Goal: Task Accomplishment & Management: Manage account settings

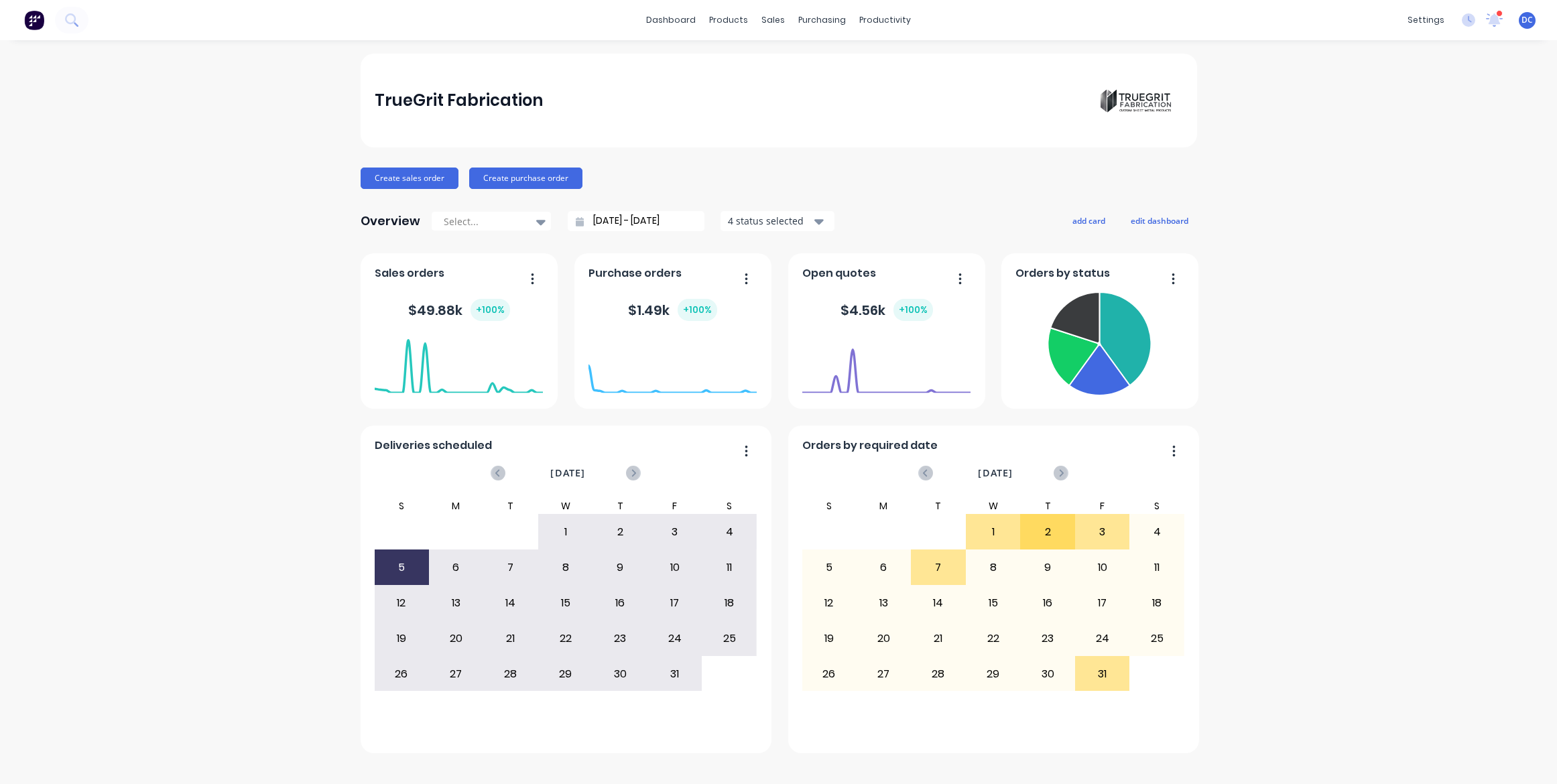
click at [1529, 25] on span "DC" at bounding box center [1527, 20] width 11 height 12
click at [1408, 172] on div "Sign out" at bounding box center [1414, 167] width 36 height 12
click at [1494, 23] on icon at bounding box center [1494, 19] width 13 height 12
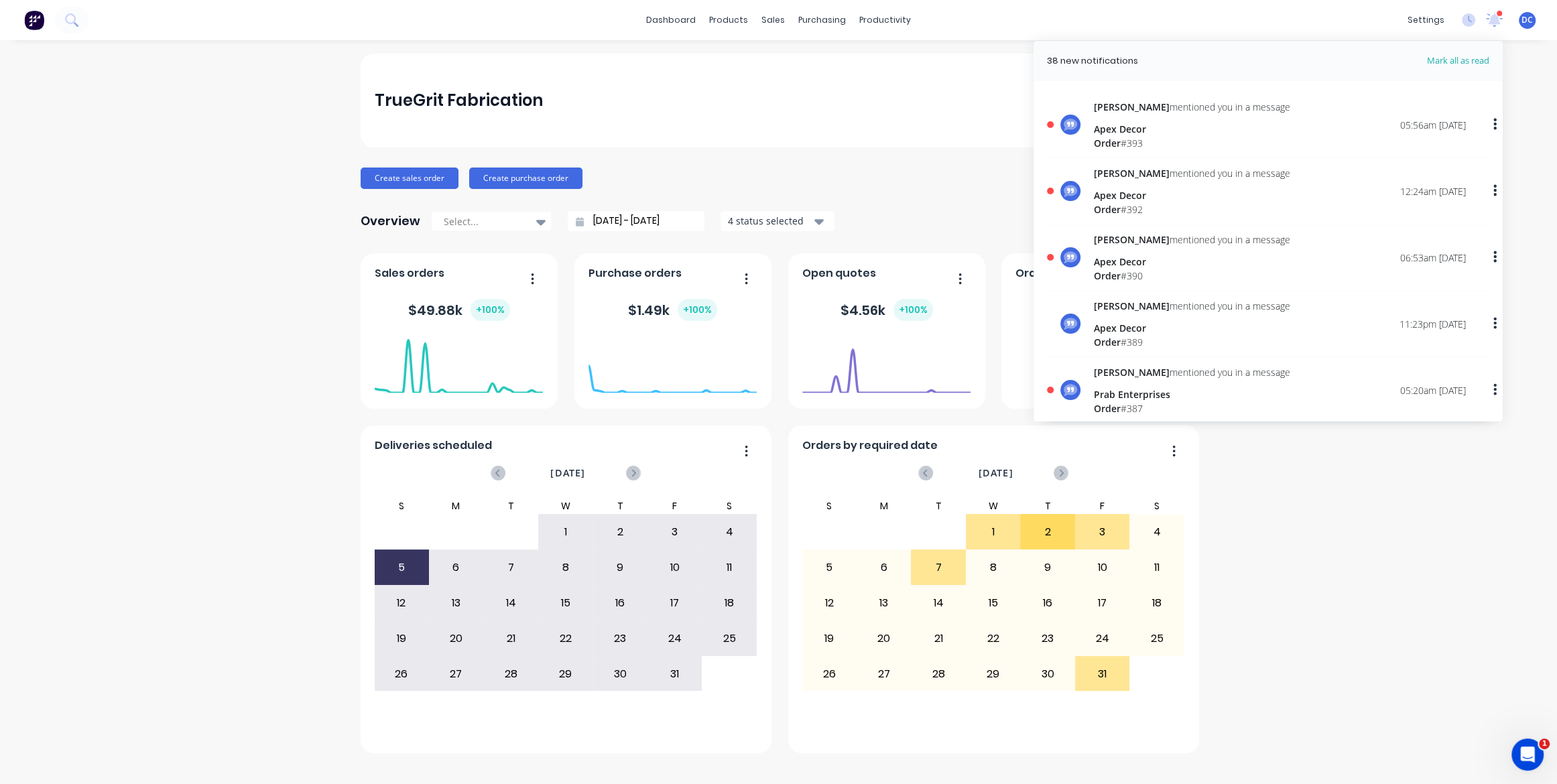
click at [1480, 57] on span "Mark all as read" at bounding box center [1434, 61] width 110 height 13
click at [1527, 83] on div "TrueGrit Fabrication Create sales order Create purchase order Overview Select..…" at bounding box center [778, 412] width 1557 height 717
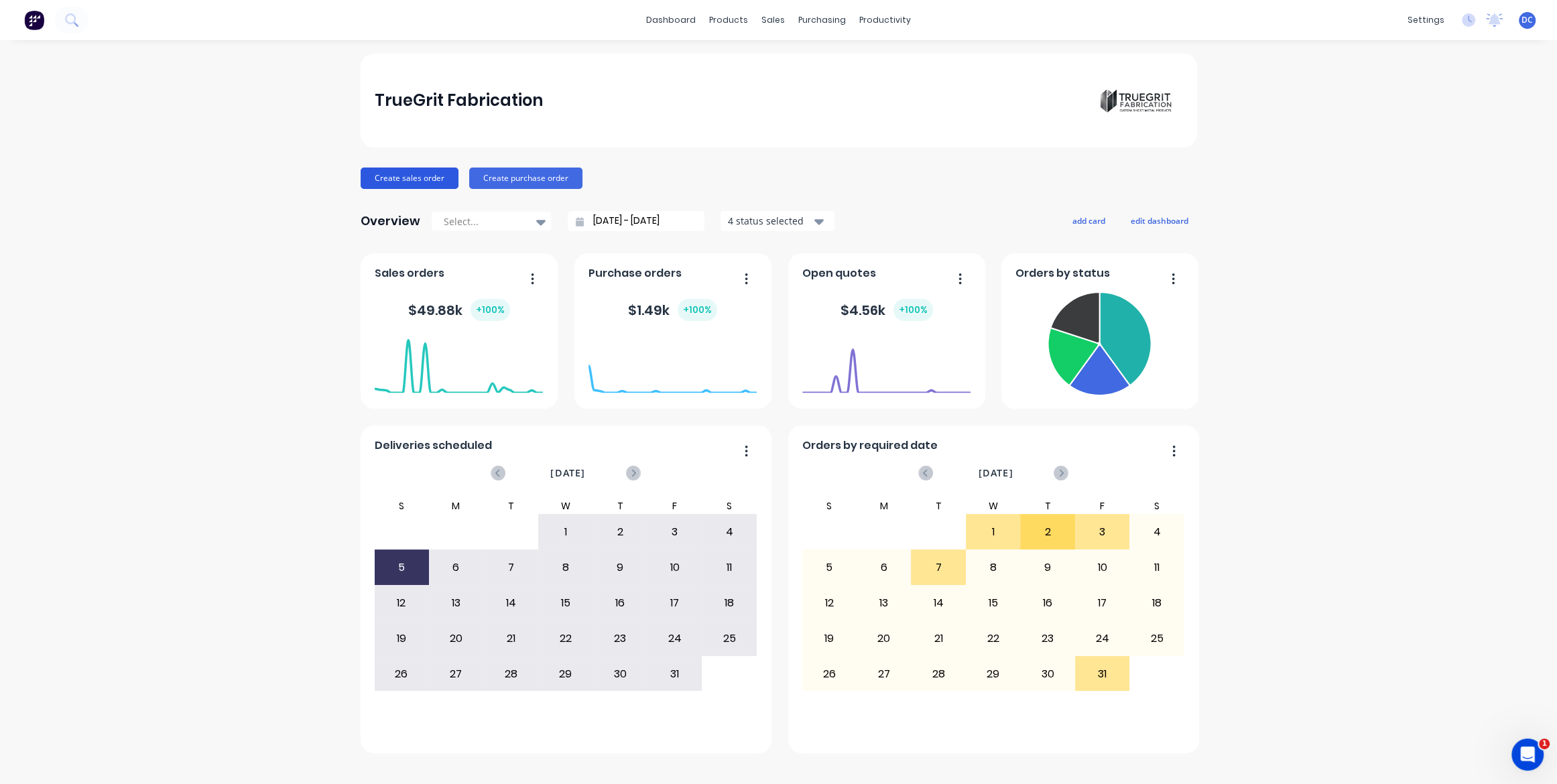
click at [410, 182] on button "Create sales order" at bounding box center [410, 178] width 98 height 22
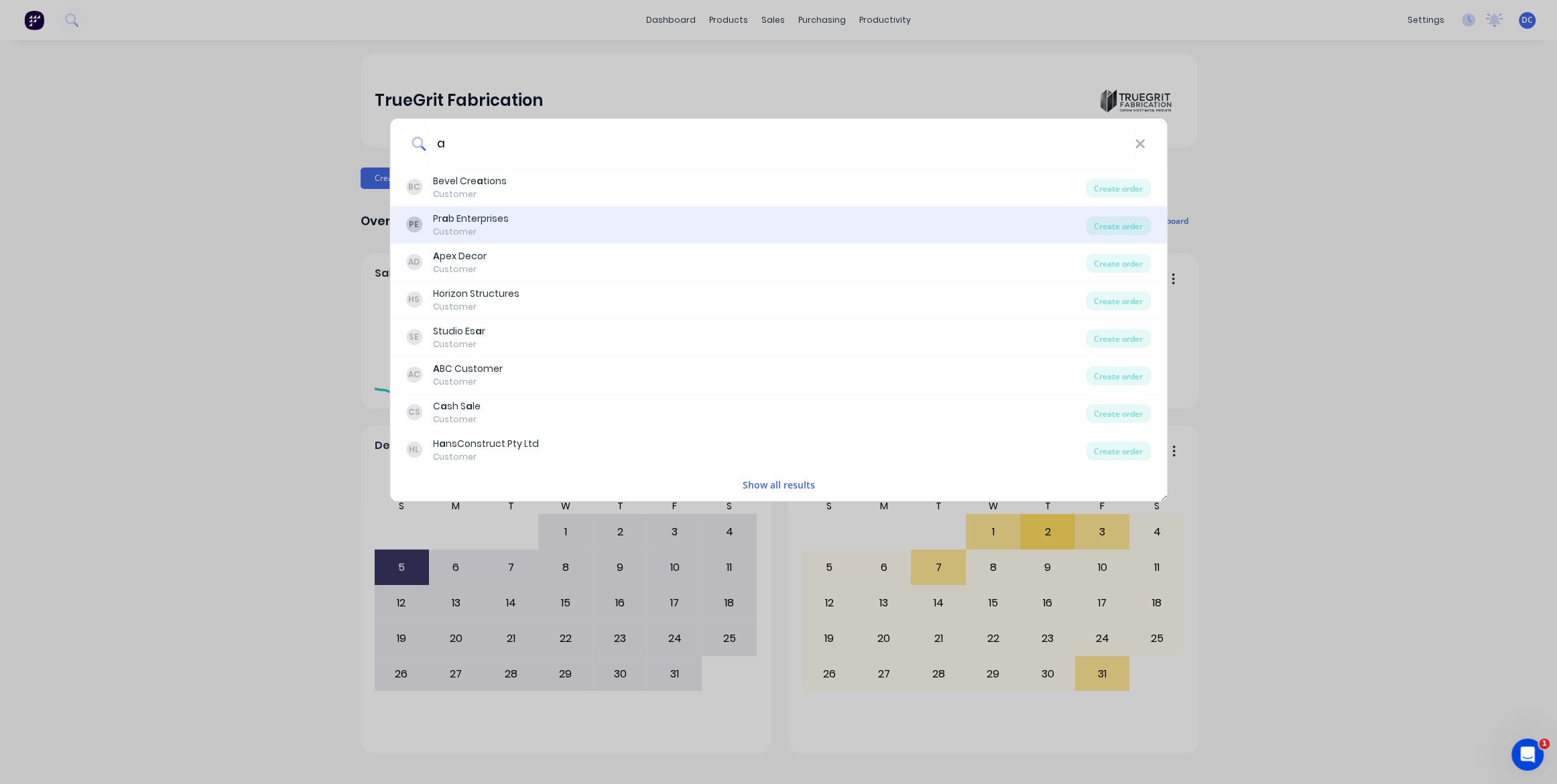
type input "a"
click at [1110, 215] on div "PE Pr a b Enterprises Customer Create order" at bounding box center [779, 225] width 777 height 38
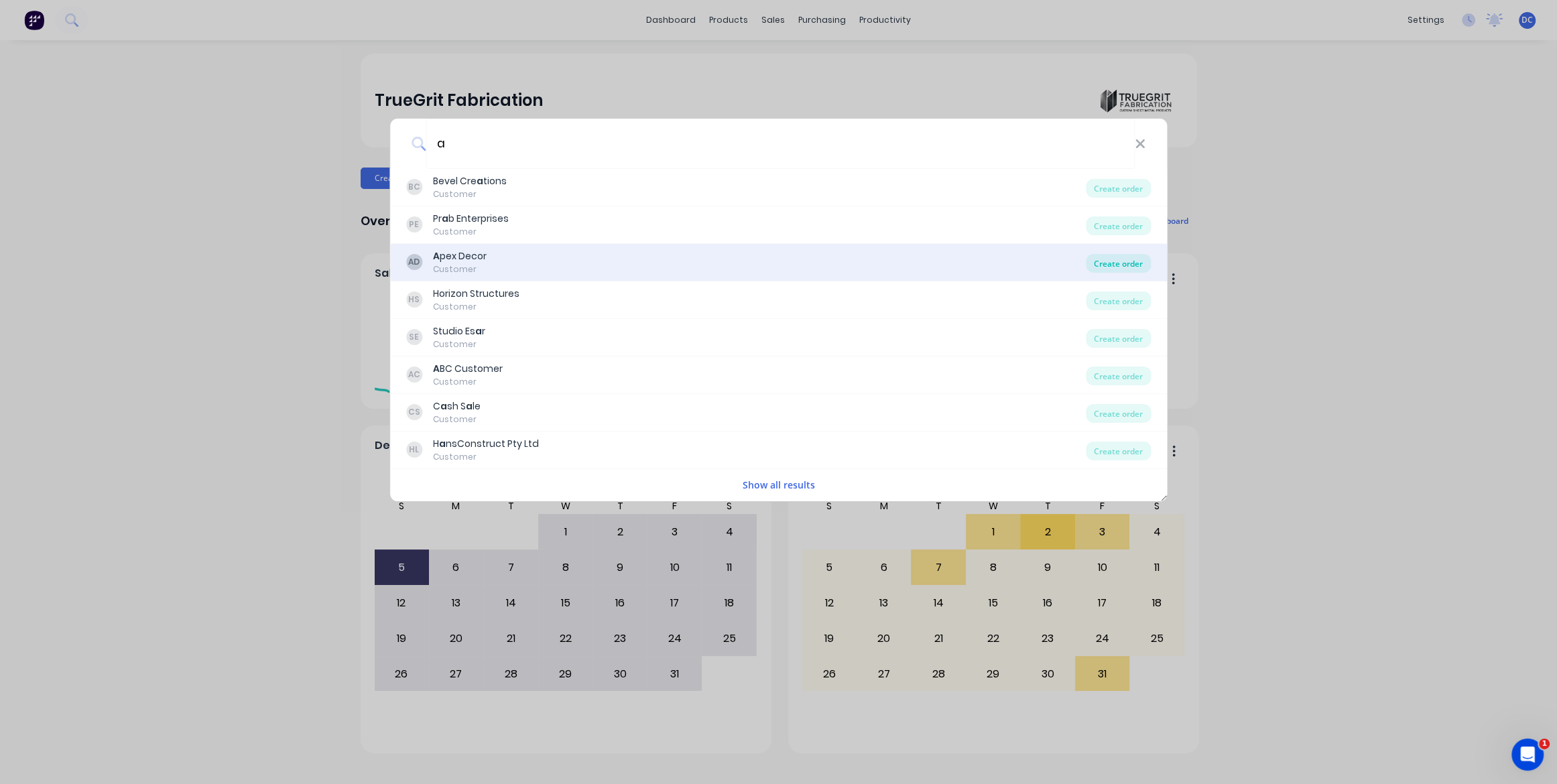
click at [1108, 264] on div "Create order" at bounding box center [1118, 264] width 65 height 19
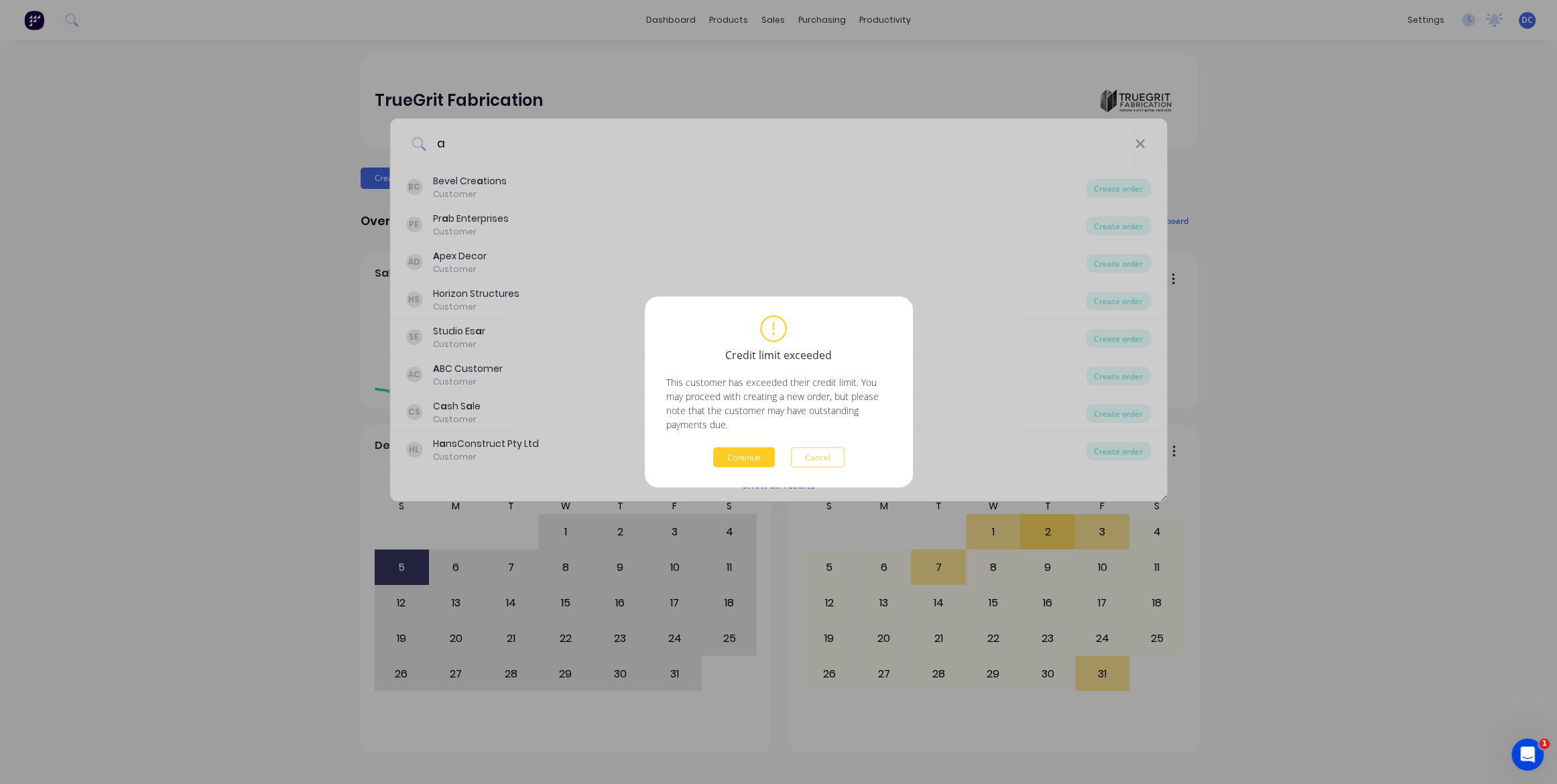
click at [749, 461] on button "Continue" at bounding box center [744, 458] width 62 height 20
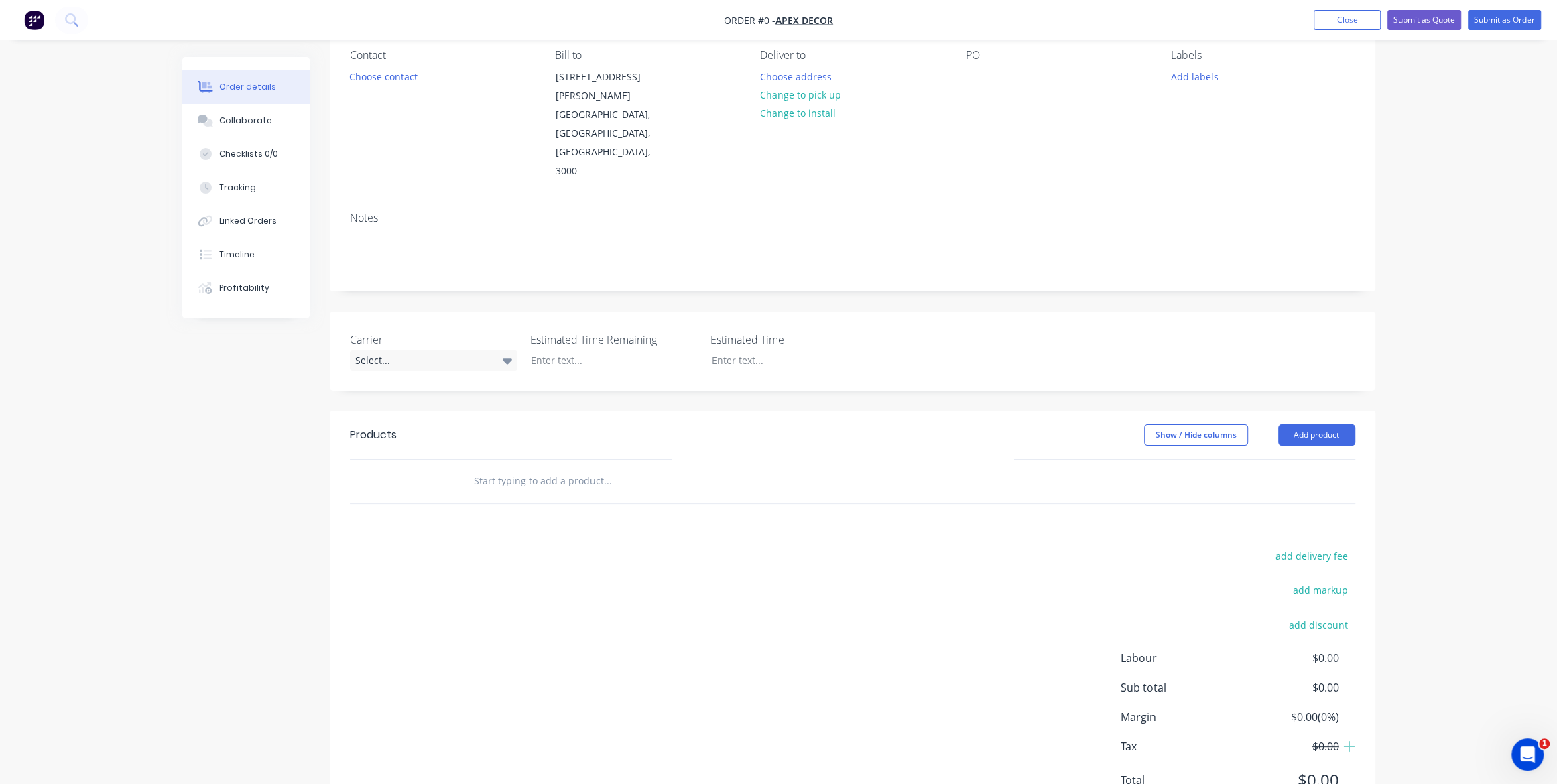
scroll to position [119, 0]
click at [576, 461] on div at bounding box center [699, 482] width 483 height 44
click at [570, 469] on input "text" at bounding box center [607, 482] width 268 height 27
type input "c"
type input "u"
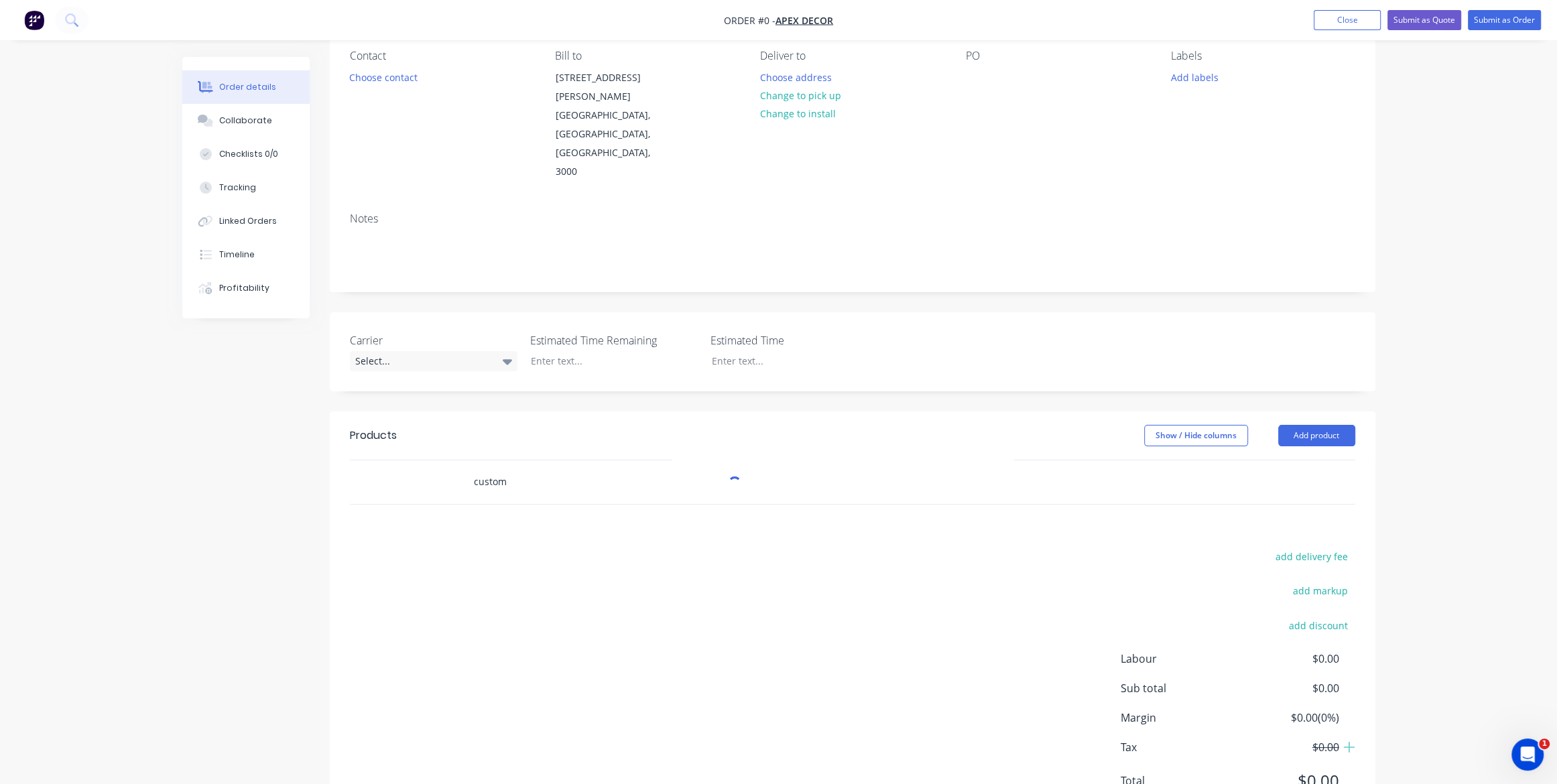
scroll to position [124, 0]
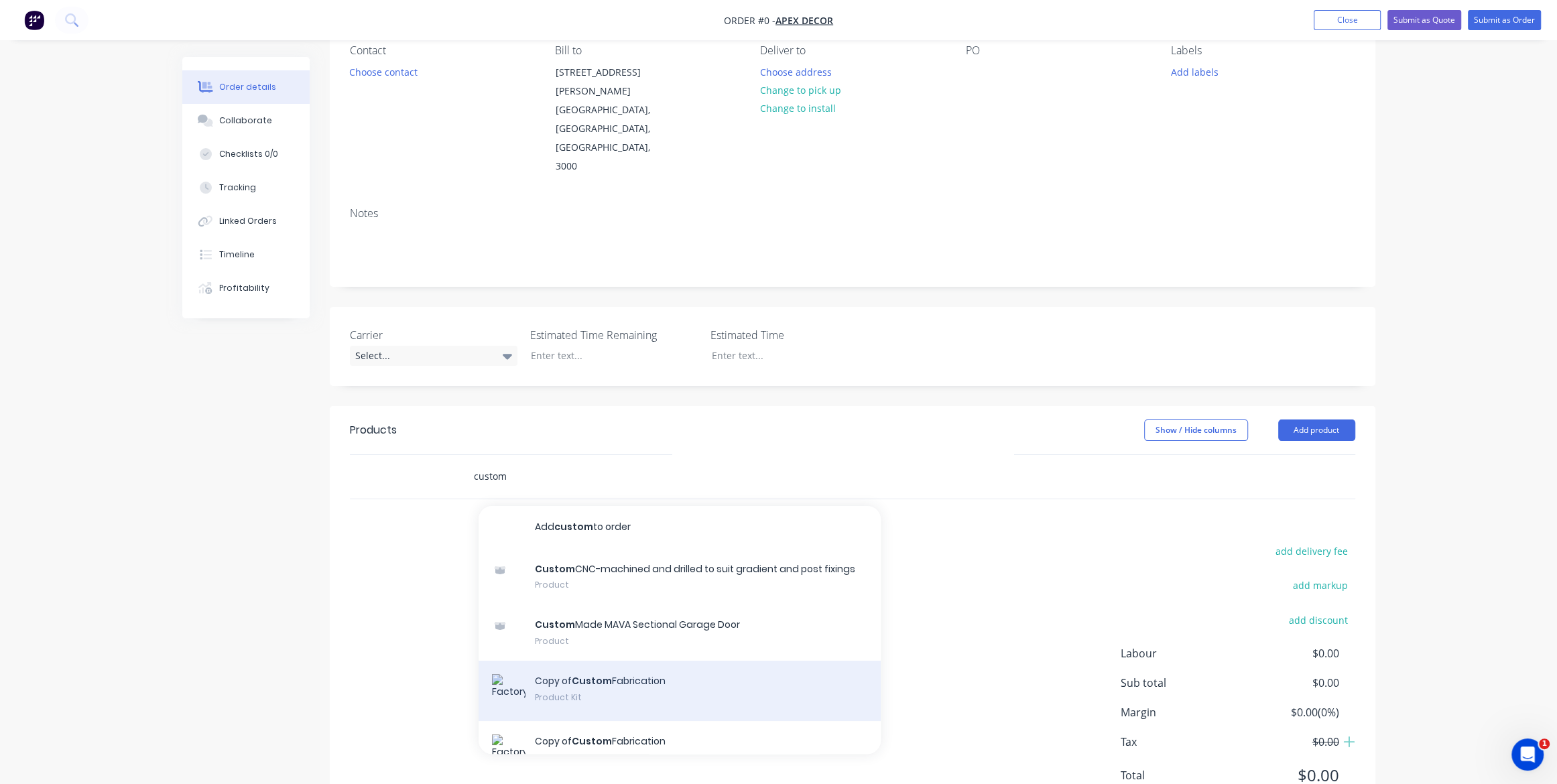
type input "custom"
click at [596, 661] on div "Copy of Custom Fabrication Product Kit" at bounding box center [680, 691] width 402 height 61
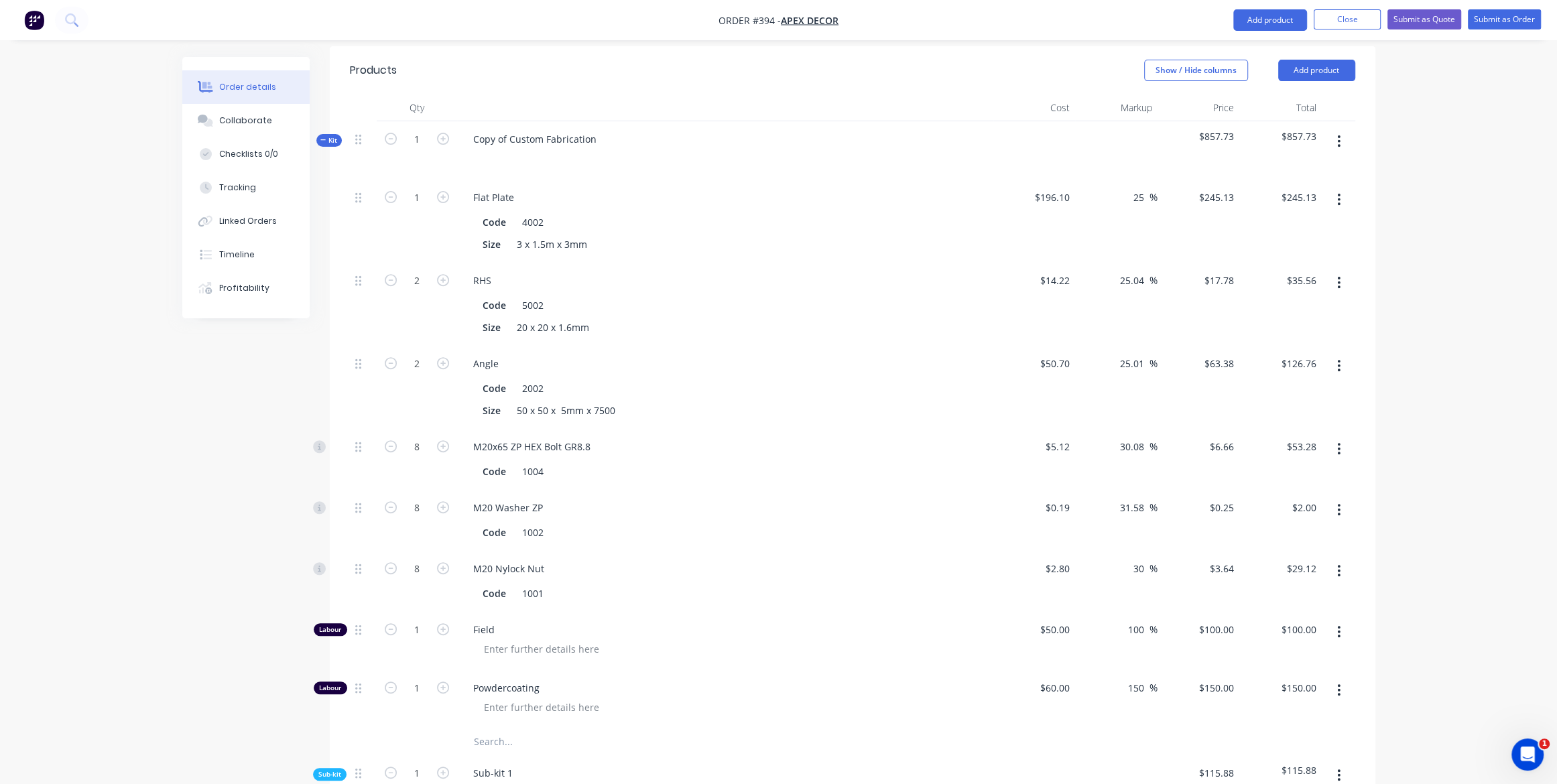
scroll to position [486, 0]
click at [321, 135] on icon "button" at bounding box center [323, 139] width 6 height 7
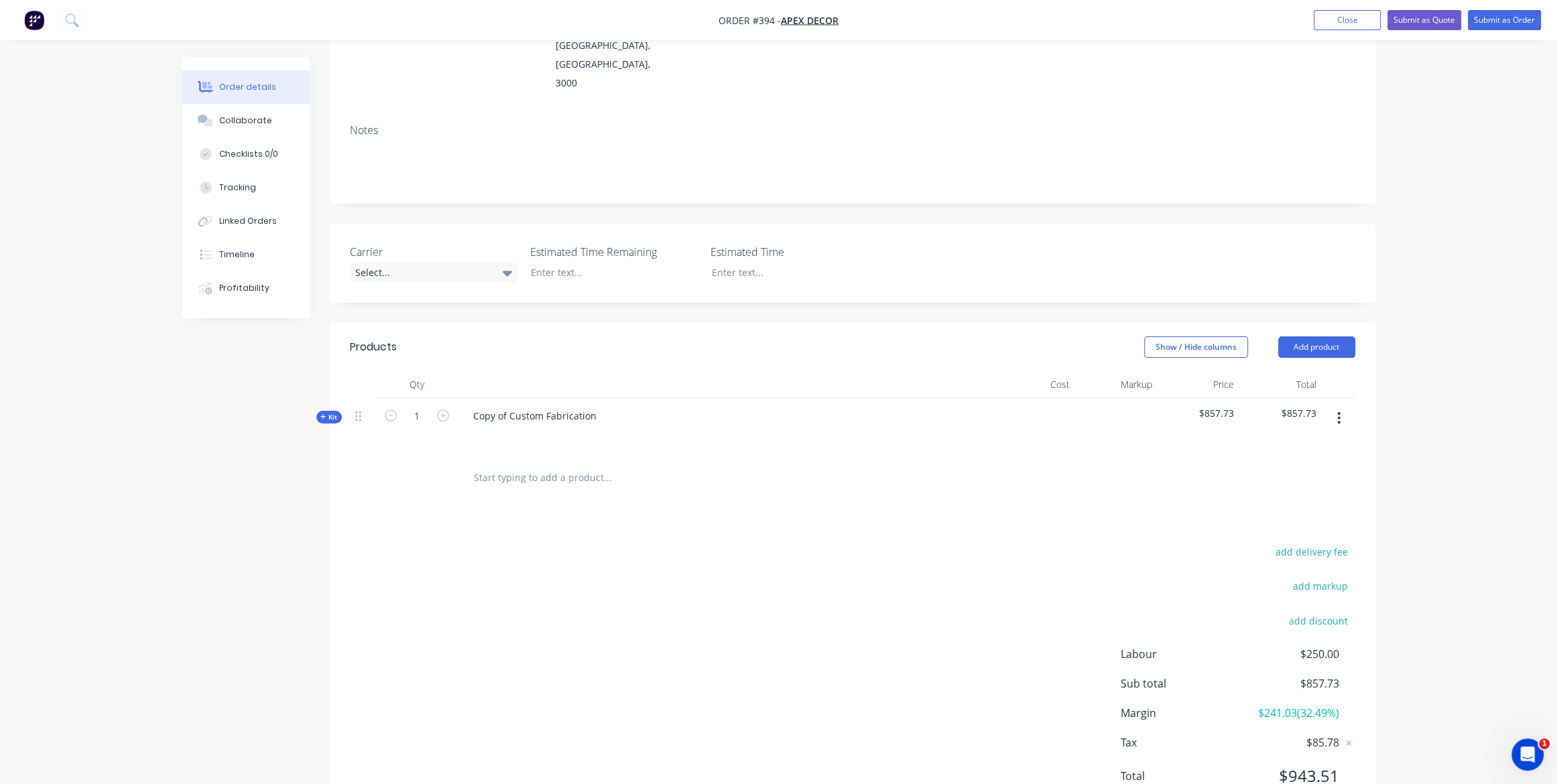
click at [327, 412] on span "Kit" at bounding box center [329, 417] width 17 height 10
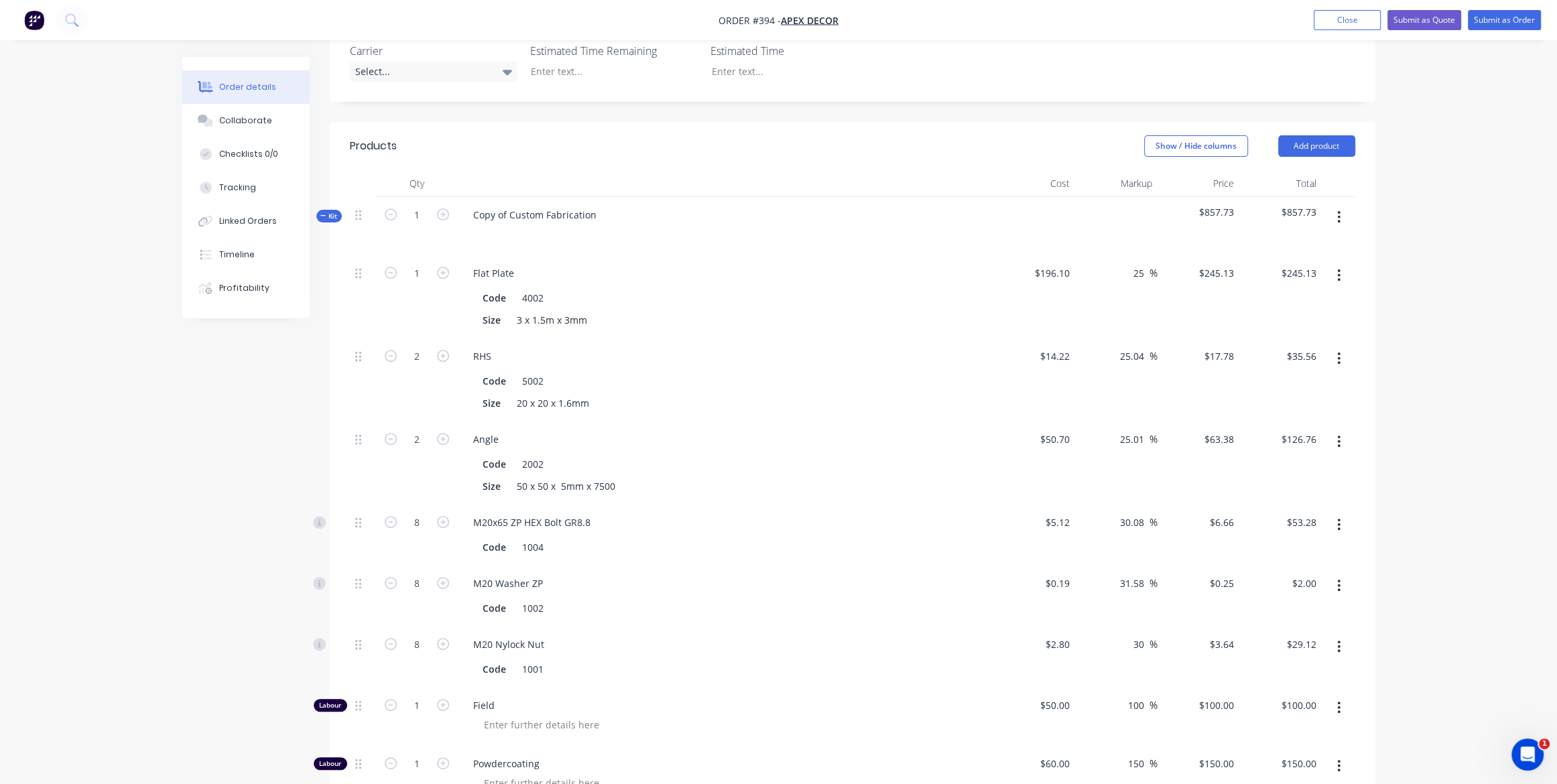
scroll to position [0, 0]
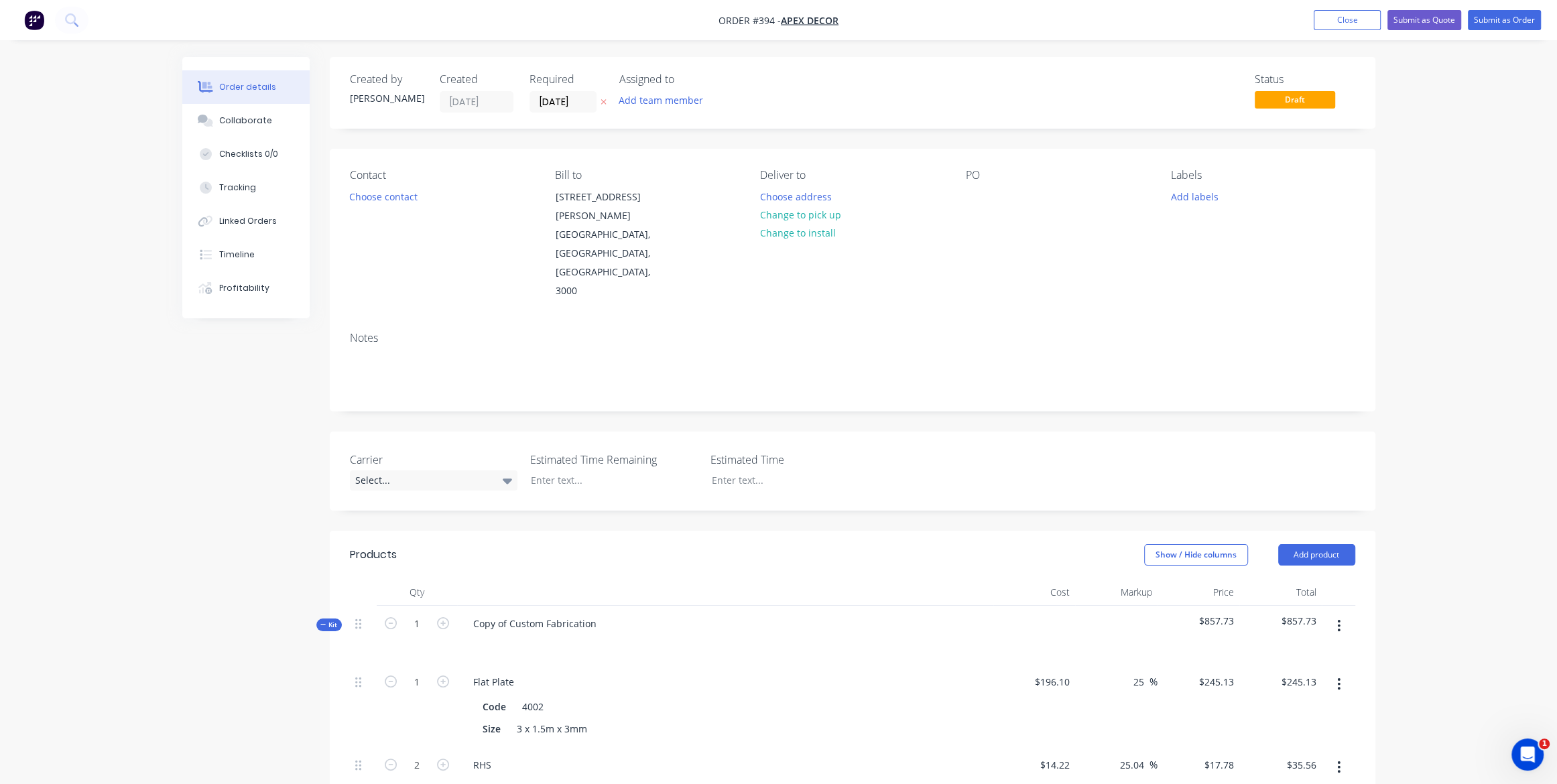
click at [34, 26] on img "button" at bounding box center [34, 20] width 20 height 20
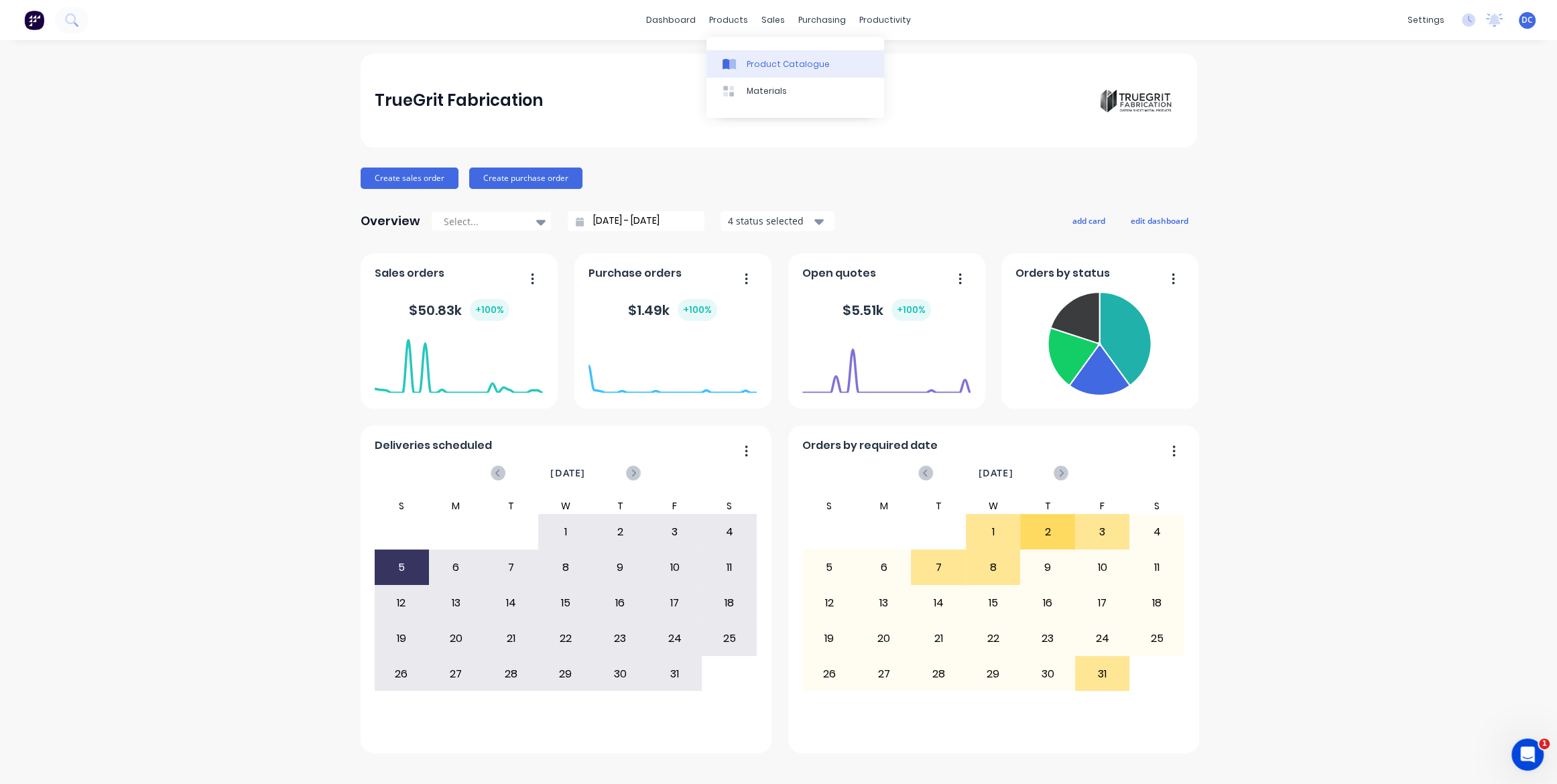
click at [754, 66] on div "Product Catalogue" at bounding box center [788, 65] width 83 height 12
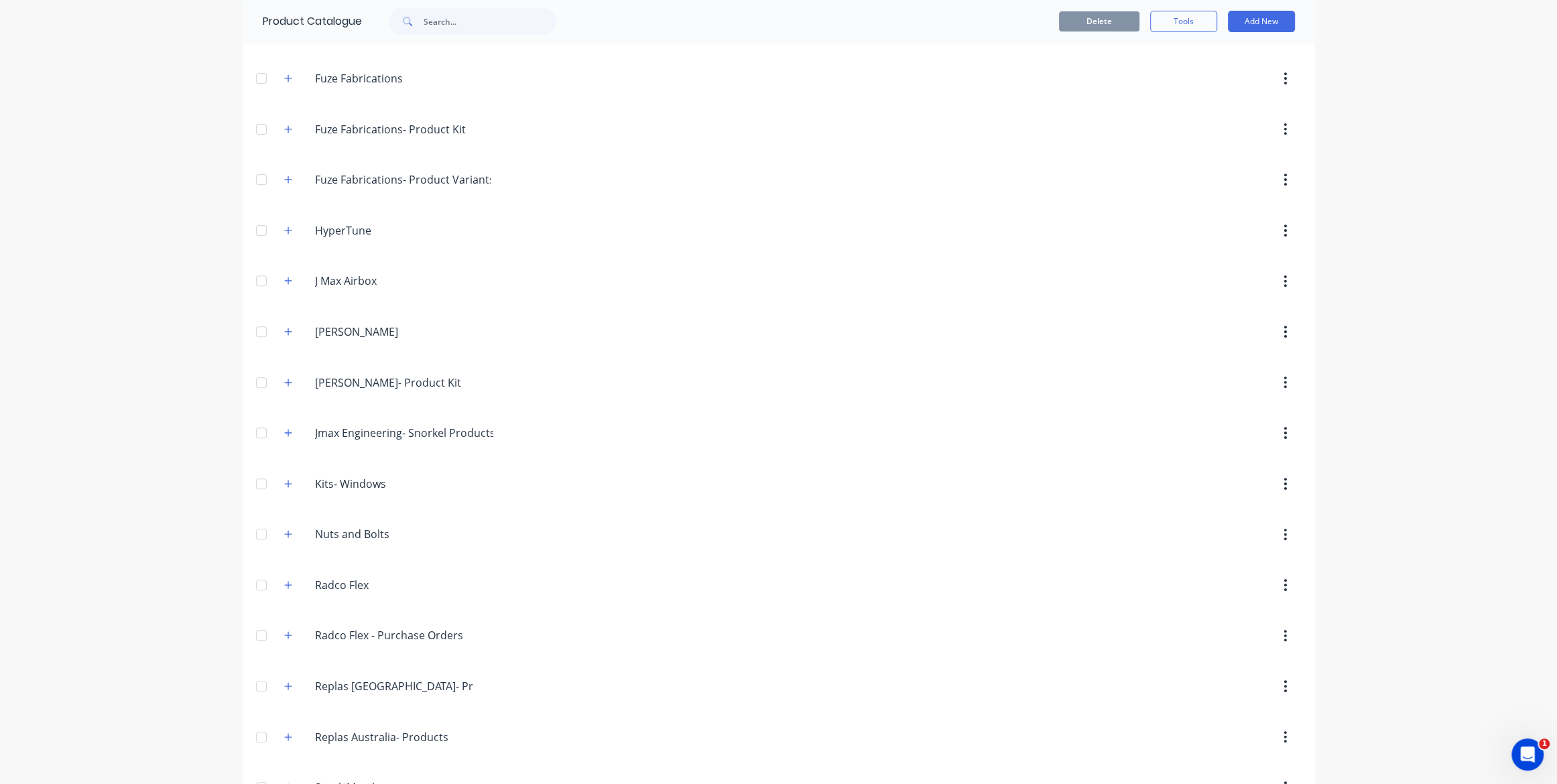
scroll to position [458, 0]
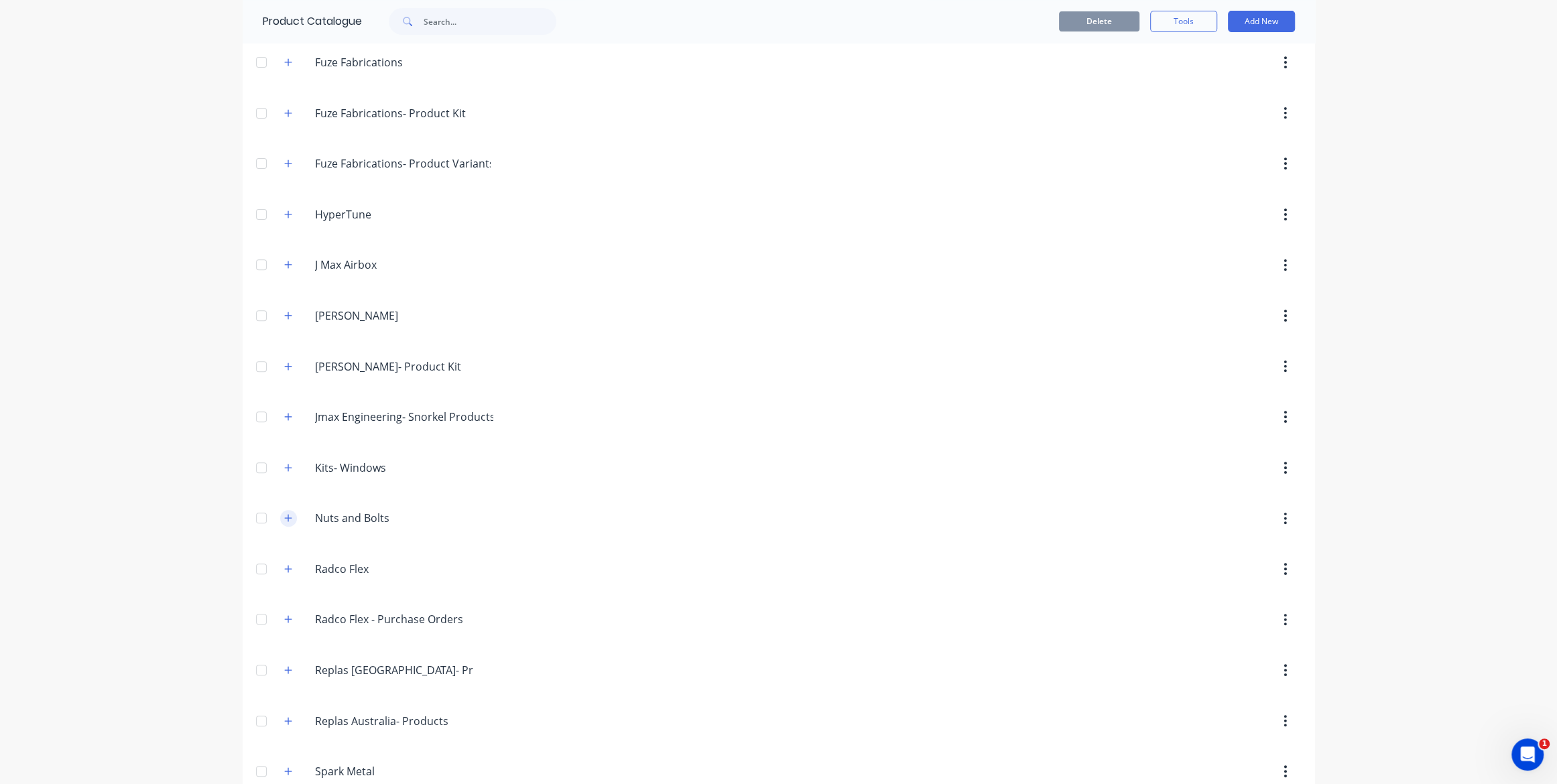
click at [287, 513] on icon "button" at bounding box center [289, 518] width 8 height 9
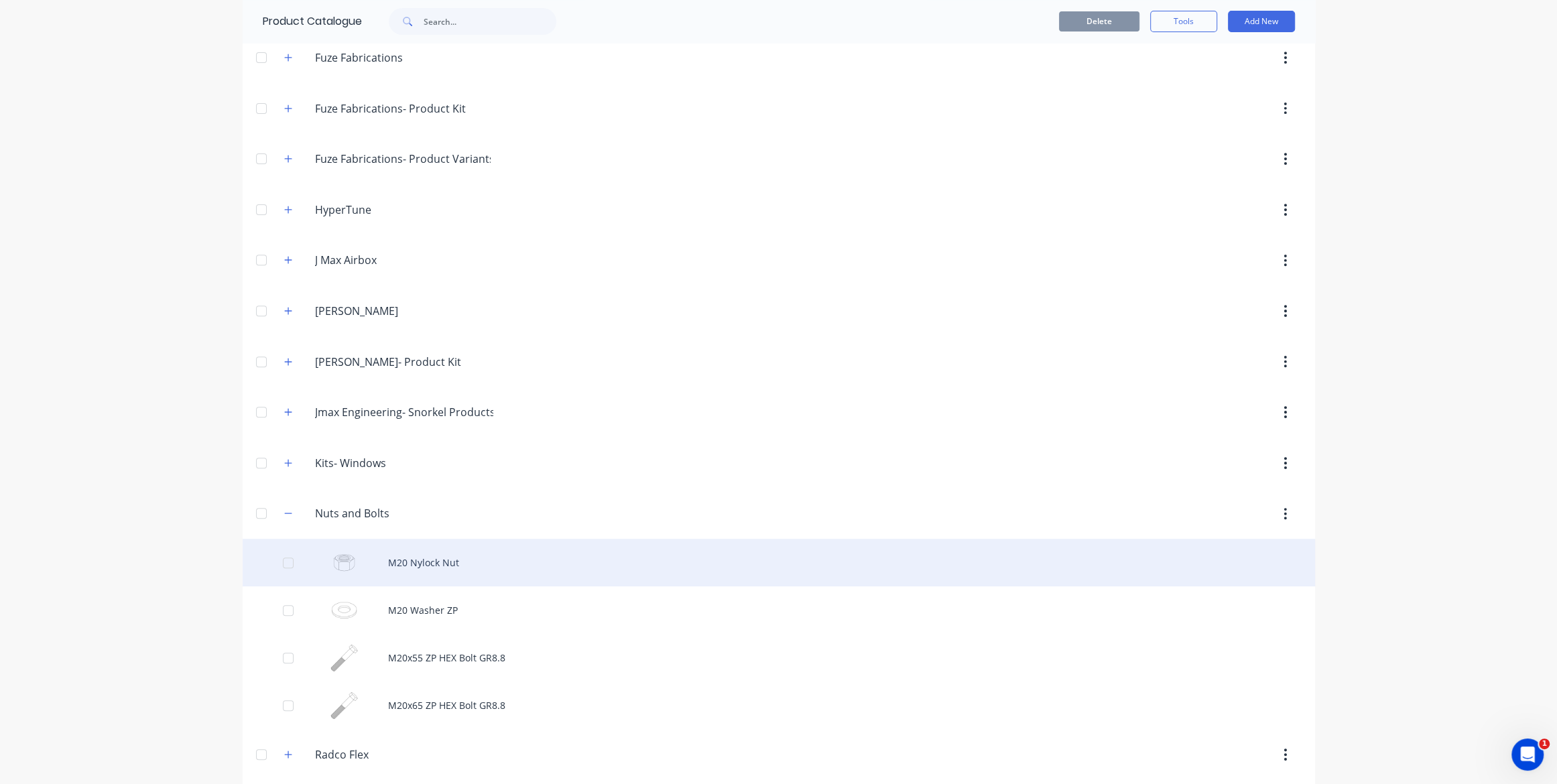
click at [460, 557] on div "M20 Nylock Nut" at bounding box center [779, 562] width 1073 height 48
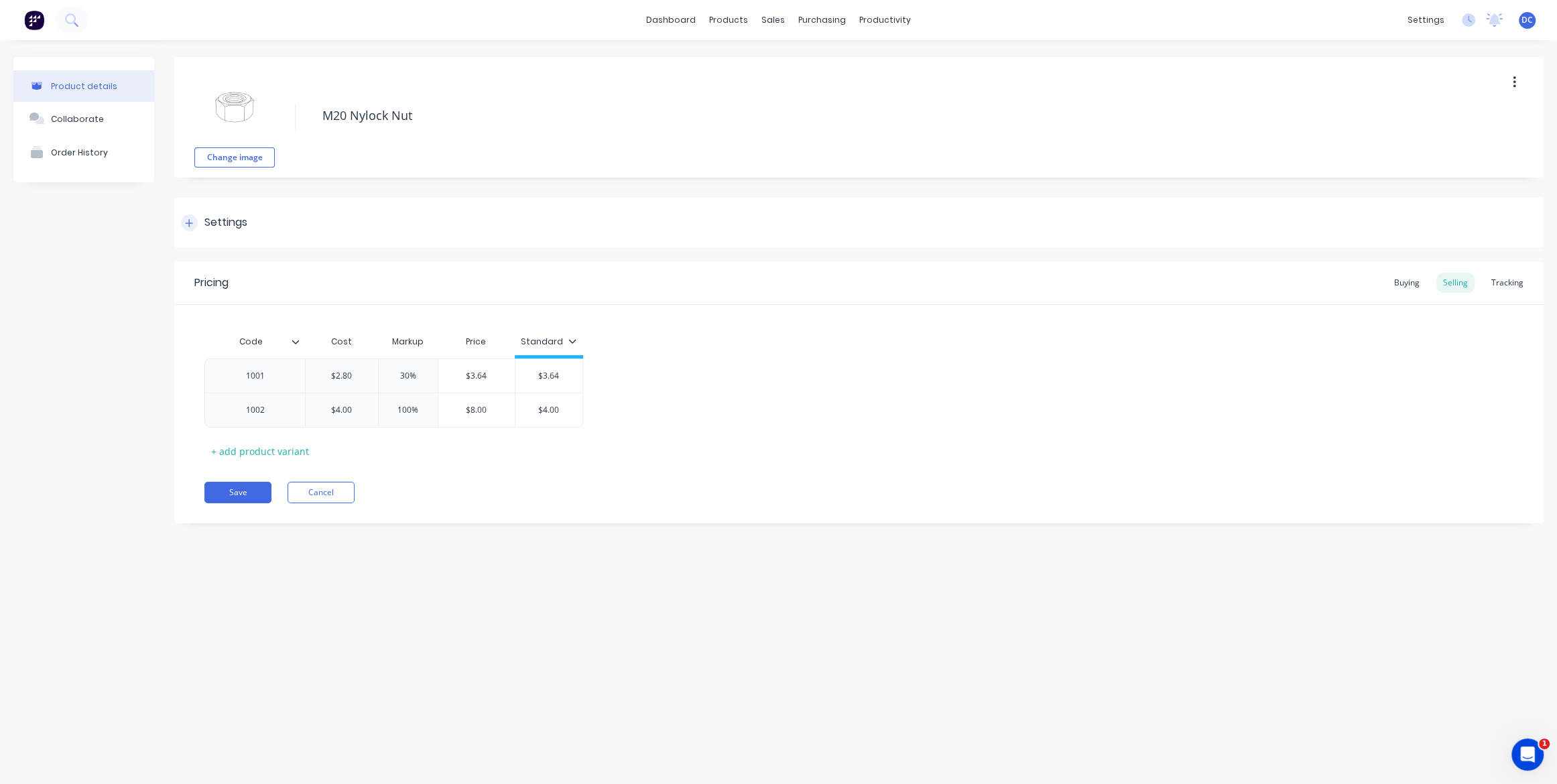
click at [188, 225] on icon at bounding box center [189, 223] width 8 height 9
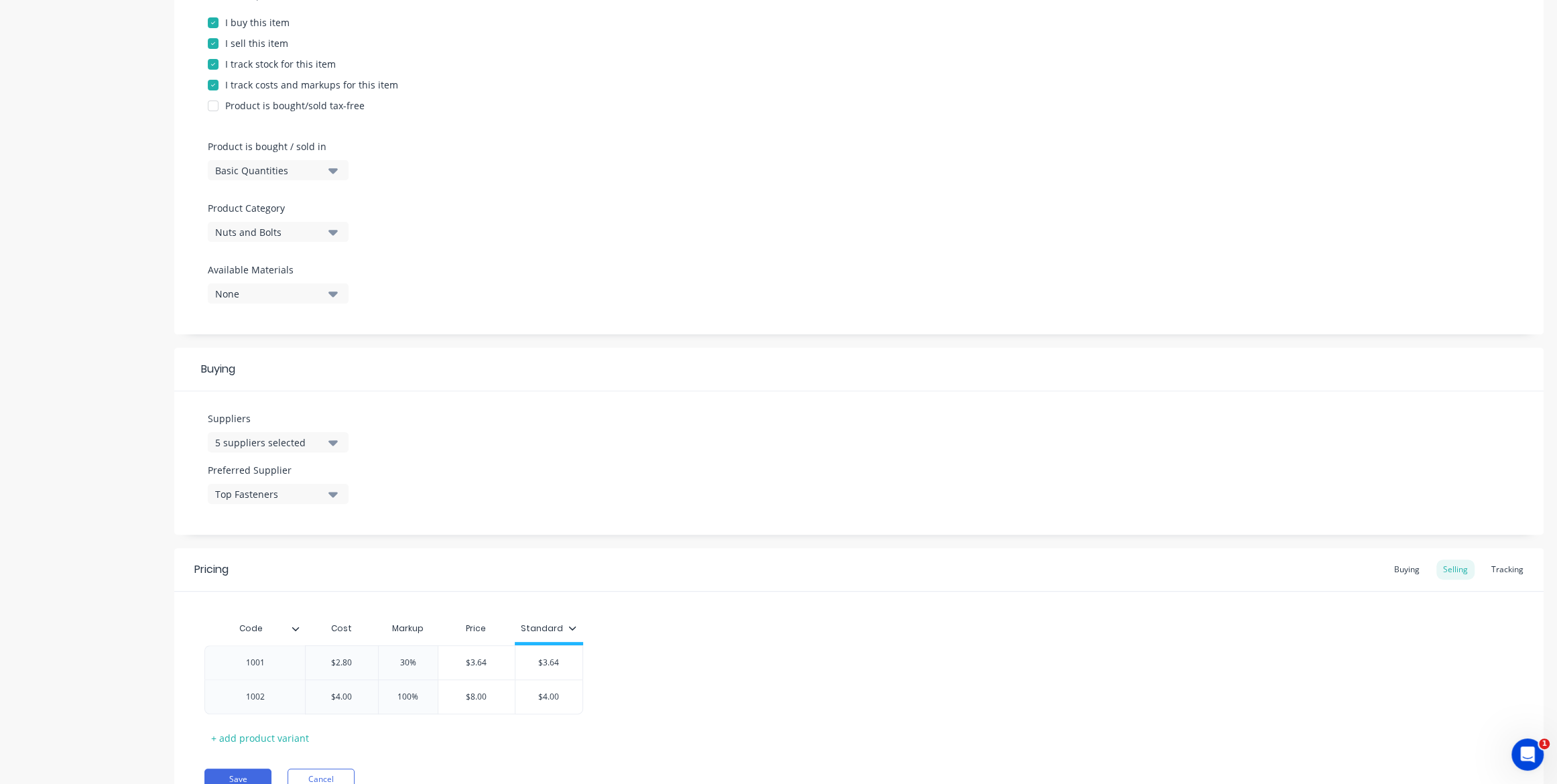
scroll to position [344, 0]
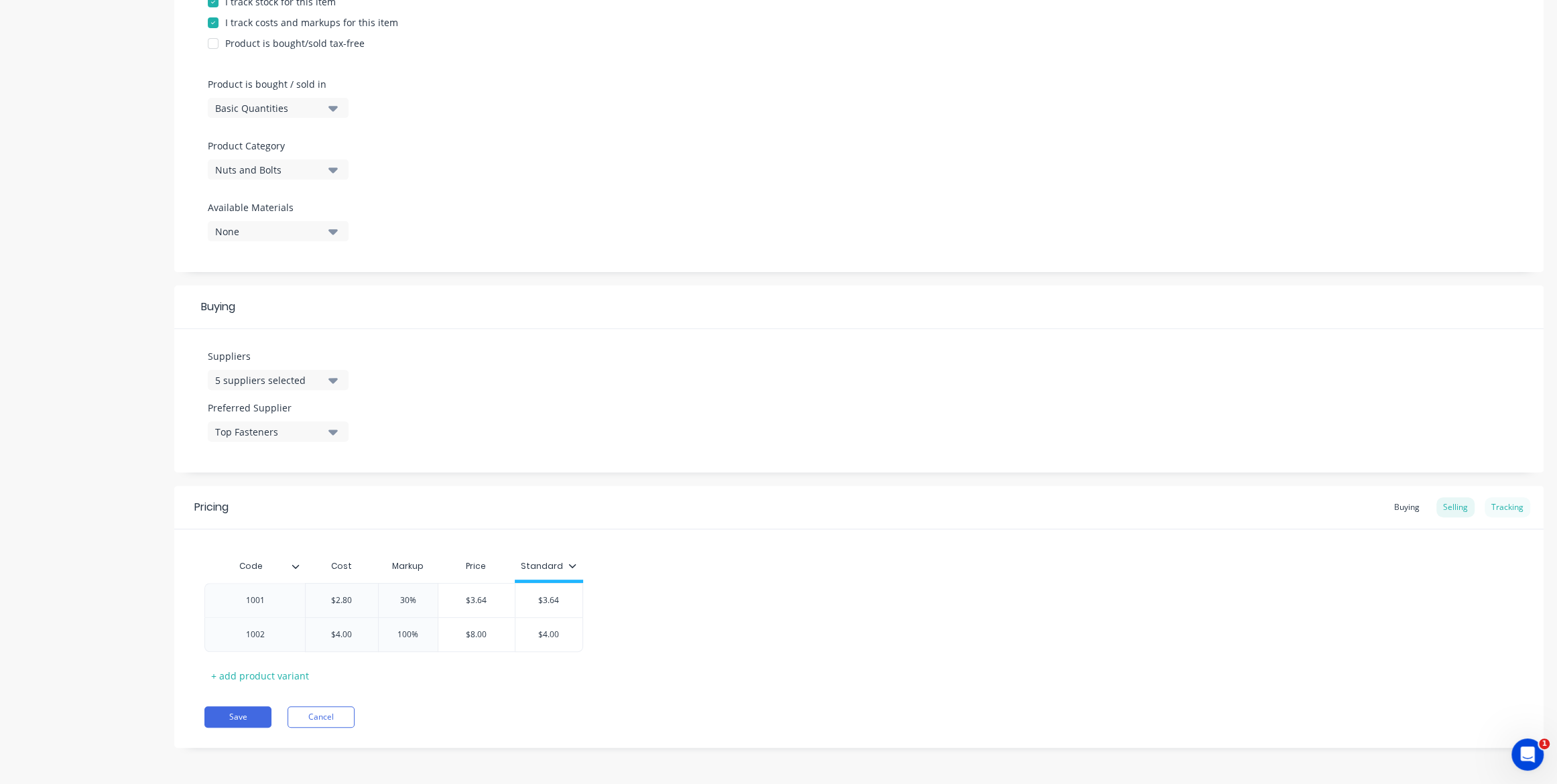
click at [1509, 504] on div "Tracking" at bounding box center [1508, 508] width 46 height 20
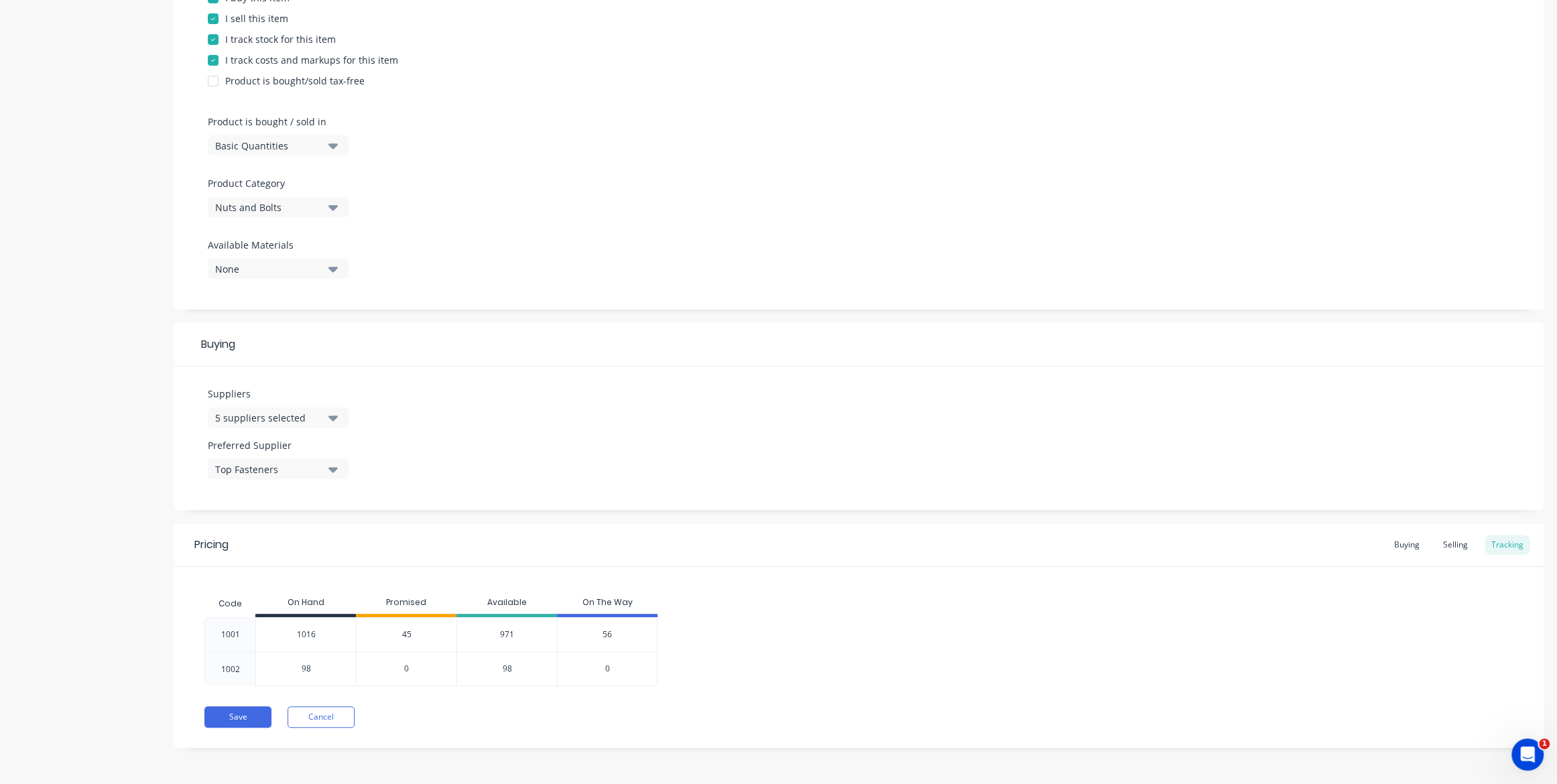
type input "1016"
click at [321, 633] on input "1016" at bounding box center [306, 635] width 100 height 12
drag, startPoint x: 321, startPoint y: 633, endPoint x: 311, endPoint y: 633, distance: 10.0
click at [311, 633] on input "1016" at bounding box center [306, 635] width 100 height 12
click at [1531, 756] on icon "Open Intercom Messenger" at bounding box center [1526, 752] width 22 height 22
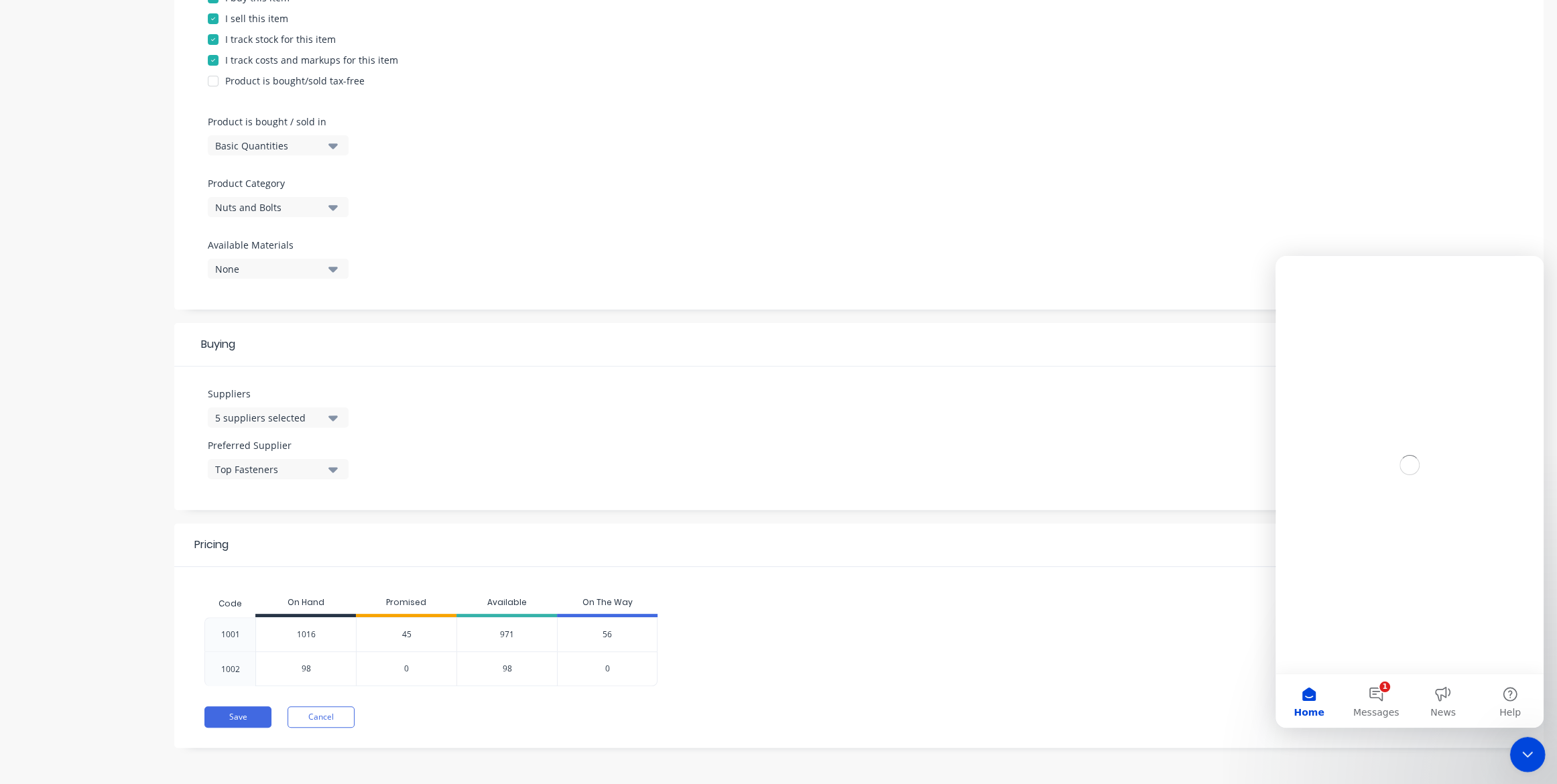
scroll to position [0, 0]
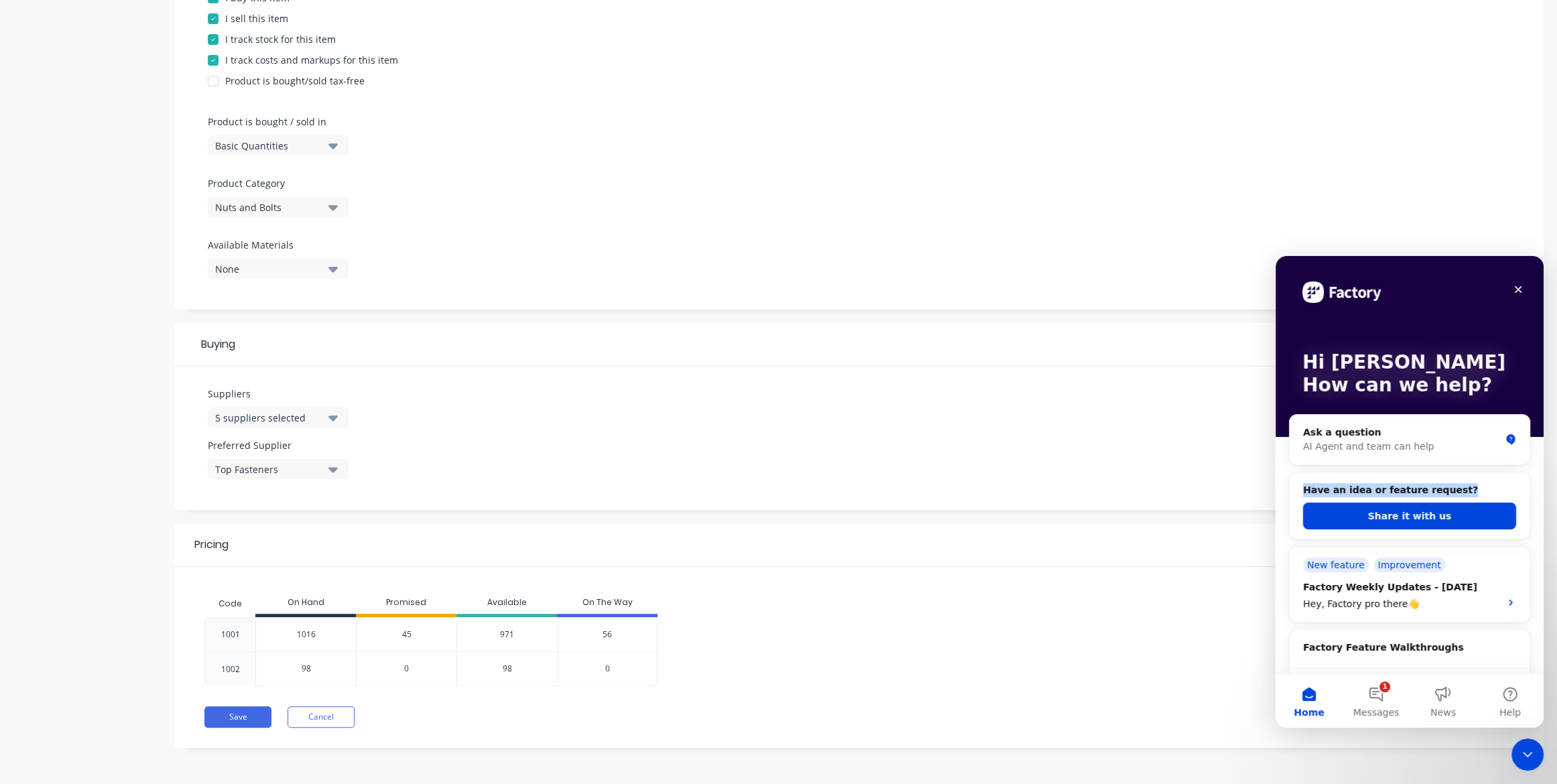
drag, startPoint x: 1300, startPoint y: 490, endPoint x: 1451, endPoint y: 493, distance: 151.0
click at [1451, 493] on div "Have an idea or feature request? Share it with us" at bounding box center [1410, 506] width 240 height 68
click at [1442, 516] on button "Share it with us" at bounding box center [1410, 516] width 213 height 27
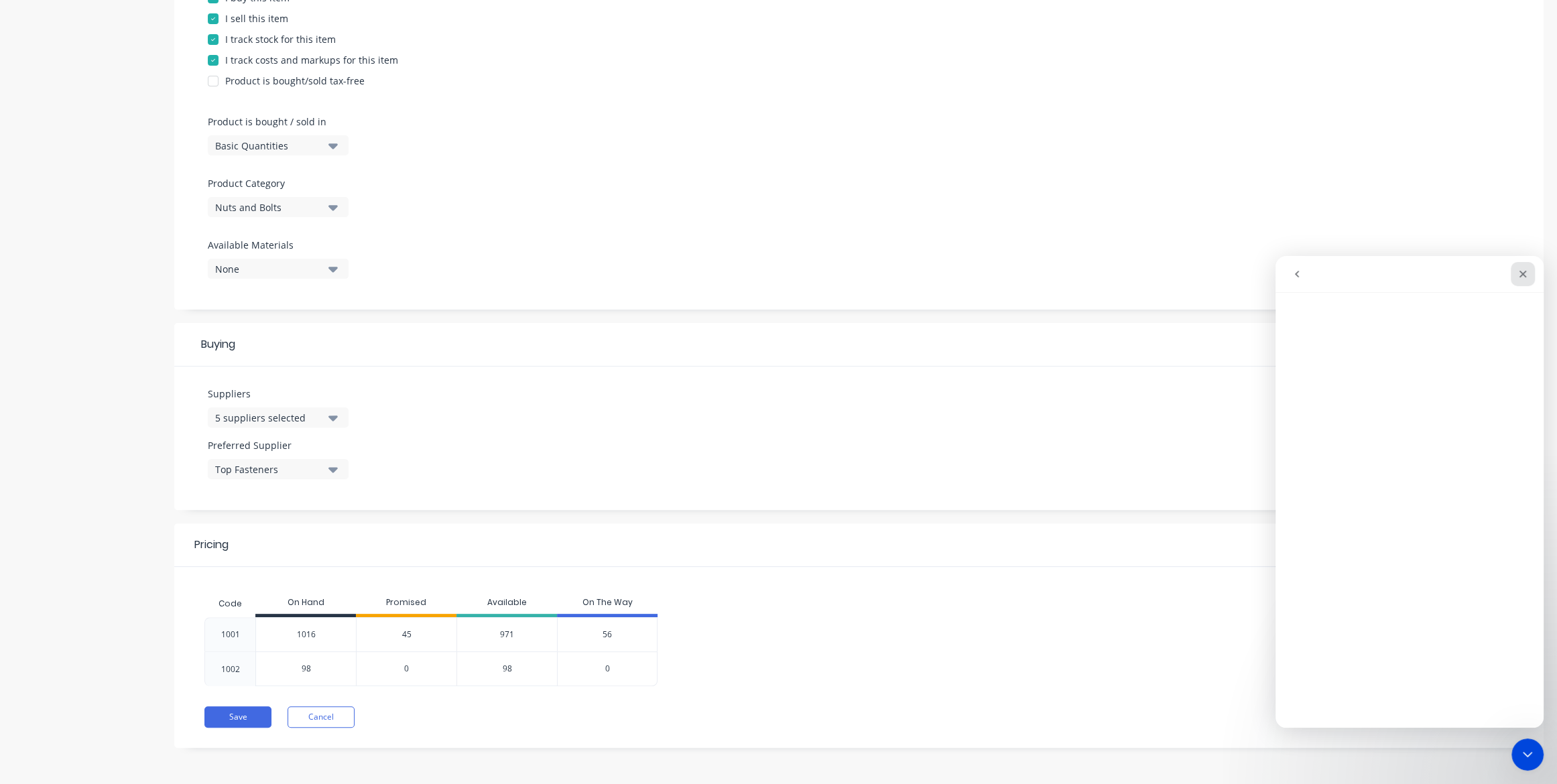
click at [1516, 274] on div "Close" at bounding box center [1523, 274] width 24 height 24
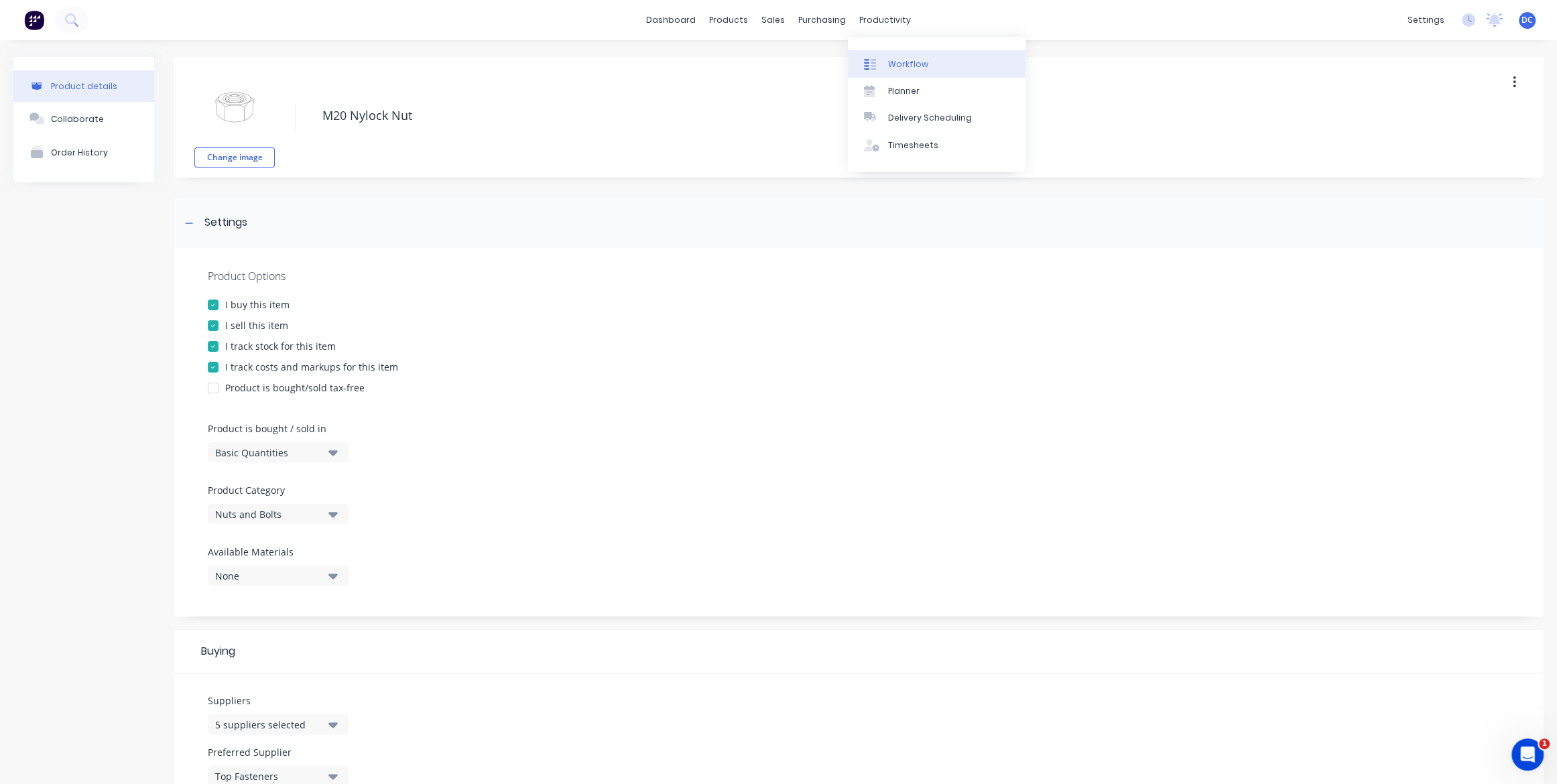
click at [917, 65] on div "Workflow" at bounding box center [909, 65] width 40 height 12
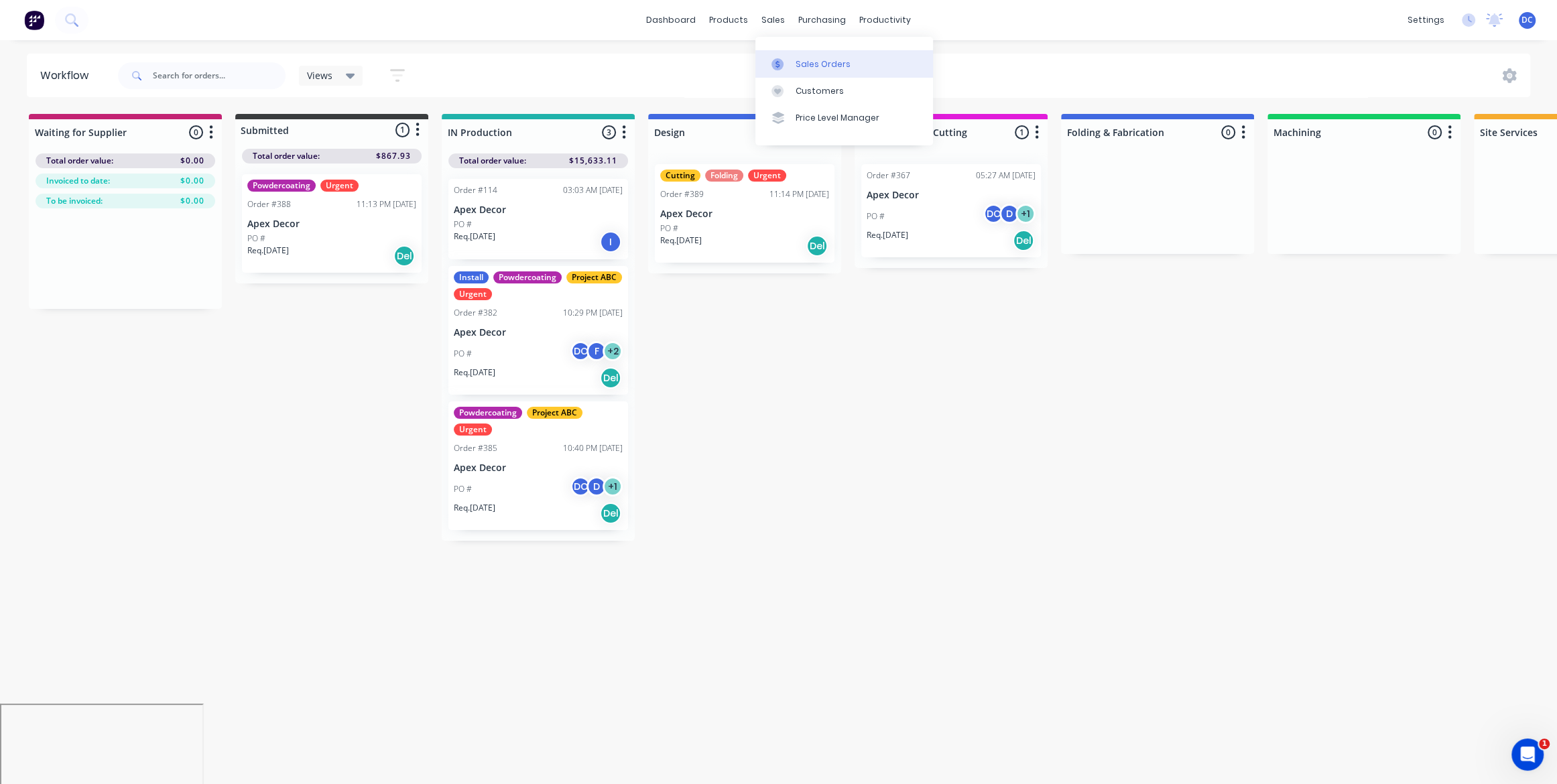
click at [789, 55] on link "Sales Orders" at bounding box center [844, 64] width 178 height 27
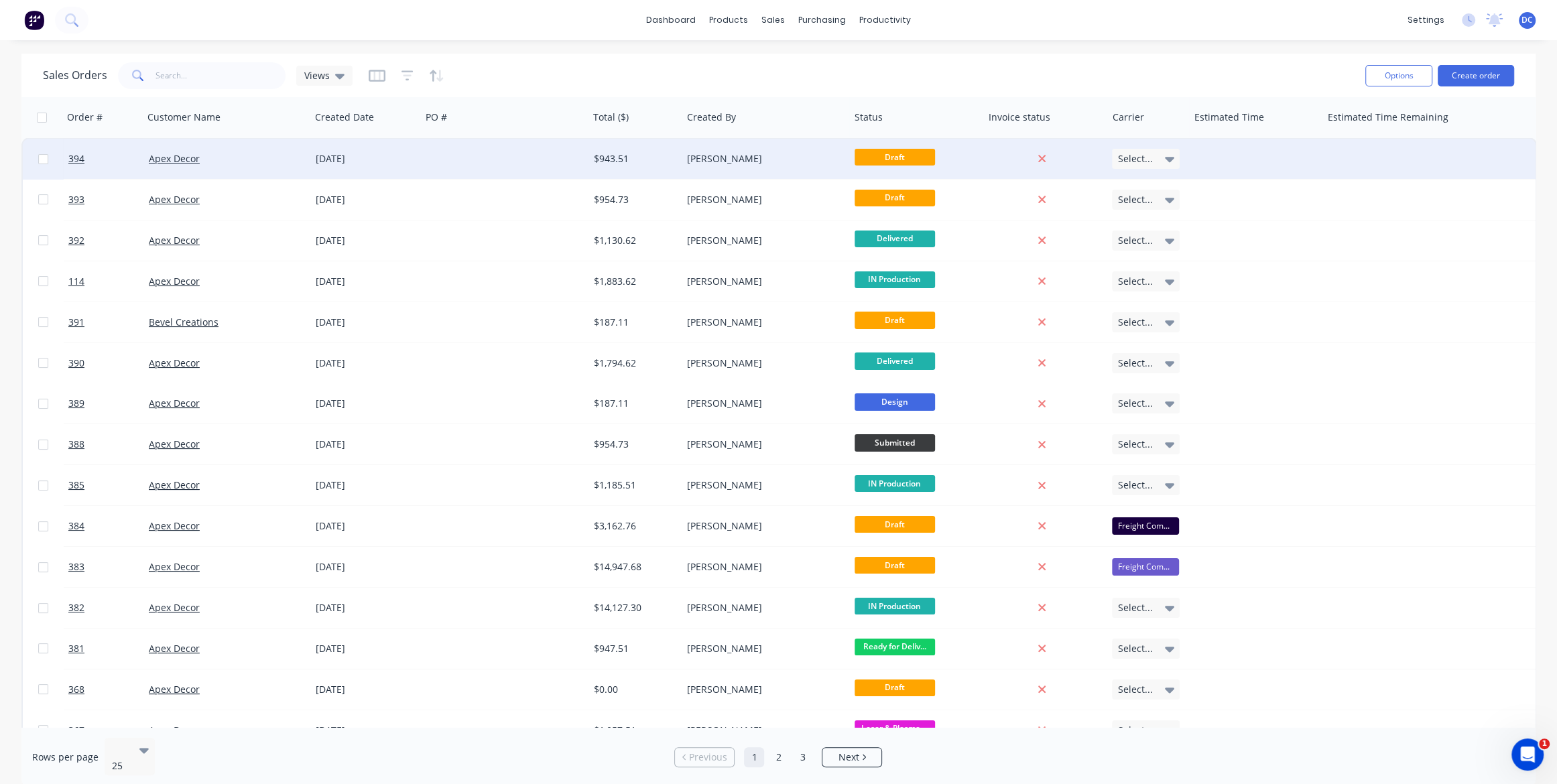
click at [477, 167] on div at bounding box center [504, 159] width 167 height 40
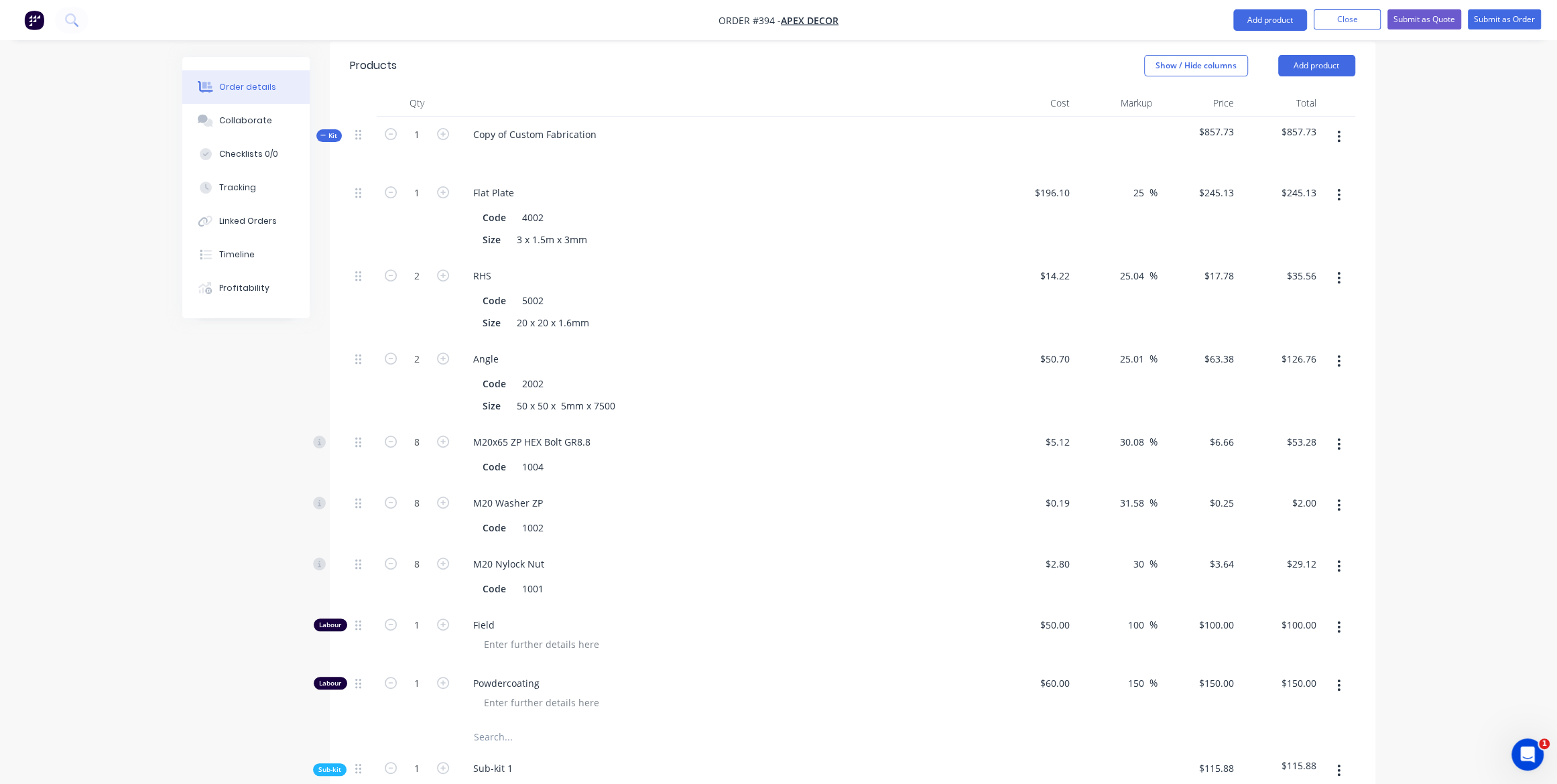
scroll to position [489, 0]
click at [321, 132] on icon "button" at bounding box center [323, 136] width 6 height 7
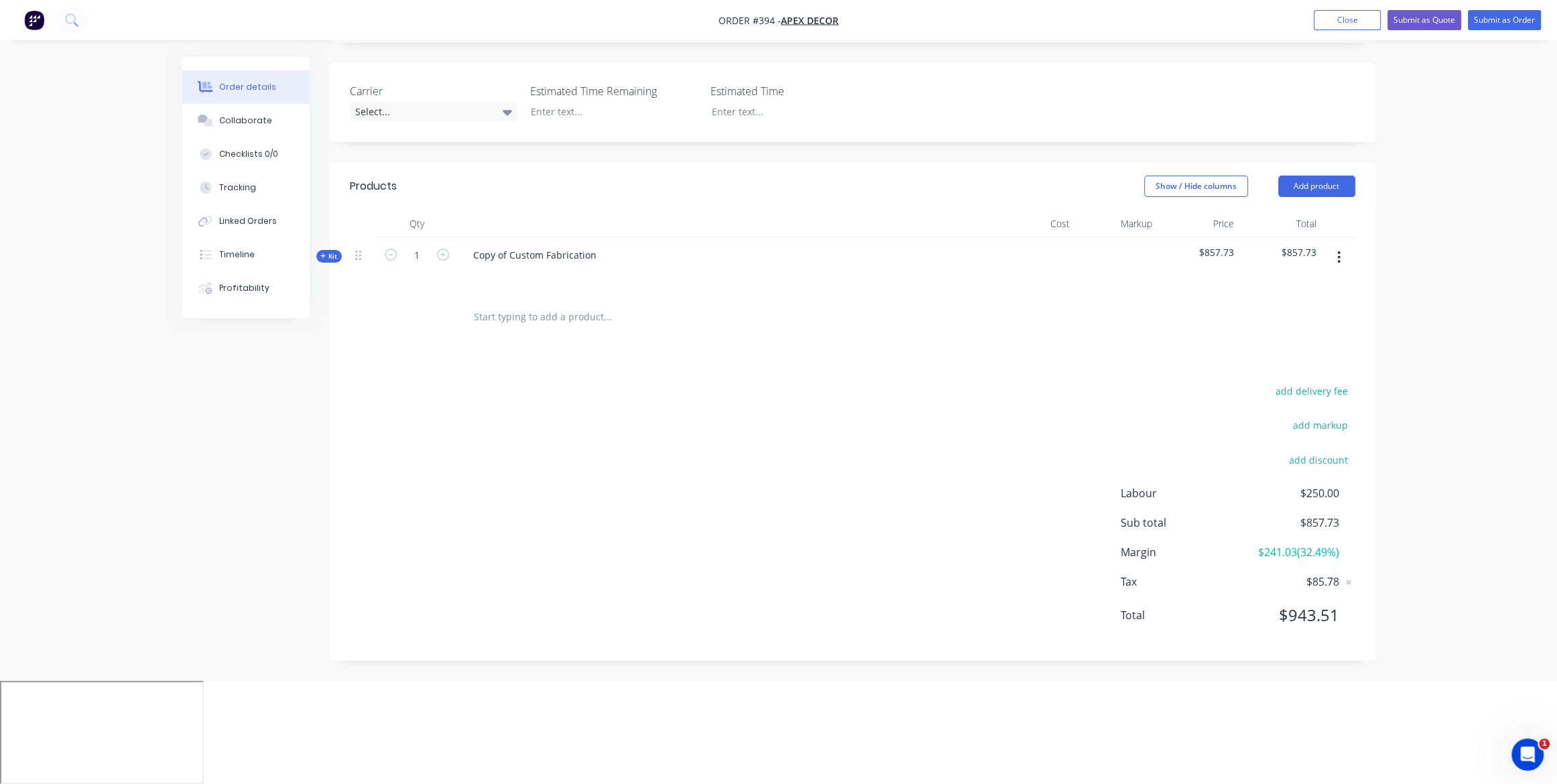
scroll to position [208, 0]
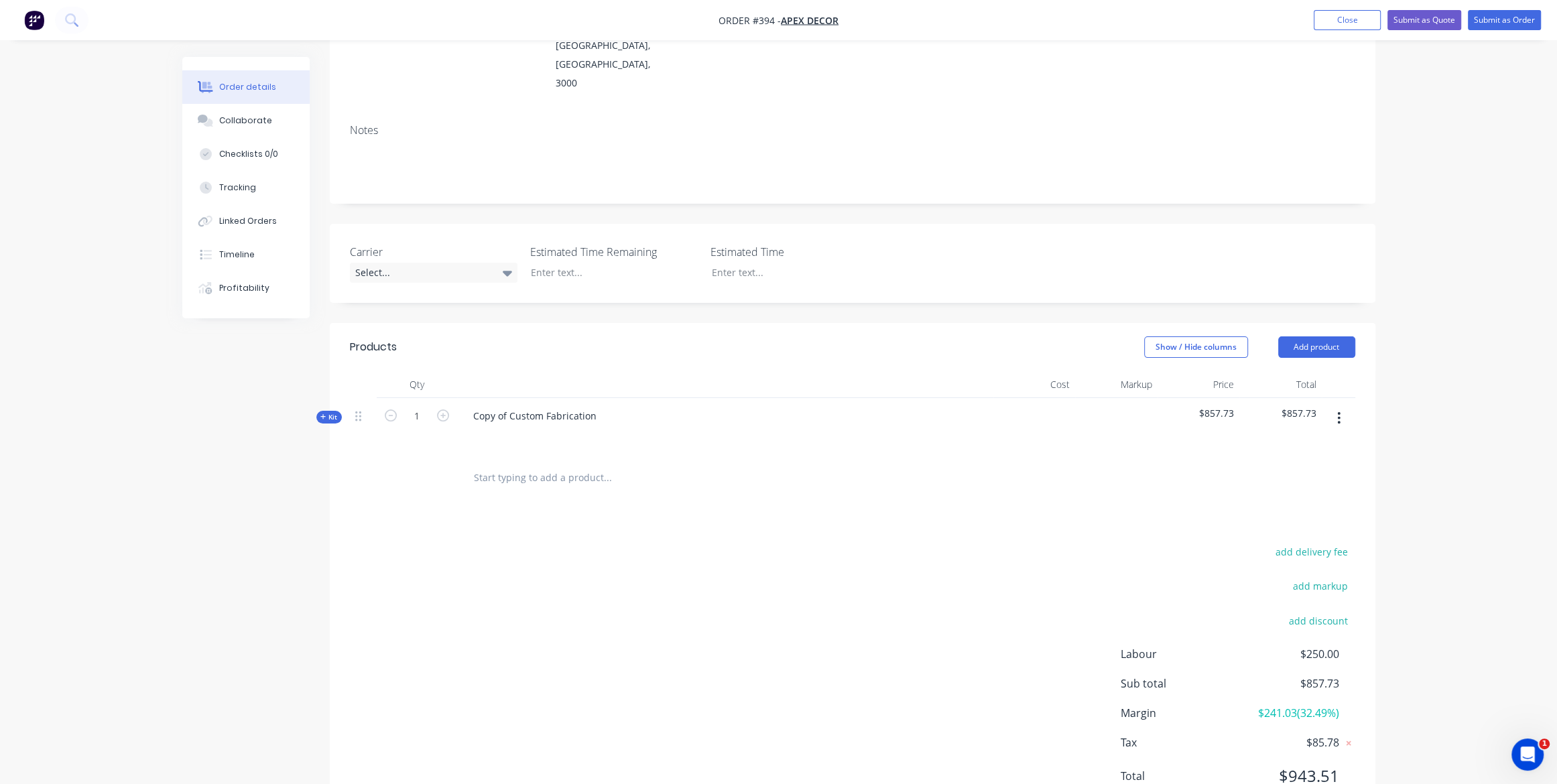
click at [322, 414] on icon "button" at bounding box center [323, 417] width 6 height 7
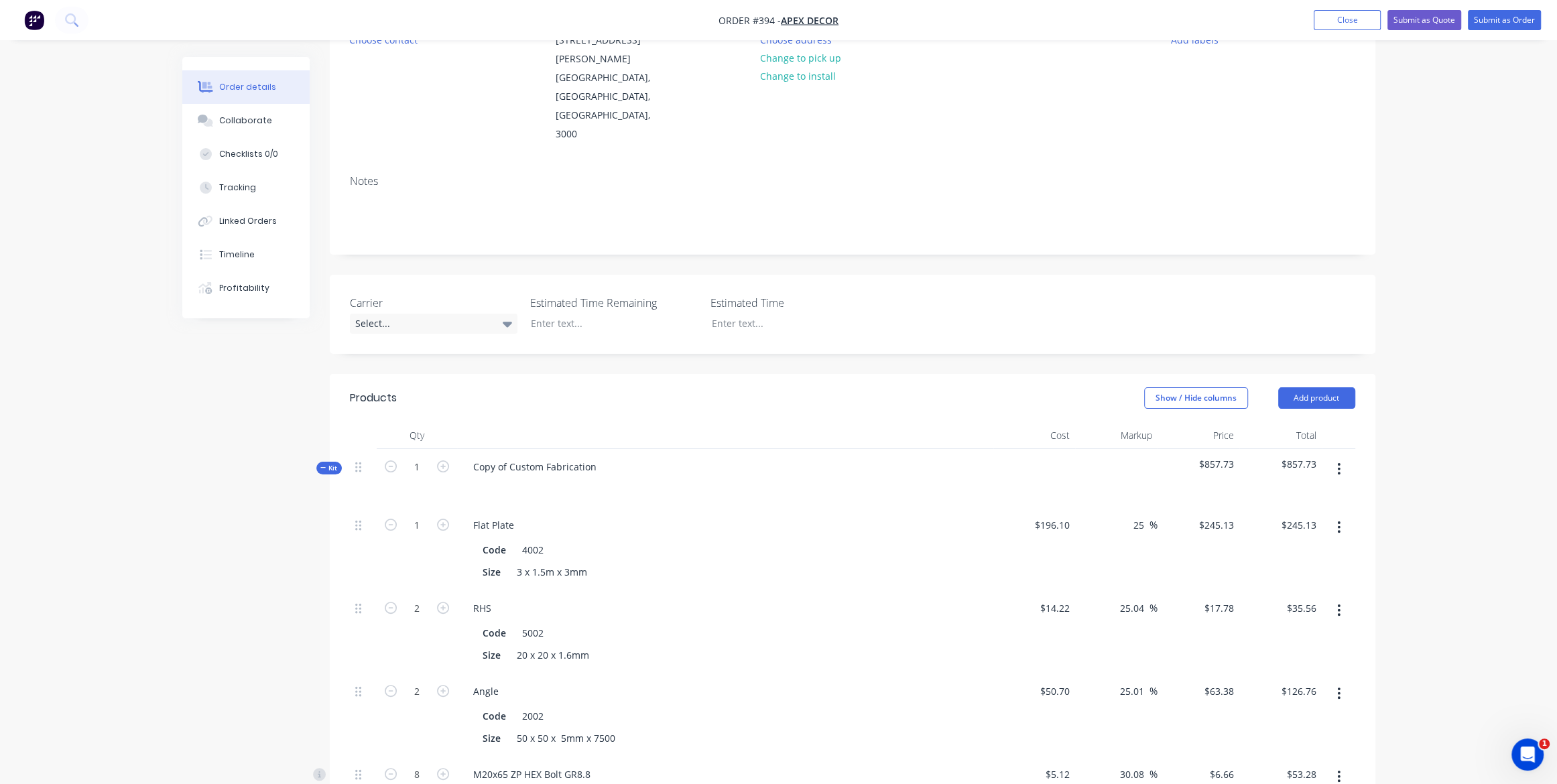
scroll to position [78, 0]
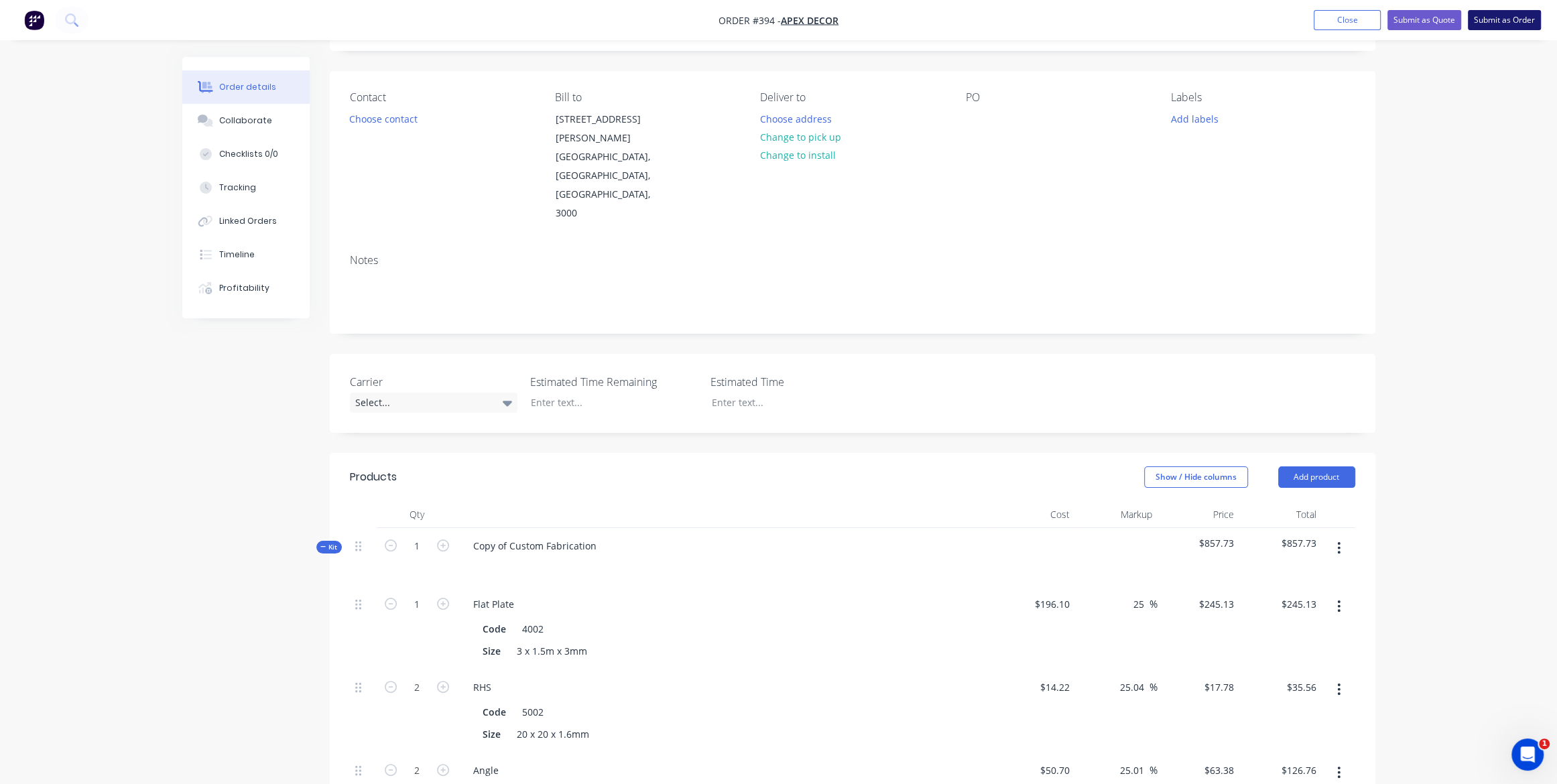
click at [1505, 14] on button "Submit as Order" at bounding box center [1505, 20] width 73 height 20
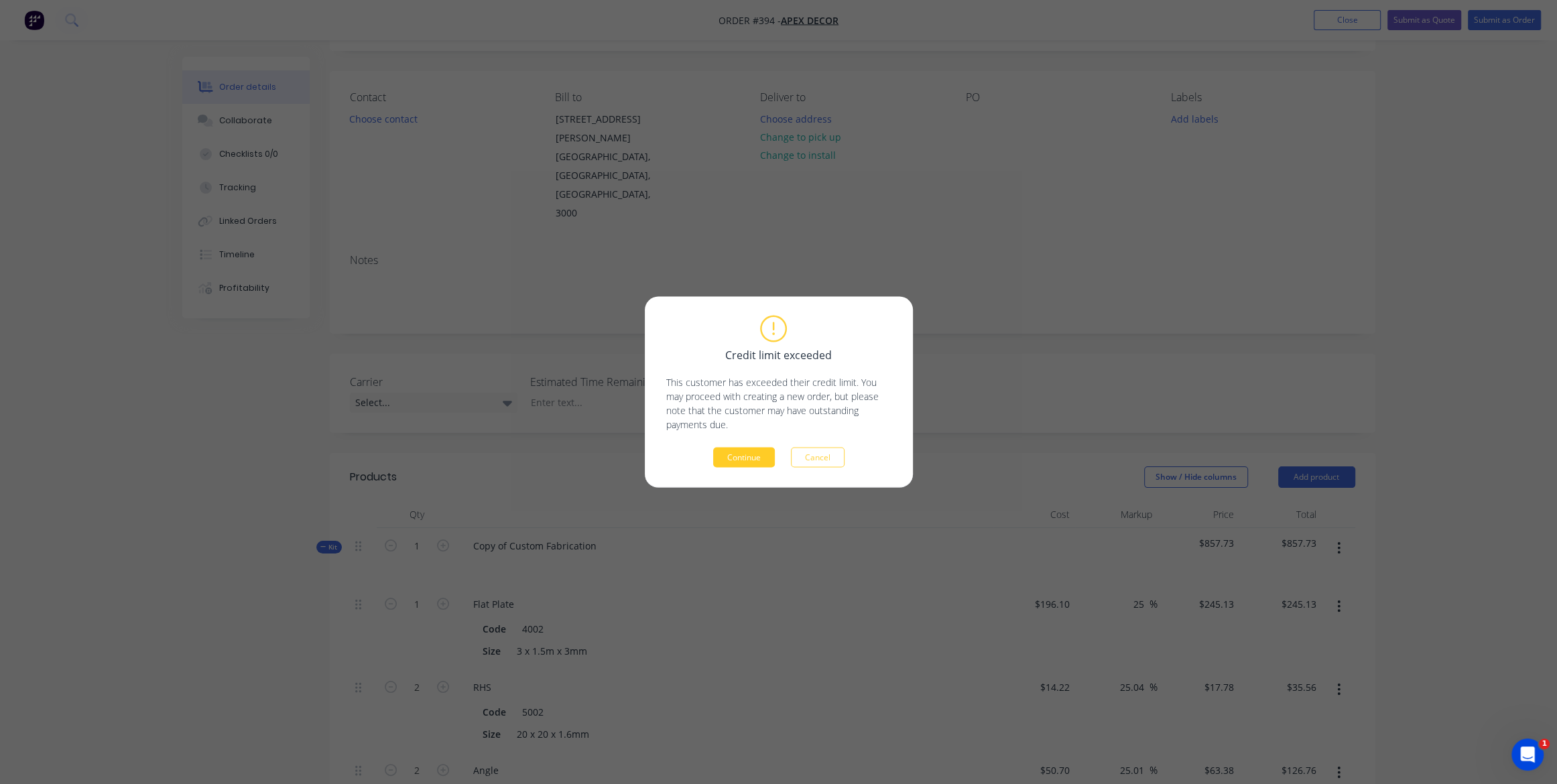
click at [742, 458] on button "Continue" at bounding box center [744, 458] width 62 height 20
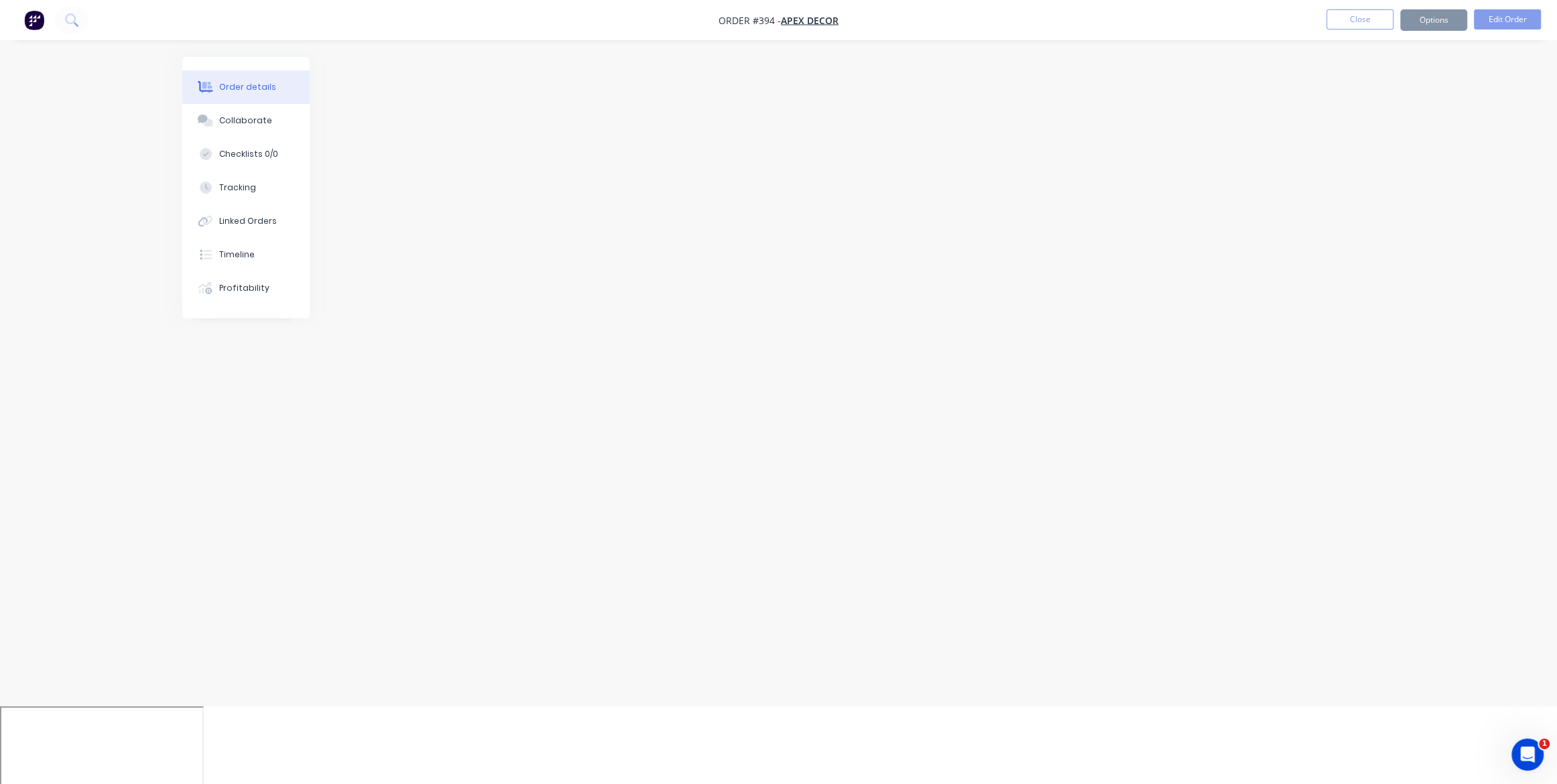
scroll to position [0, 0]
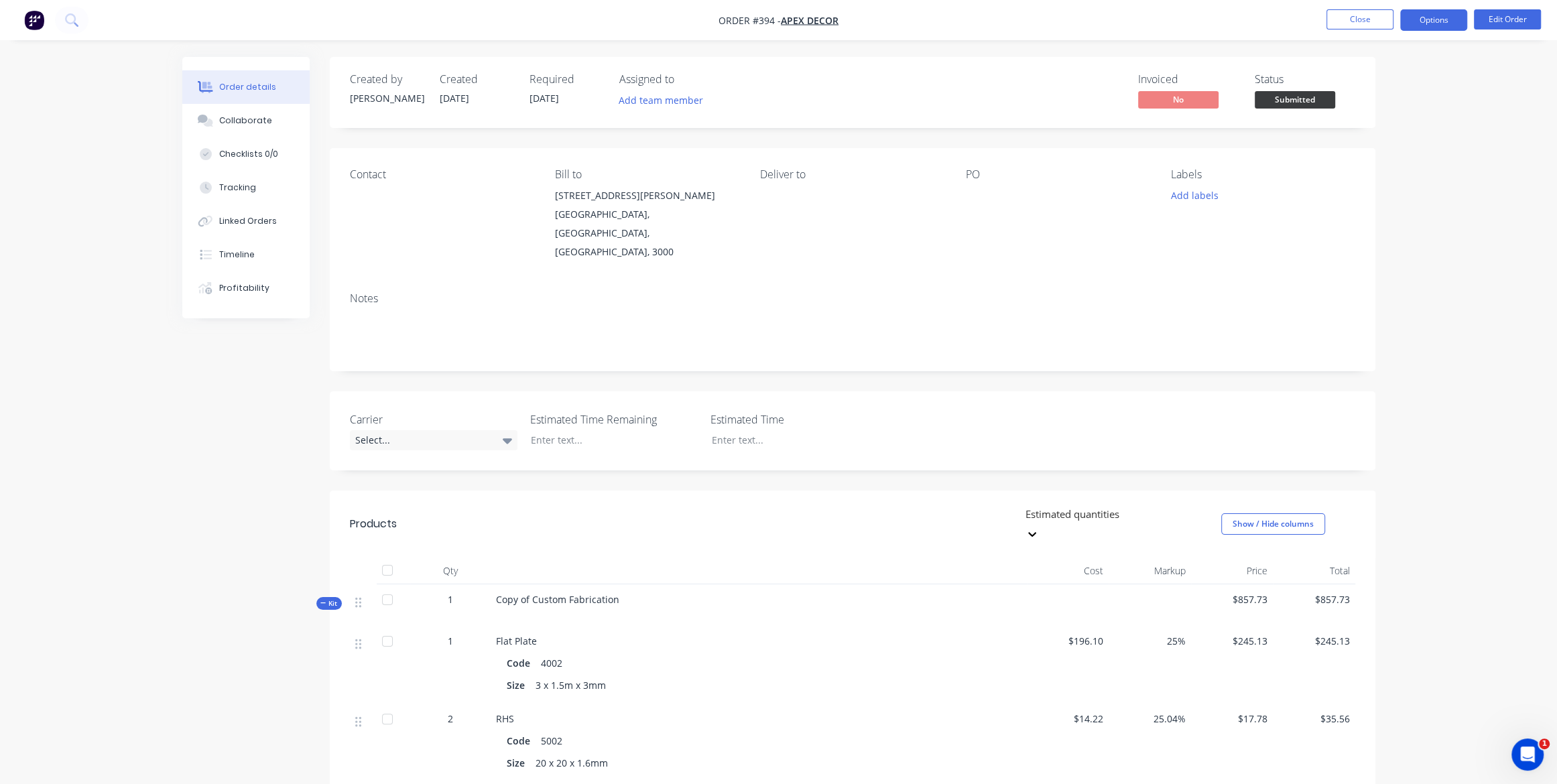
click at [1430, 24] on button "Options" at bounding box center [1434, 20] width 67 height 22
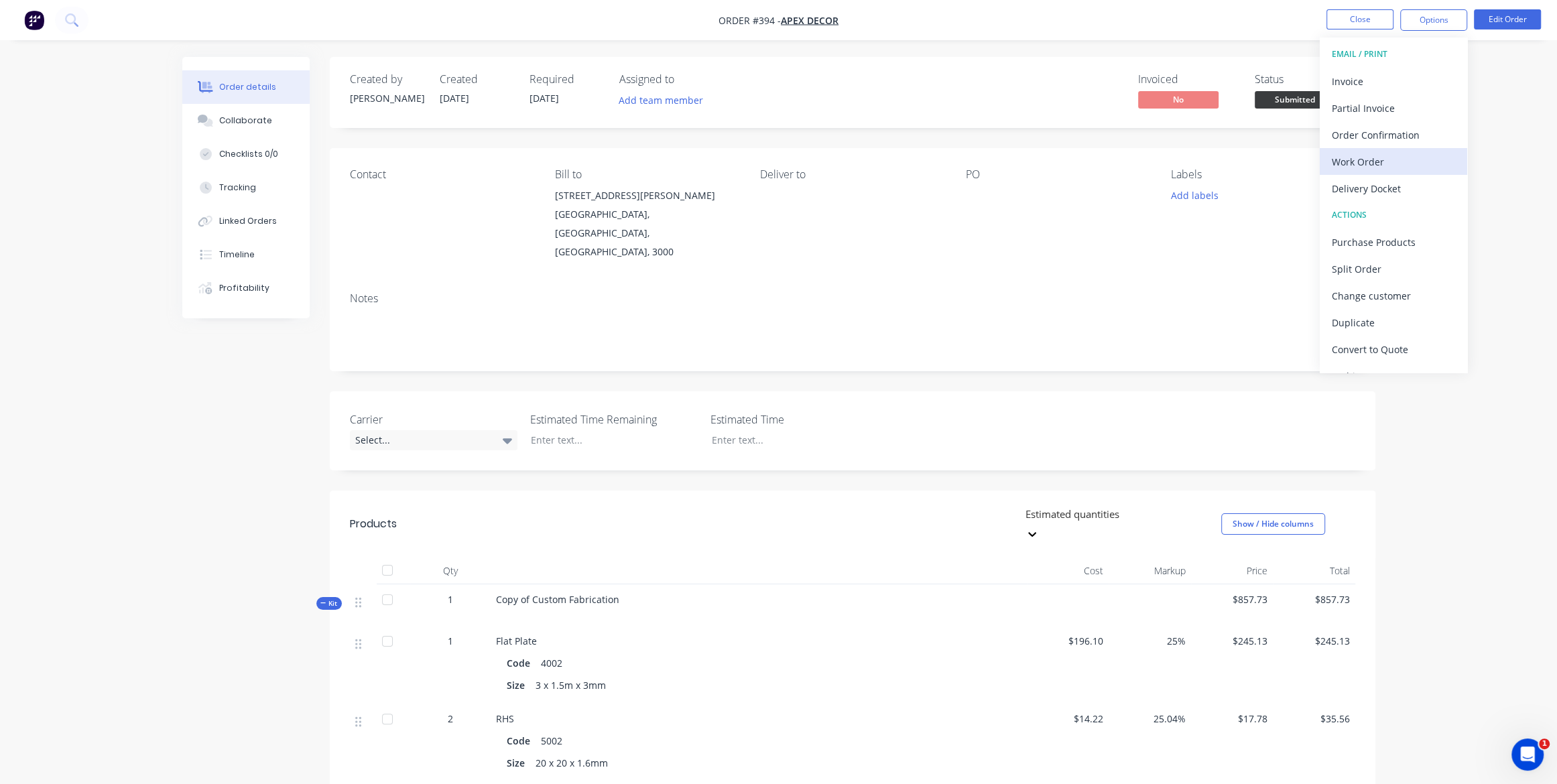
click at [1358, 161] on div "Work Order" at bounding box center [1393, 161] width 123 height 19
click at [1360, 138] on div "Without pricing" at bounding box center [1393, 134] width 123 height 19
click at [249, 122] on div "Collaborate" at bounding box center [245, 120] width 53 height 12
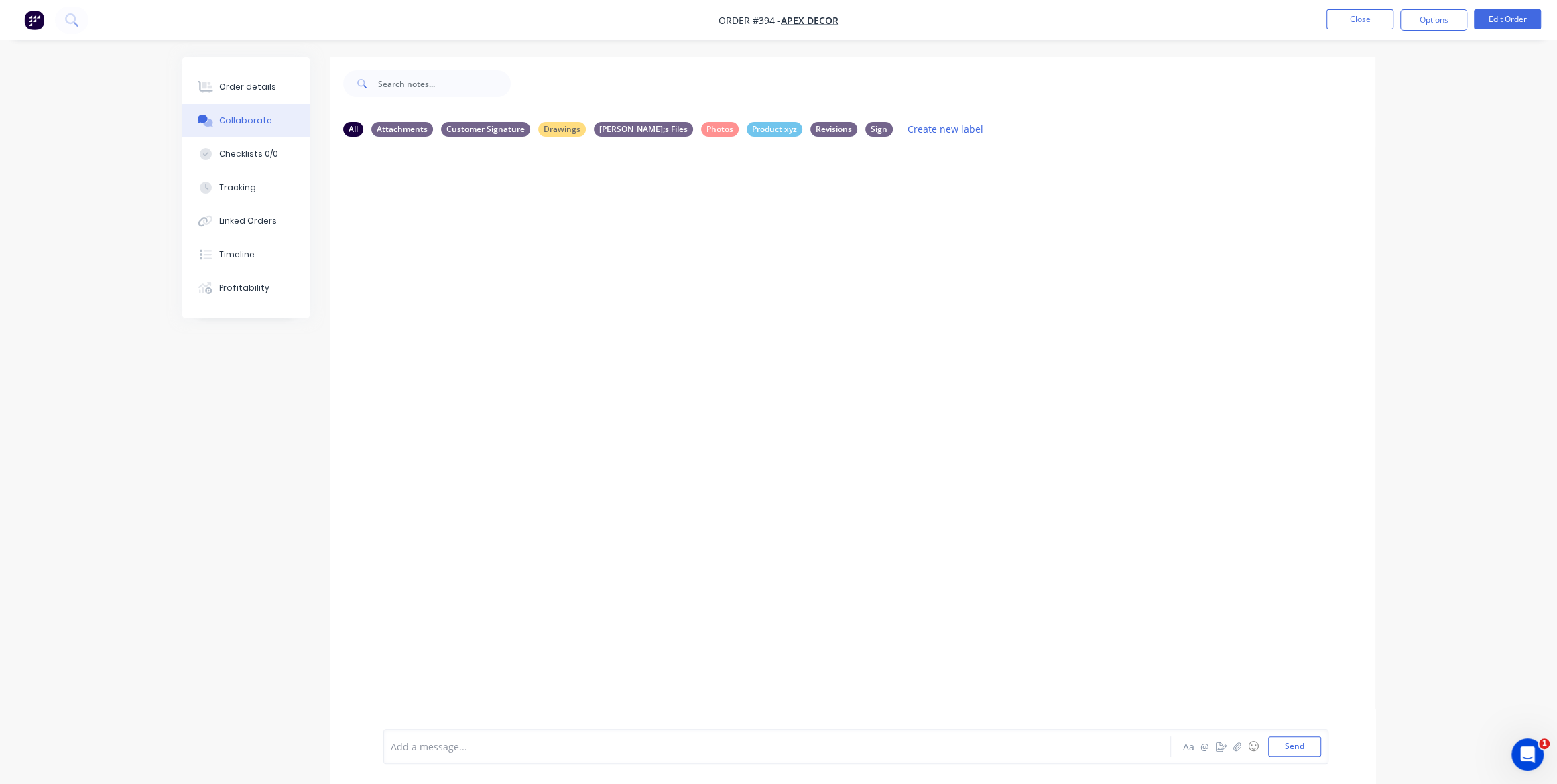
click at [456, 746] on div at bounding box center [740, 746] width 697 height 14
click at [1377, 17] on button "Close" at bounding box center [1360, 19] width 67 height 20
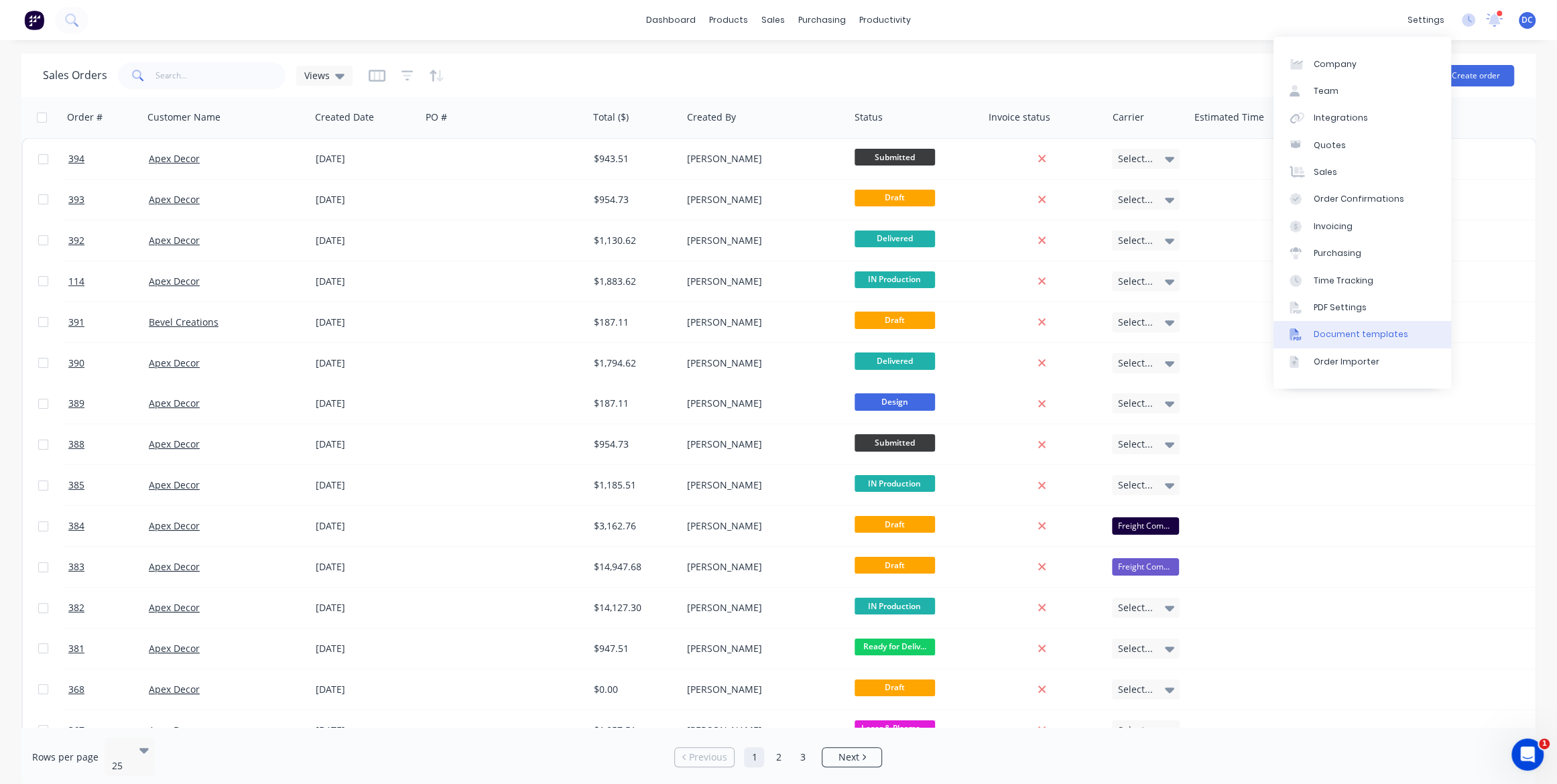
click at [1325, 334] on div "Document templates" at bounding box center [1361, 334] width 95 height 12
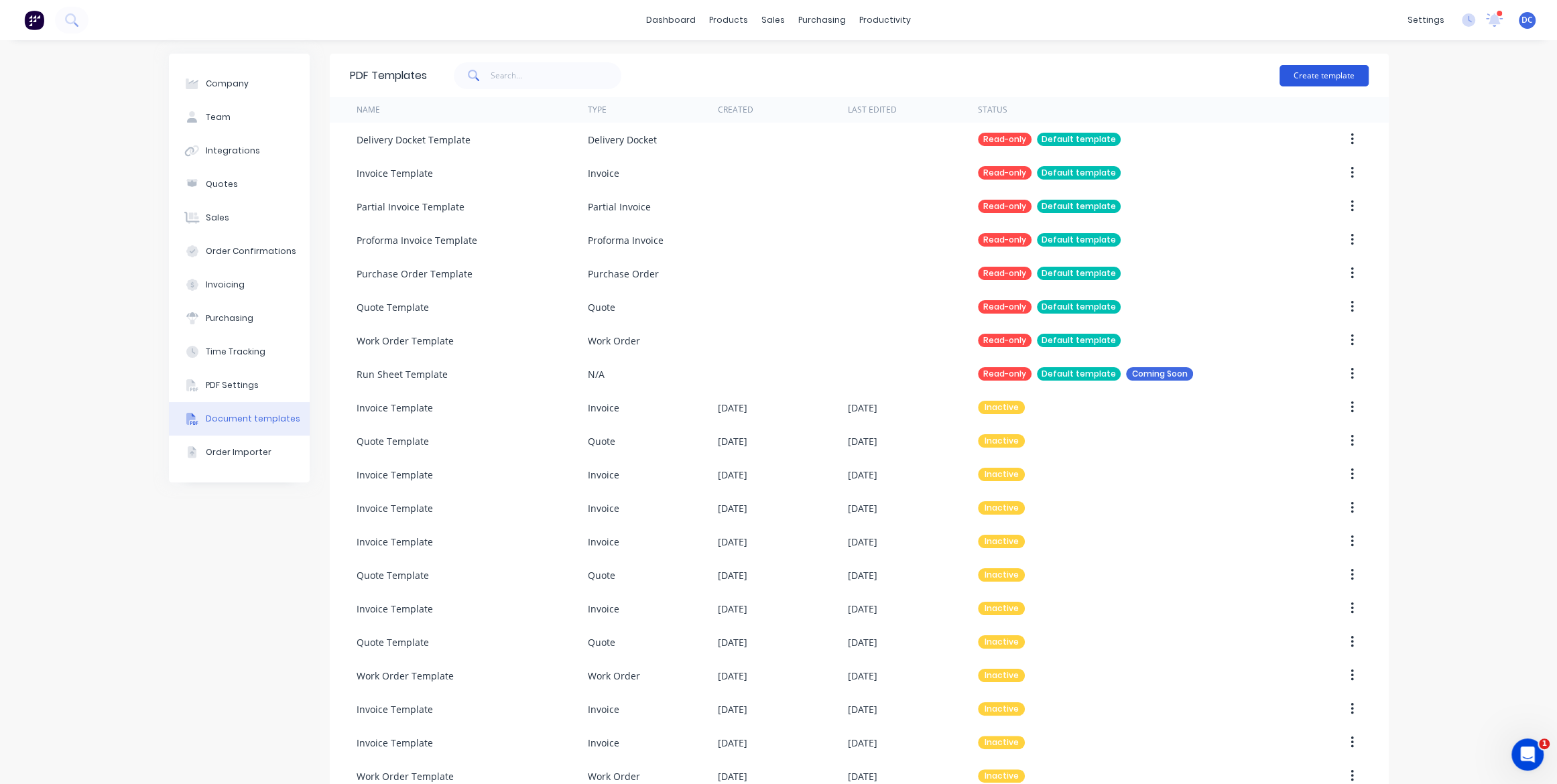
click at [1303, 75] on button "Create template" at bounding box center [1324, 76] width 89 height 22
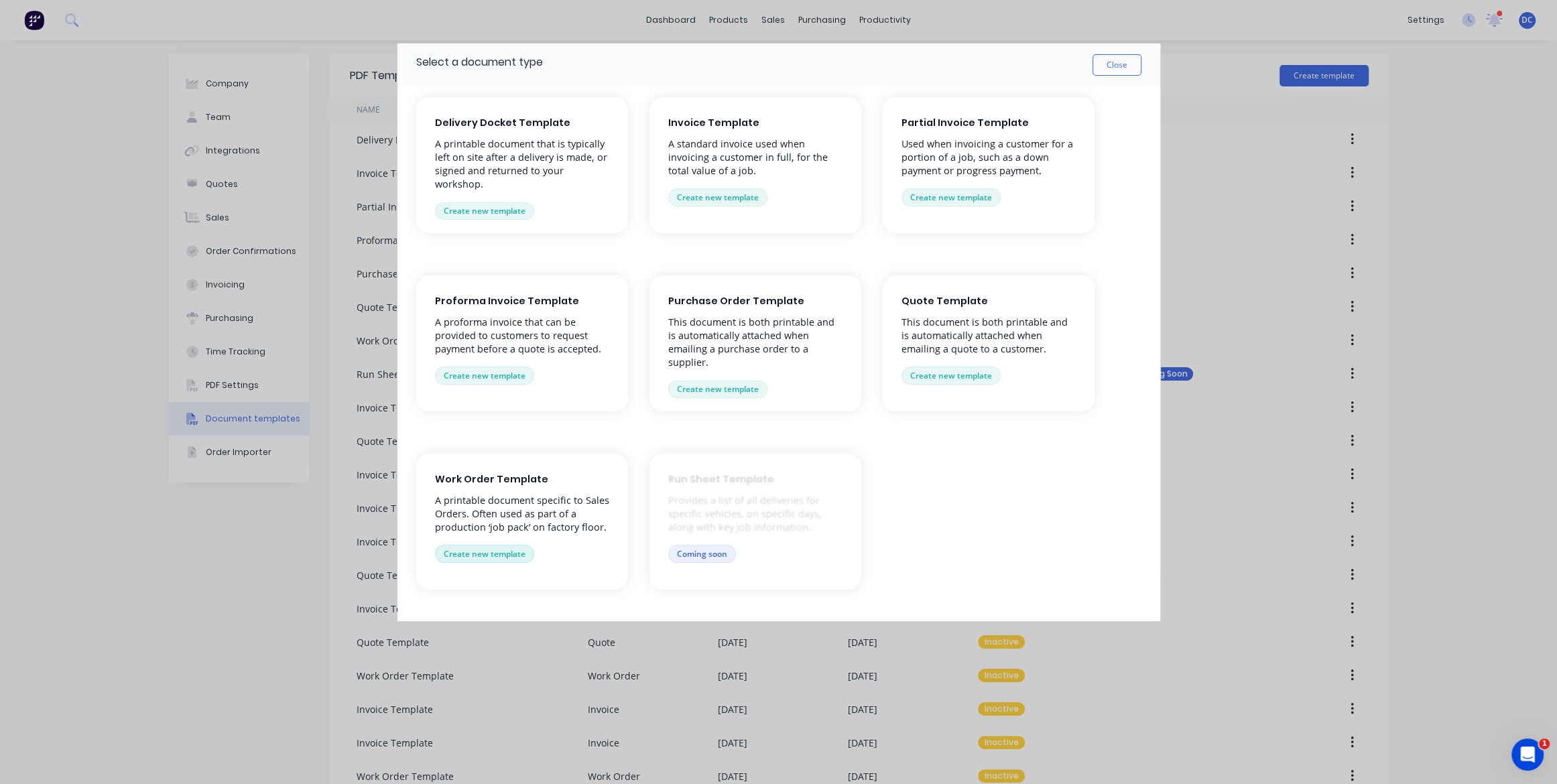
click at [484, 551] on button "Create new template" at bounding box center [485, 553] width 100 height 17
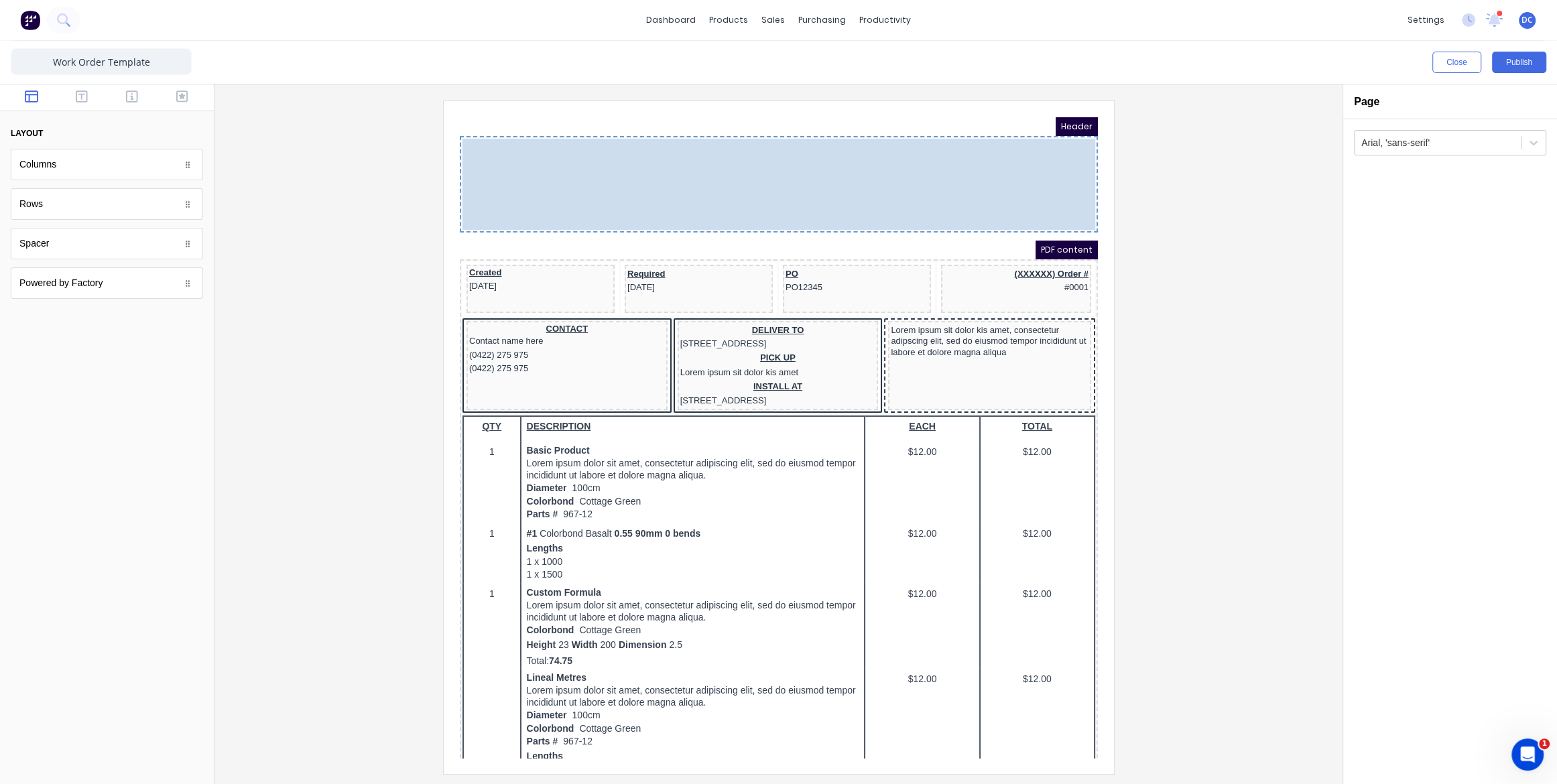
drag, startPoint x: 622, startPoint y: 152, endPoint x: 701, endPoint y: 154, distance: 79.0
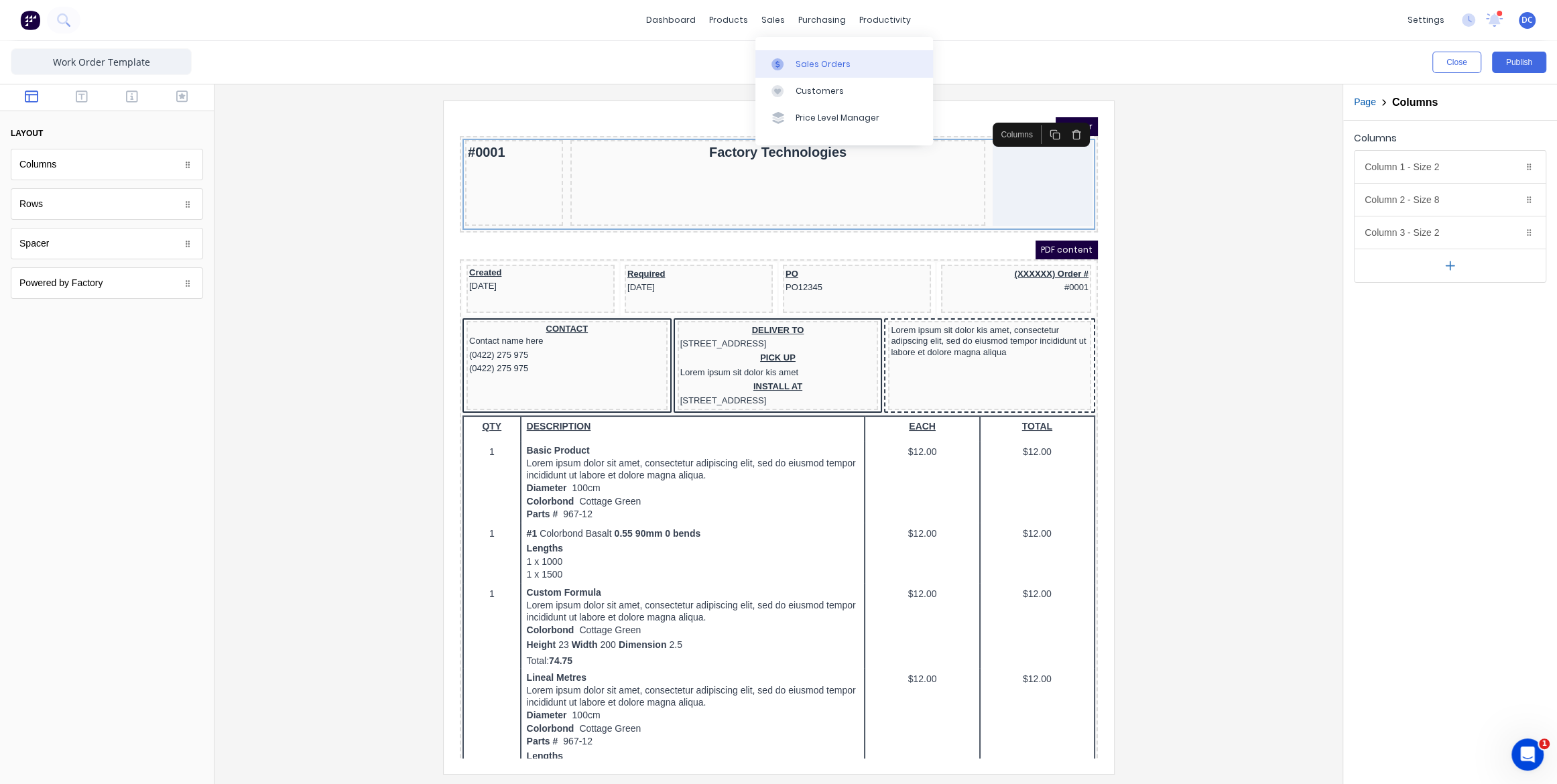
click at [796, 58] on div "Sales Orders" at bounding box center [823, 65] width 55 height 12
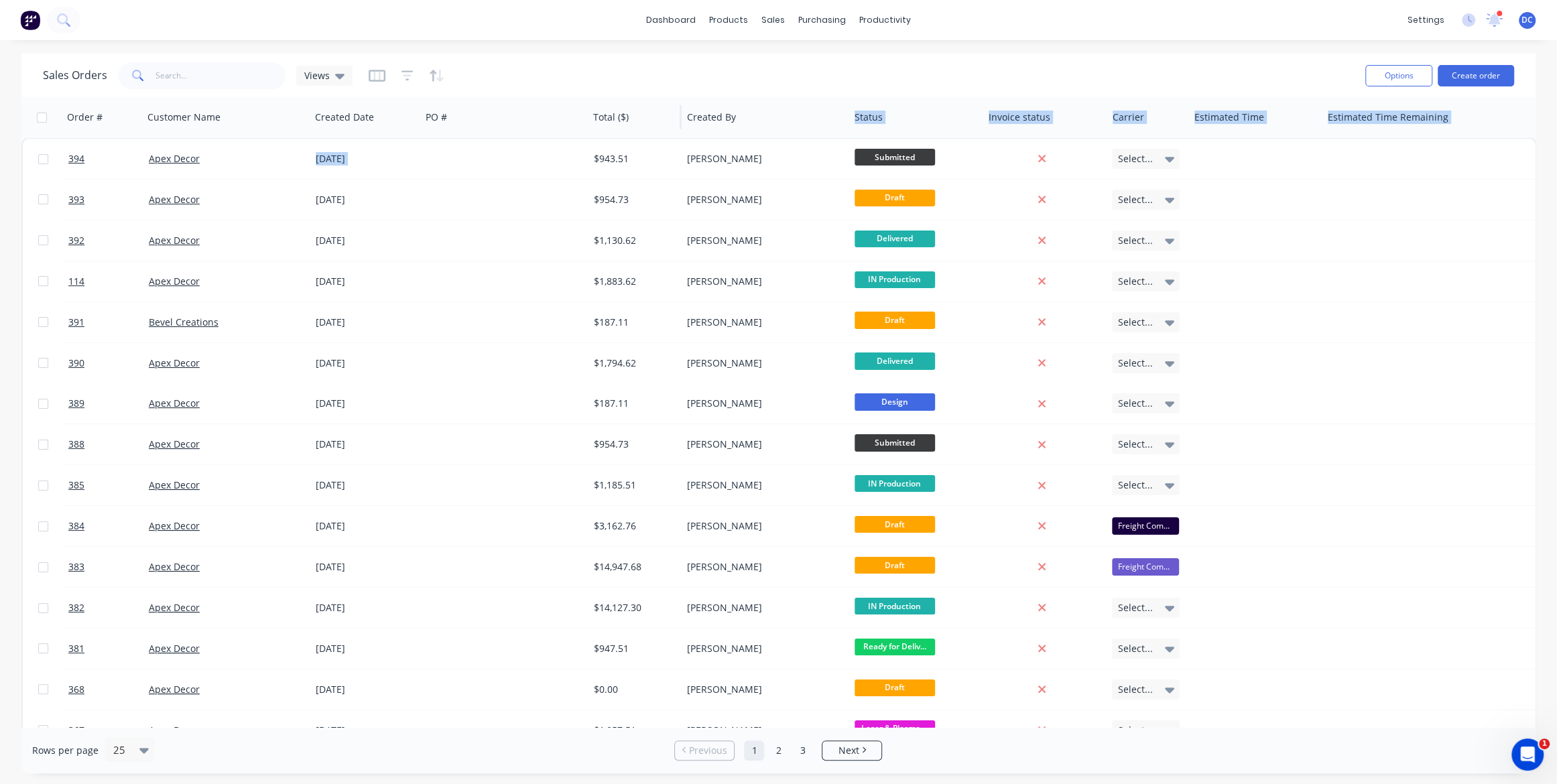
drag, startPoint x: 851, startPoint y: 123, endPoint x: 636, endPoint y: 134, distance: 215.3
click at [636, 134] on div "Order # Customer Name Created Date PO # Total ($) Created By Status Invoice sta…" at bounding box center [780, 118] width 1516 height 40
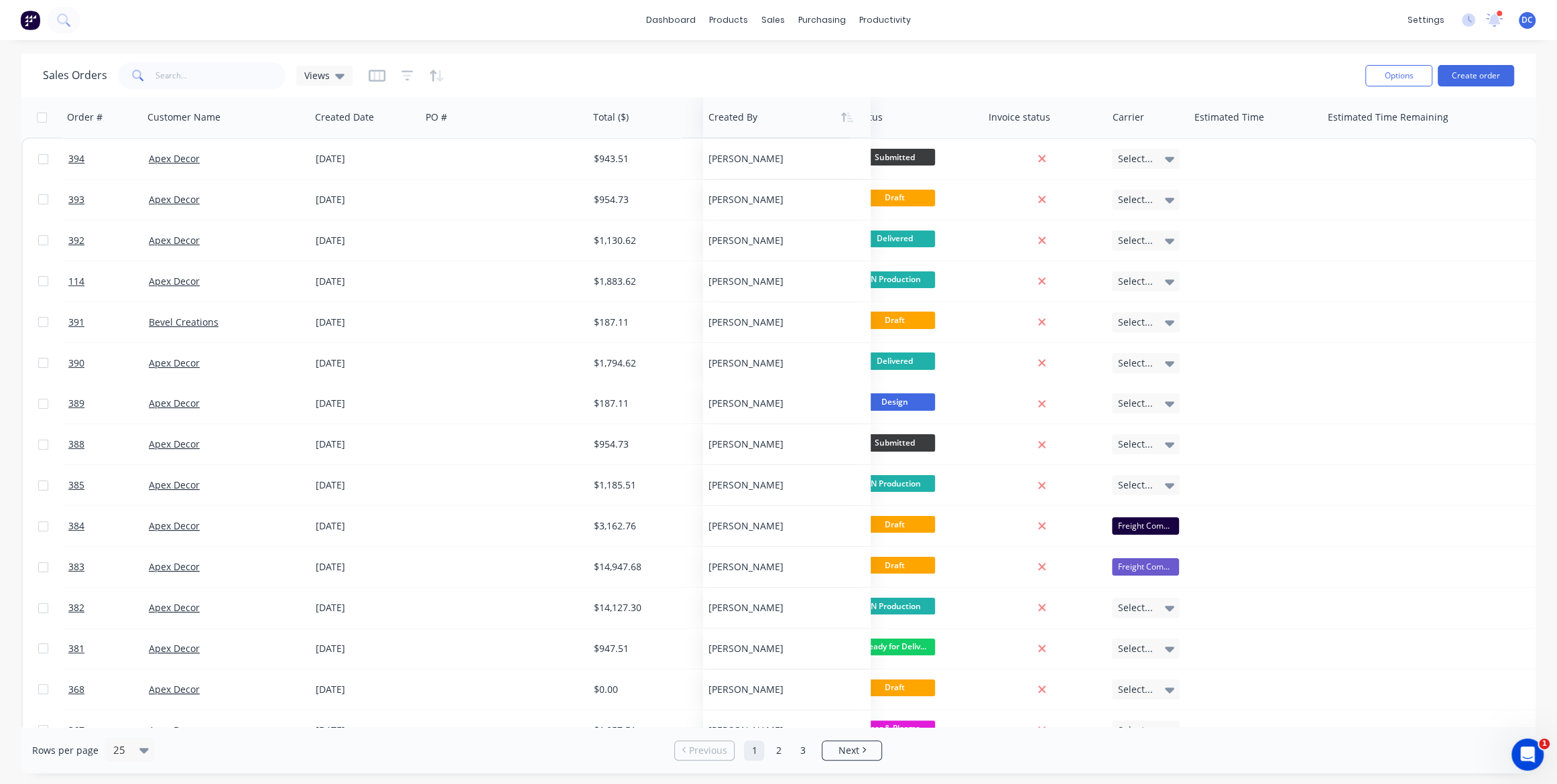
drag, startPoint x: 753, startPoint y: 124, endPoint x: 773, endPoint y: 127, distance: 20.2
click at [773, 127] on div at bounding box center [783, 117] width 149 height 27
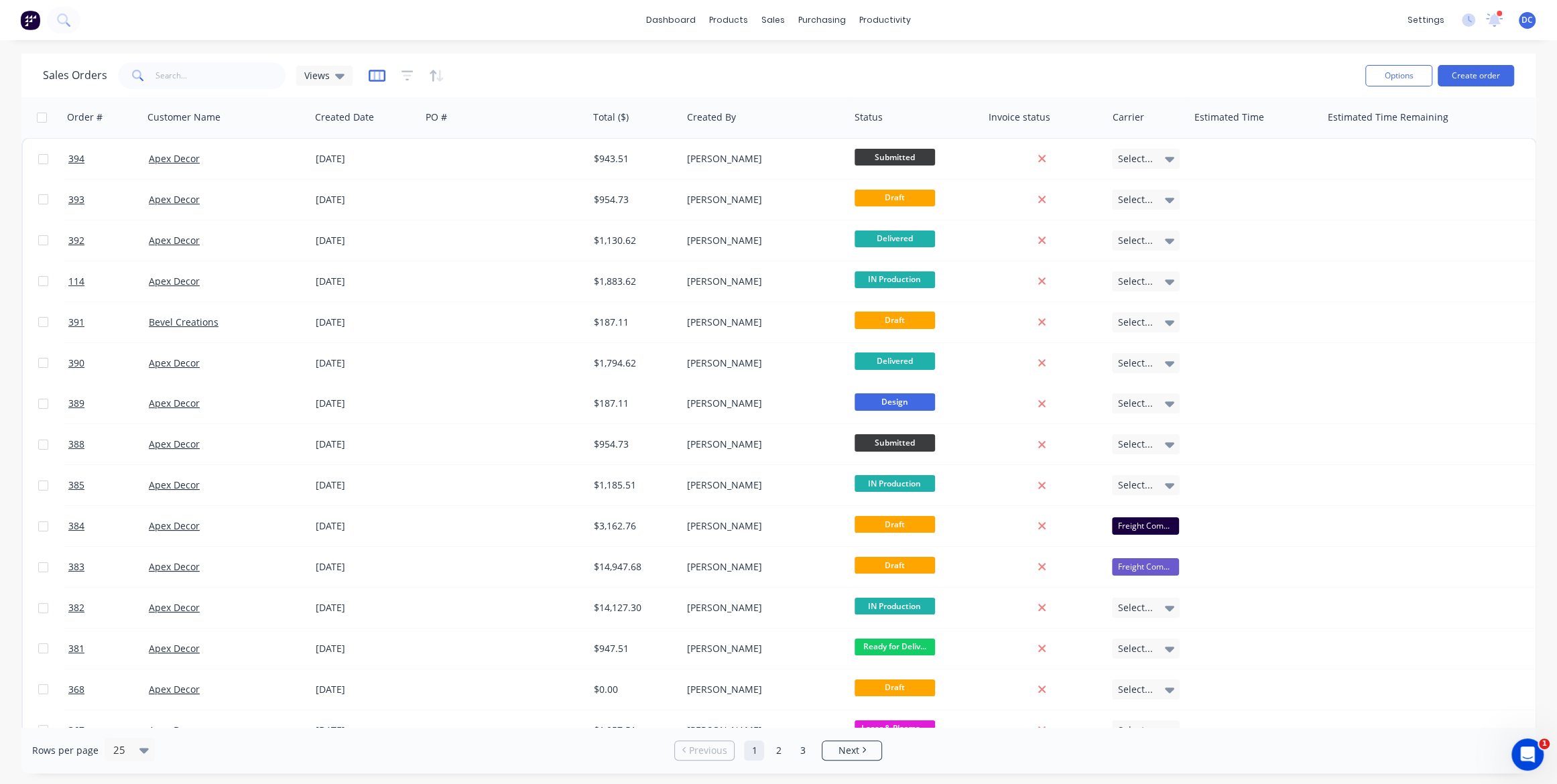
click at [369, 81] on icon "button" at bounding box center [377, 76] width 17 height 12
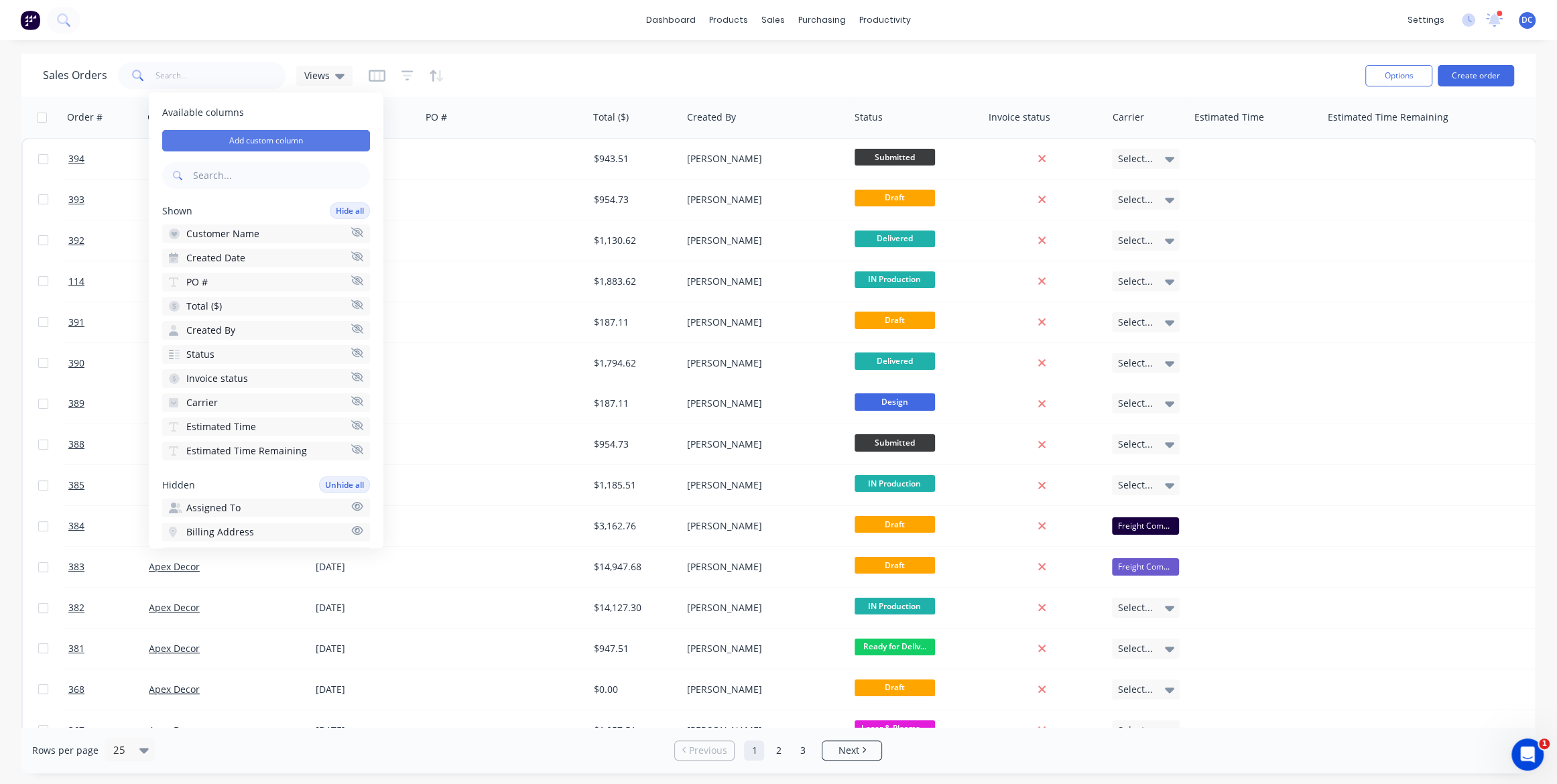
click at [334, 134] on button "Add custom column" at bounding box center [266, 141] width 208 height 22
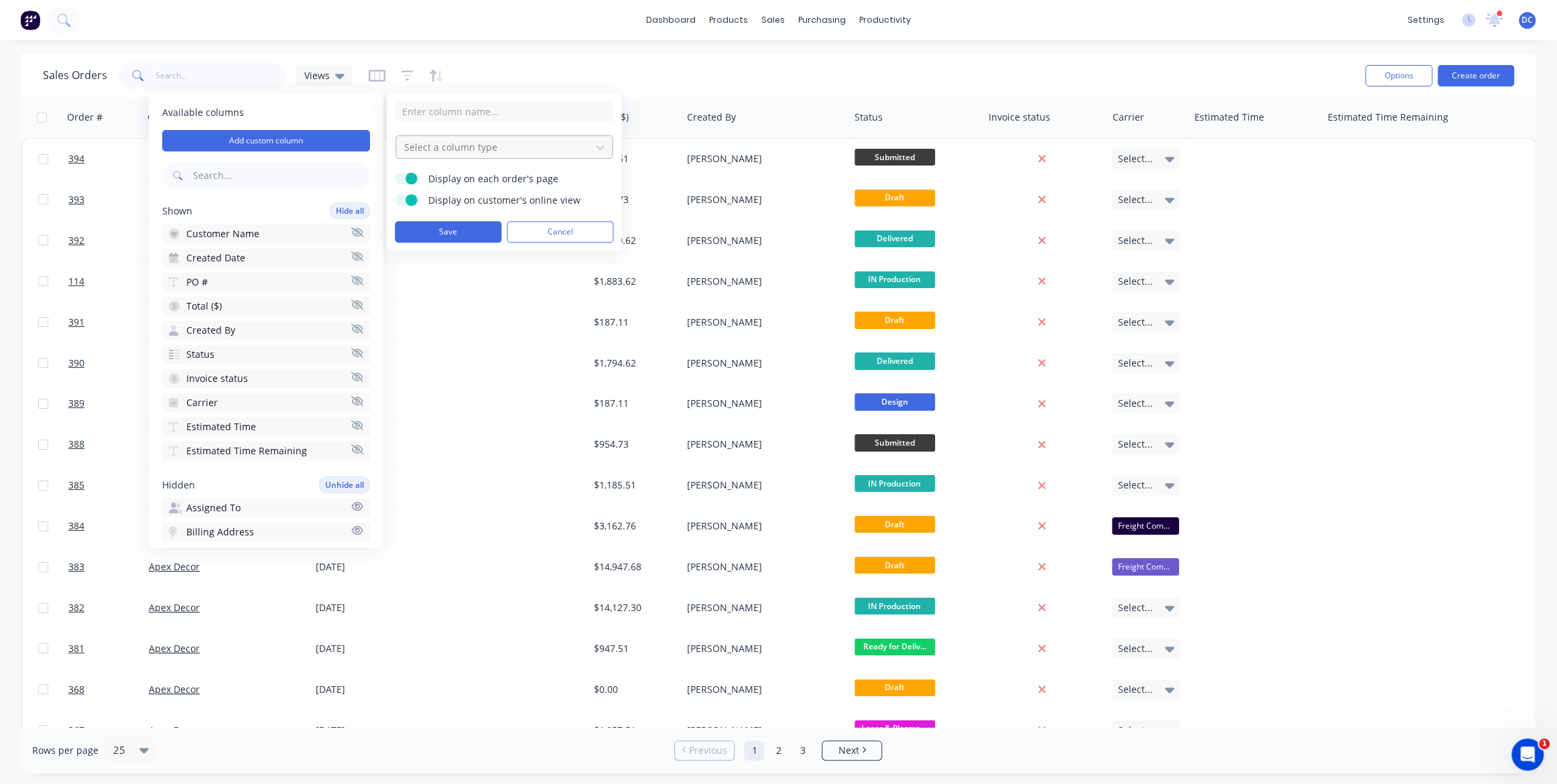
click at [507, 142] on div at bounding box center [493, 147] width 181 height 17
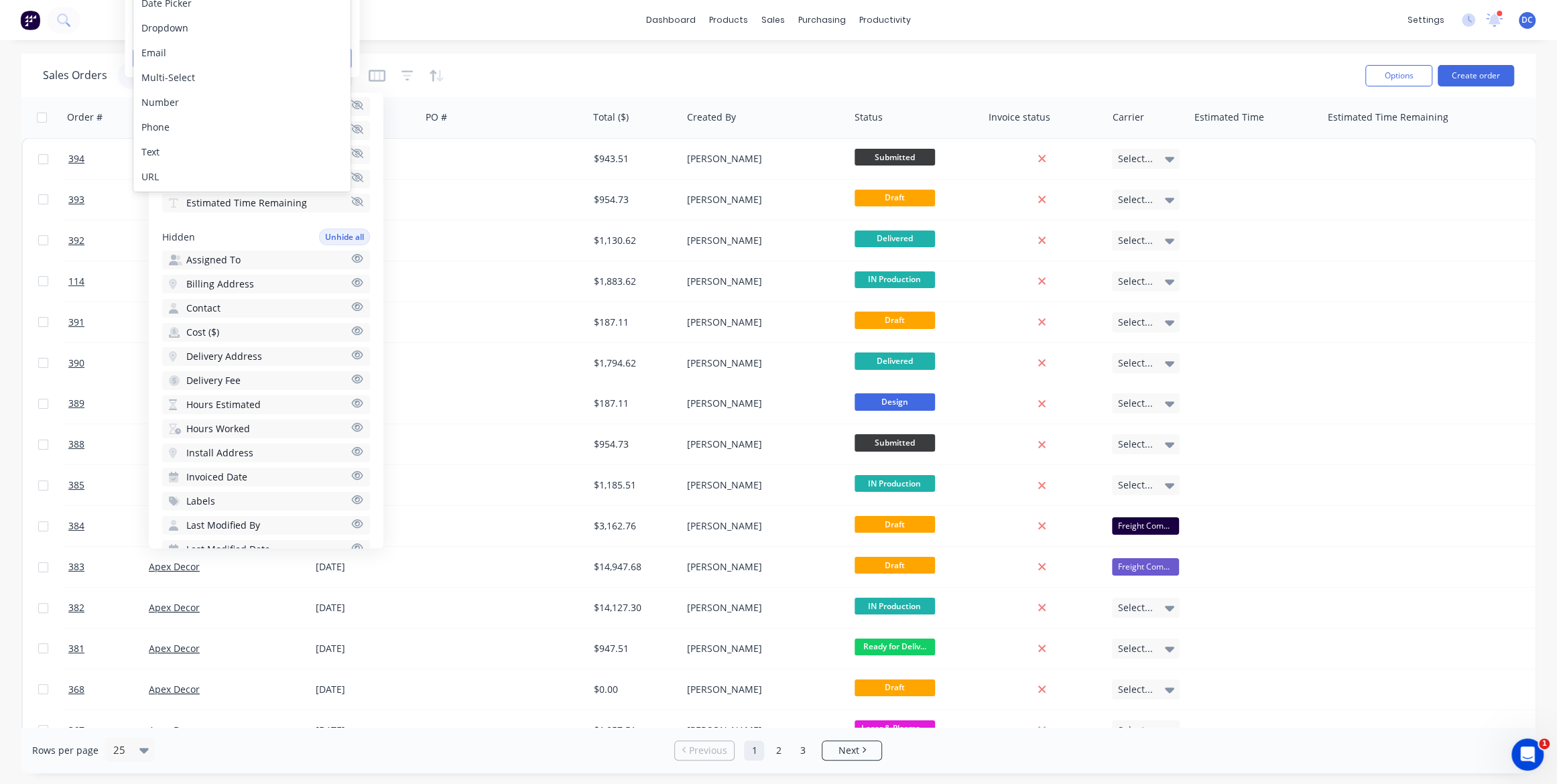
scroll to position [256, 0]
click at [247, 395] on span "Hours Estimated" at bounding box center [223, 397] width 75 height 13
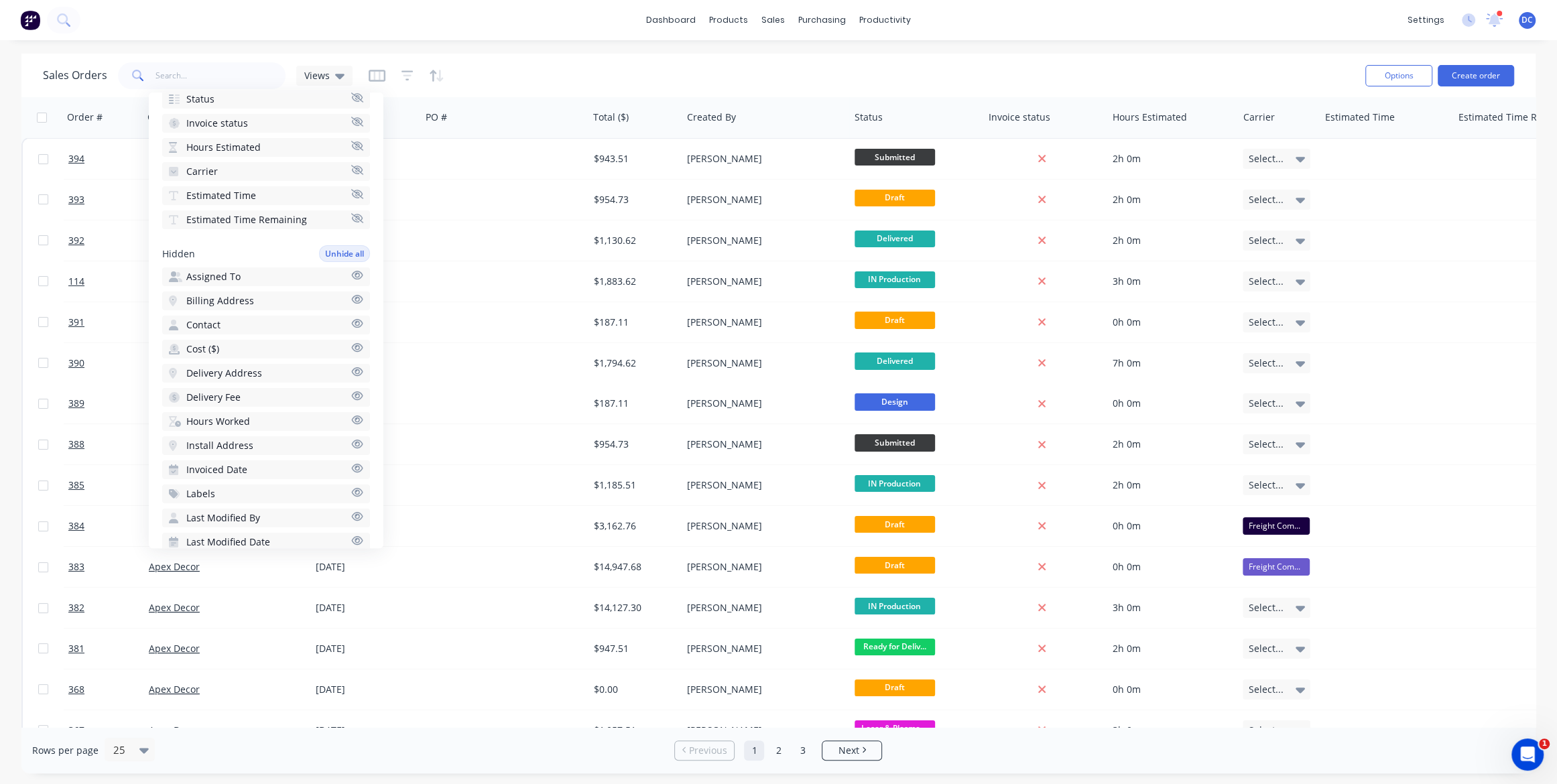
click at [243, 421] on span "Hours Worked" at bounding box center [218, 422] width 64 height 13
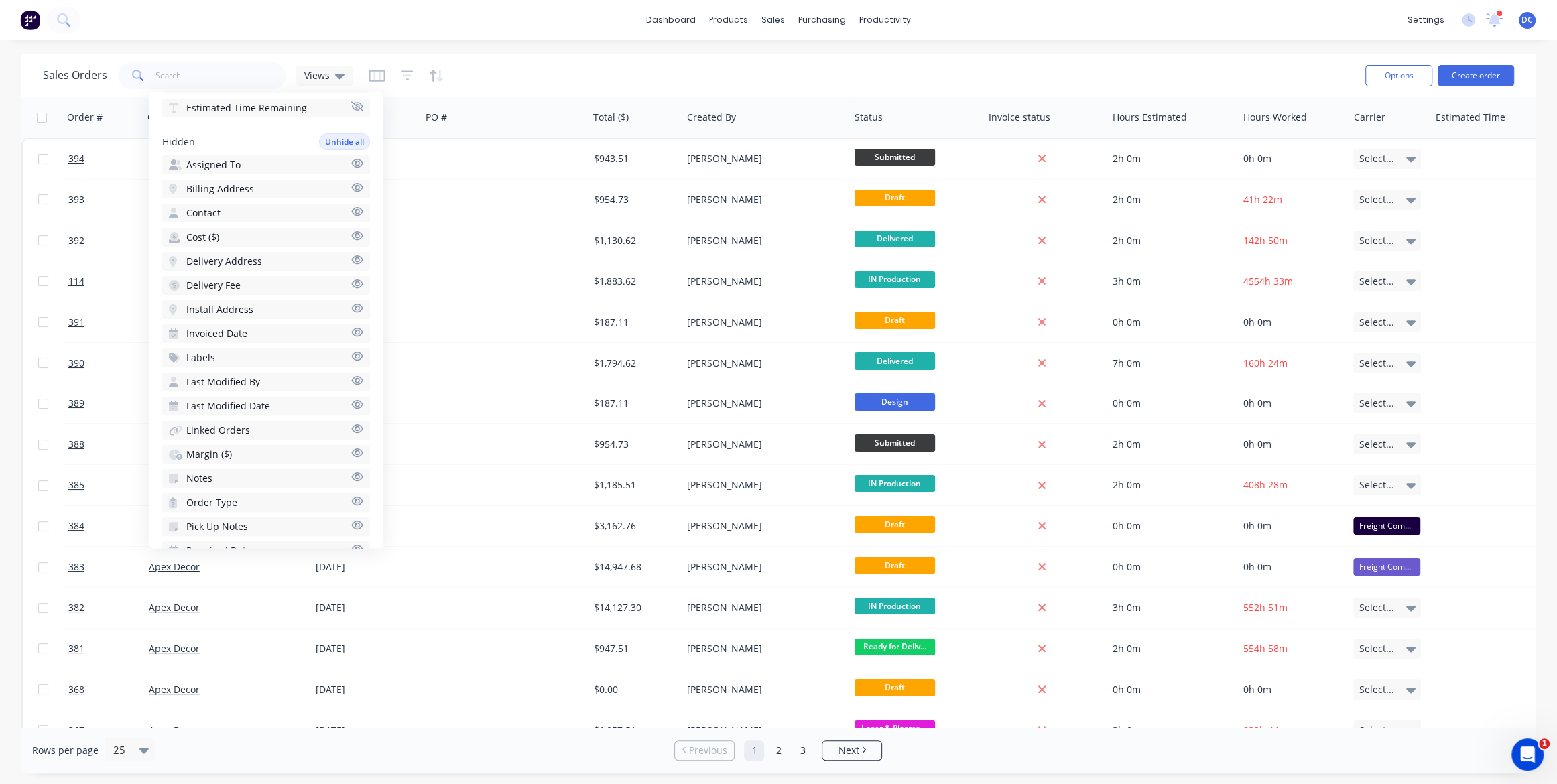
scroll to position [446, 0]
click at [236, 399] on button "Margin ($)" at bounding box center [266, 400] width 208 height 19
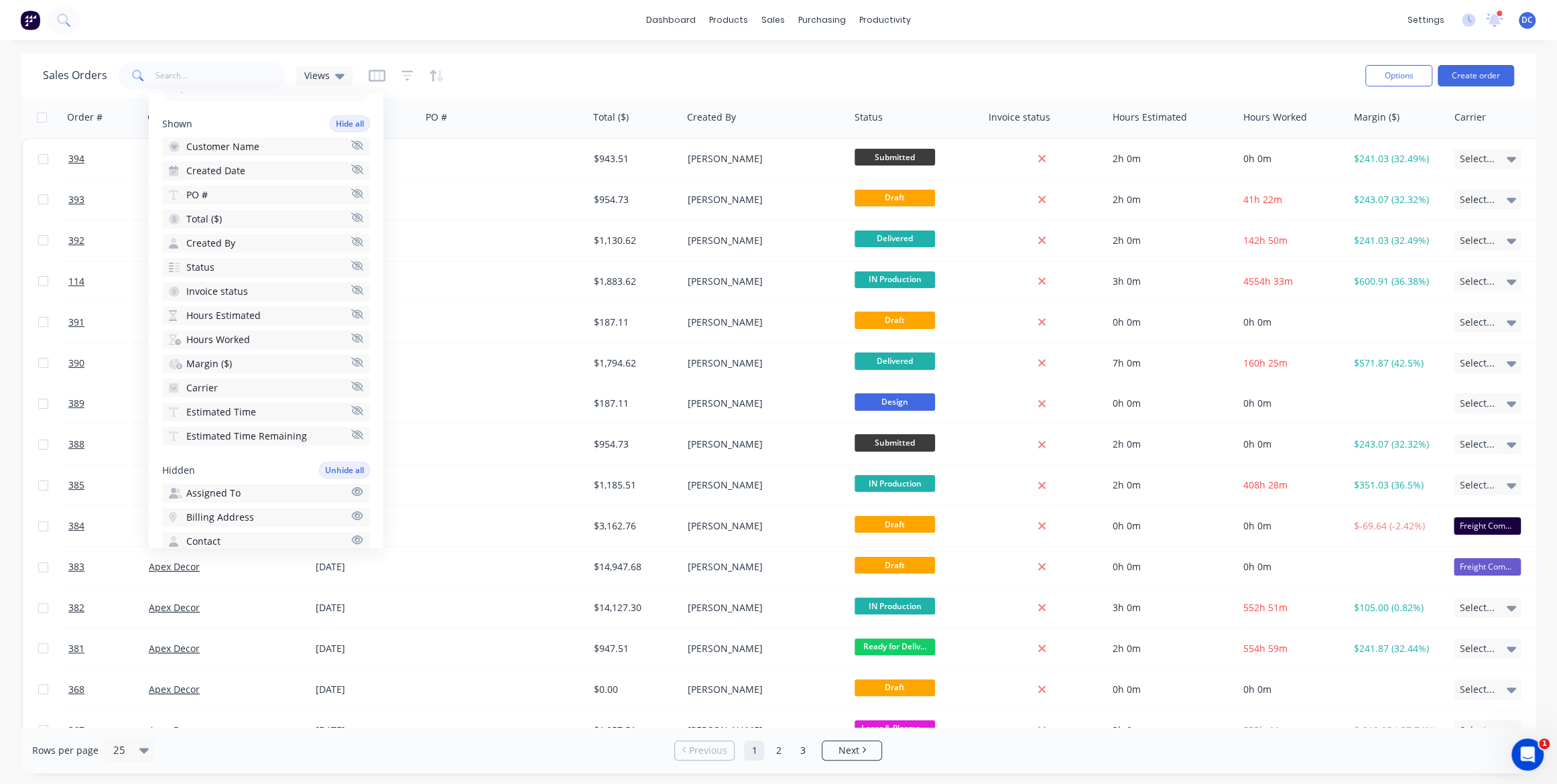
scroll to position [0, 0]
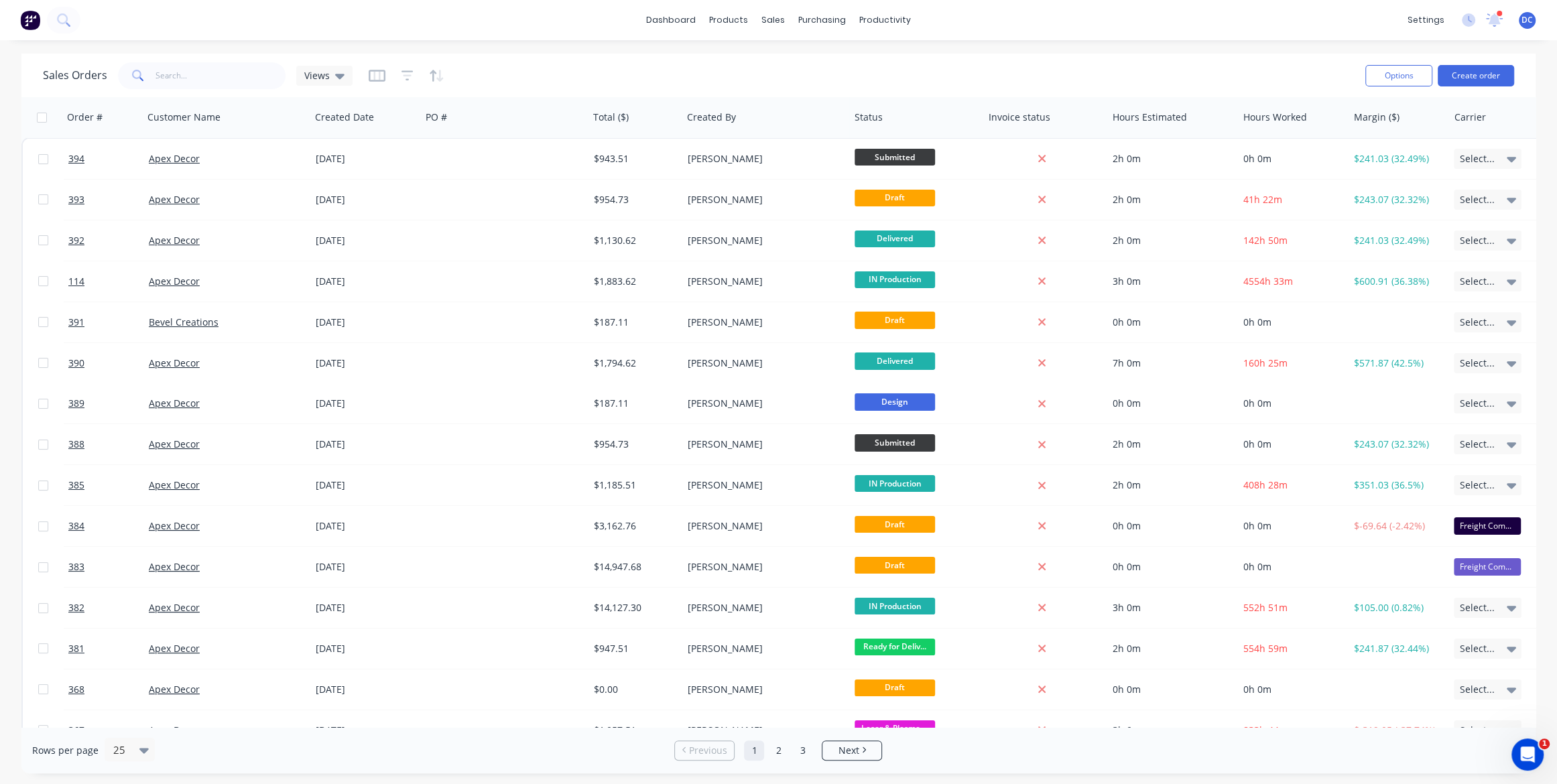
click at [564, 81] on div "Sales Orders Views" at bounding box center [699, 75] width 1312 height 33
click at [808, 64] on div "Sales Orders" at bounding box center [823, 65] width 55 height 12
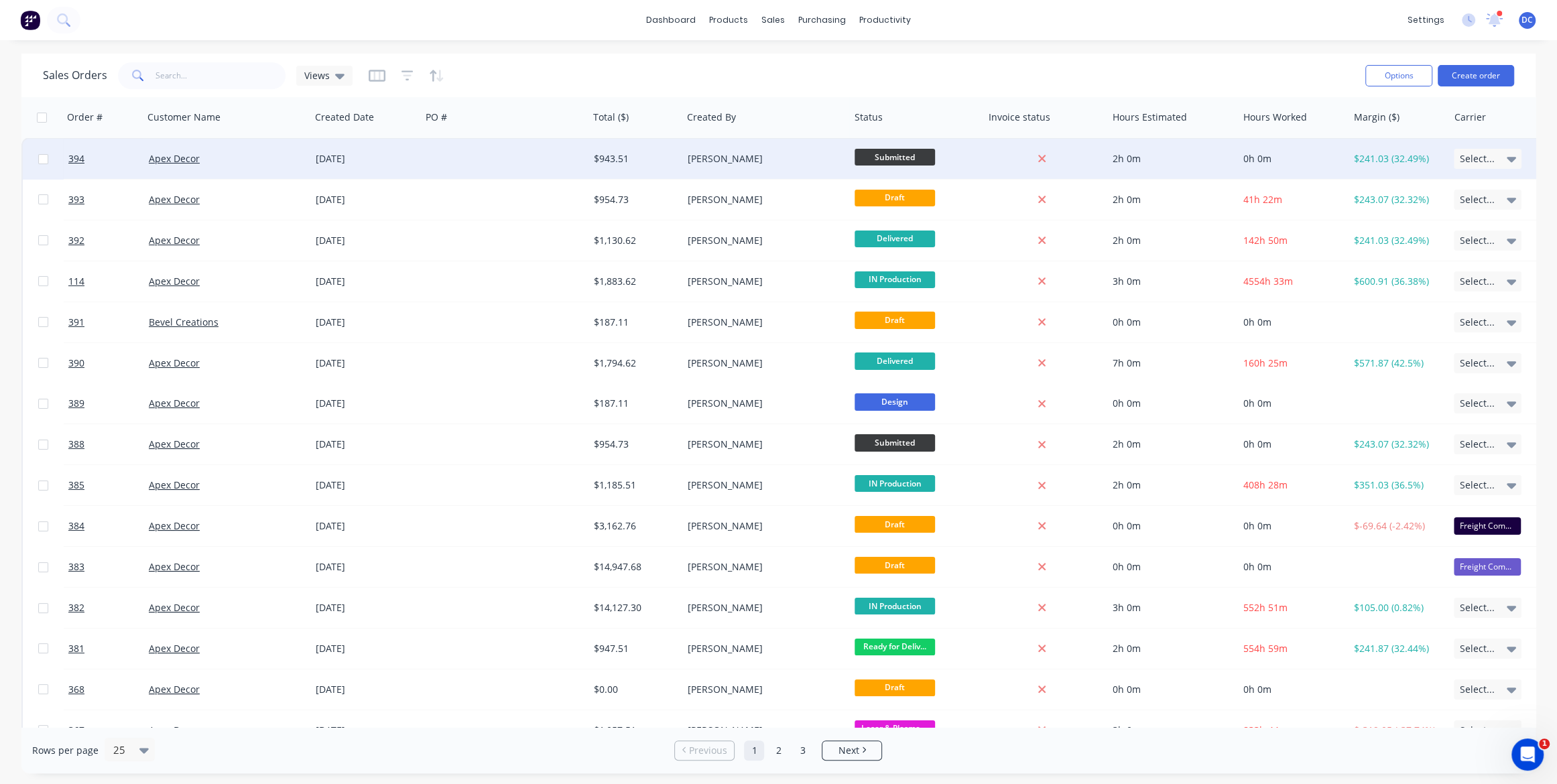
click at [674, 149] on div "$943.51" at bounding box center [636, 159] width 94 height 40
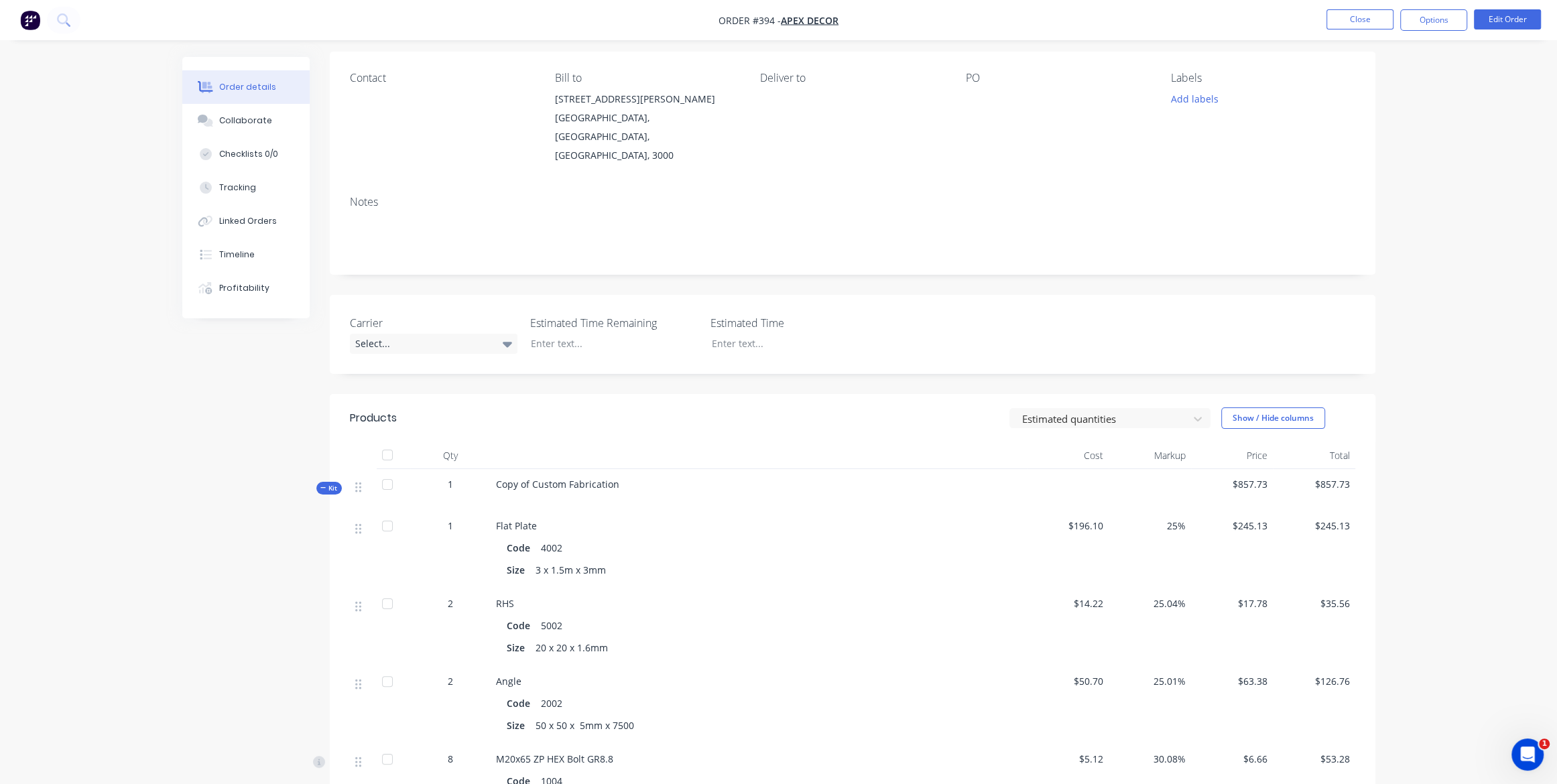
scroll to position [122, 0]
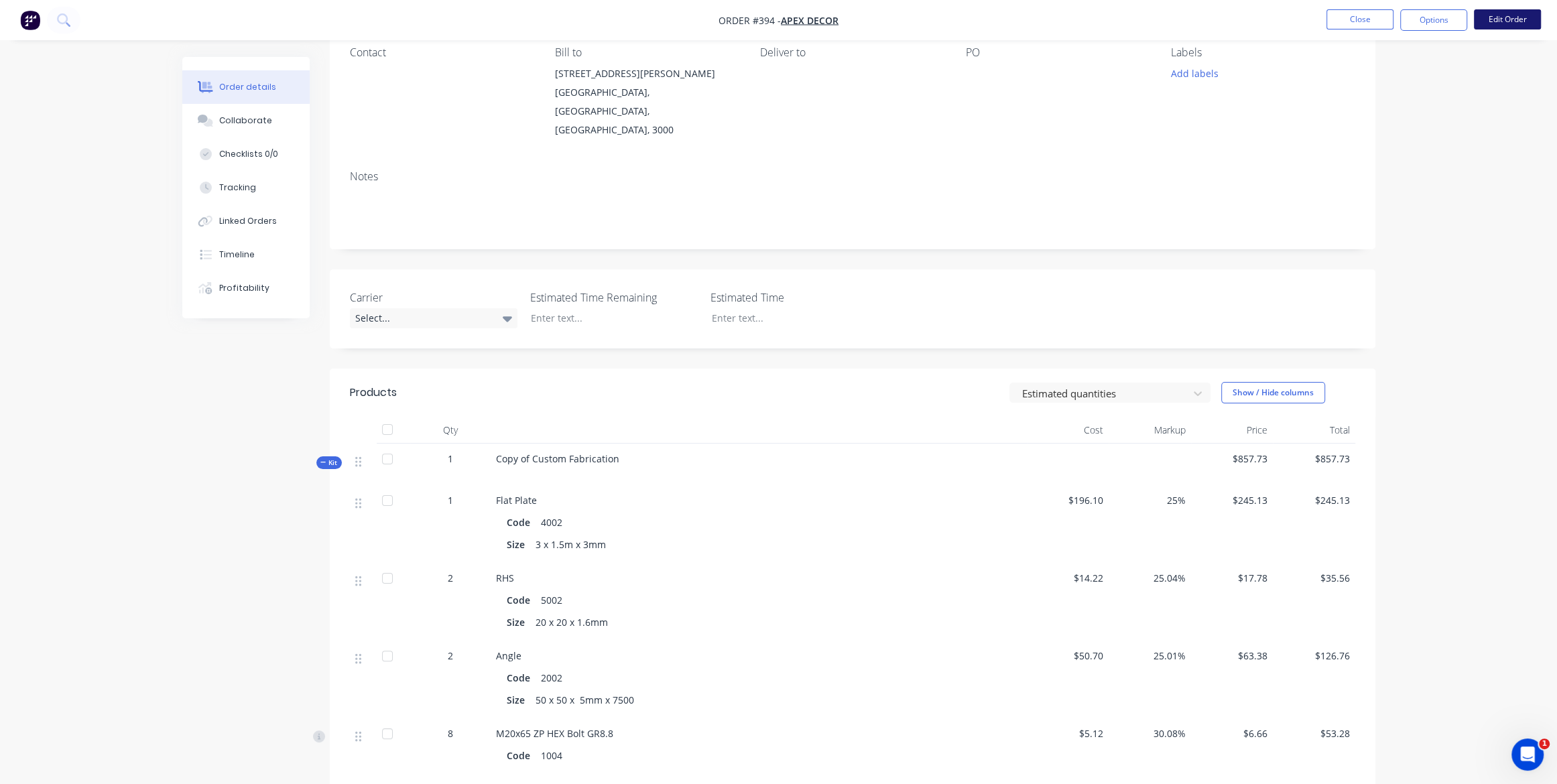
click at [1494, 23] on button "Edit Order" at bounding box center [1508, 19] width 67 height 20
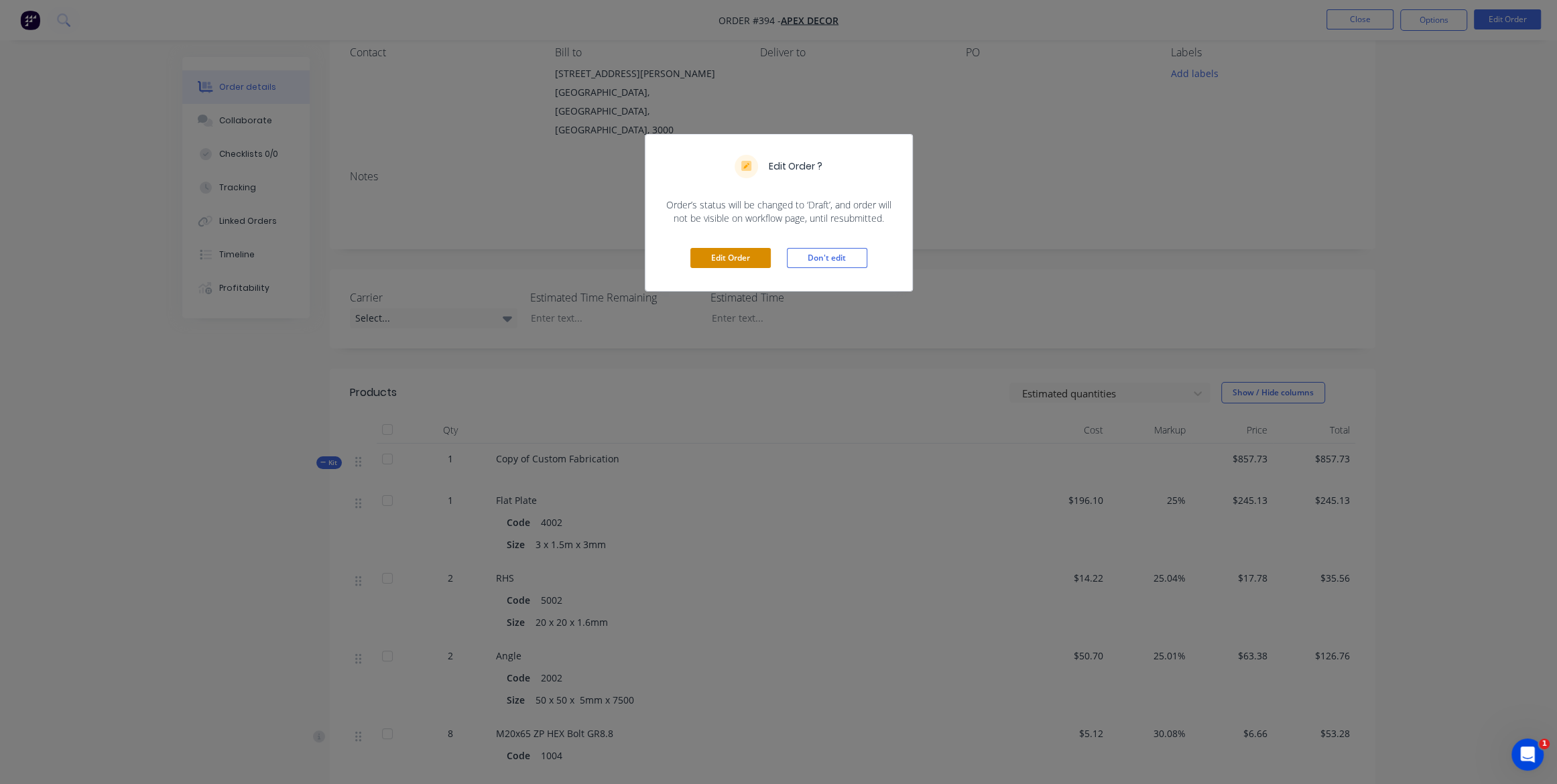
click at [743, 262] on button "Edit Order" at bounding box center [731, 258] width 81 height 20
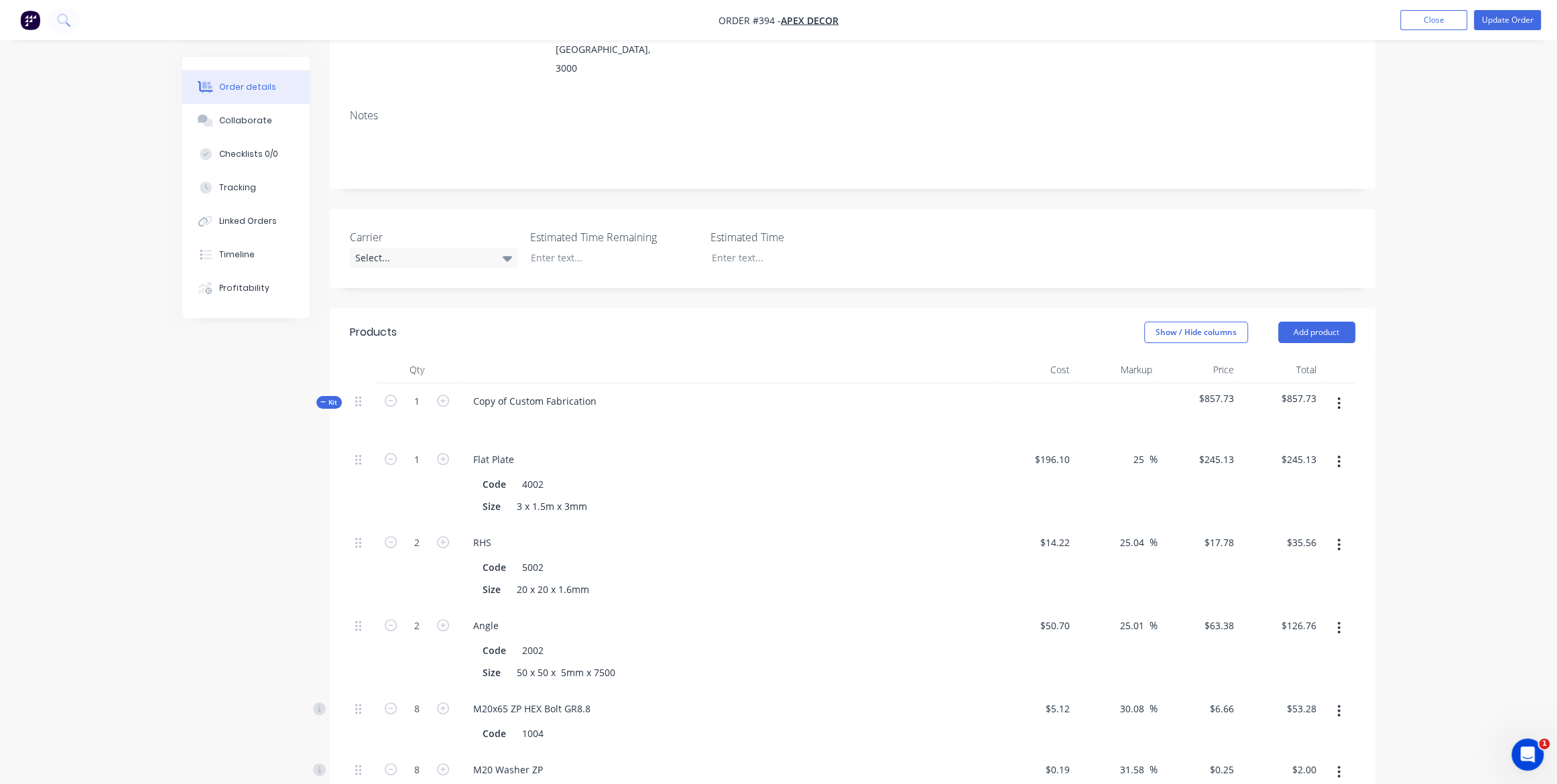
scroll to position [263, 0]
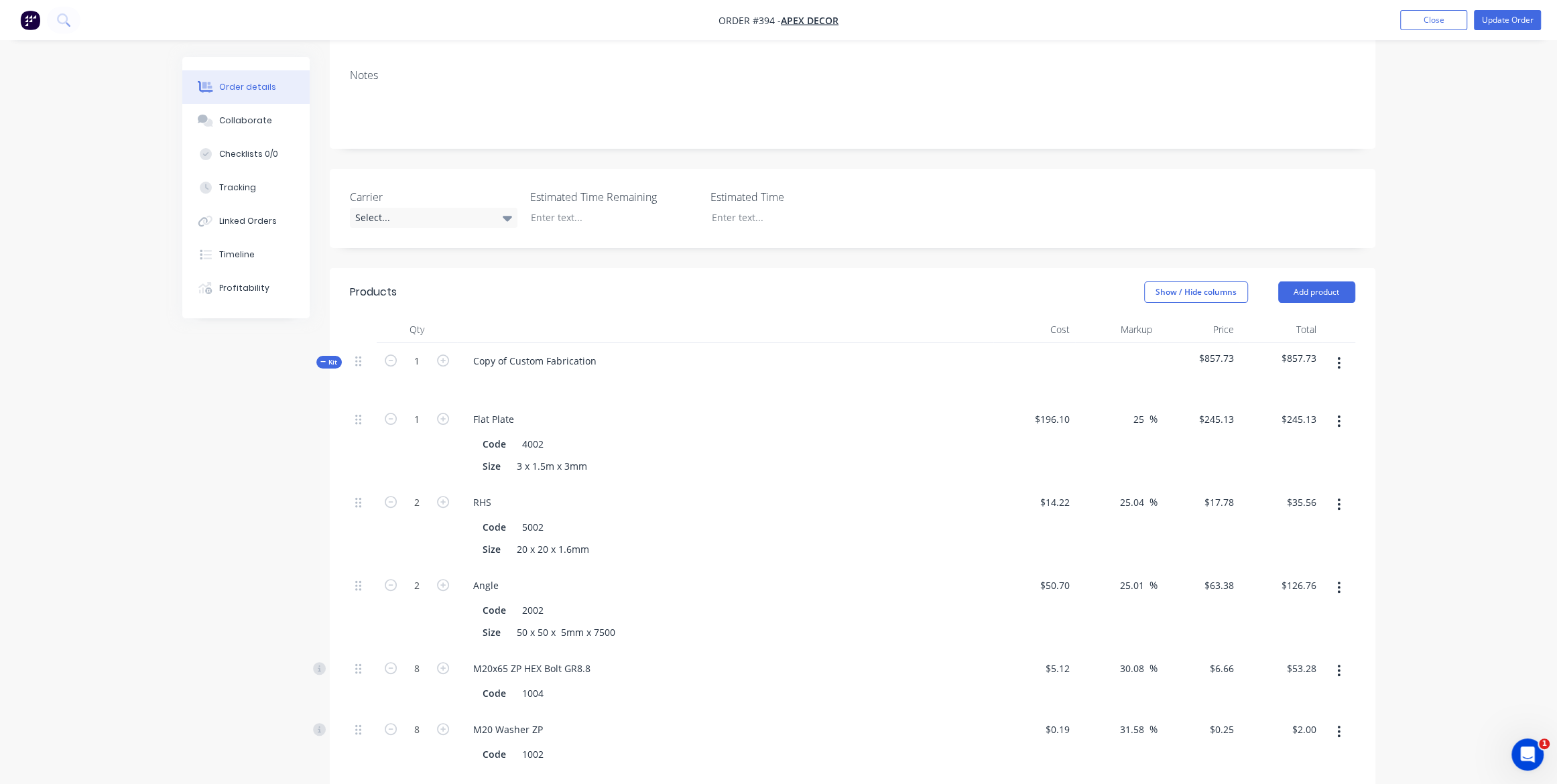
click at [1219, 351] on span "$857.73" at bounding box center [1199, 358] width 72 height 14
click at [1310, 351] on span "$857.73" at bounding box center [1281, 358] width 72 height 14
click at [1312, 351] on span "$857.73" at bounding box center [1281, 358] width 72 height 14
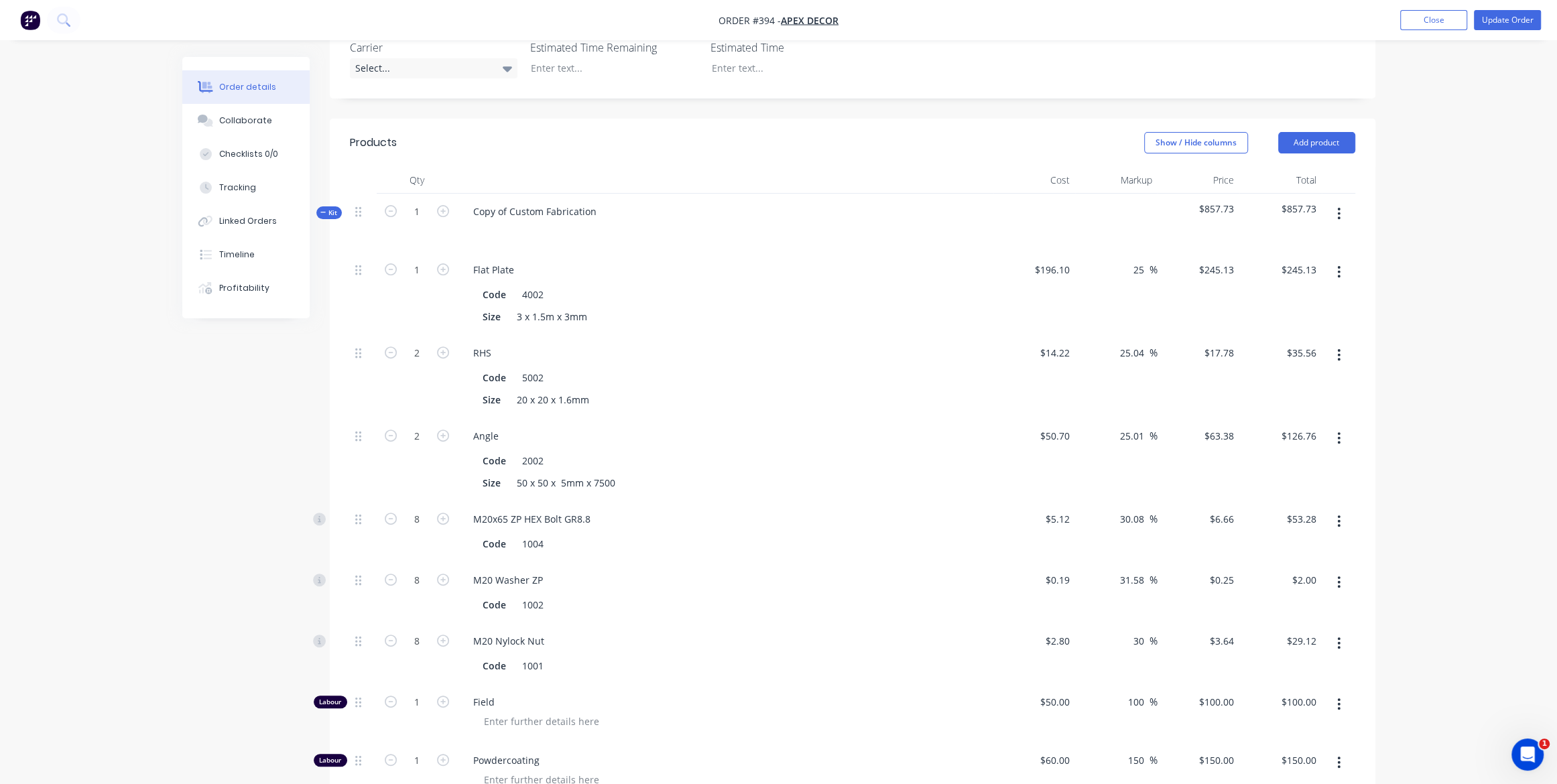
scroll to position [413, 0]
click at [413, 260] on input "1" at bounding box center [417, 270] width 35 height 20
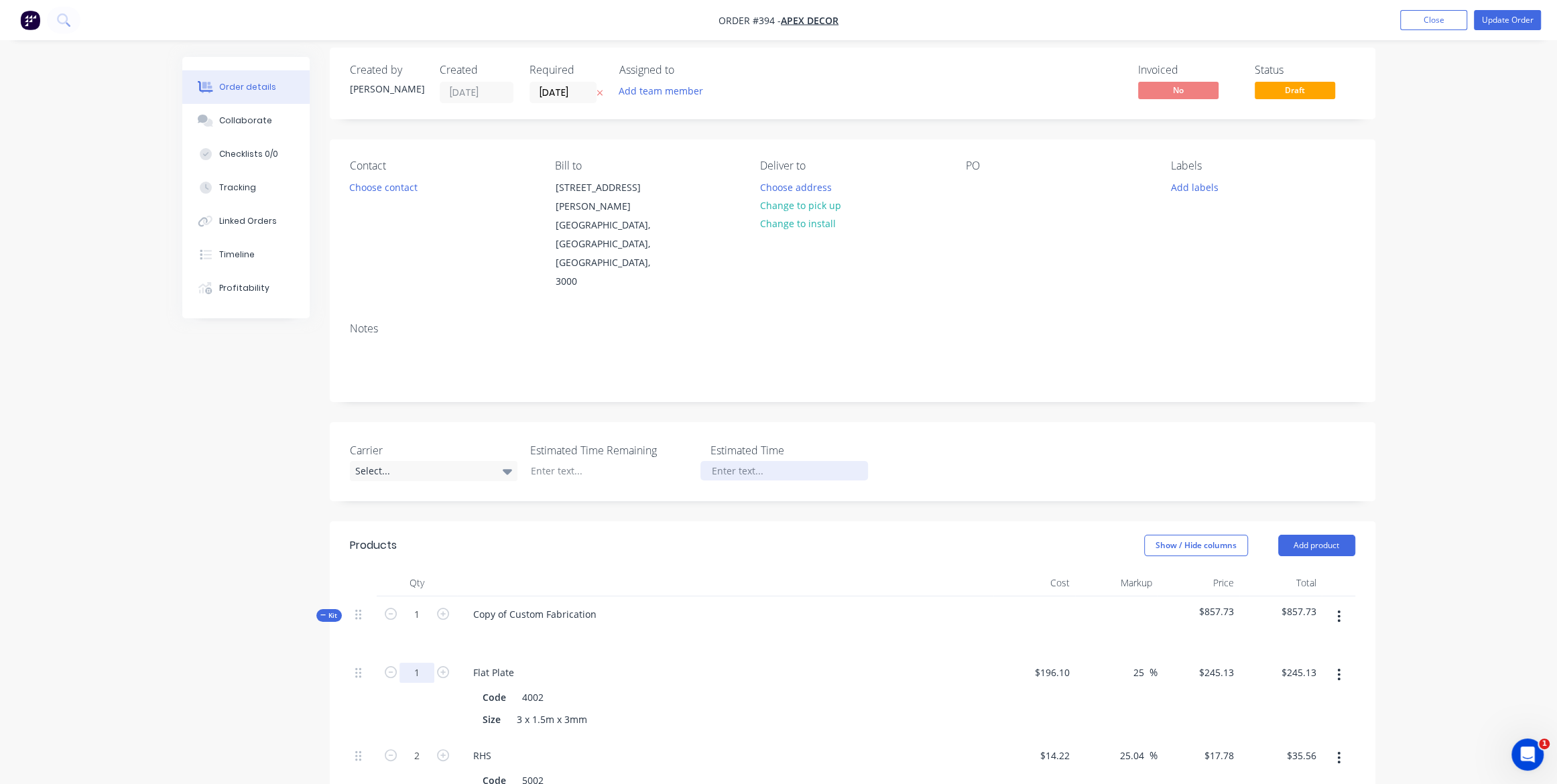
scroll to position [11, 0]
click at [31, 24] on img "button" at bounding box center [30, 20] width 20 height 20
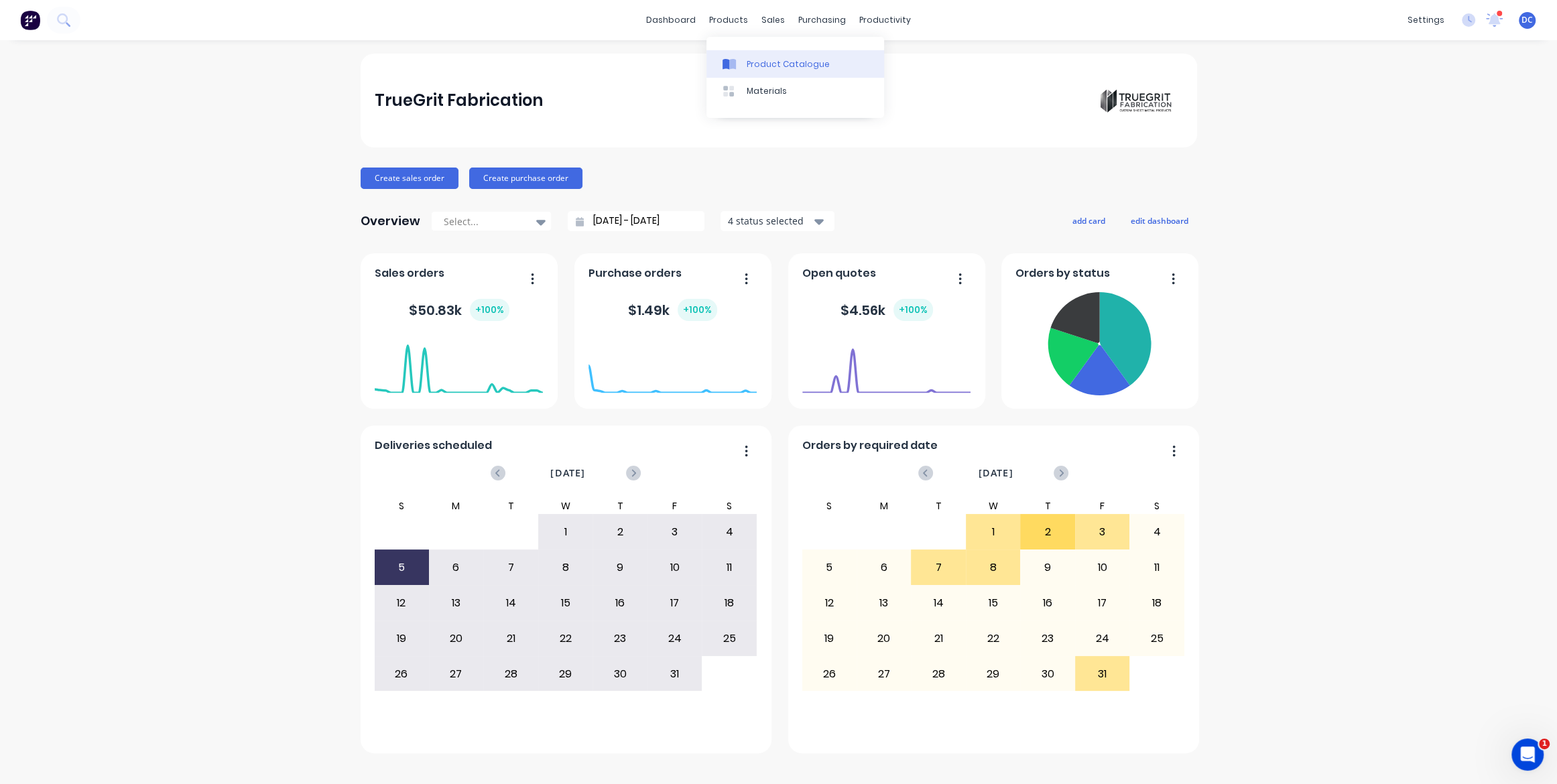
click at [747, 63] on div "Product Catalogue" at bounding box center [788, 65] width 83 height 12
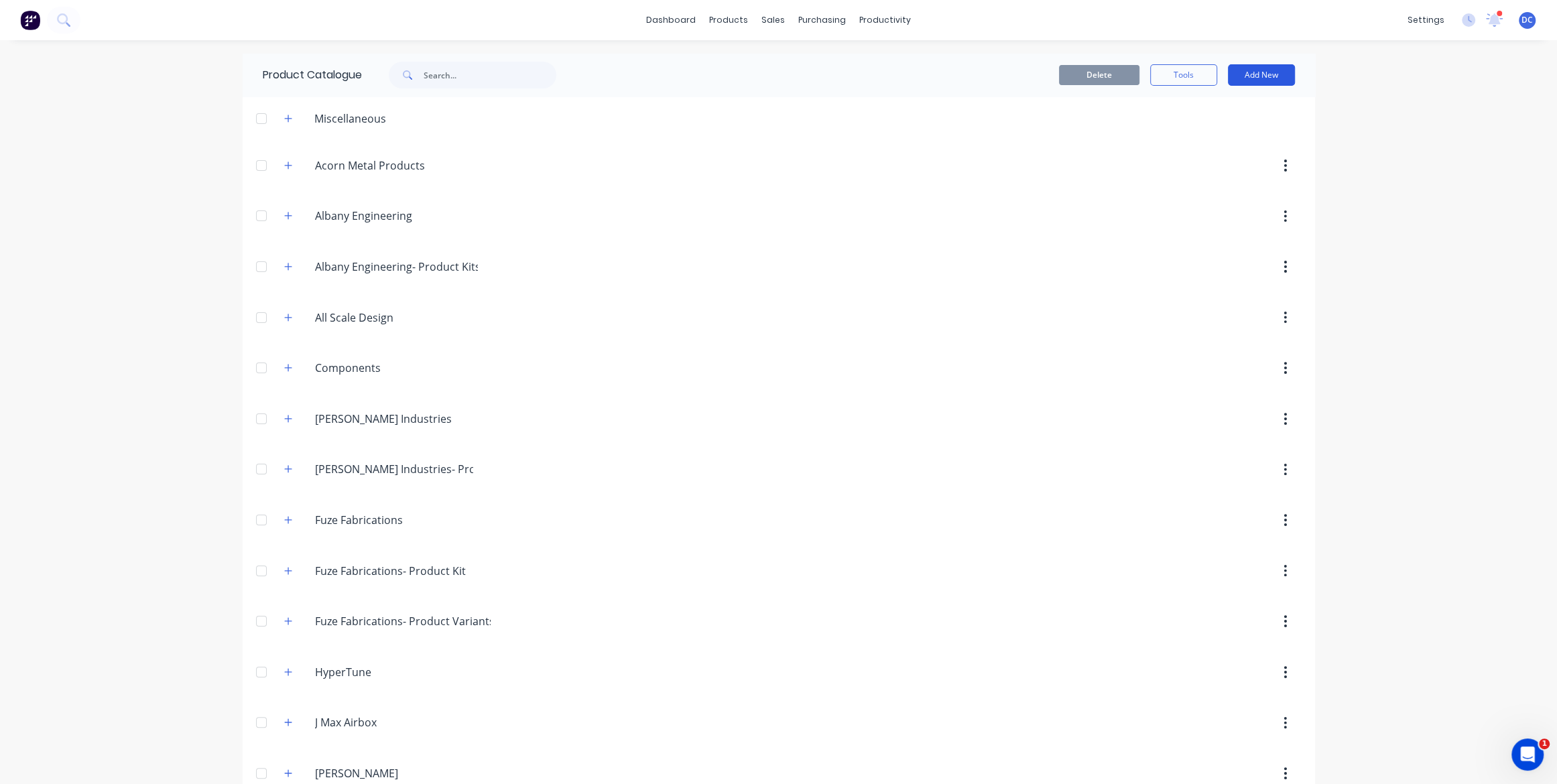
click at [1260, 81] on button "Add New" at bounding box center [1262, 75] width 67 height 22
click at [1204, 113] on div "Category" at bounding box center [1231, 110] width 103 height 19
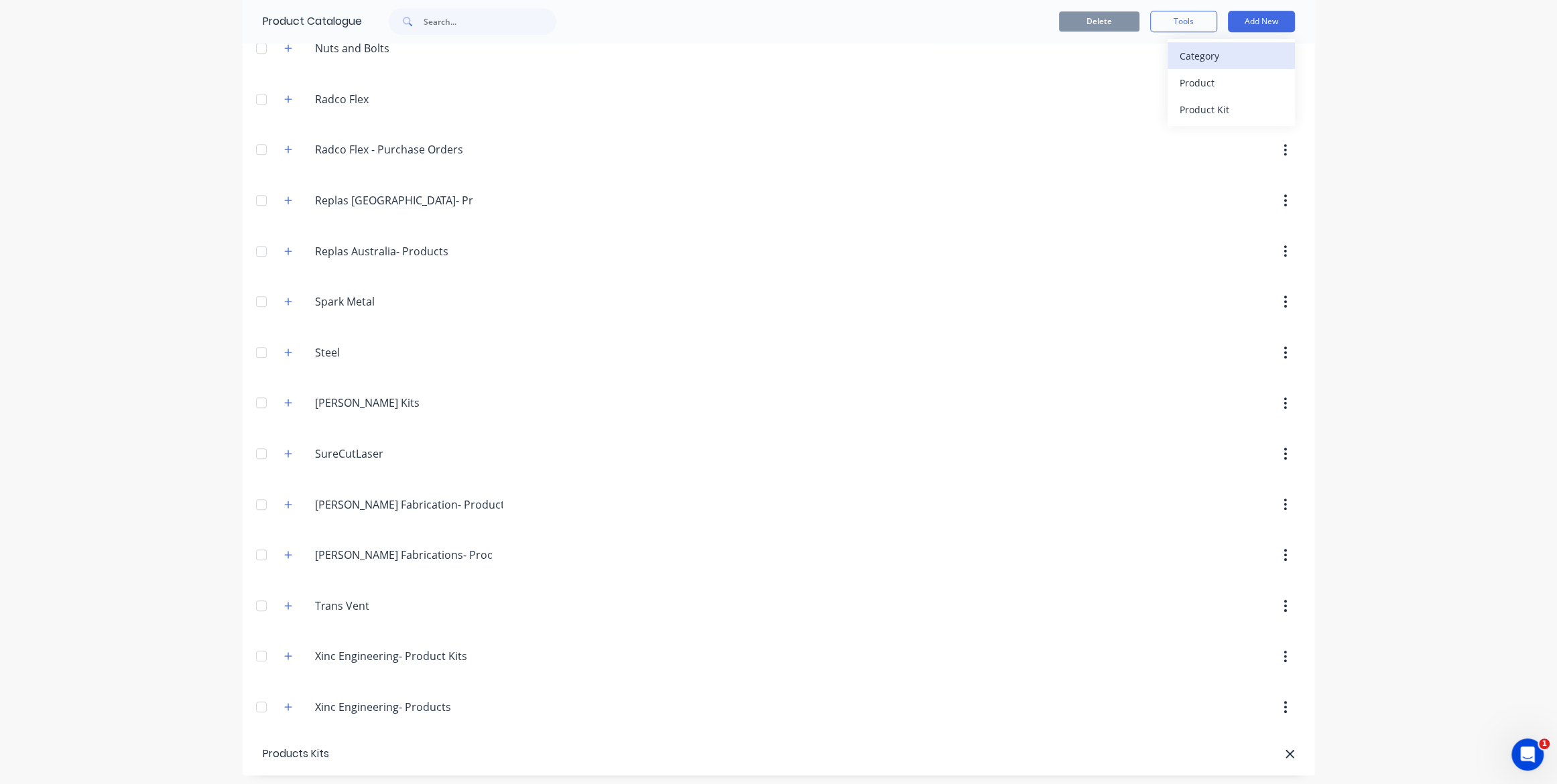
type input "Products Kits"
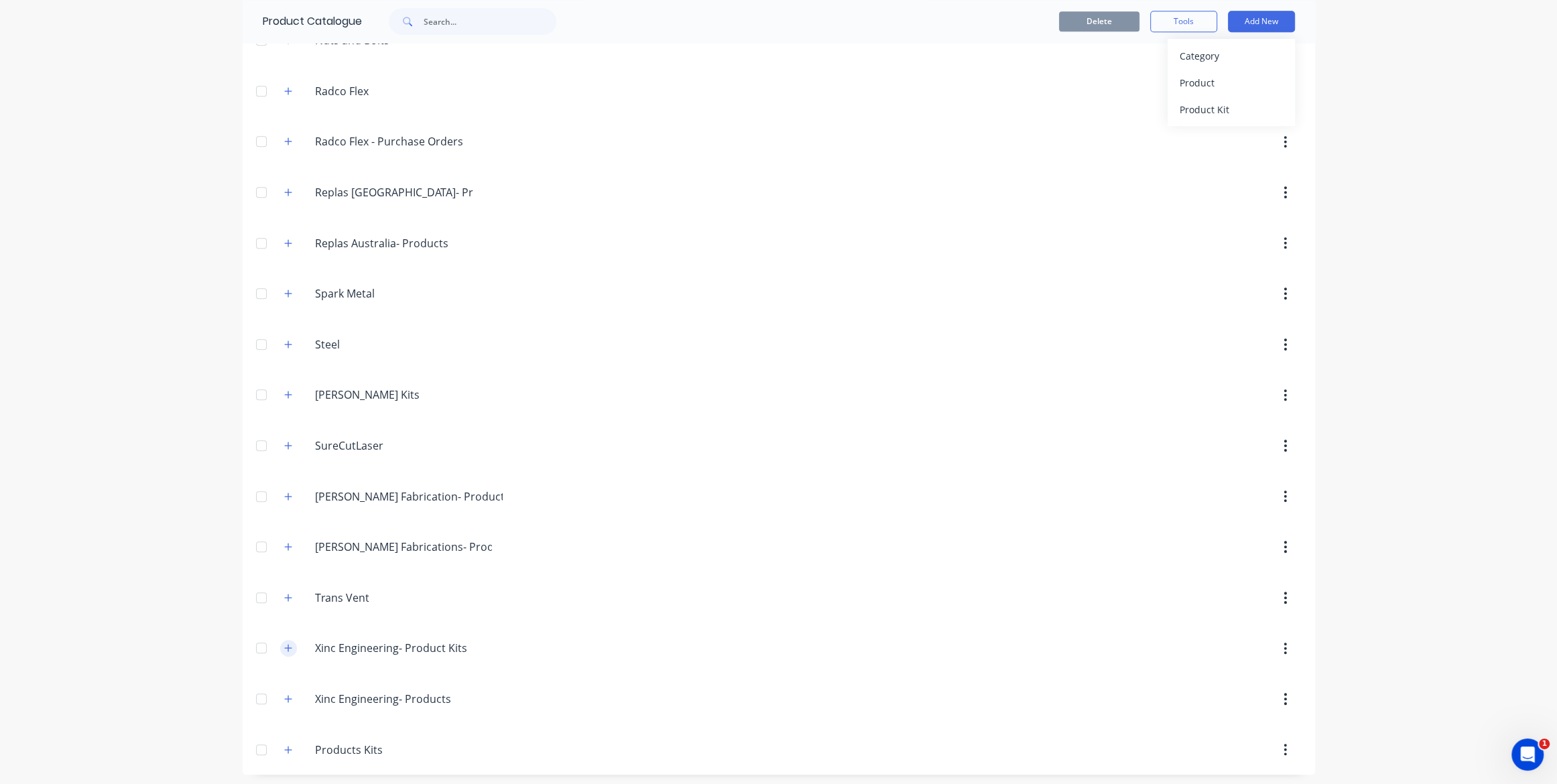
click at [288, 645] on icon "button" at bounding box center [288, 648] width 7 height 7
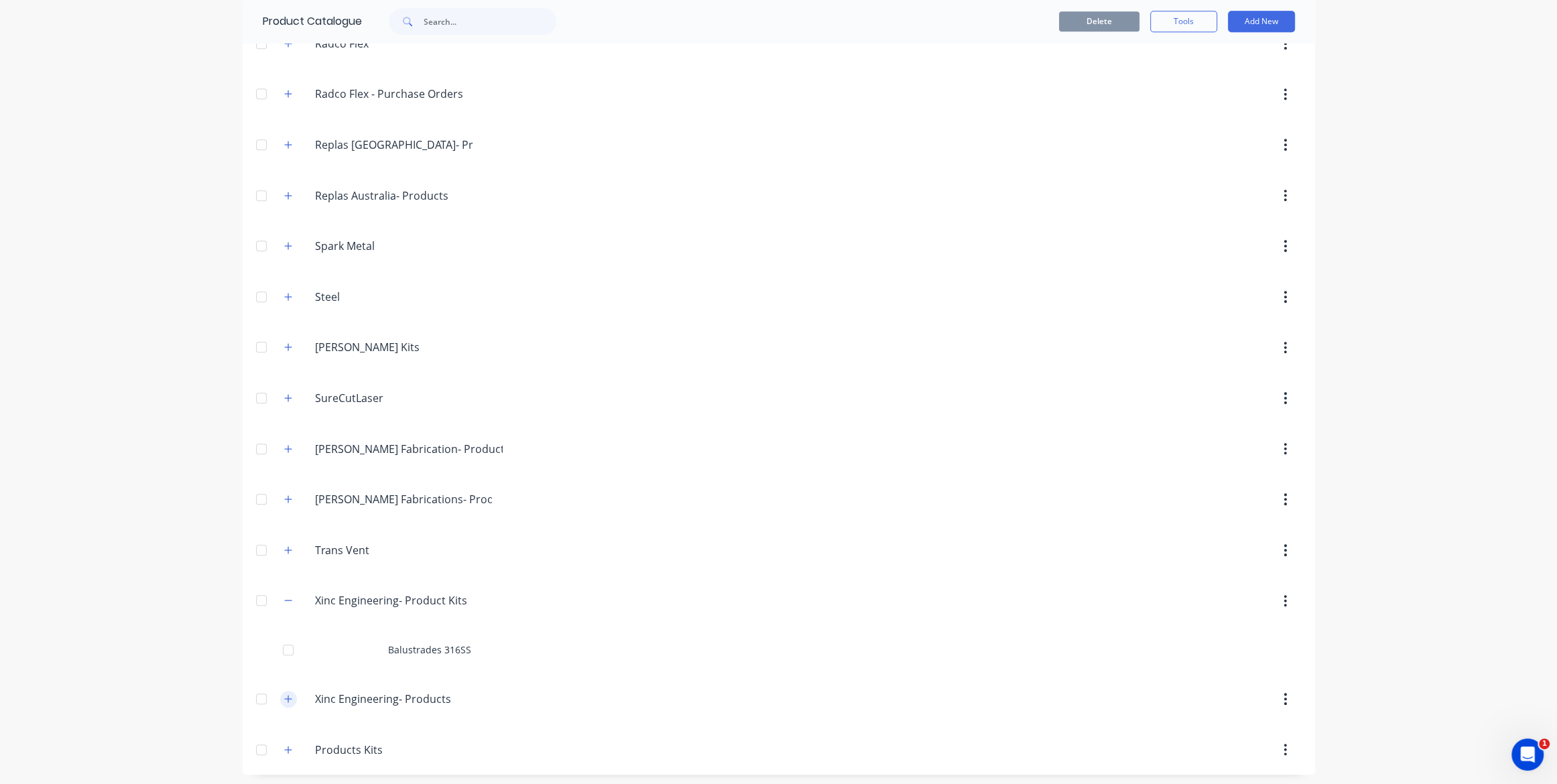
click at [289, 699] on icon "button" at bounding box center [289, 699] width 8 height 9
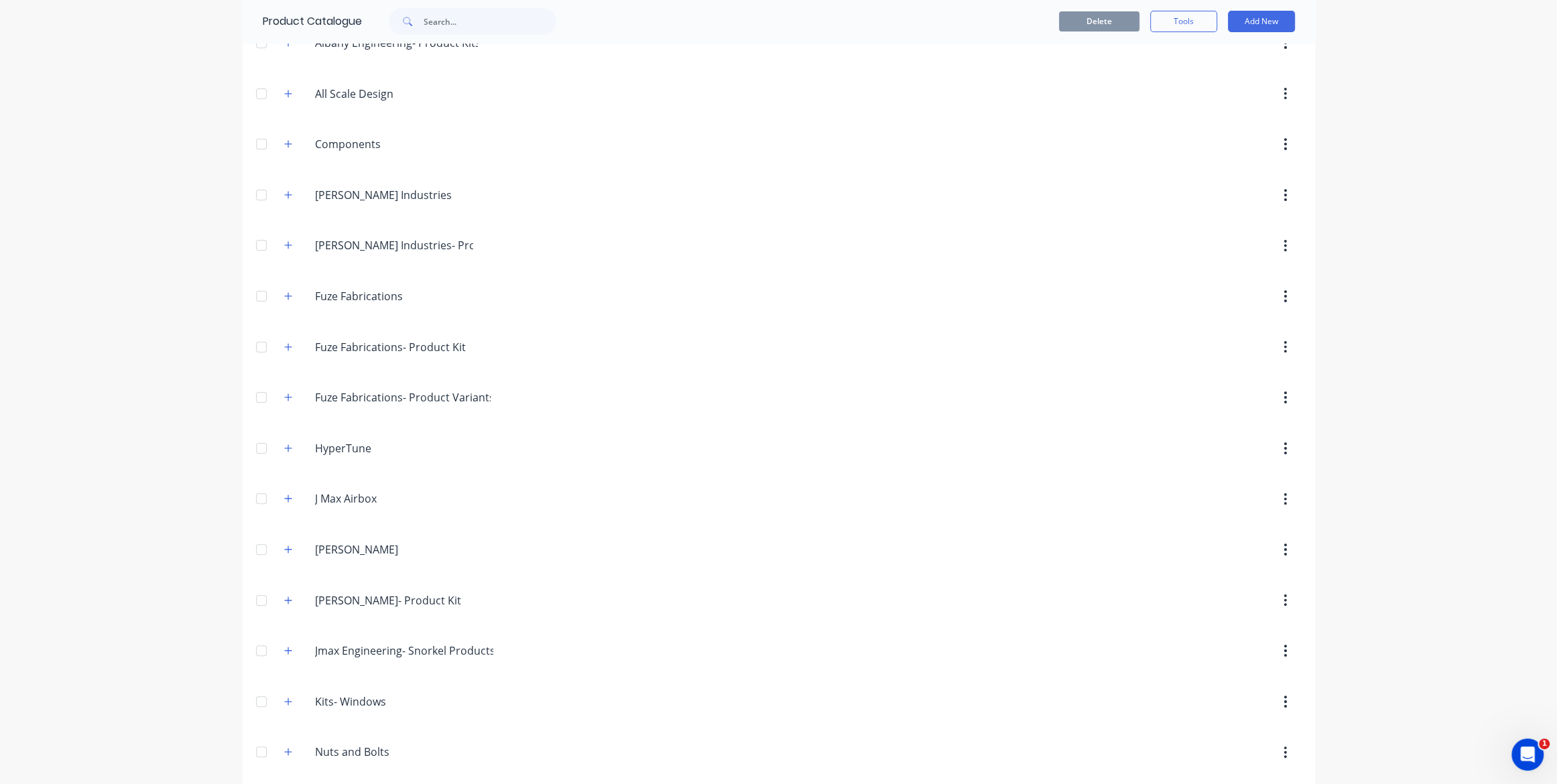
scroll to position [0, 0]
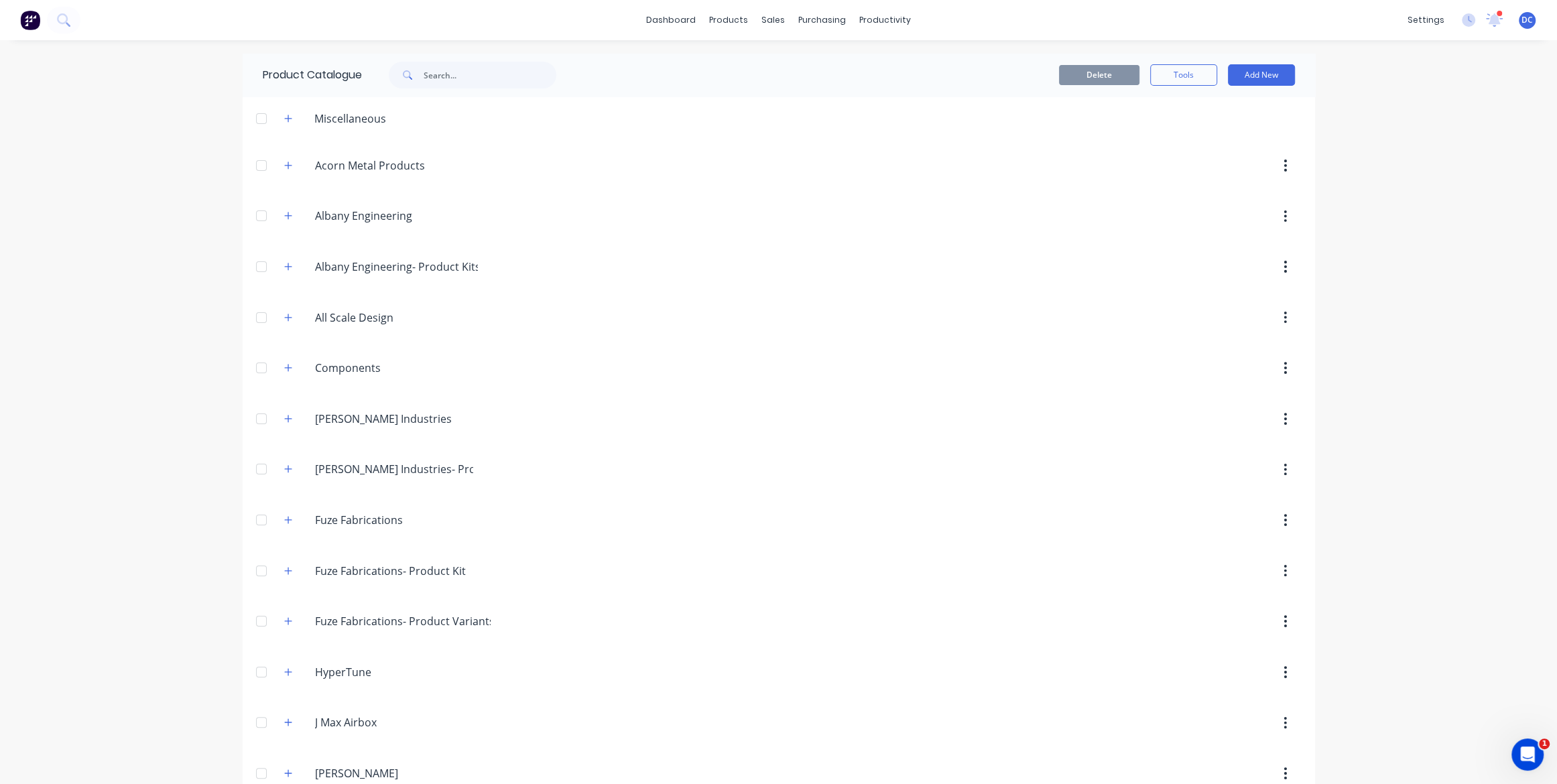
click at [23, 15] on img at bounding box center [30, 20] width 20 height 20
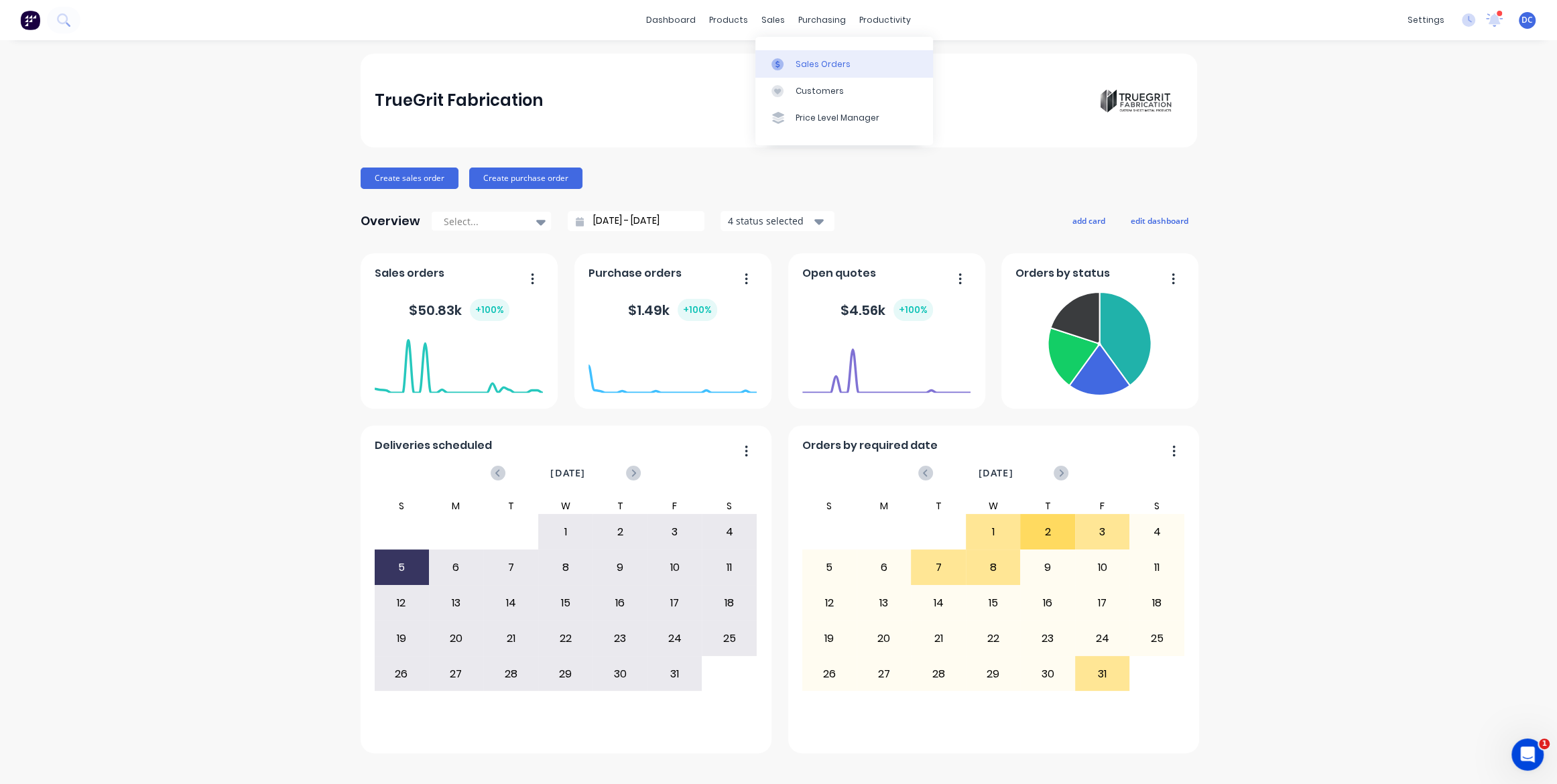
click at [794, 61] on link "Sales Orders" at bounding box center [844, 64] width 178 height 27
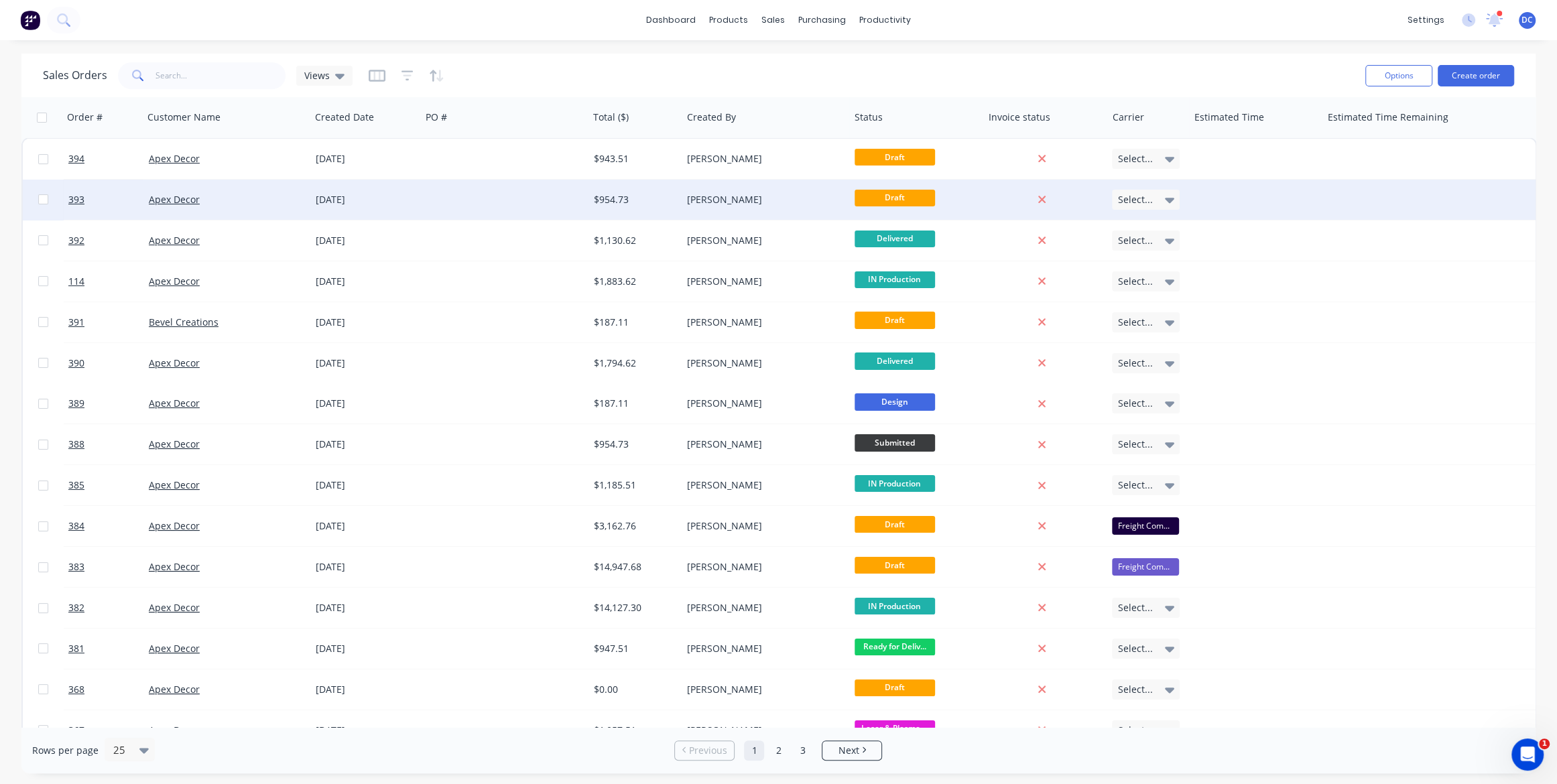
click at [483, 181] on div at bounding box center [504, 200] width 167 height 40
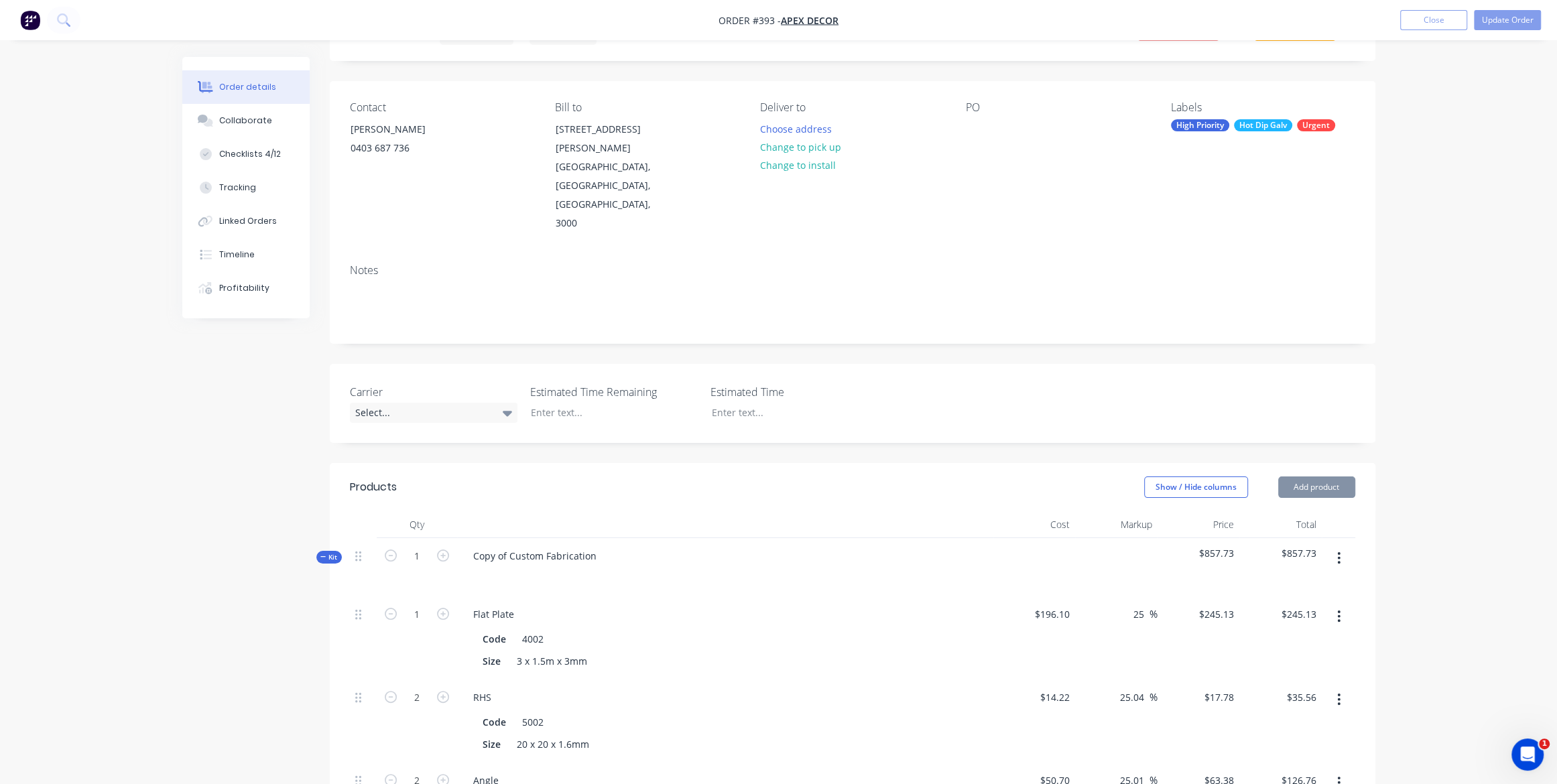
scroll to position [96, 0]
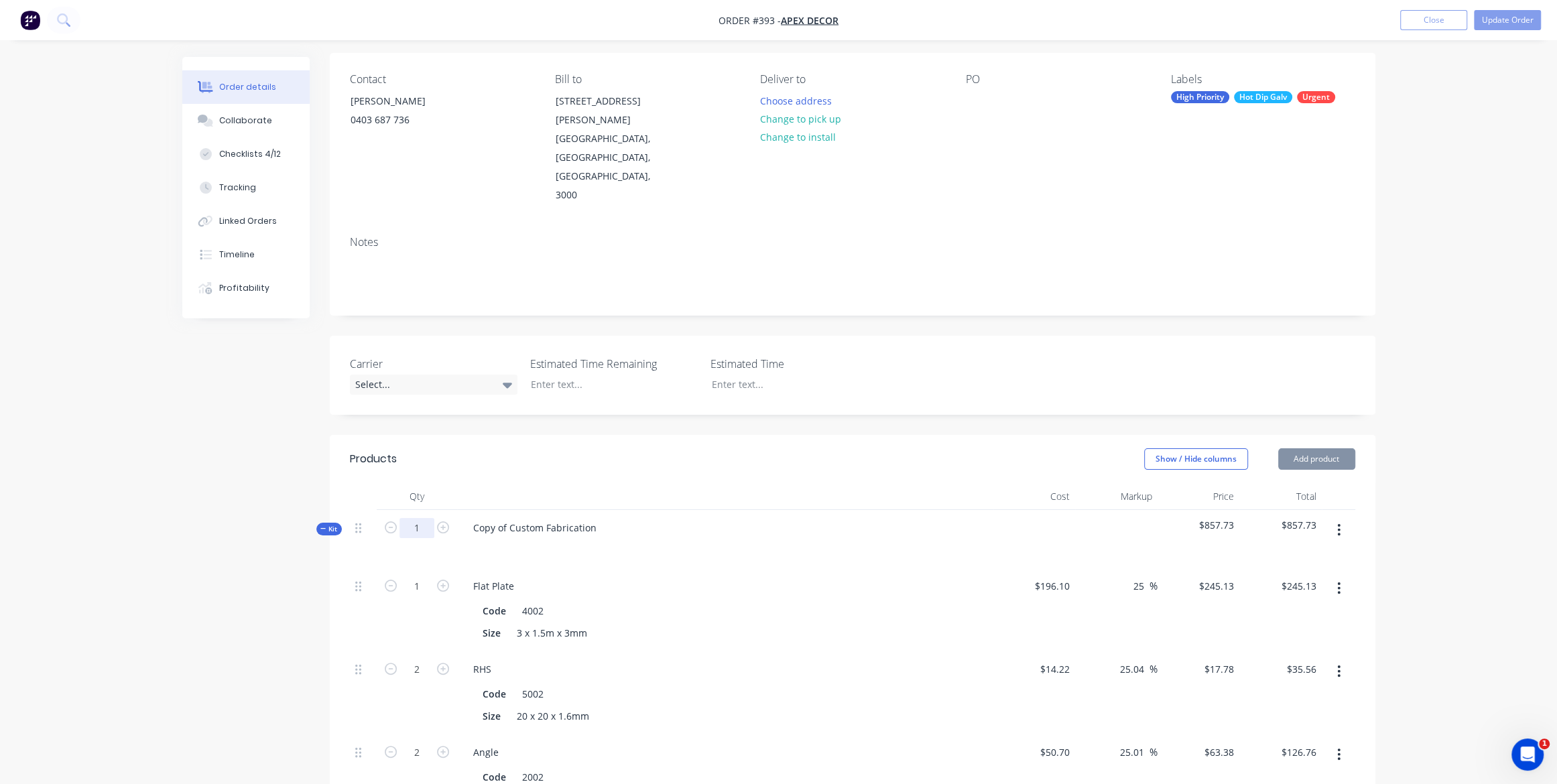
click at [417, 518] on input "1" at bounding box center [417, 528] width 35 height 20
type input "0.5"
type input "$122.57"
type input "1"
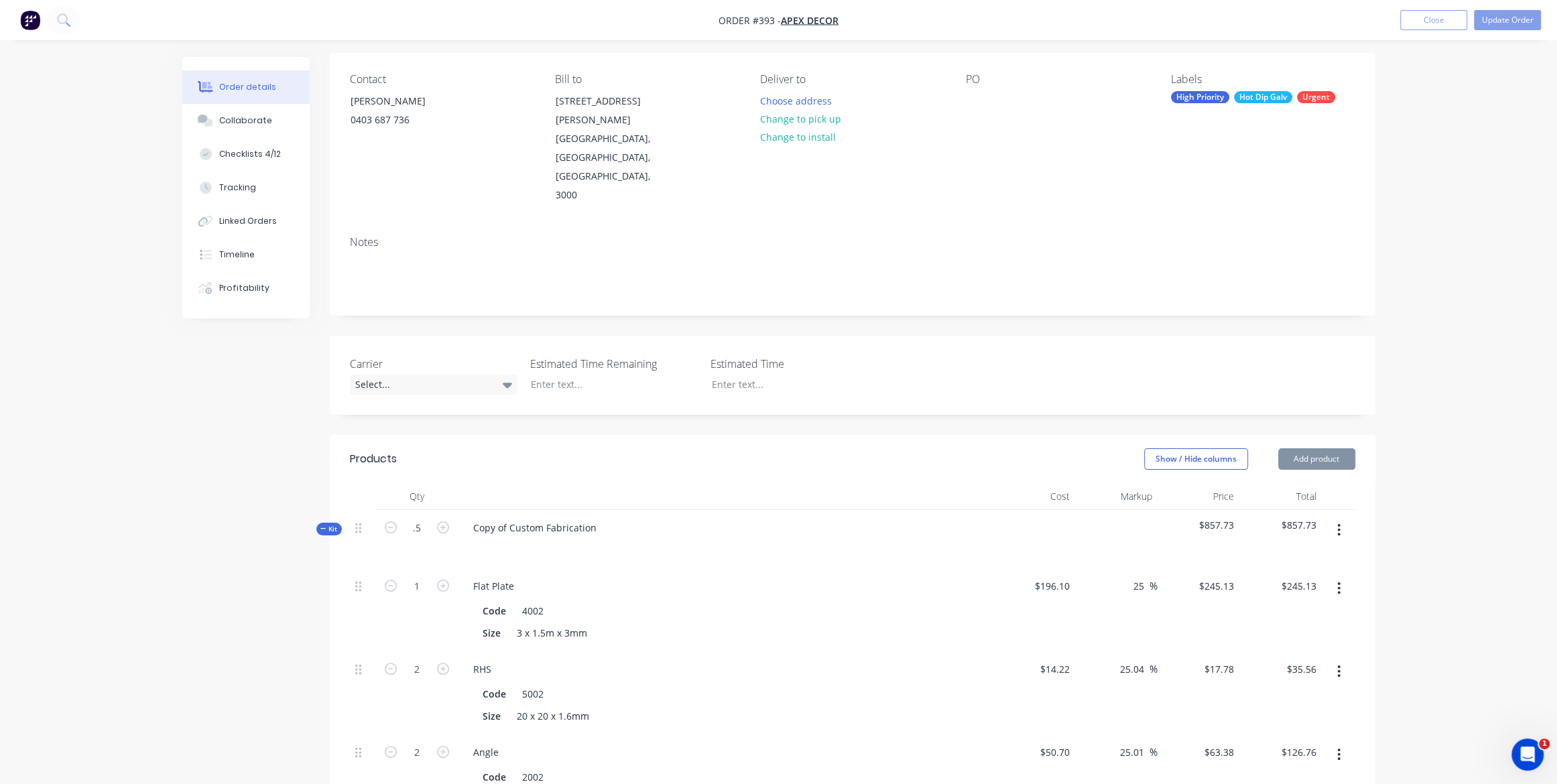
type input "$17.78"
type input "1"
type input "$63.38"
type input "4"
type input "$26.64"
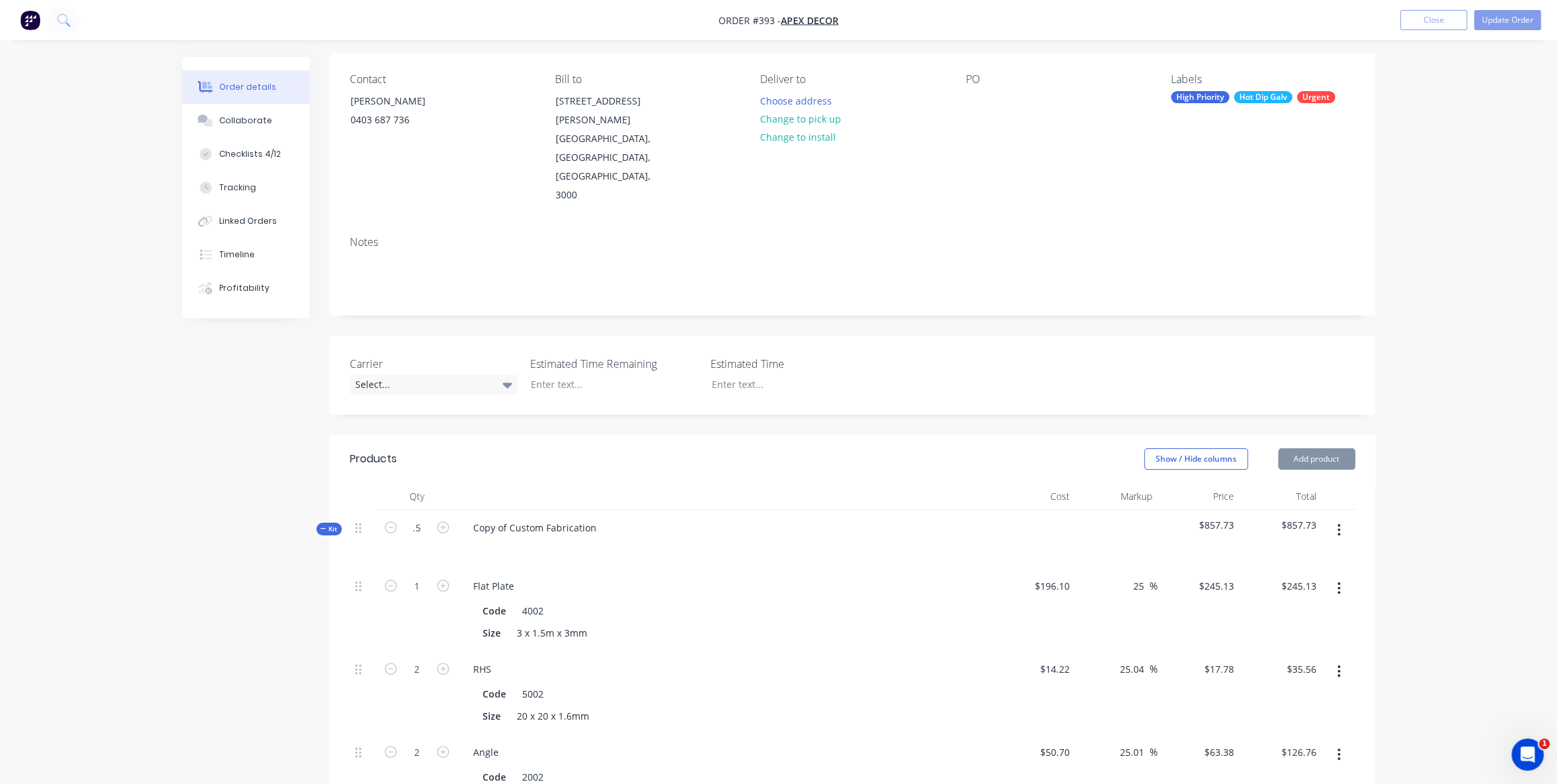
type input "4"
type input "$1.00"
type input "4"
type input "$14.56"
type input "0.5"
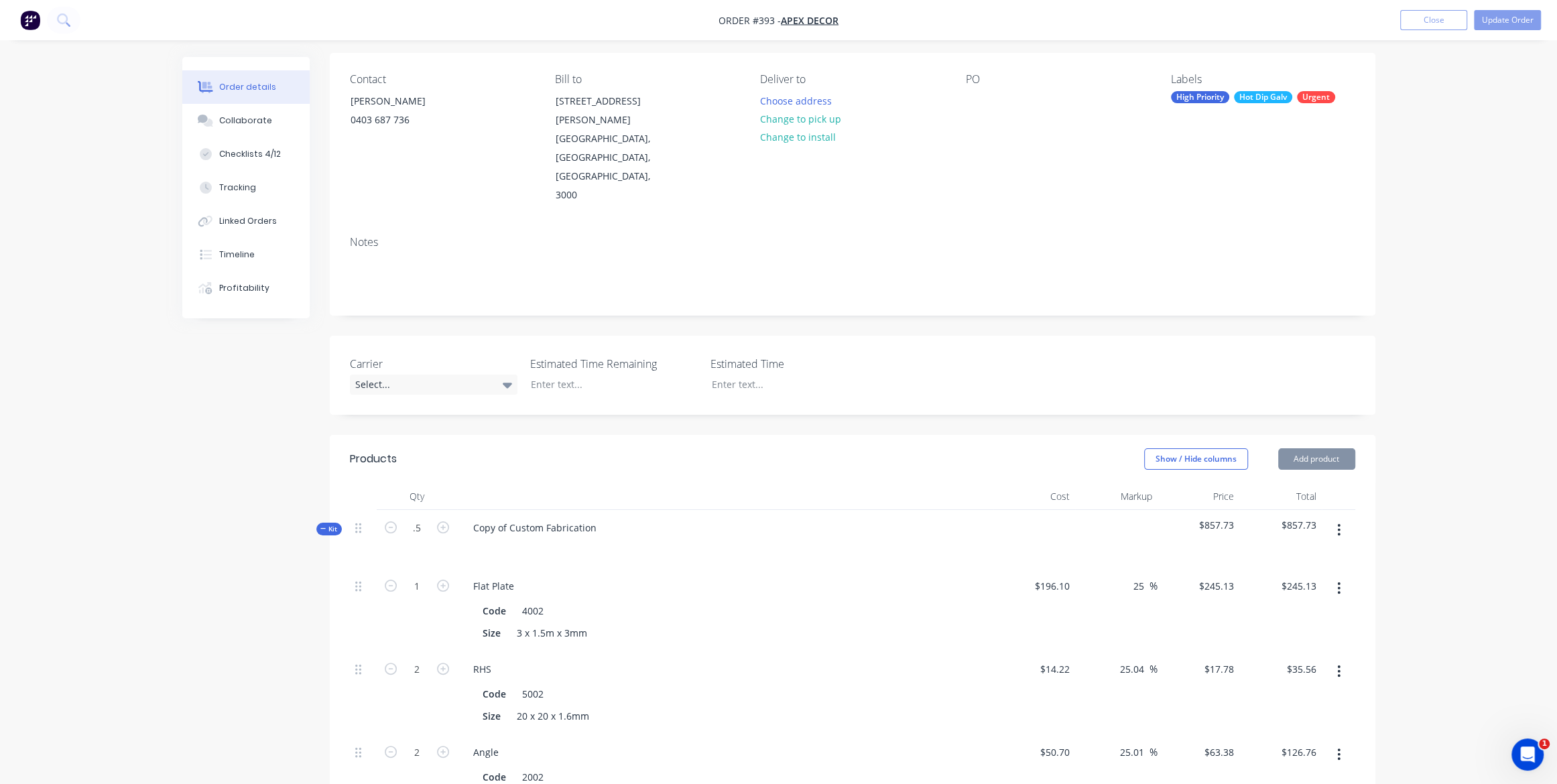
type input "$50.00"
type input "0.5"
type input "$75.00"
type input "0.5"
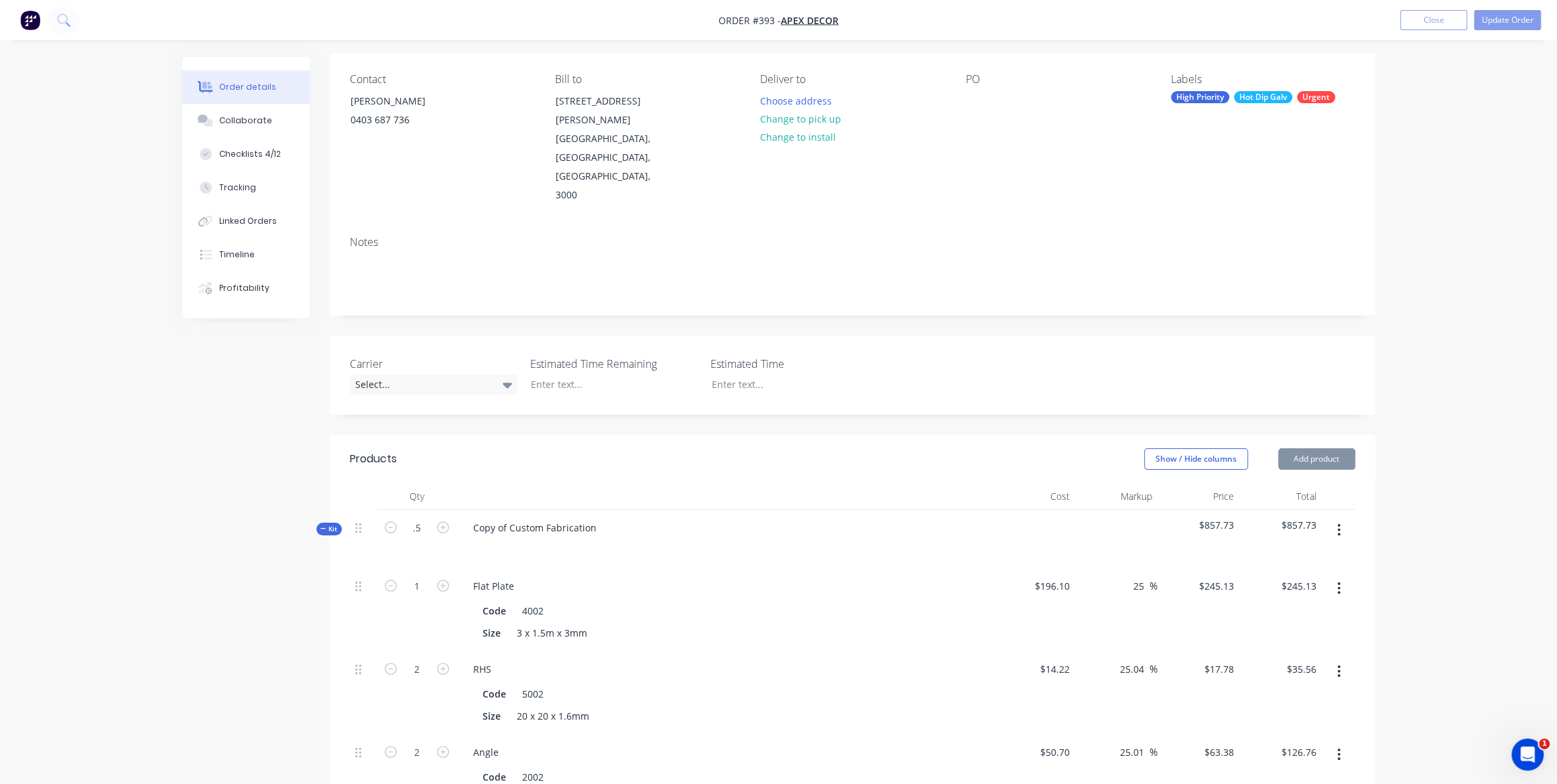
type input "$57.94"
click at [32, 22] on img "button" at bounding box center [30, 20] width 20 height 20
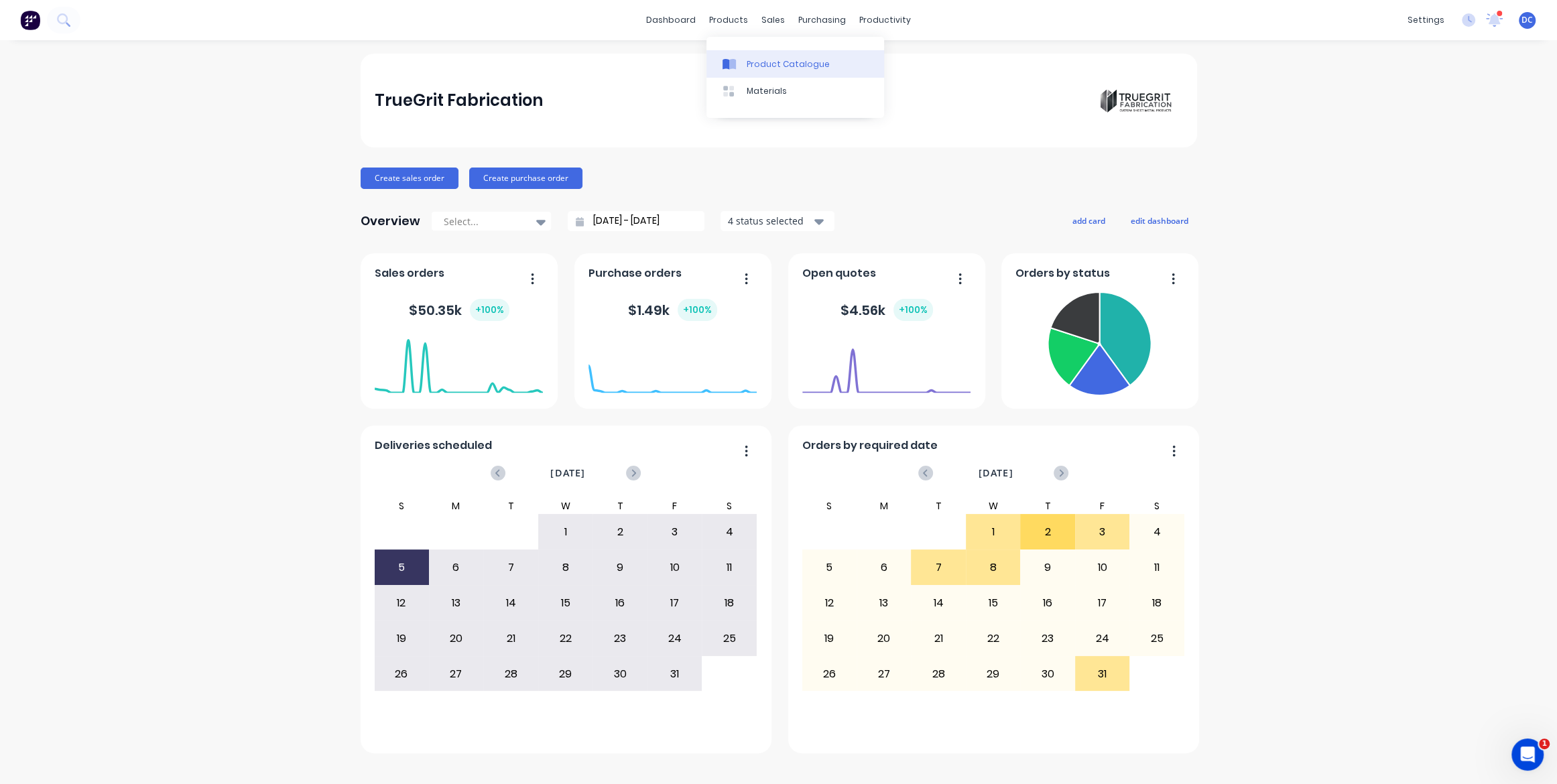
click at [747, 67] on div "Product Catalogue" at bounding box center [788, 65] width 83 height 12
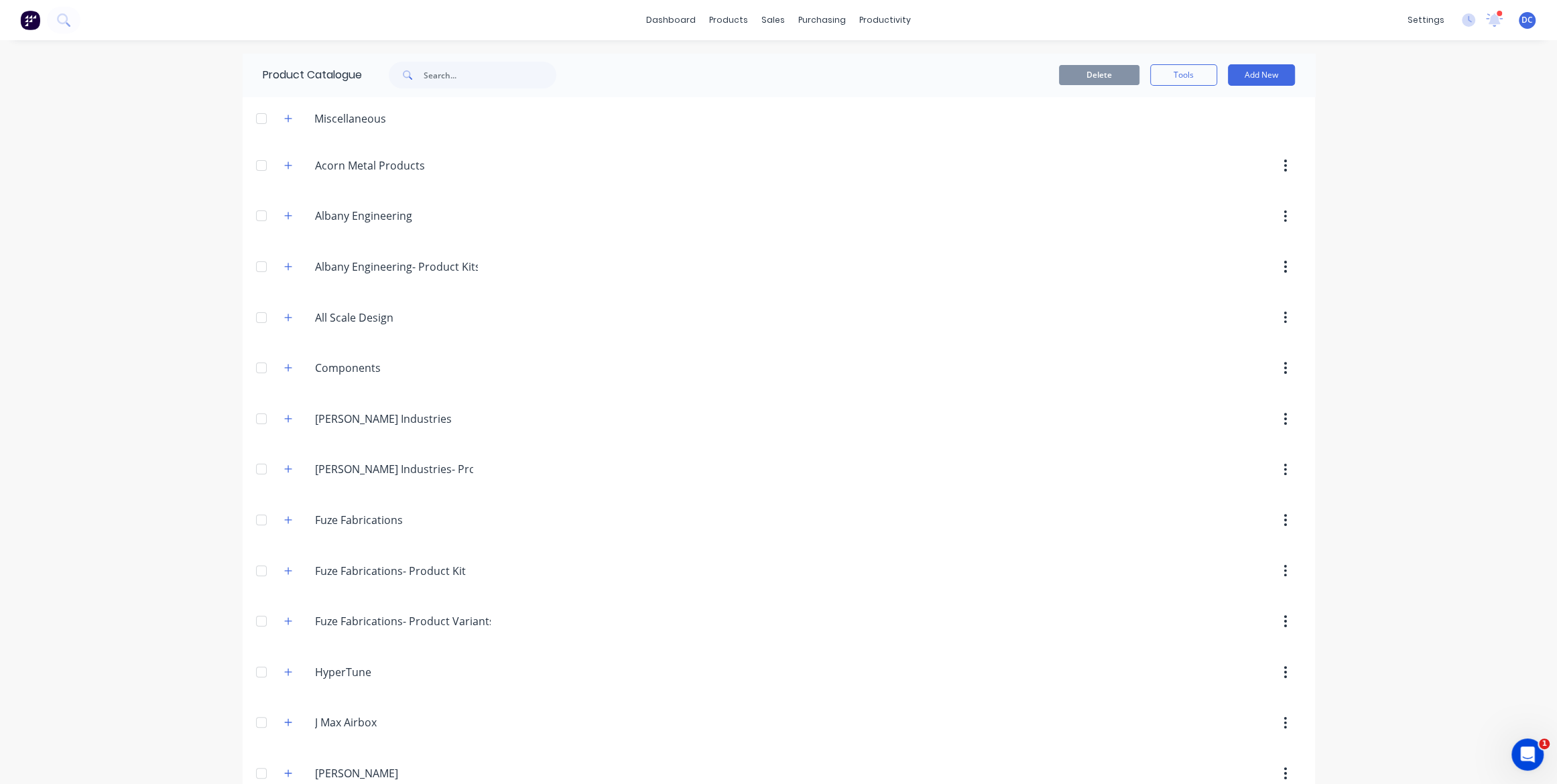
click at [37, 15] on img at bounding box center [30, 20] width 20 height 20
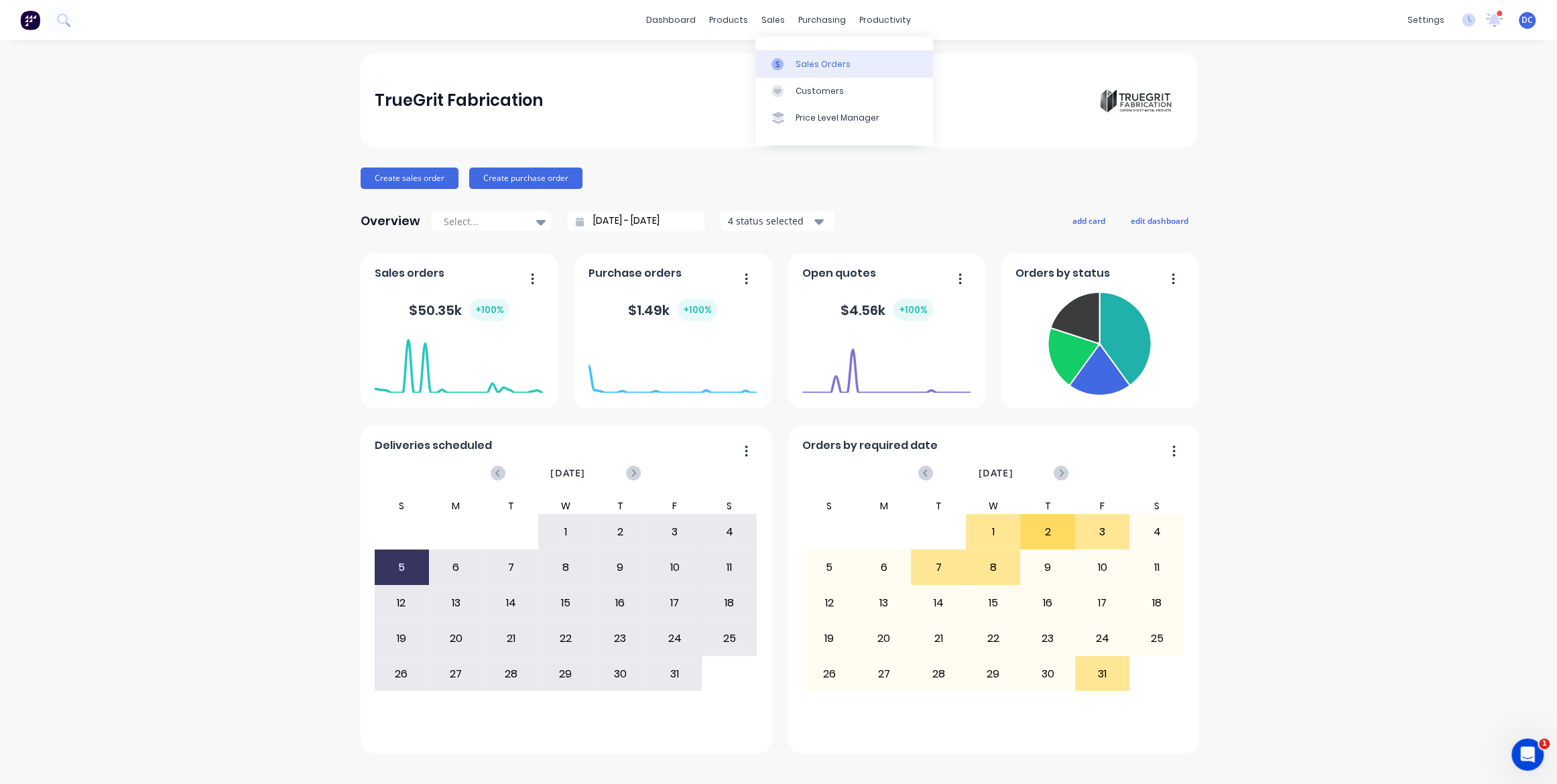
click at [792, 74] on link "Sales Orders" at bounding box center [844, 64] width 178 height 27
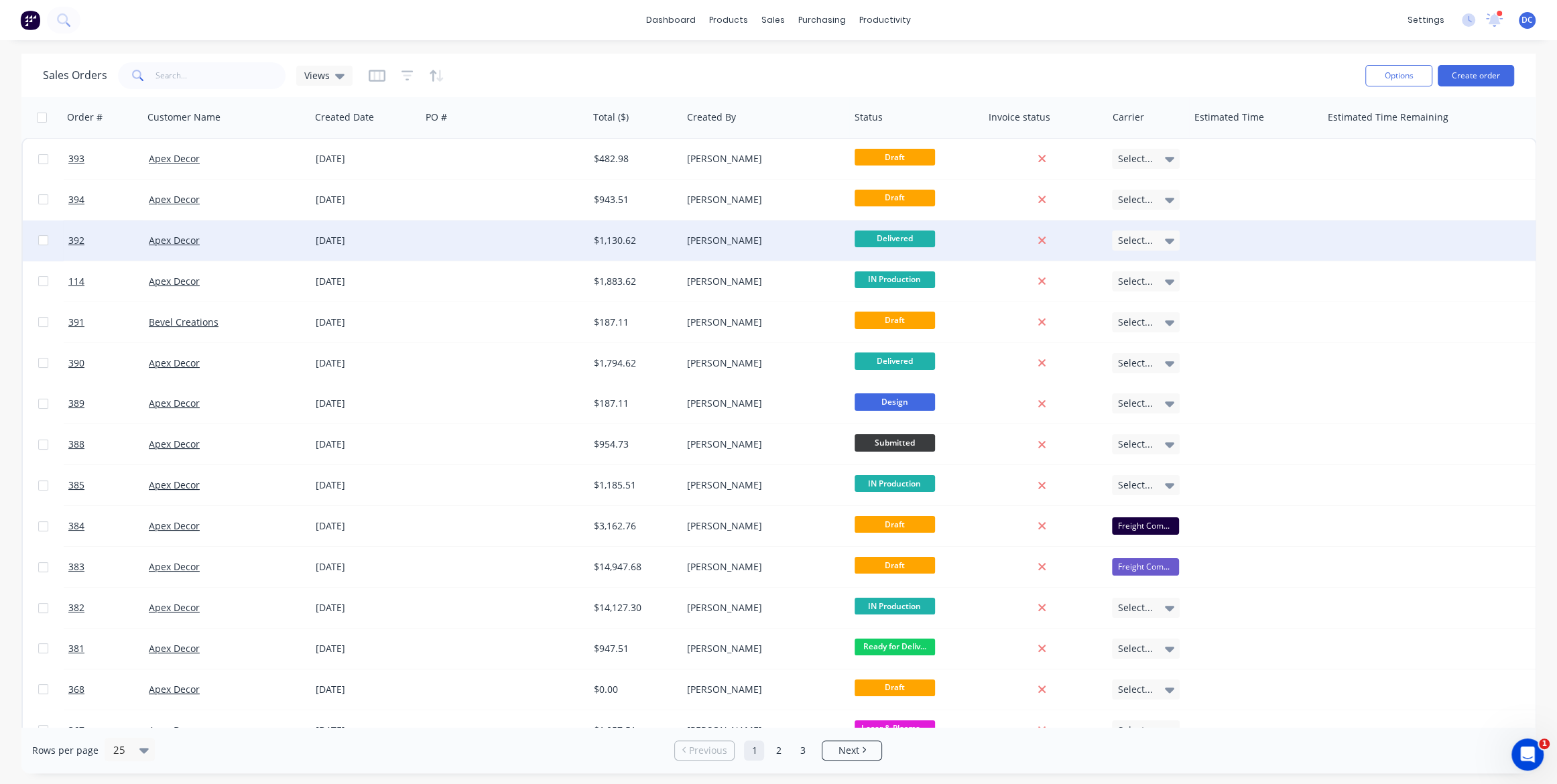
click at [508, 260] on div at bounding box center [504, 241] width 167 height 40
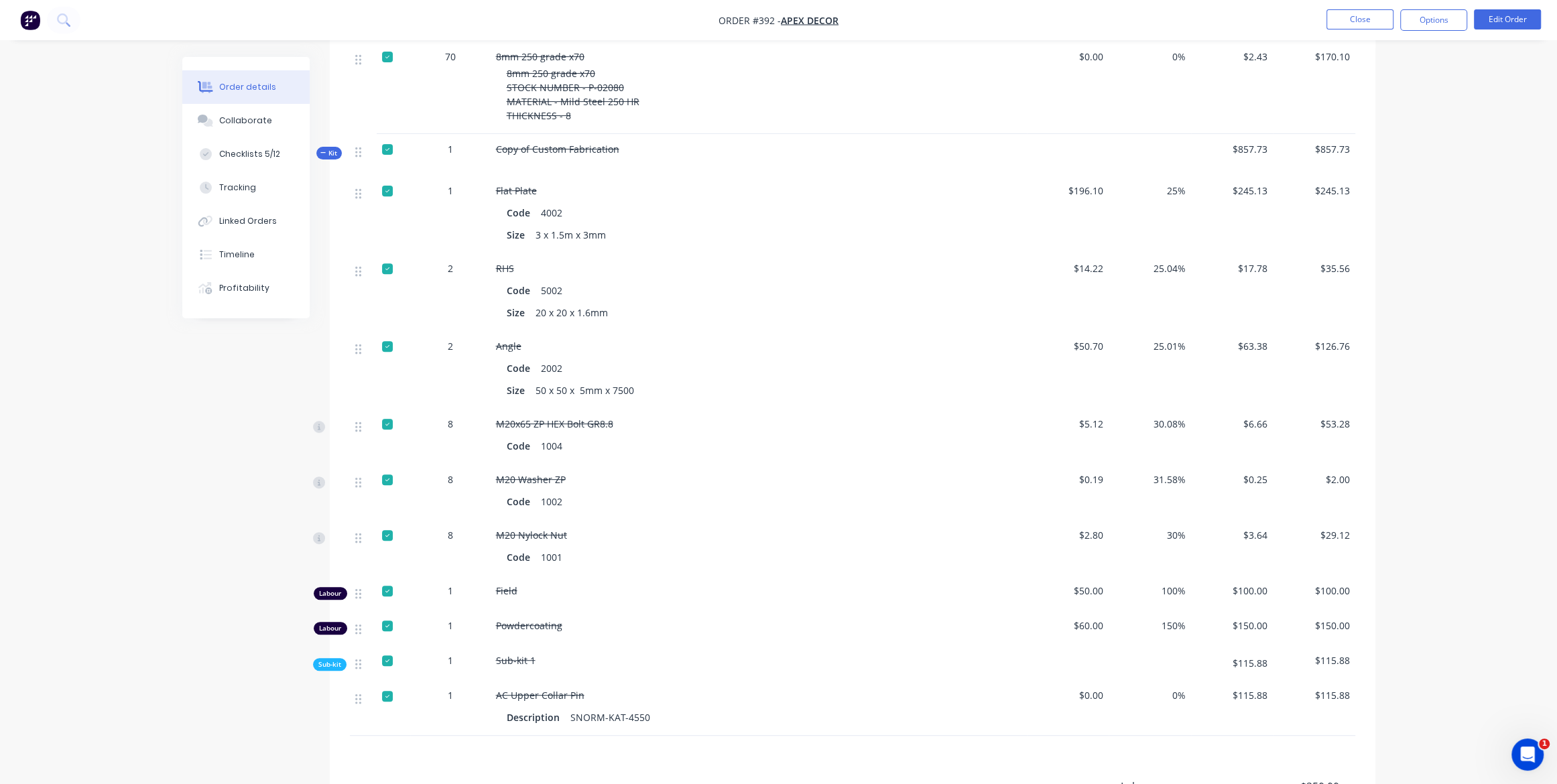
scroll to position [542, 0]
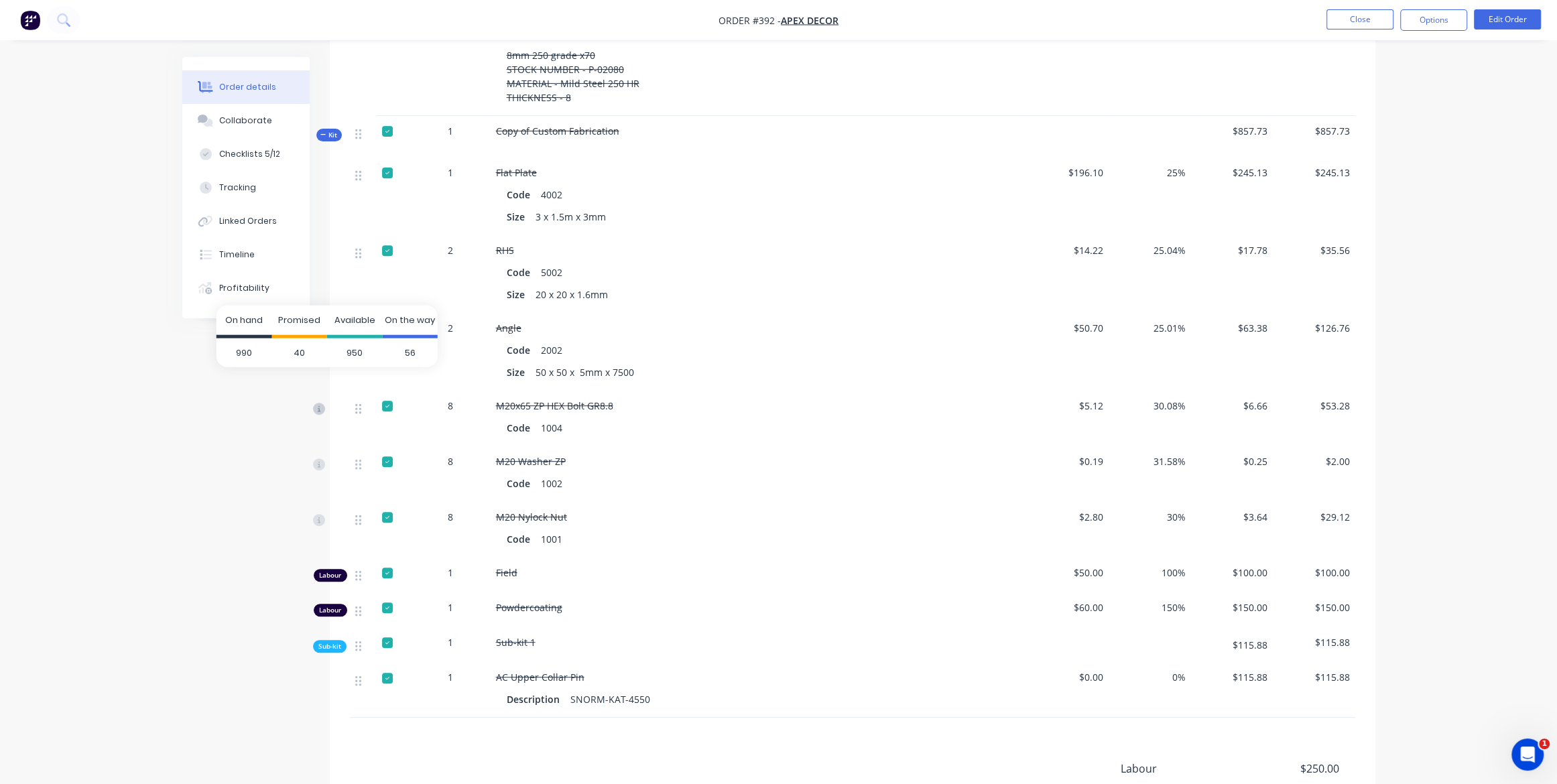
click at [317, 403] on icon at bounding box center [319, 409] width 12 height 12
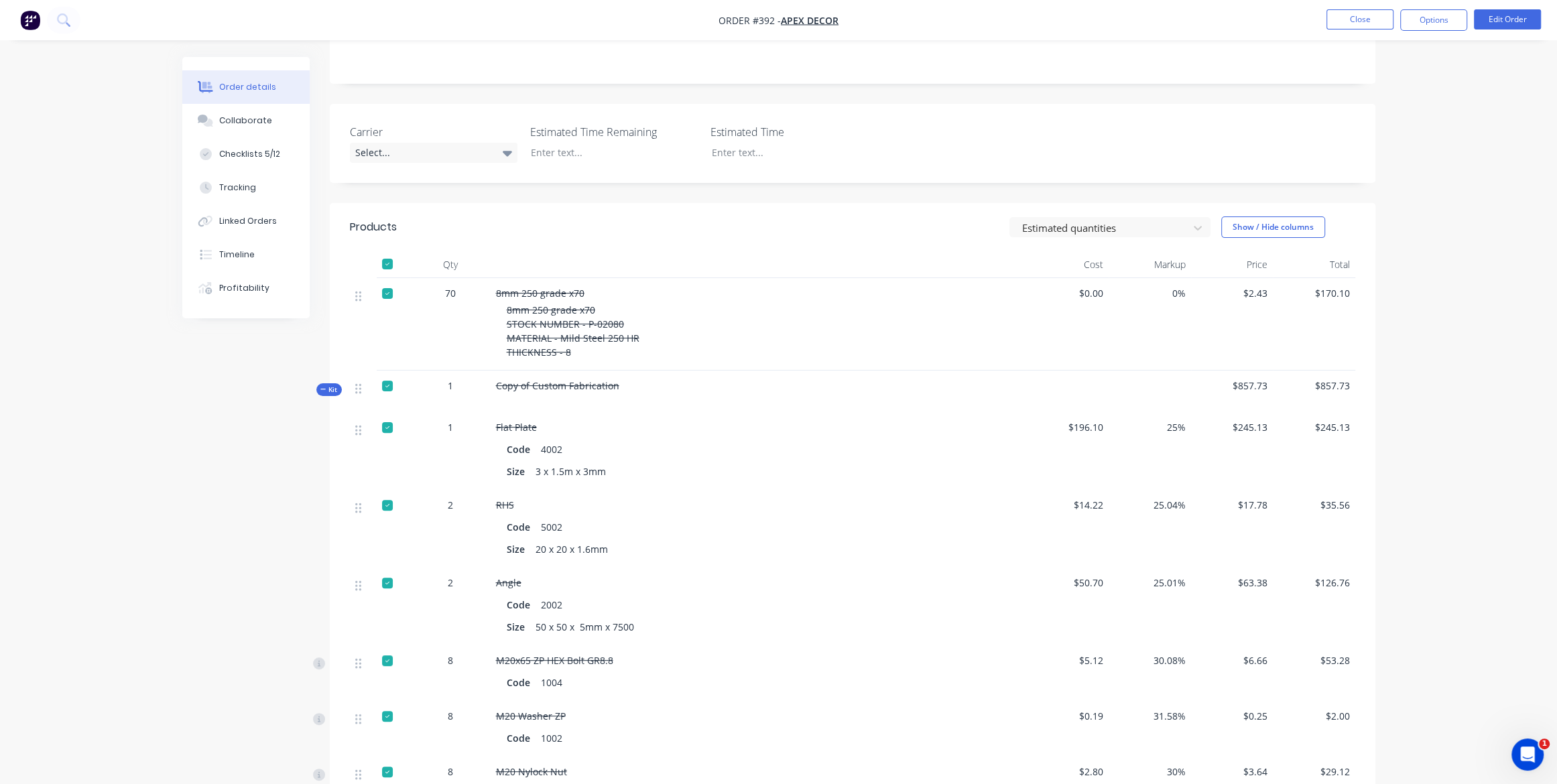
scroll to position [0, 0]
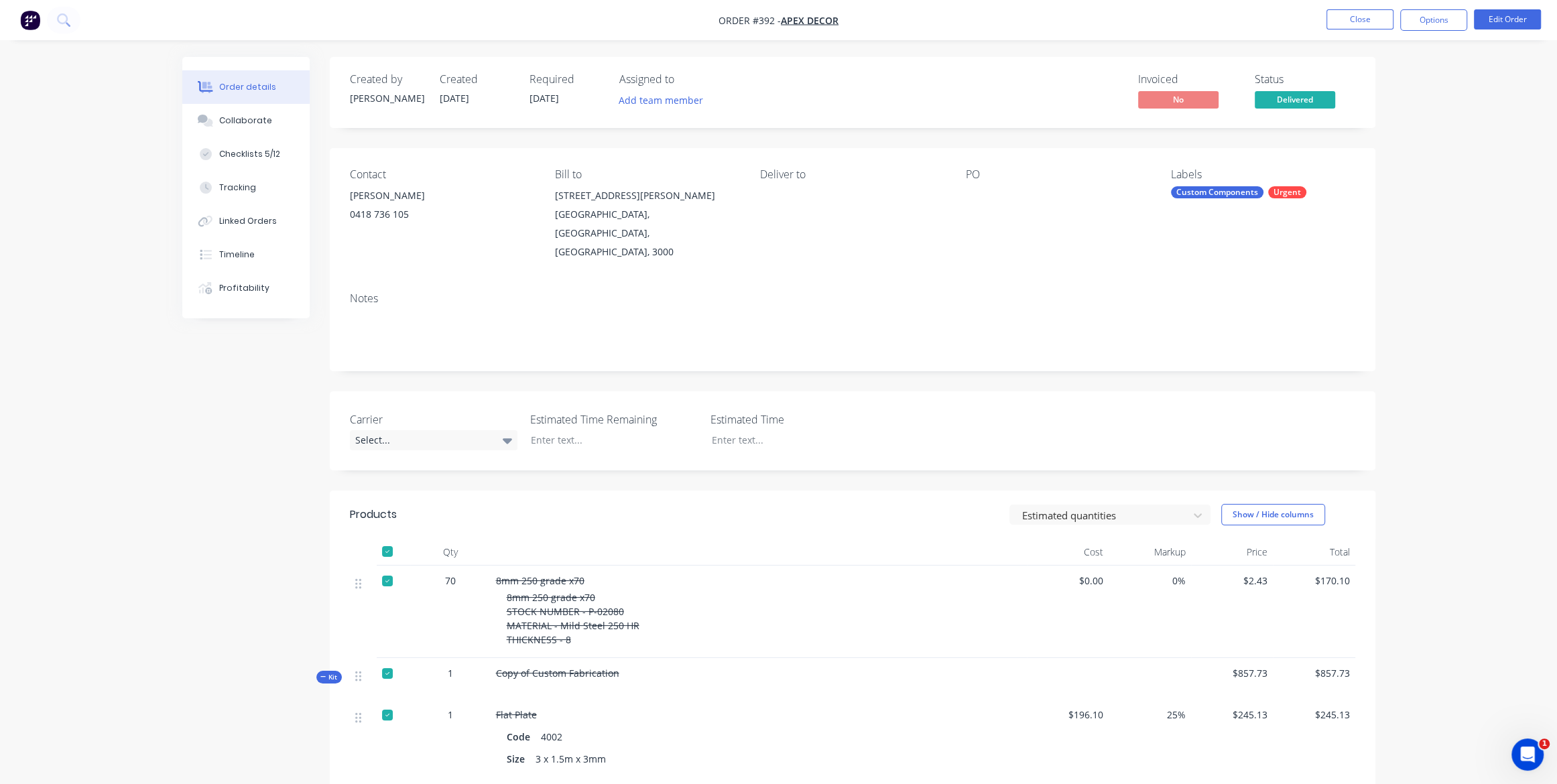
click at [21, 14] on img "button" at bounding box center [30, 20] width 20 height 20
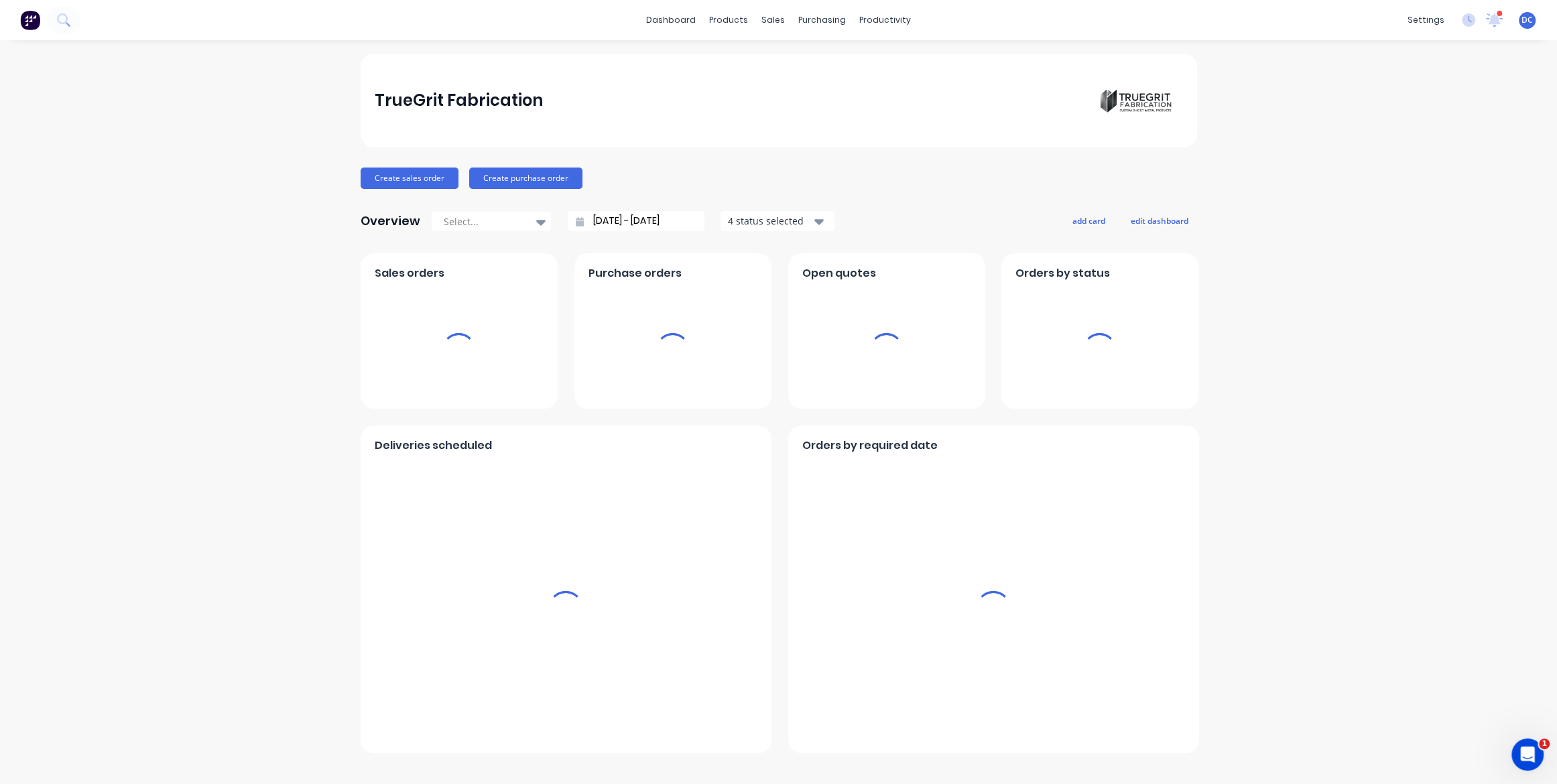
click at [44, 26] on div at bounding box center [40, 20] width 81 height 27
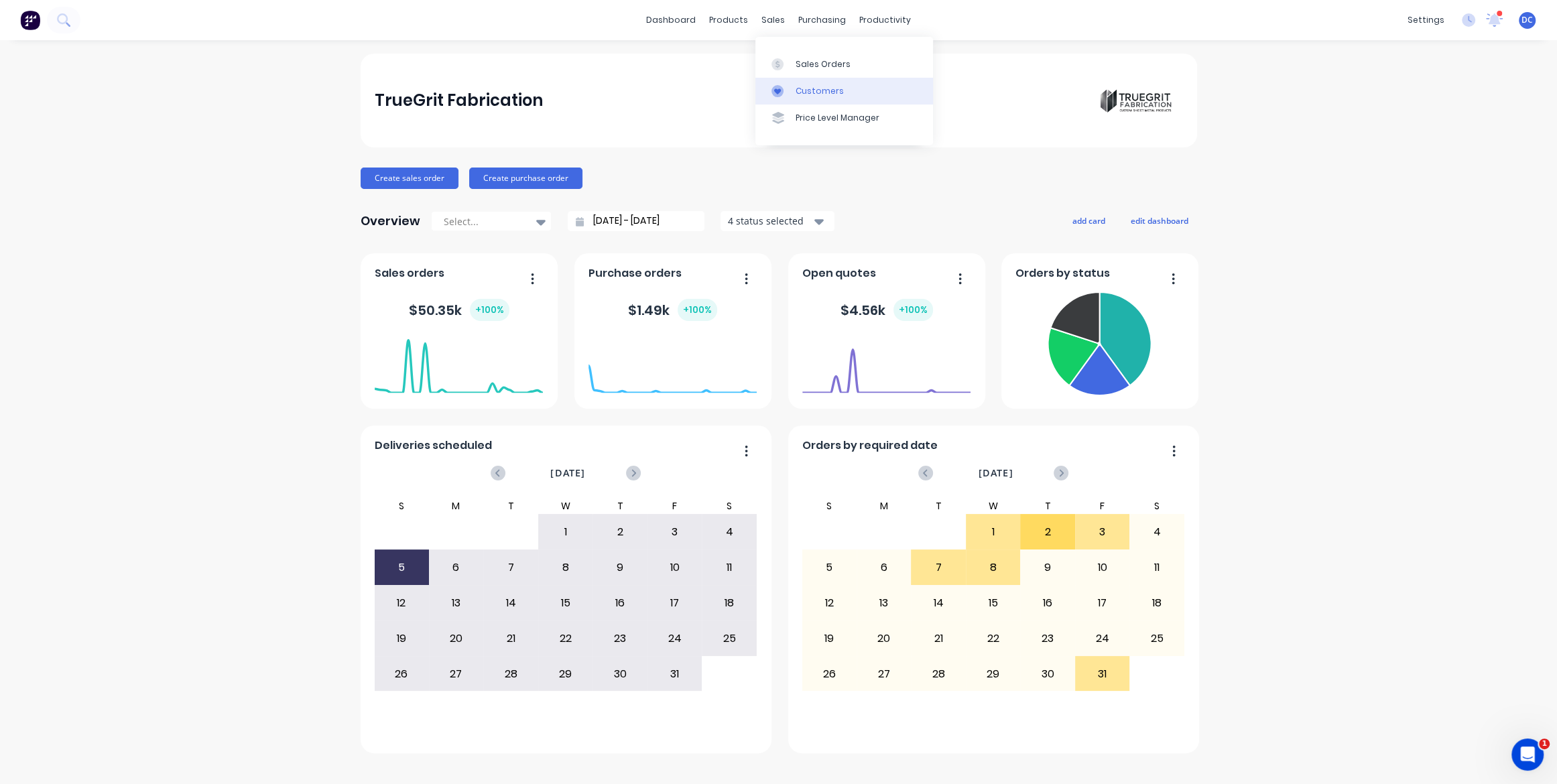
click at [802, 98] on link "Customers" at bounding box center [844, 91] width 178 height 27
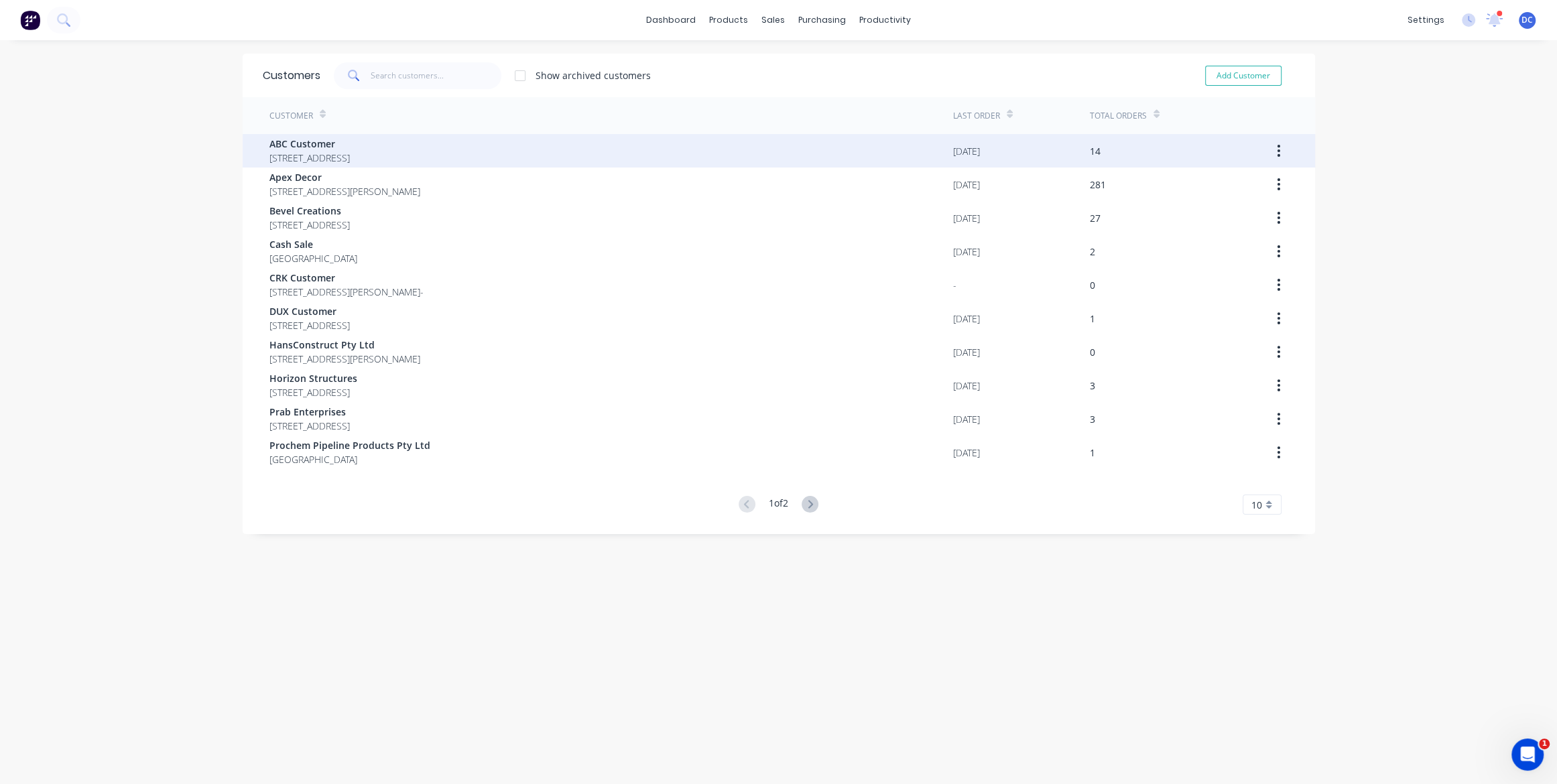
click at [350, 161] on span "16 Broadarrow Rd Peakhurst New South Wales Australia 2210" at bounding box center [310, 157] width 81 height 14
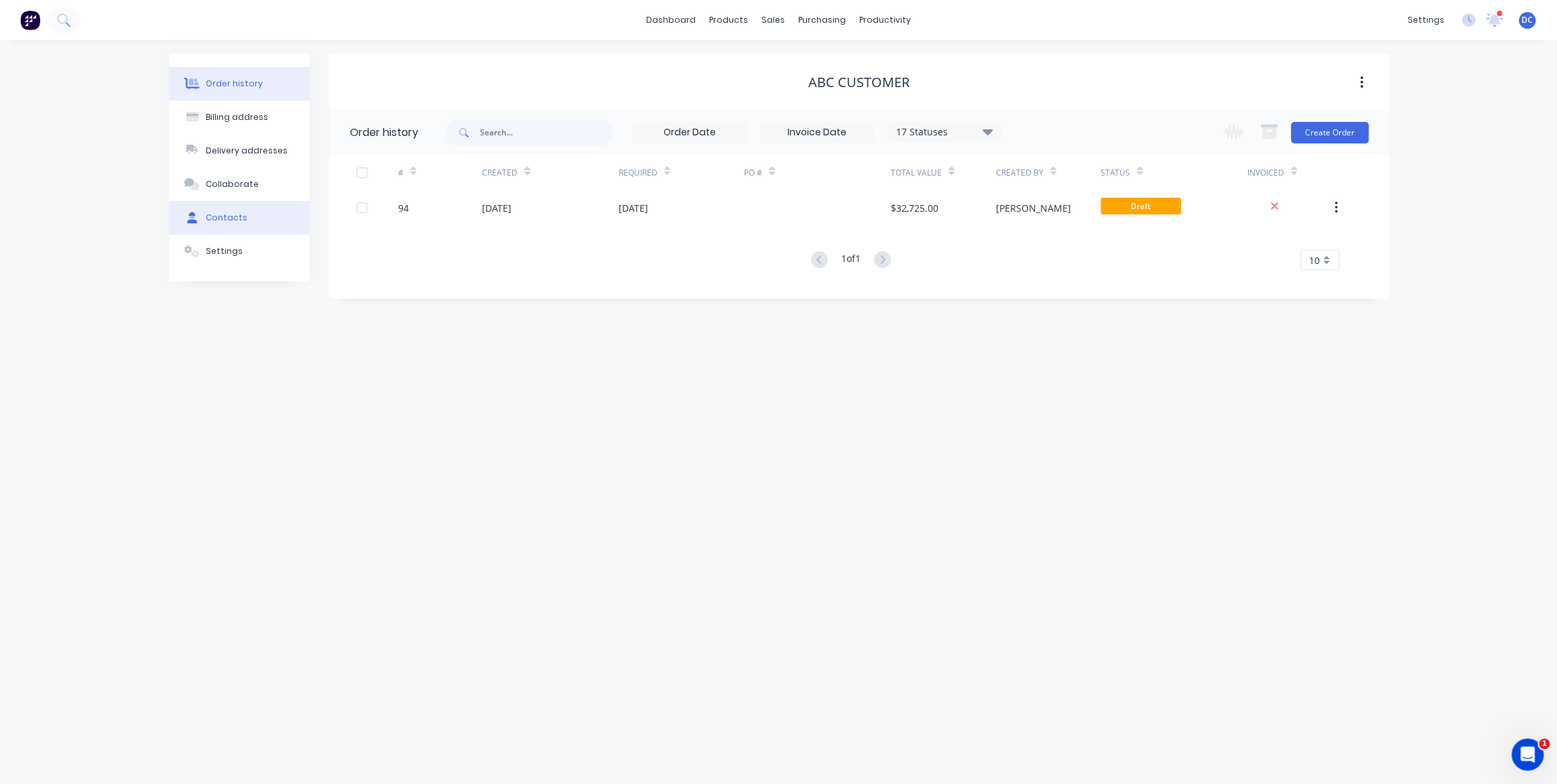
click at [242, 216] on div "Contacts" at bounding box center [227, 218] width 42 height 12
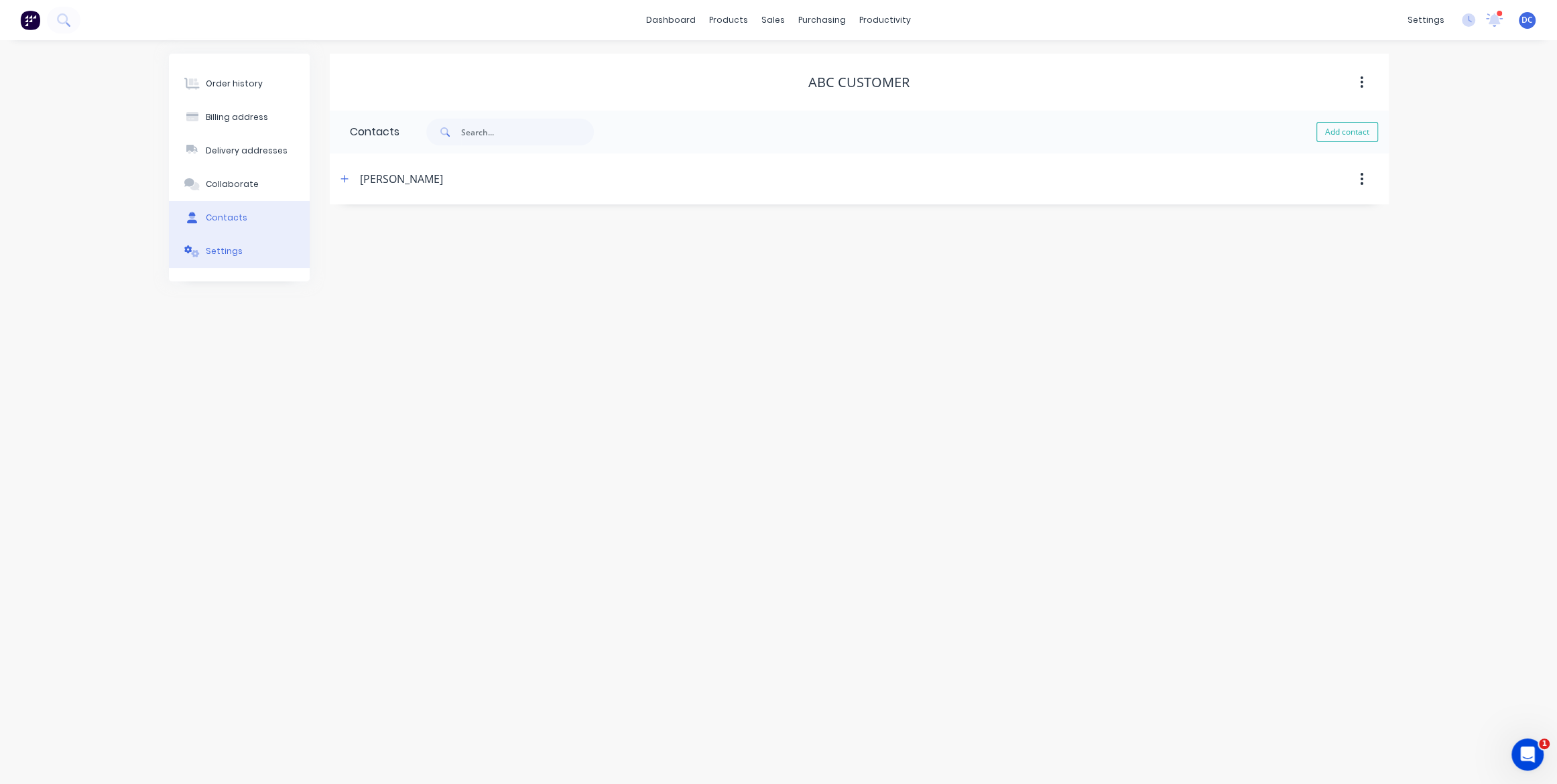
click at [276, 249] on button "Settings" at bounding box center [239, 251] width 141 height 34
drag, startPoint x: 445, startPoint y: 208, endPoint x: 349, endPoint y: 212, distance: 96.1
click at [350, 212] on div "Product Price Level" at bounding box center [450, 210] width 201 height 9
click at [670, 19] on link "dashboard" at bounding box center [671, 20] width 63 height 20
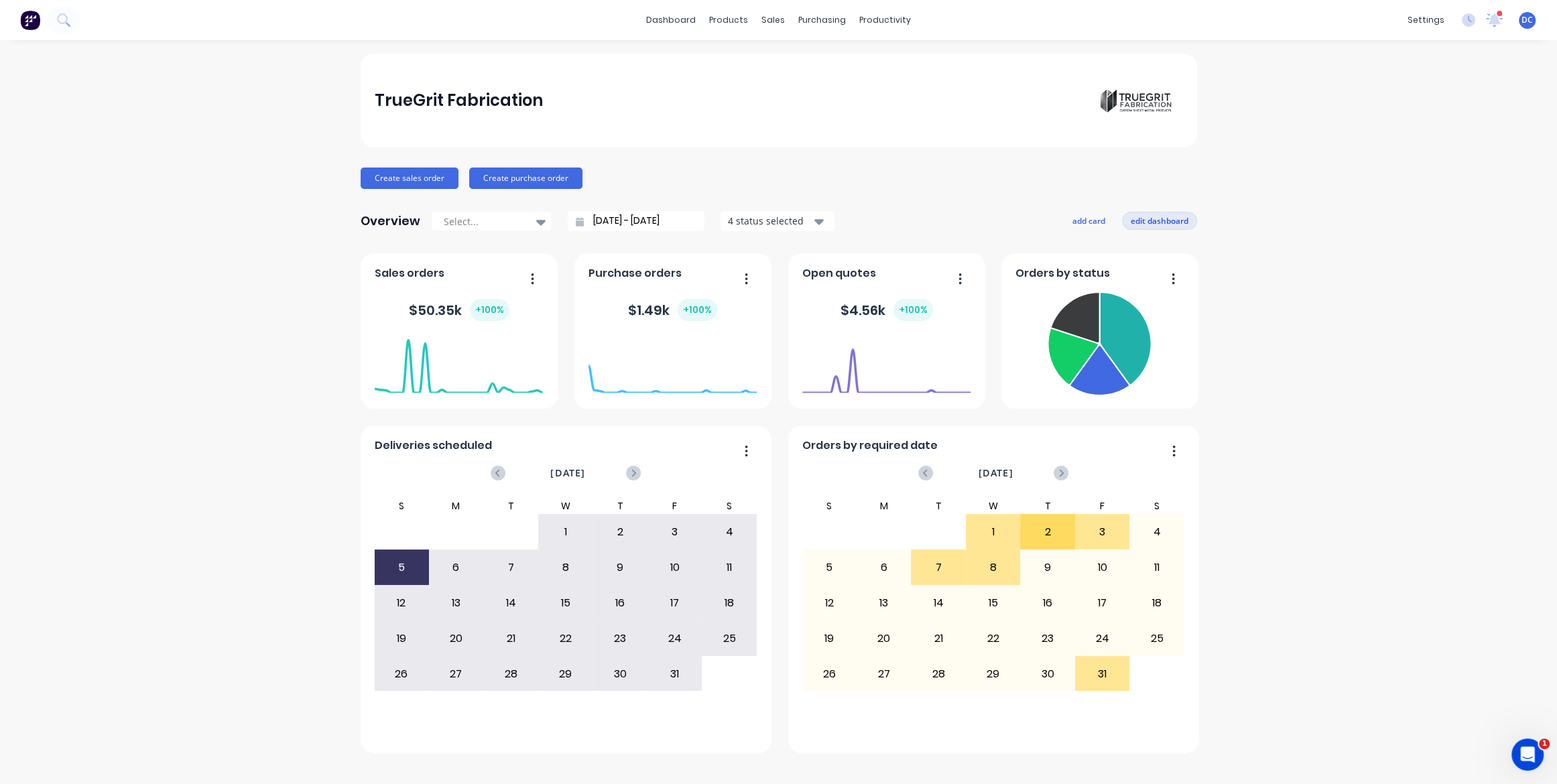
click at [1141, 217] on button "edit dashboard" at bounding box center [1160, 221] width 75 height 17
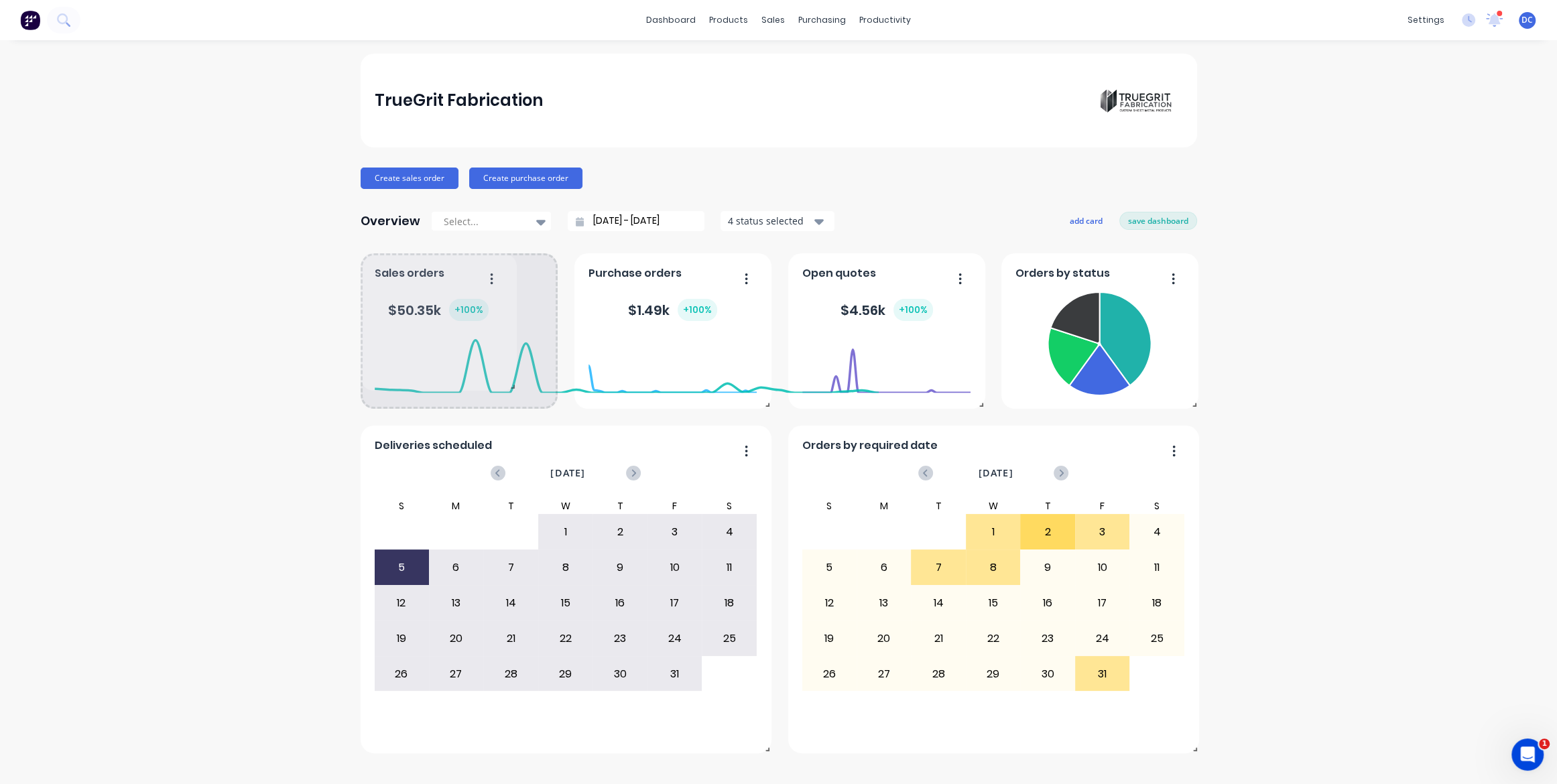
drag, startPoint x: 549, startPoint y: 404, endPoint x: 508, endPoint y: 386, distance: 44.8
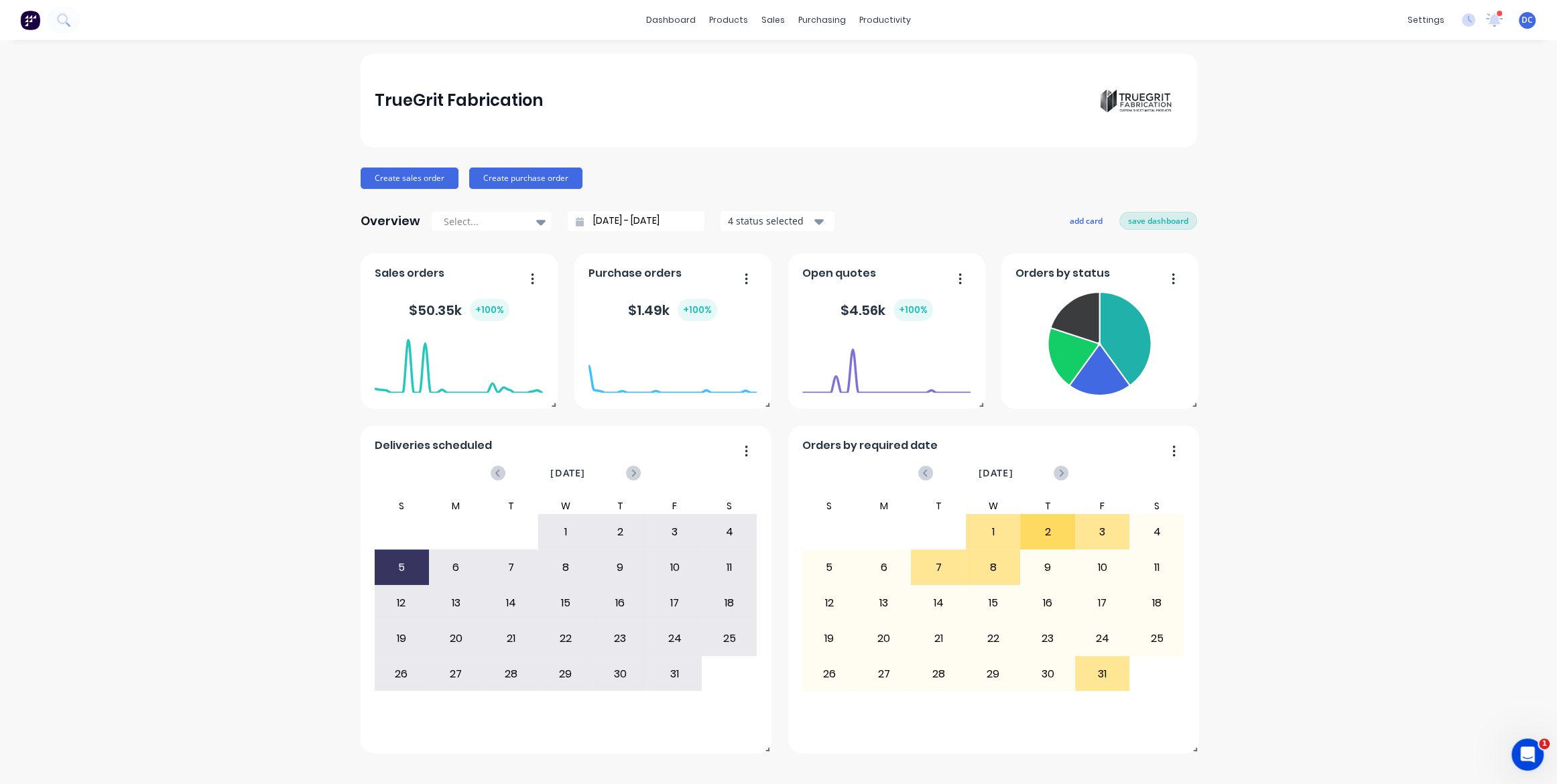
click at [1164, 217] on button "save dashboard" at bounding box center [1158, 221] width 78 height 17
click at [1083, 219] on button "add card" at bounding box center [1089, 221] width 50 height 17
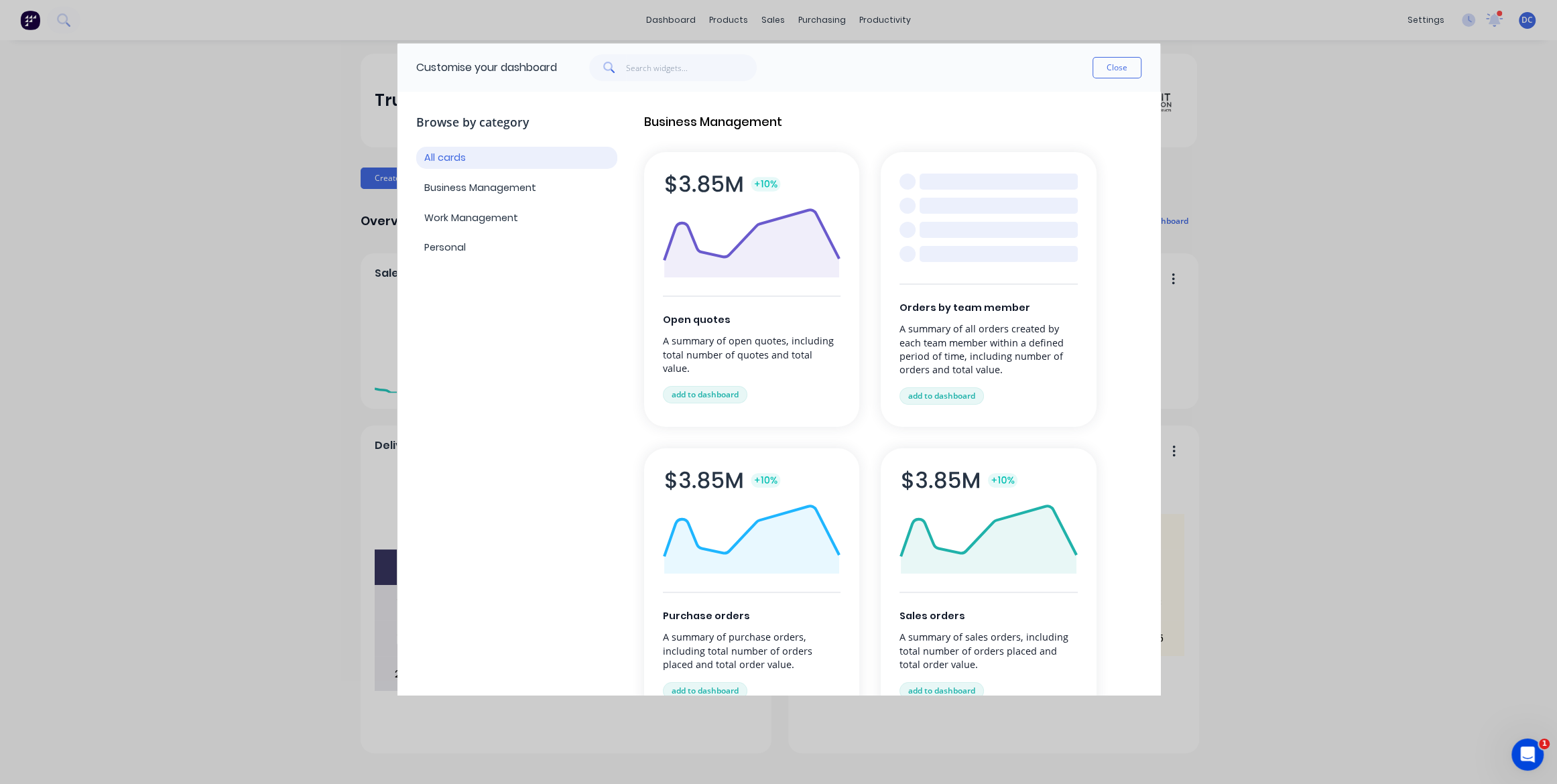
click at [1230, 489] on div "Customise your dashboard Close Browse by category All cards Business Management…" at bounding box center [778, 392] width 1557 height 784
click at [1121, 65] on button "Close" at bounding box center [1117, 68] width 49 height 22
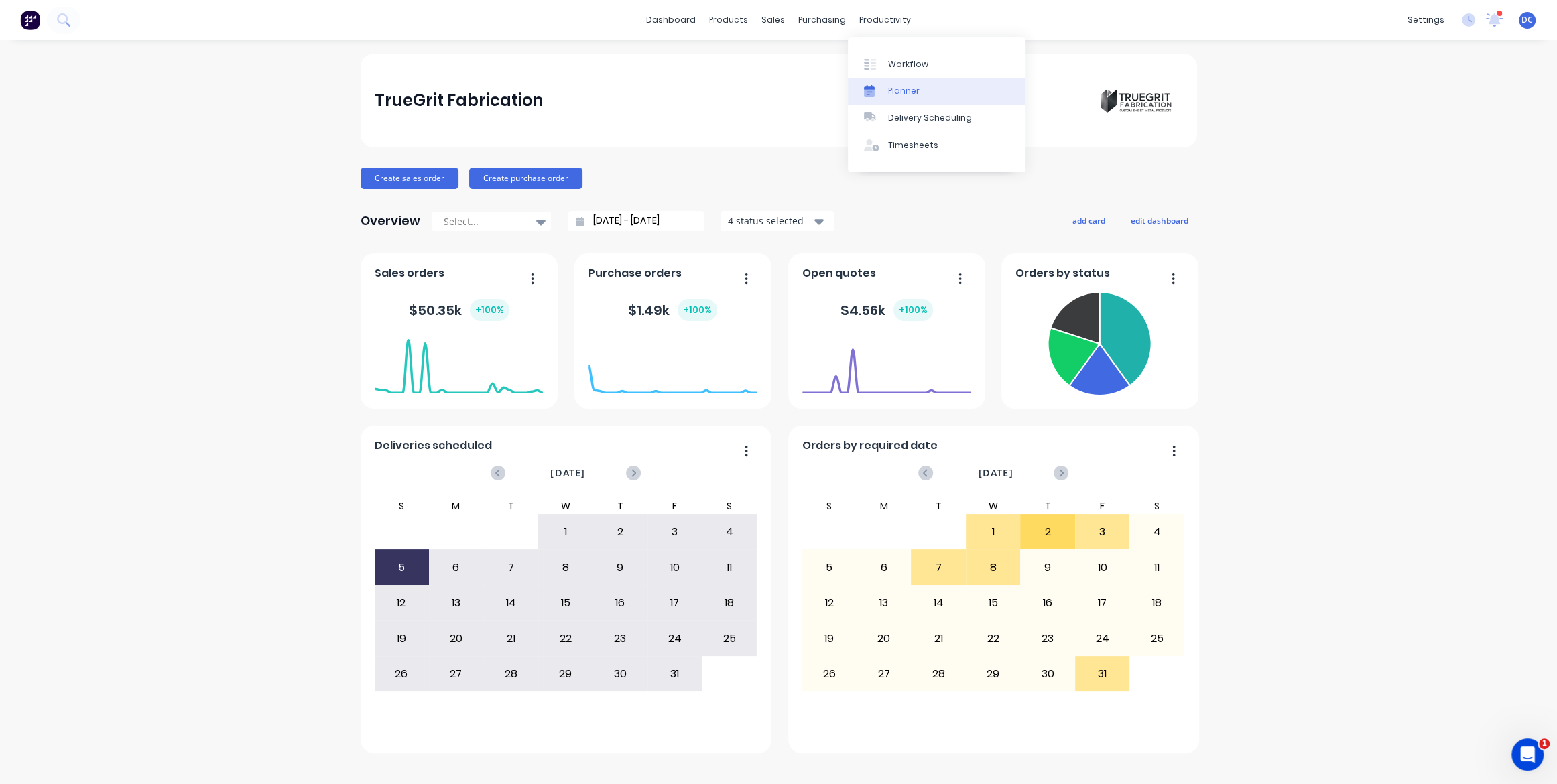
click at [929, 91] on link "Planner" at bounding box center [937, 91] width 178 height 27
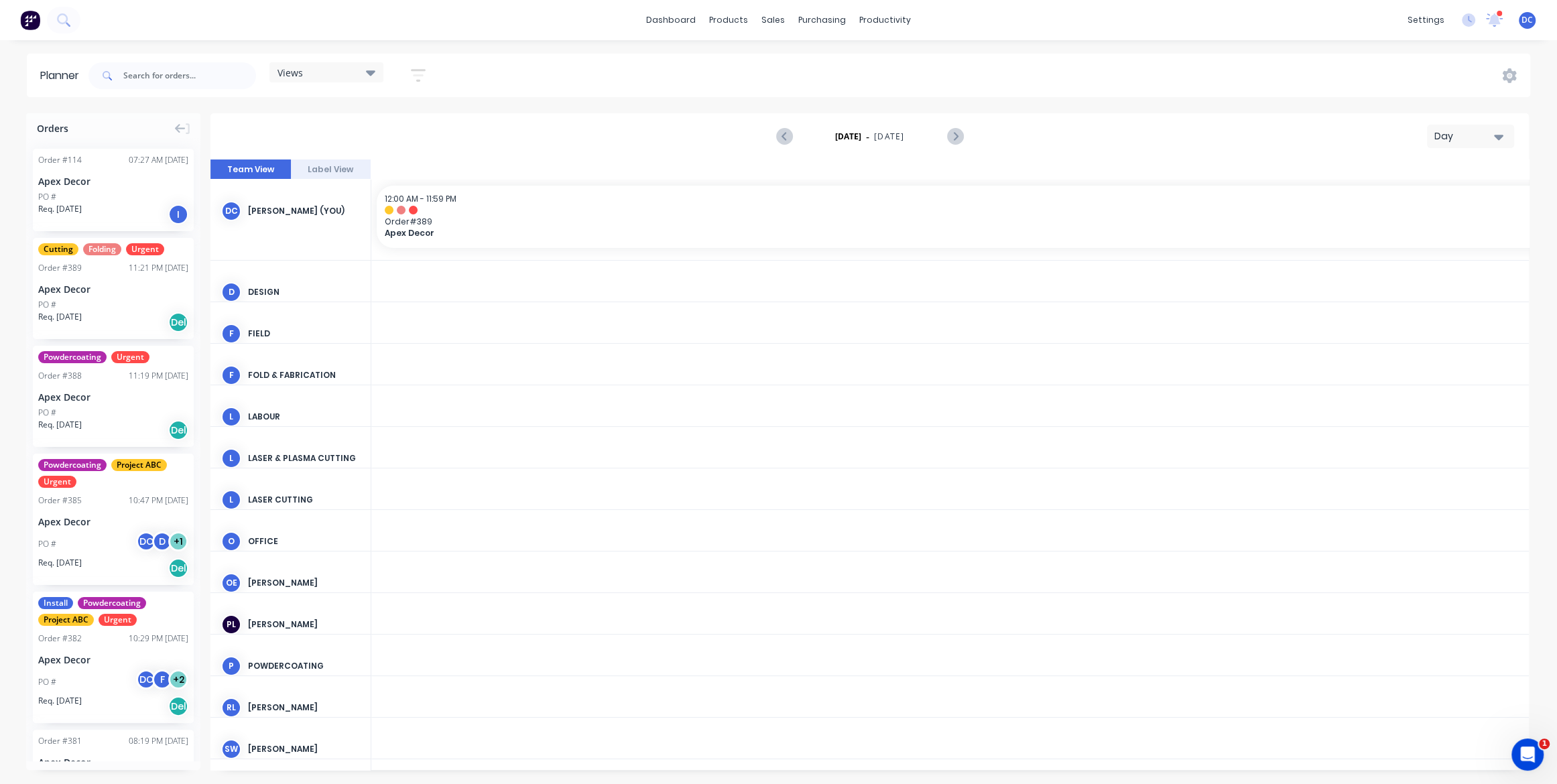
scroll to position [0, 2145]
click at [1446, 131] on div "Day" at bounding box center [1466, 136] width 62 height 14
click at [1433, 200] on div "Week" at bounding box center [1446, 199] width 132 height 27
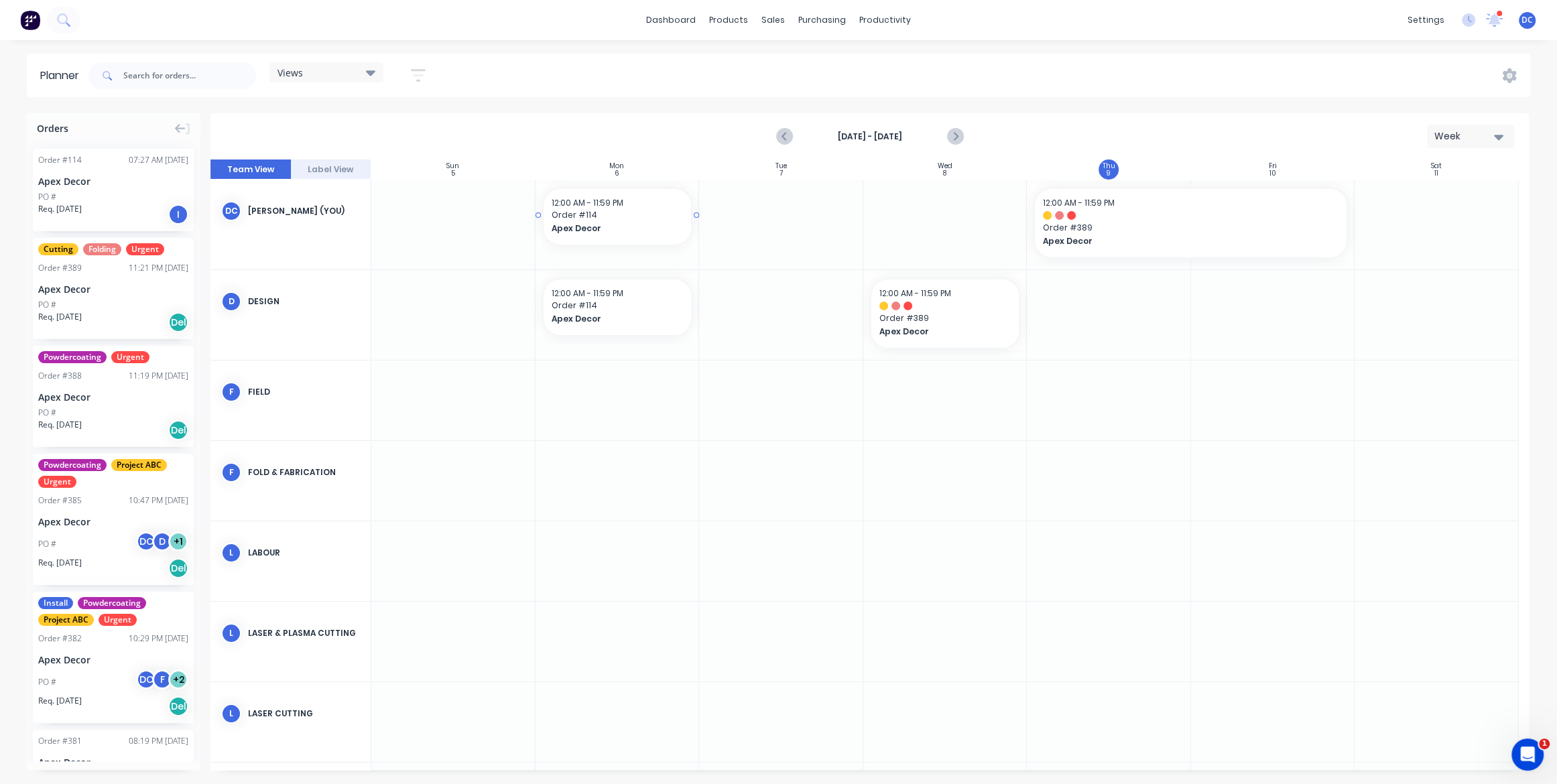
drag, startPoint x: 114, startPoint y: 172, endPoint x: 604, endPoint y: 216, distance: 492.0
click at [911, 118] on div "Delivery Scheduling" at bounding box center [930, 118] width 84 height 12
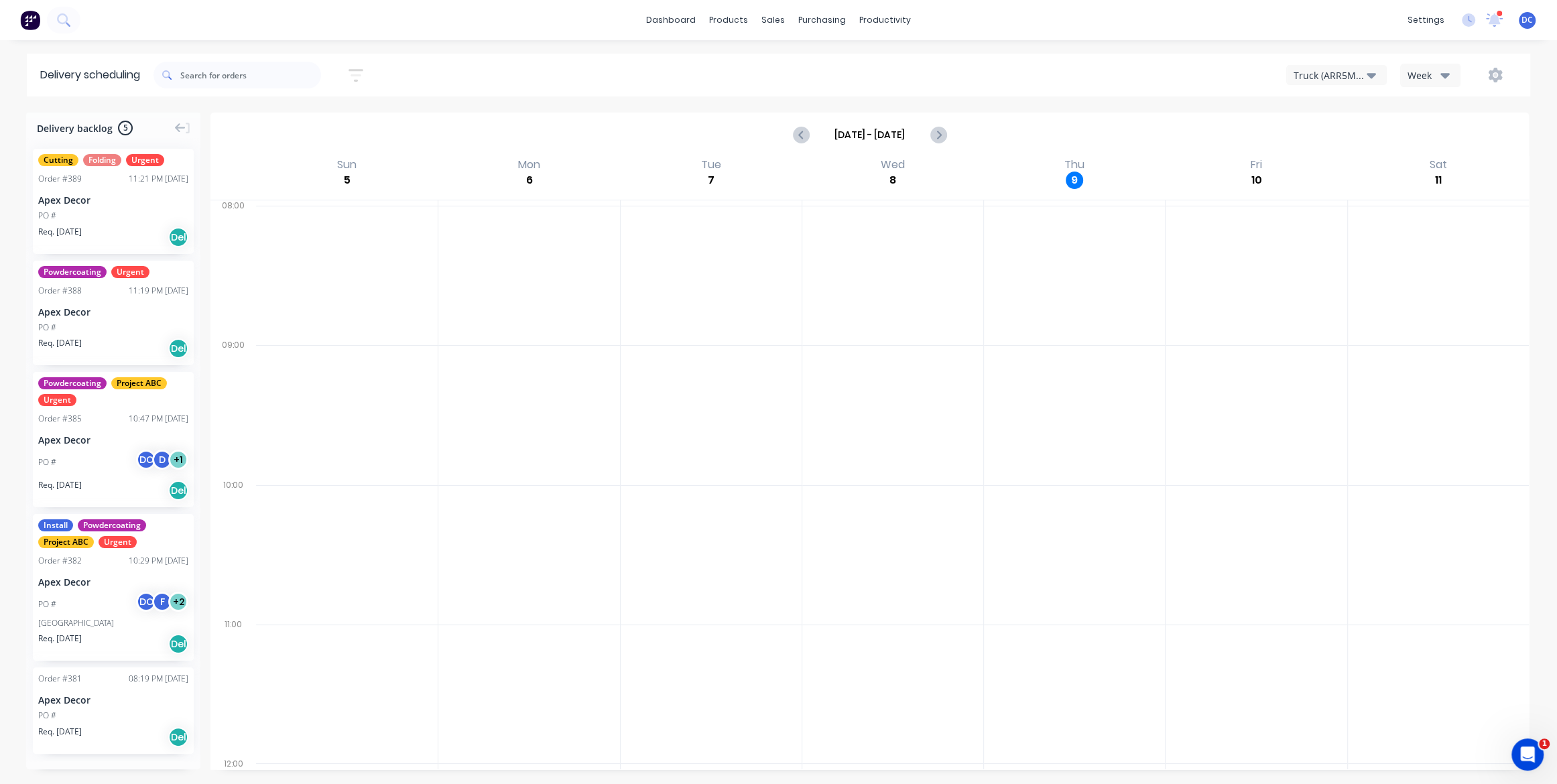
click at [1338, 81] on div "Truck (ARR5MM)" at bounding box center [1330, 75] width 73 height 14
click at [1425, 79] on div "Week" at bounding box center [1427, 75] width 39 height 14
click at [1422, 132] on div "Vehicle" at bounding box center [1467, 137] width 132 height 27
drag, startPoint x: 628, startPoint y: 168, endPoint x: 518, endPoint y: 168, distance: 110.0
click at [518, 168] on div "Truck (ARR5MM)" at bounding box center [574, 171] width 637 height 30
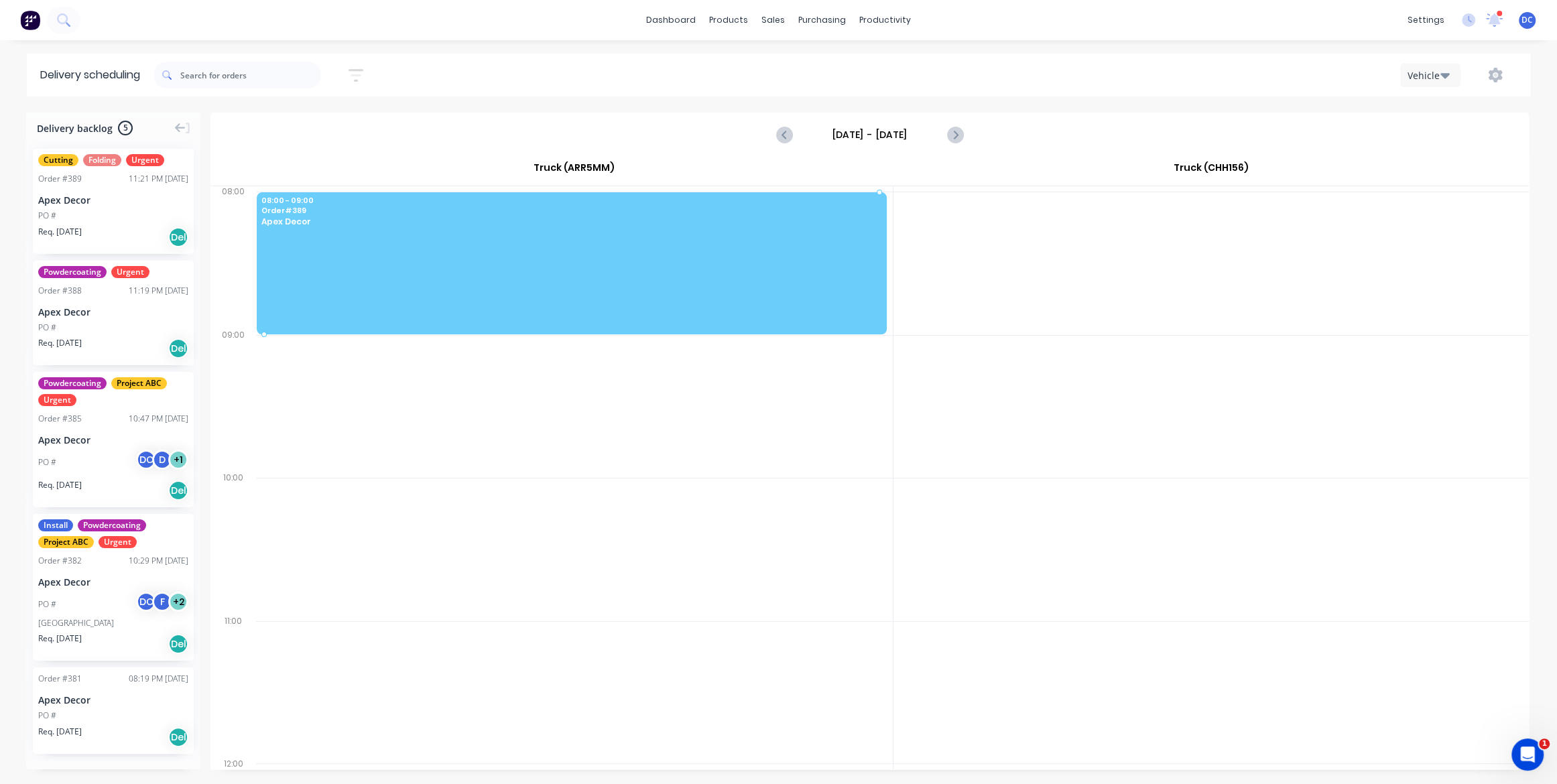
drag, startPoint x: 108, startPoint y: 205, endPoint x: 344, endPoint y: 262, distance: 242.8
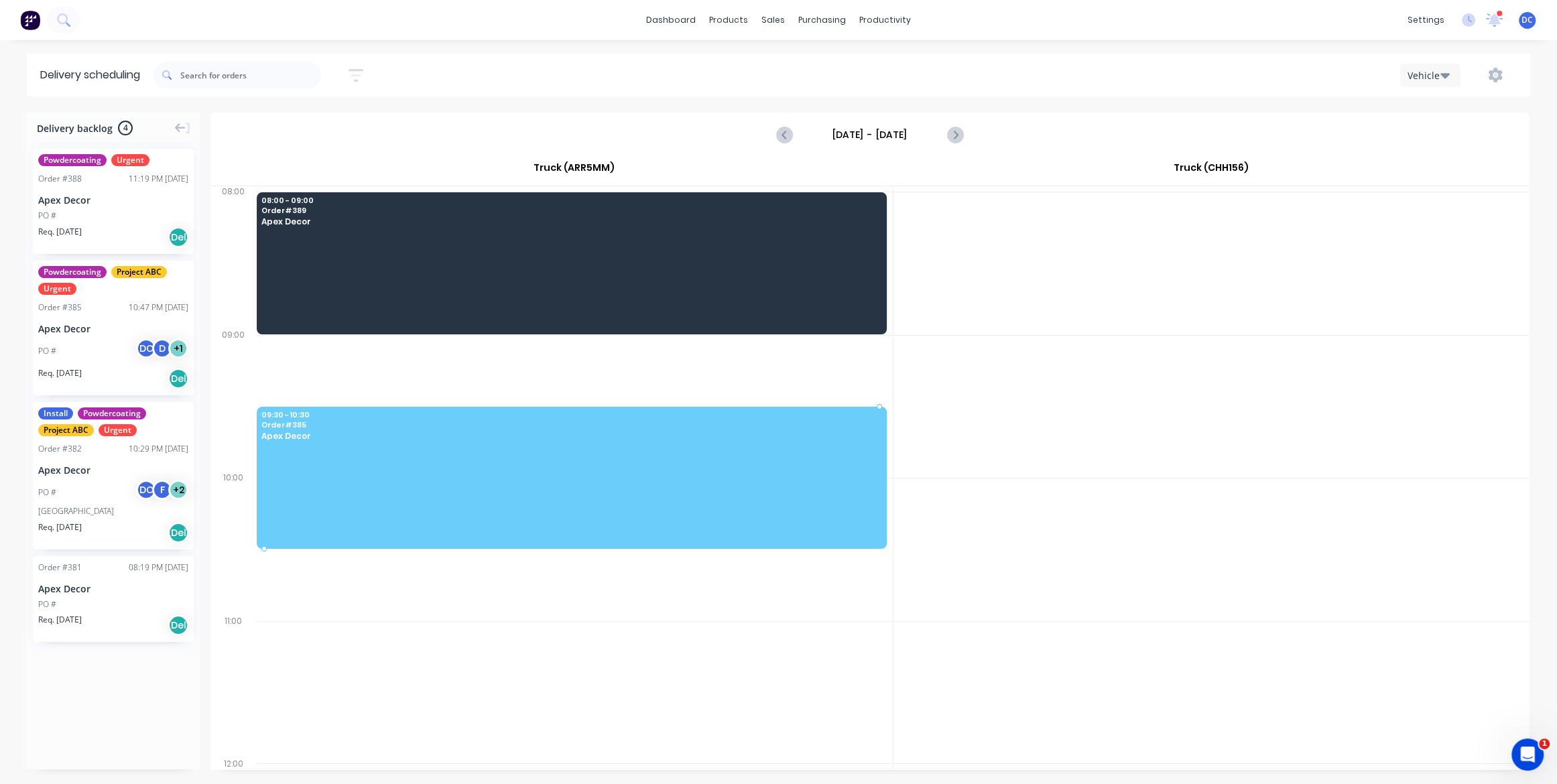
drag, startPoint x: 133, startPoint y: 312, endPoint x: 353, endPoint y: 425, distance: 247.3
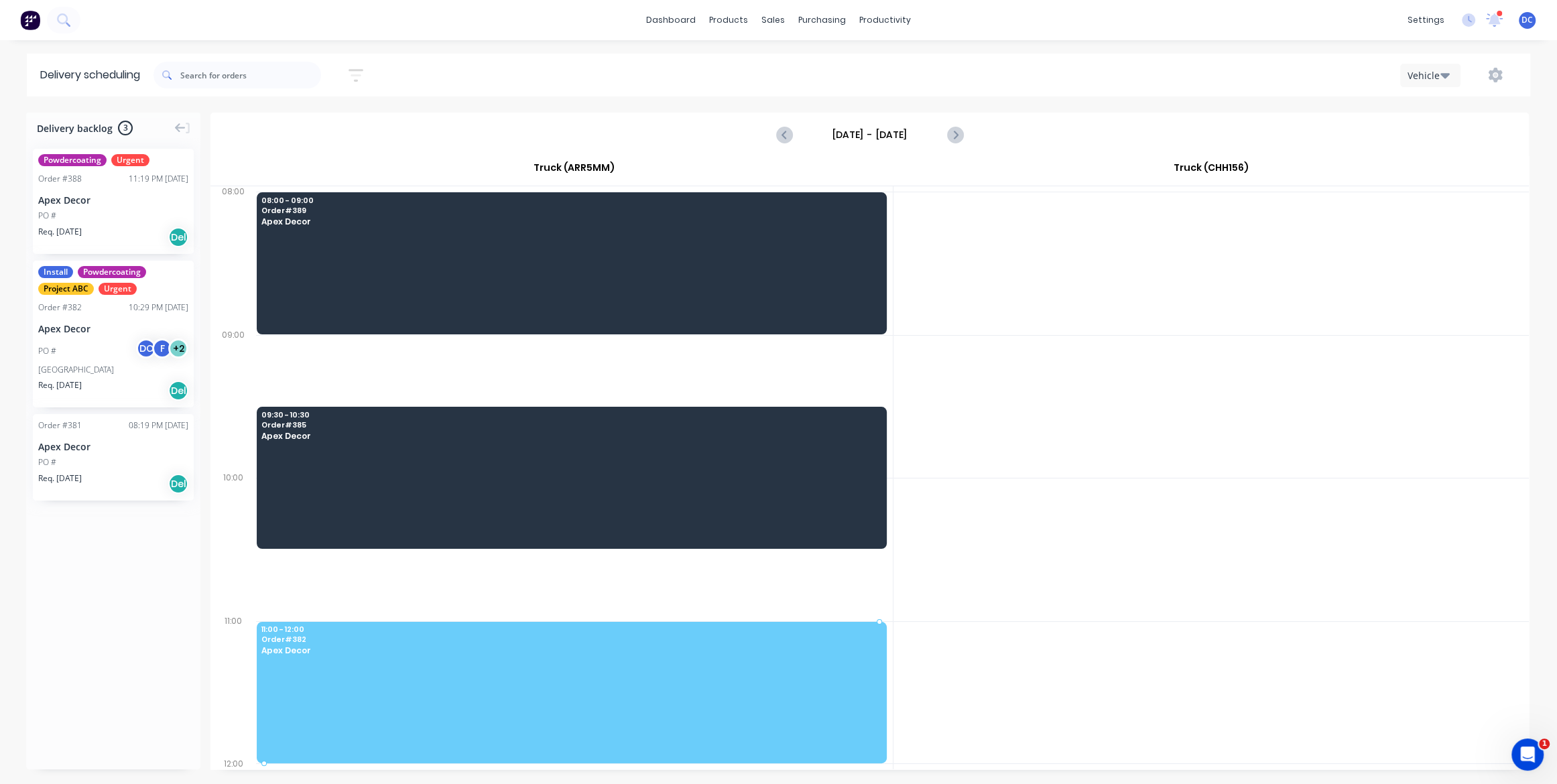
drag, startPoint x: 121, startPoint y: 323, endPoint x: 461, endPoint y: 626, distance: 455.4
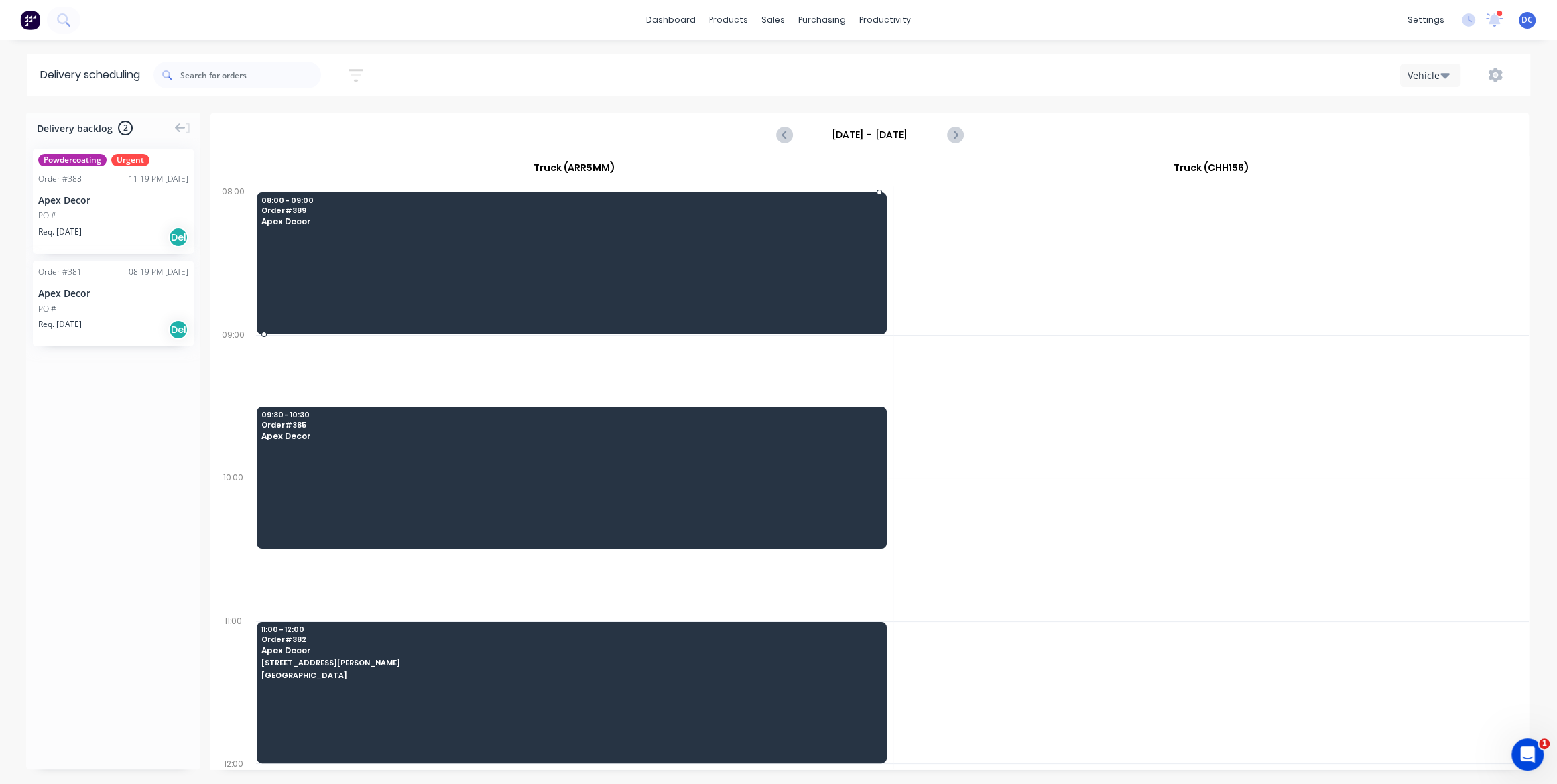
click at [582, 247] on div at bounding box center [572, 263] width 630 height 142
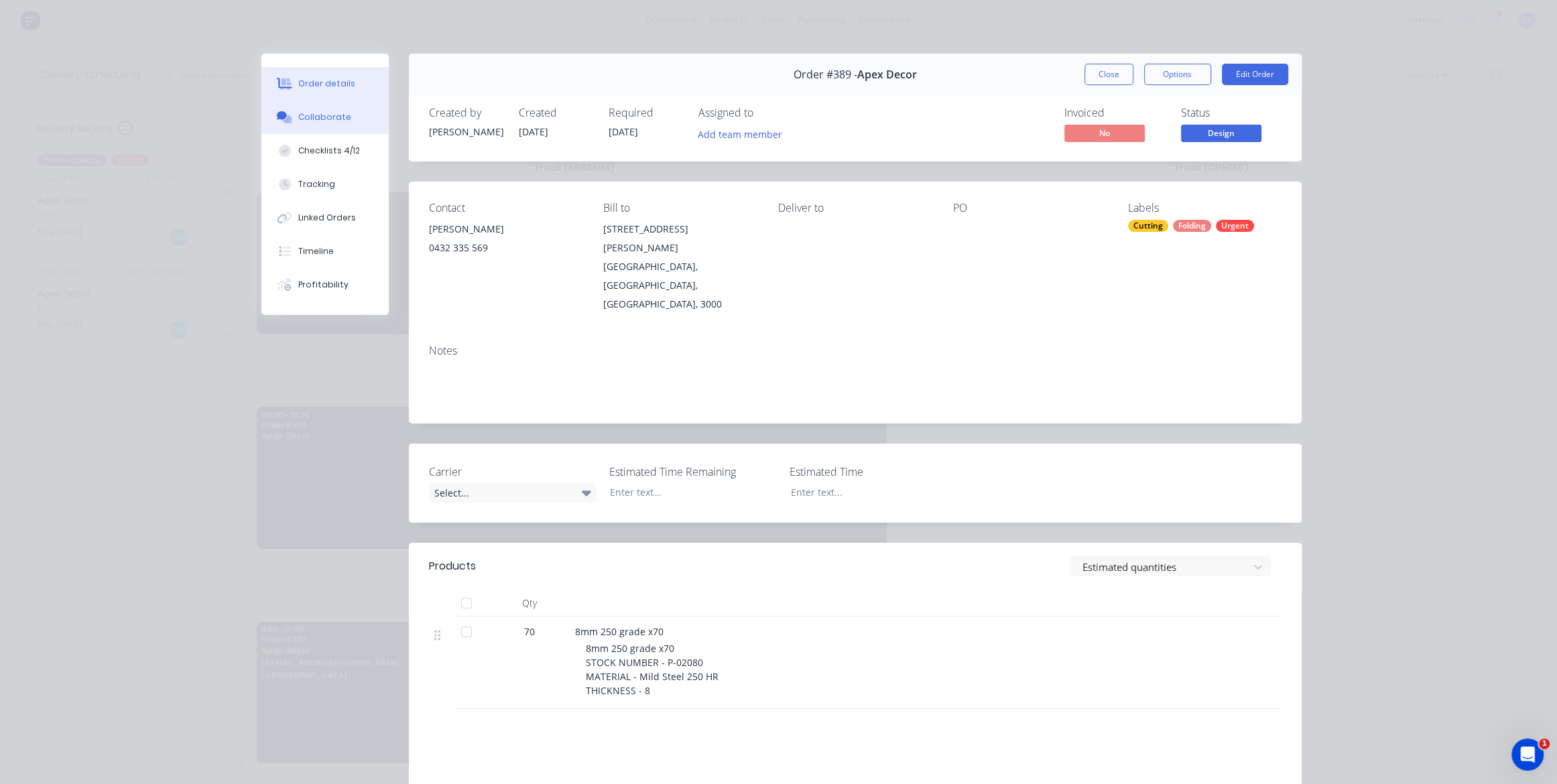
click at [323, 122] on div "Collaborate" at bounding box center [325, 117] width 53 height 12
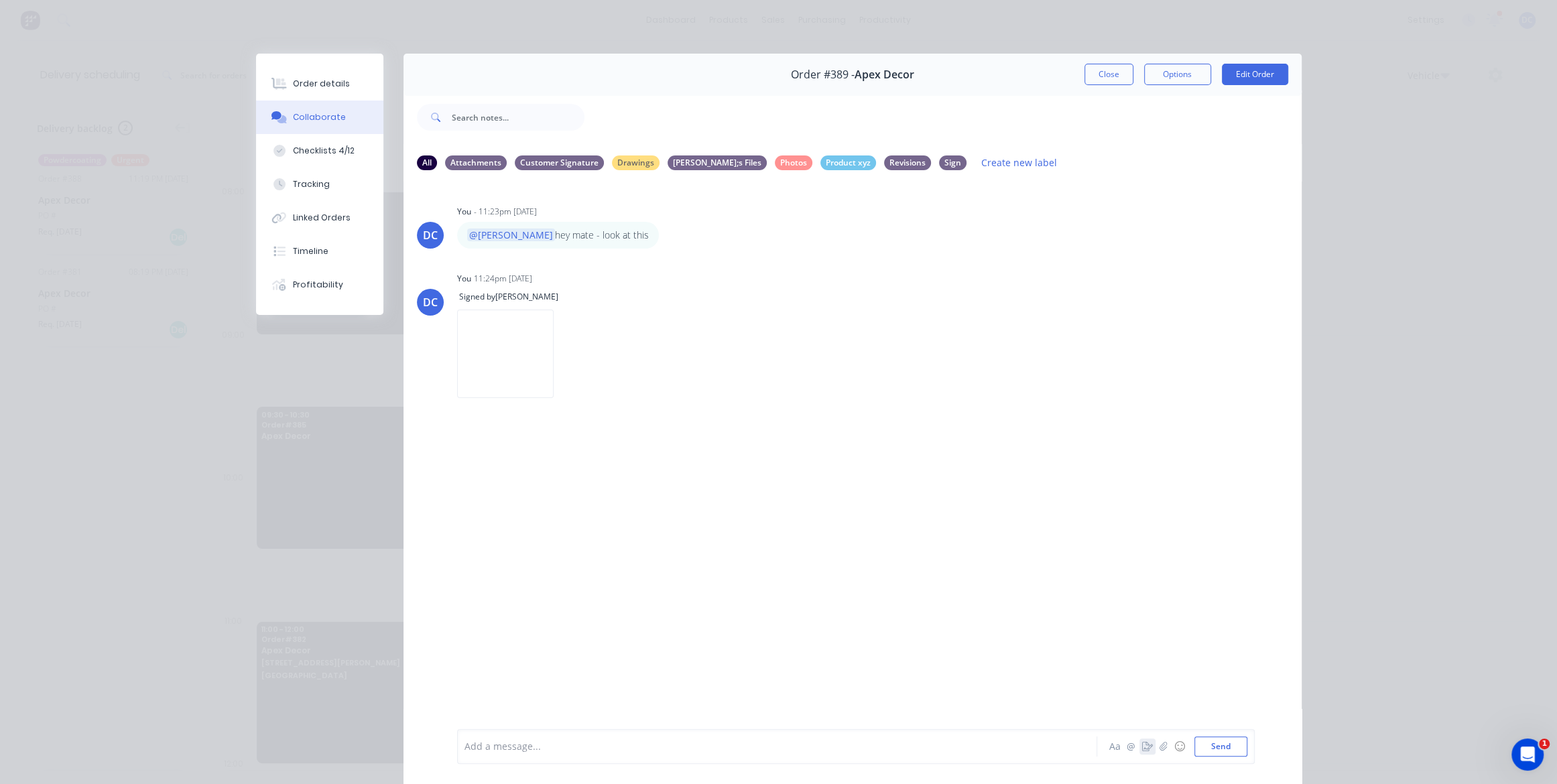
click at [1146, 745] on icon "button" at bounding box center [1147, 746] width 11 height 9
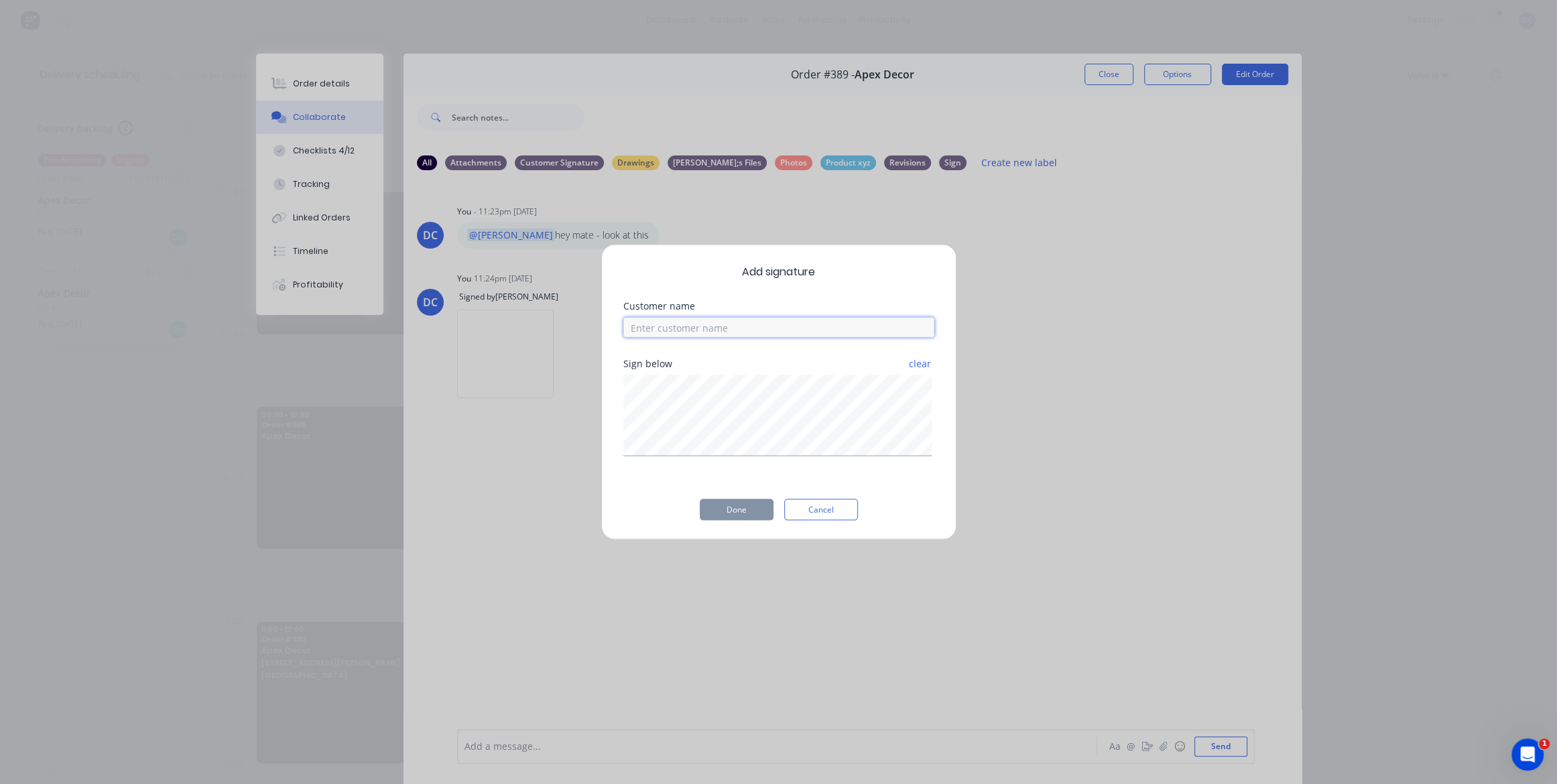
click at [716, 327] on input at bounding box center [779, 327] width 311 height 20
type input "[PERSON_NAME]"
click at [740, 511] on button "Done" at bounding box center [737, 510] width 74 height 22
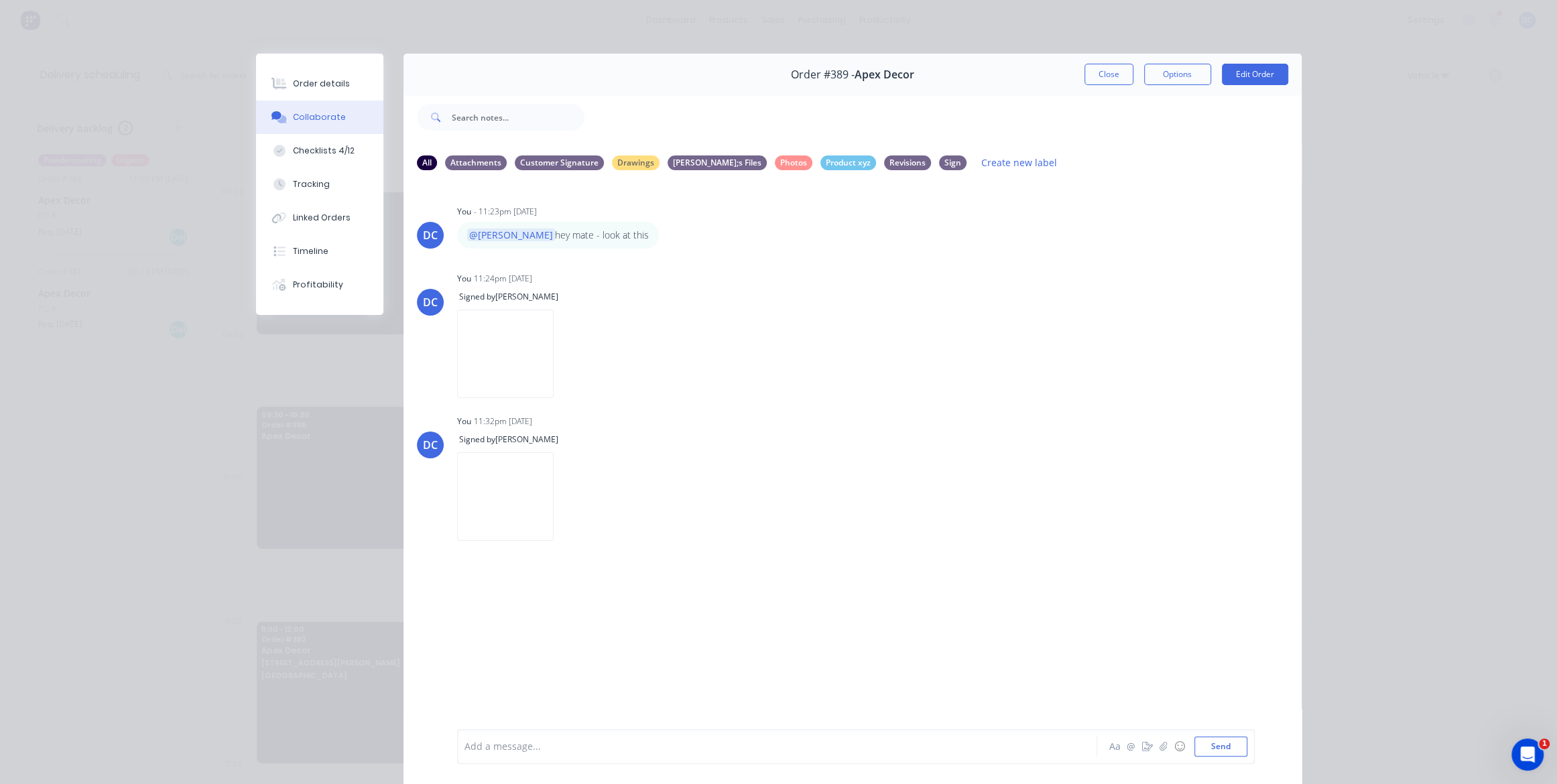
click at [1108, 87] on div "Order #389 - Apex Decor Close Options Edit Order" at bounding box center [853, 75] width 899 height 42
click at [1109, 78] on button "Close" at bounding box center [1109, 75] width 49 height 22
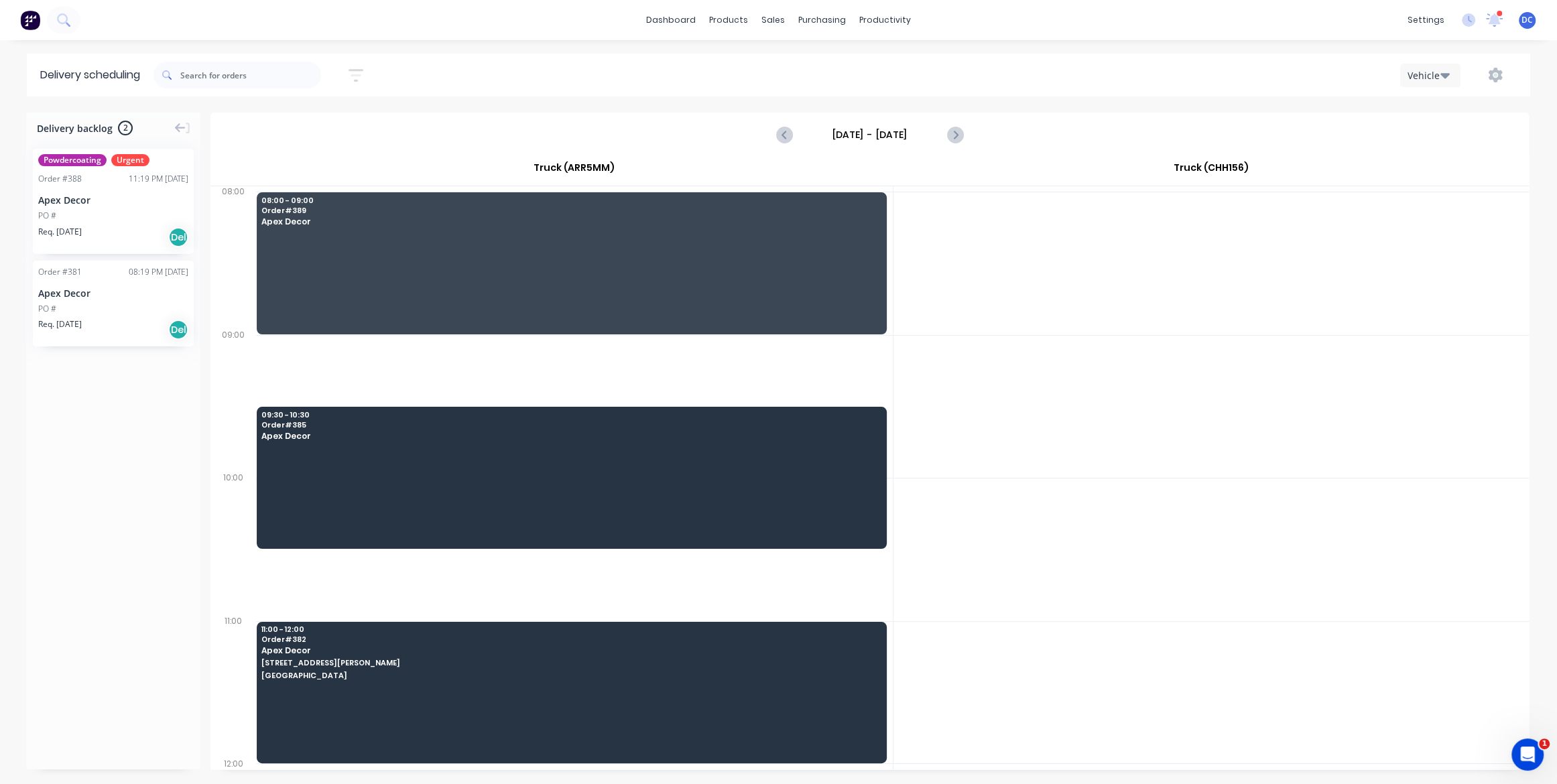
click at [350, 69] on button "button" at bounding box center [356, 75] width 43 height 26
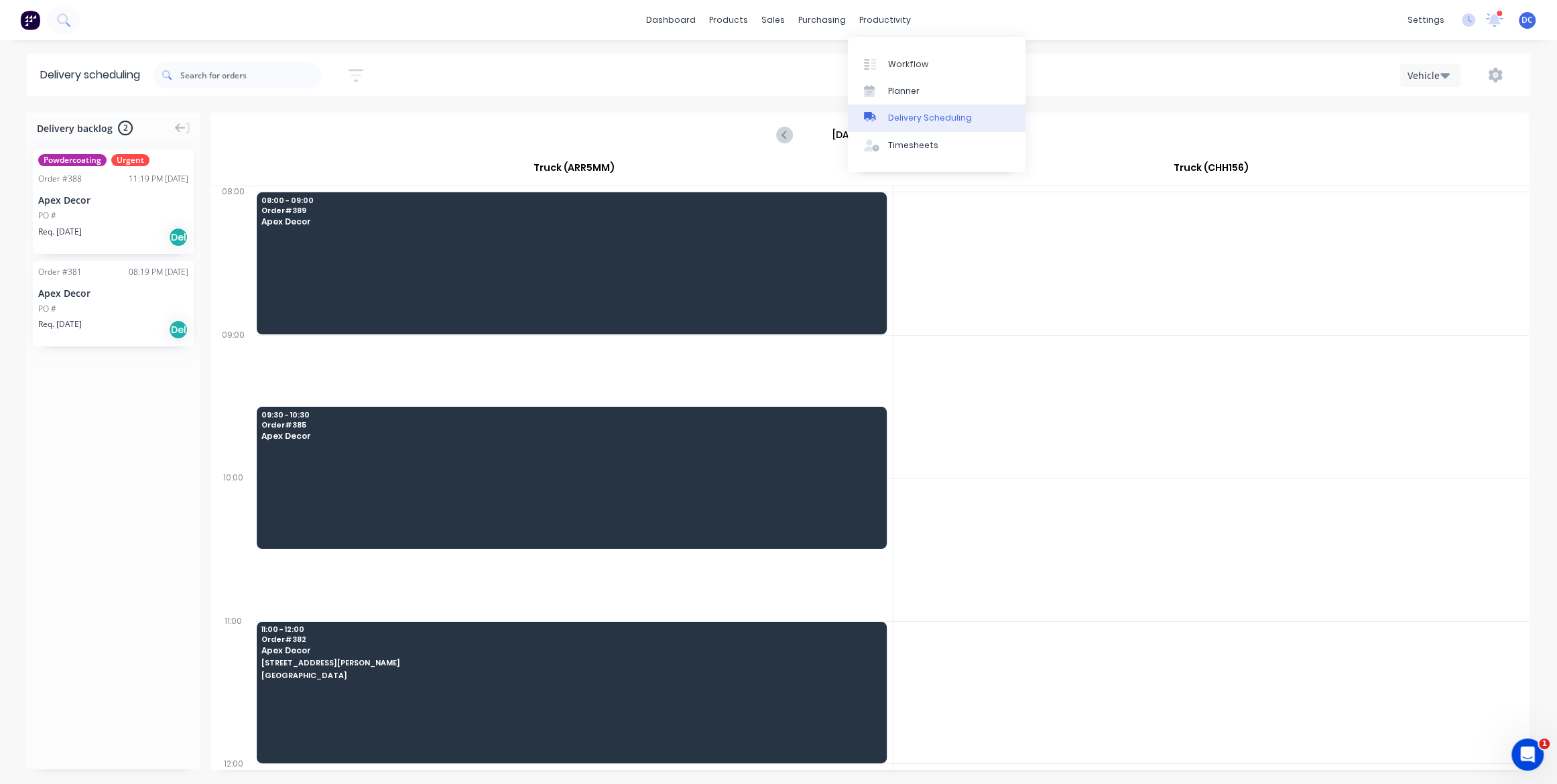
click at [905, 122] on div "Delivery Scheduling" at bounding box center [930, 118] width 84 height 12
click at [1420, 79] on div "Vehicle" at bounding box center [1427, 75] width 39 height 14
click at [1429, 102] on div "Week" at bounding box center [1467, 111] width 132 height 27
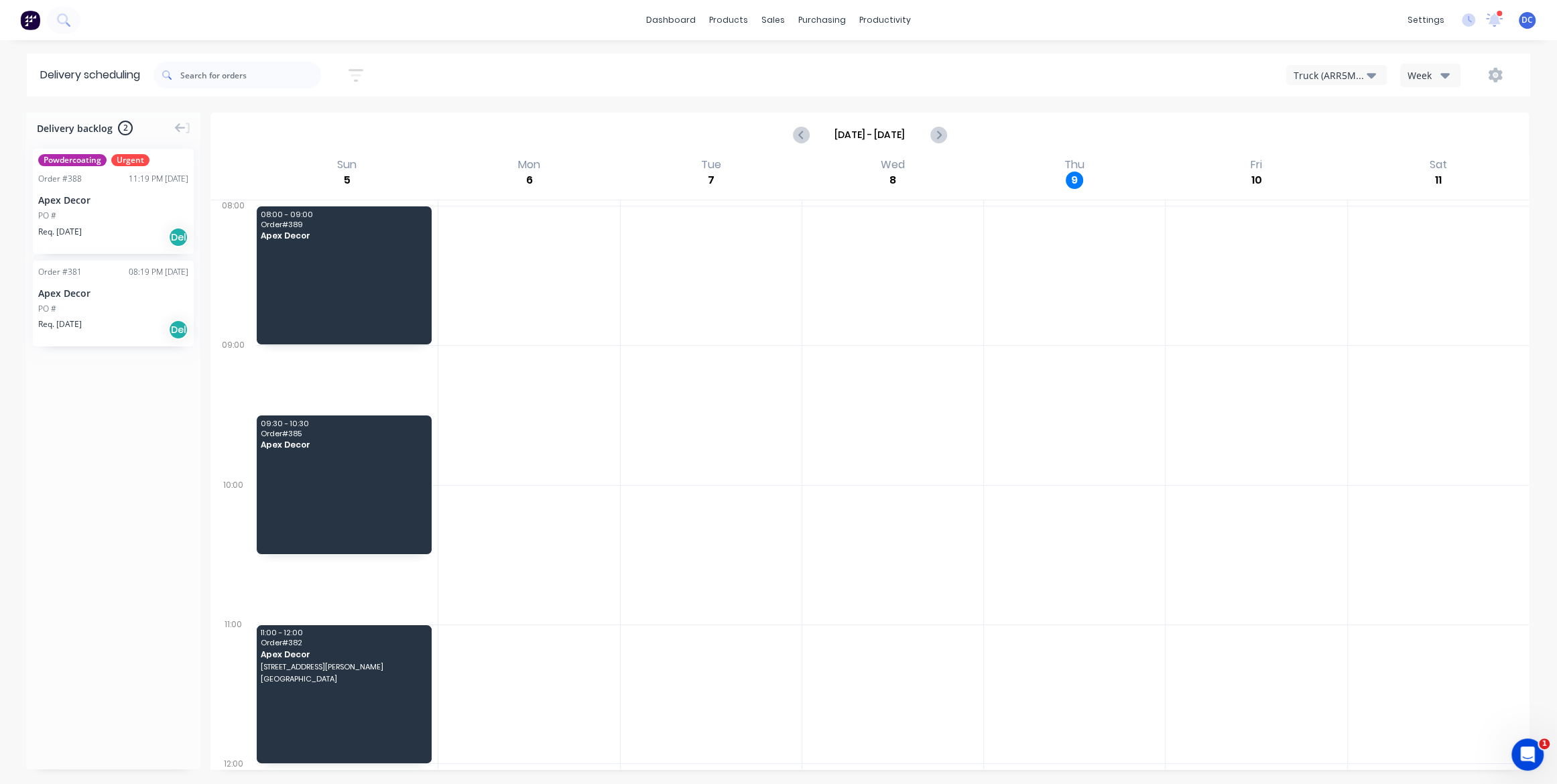
click at [172, 469] on div "Powdercoating Urgent Order # 388 11:19 PM 30/09/25 Apex Decor PO # Req. 30/09/2…" at bounding box center [113, 449] width 174 height 623
click at [894, 65] on div "Workflow" at bounding box center [909, 65] width 40 height 12
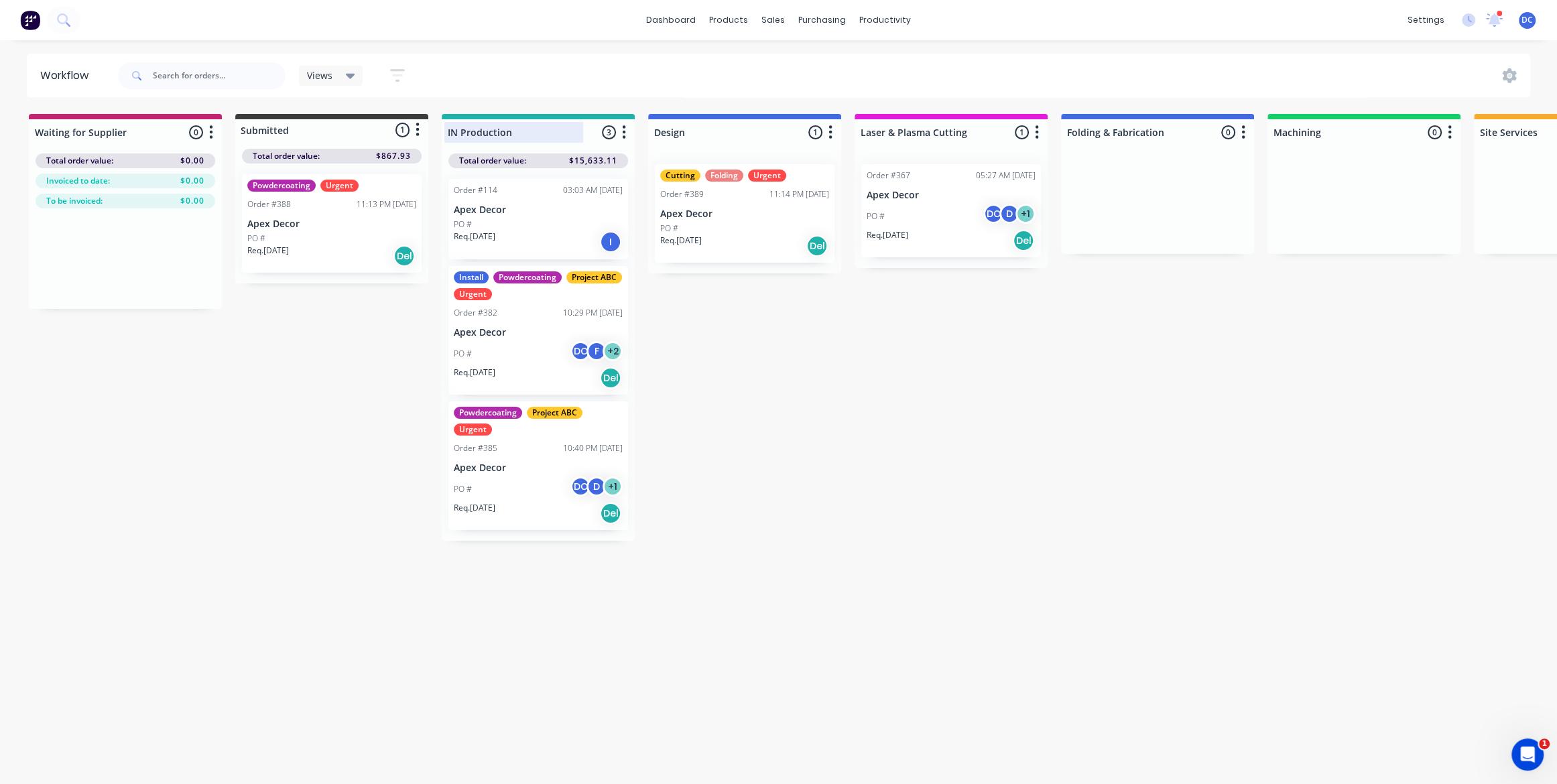
click at [515, 128] on div at bounding box center [538, 132] width 193 height 26
drag, startPoint x: 519, startPoint y: 134, endPoint x: 446, endPoint y: 132, distance: 73.0
click at [446, 132] on div "IN Production" at bounding box center [514, 132] width 139 height 21
click at [932, 496] on div "Waiting for Supplier 0 Status colour #C32373 hex #C32373 Save Cancel Notificati…" at bounding box center [1205, 327] width 2430 height 427
click at [932, 502] on div "Waiting for Supplier 0 Status colour #C32373 hex #C32373 Save Cancel Notificati…" at bounding box center [1205, 327] width 2430 height 427
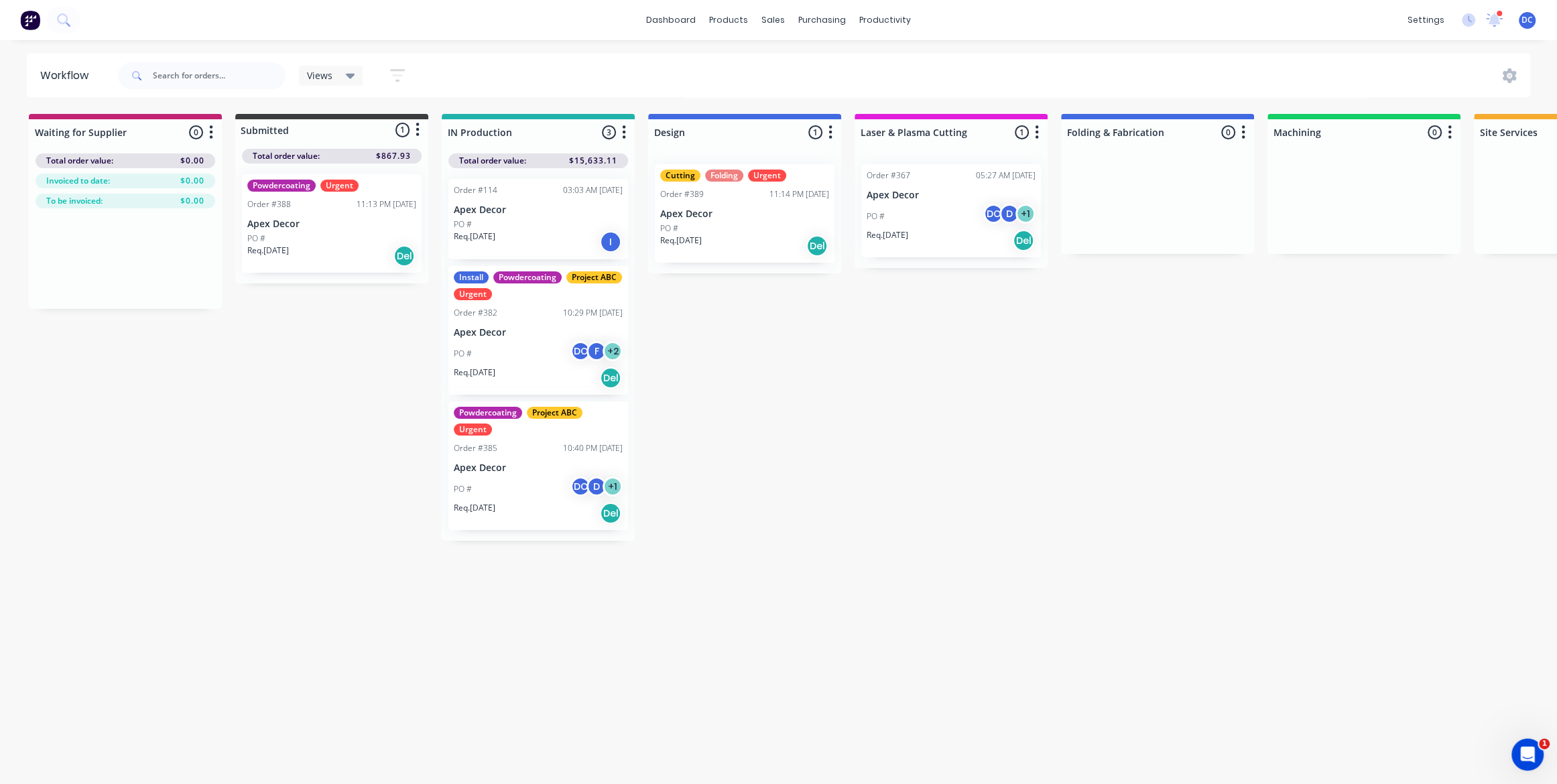
click at [816, 370] on div "Waiting for Supplier 0 Status colour #C32373 hex #C32373 Save Cancel Notificati…" at bounding box center [1205, 327] width 2430 height 427
click at [683, 16] on link "dashboard" at bounding box center [671, 20] width 63 height 20
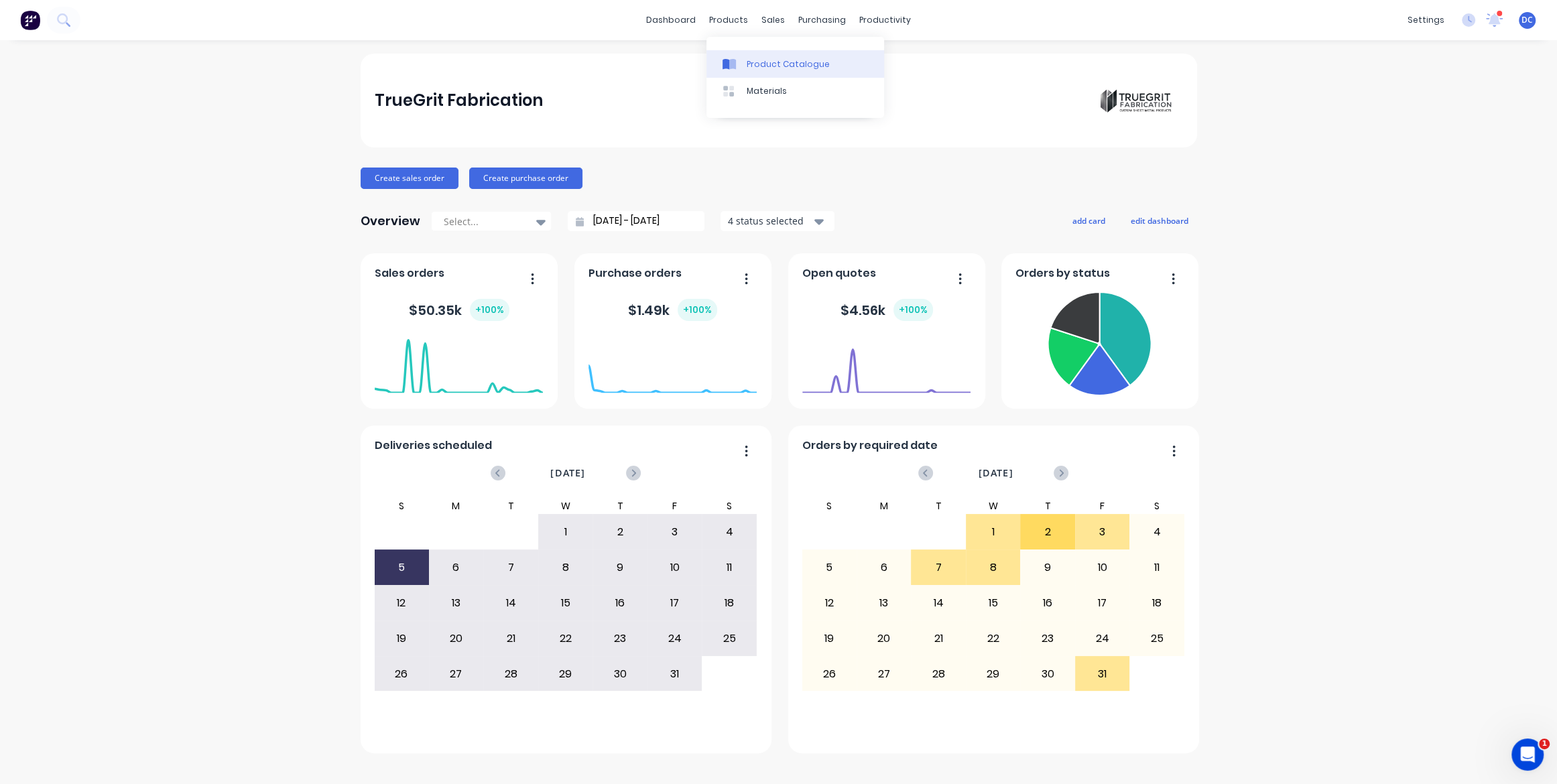
click at [751, 63] on div "Product Catalogue" at bounding box center [788, 65] width 83 height 12
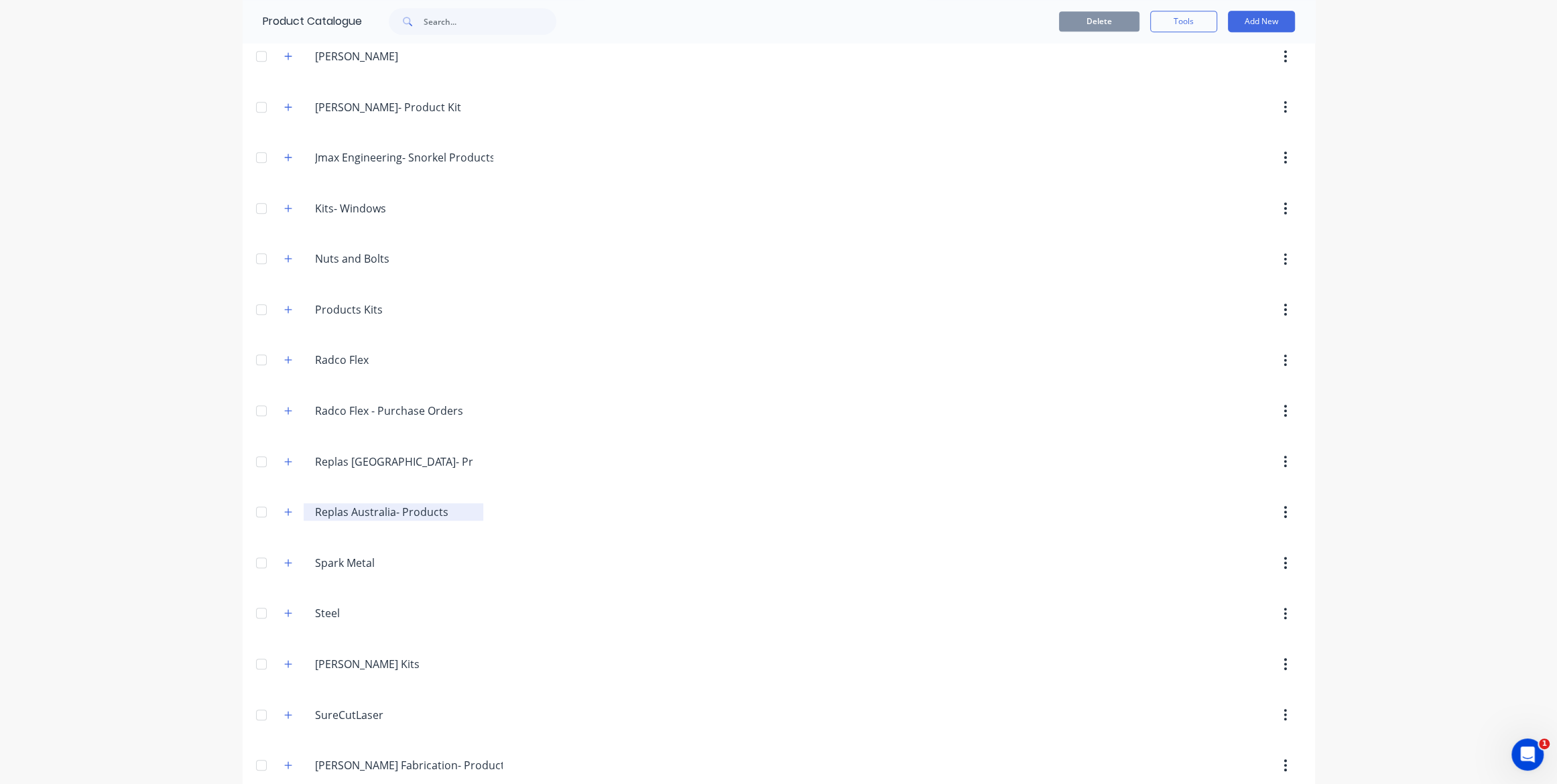
scroll to position [1364, 0]
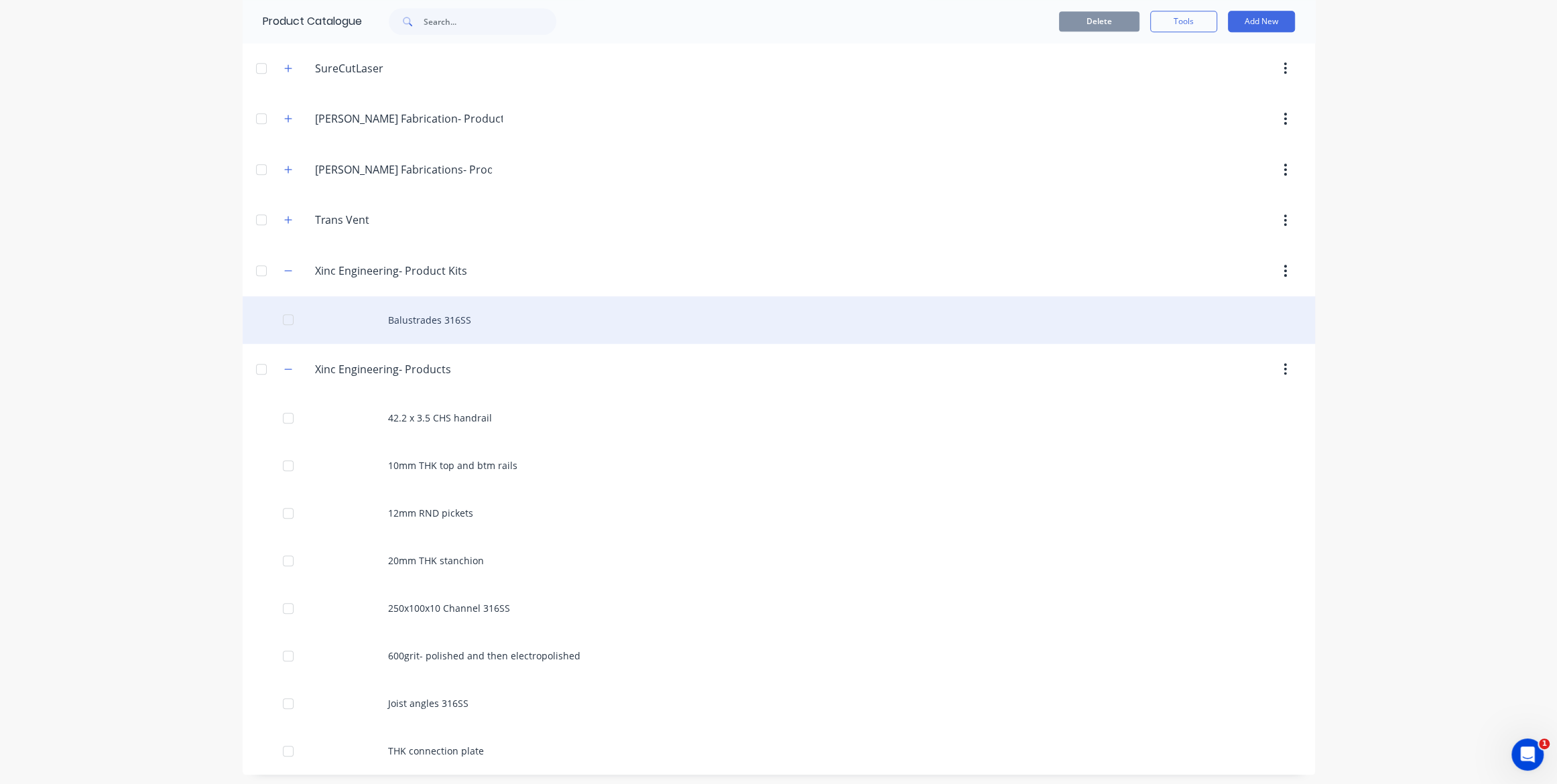
click at [471, 327] on div "Balustrades 316SS" at bounding box center [779, 320] width 1073 height 48
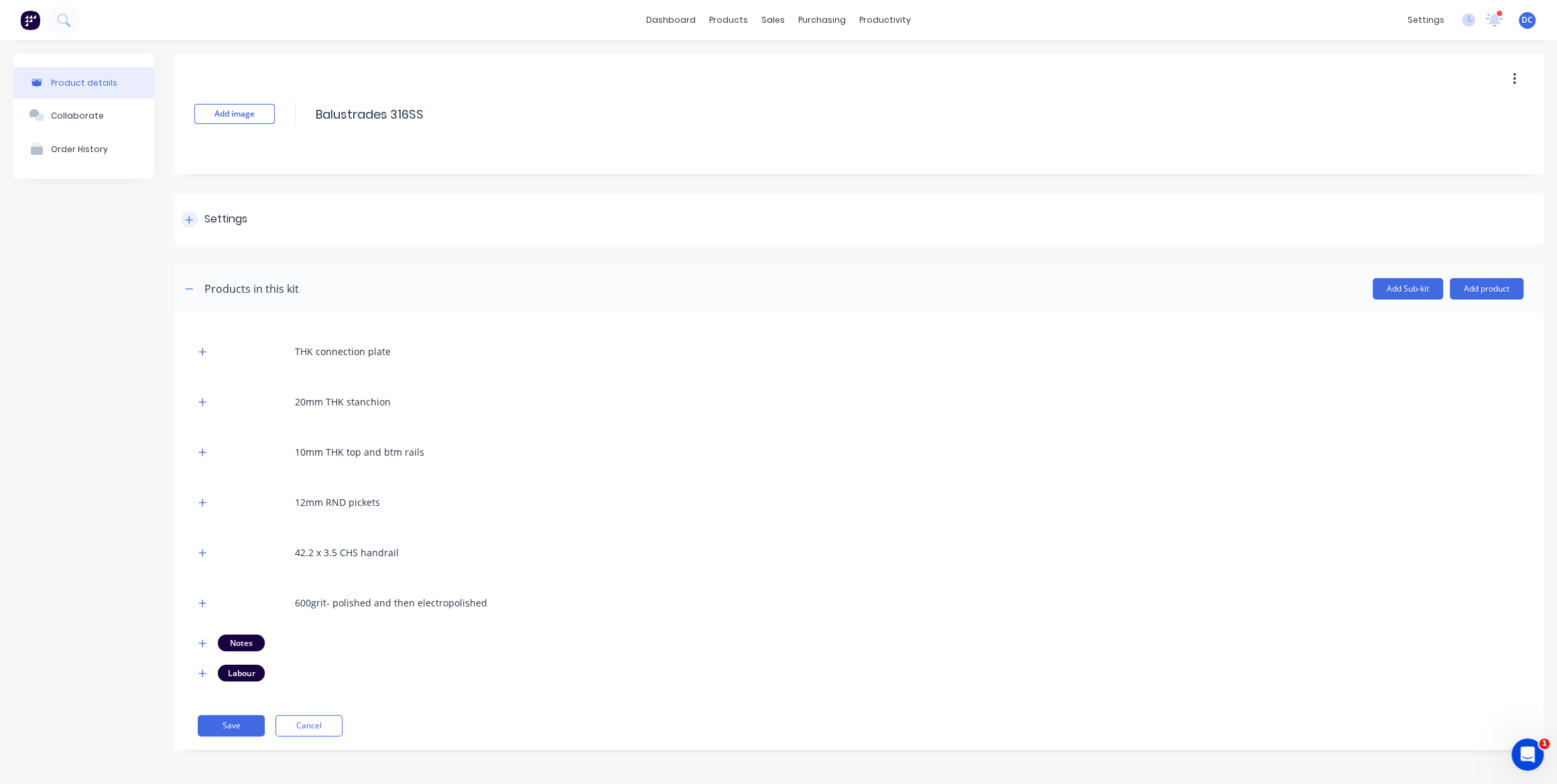
click at [189, 212] on div at bounding box center [189, 219] width 17 height 17
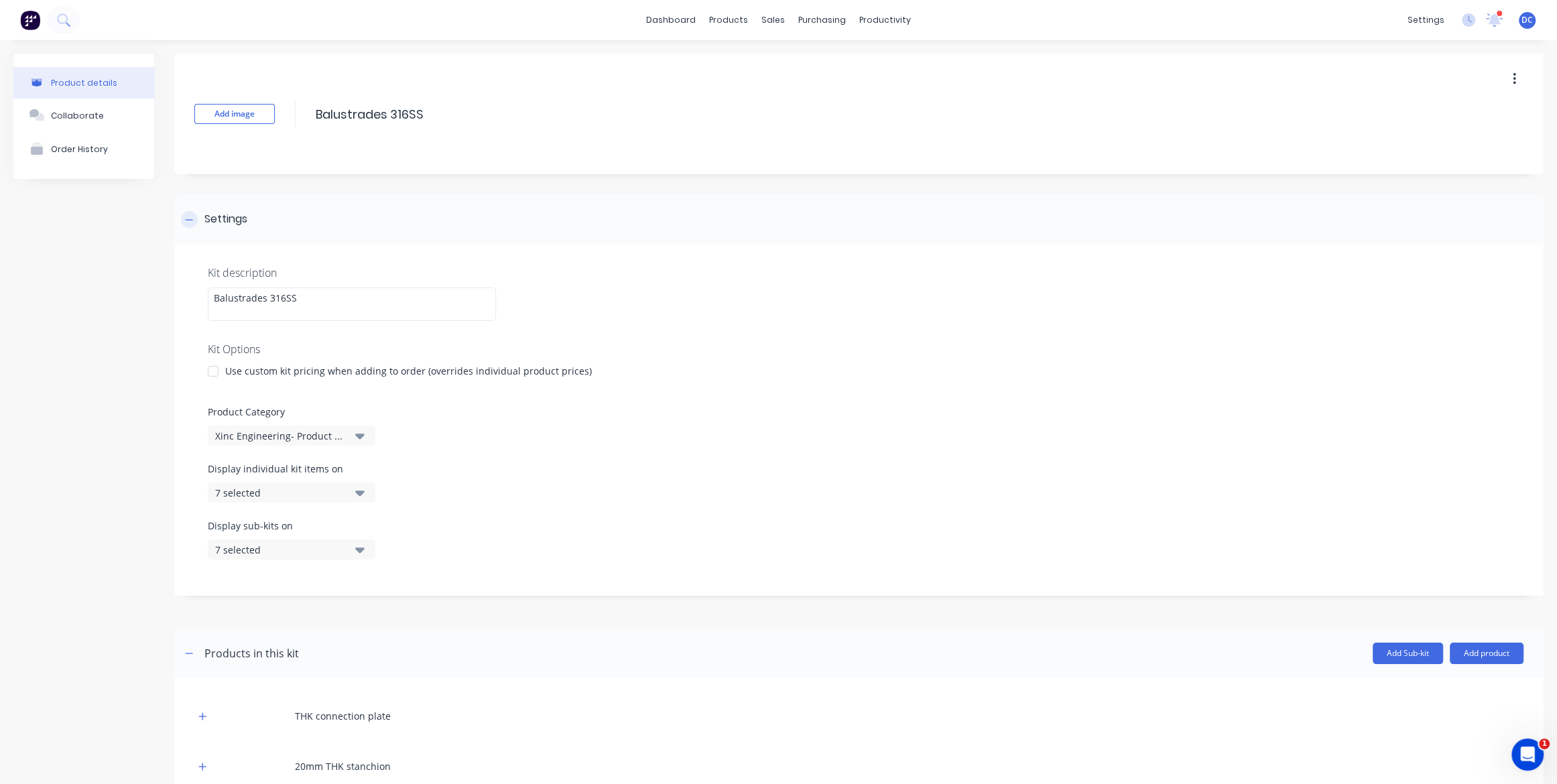
click at [189, 223] on icon at bounding box center [189, 220] width 8 height 9
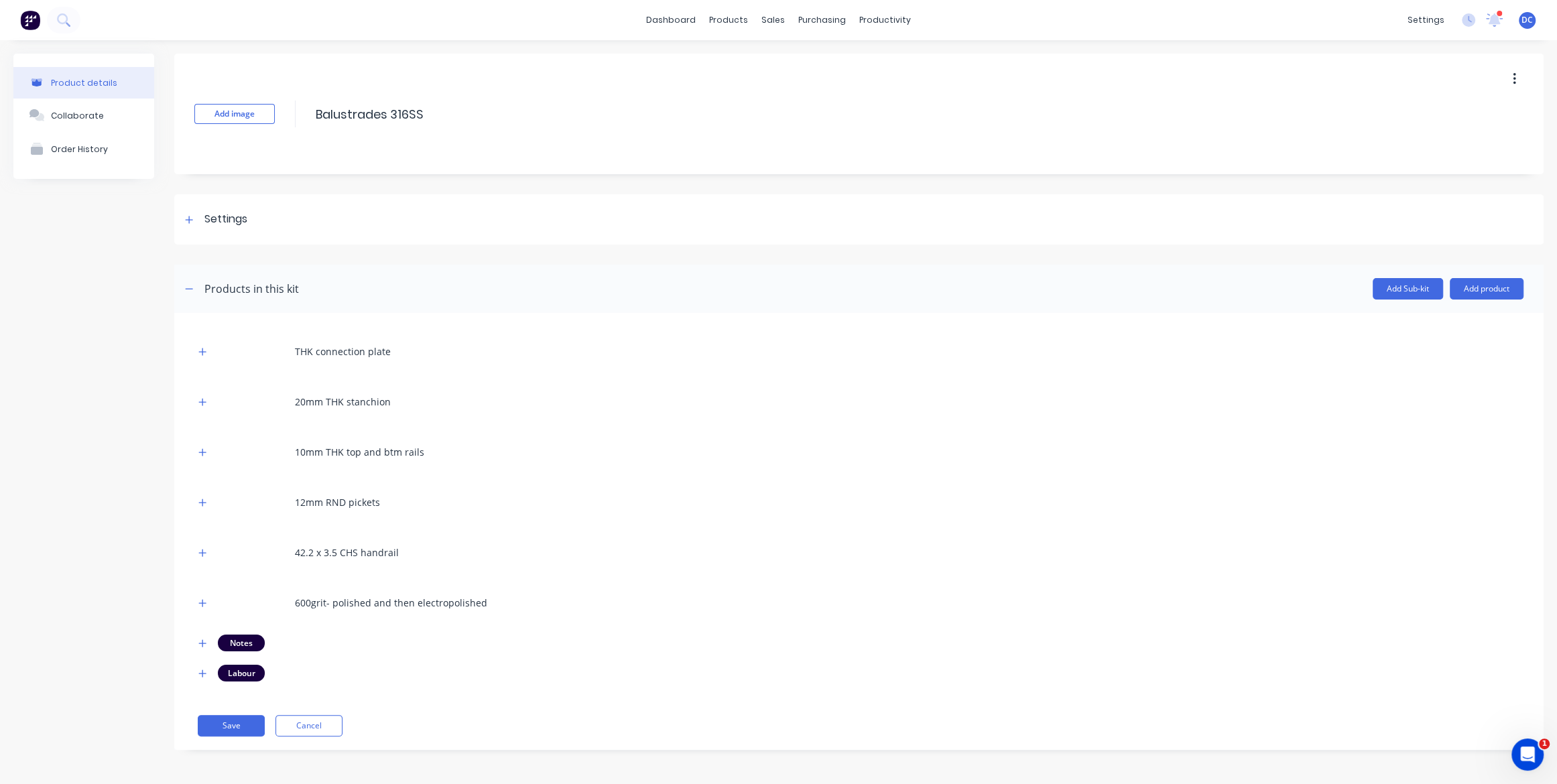
click at [33, 24] on img at bounding box center [30, 20] width 20 height 20
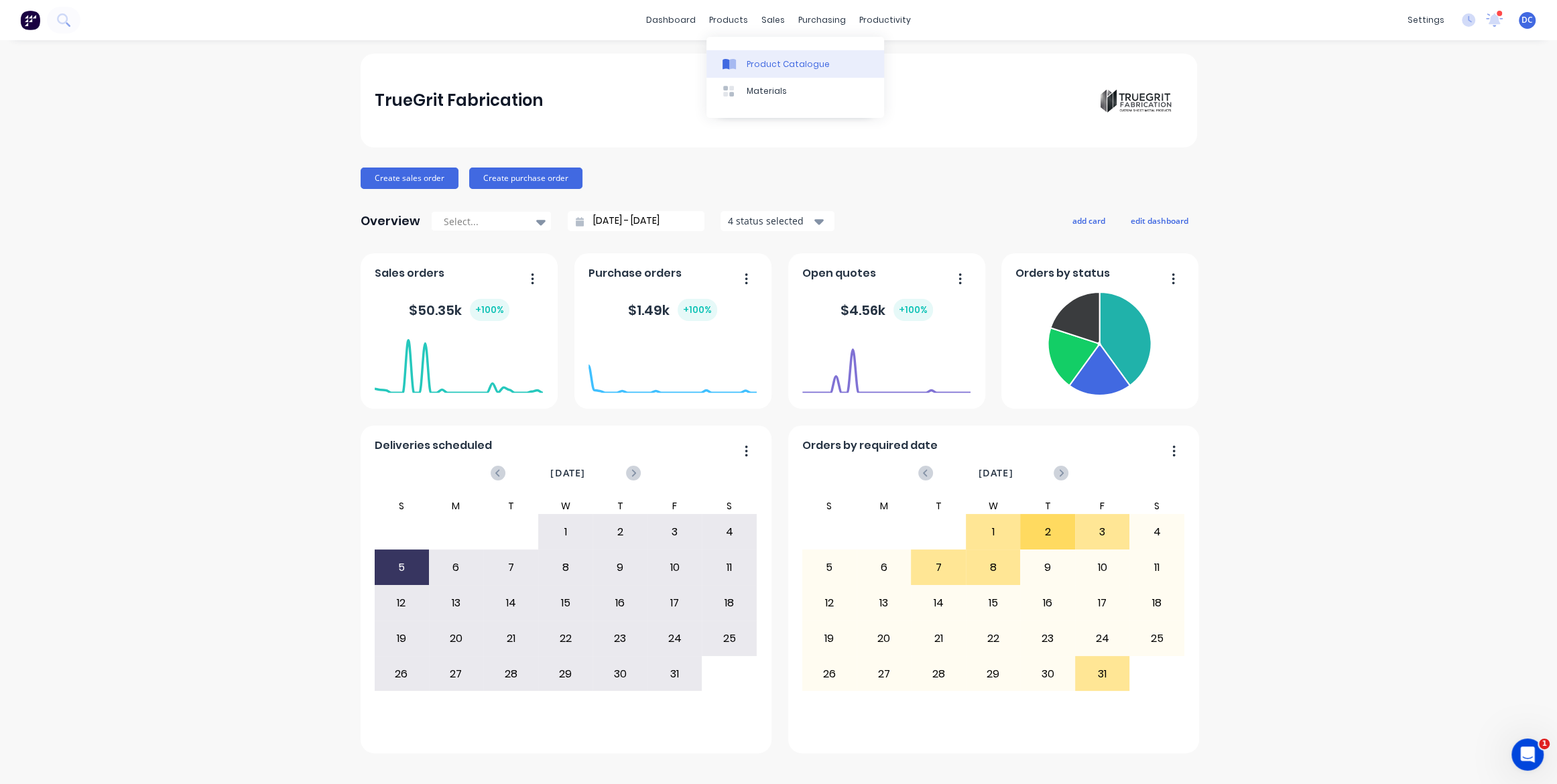
click at [753, 63] on div "Product Catalogue" at bounding box center [788, 65] width 83 height 12
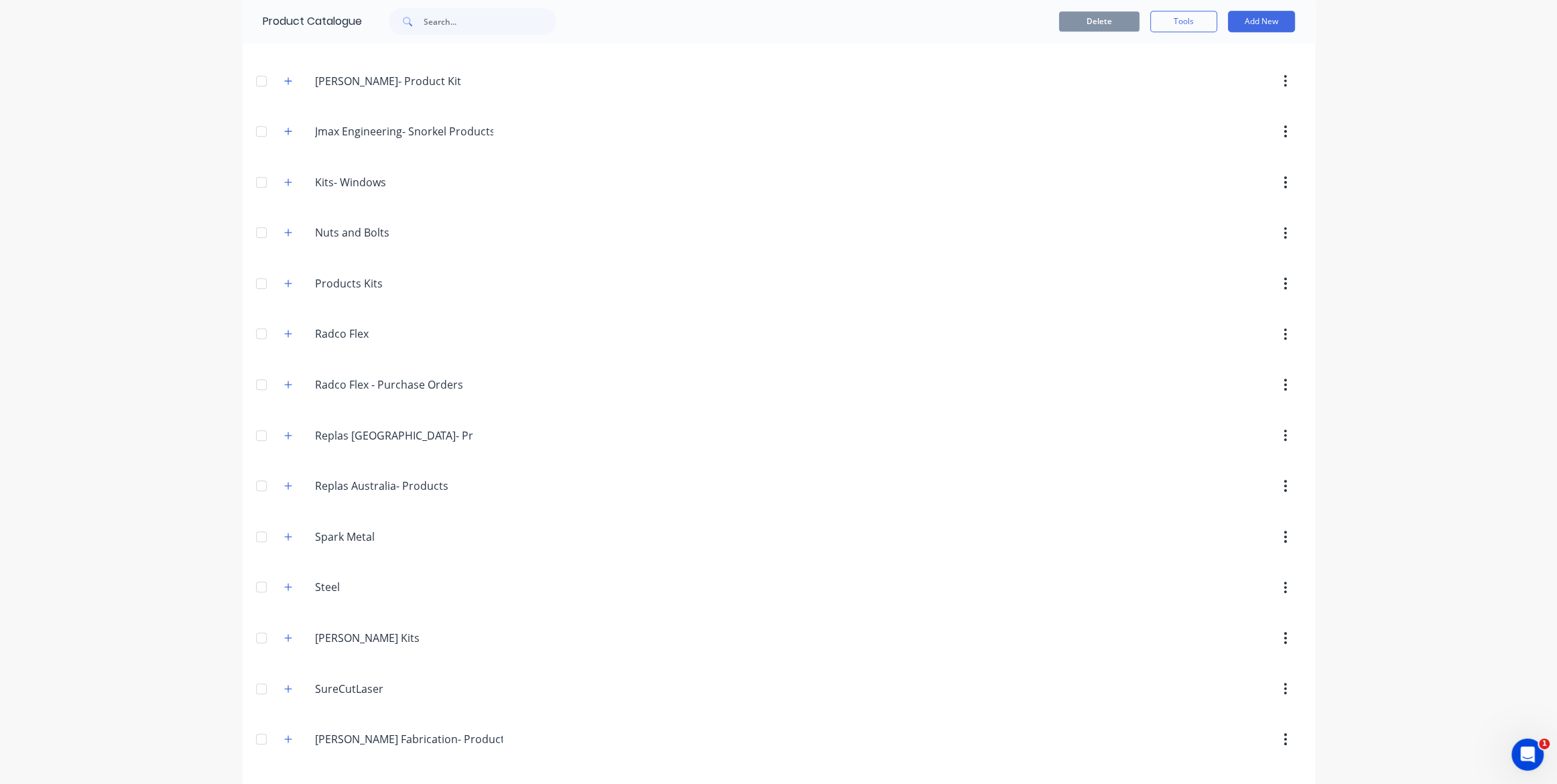
scroll to position [756, 0]
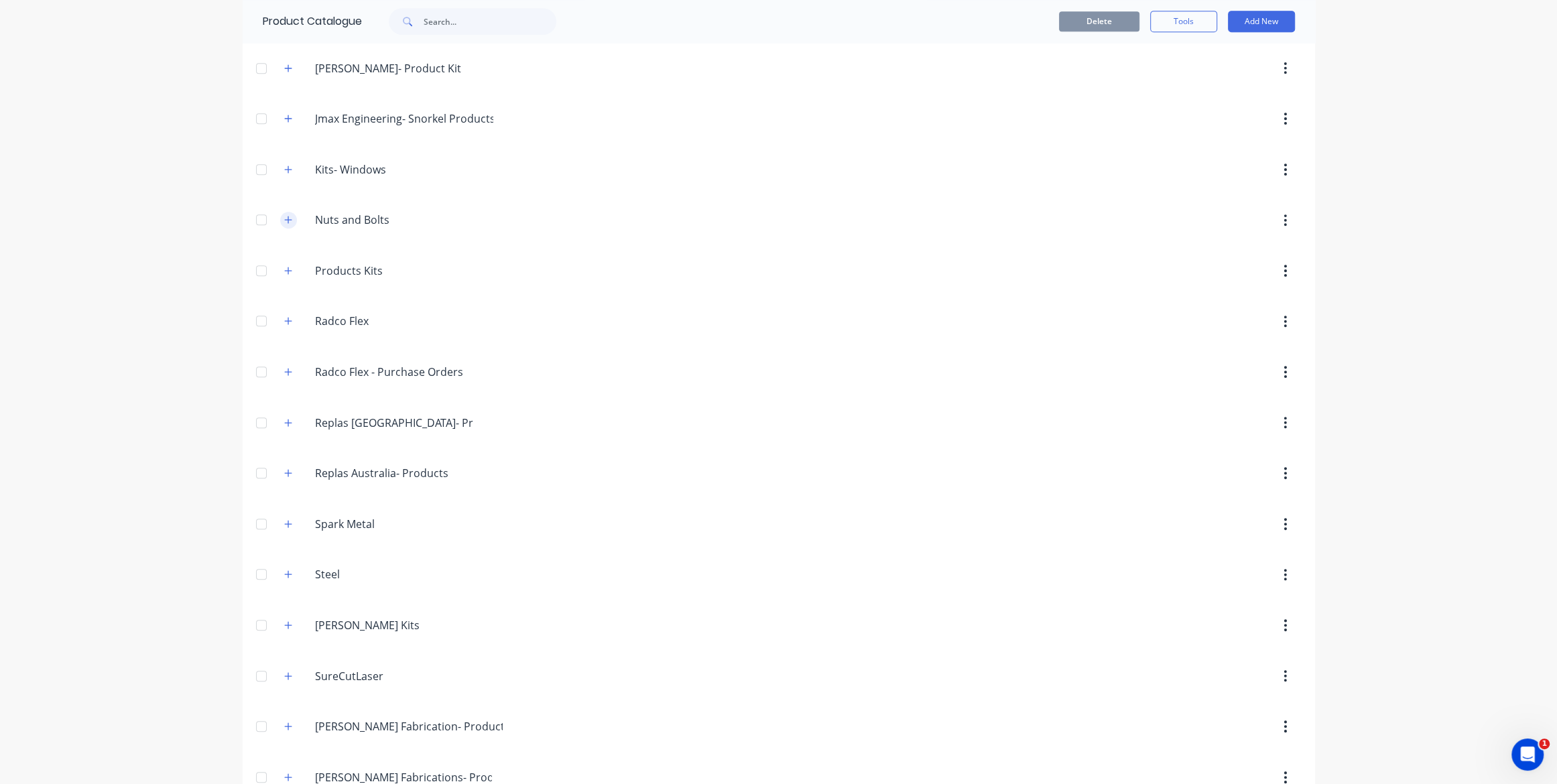
click at [291, 215] on icon "button" at bounding box center [289, 220] width 8 height 9
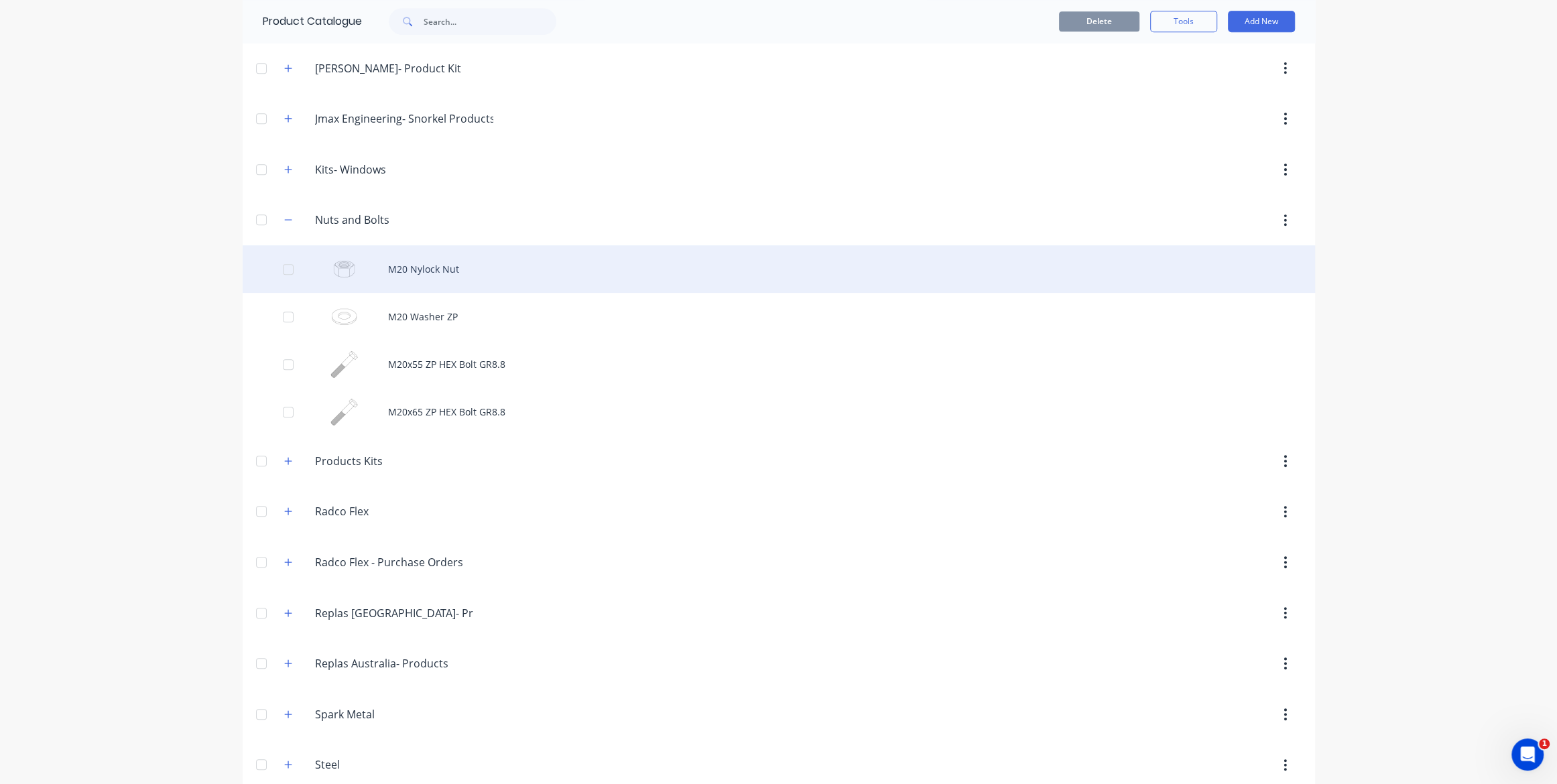
click at [418, 270] on div "M20 Nylock Nut" at bounding box center [779, 269] width 1073 height 48
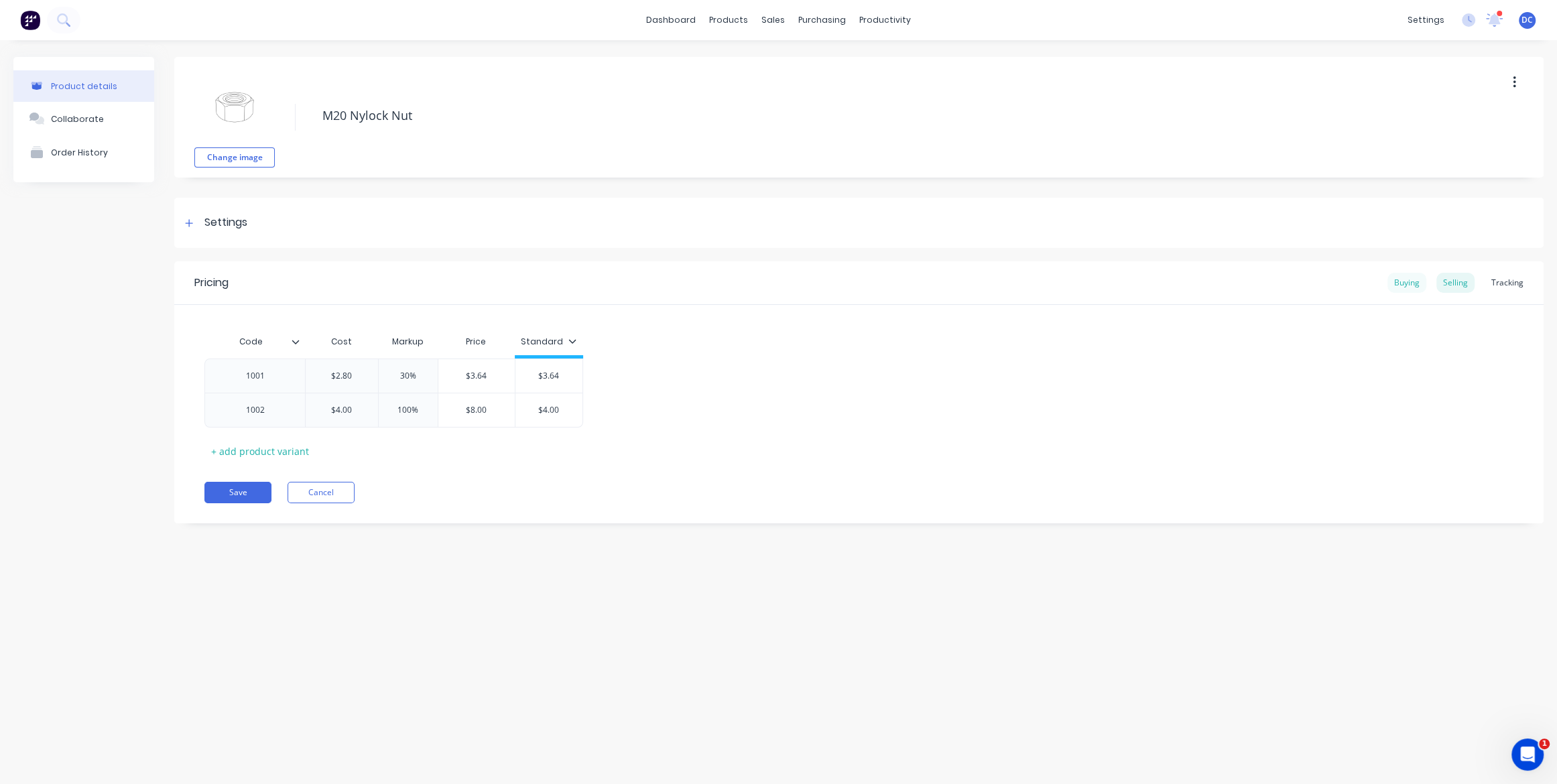
click at [1402, 283] on div "Buying" at bounding box center [1407, 283] width 39 height 20
type input "Code"
click at [290, 341] on input "Code" at bounding box center [251, 342] width 93 height 12
click at [296, 342] on icon at bounding box center [296, 342] width 7 height 4
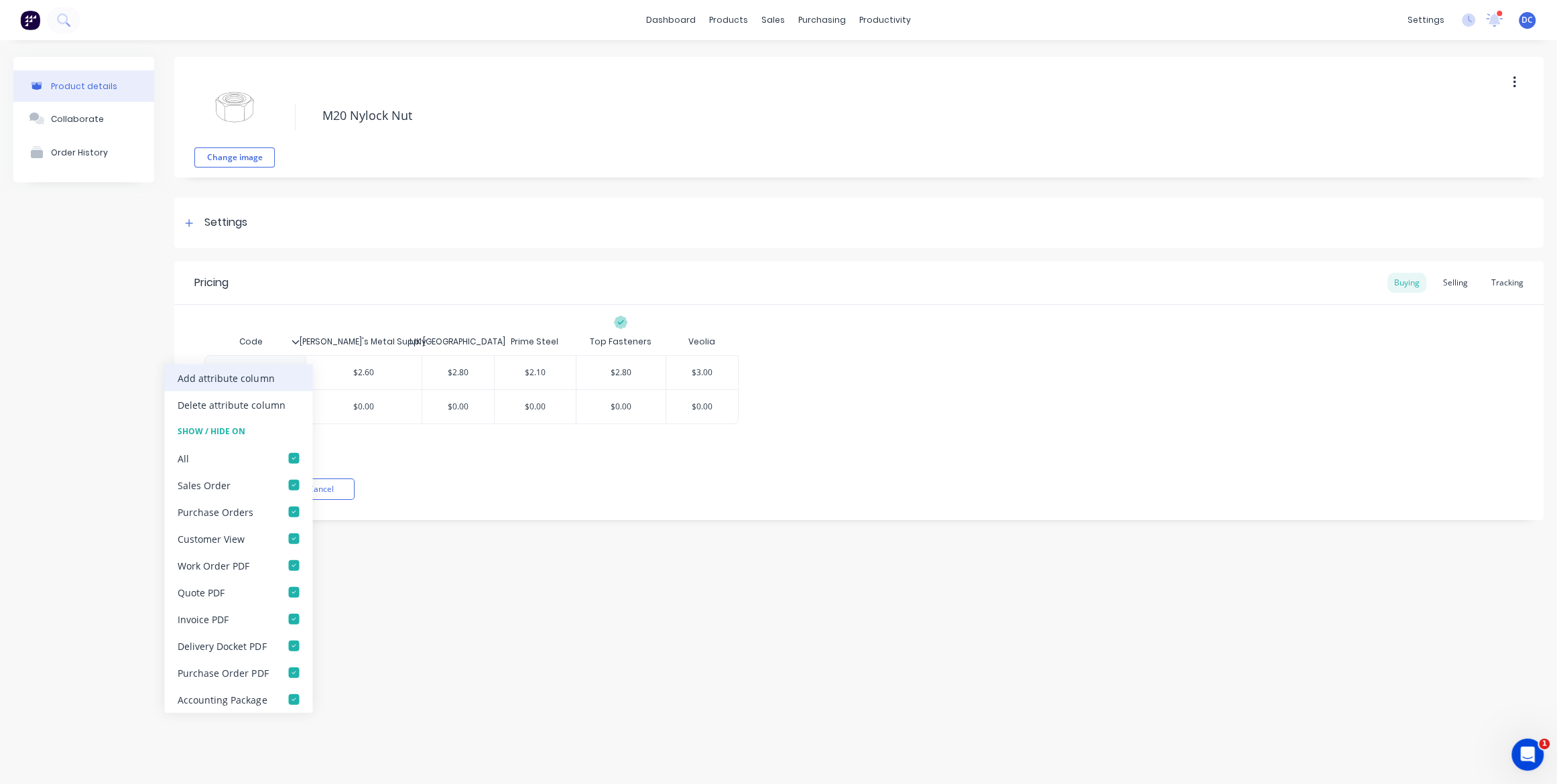
click at [269, 366] on div "Add attribute column" at bounding box center [238, 378] width 148 height 27
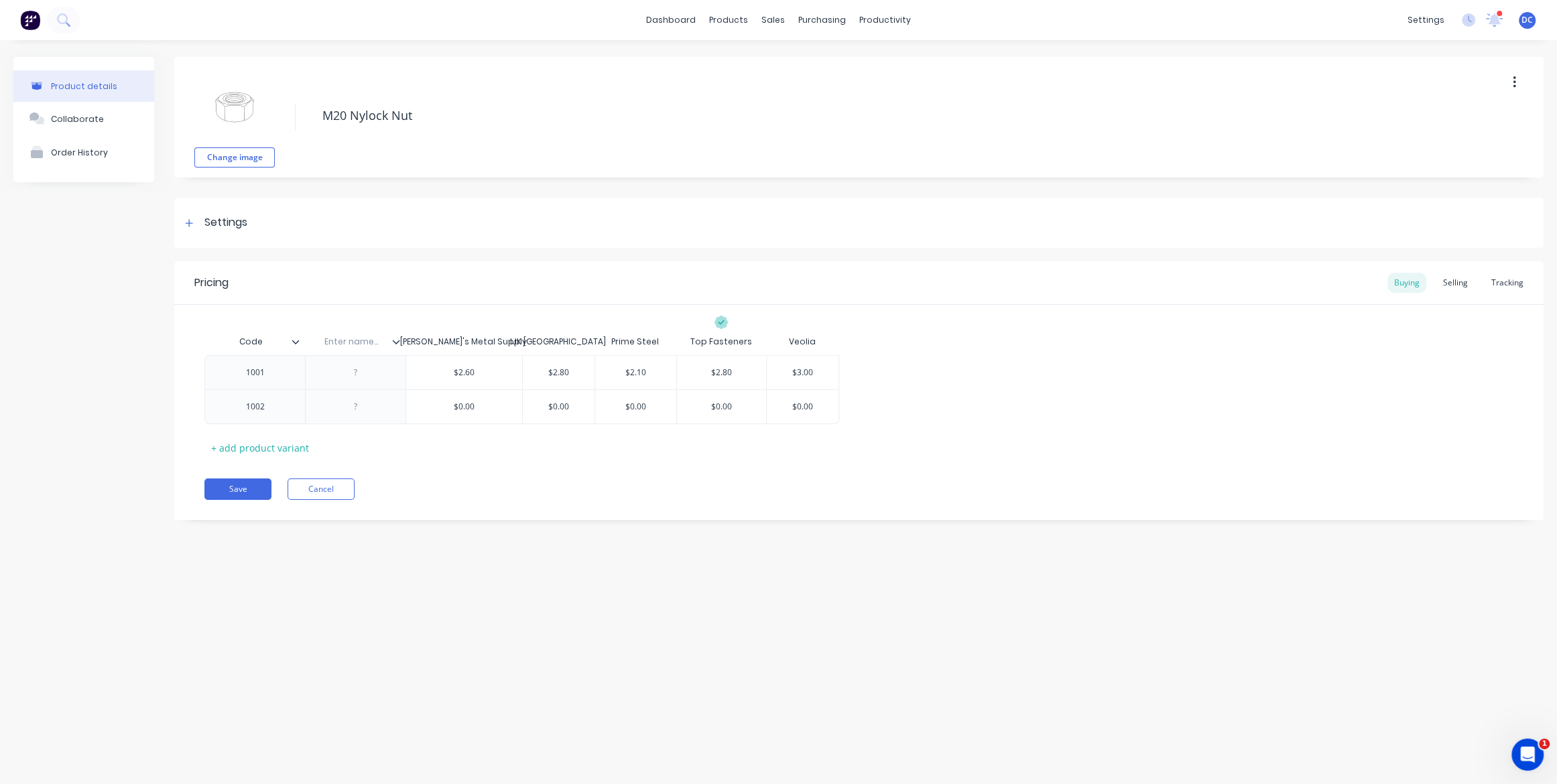
click at [396, 345] on input "text" at bounding box center [351, 342] width 93 height 12
click at [402, 342] on div at bounding box center [402, 342] width 8 height 12
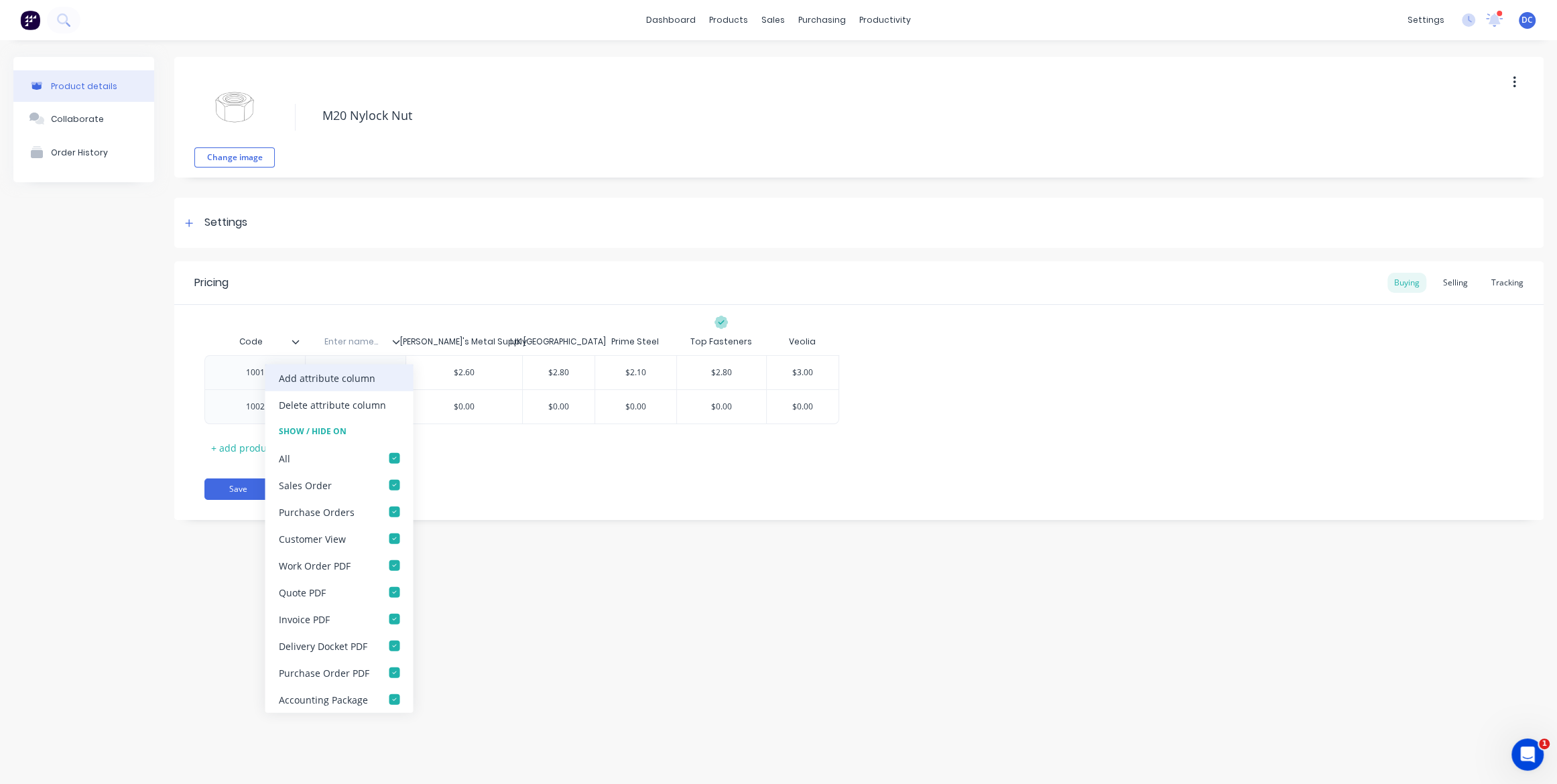
click at [344, 379] on div "Add attribute column" at bounding box center [327, 377] width 97 height 14
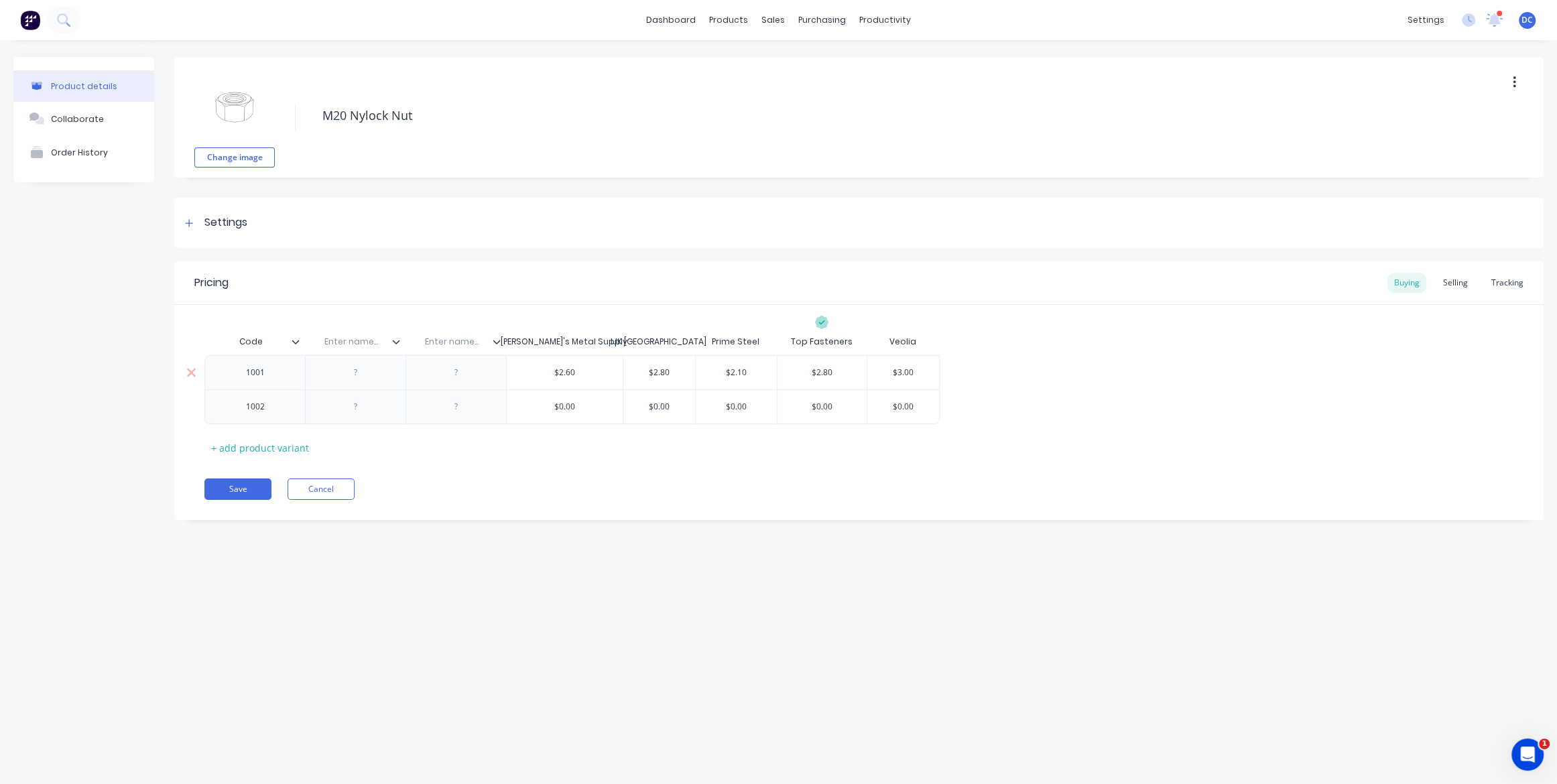
click at [346, 371] on div at bounding box center [356, 373] width 67 height 17
click at [360, 331] on div "Enter name..." at bounding box center [351, 342] width 93 height 34
type input "Location"
click at [371, 368] on div "W" at bounding box center [356, 373] width 67 height 17
click at [453, 338] on input "text" at bounding box center [452, 342] width 93 height 12
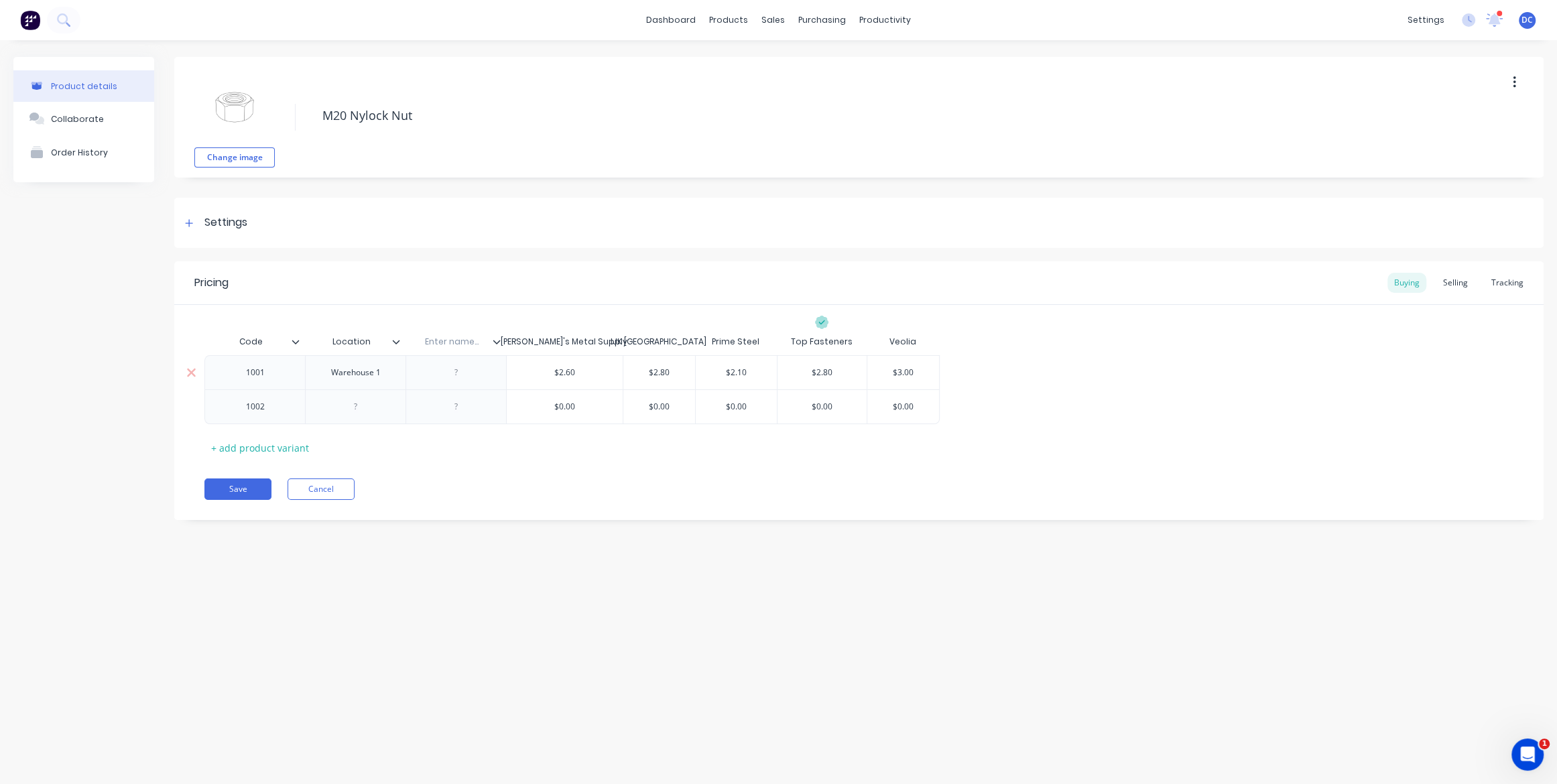
click at [450, 370] on div at bounding box center [457, 373] width 67 height 17
click at [450, 340] on input "text" at bounding box center [452, 342] width 93 height 12
type input "Warehouse 1"
click at [451, 377] on div at bounding box center [457, 373] width 67 height 17
click at [473, 451] on div "Code Location Warehouse 1 Dave's Metal Supply IJK NSW Prime Steel Top Fasteners…" at bounding box center [859, 393] width 1309 height 130
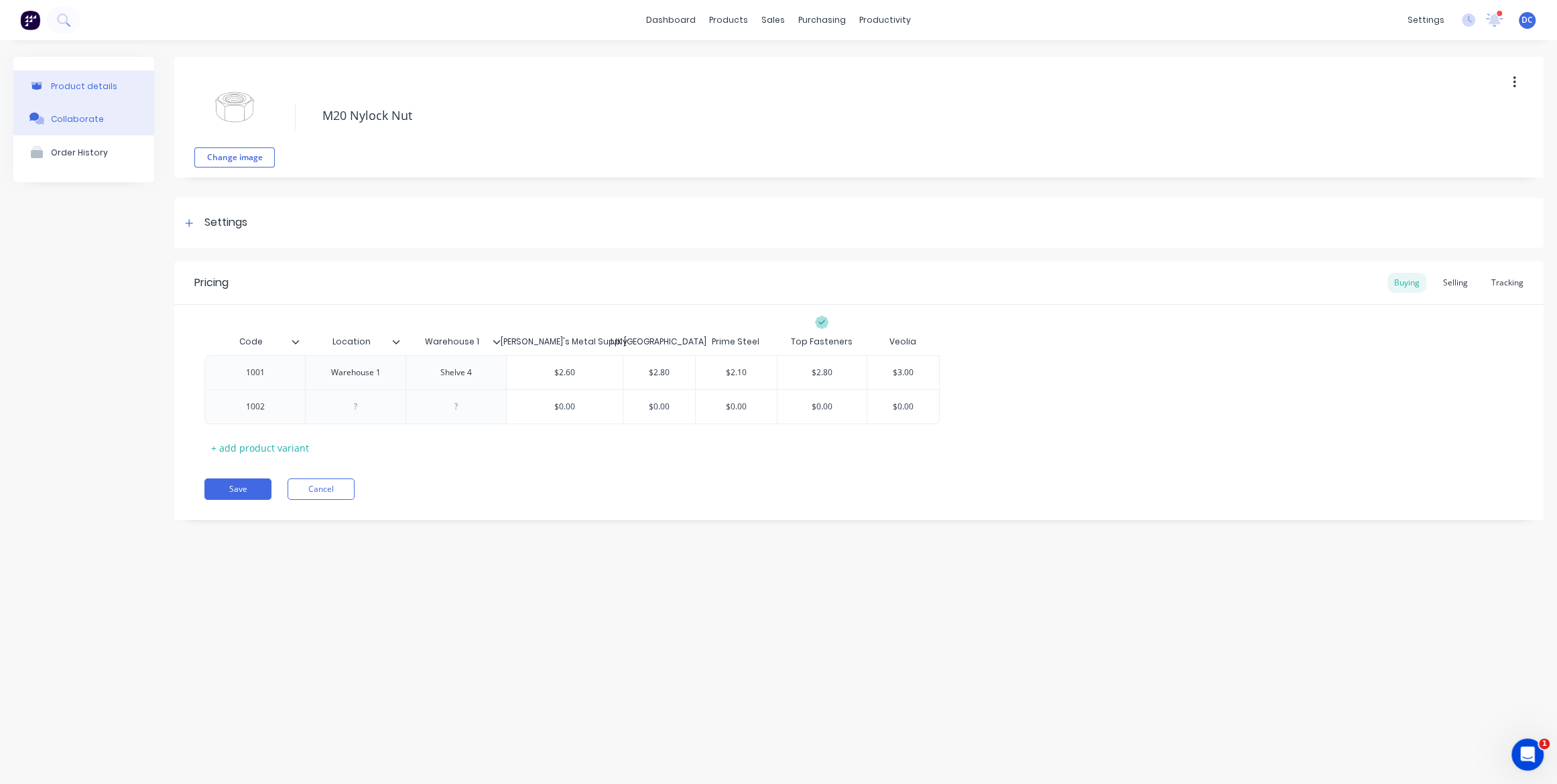
click at [86, 118] on div "Collaborate" at bounding box center [77, 118] width 53 height 10
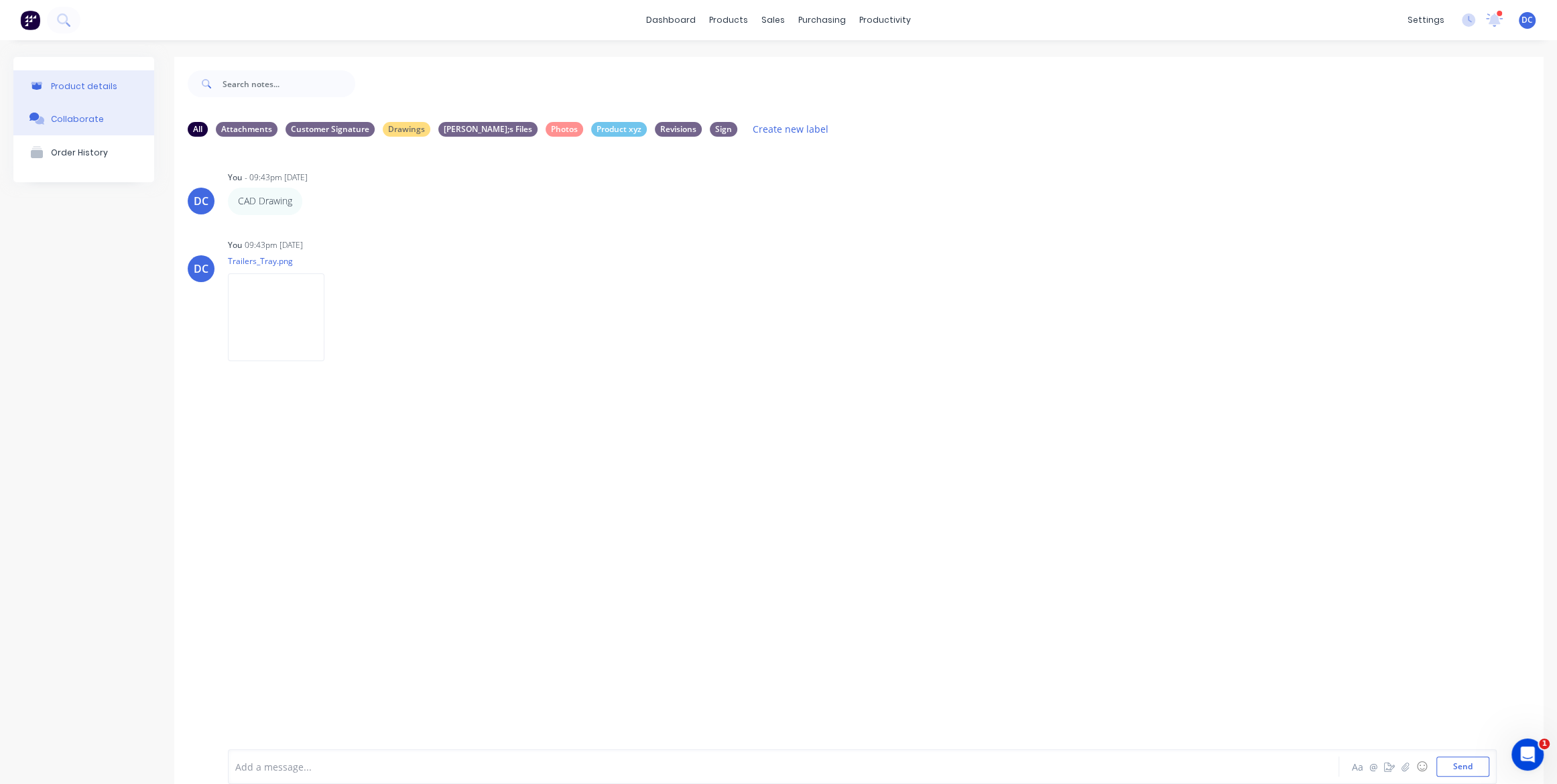
click at [110, 85] on div "Product details" at bounding box center [84, 86] width 67 height 10
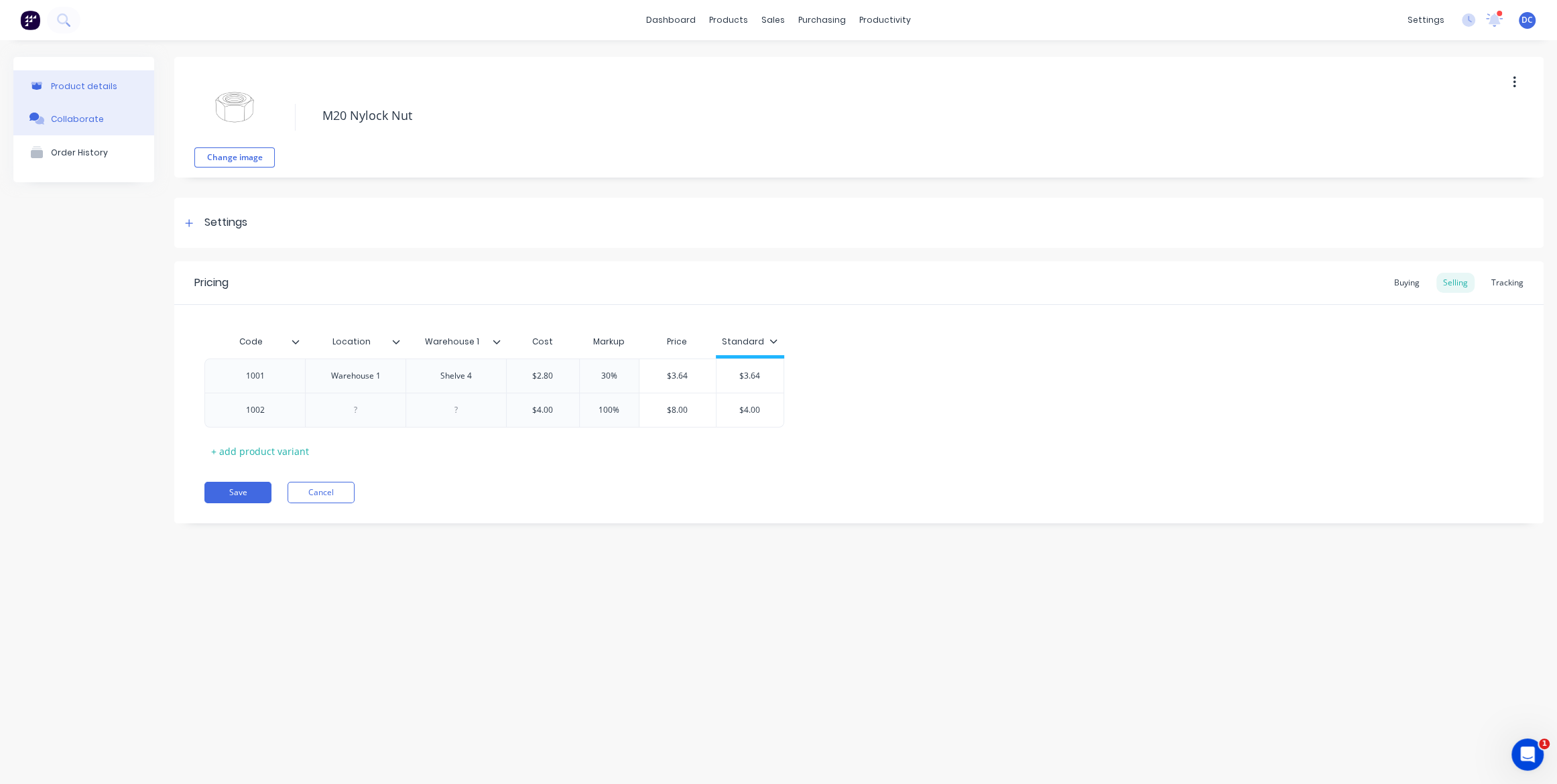
click at [72, 116] on div "Collaborate" at bounding box center [77, 118] width 53 height 10
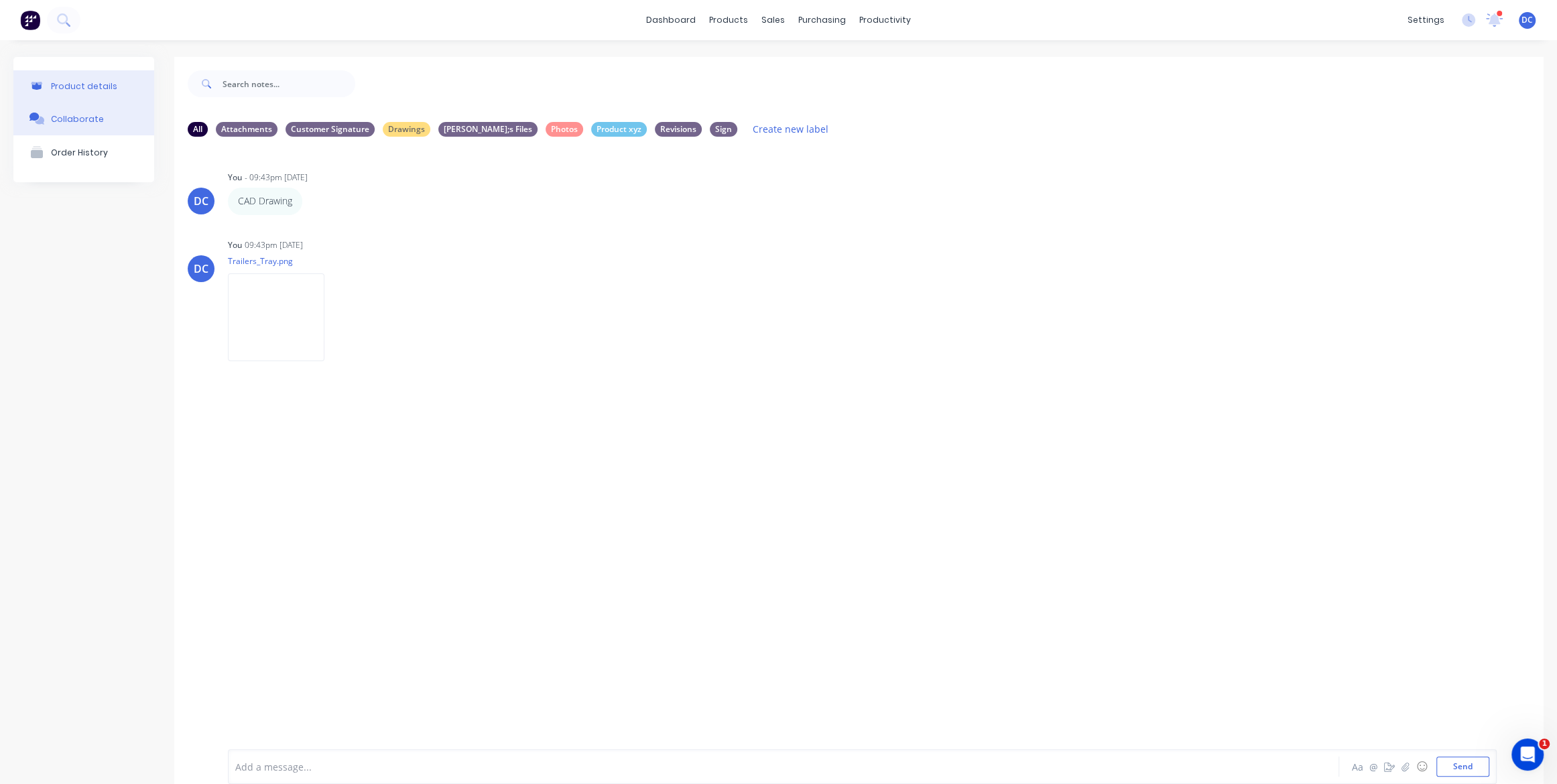
click at [99, 89] on div "Product details" at bounding box center [84, 86] width 67 height 10
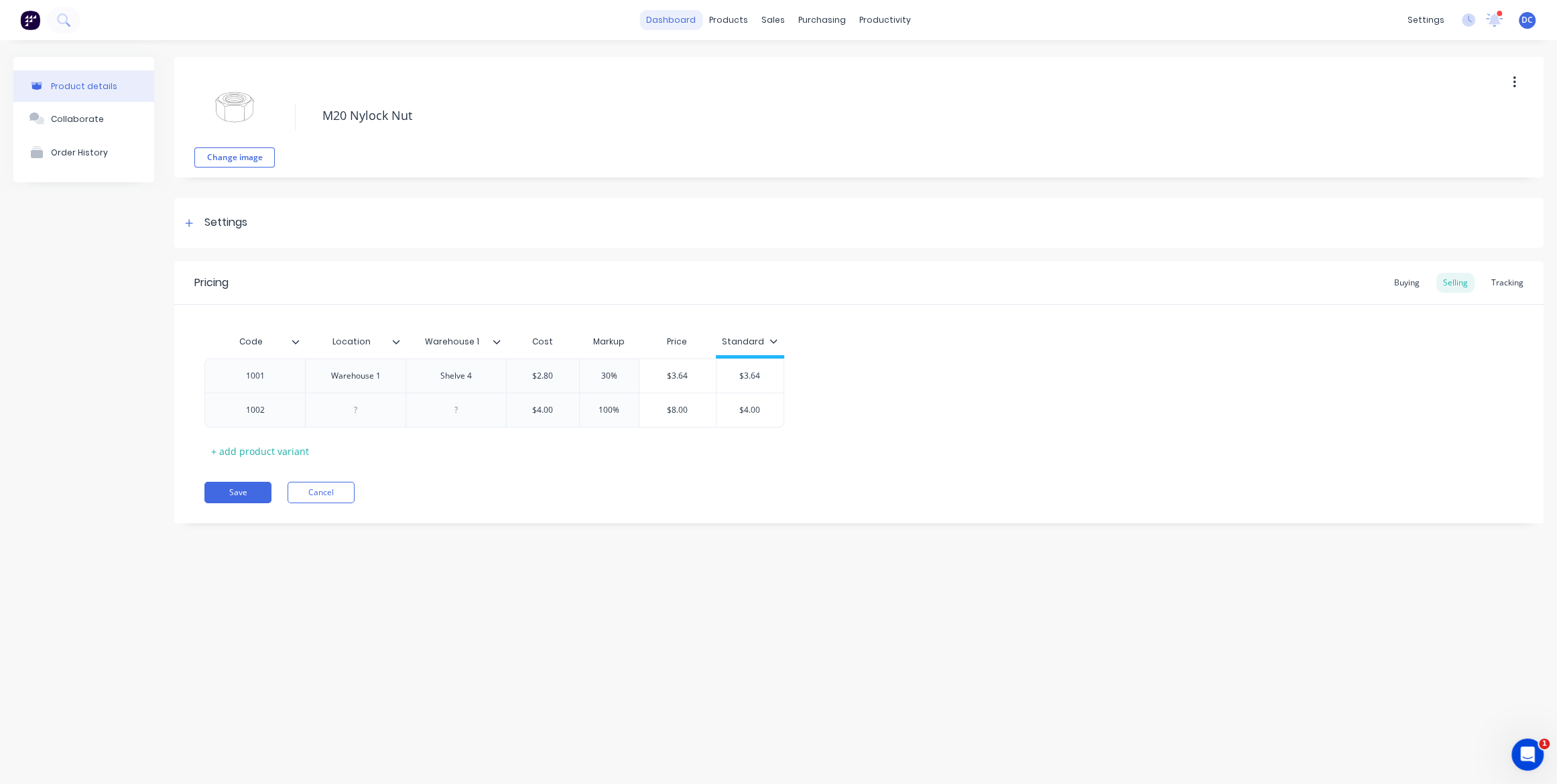
click at [679, 12] on link "dashboard" at bounding box center [671, 20] width 63 height 20
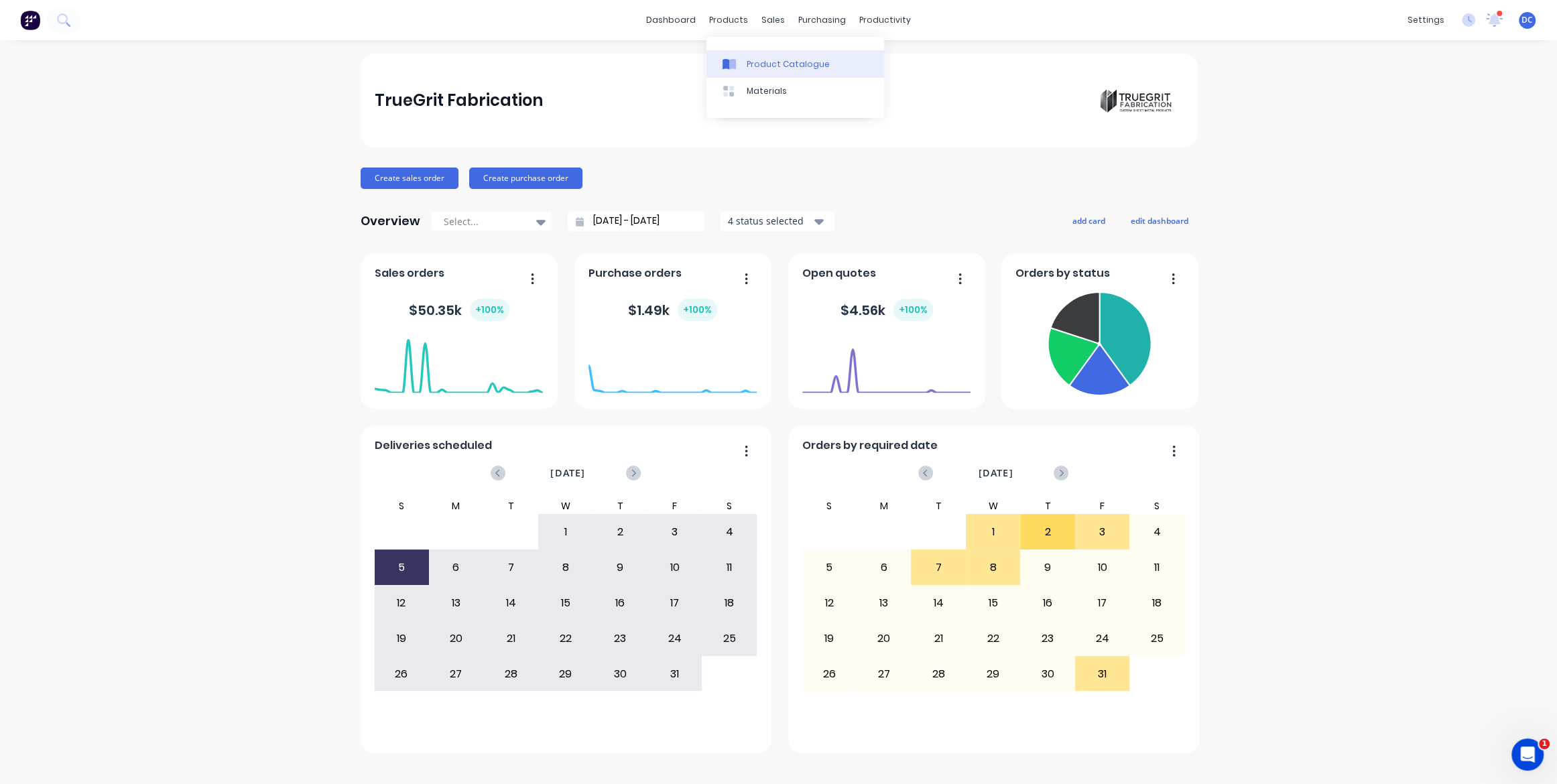
click at [747, 60] on div "Product Catalogue" at bounding box center [788, 65] width 83 height 12
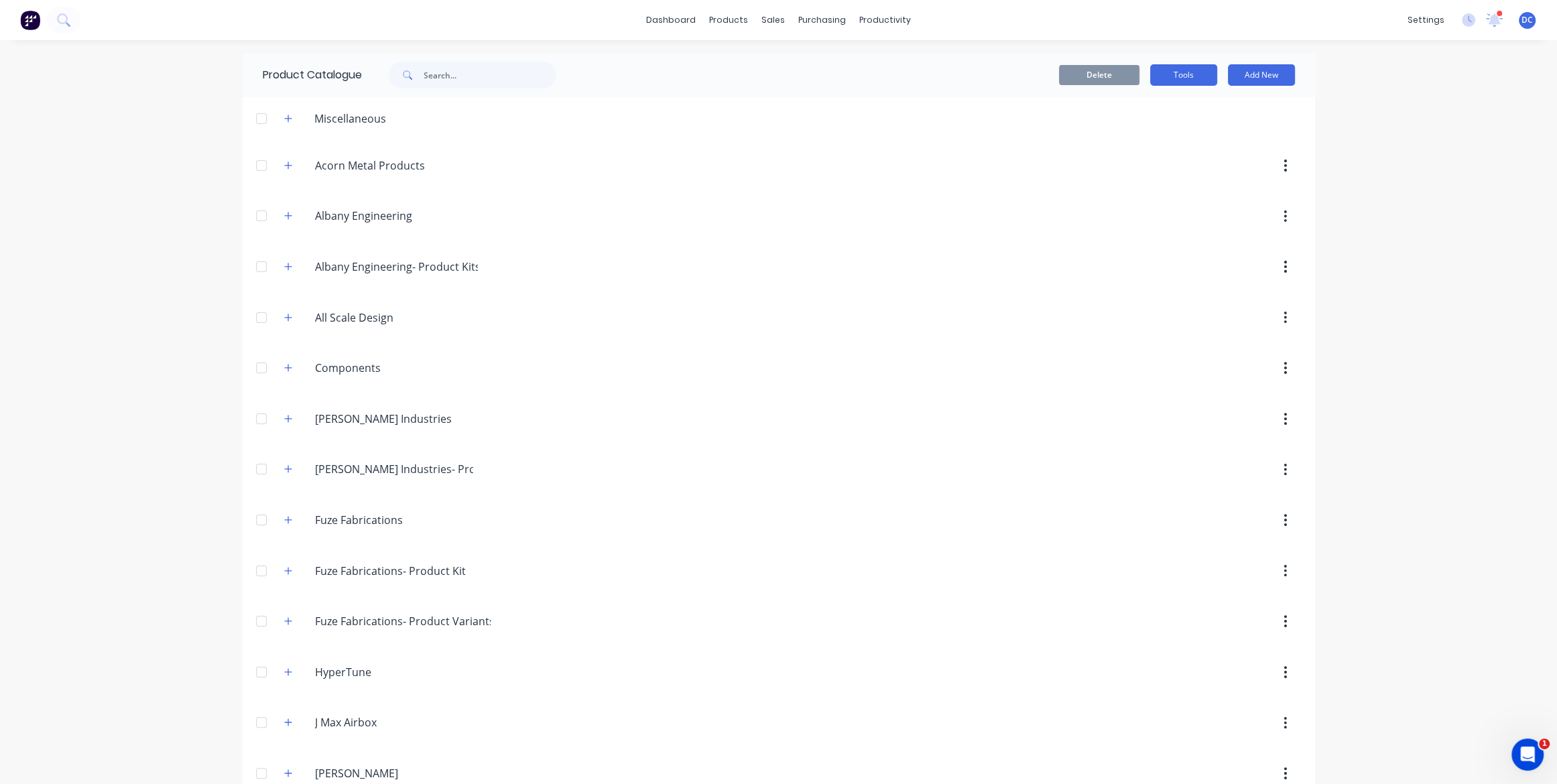
click at [1180, 77] on button "Tools" at bounding box center [1184, 75] width 67 height 22
click at [1139, 141] on div "Stocktake" at bounding box center [1153, 136] width 103 height 19
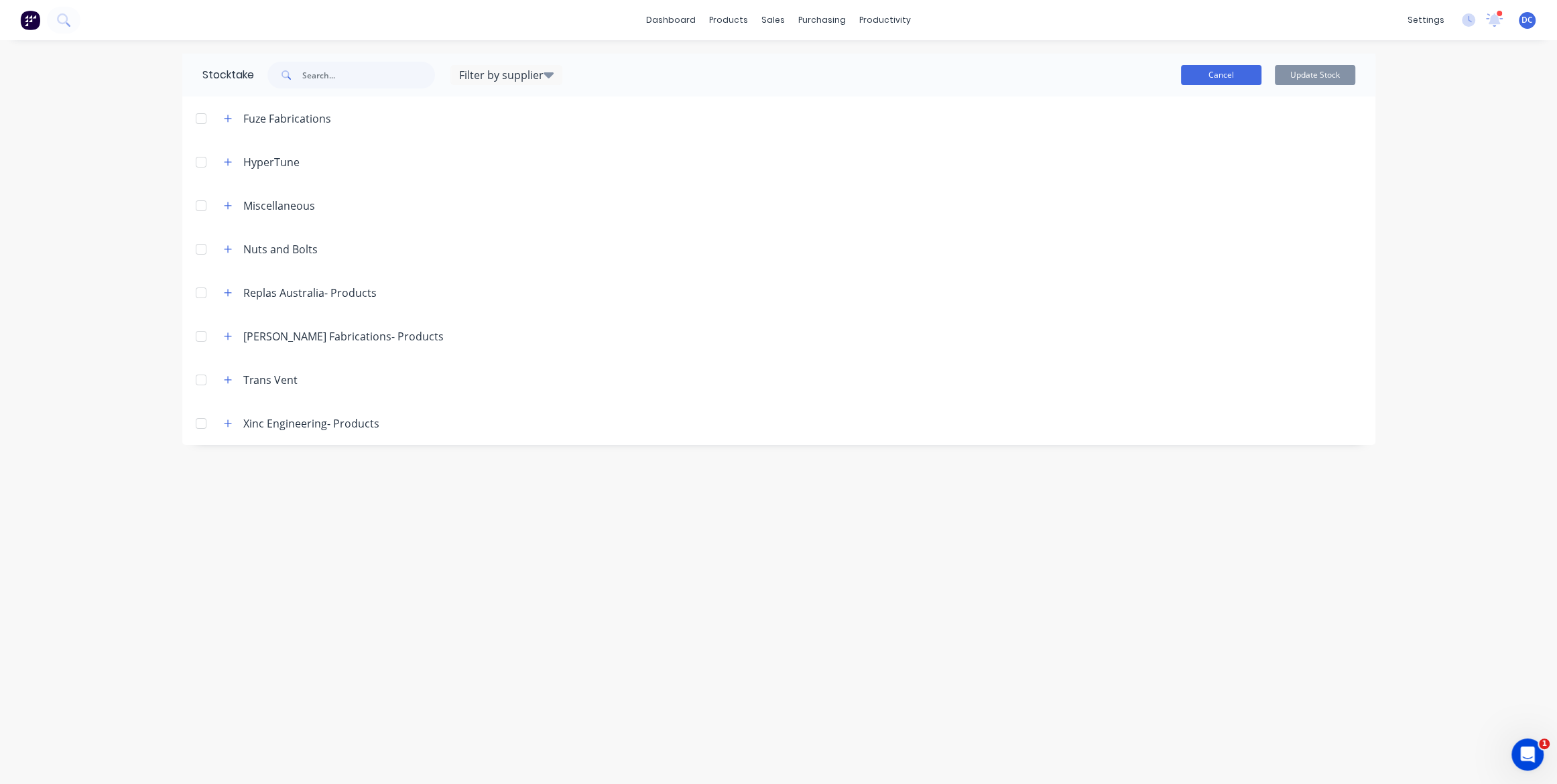
click at [1225, 81] on button "Cancel" at bounding box center [1221, 75] width 81 height 20
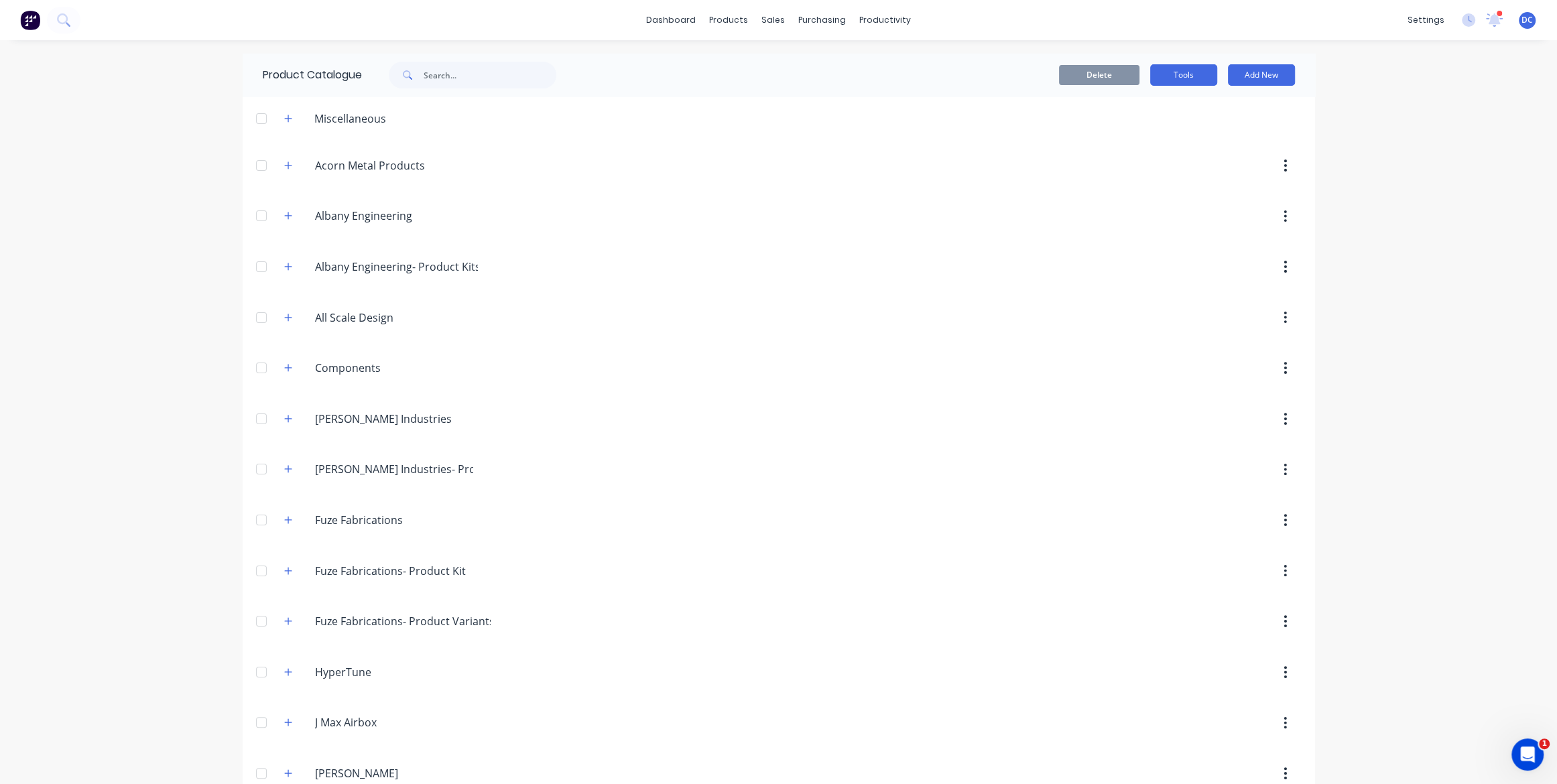
click at [1161, 72] on button "Tools" at bounding box center [1184, 75] width 67 height 22
click at [1150, 132] on div "Stocktake" at bounding box center [1153, 136] width 103 height 19
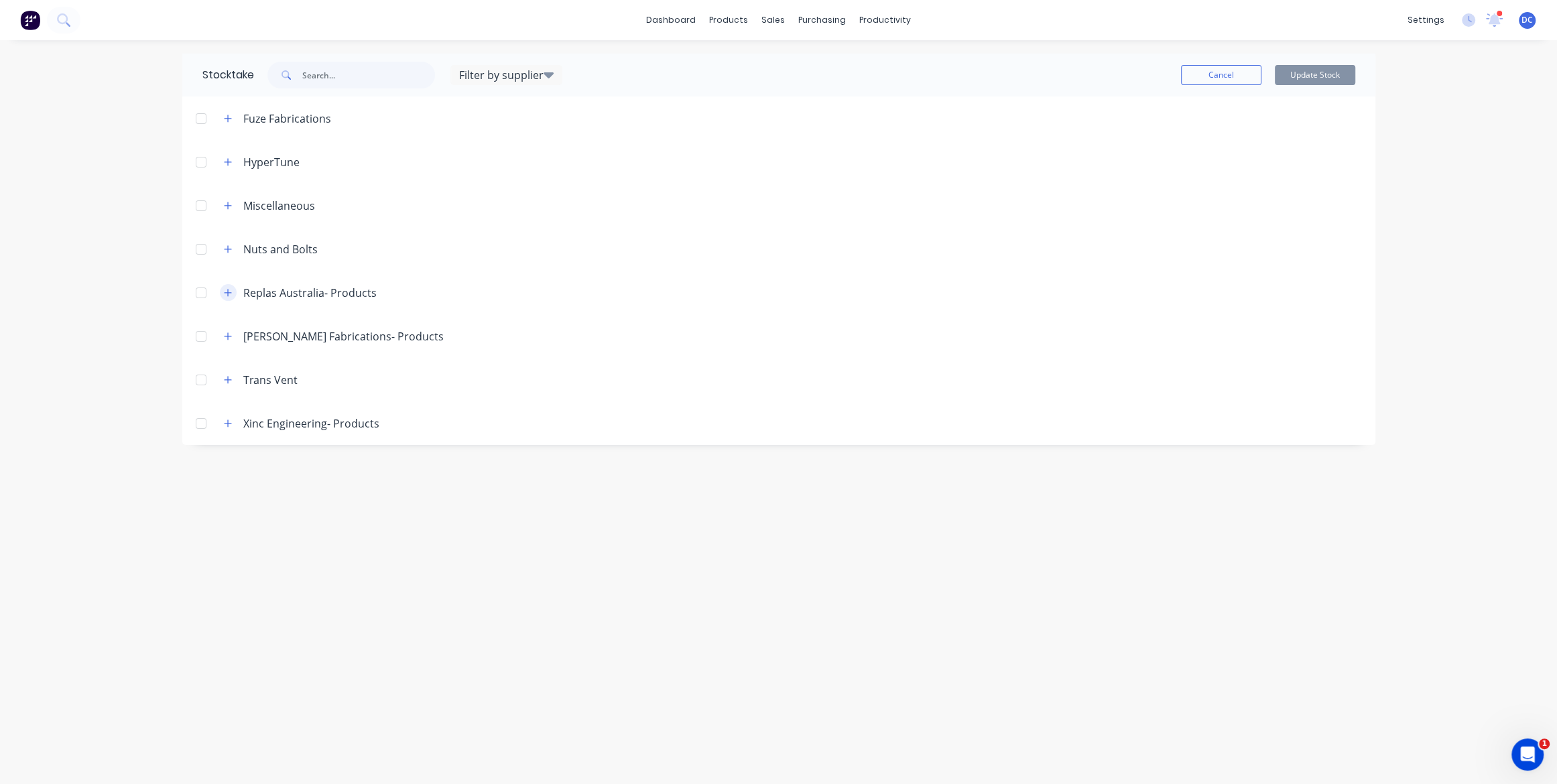
click at [231, 299] on button "button" at bounding box center [228, 292] width 17 height 17
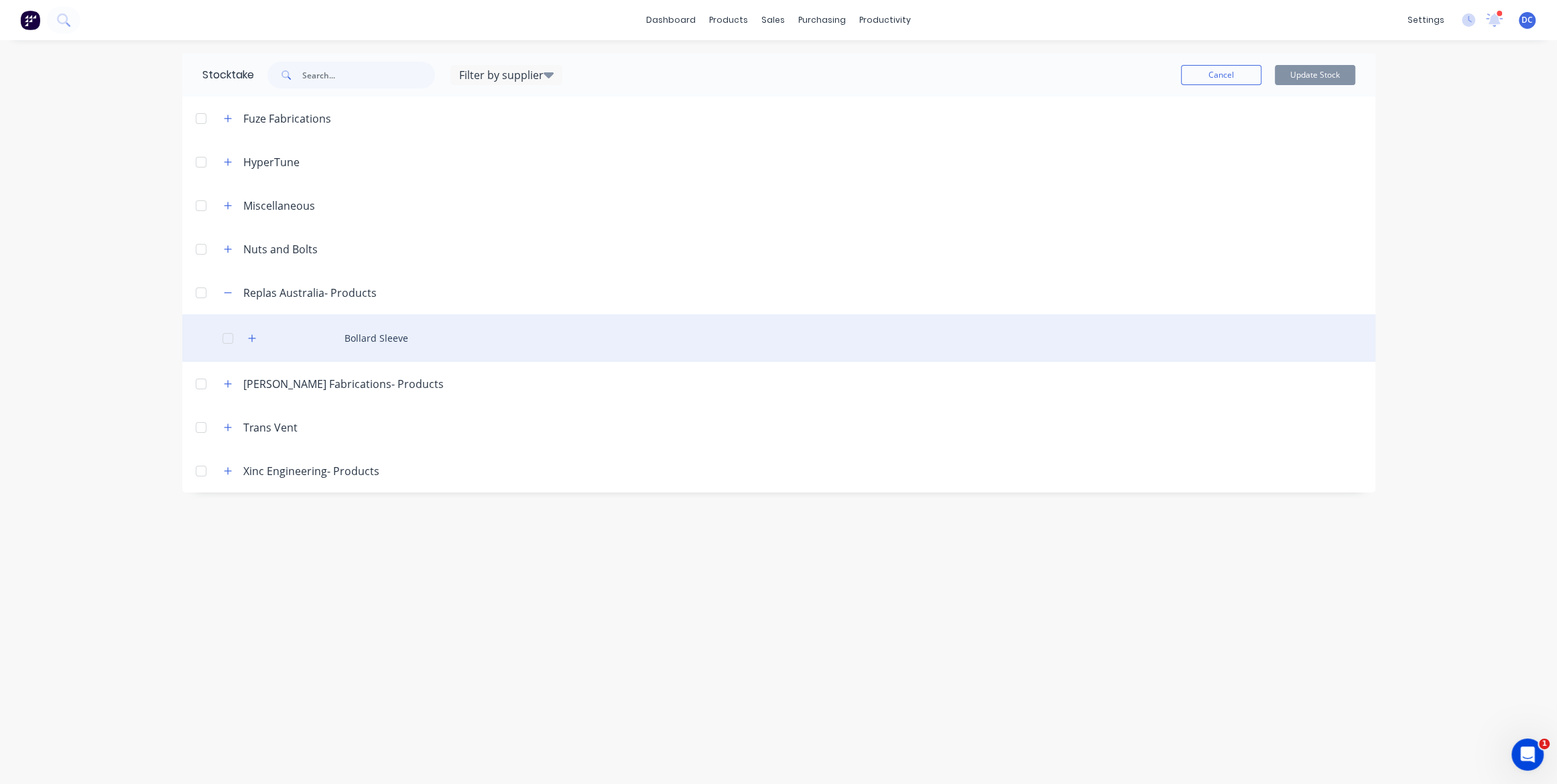
click at [387, 331] on div "Bollard Sleeve" at bounding box center [779, 338] width 1193 height 48
click at [393, 336] on div "Bollard Sleeve" at bounding box center [779, 338] width 1193 height 48
click at [254, 338] on icon "button" at bounding box center [252, 338] width 7 height 7
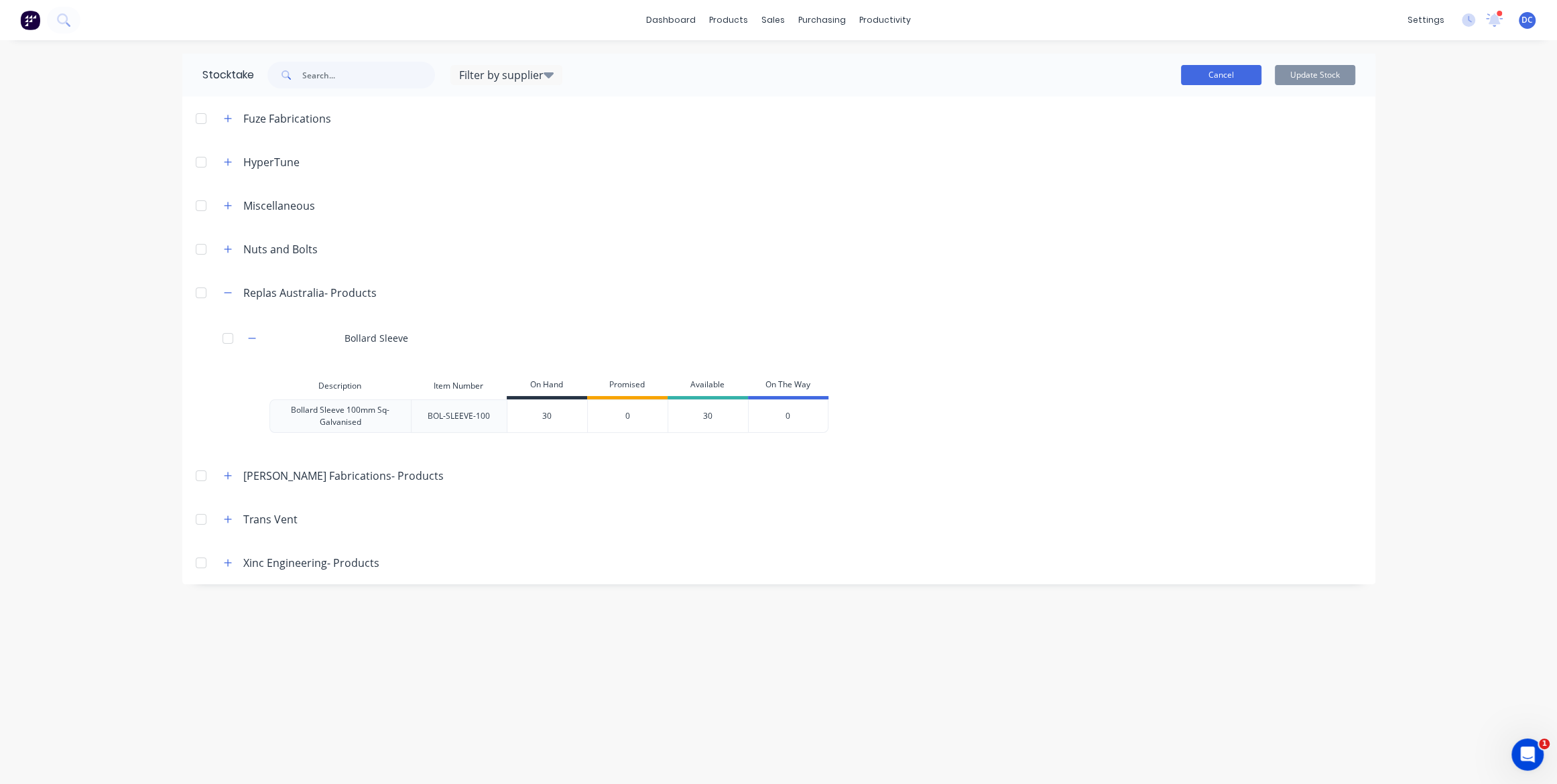
click at [1212, 65] on button "Cancel" at bounding box center [1221, 75] width 81 height 20
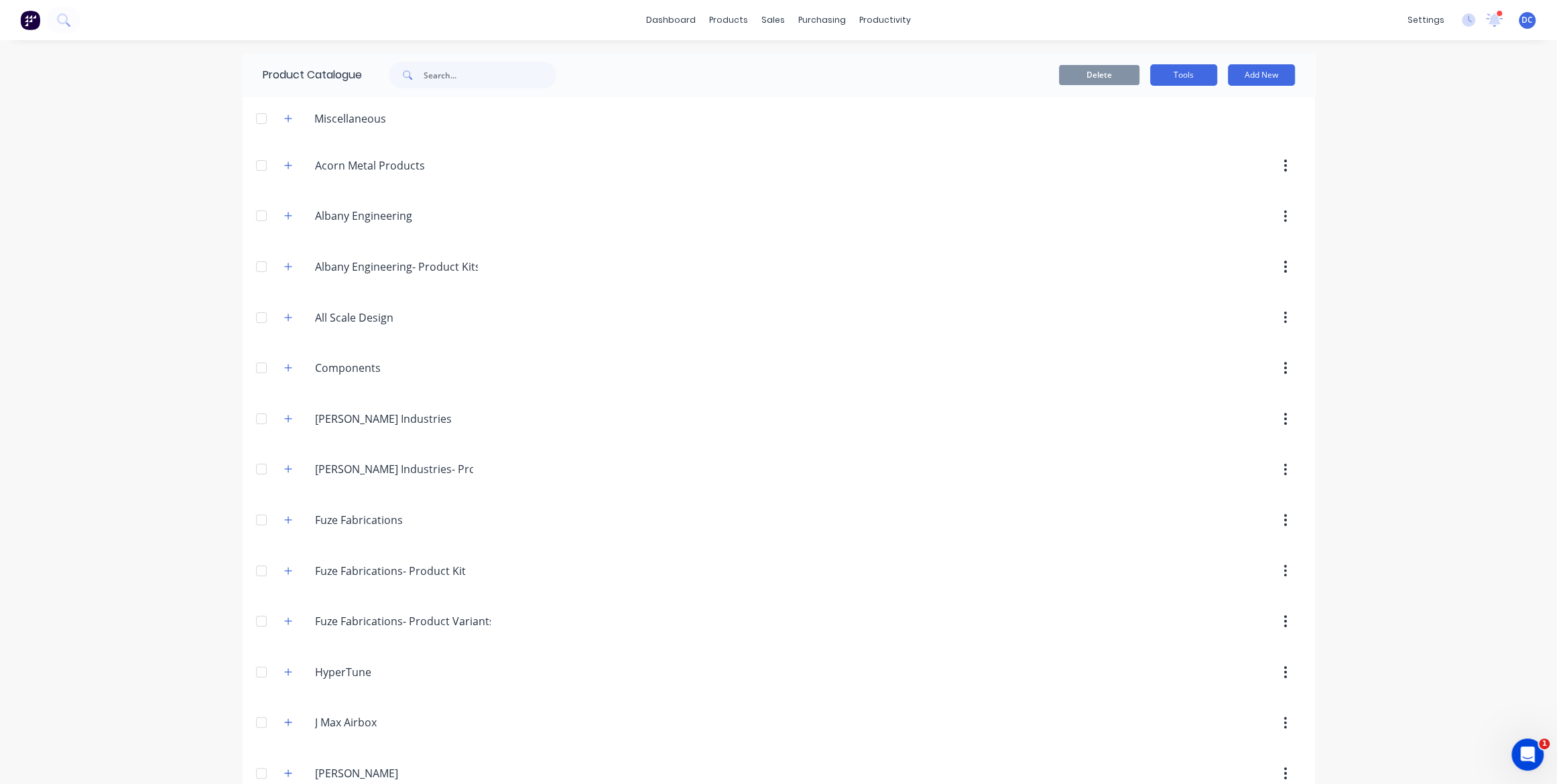
click at [1185, 72] on button "Tools" at bounding box center [1184, 75] width 67 height 22
click at [994, 70] on div "Delete Tools Add New" at bounding box center [942, 75] width 706 height 22
click at [1281, 160] on button "button" at bounding box center [1285, 165] width 32 height 24
click at [1382, 142] on div "dashboard products sales purchasing productivity dashboard products Product Cat…" at bounding box center [778, 392] width 1557 height 784
click at [28, 25] on img at bounding box center [30, 20] width 20 height 20
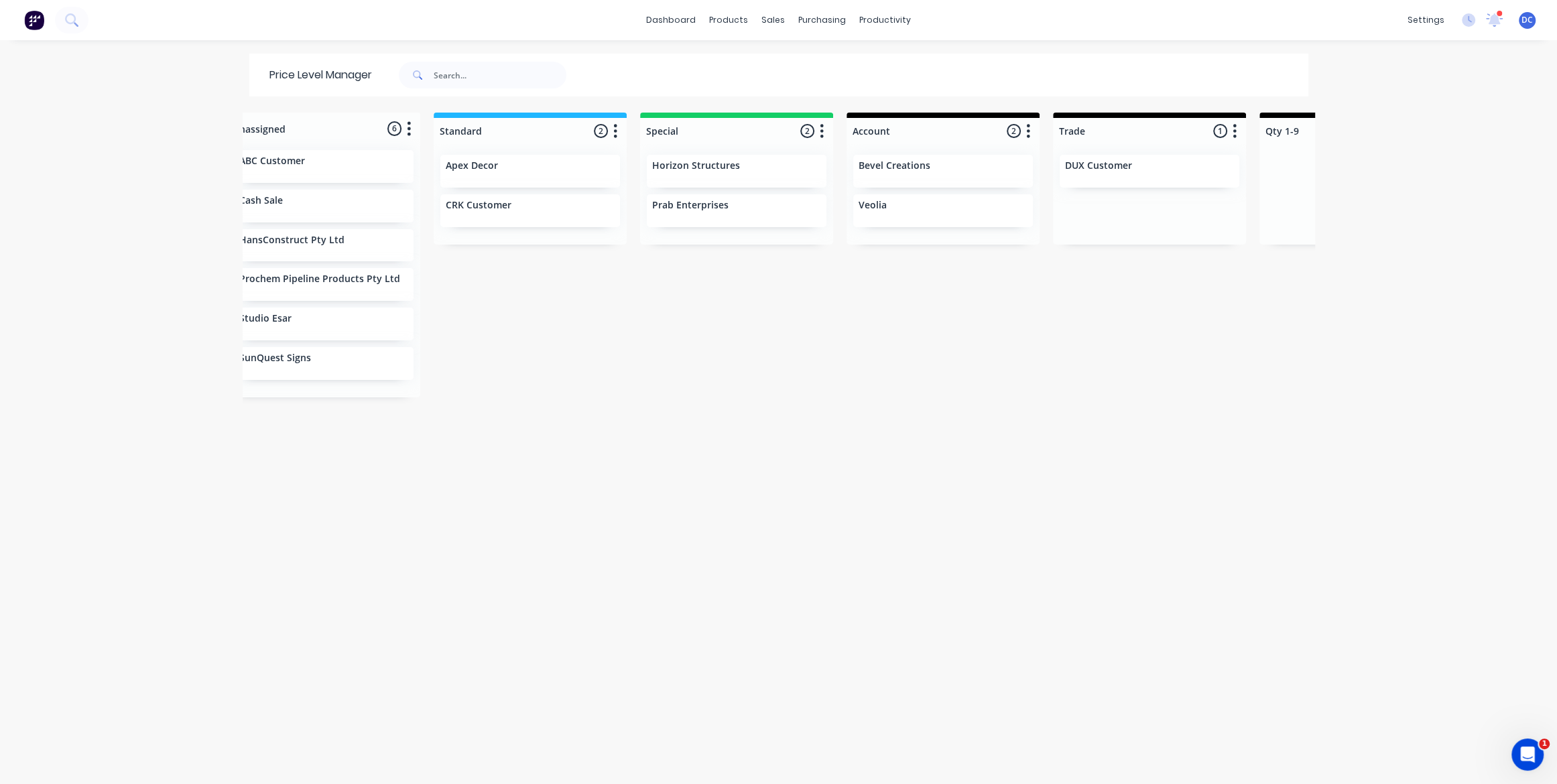
click at [22, 30] on button at bounding box center [34, 20] width 28 height 27
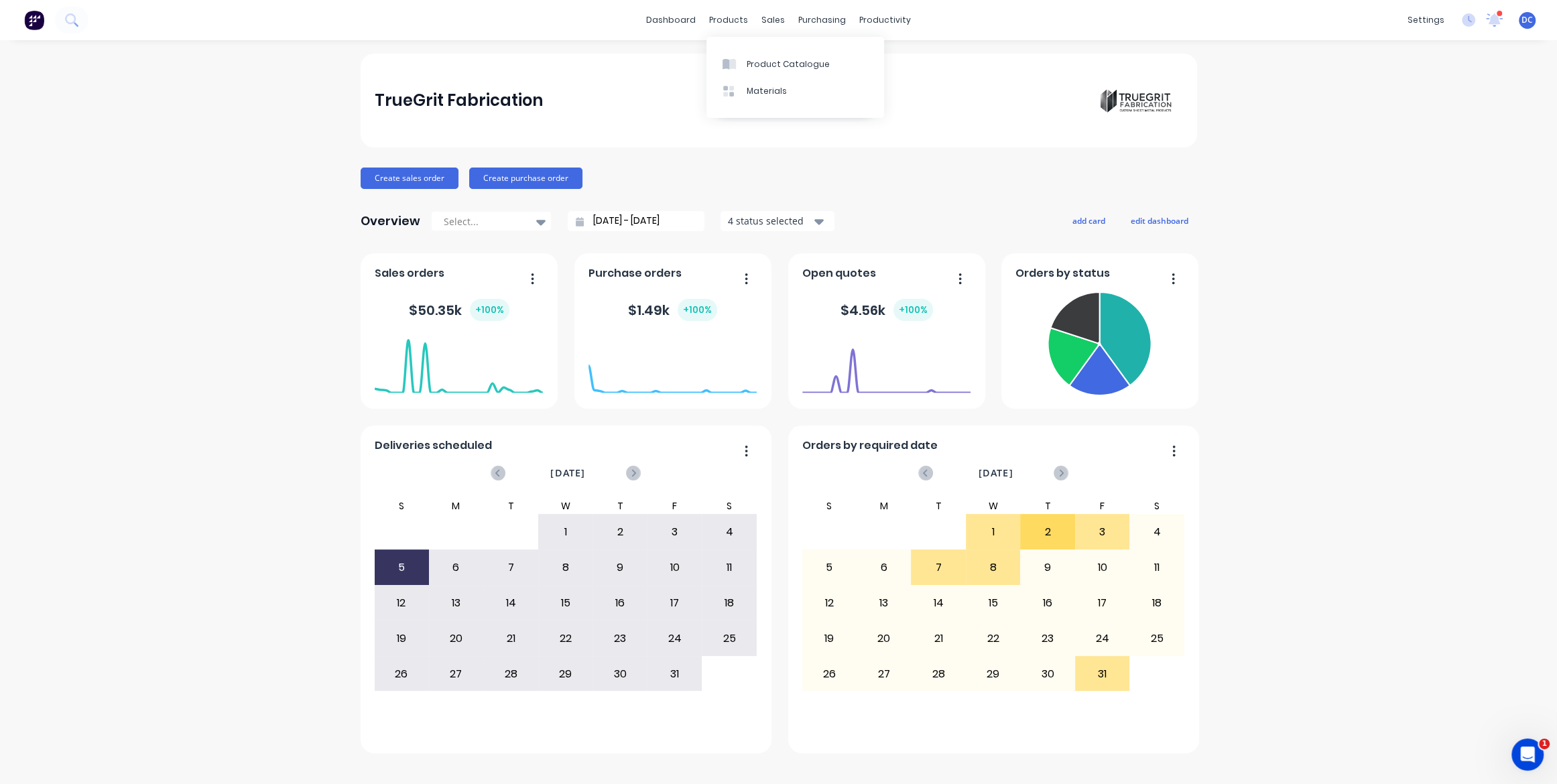
click at [738, 50] on div "Product Catalogue Materials" at bounding box center [796, 77] width 178 height 81
click at [738, 65] on div at bounding box center [732, 65] width 20 height 12
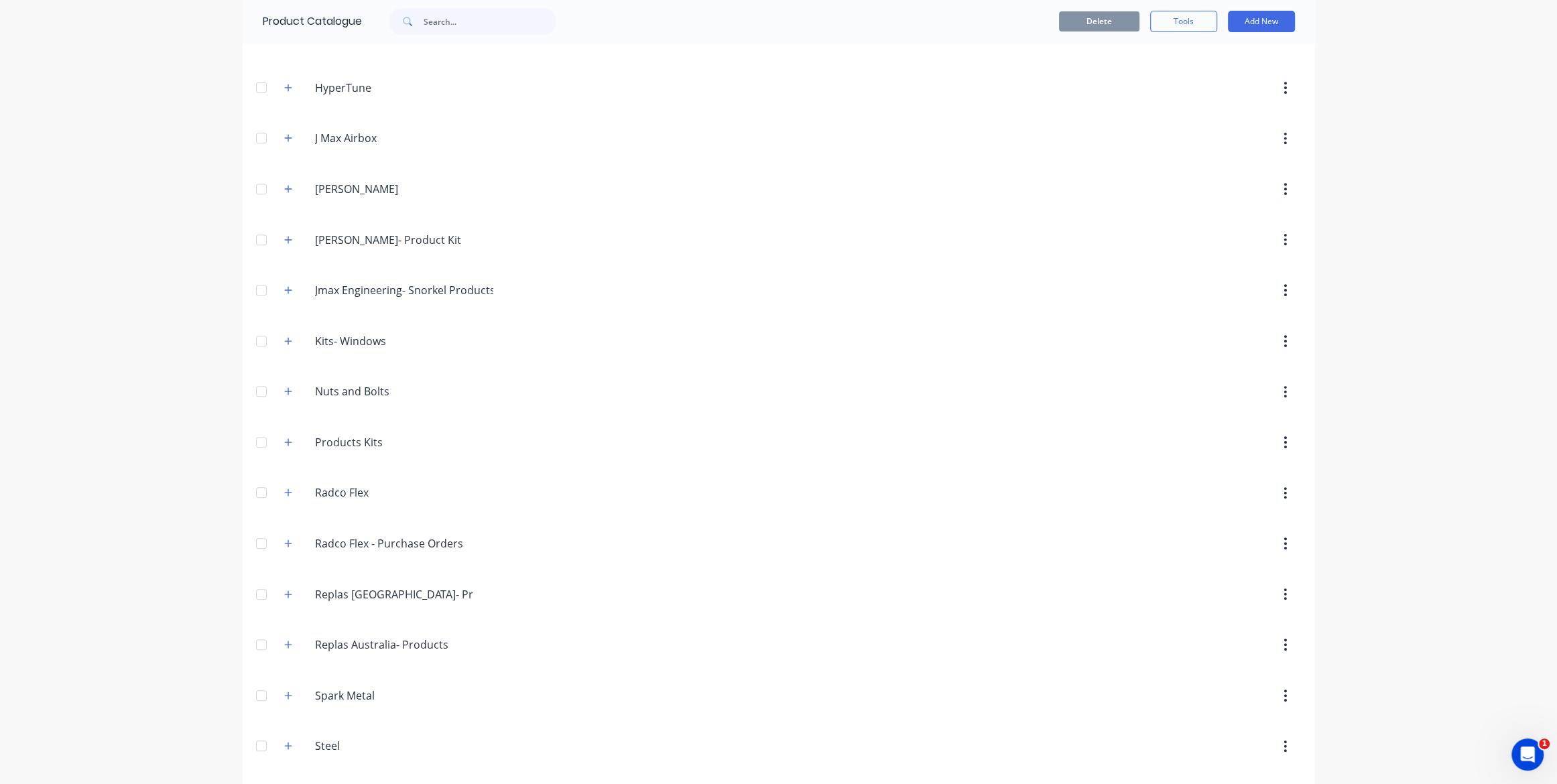
scroll to position [588, 0]
click at [289, 385] on icon "button" at bounding box center [288, 388] width 7 height 7
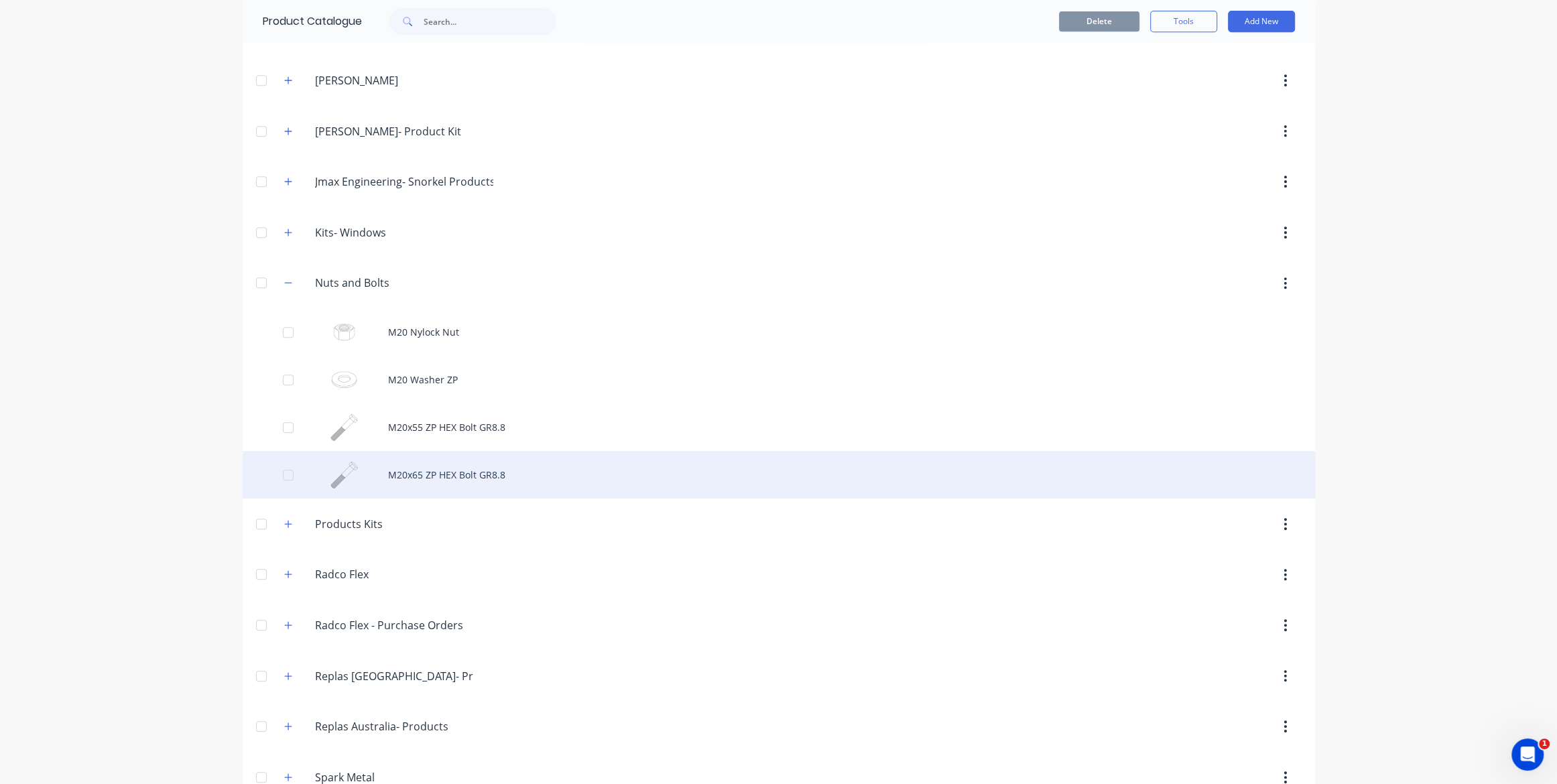
scroll to position [700, 0]
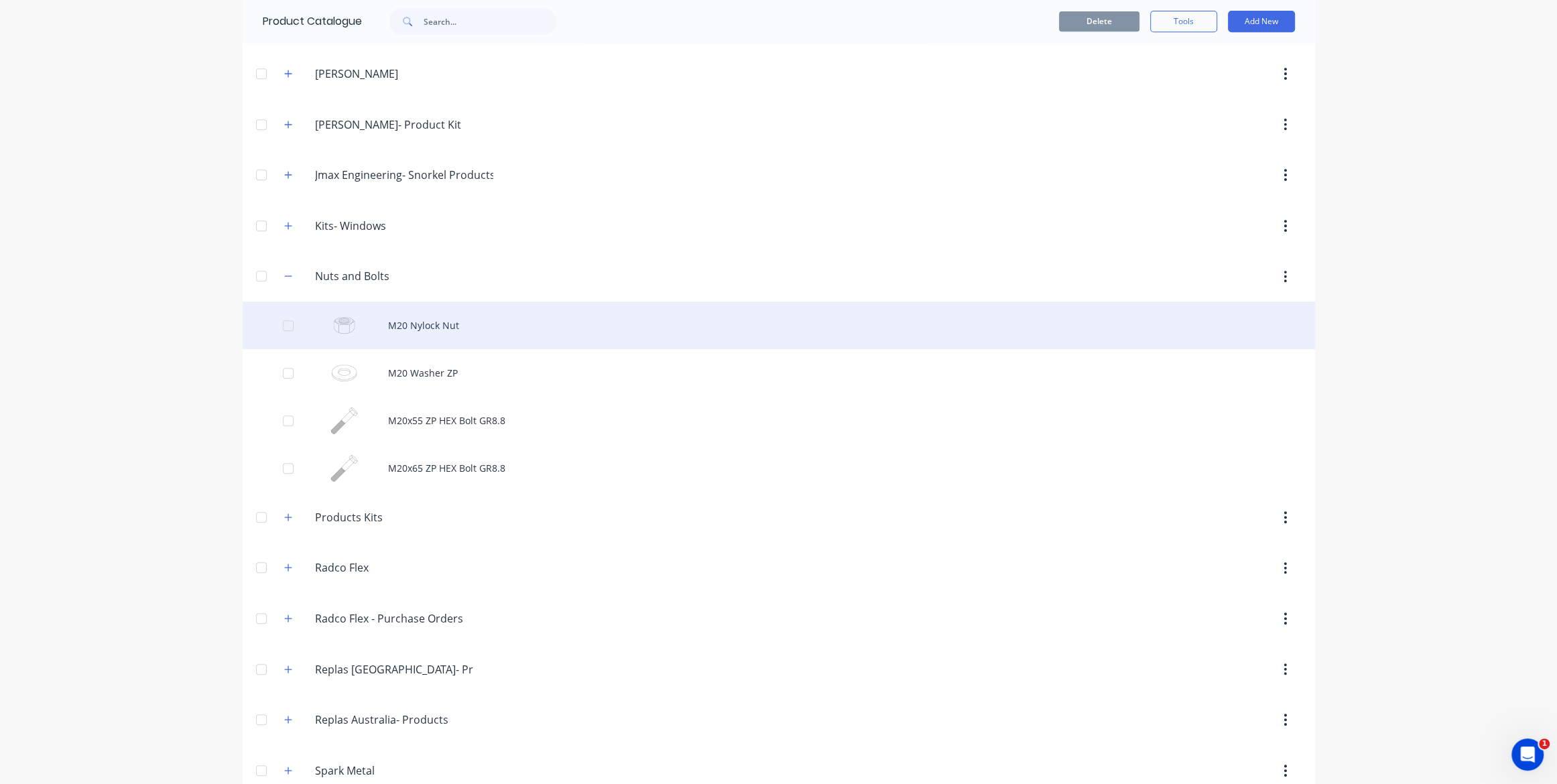
click at [436, 319] on div "M20 Nylock Nut" at bounding box center [779, 325] width 1073 height 48
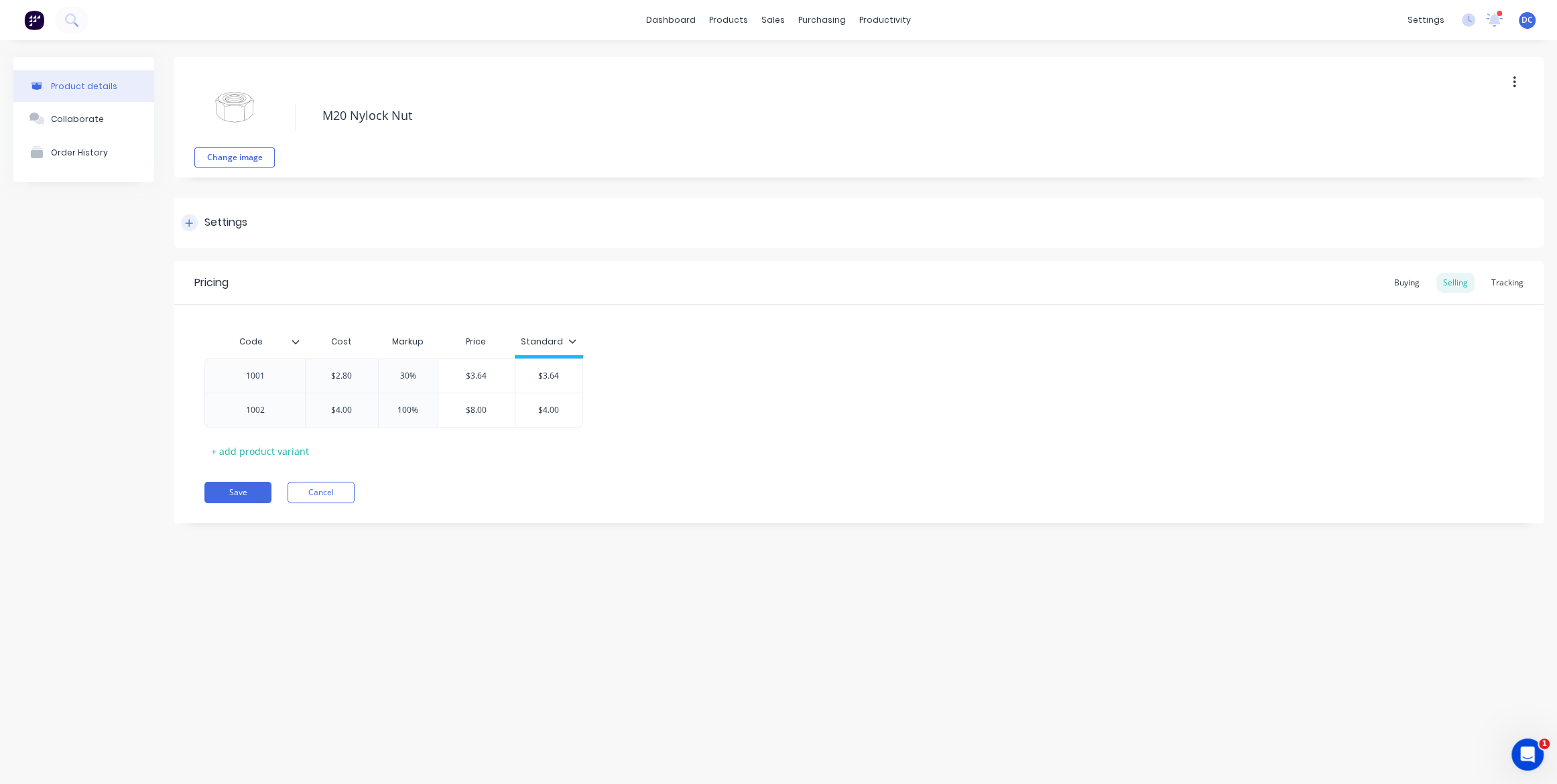
click at [190, 225] on icon at bounding box center [189, 223] width 8 height 9
type textarea "x"
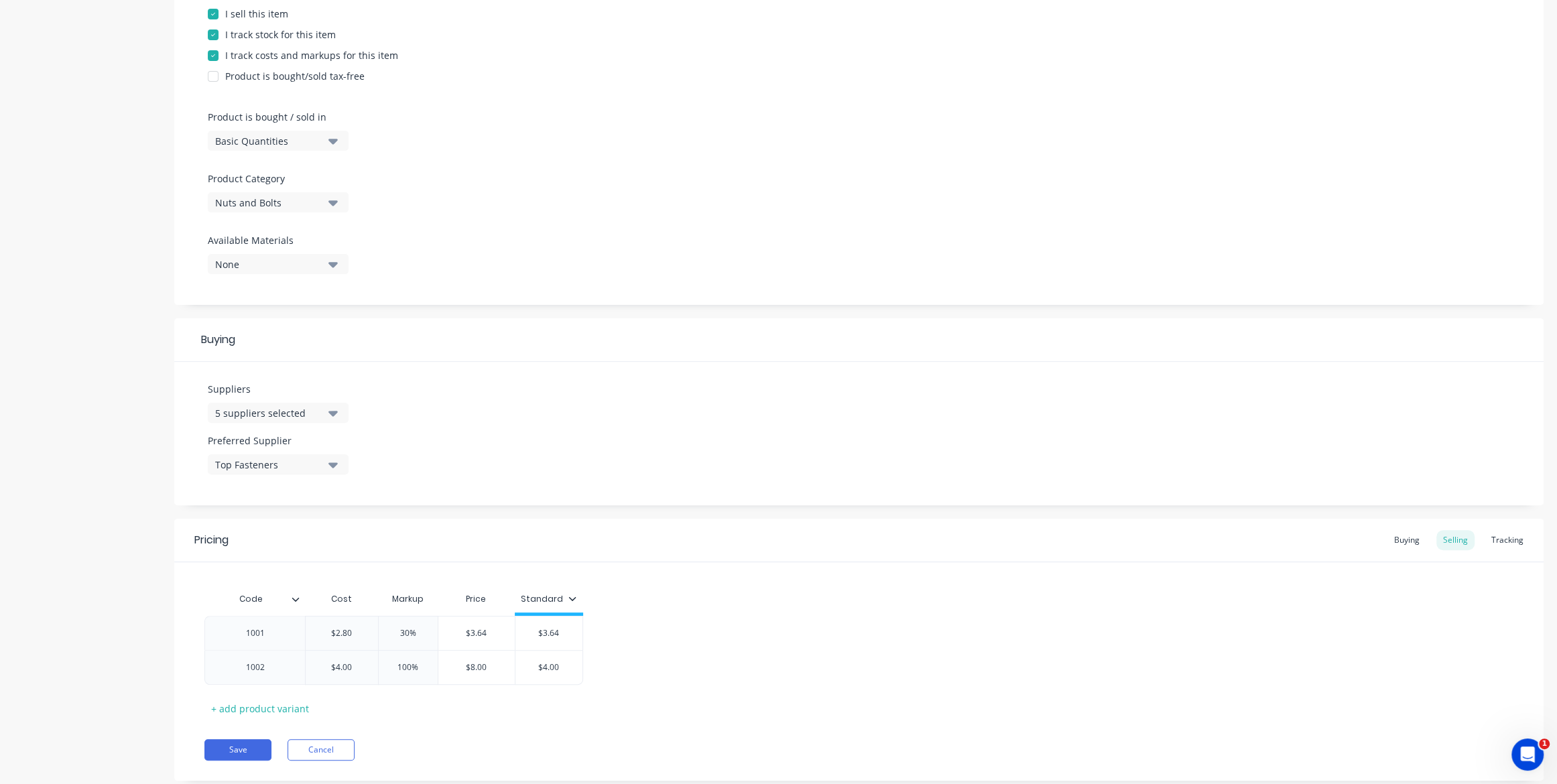
scroll to position [344, 0]
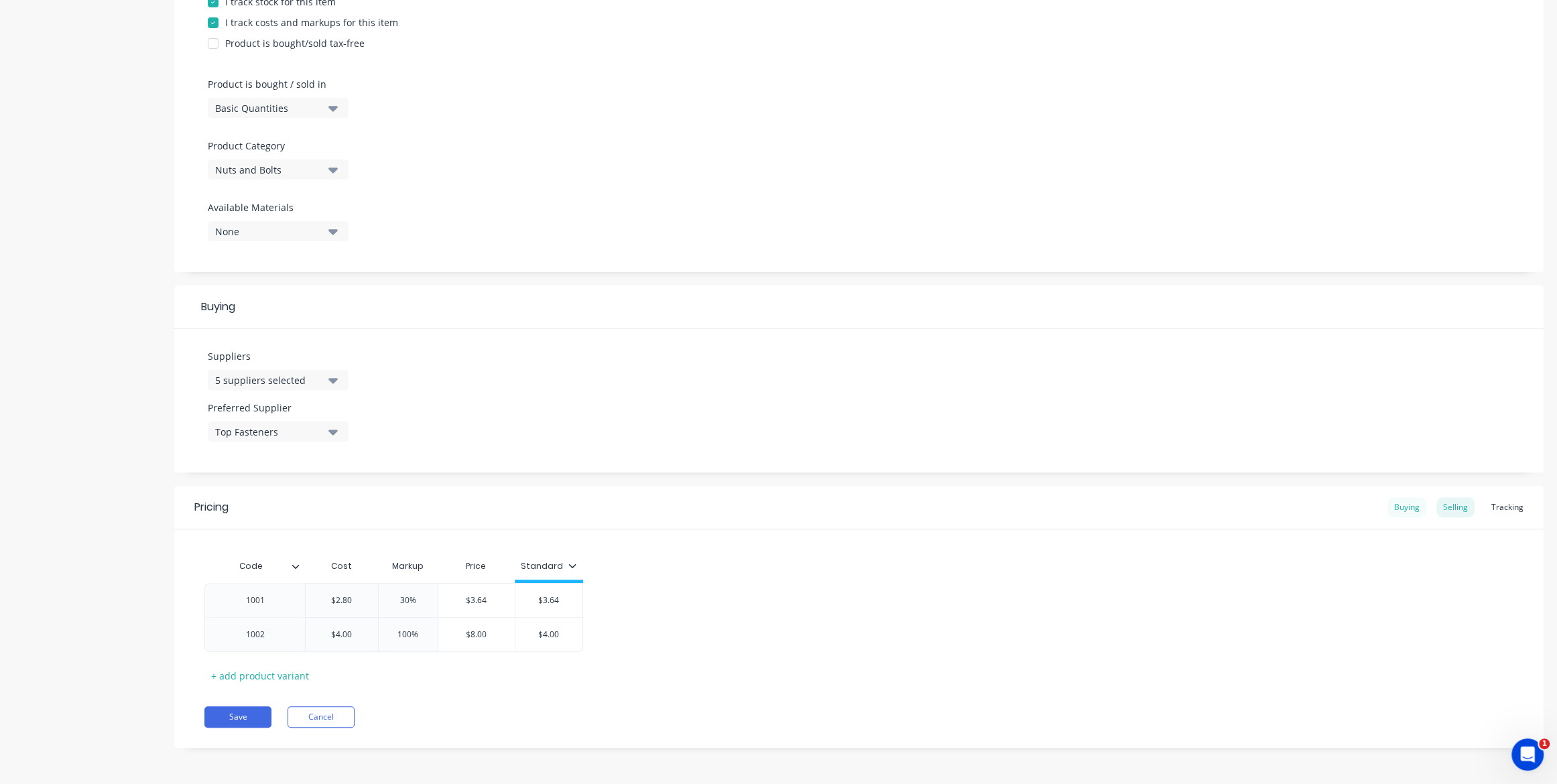
click at [1408, 501] on div "Buying" at bounding box center [1407, 508] width 39 height 20
click at [1472, 512] on div "Selling" at bounding box center [1455, 511] width 38 height 20
click at [1511, 506] on div "Tracking" at bounding box center [1508, 508] width 46 height 20
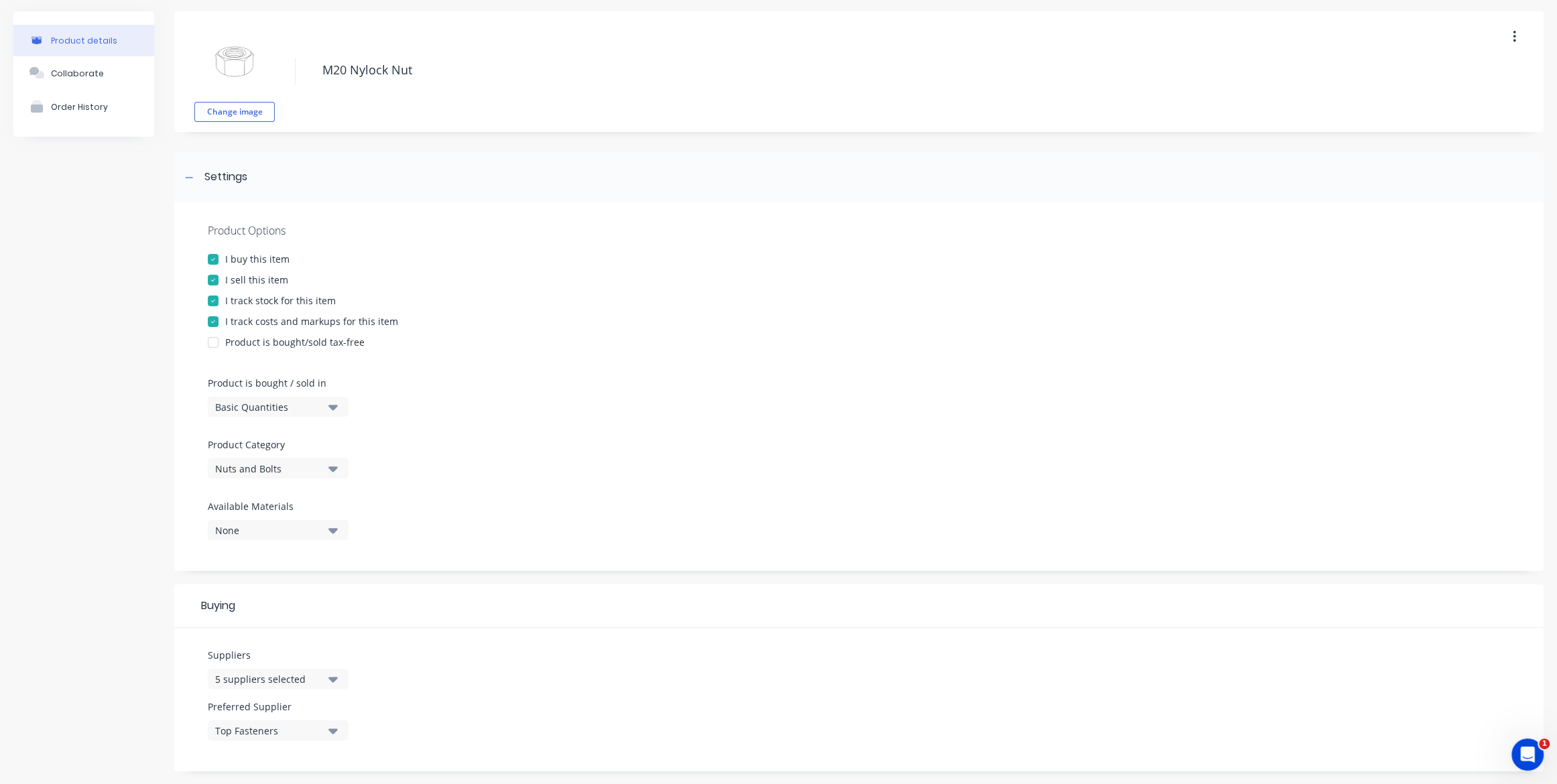
scroll to position [0, 0]
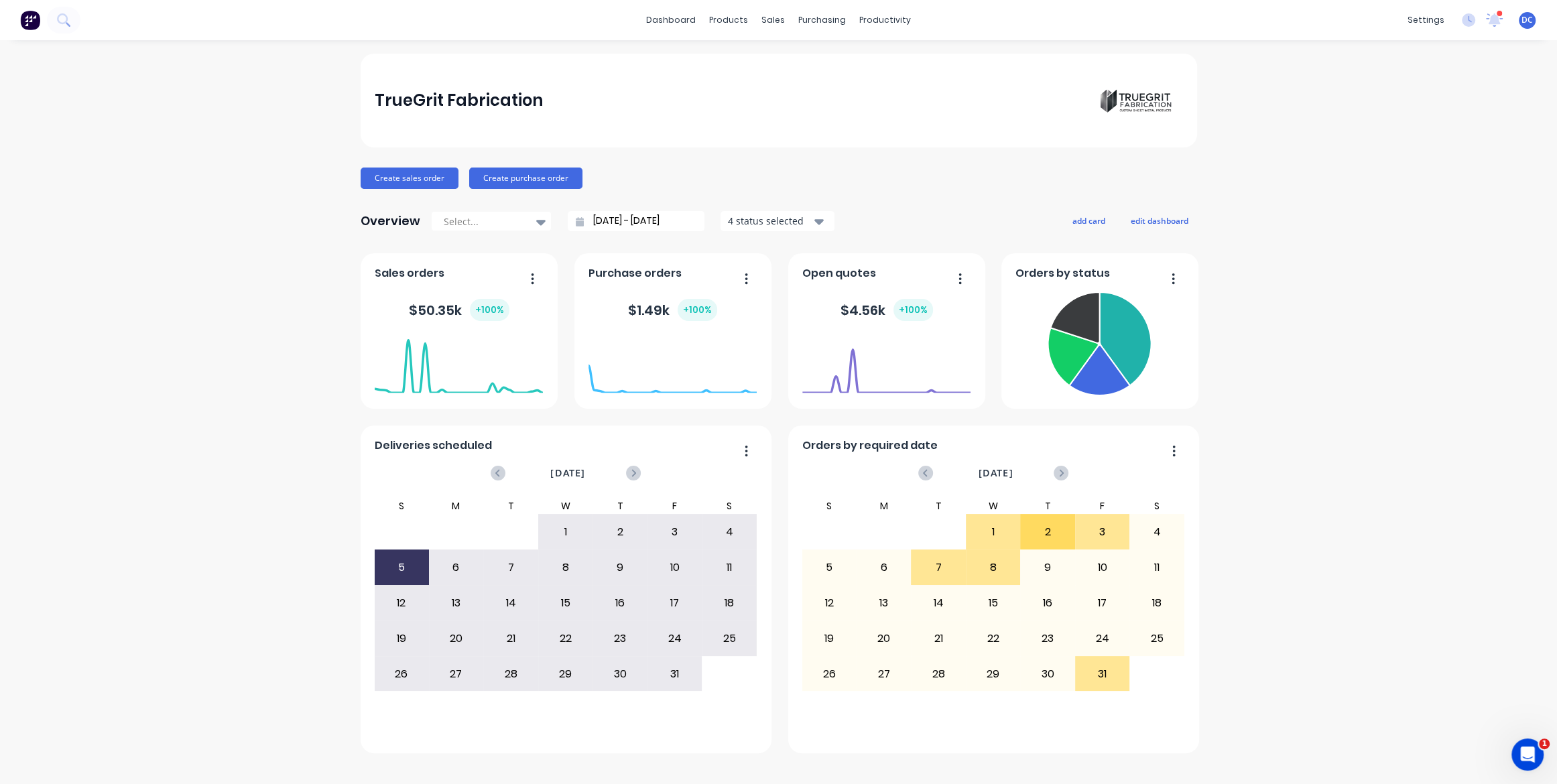
click at [1409, 238] on div "TrueGrit Fabrication Create sales order Create purchase order Overview Select..…" at bounding box center [778, 412] width 1557 height 717
click at [782, 58] on icon at bounding box center [777, 65] width 12 height 12
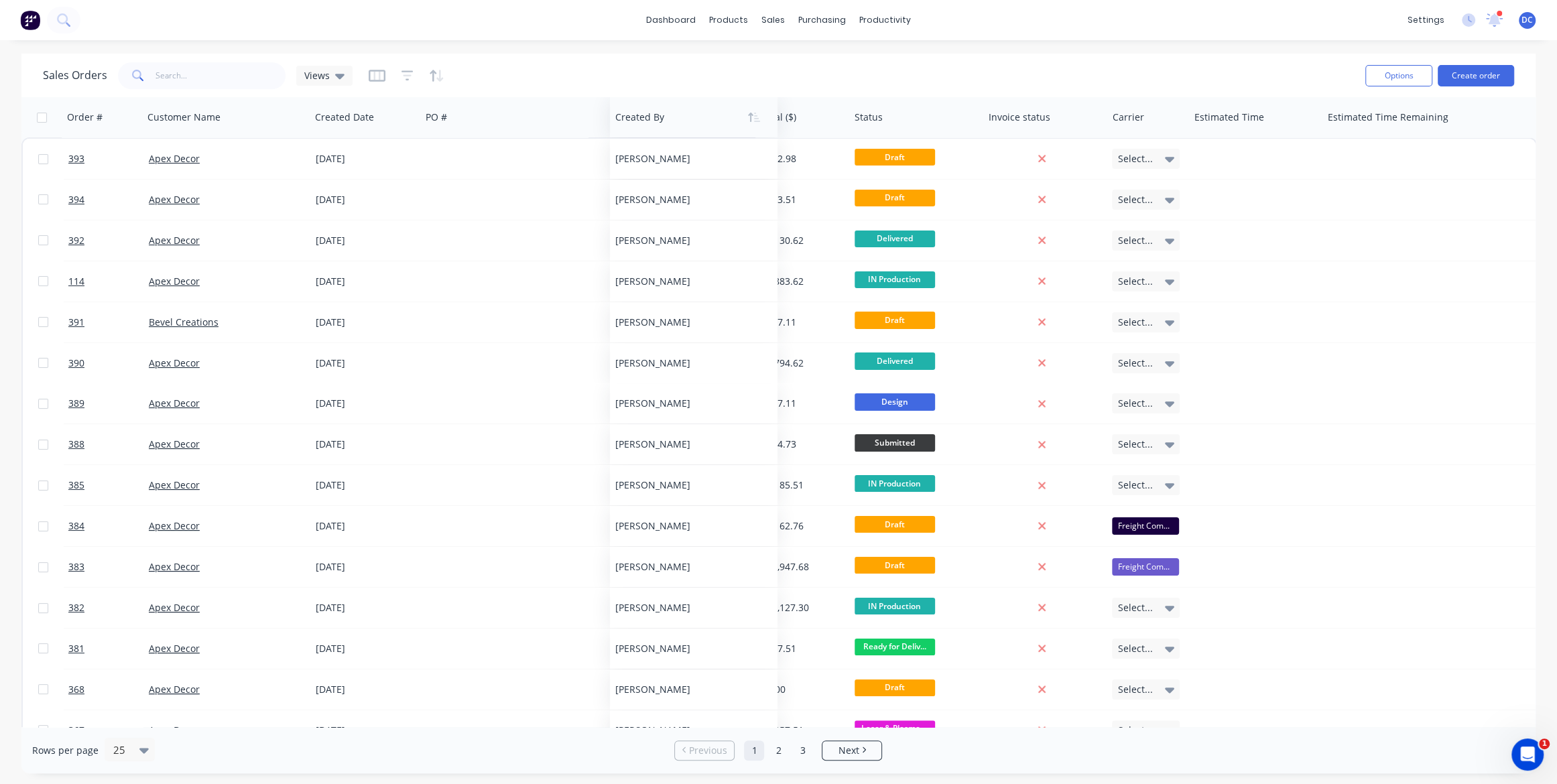
drag, startPoint x: 714, startPoint y: 122, endPoint x: 644, endPoint y: 108, distance: 71.4
click at [644, 108] on div at bounding box center [689, 117] width 149 height 27
click at [373, 76] on icon "button" at bounding box center [377, 76] width 17 height 13
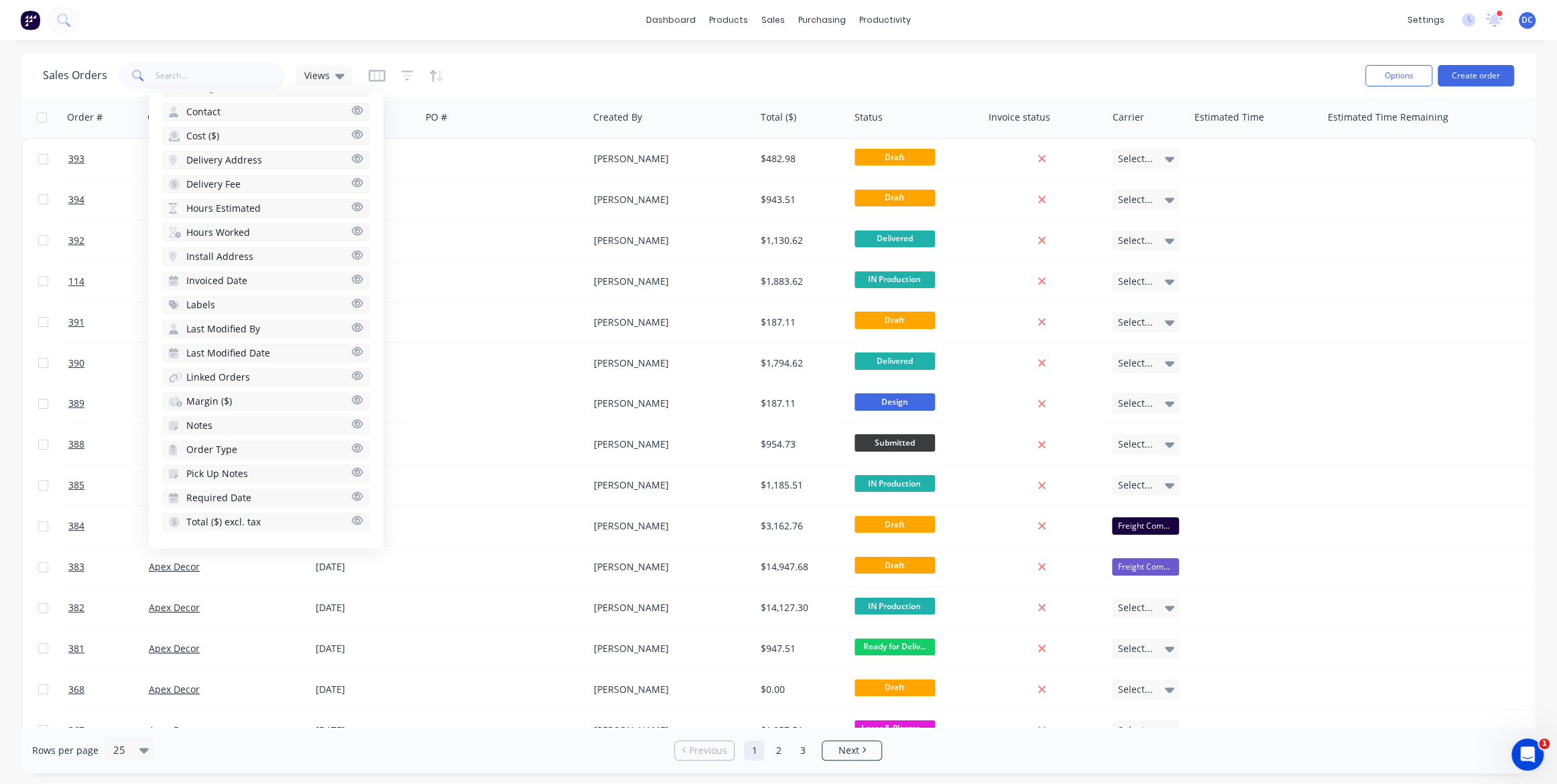
scroll to position [446, 0]
click at [240, 399] on button "Margin ($)" at bounding box center [266, 400] width 208 height 19
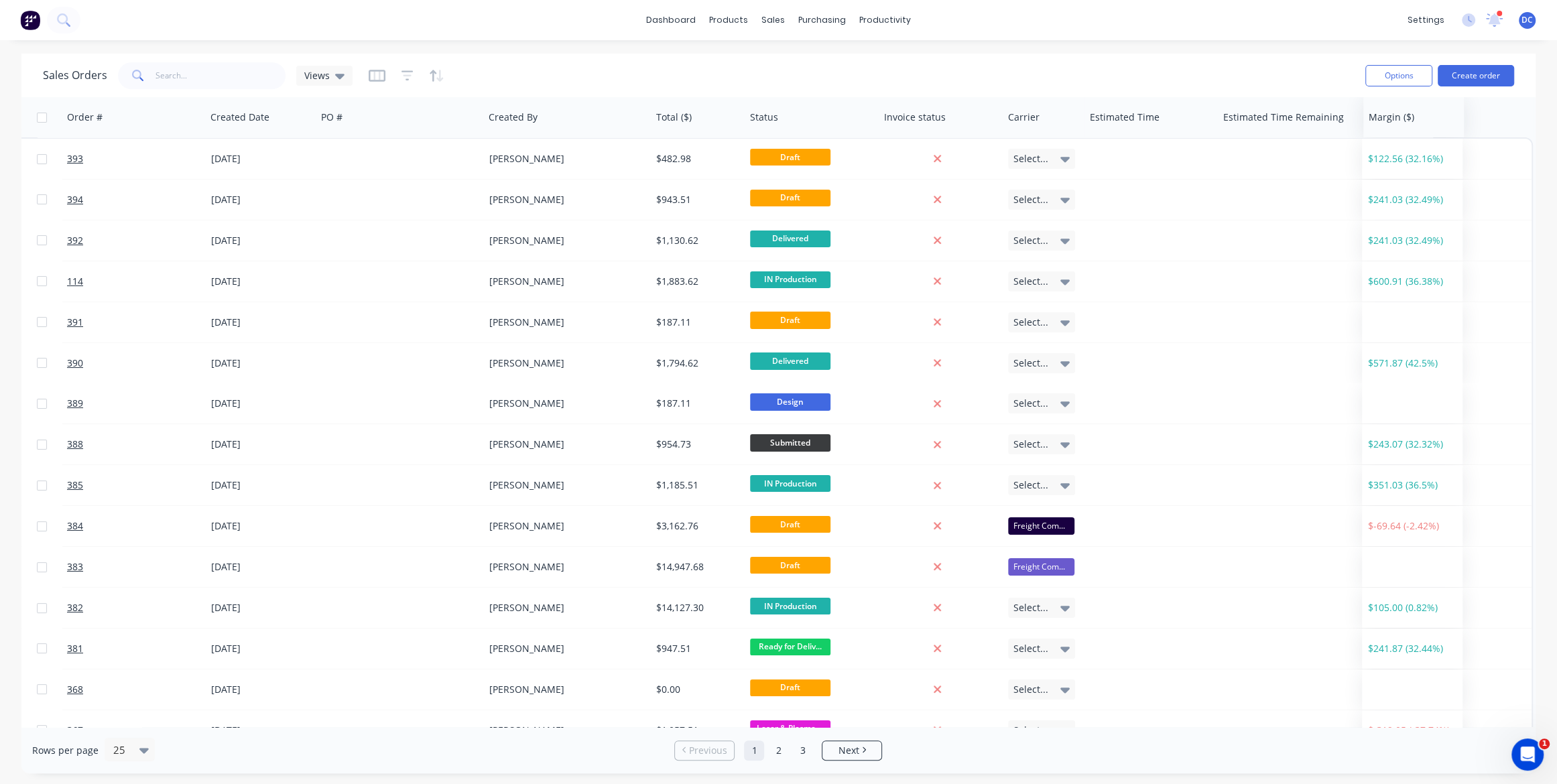
scroll to position [0, 104]
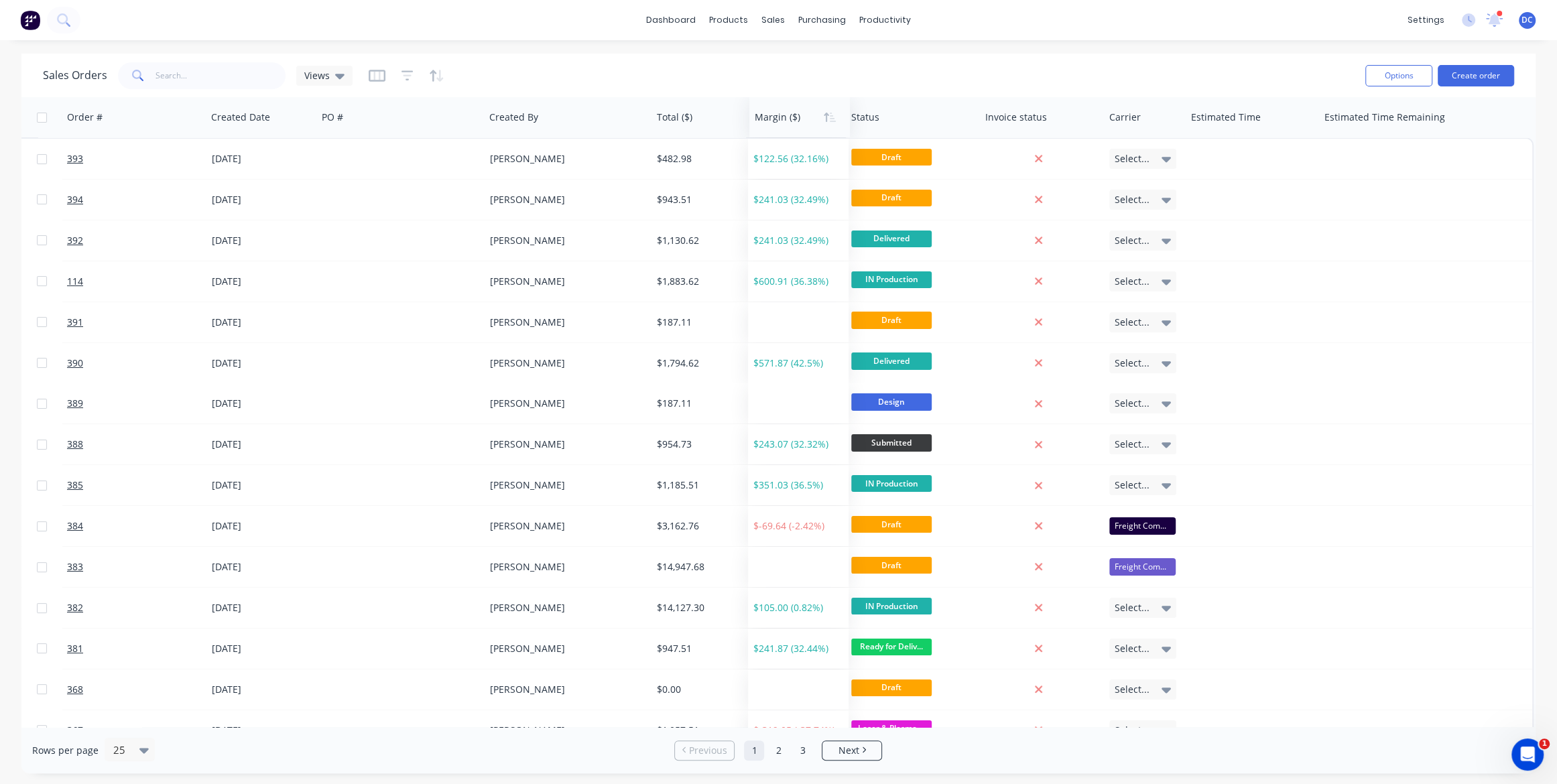
drag, startPoint x: 1447, startPoint y: 108, endPoint x: 763, endPoint y: 126, distance: 684.2
click at [763, 126] on div at bounding box center [797, 117] width 85 height 27
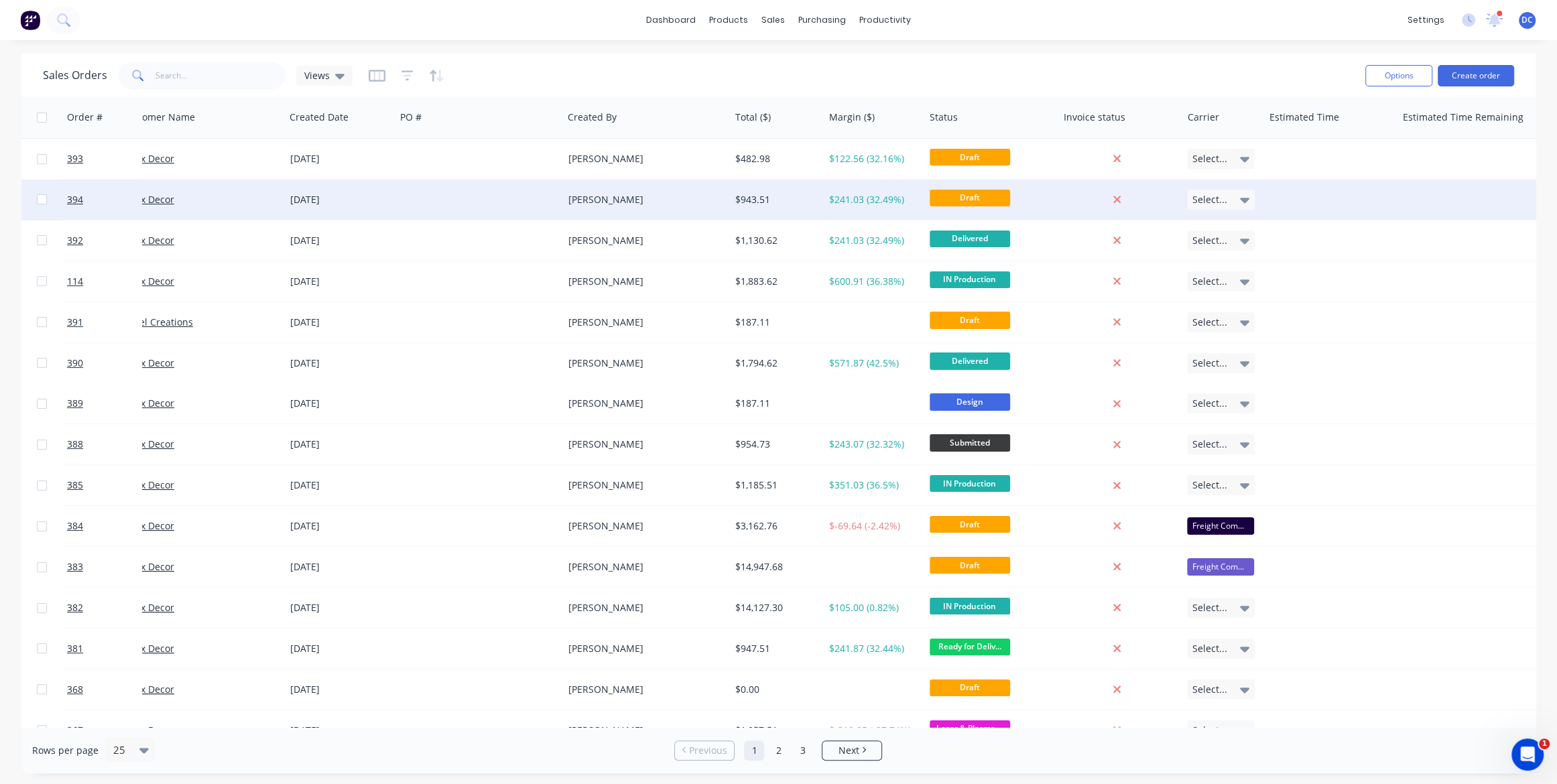
scroll to position [0, 0]
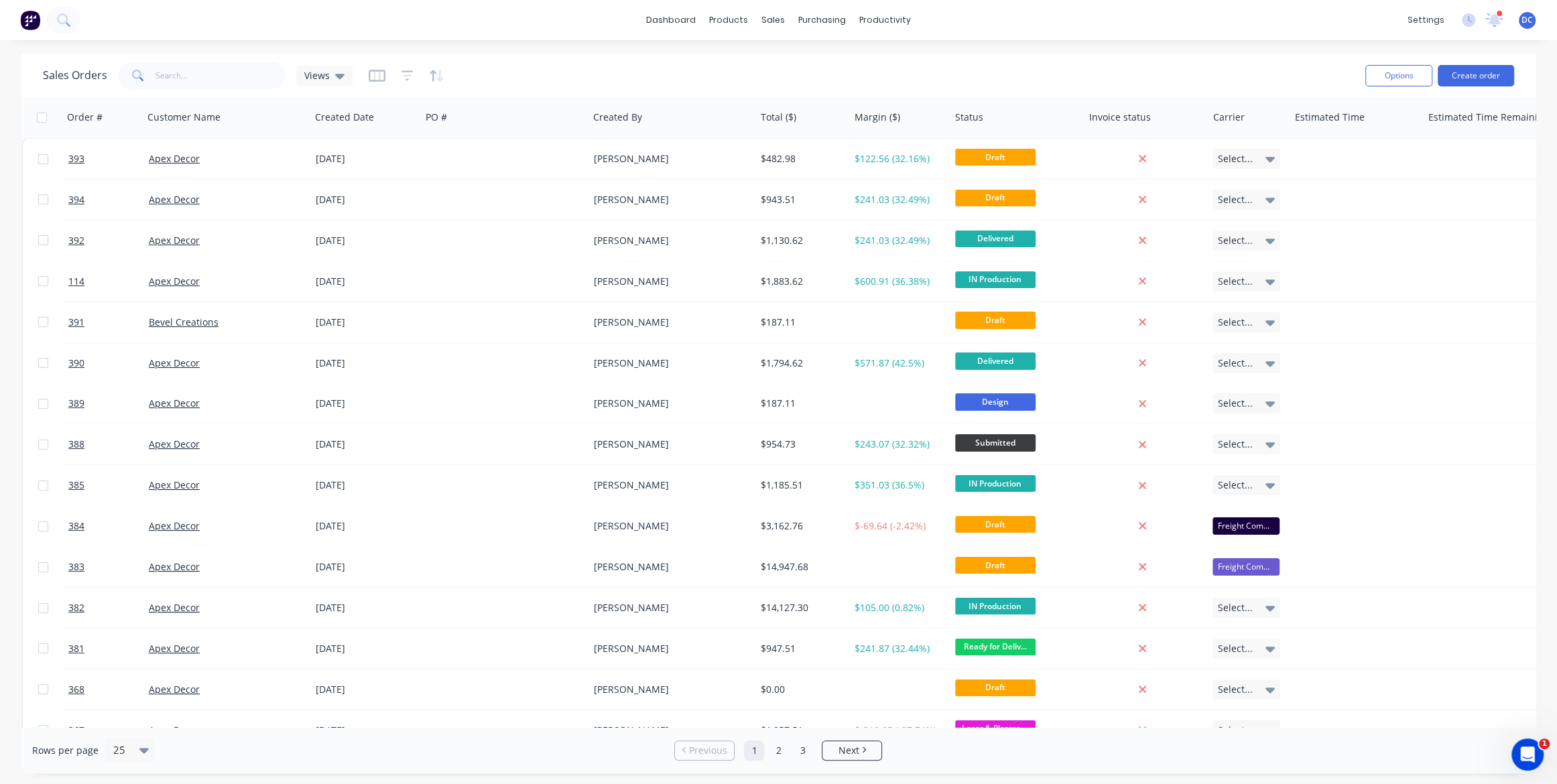
click at [373, 84] on button "button" at bounding box center [377, 76] width 17 height 22
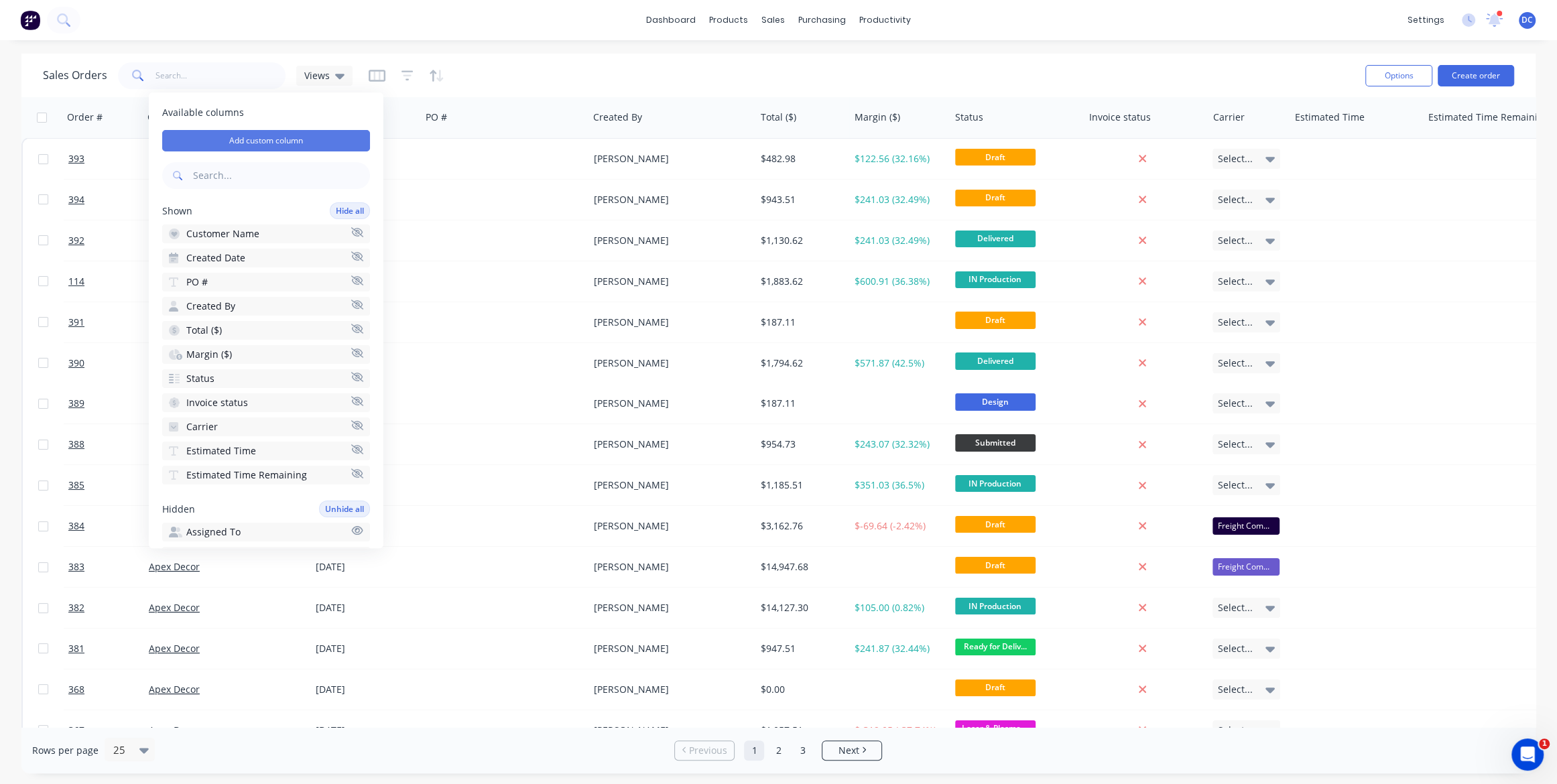
click at [293, 143] on button "Add custom column" at bounding box center [266, 141] width 208 height 22
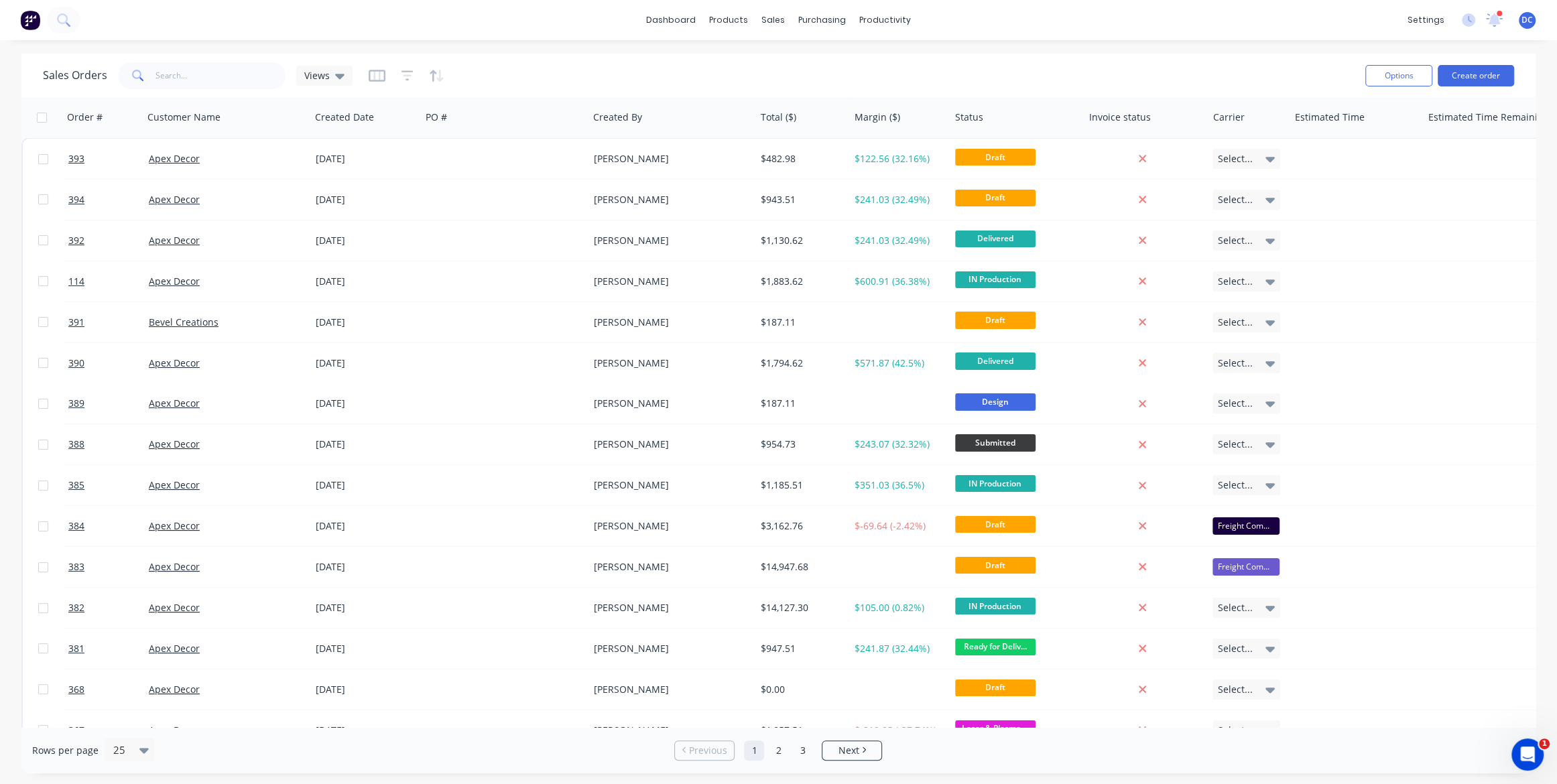
click at [747, 66] on div "Sales Orders Views" at bounding box center [699, 75] width 1312 height 33
click at [1467, 83] on button "Create order" at bounding box center [1476, 76] width 77 height 22
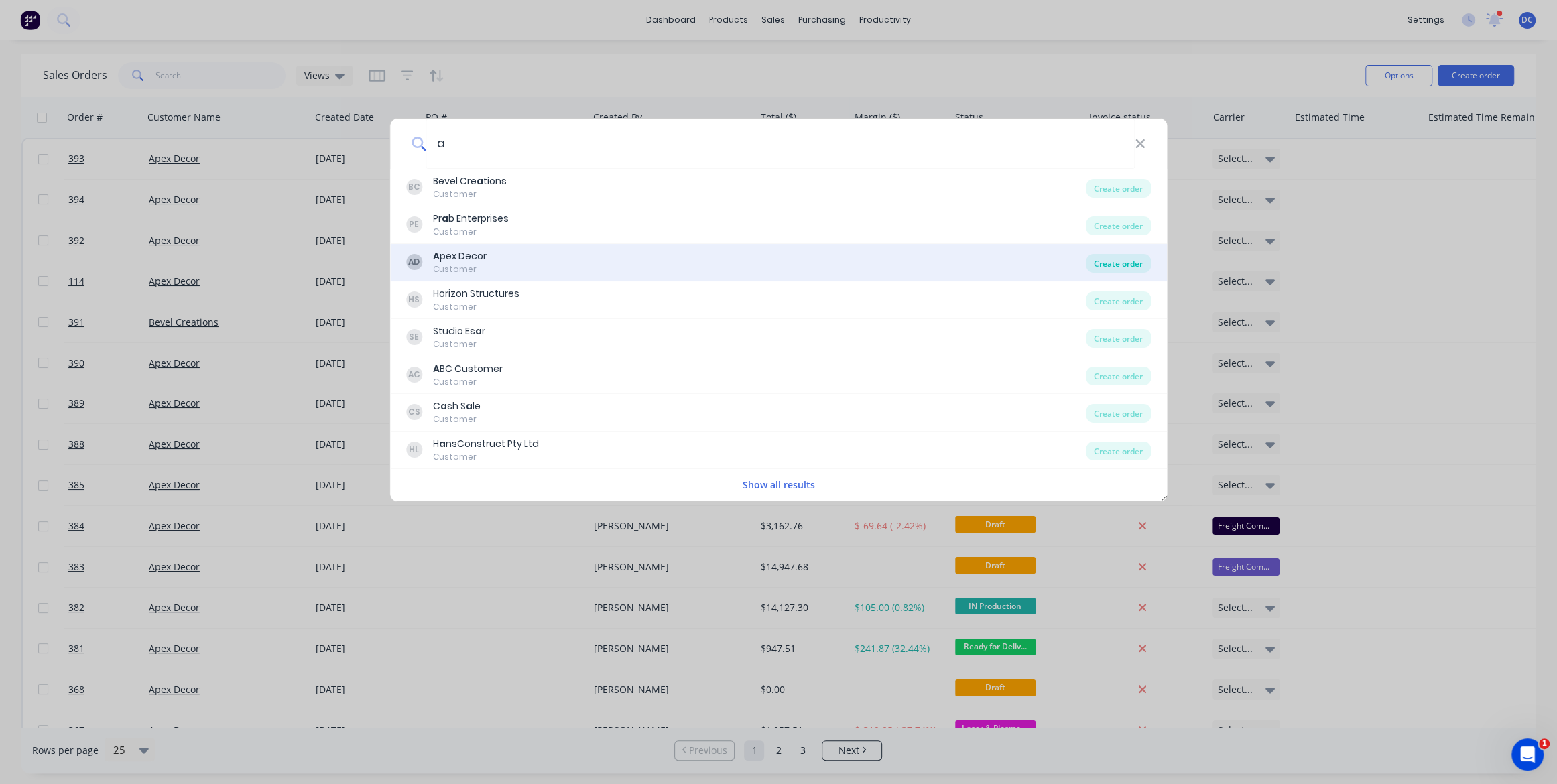
type input "a"
click at [1094, 265] on div "Create order" at bounding box center [1118, 264] width 65 height 19
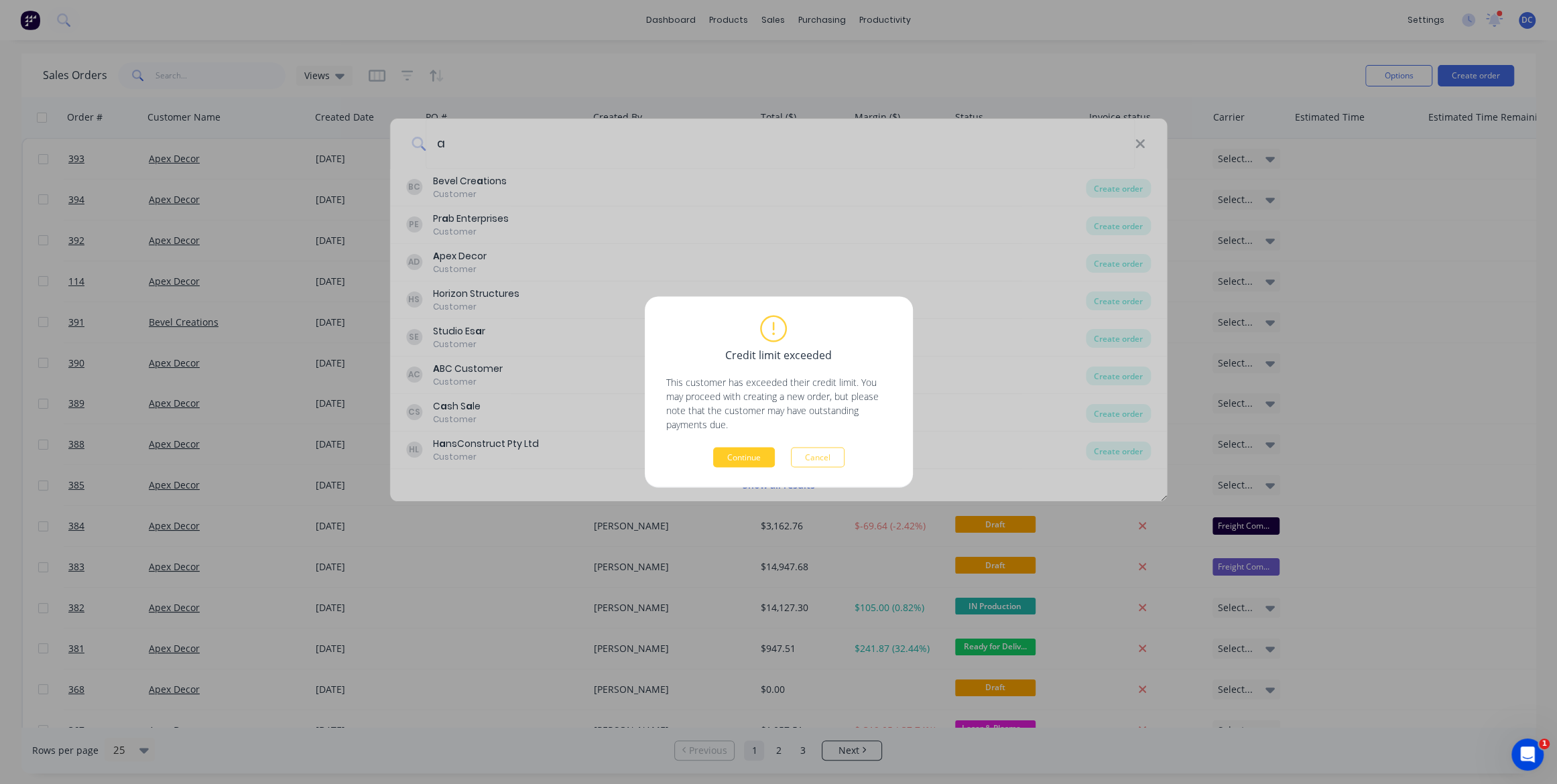
click at [733, 452] on button "Continue" at bounding box center [744, 458] width 62 height 20
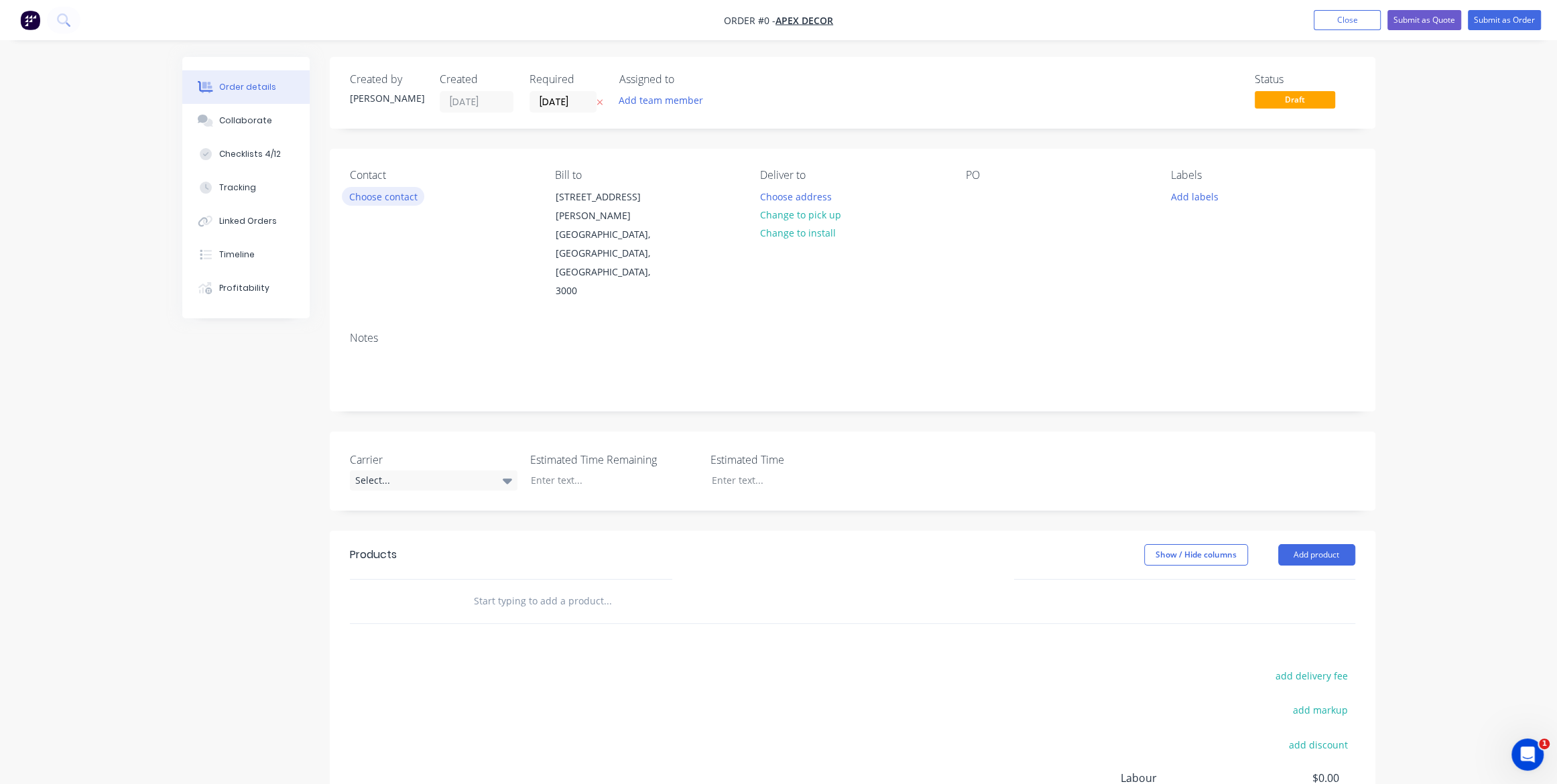
click at [379, 188] on button "Choose contact" at bounding box center [383, 196] width 83 height 18
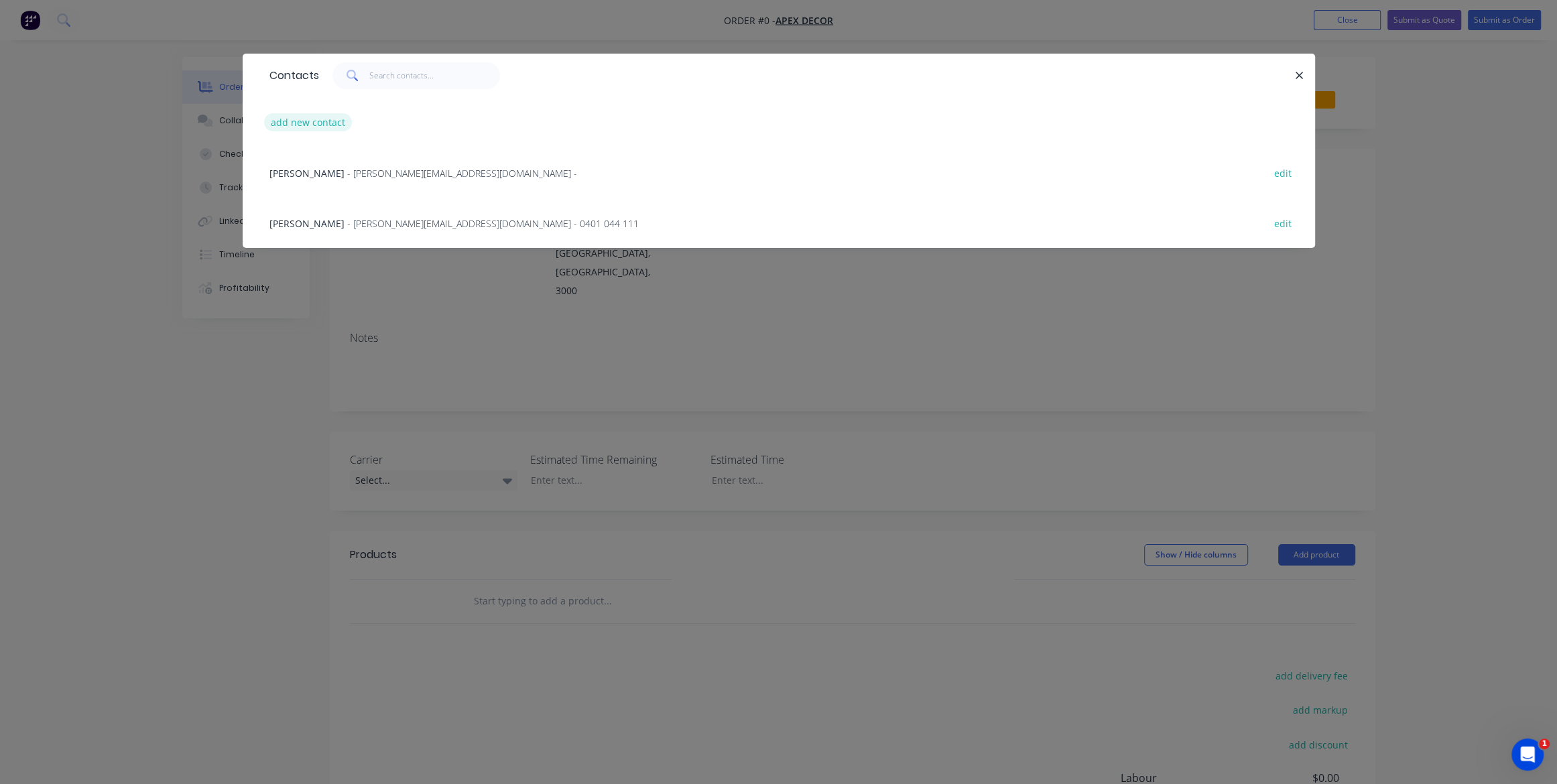
click at [326, 119] on button "add new contact" at bounding box center [309, 122] width 89 height 18
select select "AU"
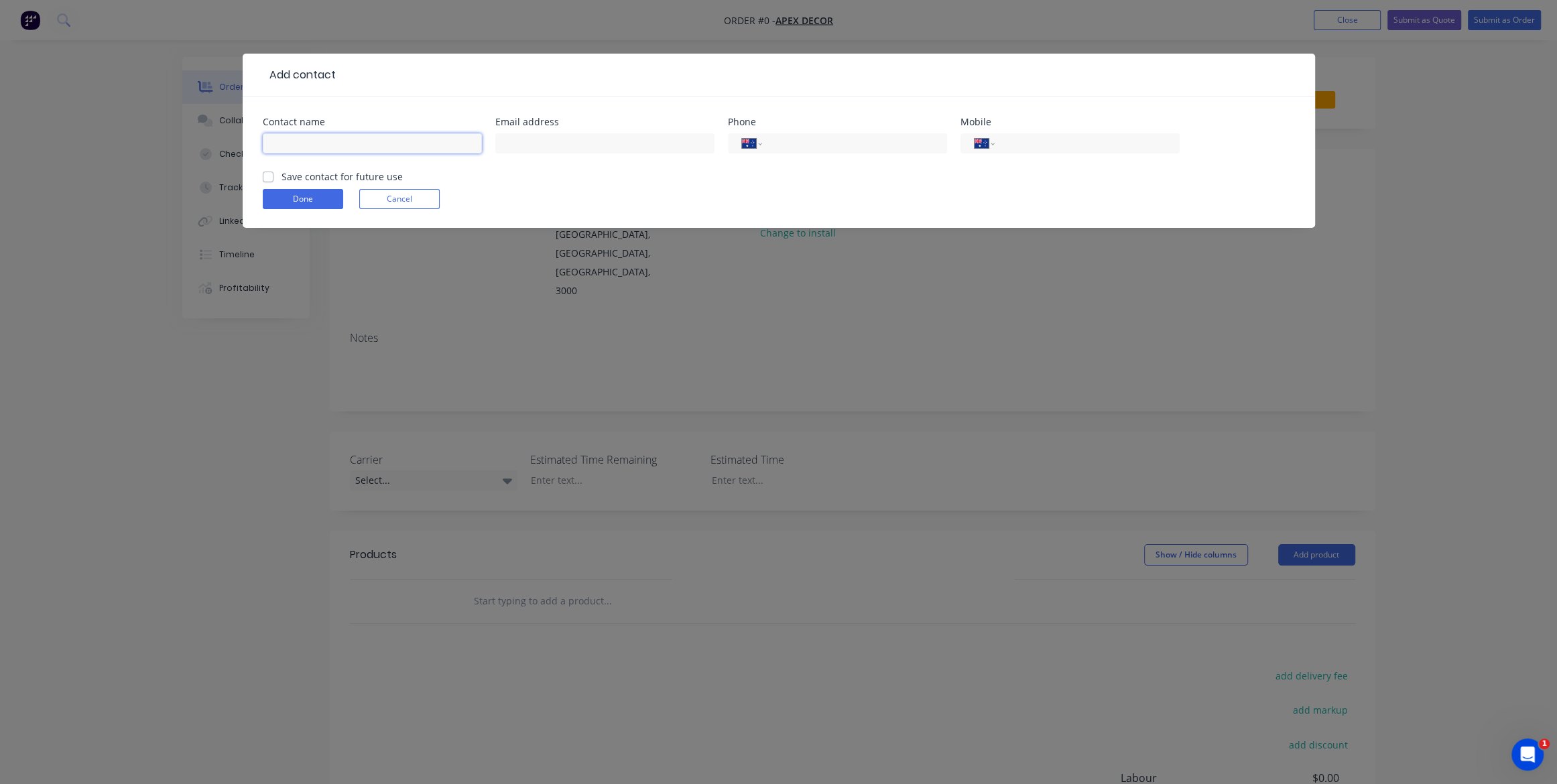
click at [362, 136] on input "text" at bounding box center [373, 143] width 219 height 20
type input "Emma"
click at [1033, 136] on input "tel" at bounding box center [1084, 143] width 161 height 14
click at [1038, 147] on input "tel" at bounding box center [1084, 143] width 161 height 14
type input "0417 949 839"
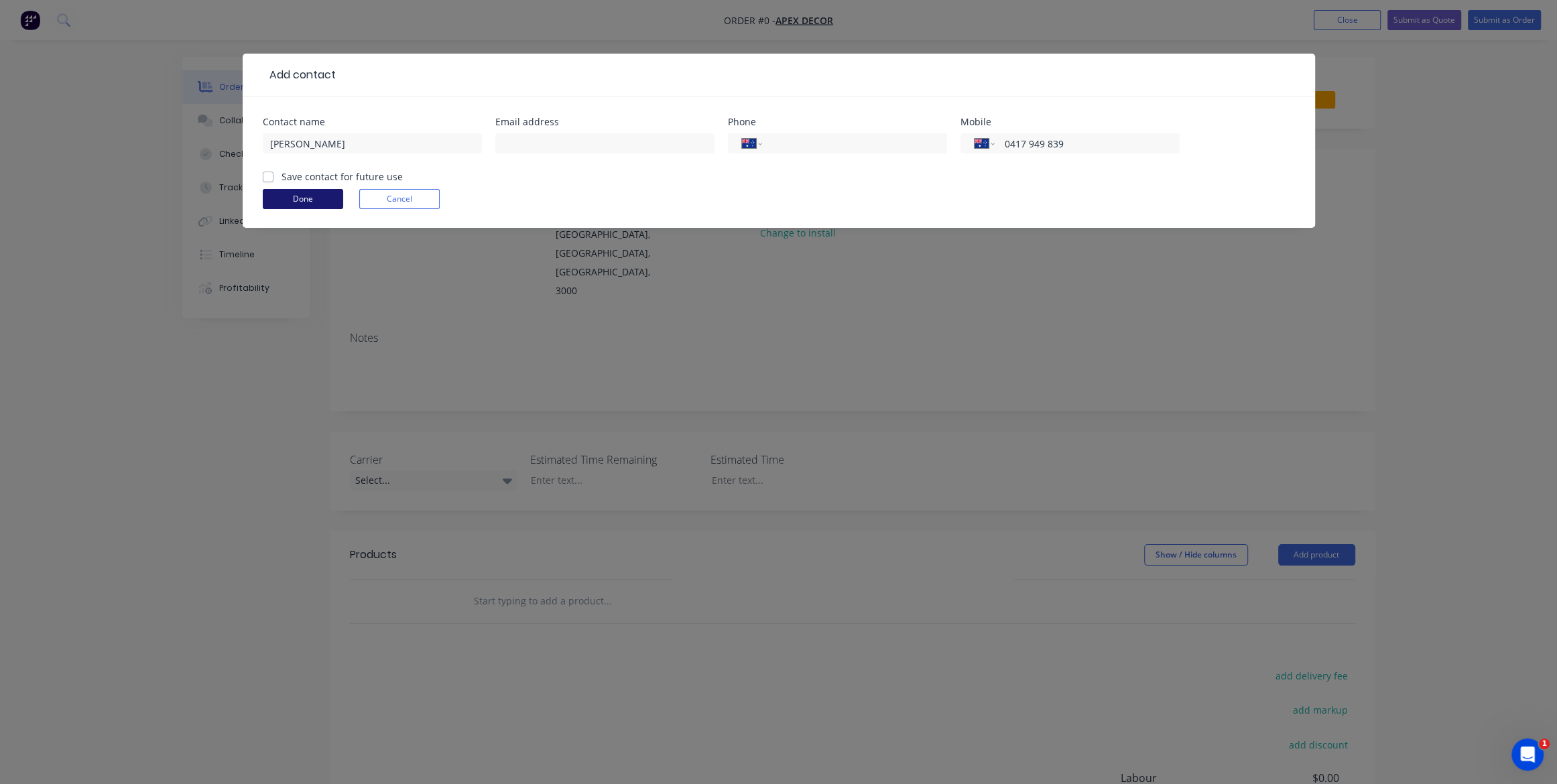
click at [320, 203] on button "Done" at bounding box center [303, 199] width 81 height 20
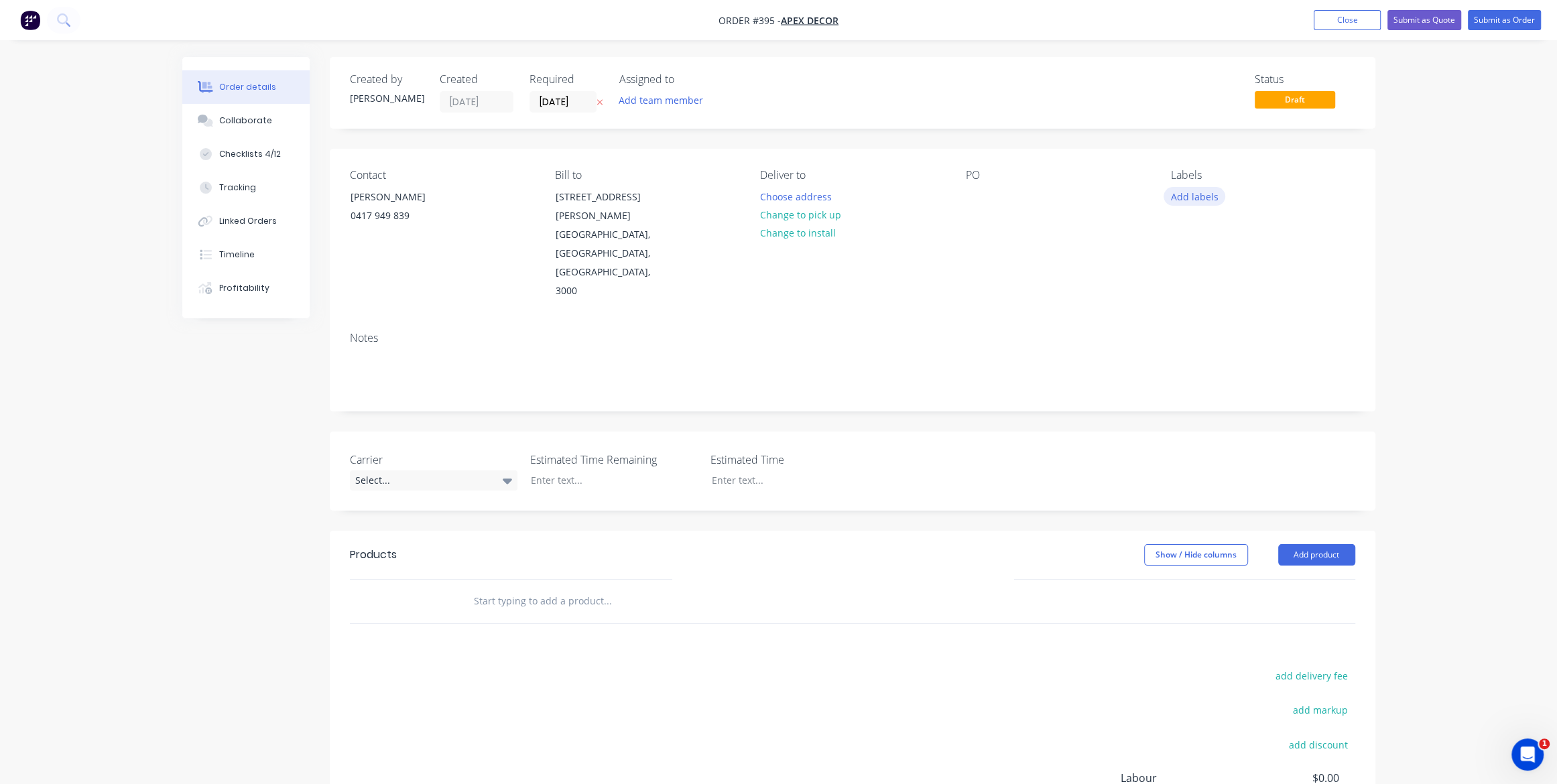
click at [1188, 200] on button "Add labels" at bounding box center [1194, 196] width 62 height 18
click at [1217, 237] on input "text" at bounding box center [1282, 236] width 140 height 27
click at [1193, 318] on div at bounding box center [1190, 317] width 27 height 27
drag, startPoint x: 1251, startPoint y: 235, endPoint x: 1213, endPoint y: 231, distance: 38.2
click at [1213, 231] on input "Urgent" at bounding box center [1282, 229] width 140 height 27
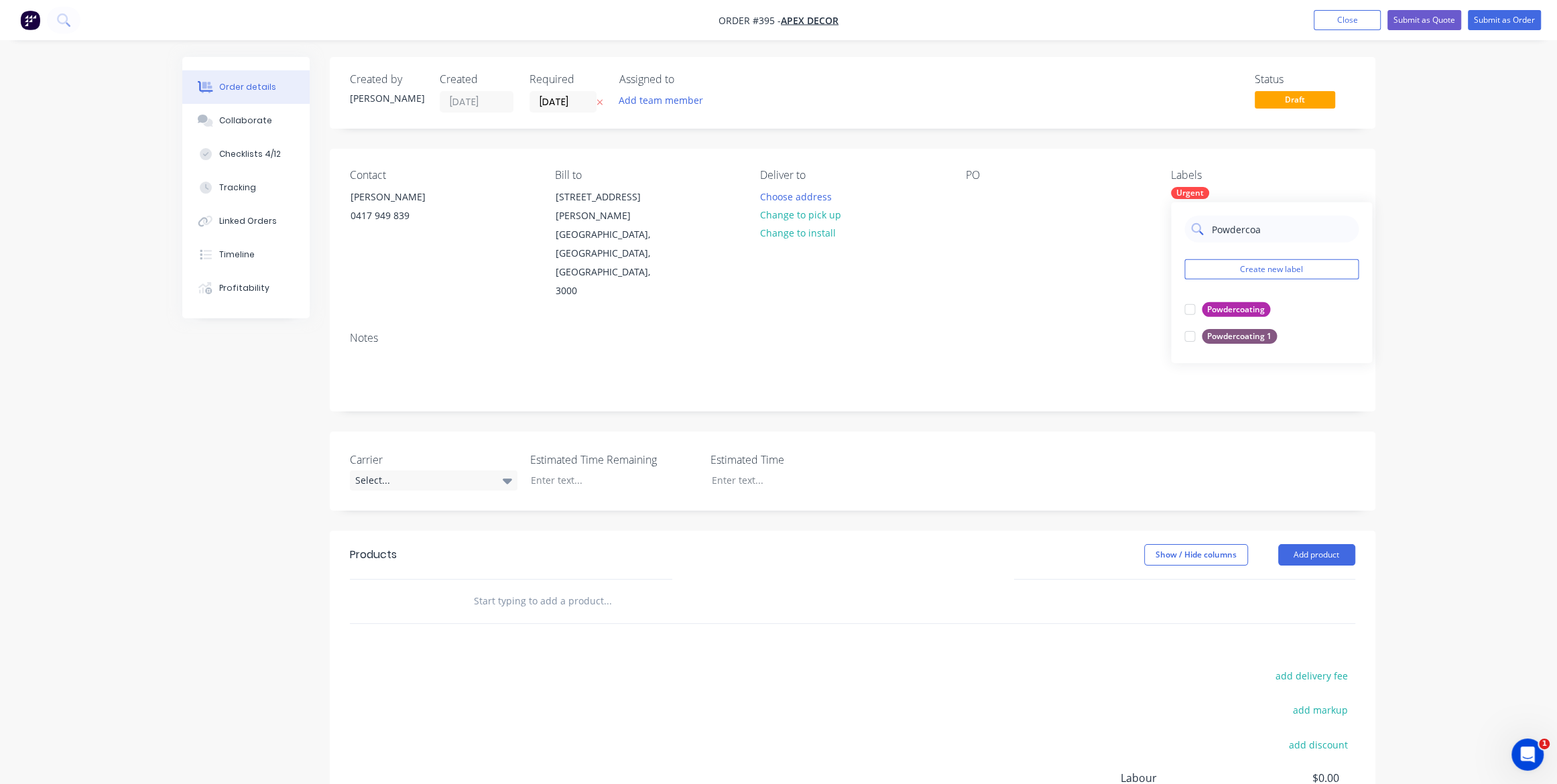
type input "Powdercoat"
click at [1190, 311] on div at bounding box center [1190, 310] width 27 height 27
click at [1431, 374] on div "Order details Collaborate Checklists 4/12 Tracking Linked Orders Timeline Profi…" at bounding box center [778, 483] width 1557 height 966
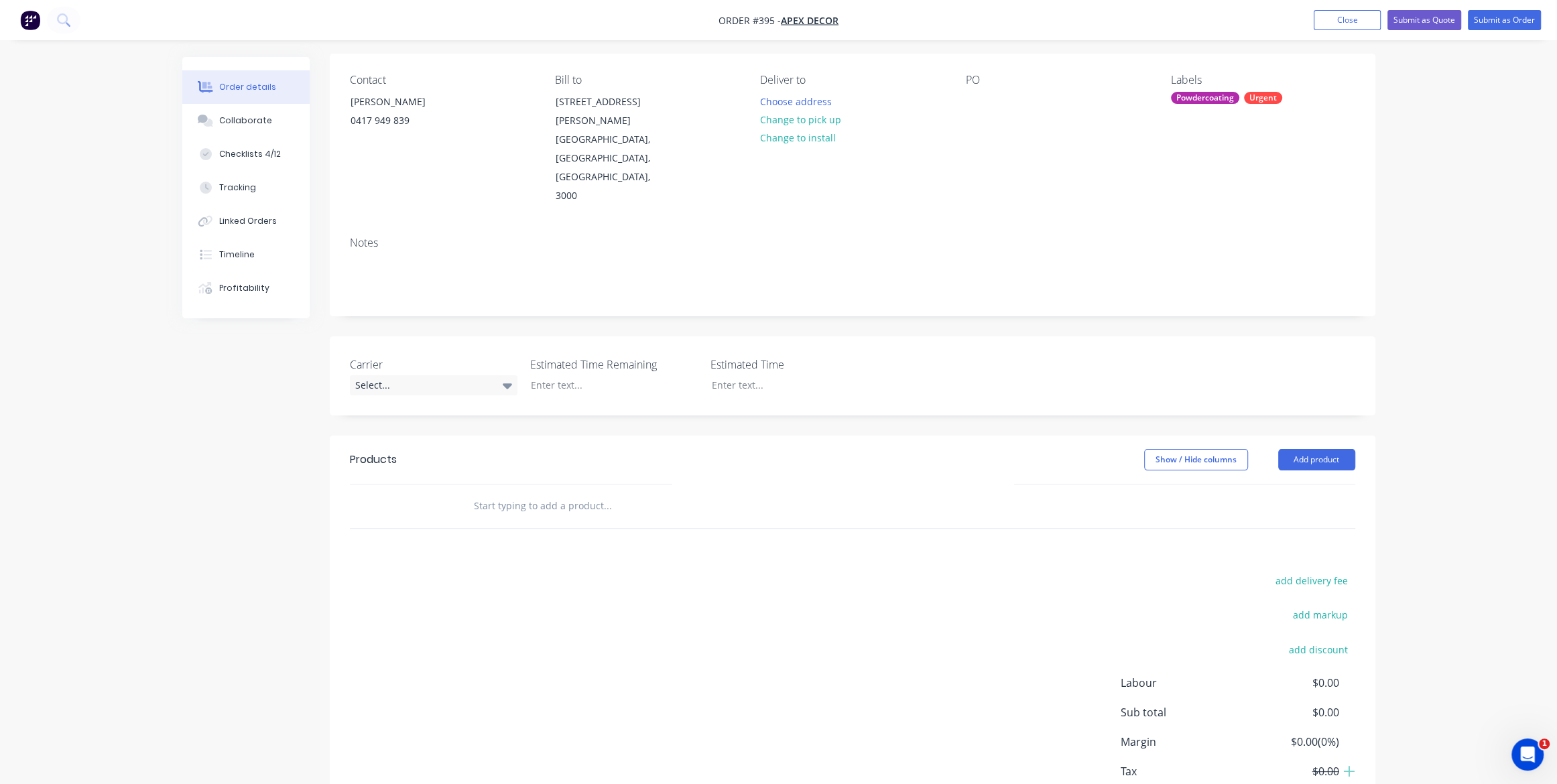
scroll to position [124, 0]
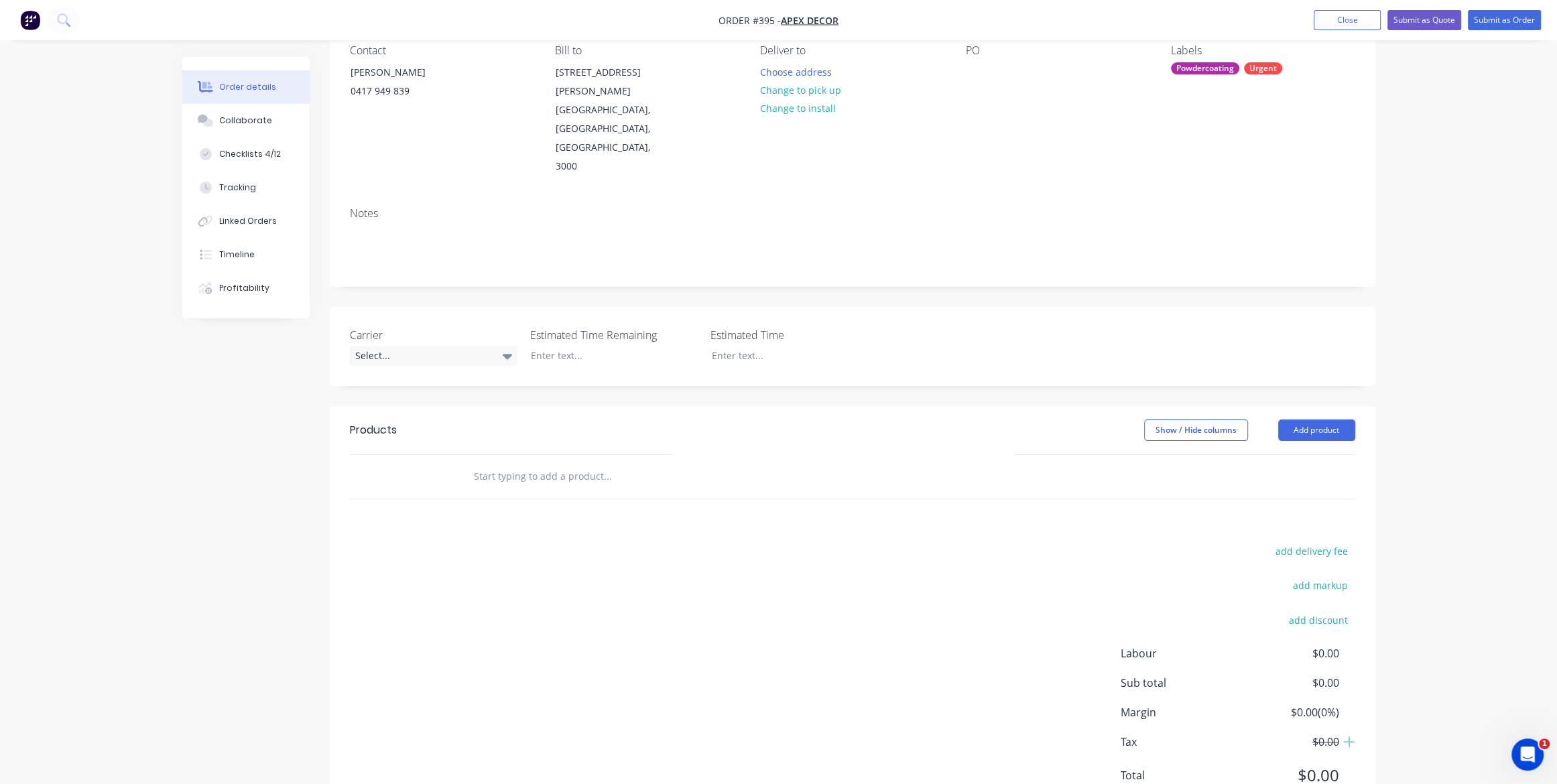
click at [551, 463] on input "text" at bounding box center [607, 477] width 268 height 27
click at [545, 463] on input "text" at bounding box center [607, 477] width 268 height 27
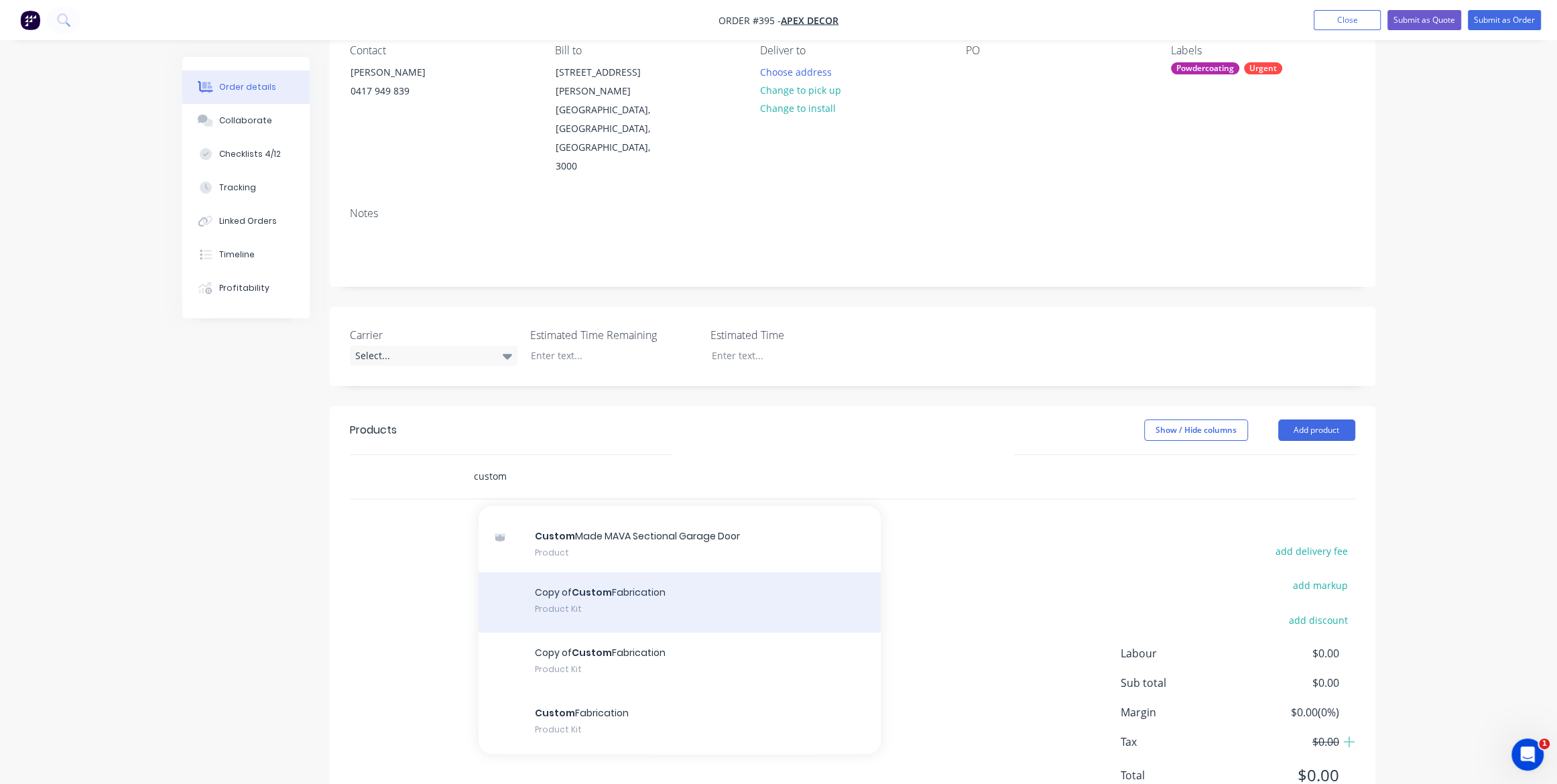
scroll to position [90, 0]
type input "custom"
click at [650, 571] on div "Copy of Custom Fabrication Product Kit" at bounding box center [680, 601] width 402 height 61
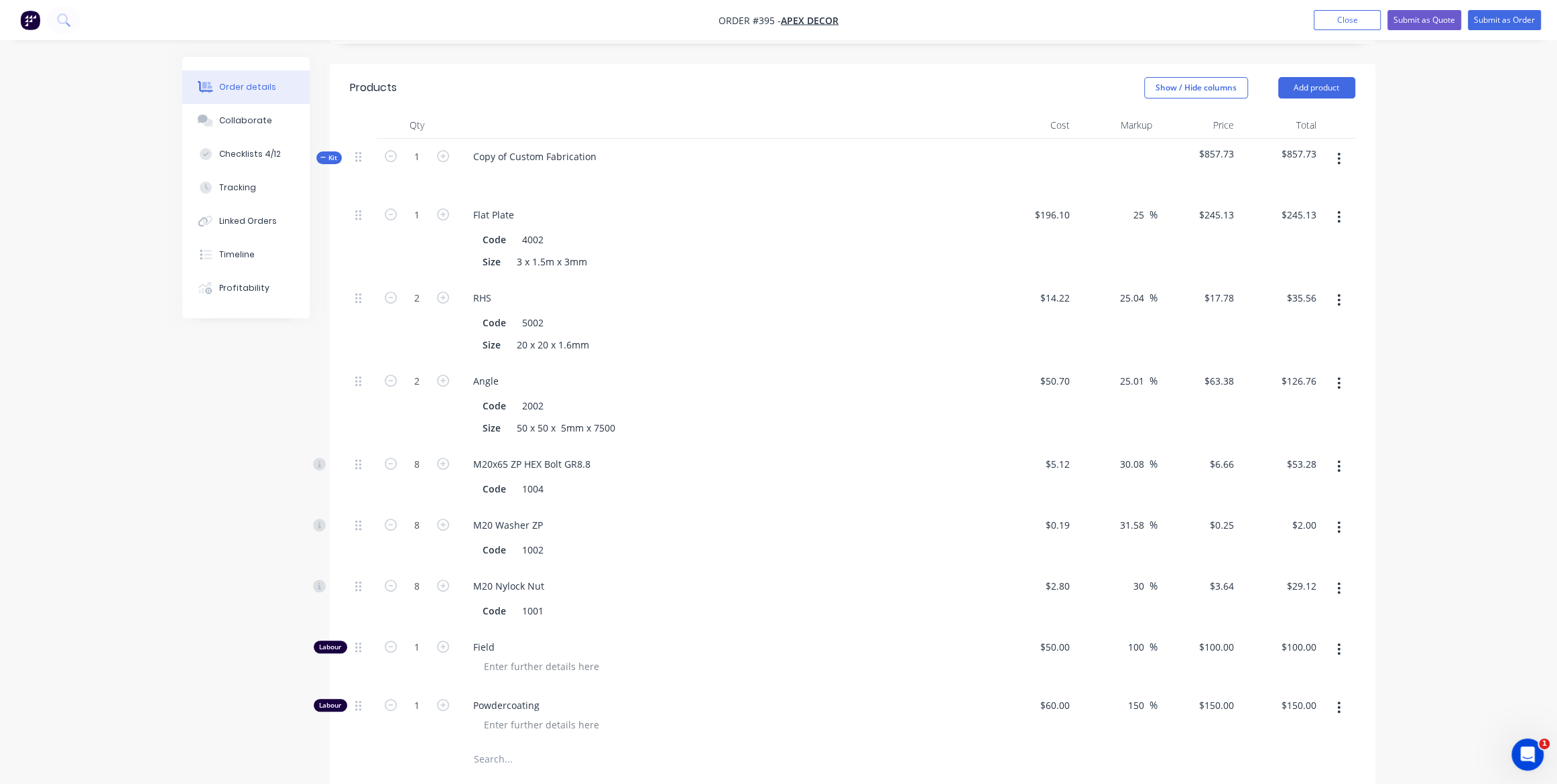
scroll to position [476, 0]
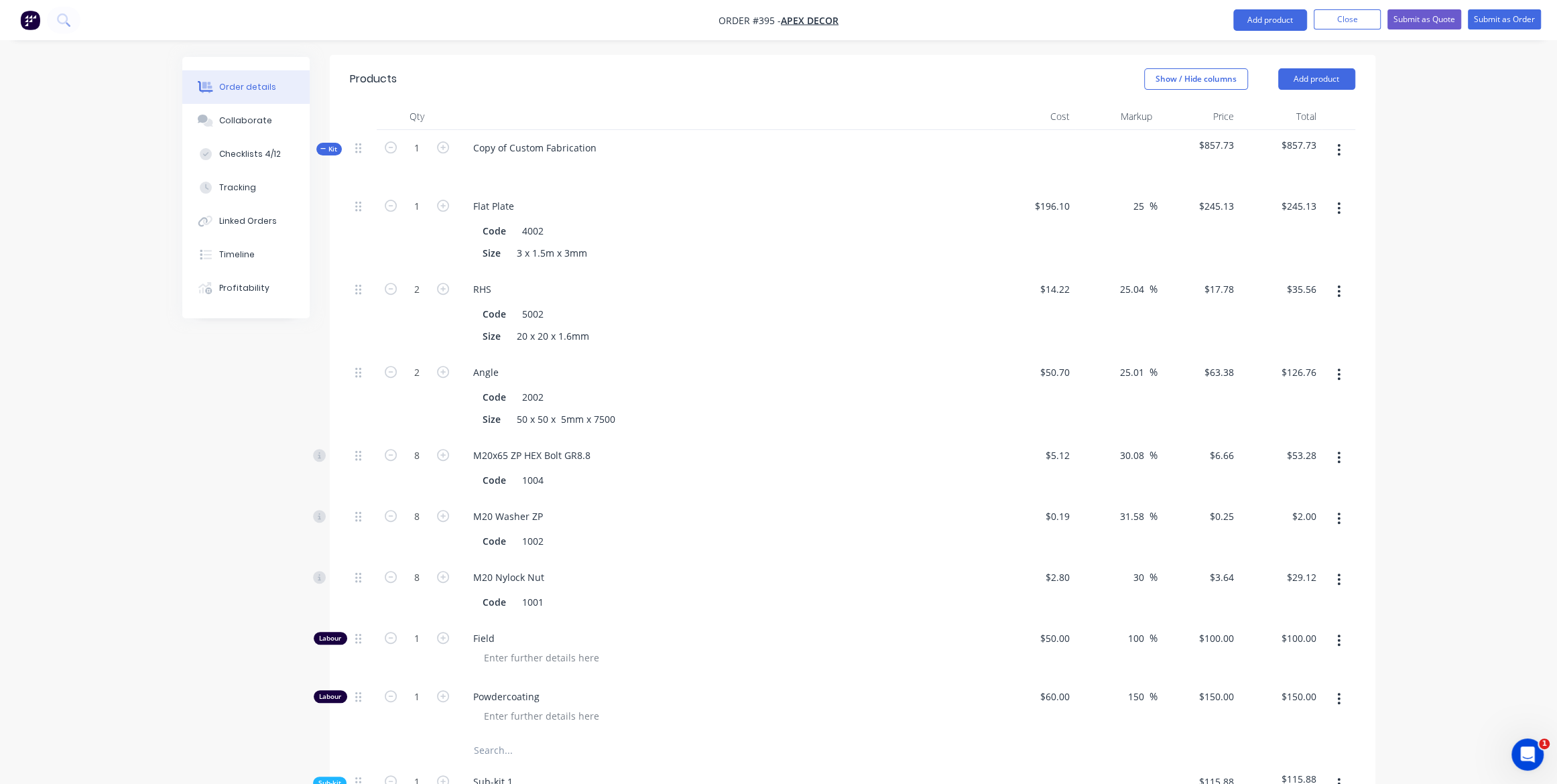
click at [324, 145] on icon "button" at bounding box center [323, 149] width 6 height 7
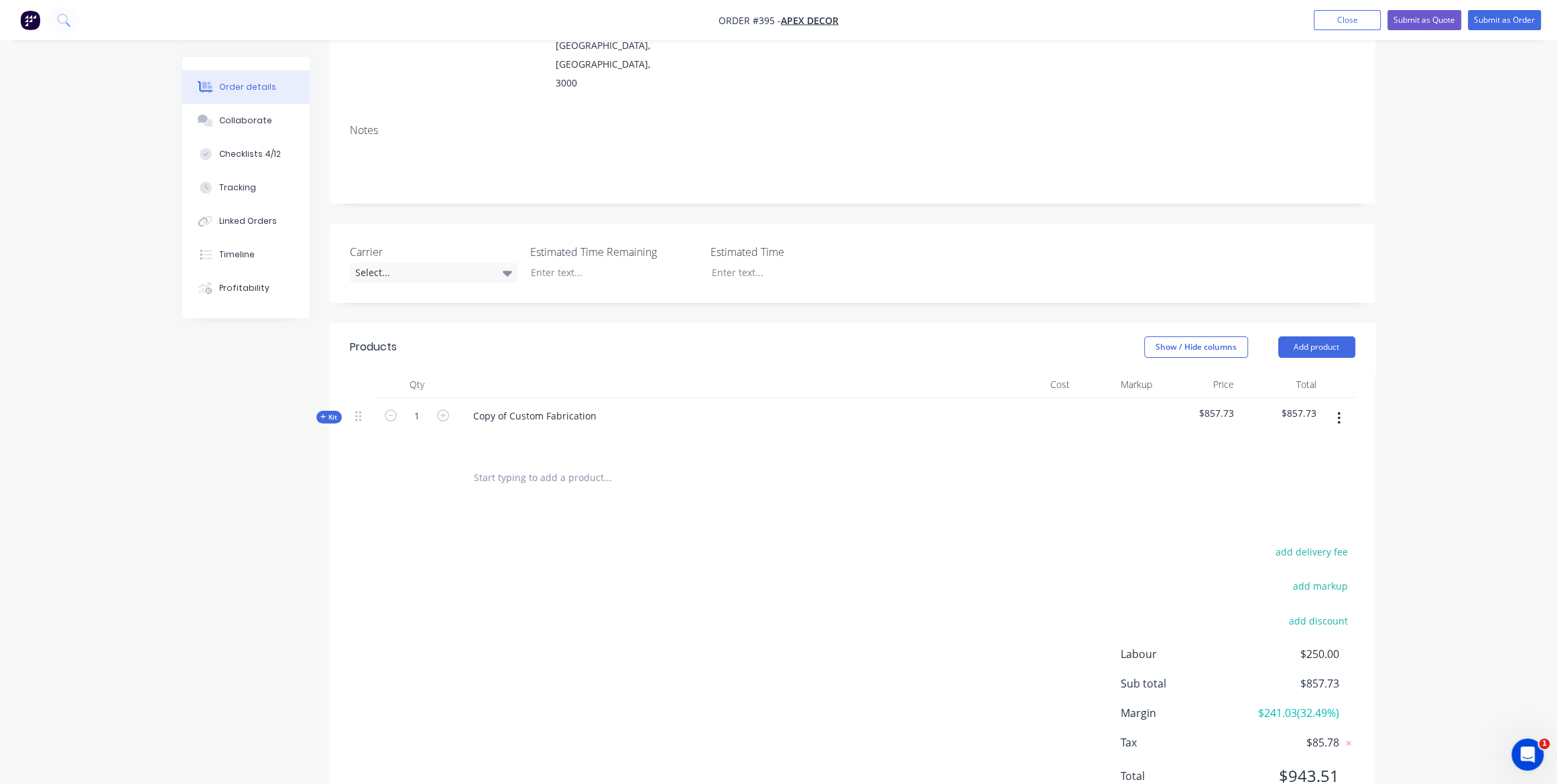
click at [322, 412] on span "Kit" at bounding box center [329, 417] width 17 height 10
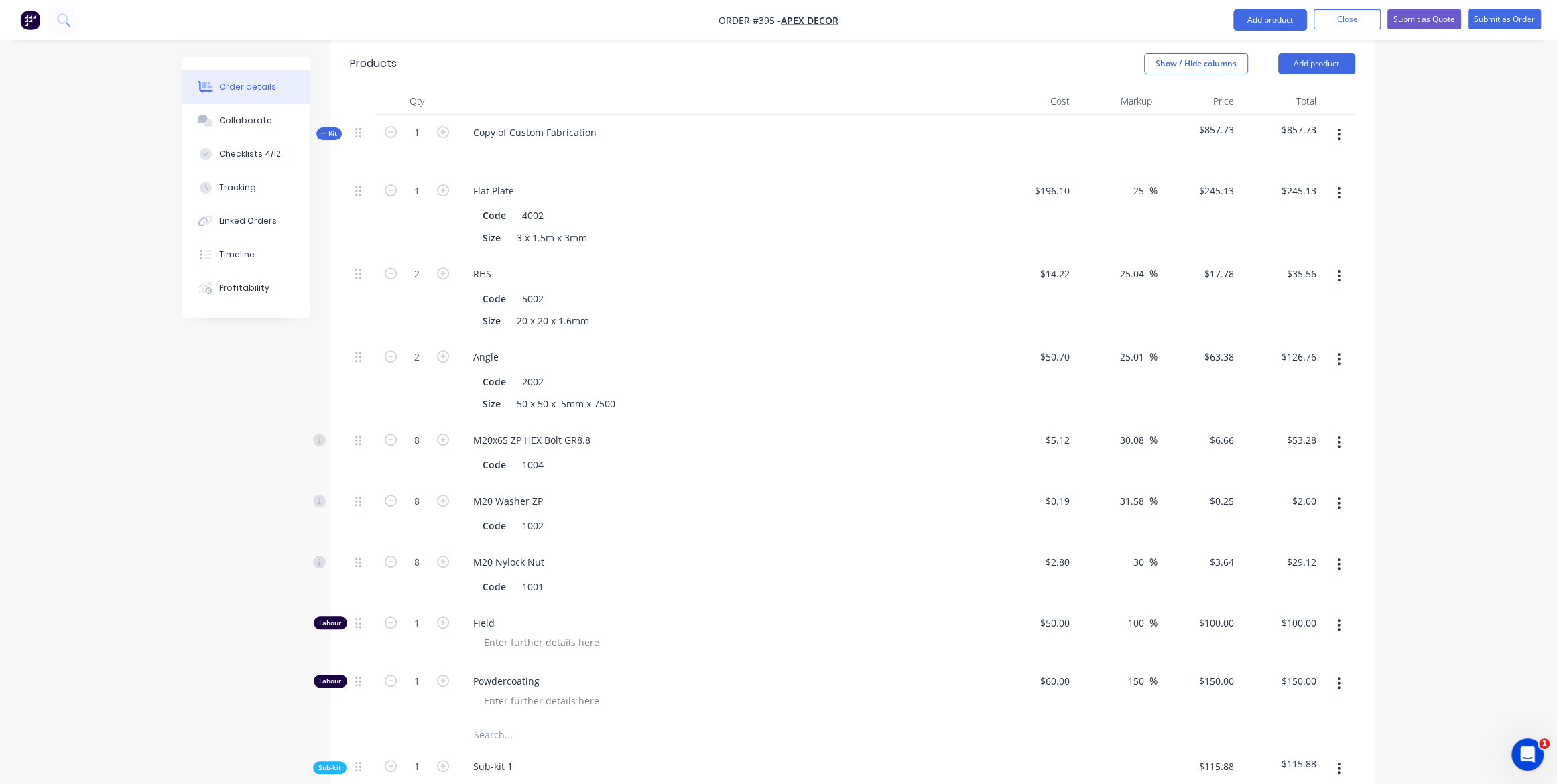
scroll to position [493, 0]
click at [287, 494] on div "Created by David Created 09/10/25 Required 09/10/25 Assigned to Add team member…" at bounding box center [779, 413] width 1193 height 1697
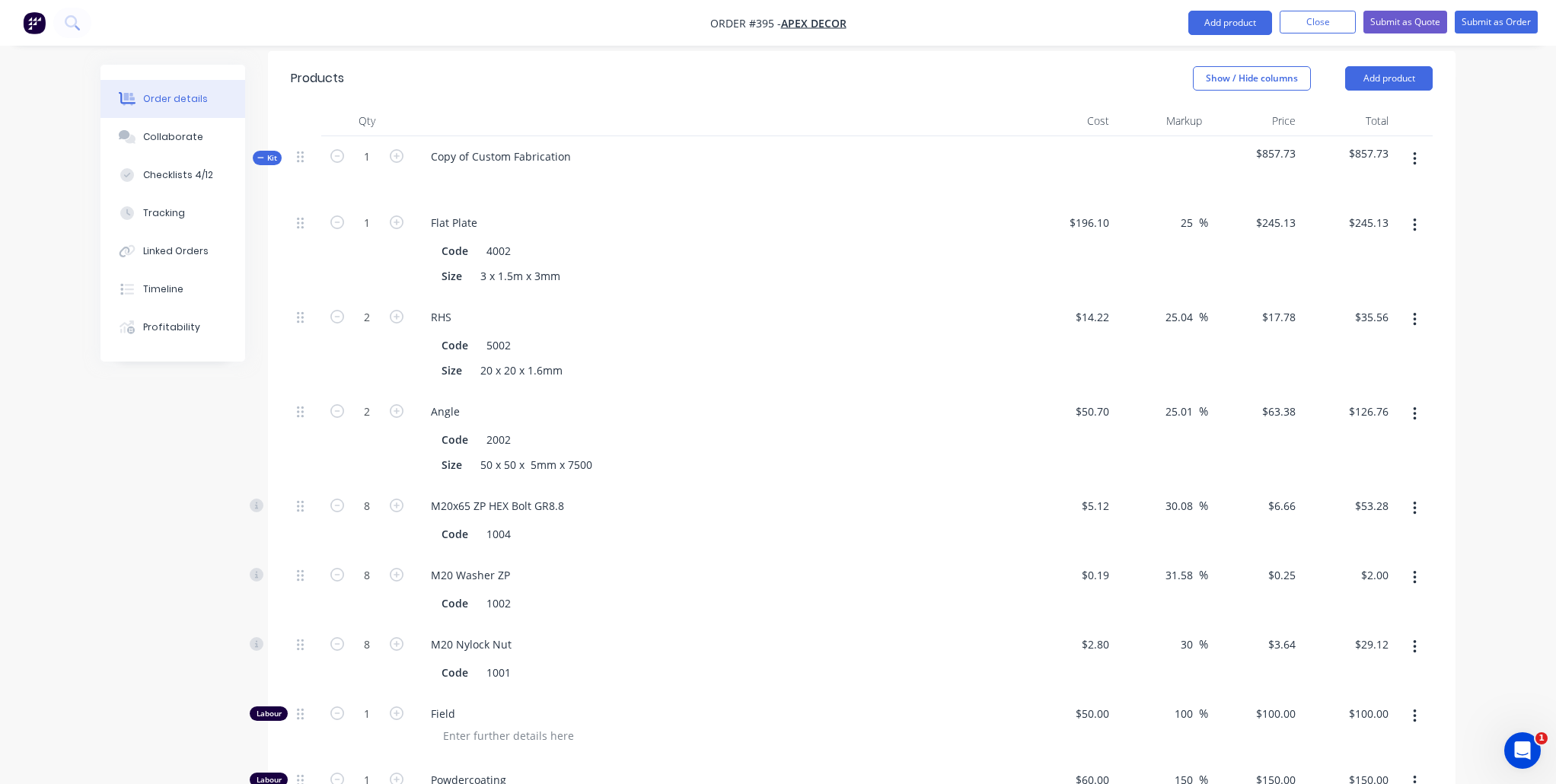
scroll to position [547, 0]
click at [1410, 150] on button "button" at bounding box center [1415, 163] width 36 height 27
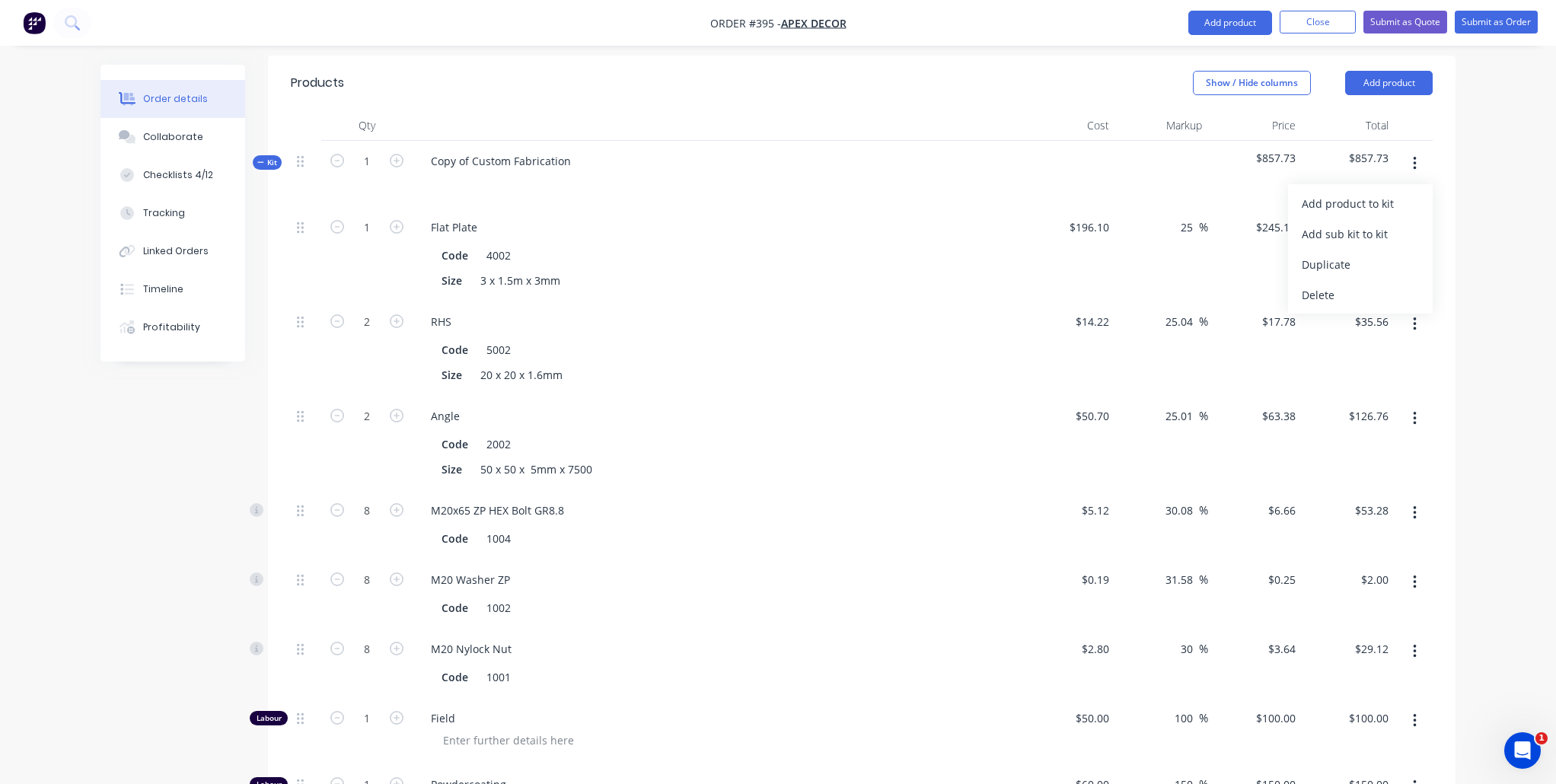
click at [1476, 143] on div "Order details Collaborate Checklists 4/12 Tracking Linked Orders Timeline Profi…" at bounding box center [778, 448] width 1556 height 1991
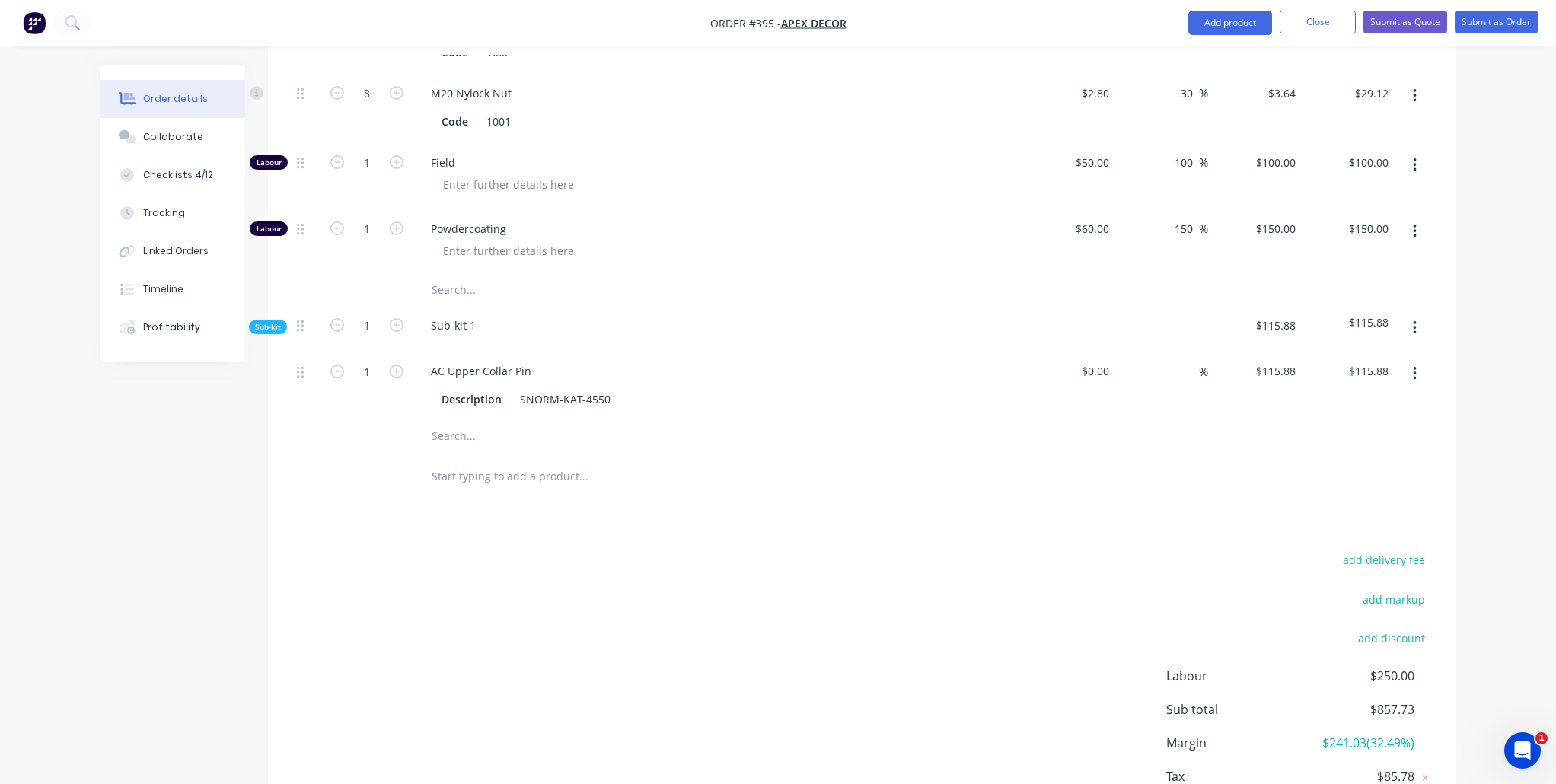
scroll to position [1141, 0]
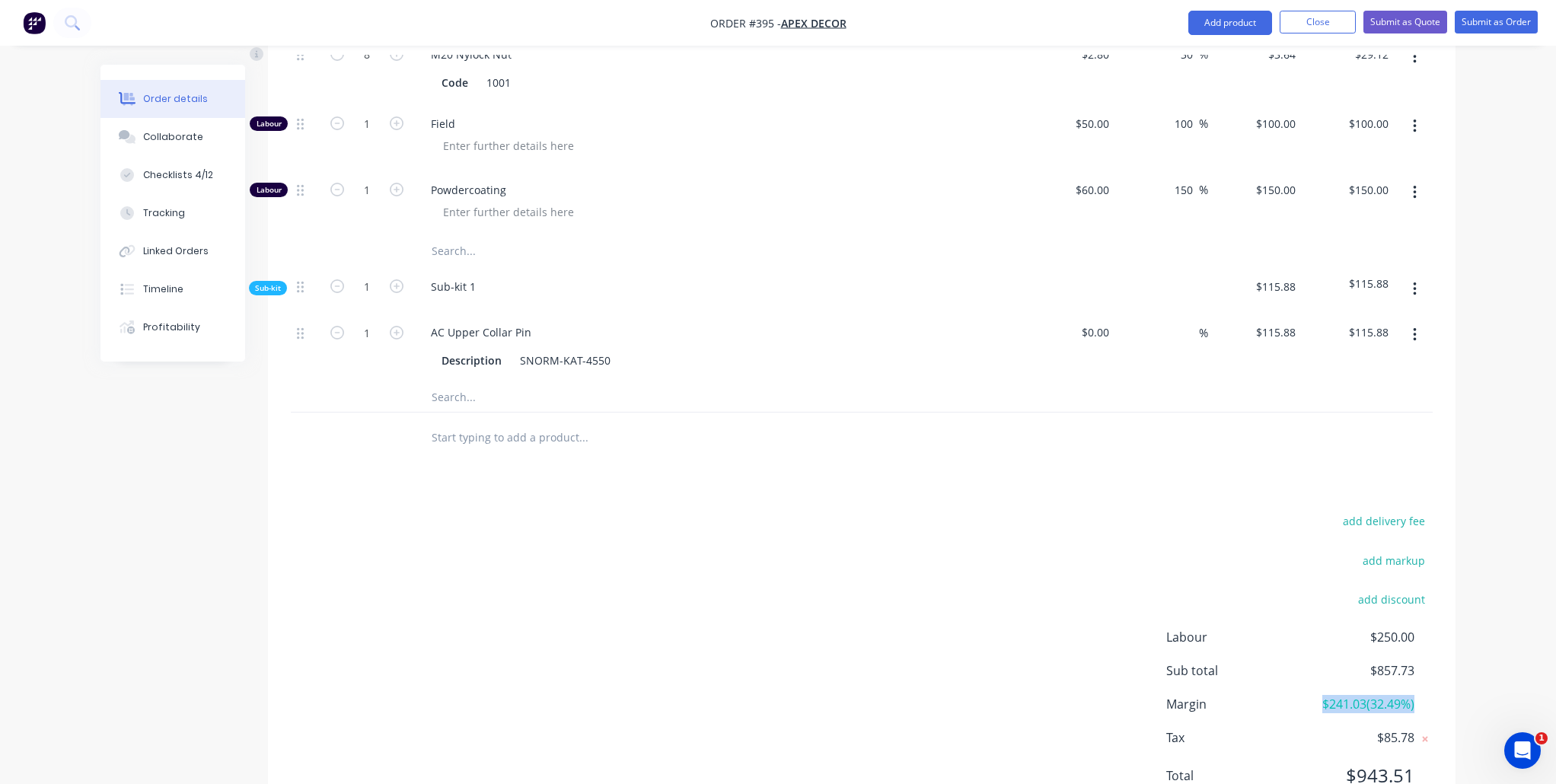
drag, startPoint x: 1426, startPoint y: 638, endPoint x: 1318, endPoint y: 640, distance: 108.0
click at [1318, 695] on div "Margin $241.03 ( 32.49 %)" at bounding box center [1299, 704] width 267 height 18
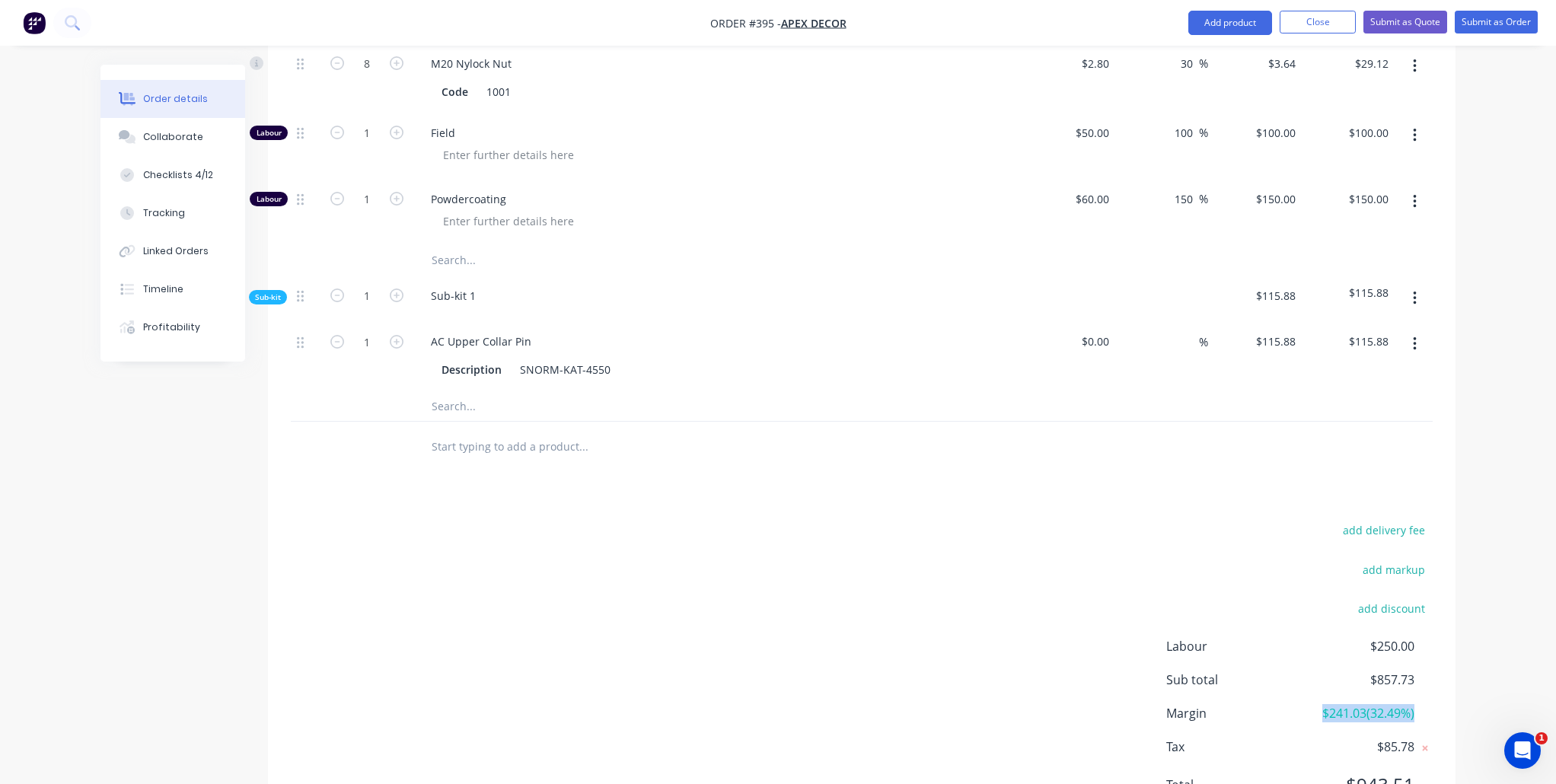
scroll to position [1129, 0]
click at [1439, 647] on div "add delivery fee add markup add discount Labour $250.00 Sub total $857.73 Margi…" at bounding box center [862, 669] width 1188 height 294
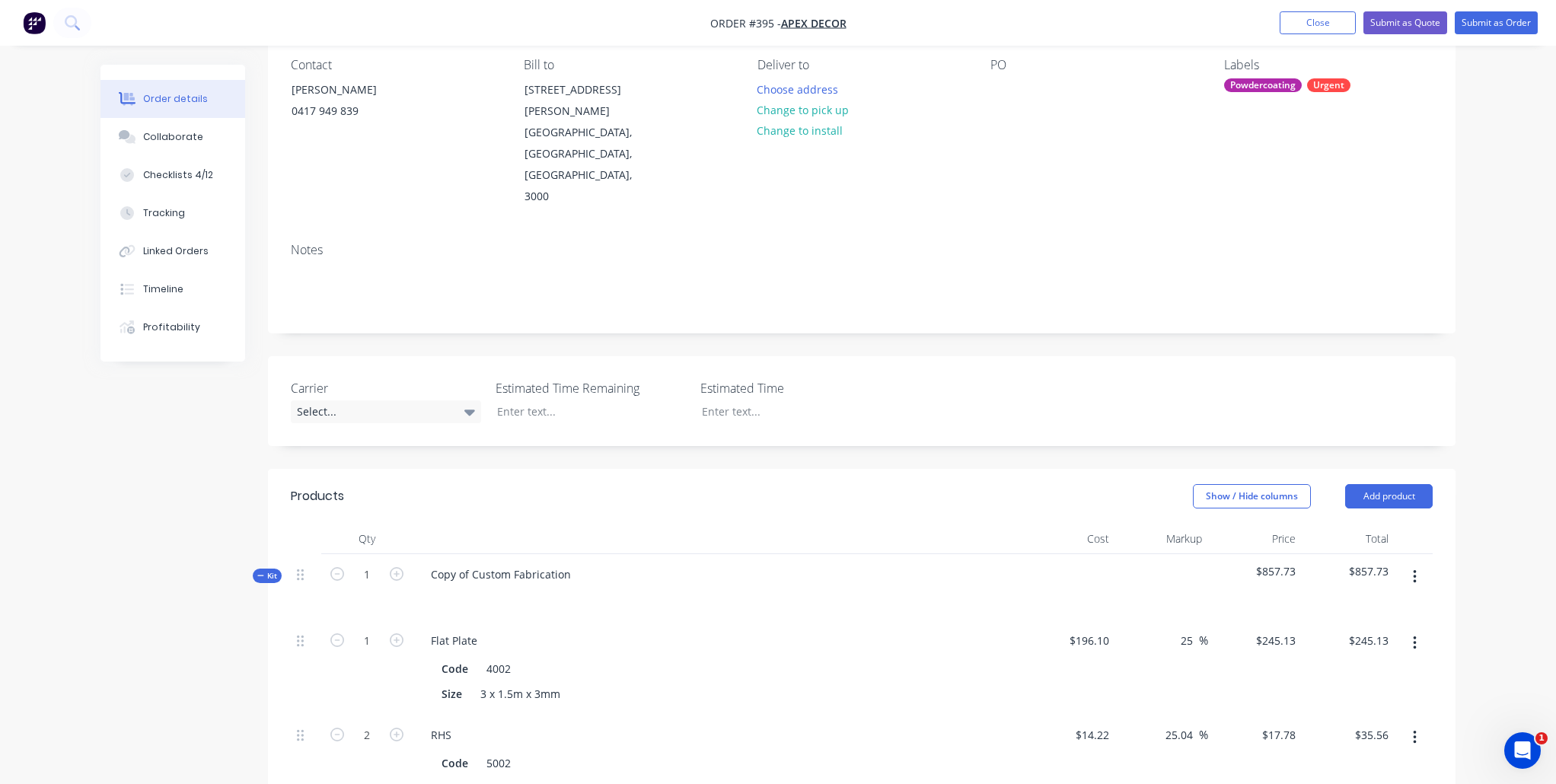
scroll to position [0, 0]
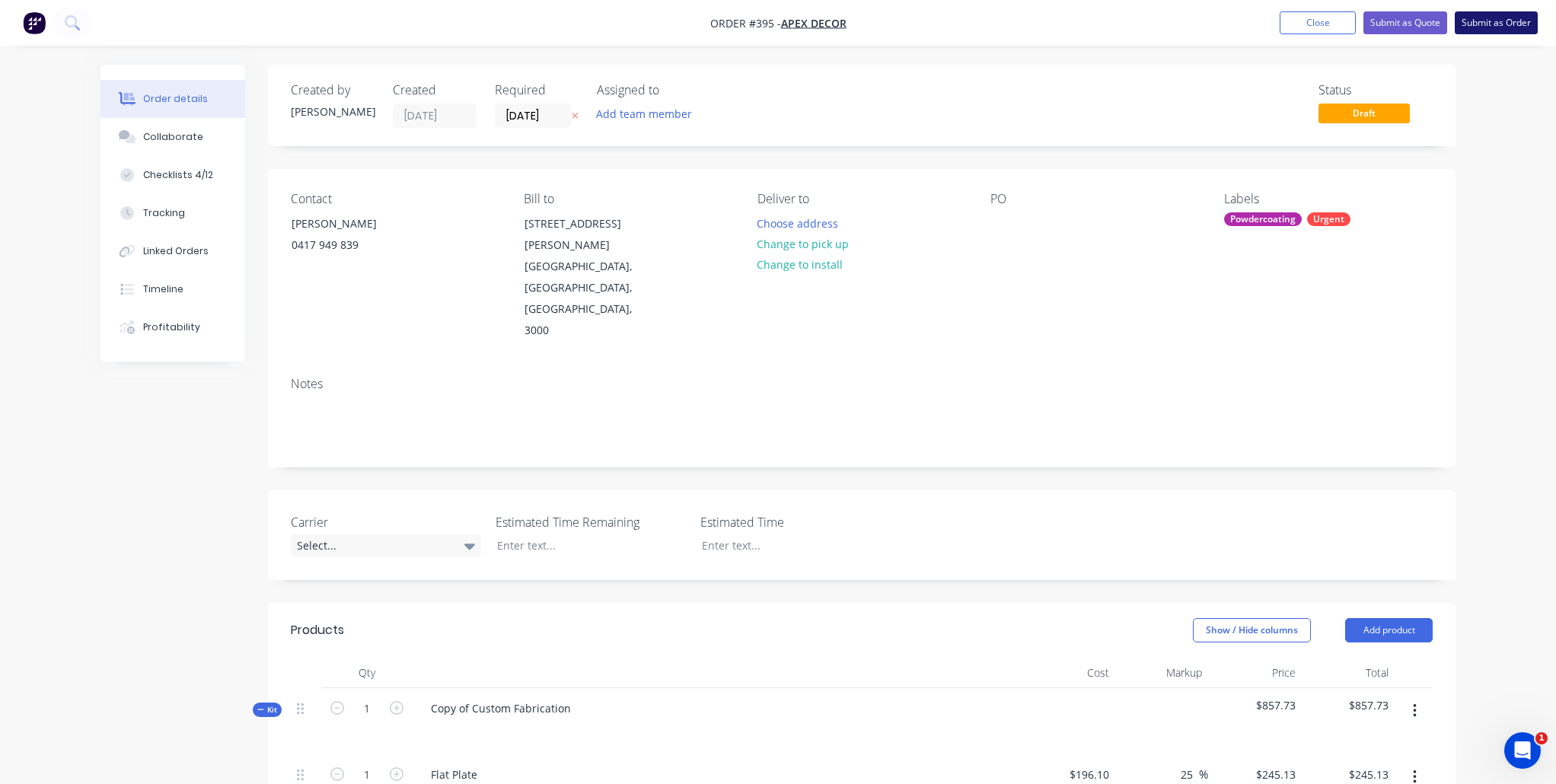
click at [1499, 22] on button "Submit as Order" at bounding box center [1496, 23] width 83 height 23
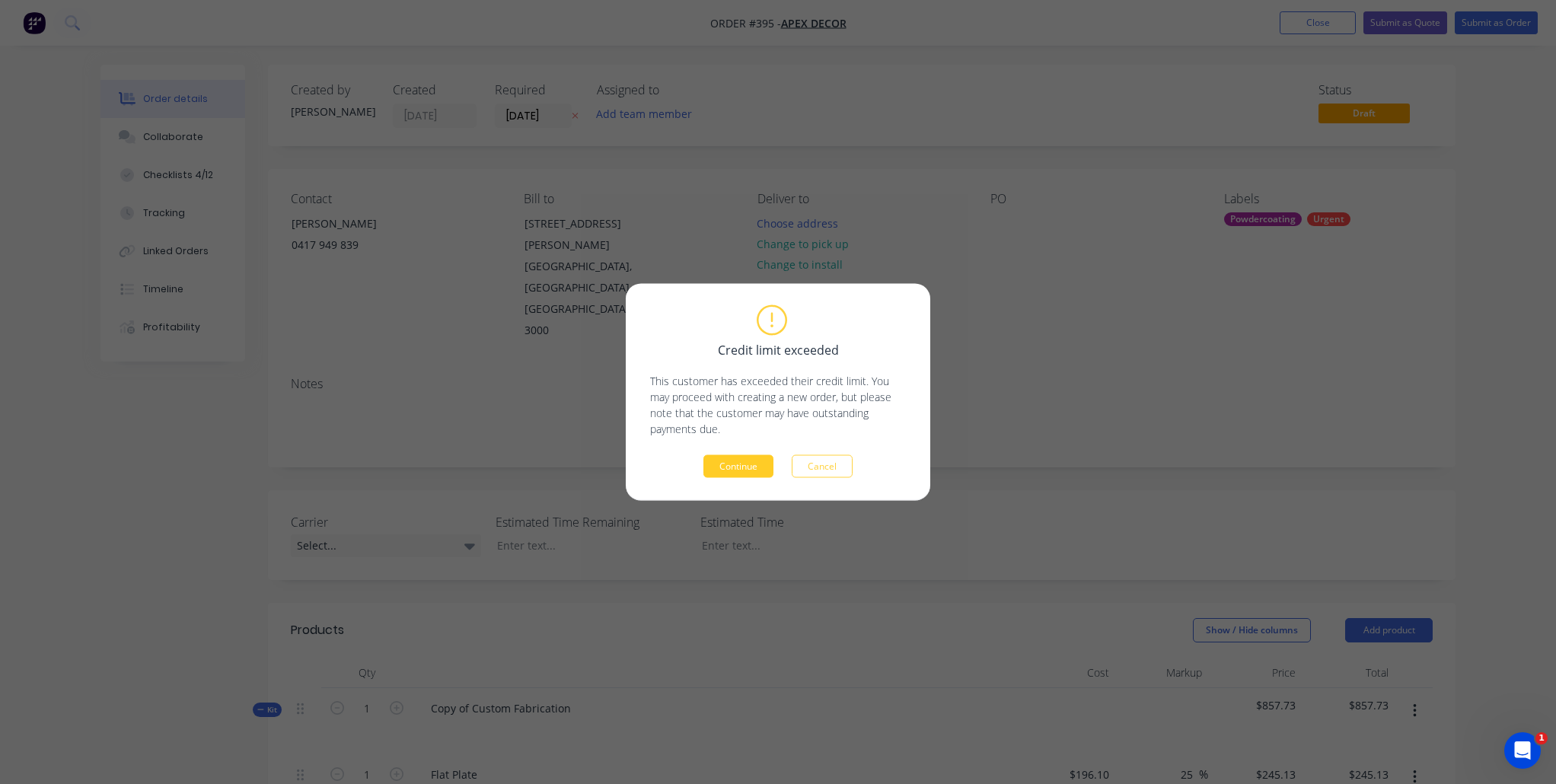
click at [726, 459] on button "Continue" at bounding box center [739, 466] width 70 height 23
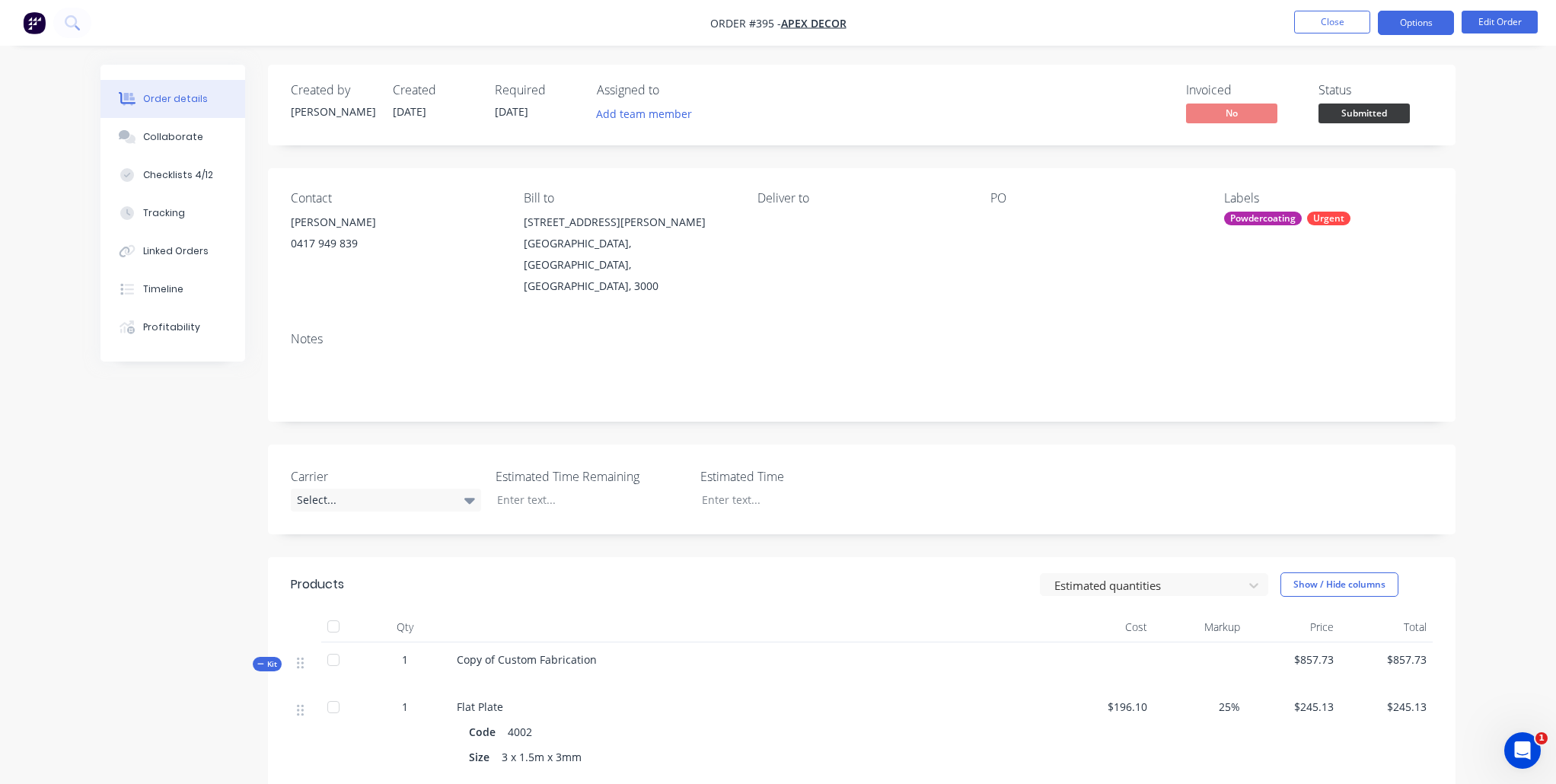
click at [1404, 27] on button "Options" at bounding box center [1416, 23] width 76 height 24
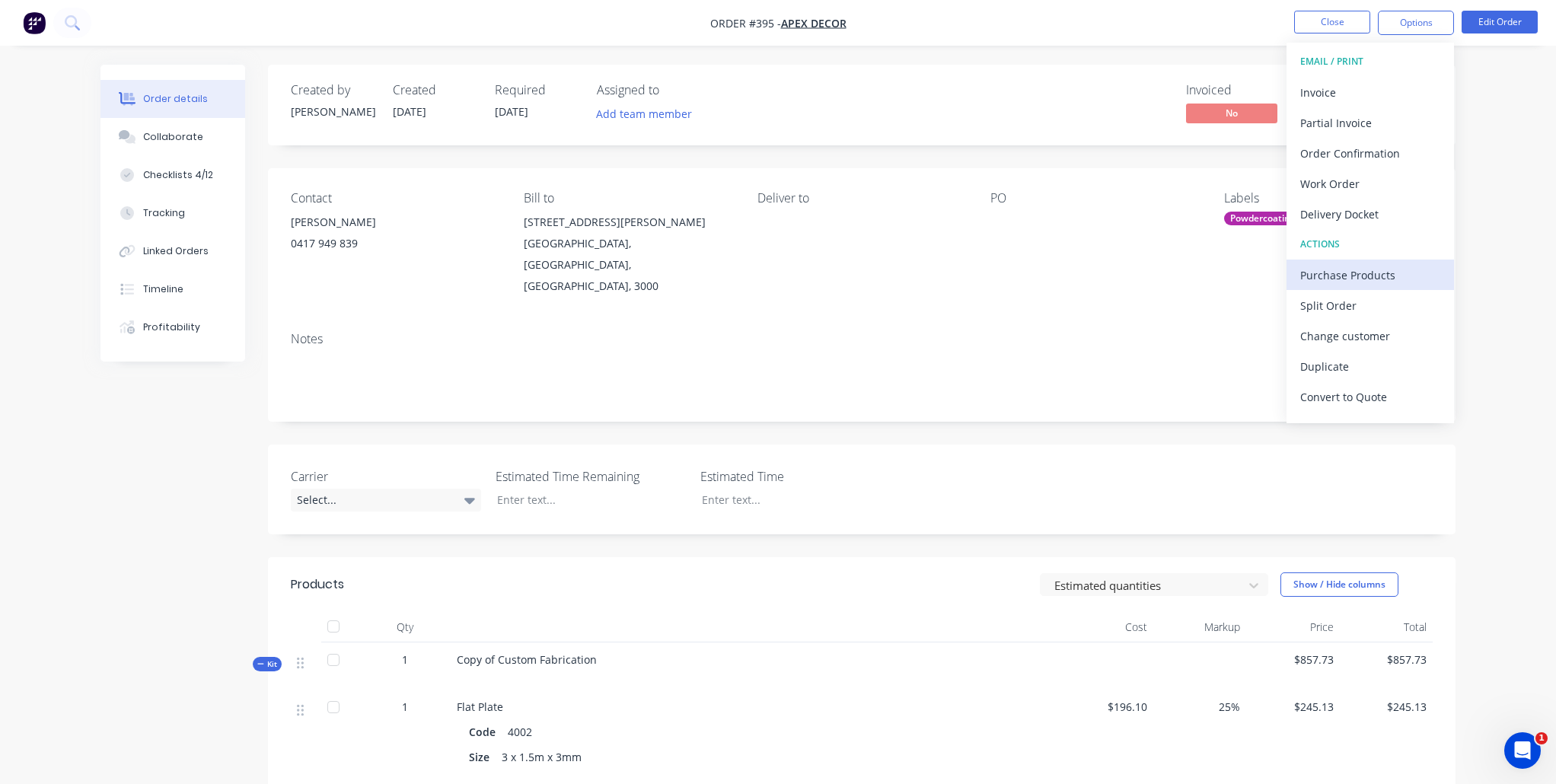
click at [1325, 273] on div "Purchase Products" at bounding box center [1370, 275] width 140 height 22
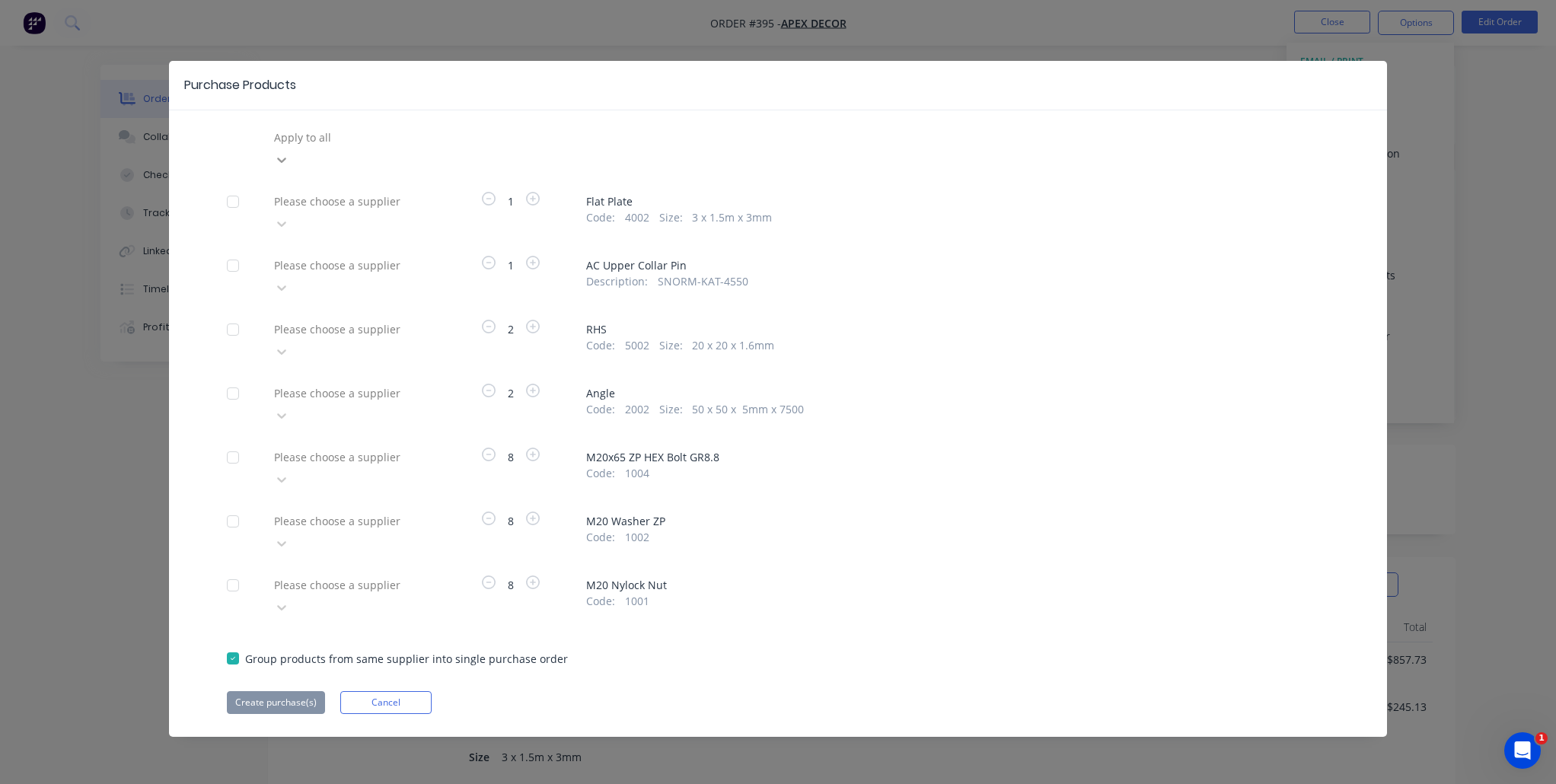
click at [290, 152] on icon at bounding box center [282, 160] width 15 height 15
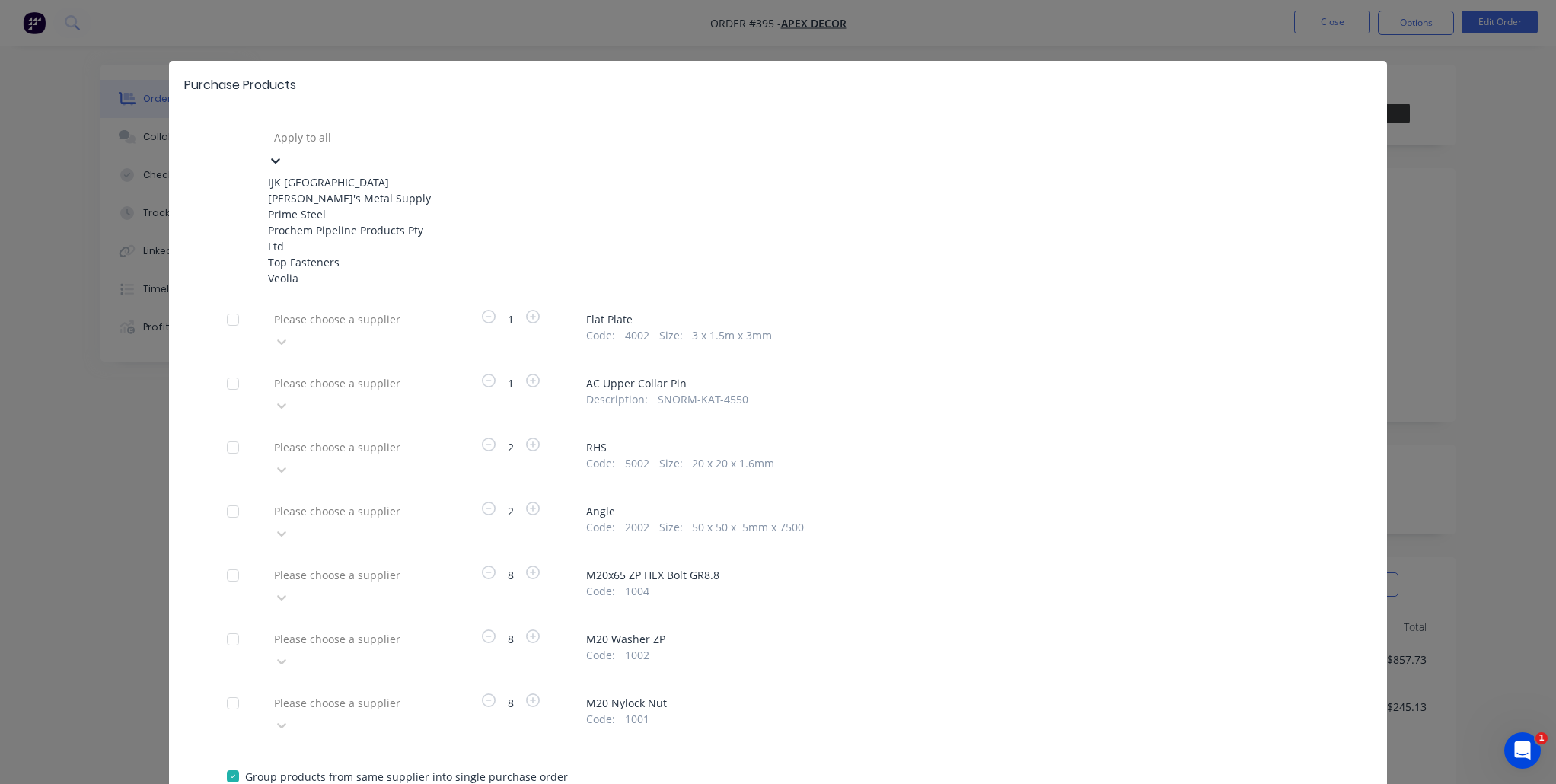
click at [348, 174] on div "IJK NSW" at bounding box center [351, 182] width 167 height 16
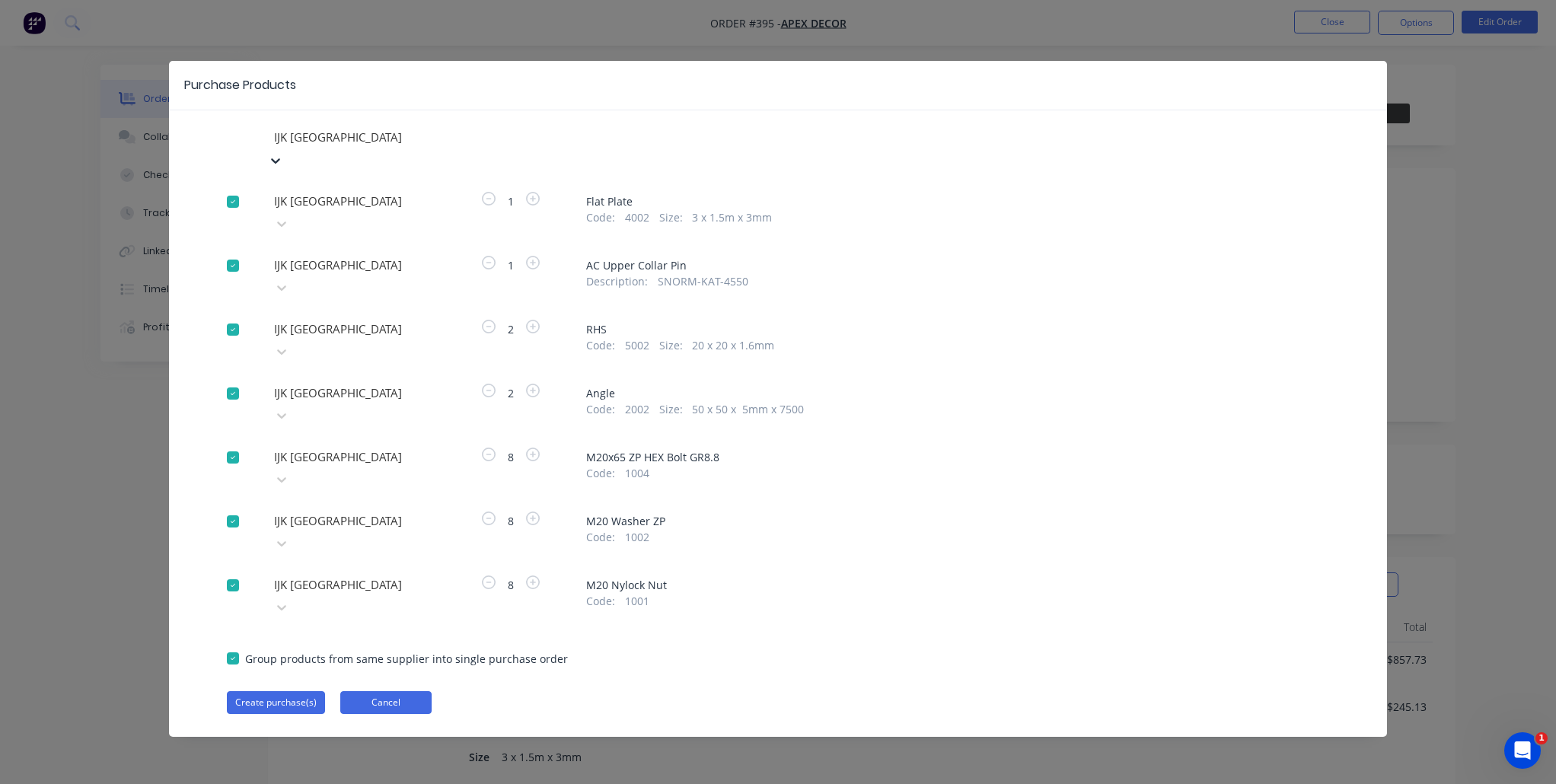
click at [363, 691] on button "Cancel" at bounding box center [387, 702] width 92 height 23
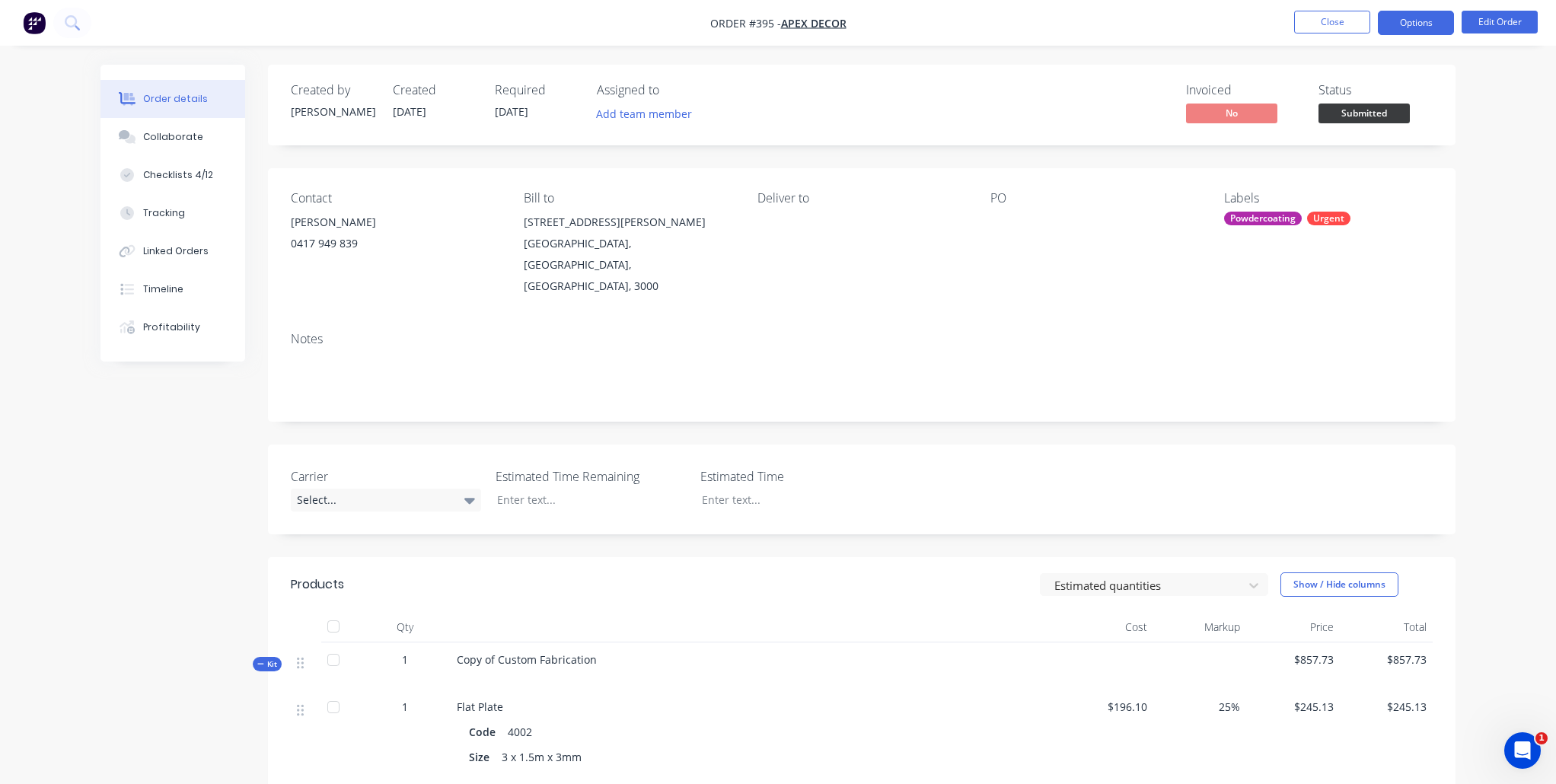
click at [1396, 21] on button "Options" at bounding box center [1416, 23] width 76 height 24
click at [197, 135] on button "Collaborate" at bounding box center [173, 137] width 144 height 38
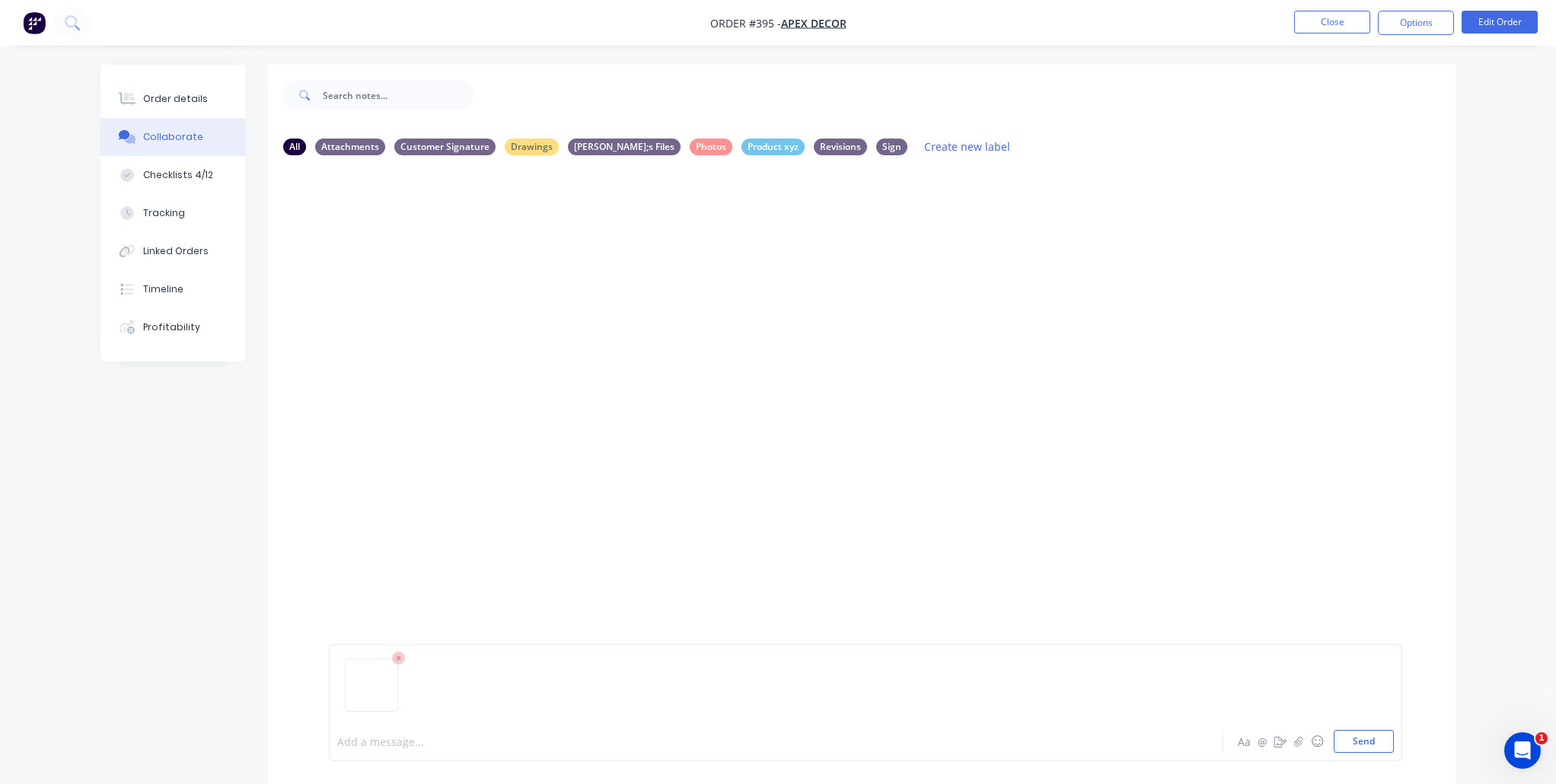
click at [383, 738] on div at bounding box center [734, 741] width 792 height 16
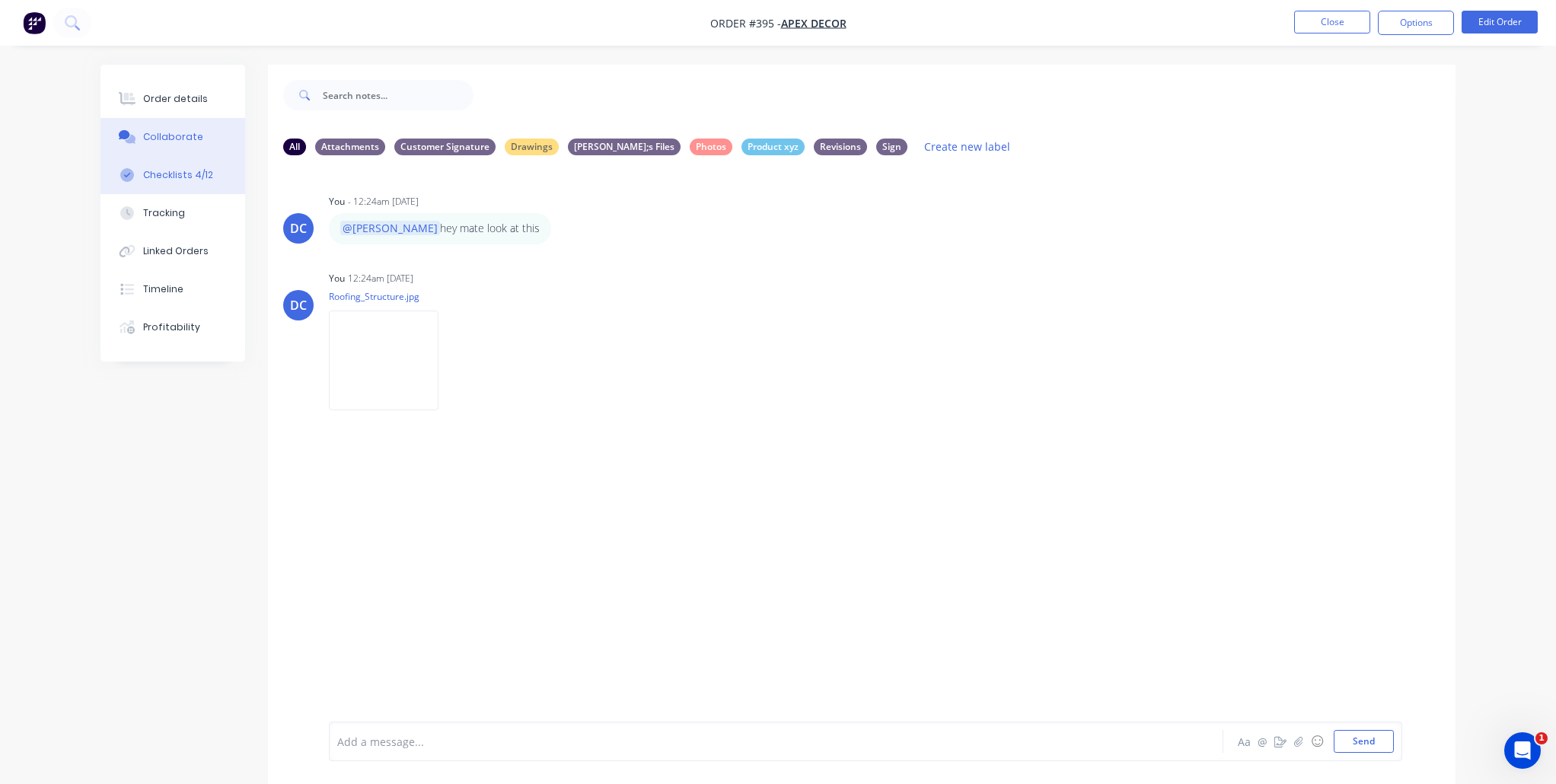
click at [189, 176] on div "Checklists 4/12" at bounding box center [178, 175] width 70 height 14
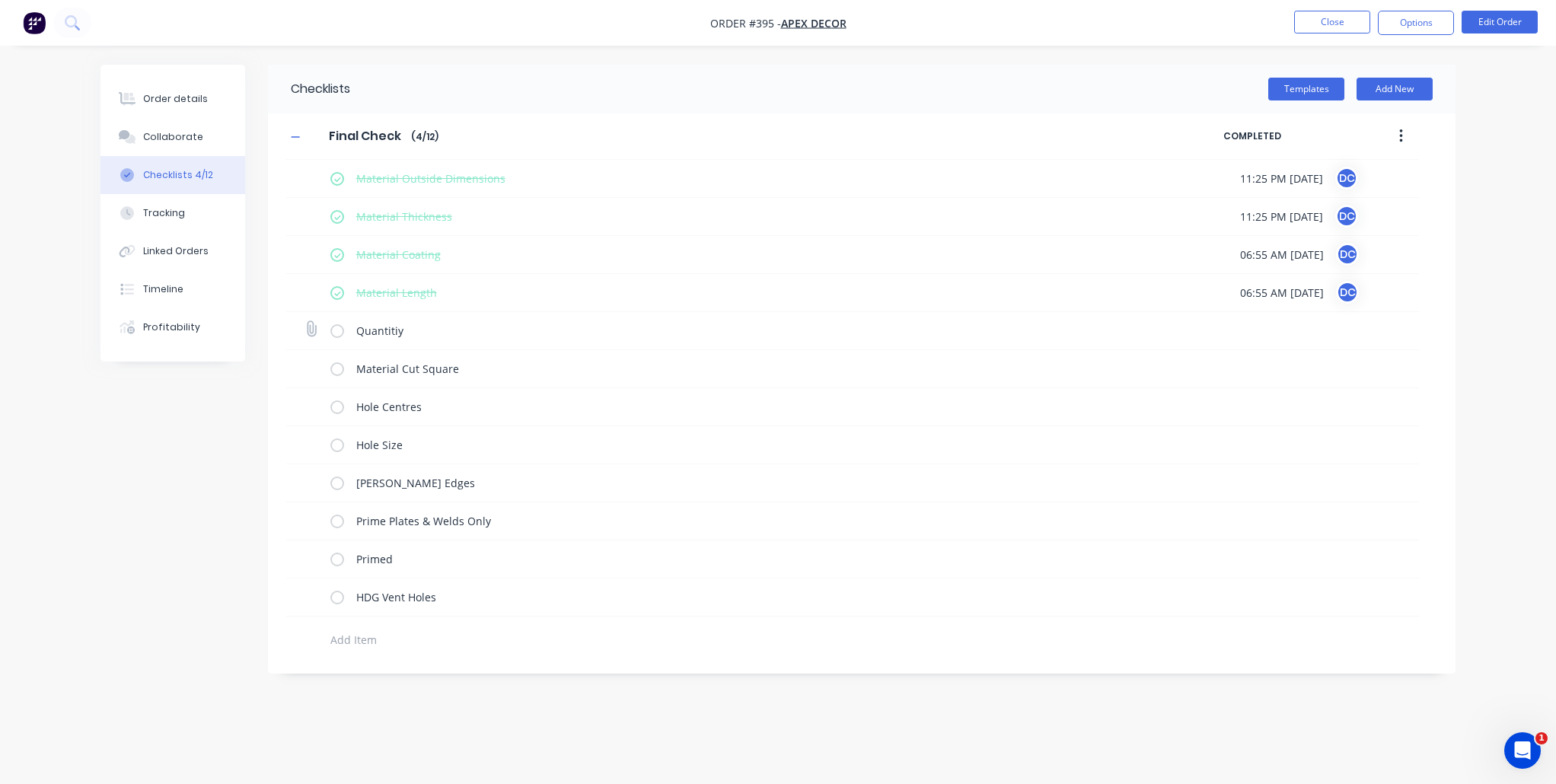
click at [335, 333] on label at bounding box center [338, 331] width 14 height 16
click at [0, 0] on input "checkbox" at bounding box center [0, 0] width 0 height 0
click at [337, 370] on label at bounding box center [338, 368] width 14 height 16
click at [0, 0] on input "checkbox" at bounding box center [0, 0] width 0 height 0
click at [189, 215] on button "Tracking" at bounding box center [173, 213] width 144 height 38
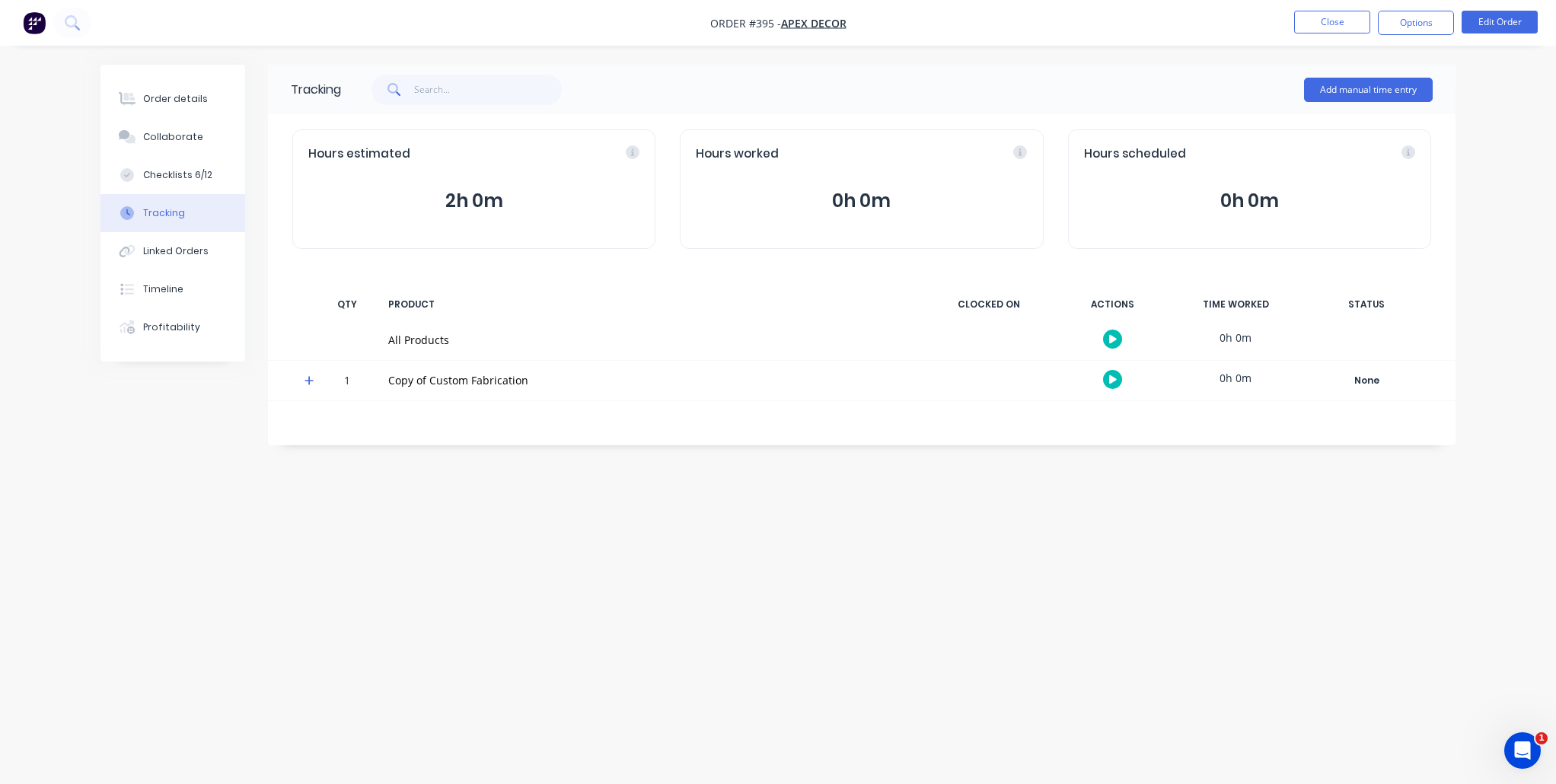
click at [310, 382] on icon at bounding box center [309, 380] width 10 height 11
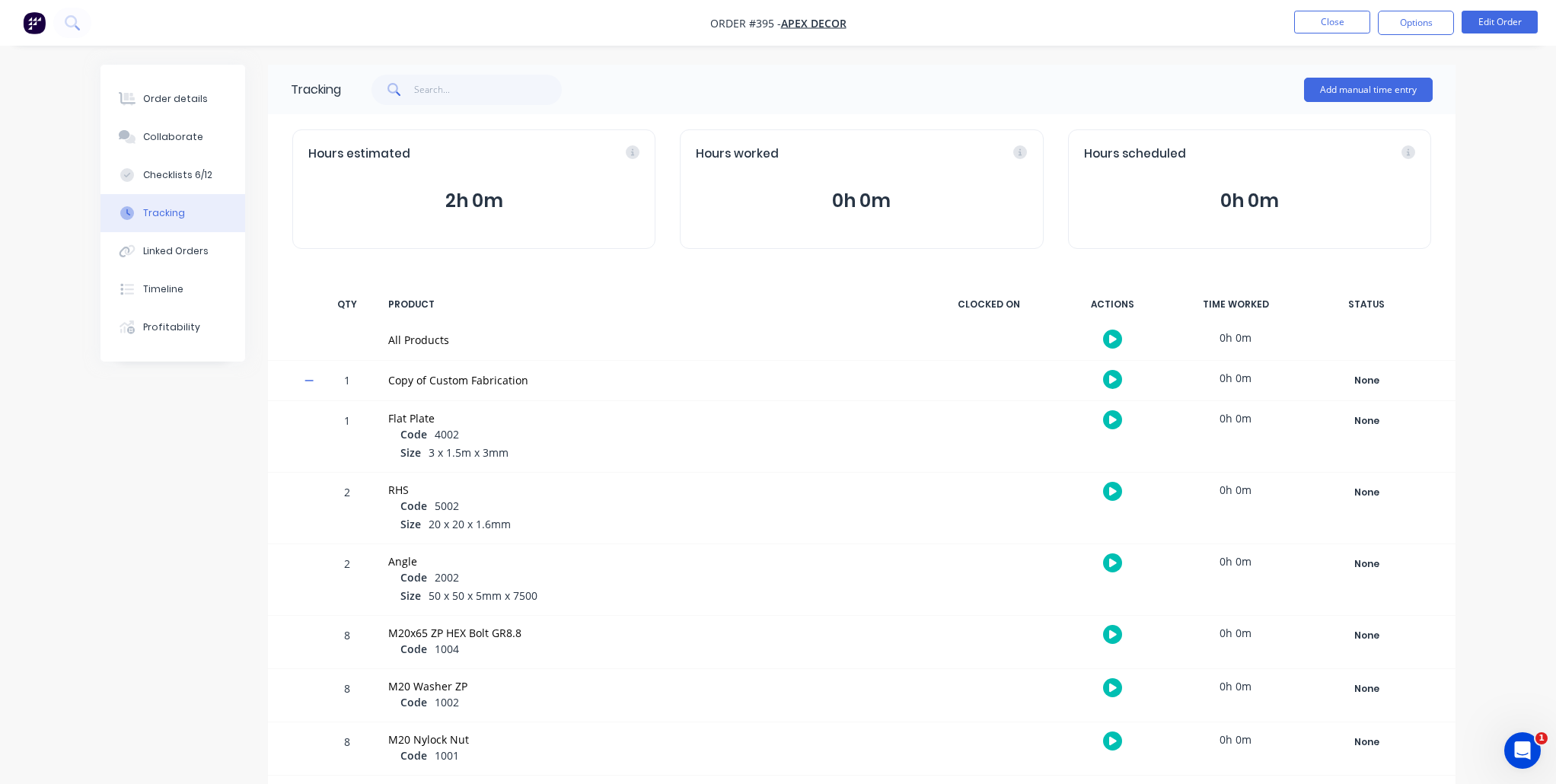
click at [1116, 344] on button "button" at bounding box center [1112, 339] width 19 height 19
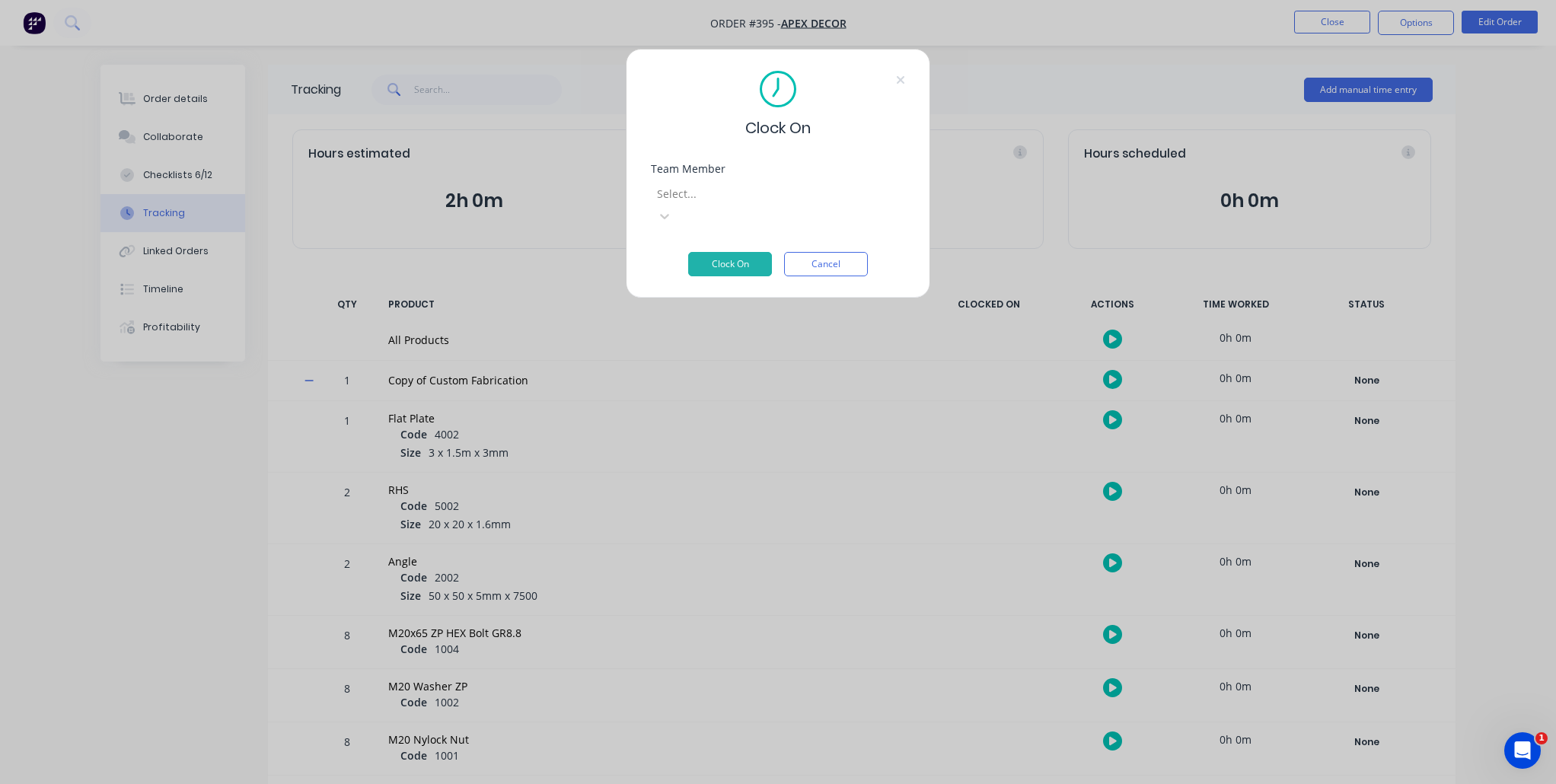
click at [870, 211] on div "Team Member Select..." at bounding box center [778, 208] width 254 height 89
click at [870, 201] on div at bounding box center [765, 193] width 219 height 19
click at [743, 252] on button "Clock On" at bounding box center [730, 264] width 84 height 24
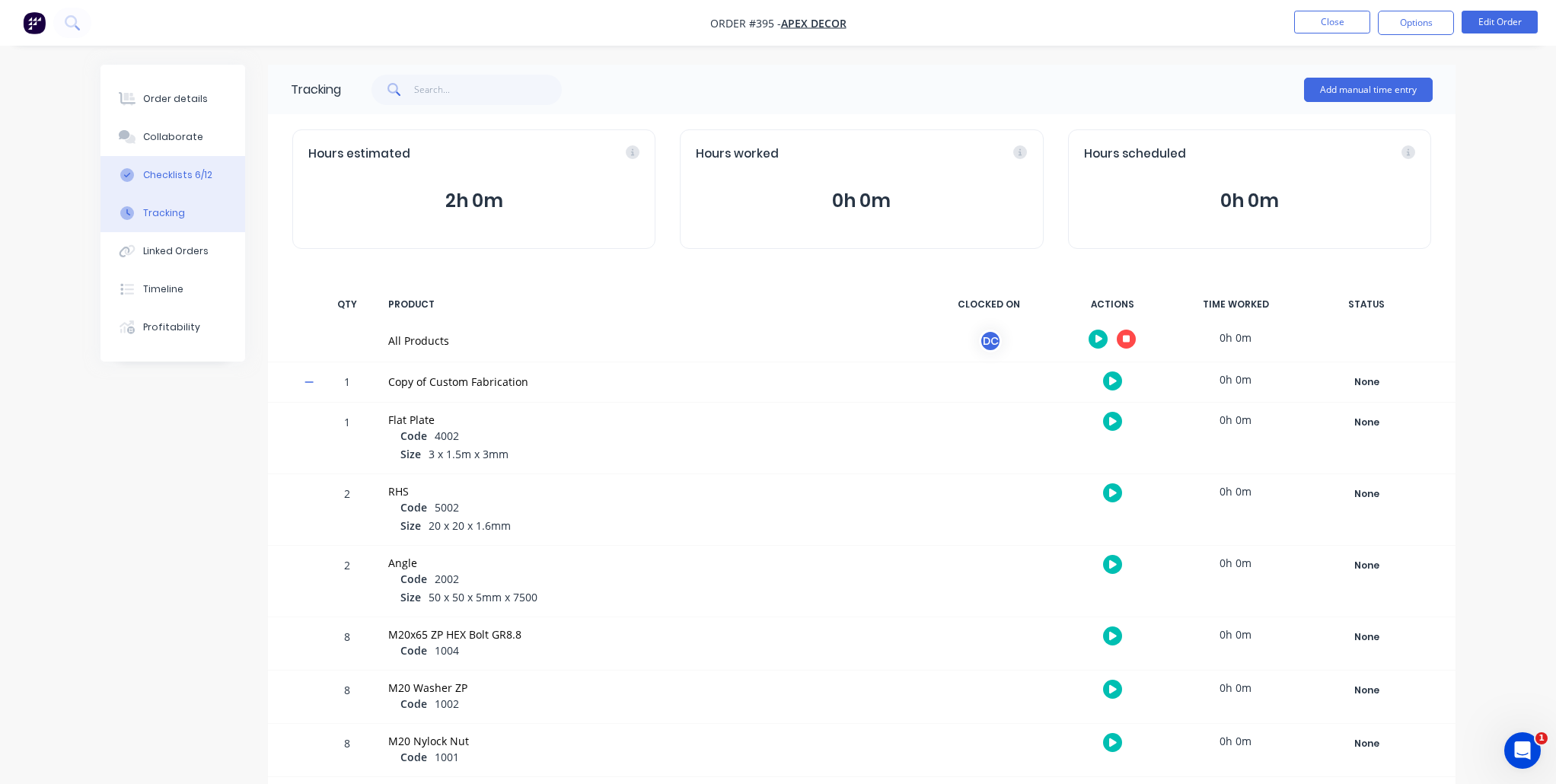
click at [183, 171] on div "Checklists 6/12" at bounding box center [177, 175] width 70 height 14
type textarea "x"
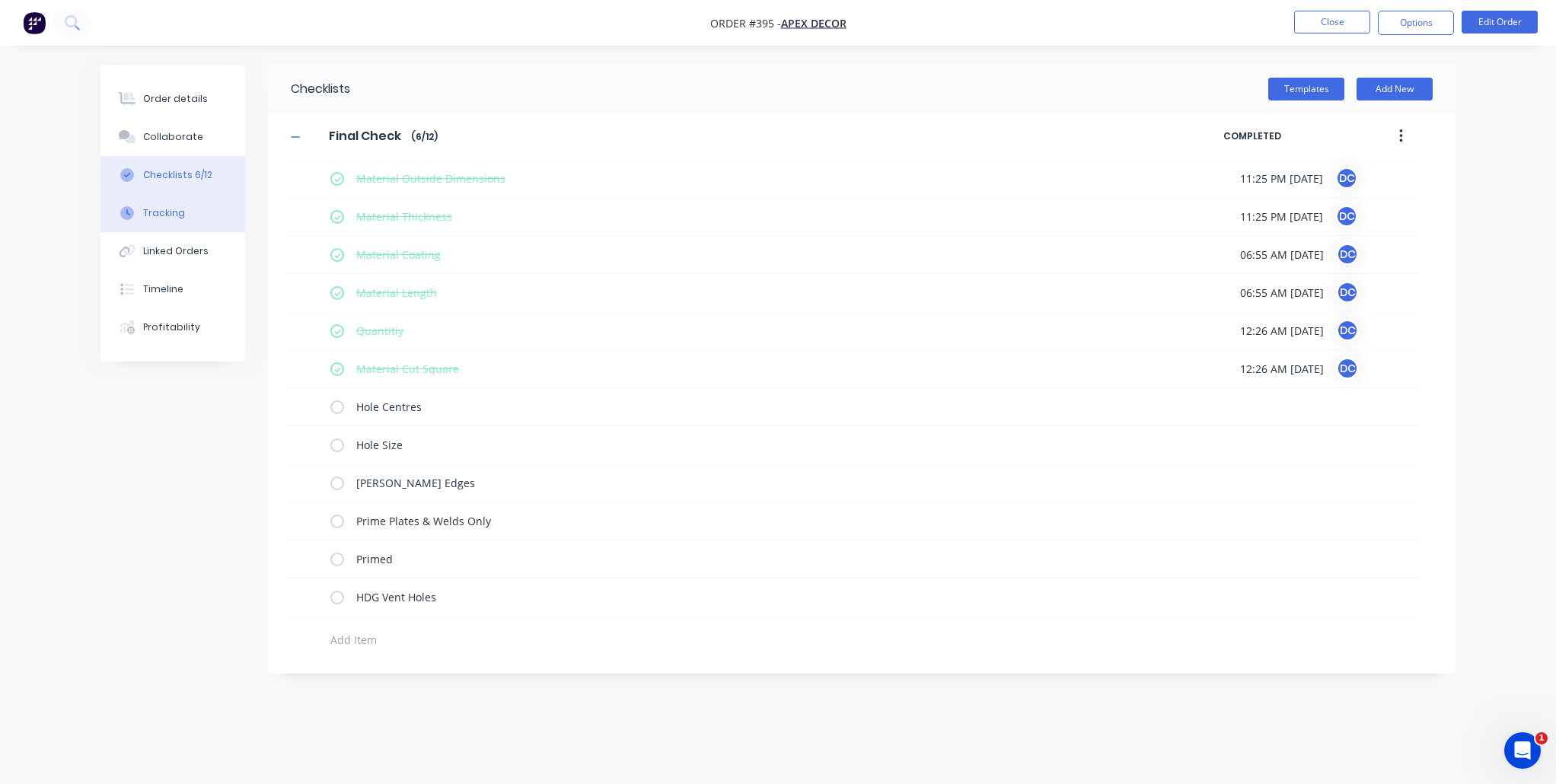
click at [204, 218] on button "Tracking" at bounding box center [173, 213] width 144 height 38
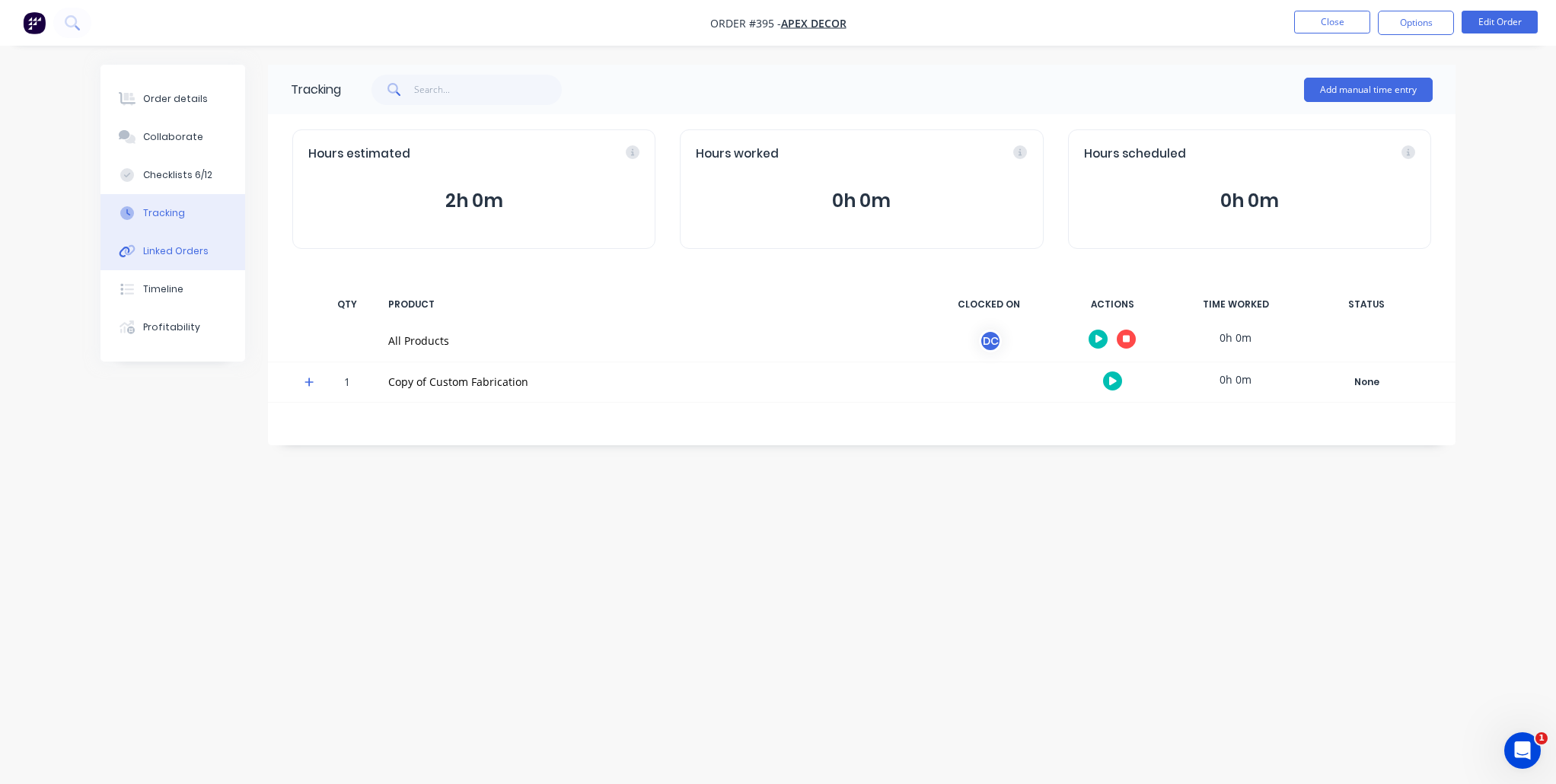
click at [182, 254] on div "Linked Orders" at bounding box center [176, 251] width 66 height 14
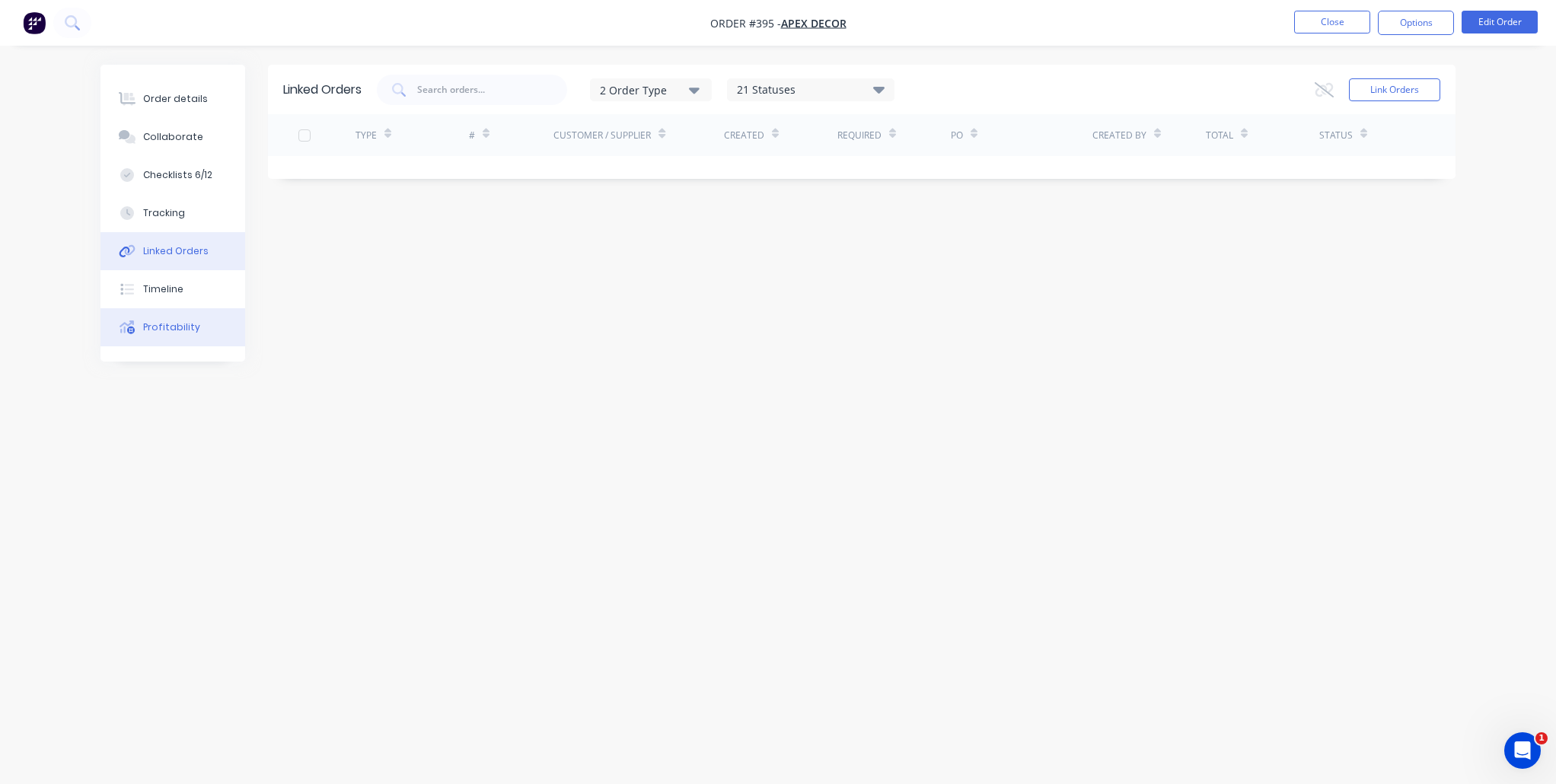
click at [187, 326] on div "Profitability" at bounding box center [171, 327] width 57 height 14
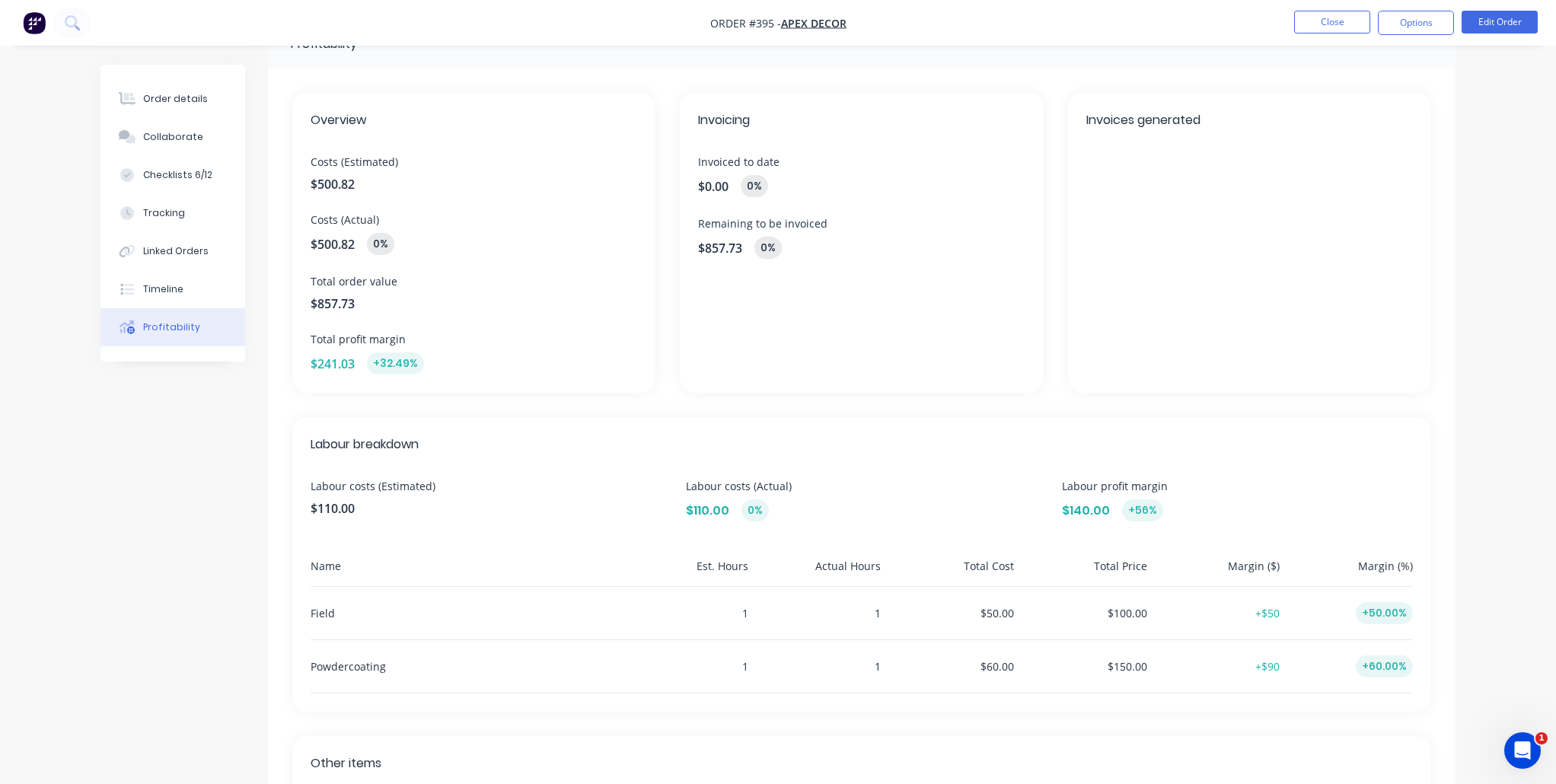
scroll to position [60, 0]
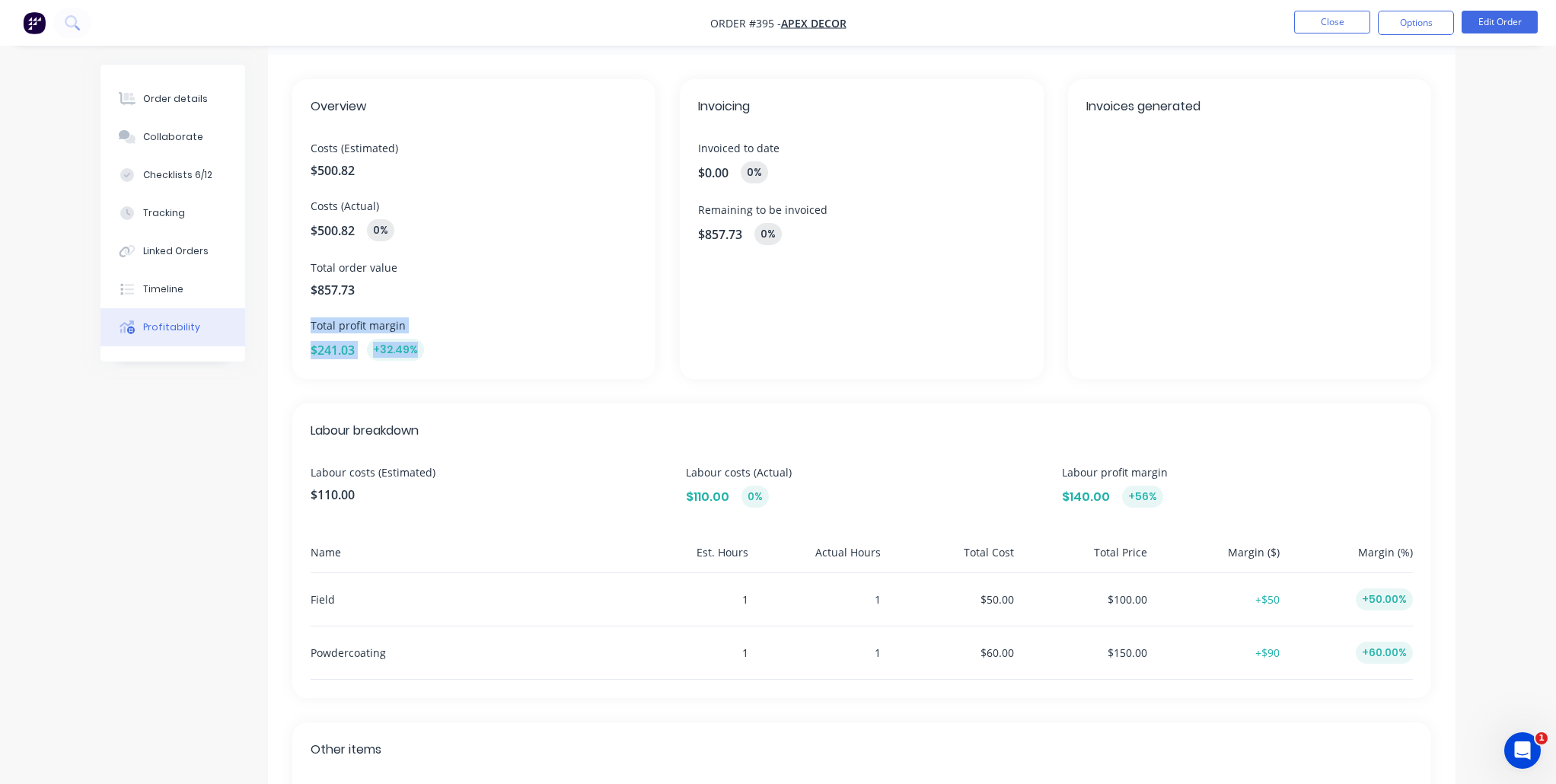
drag, startPoint x: 447, startPoint y: 347, endPoint x: 312, endPoint y: 329, distance: 136.2
click at [312, 329] on div "Total profit margin $241.03 +32.49%" at bounding box center [474, 339] width 327 height 44
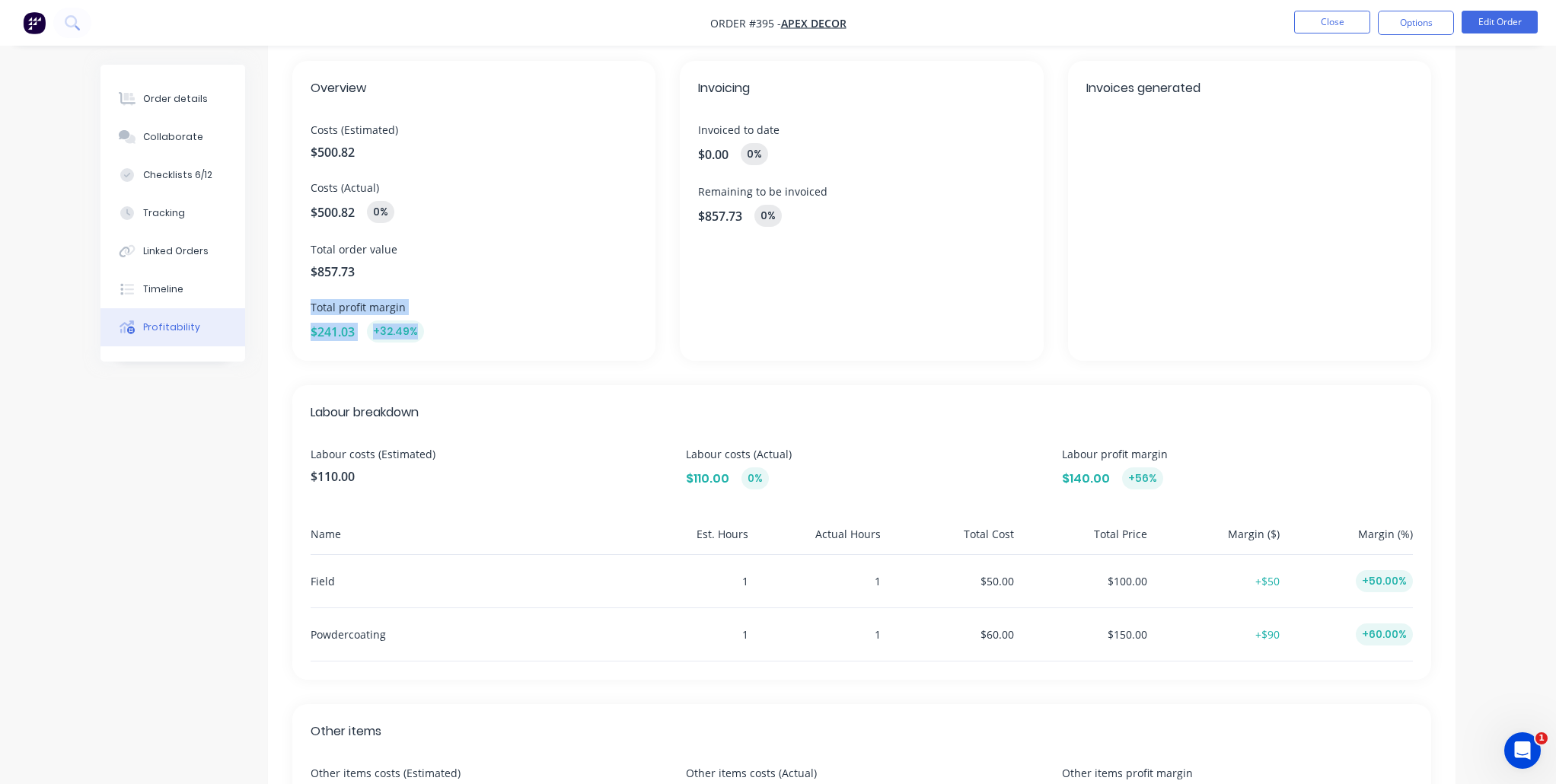
scroll to position [0, 0]
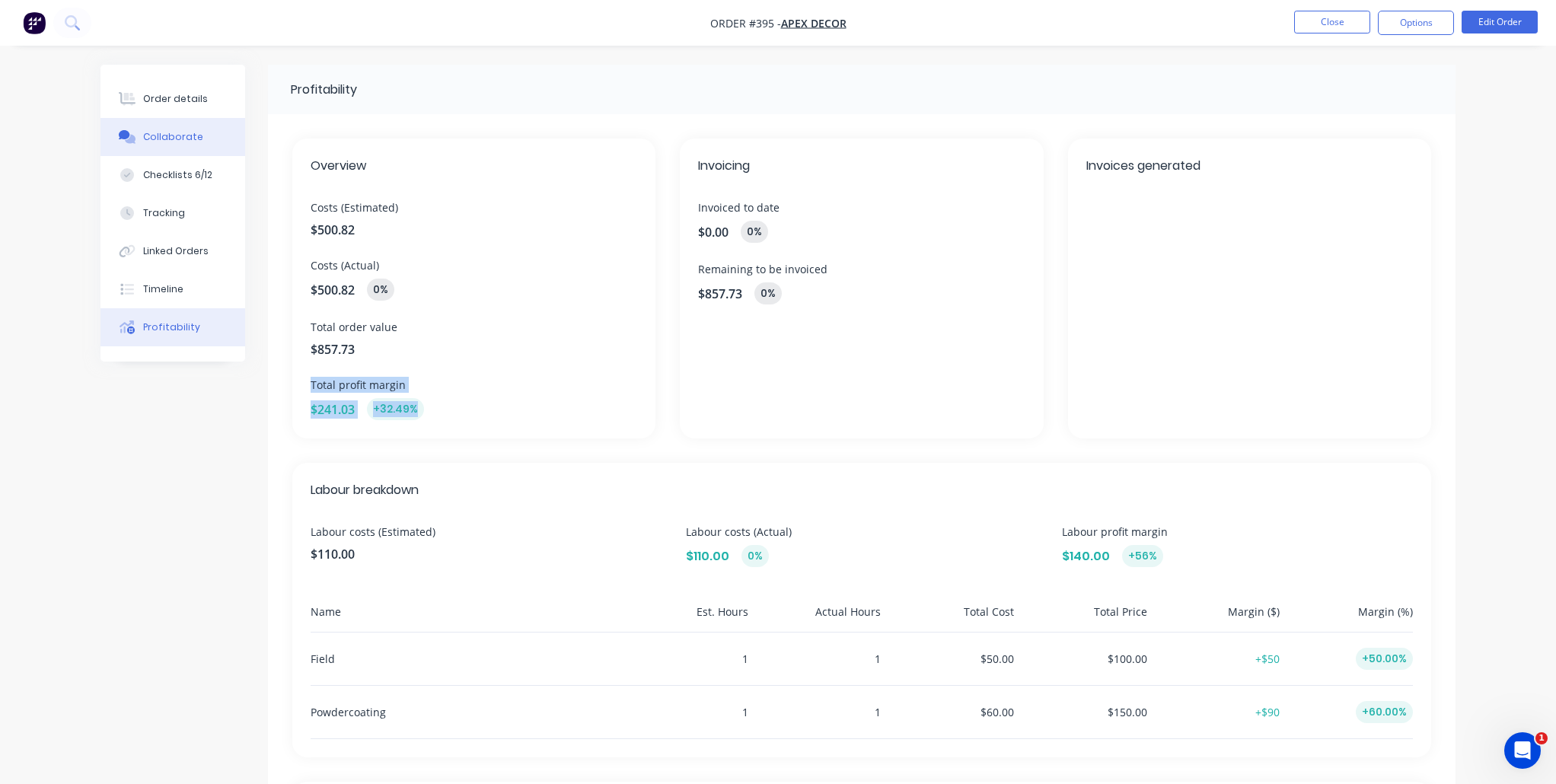
click at [173, 134] on div "Collaborate" at bounding box center [173, 137] width 60 height 14
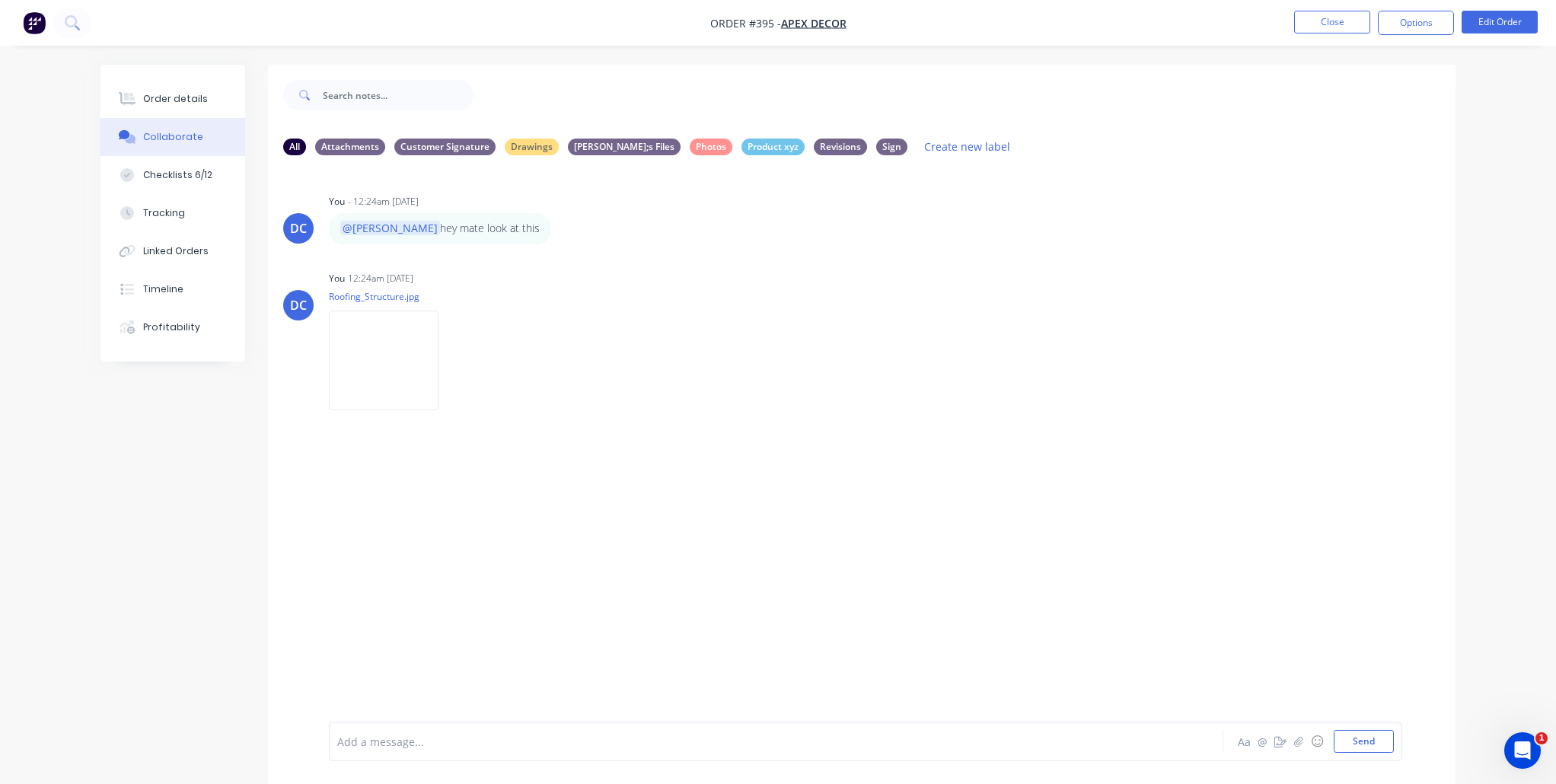
click at [35, 31] on img "button" at bounding box center [34, 23] width 23 height 23
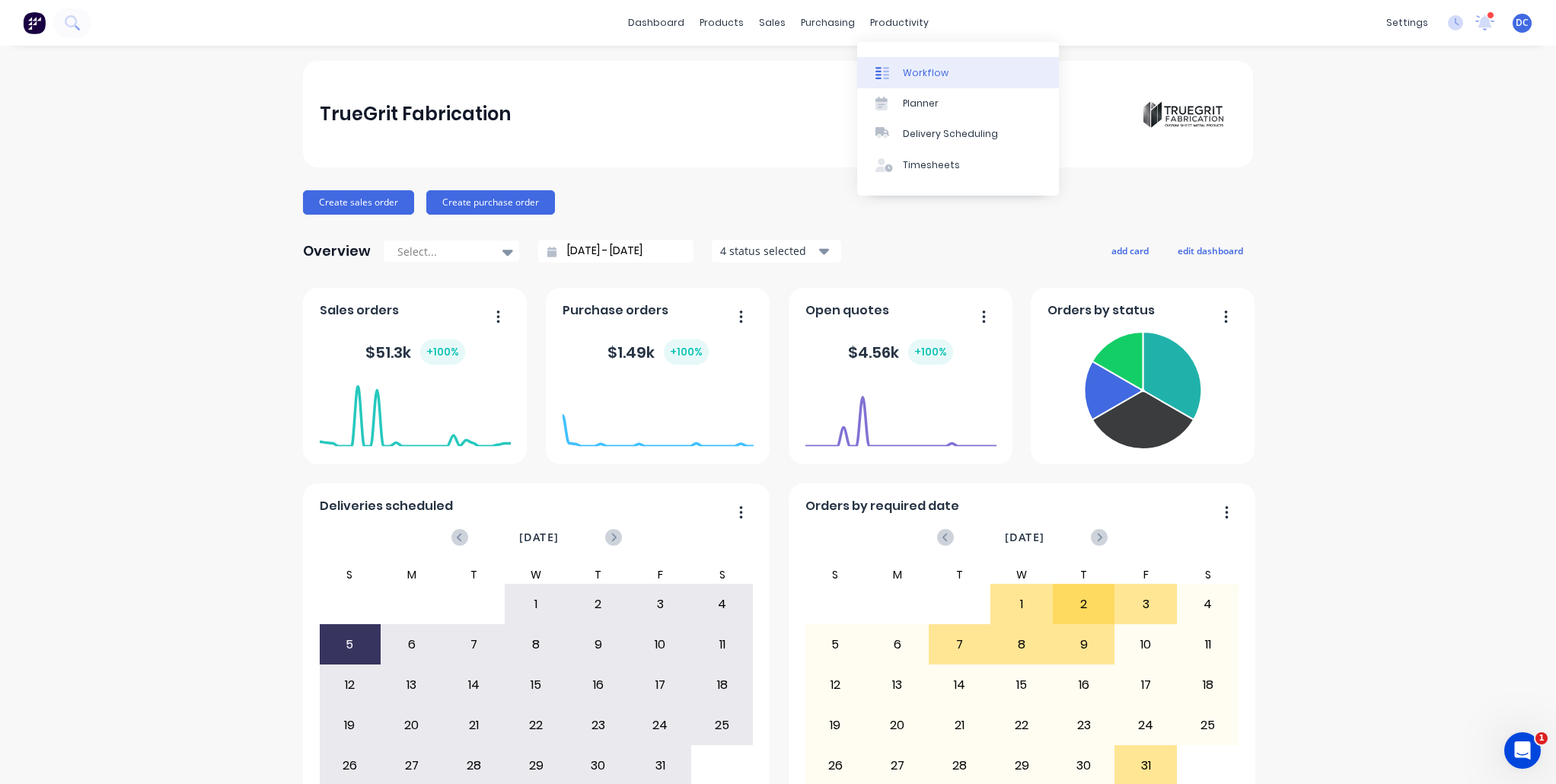
click at [928, 69] on div "Workflow" at bounding box center [926, 73] width 46 height 14
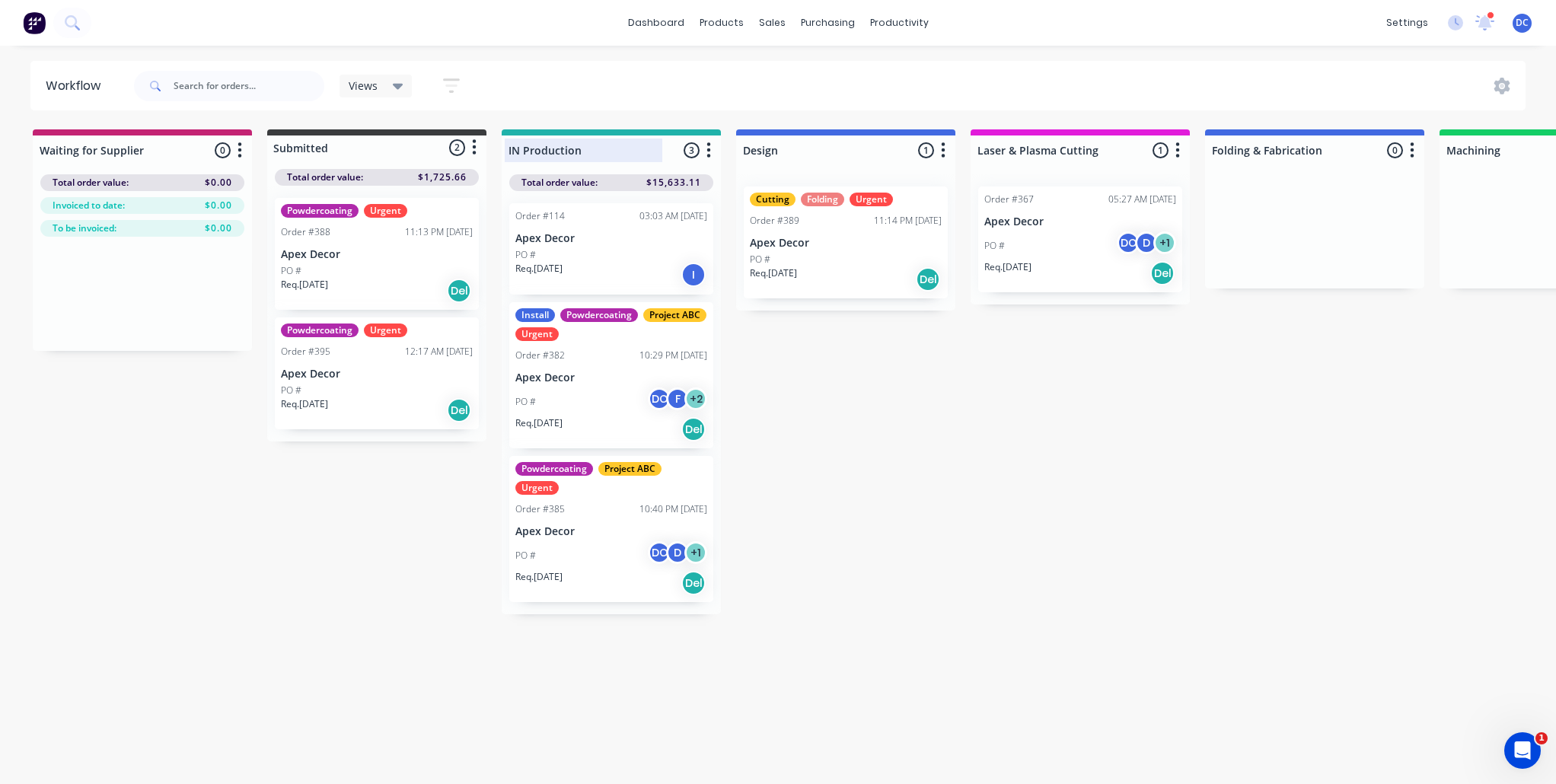
click at [590, 154] on div at bounding box center [611, 150] width 219 height 30
drag, startPoint x: 588, startPoint y: 153, endPoint x: 510, endPoint y: 156, distance: 78.1
click at [510, 157] on input "IN Production" at bounding box center [584, 150] width 150 height 16
click at [419, 398] on div "Powdercoating Urgent Order #388 11:13 PM 30/09/25 Apex Decor PO # Req. 30/09/25…" at bounding box center [377, 313] width 219 height 256
click at [418, 264] on div "PO #" at bounding box center [377, 271] width 192 height 14
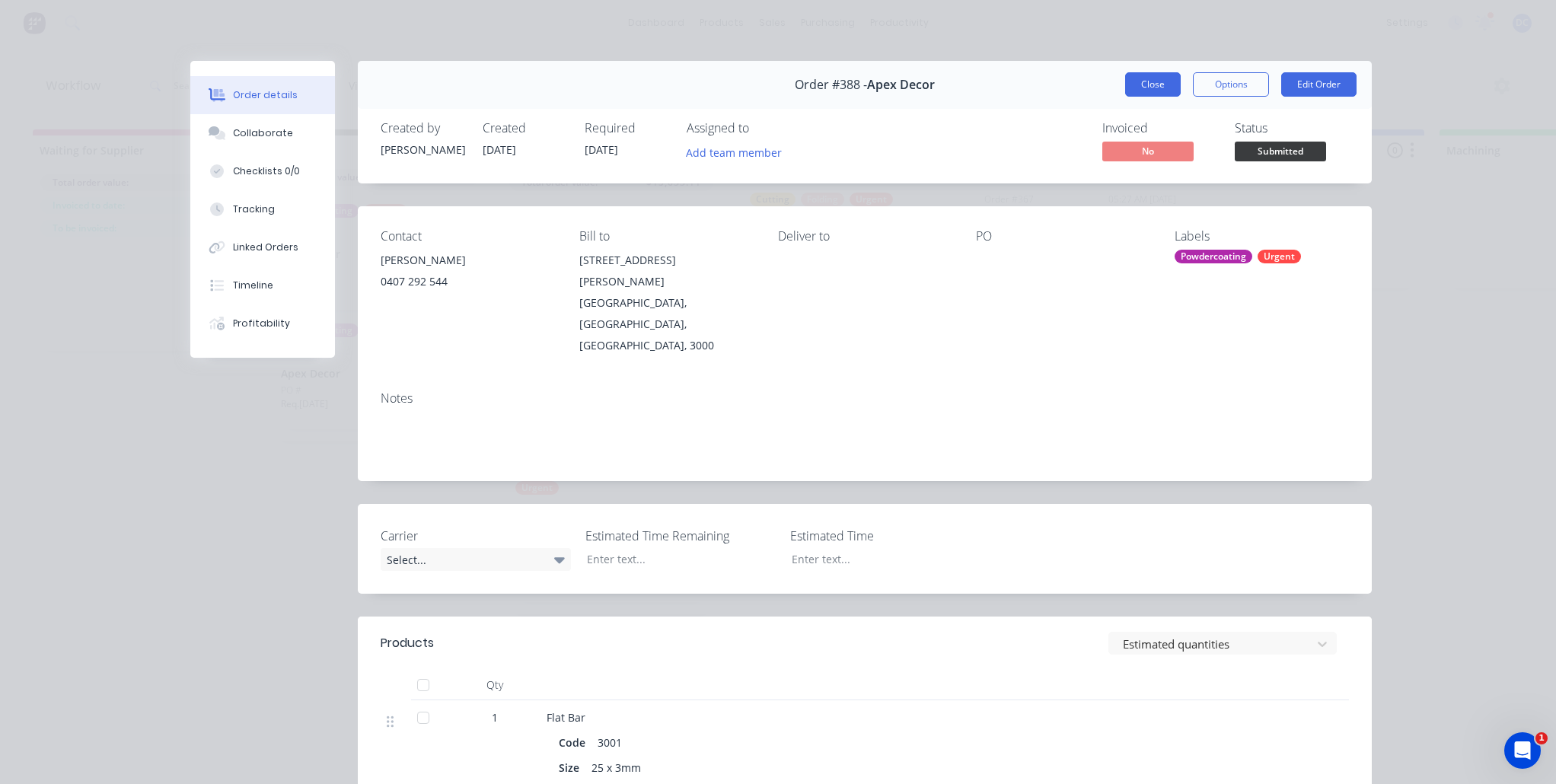
click at [1153, 82] on button "Close" at bounding box center [1153, 85] width 56 height 24
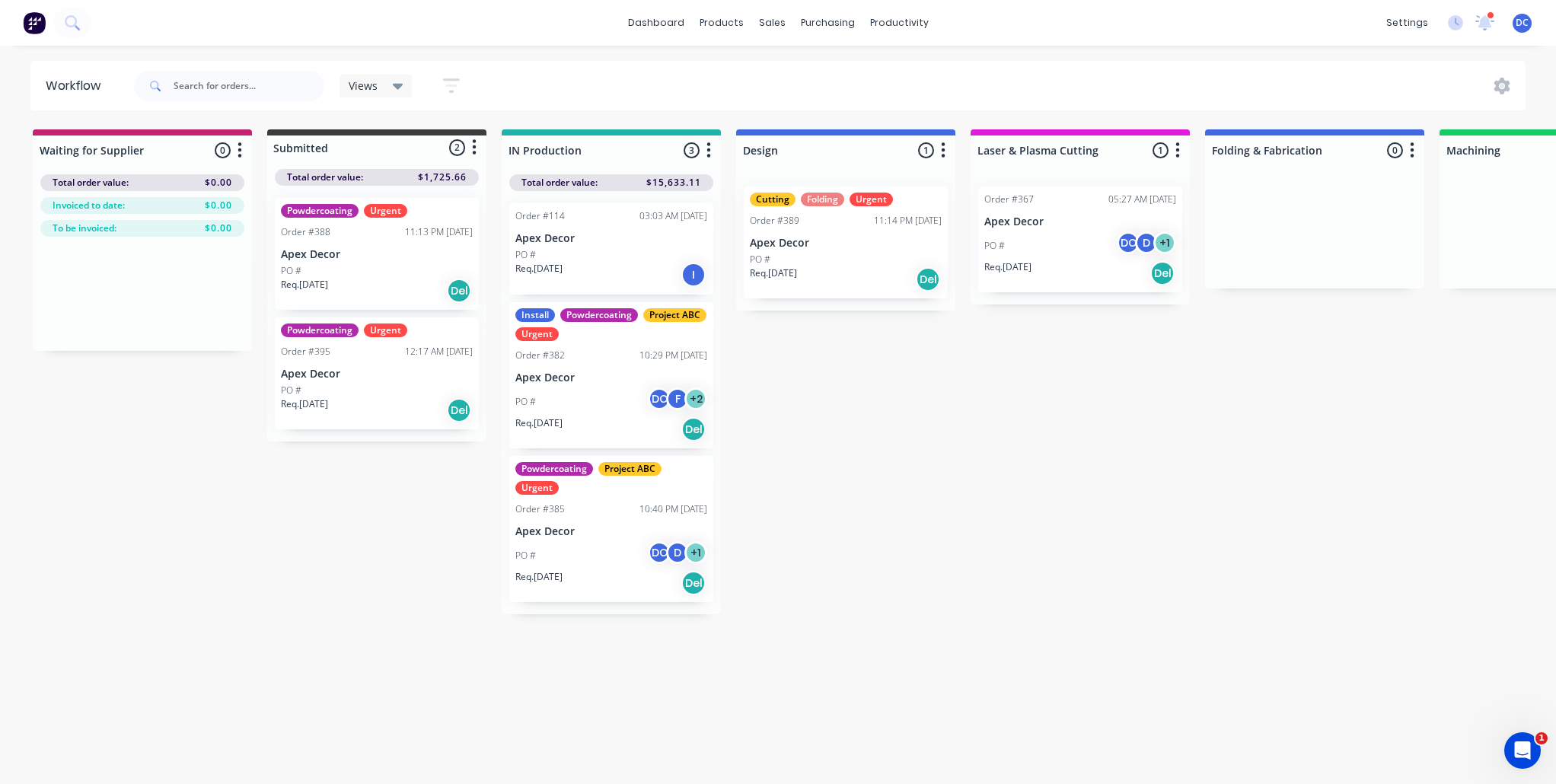
click at [405, 386] on div "PO #" at bounding box center [377, 390] width 192 height 14
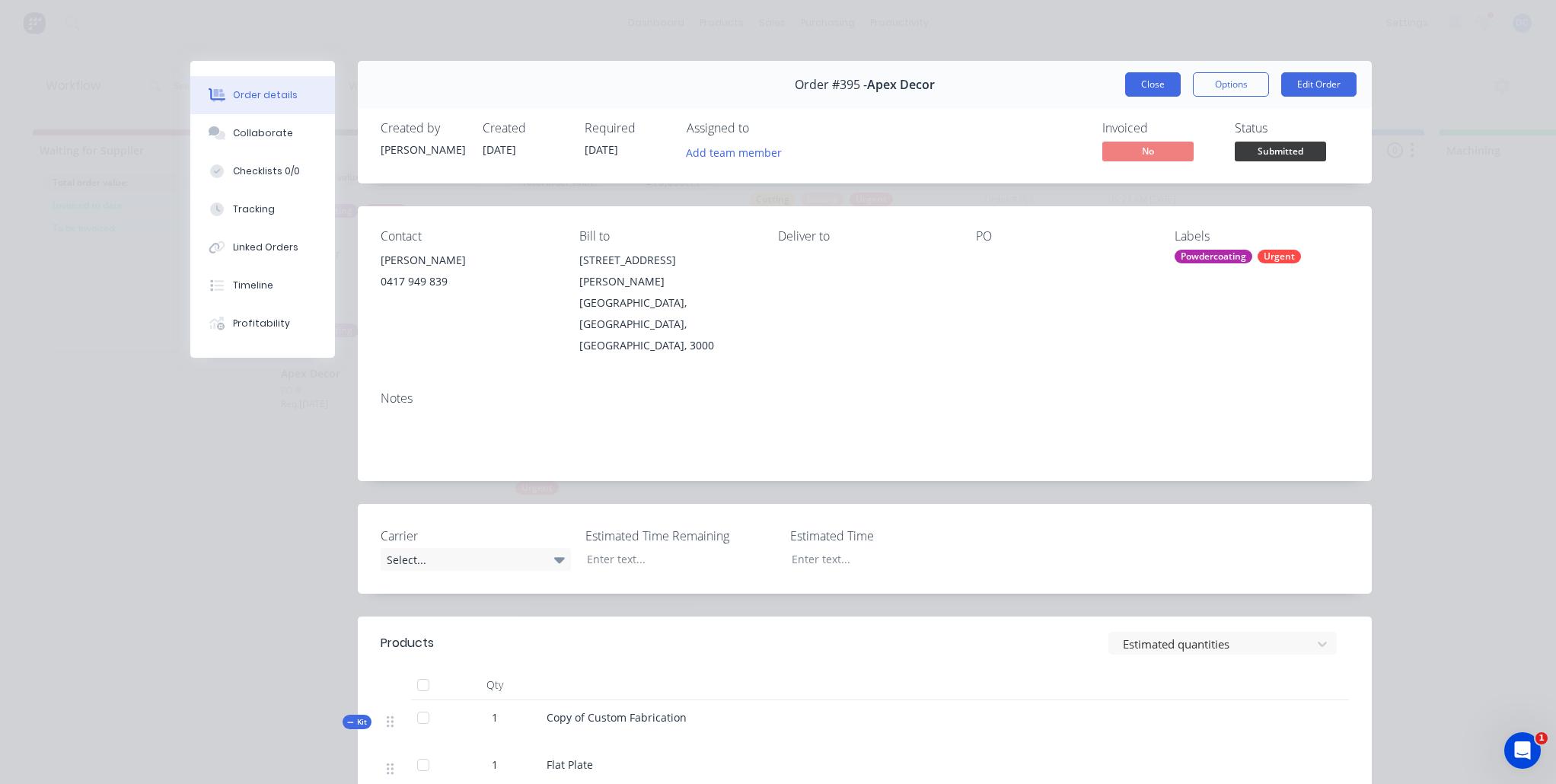
click at [1142, 90] on button "Close" at bounding box center [1153, 85] width 56 height 24
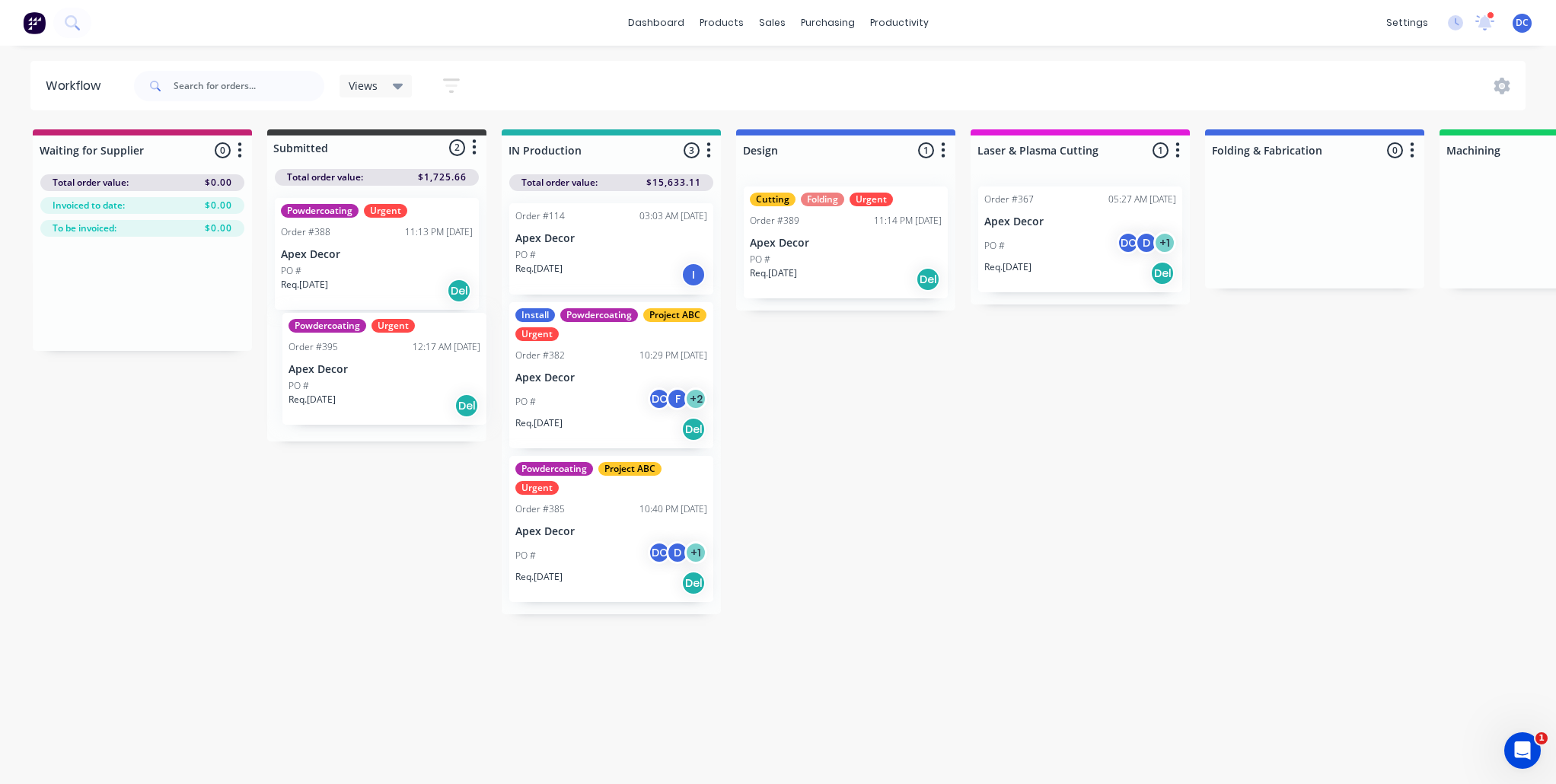
click at [403, 399] on div "Powdercoating Urgent Order #388 11:13 PM 30/09/25 Apex Decor PO # Req. 30/09/25…" at bounding box center [377, 313] width 219 height 256
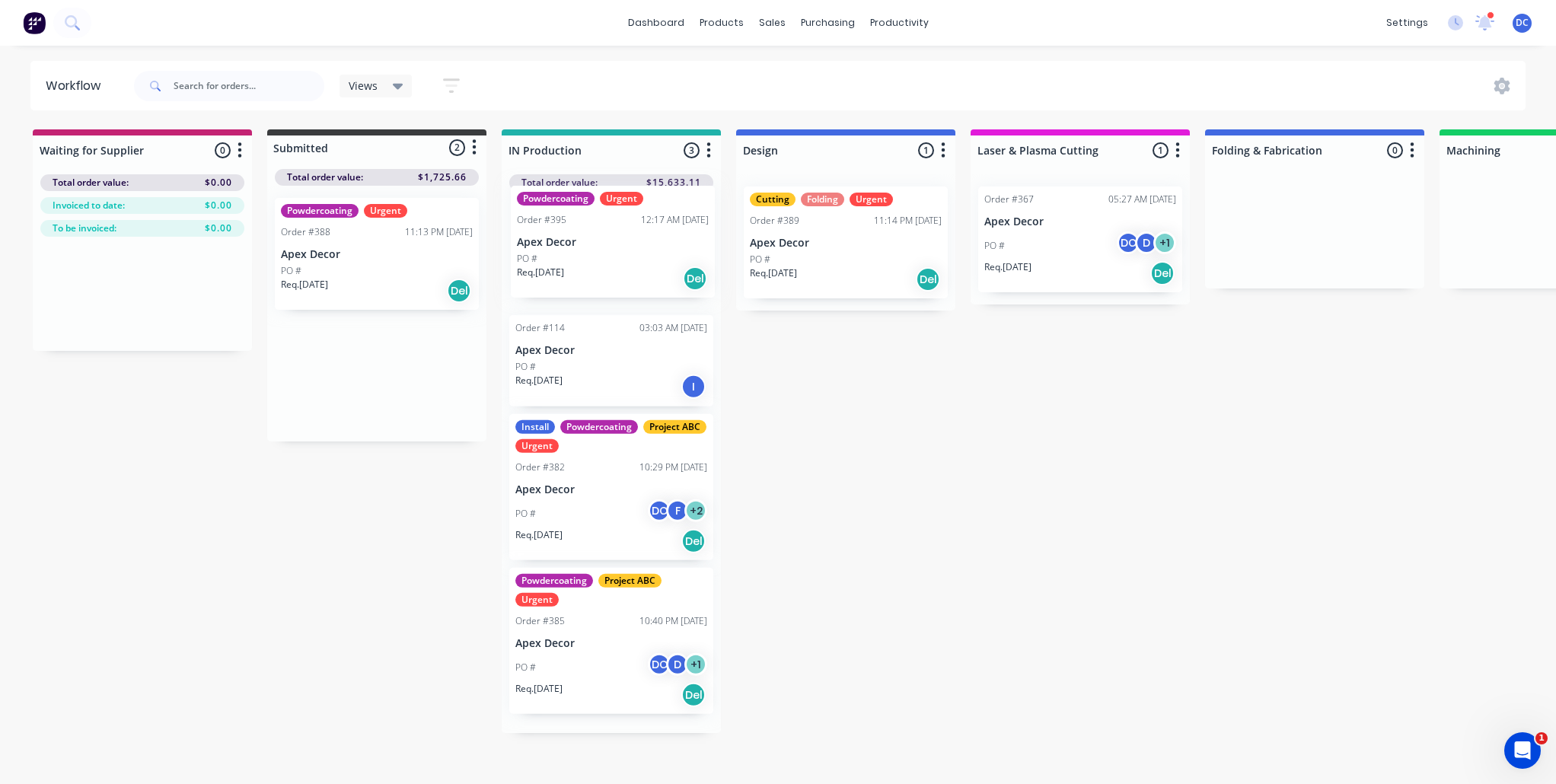
drag, startPoint x: 390, startPoint y: 384, endPoint x: 630, endPoint y: 250, distance: 274.9
click at [630, 250] on div "Waiting for Supplier 0 Status colour #C32373 hex #C32373 Save Cancel Notificati…" at bounding box center [1368, 431] width 2760 height 603
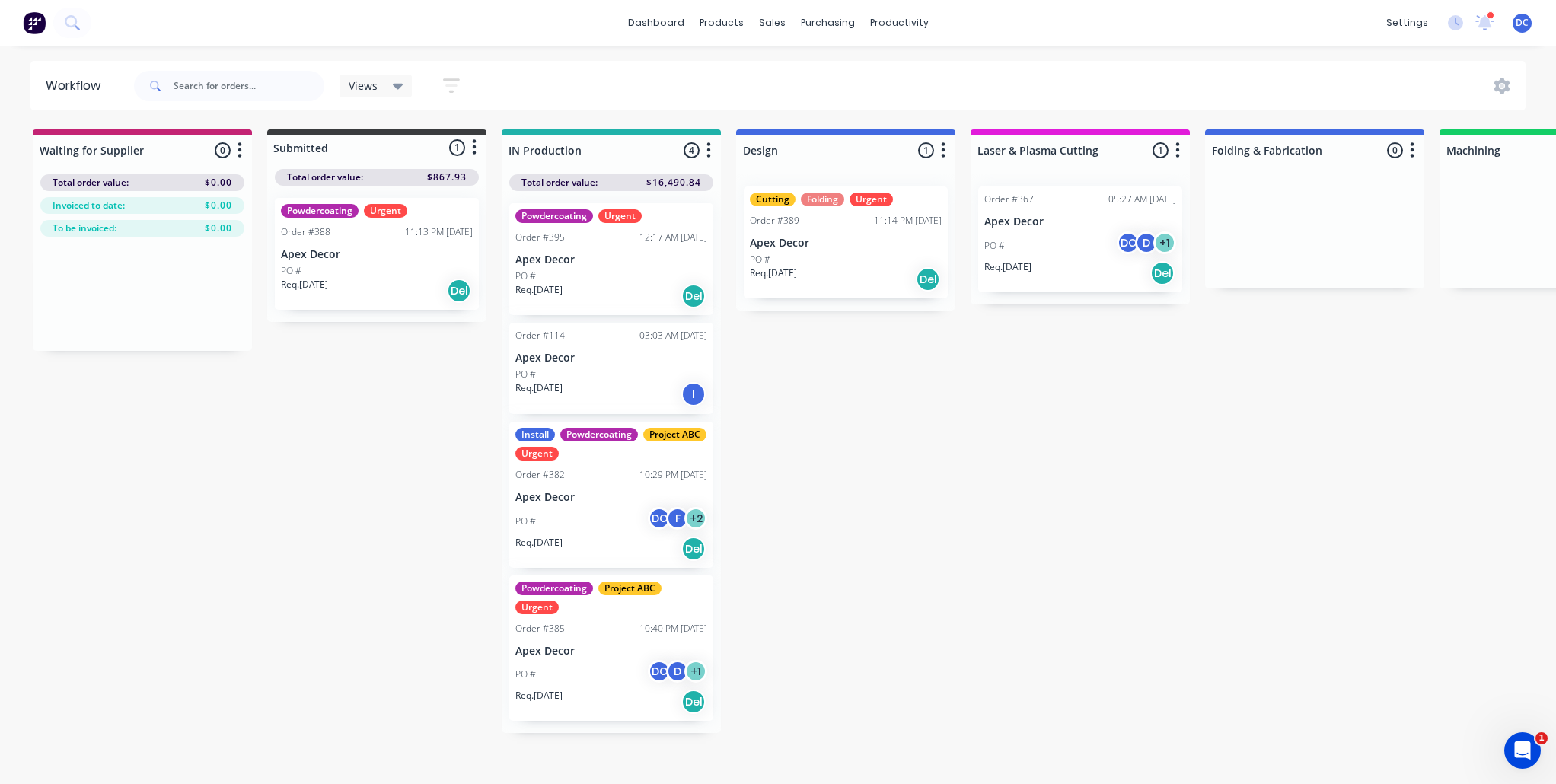
click at [778, 392] on div "Waiting for Supplier 0 Status colour #C32373 hex #C32373 Save Cancel Notificati…" at bounding box center [1368, 431] width 2760 height 603
click at [605, 250] on div "Powdercoating Urgent Order #395 12:17 AM 09/10/25 Apex Decor PO # Req. 09/10/25…" at bounding box center [611, 259] width 204 height 112
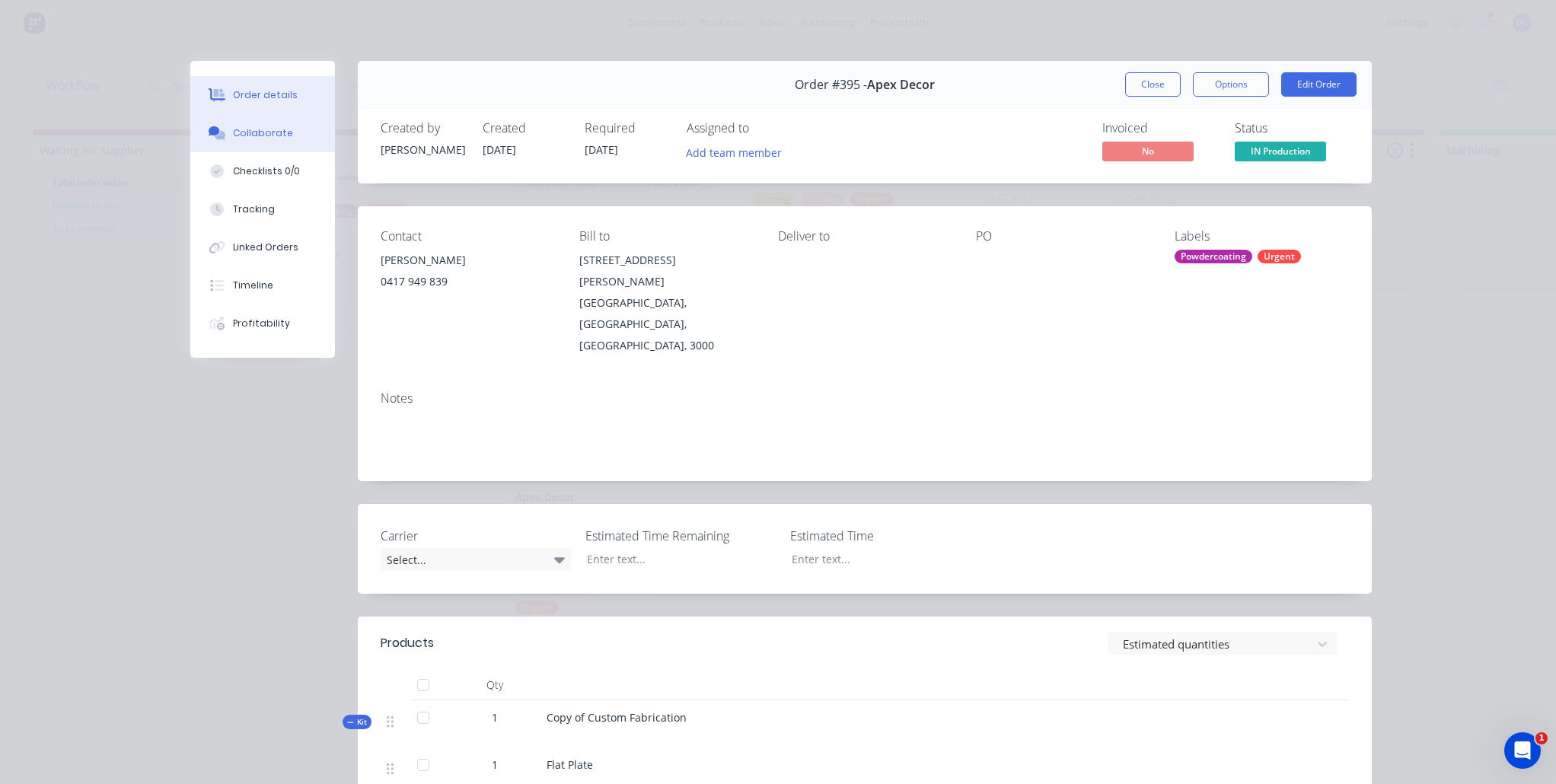
click at [260, 137] on div "Collaborate" at bounding box center [263, 133] width 60 height 14
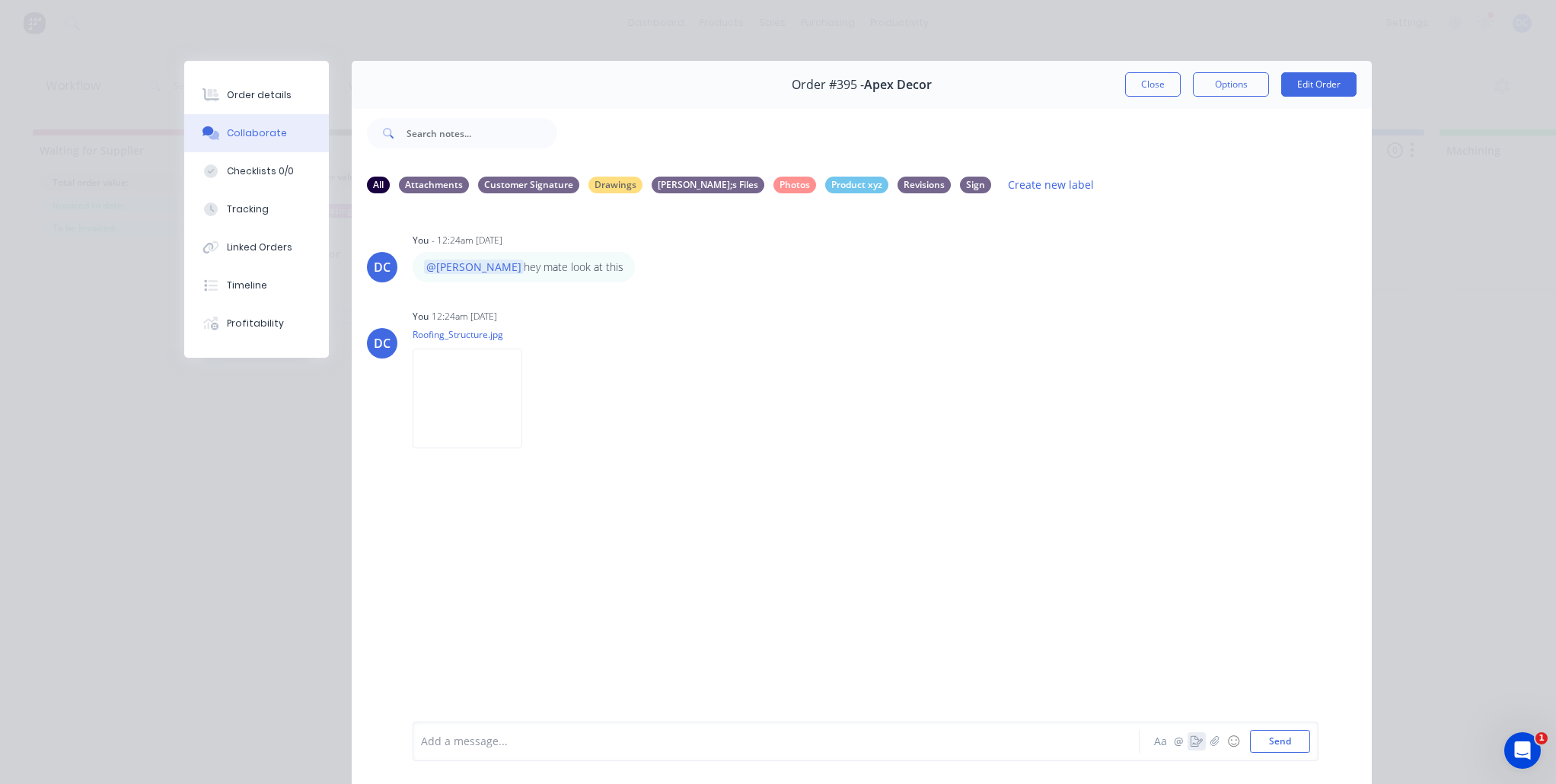
click at [1196, 744] on icon "button" at bounding box center [1197, 741] width 12 height 11
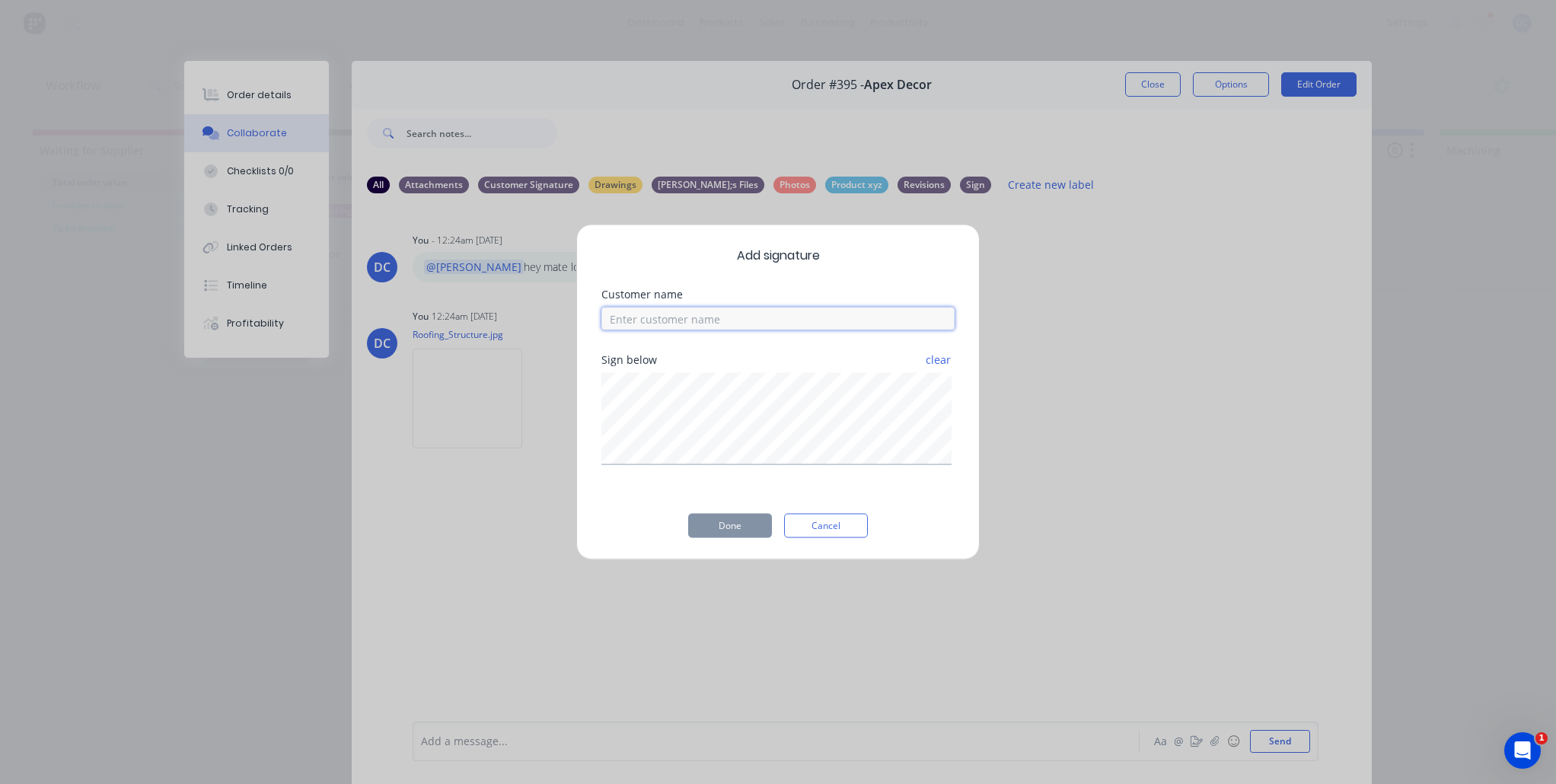
click at [778, 320] on input at bounding box center [778, 319] width 353 height 23
type input "david"
click at [801, 470] on div "Sign below clear" at bounding box center [778, 421] width 353 height 134
click at [749, 534] on button "Done" at bounding box center [730, 526] width 84 height 24
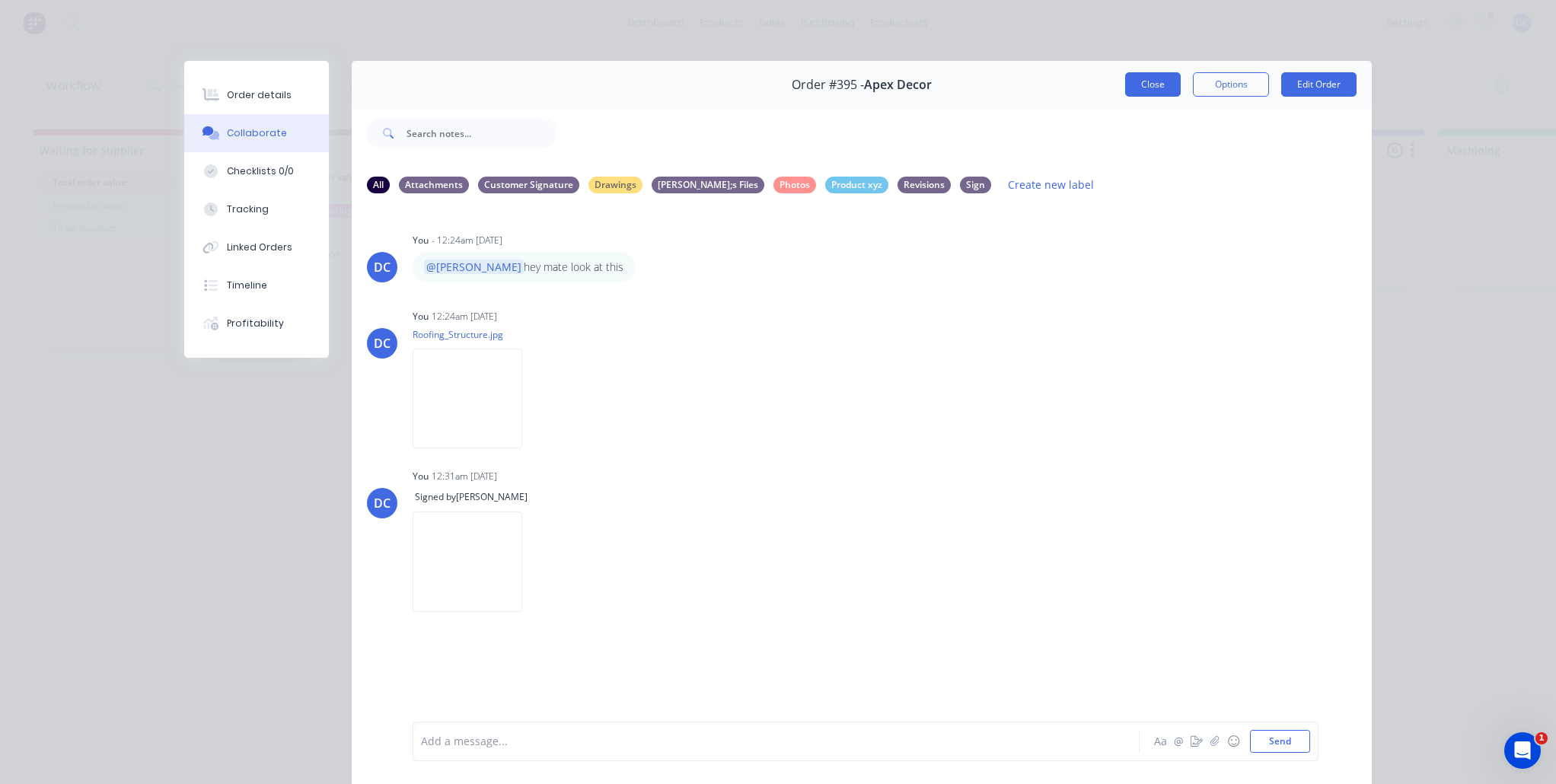
click at [1150, 82] on button "Close" at bounding box center [1153, 85] width 56 height 24
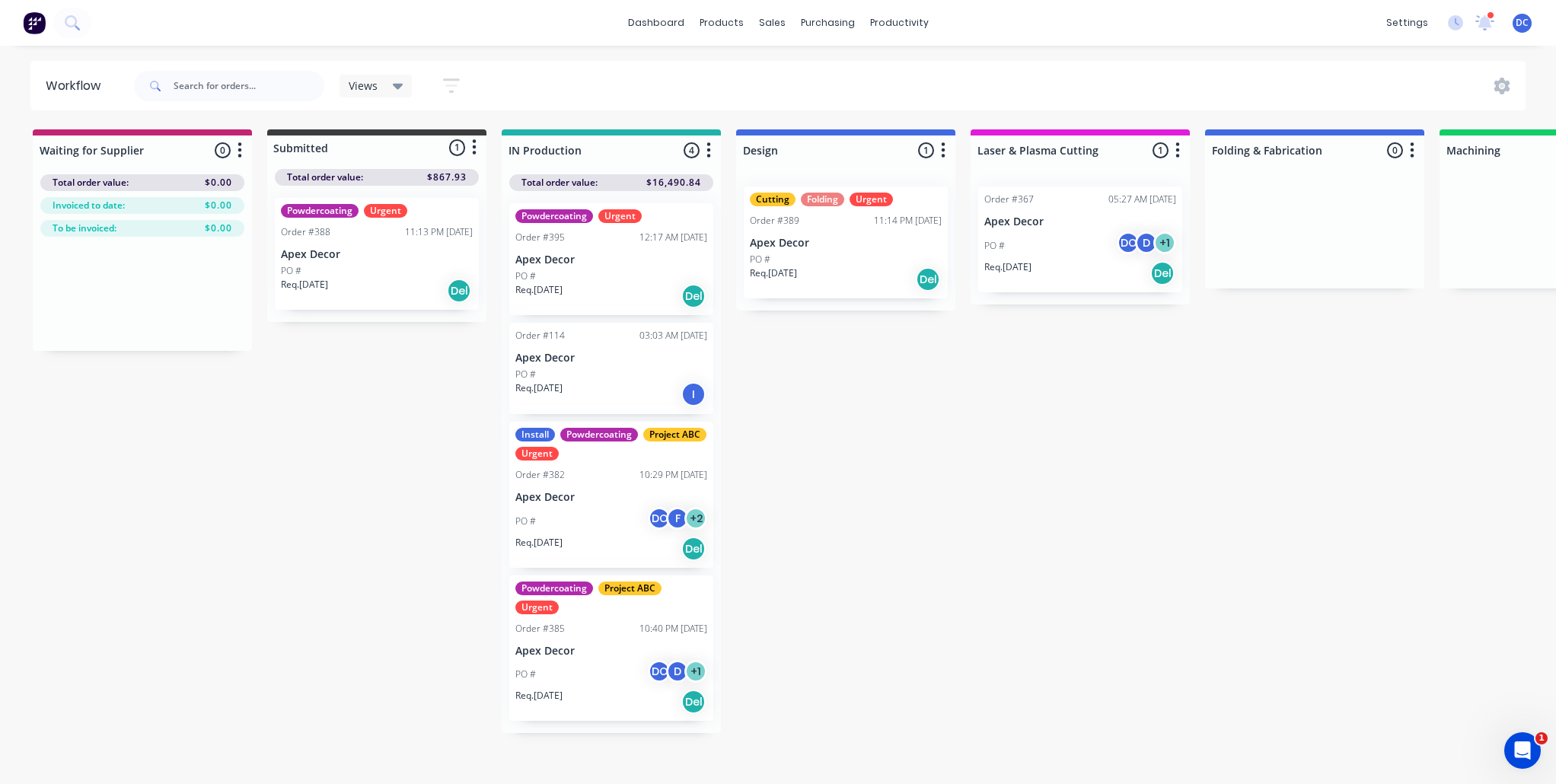
click at [625, 287] on div "Req. 09/10/25 Del" at bounding box center [611, 296] width 192 height 26
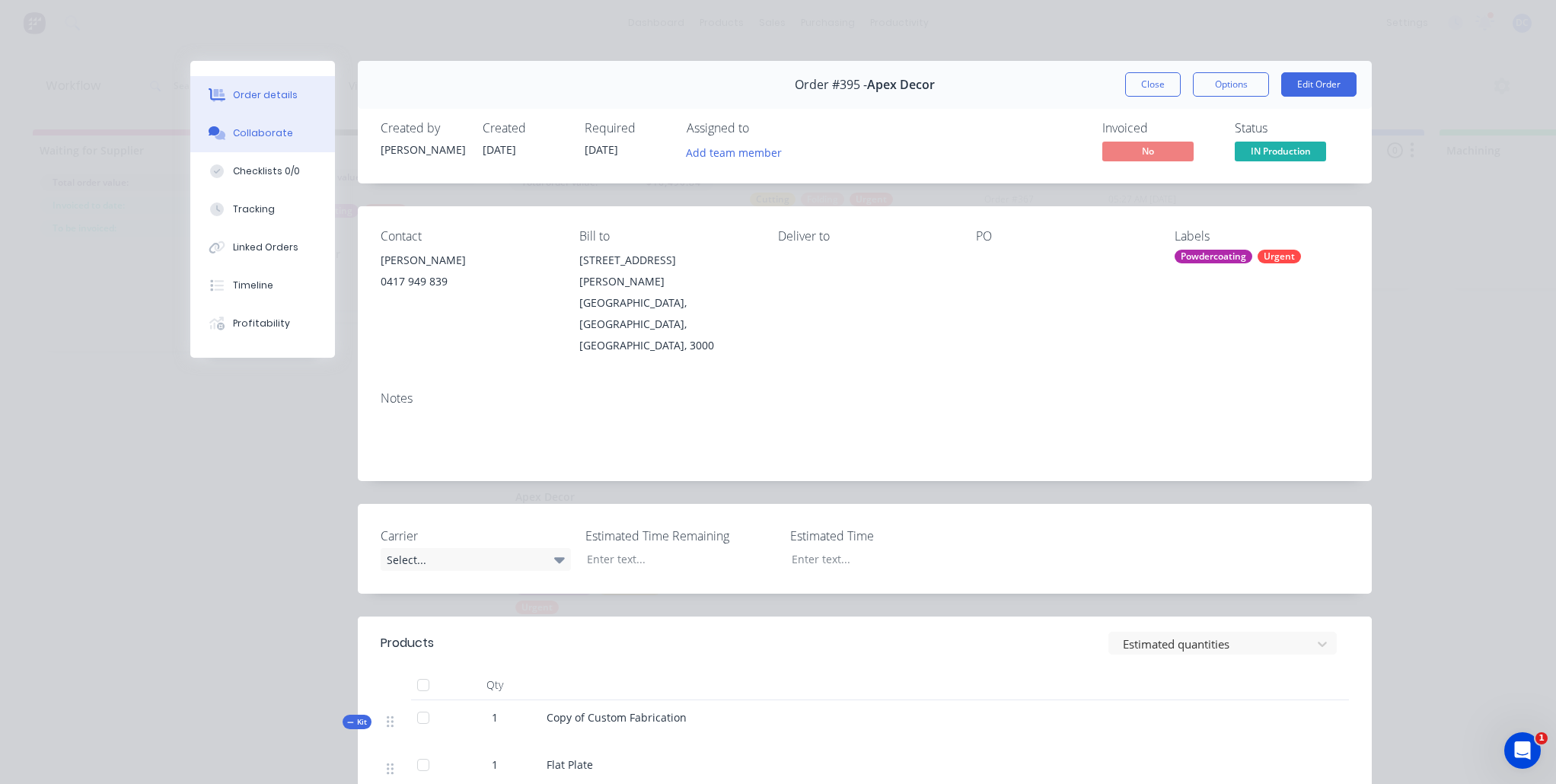
click at [264, 138] on div "Collaborate" at bounding box center [263, 133] width 60 height 14
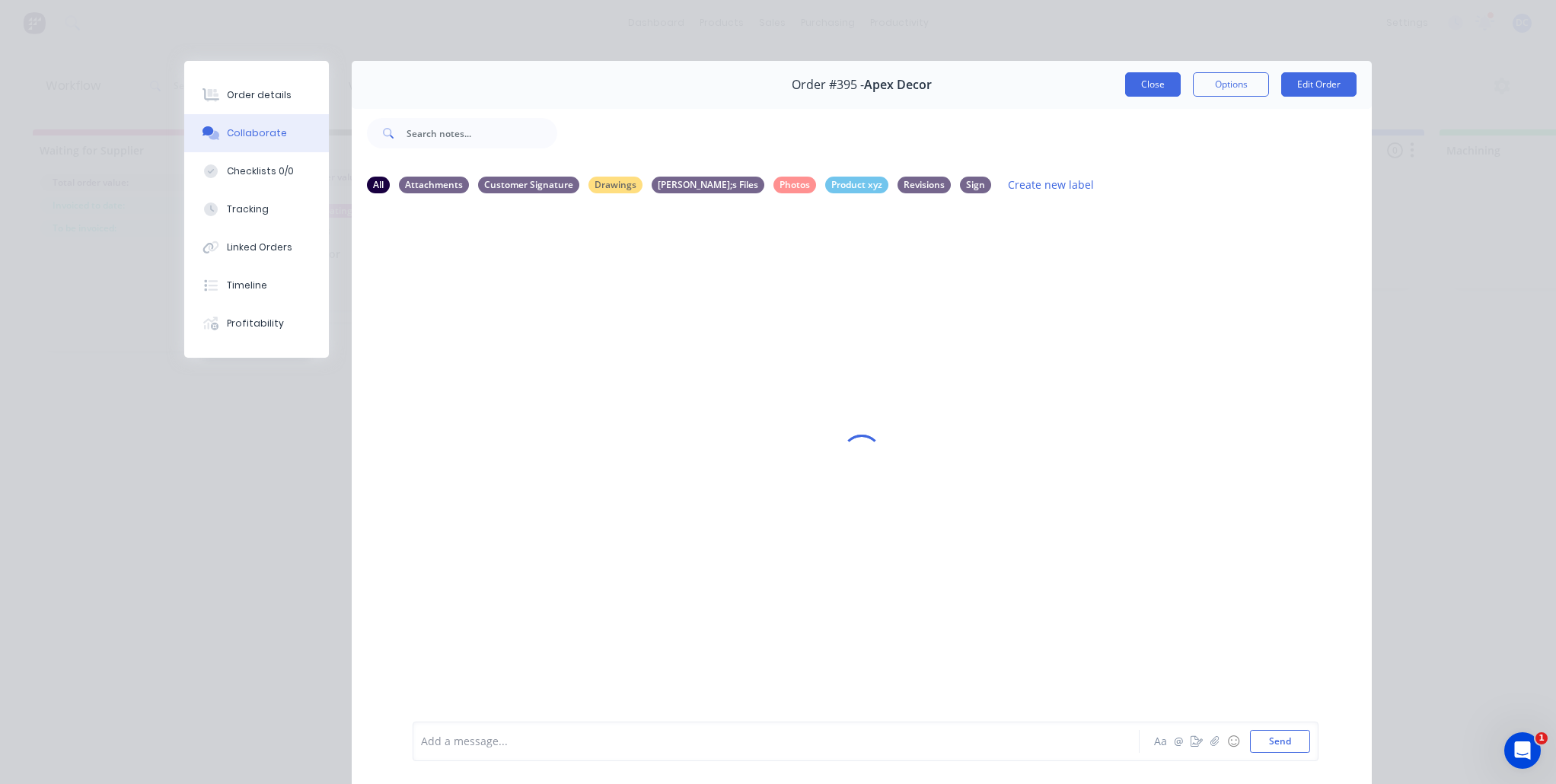
click at [1136, 81] on button "Close" at bounding box center [1153, 85] width 56 height 24
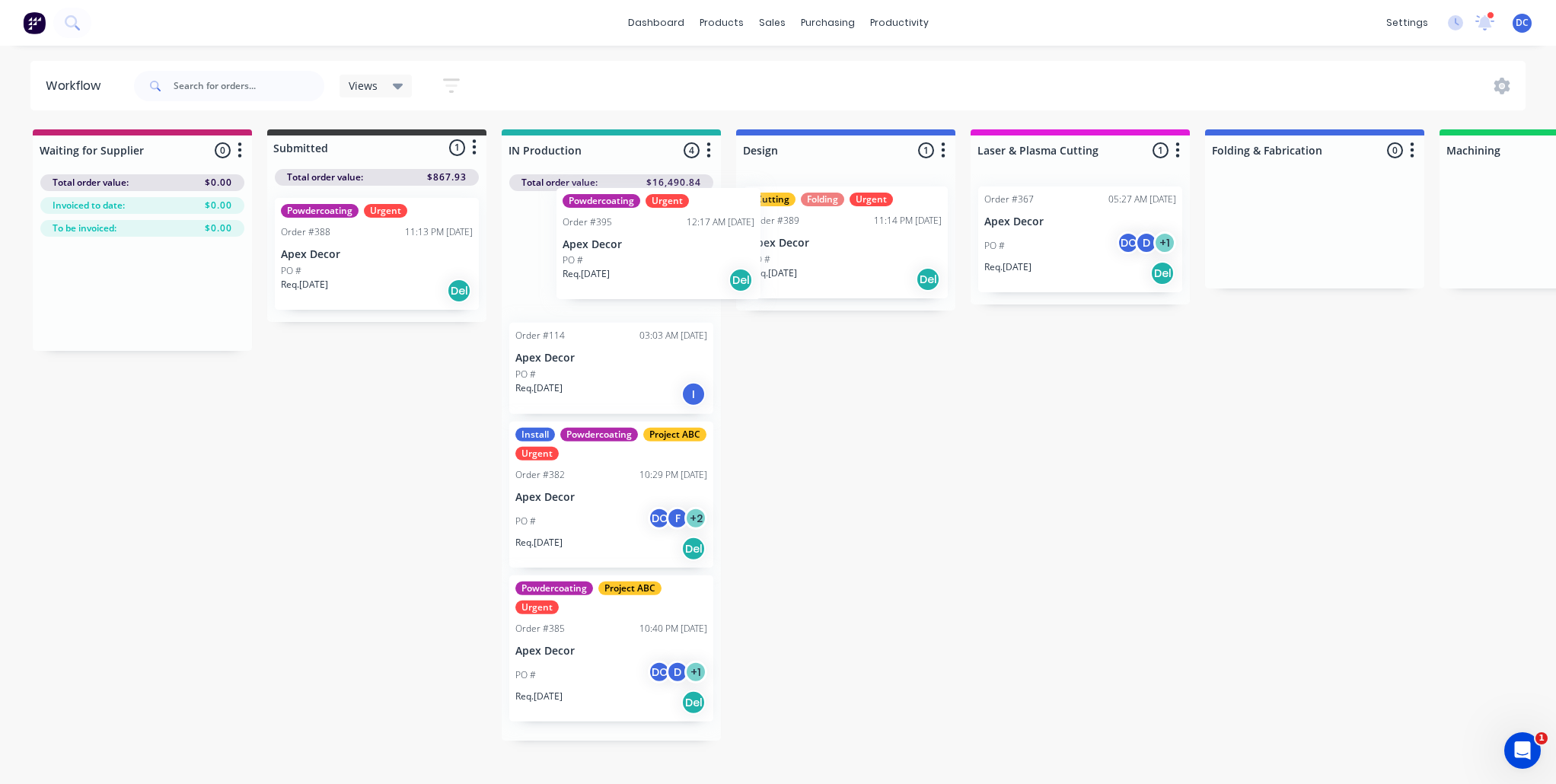
drag, startPoint x: 617, startPoint y: 280, endPoint x: 649, endPoint y: 270, distance: 33.5
click at [649, 270] on div "Powdercoating Urgent Order #395 12:17 AM 09/10/25 Apex Decor PO # Req. 09/10/25…" at bounding box center [611, 466] width 219 height 550
click at [666, 240] on div "12:17 AM 09/10/25" at bounding box center [673, 237] width 68 height 14
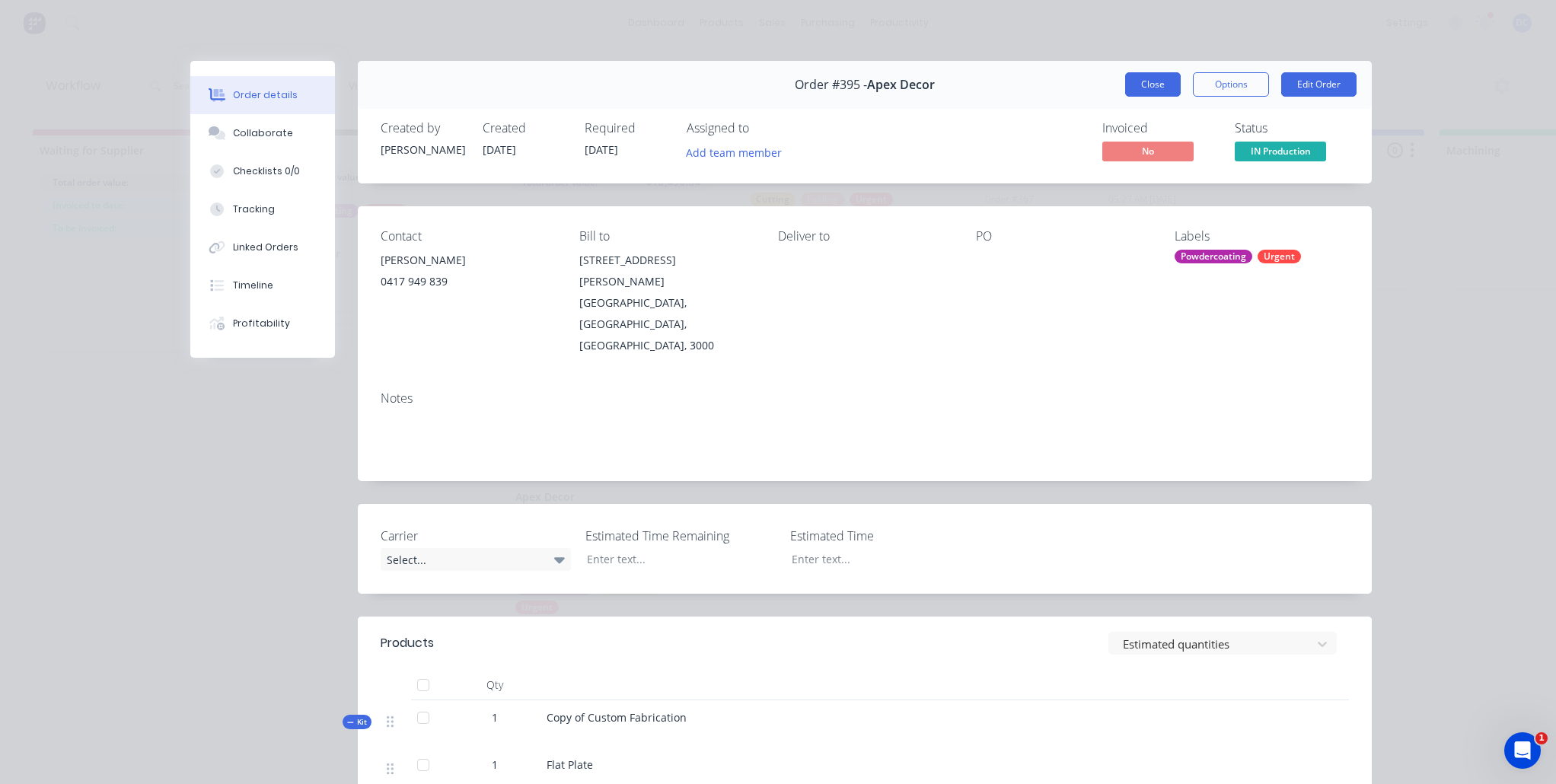
click at [1139, 93] on button "Close" at bounding box center [1153, 85] width 56 height 24
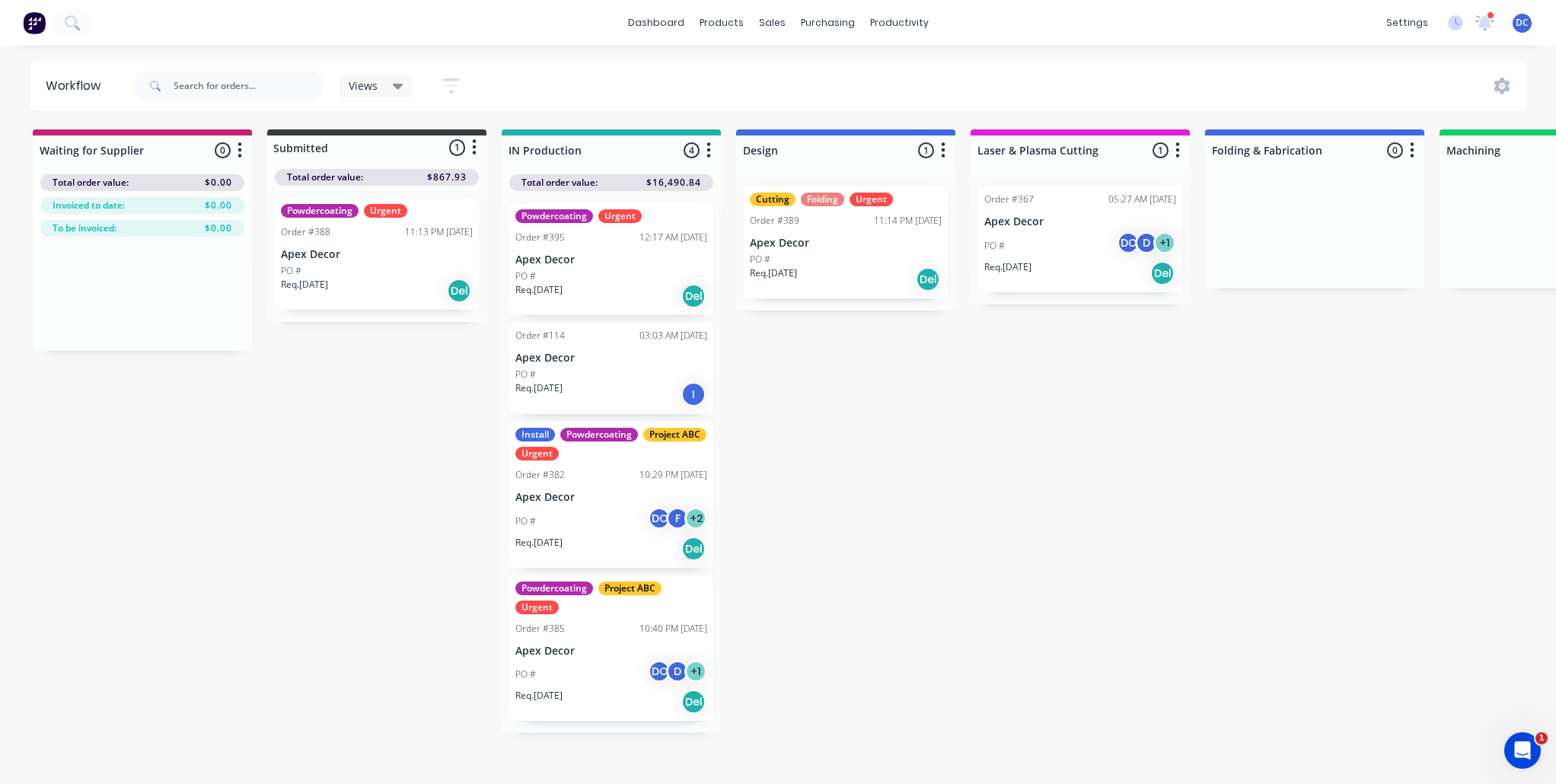
click at [447, 83] on icon "button" at bounding box center [451, 85] width 17 height 19
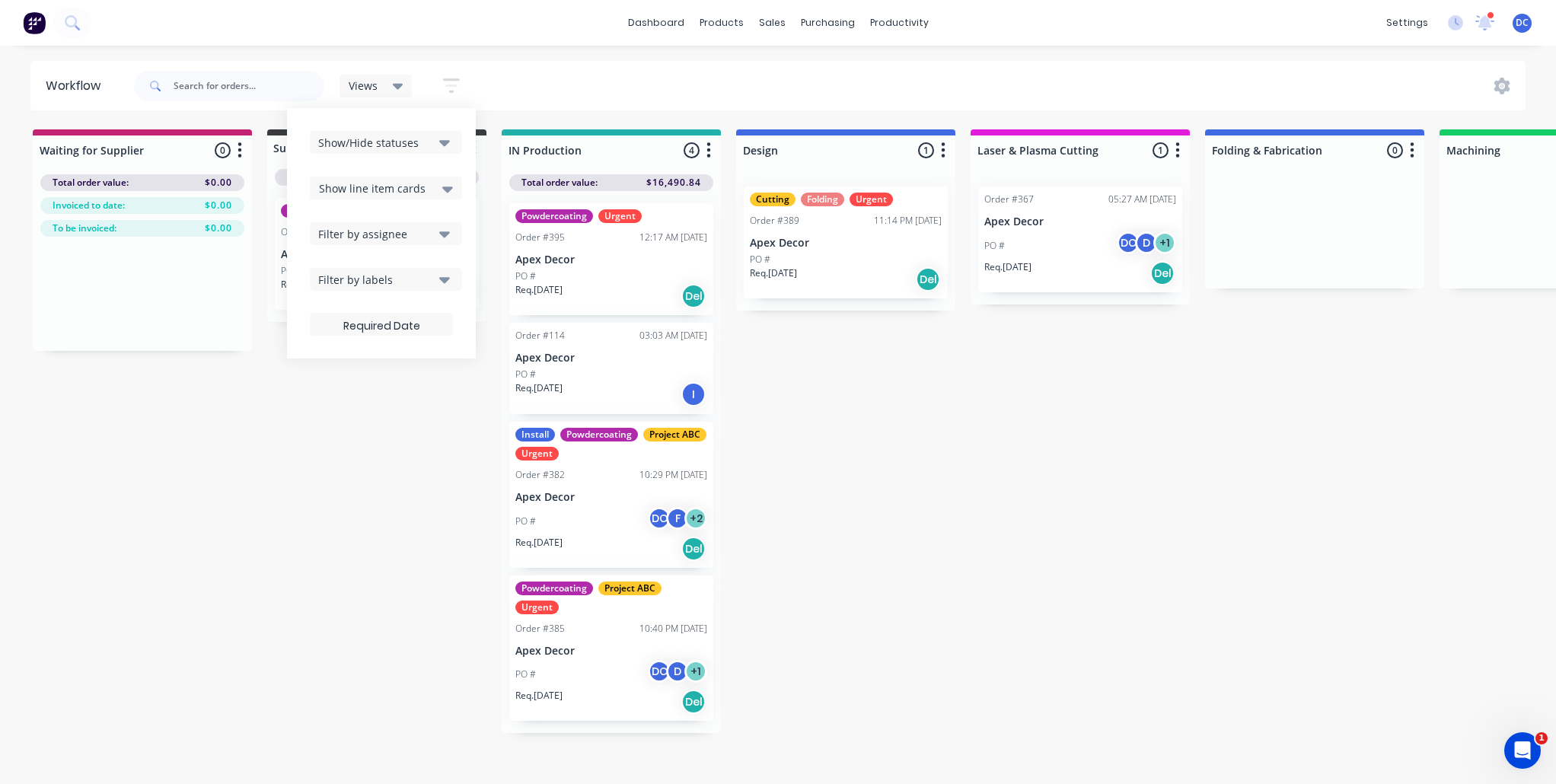
click at [797, 397] on div "Waiting for Supplier 0 Status colour #C32373 hex #C32373 Save Cancel Notificati…" at bounding box center [1368, 431] width 2760 height 603
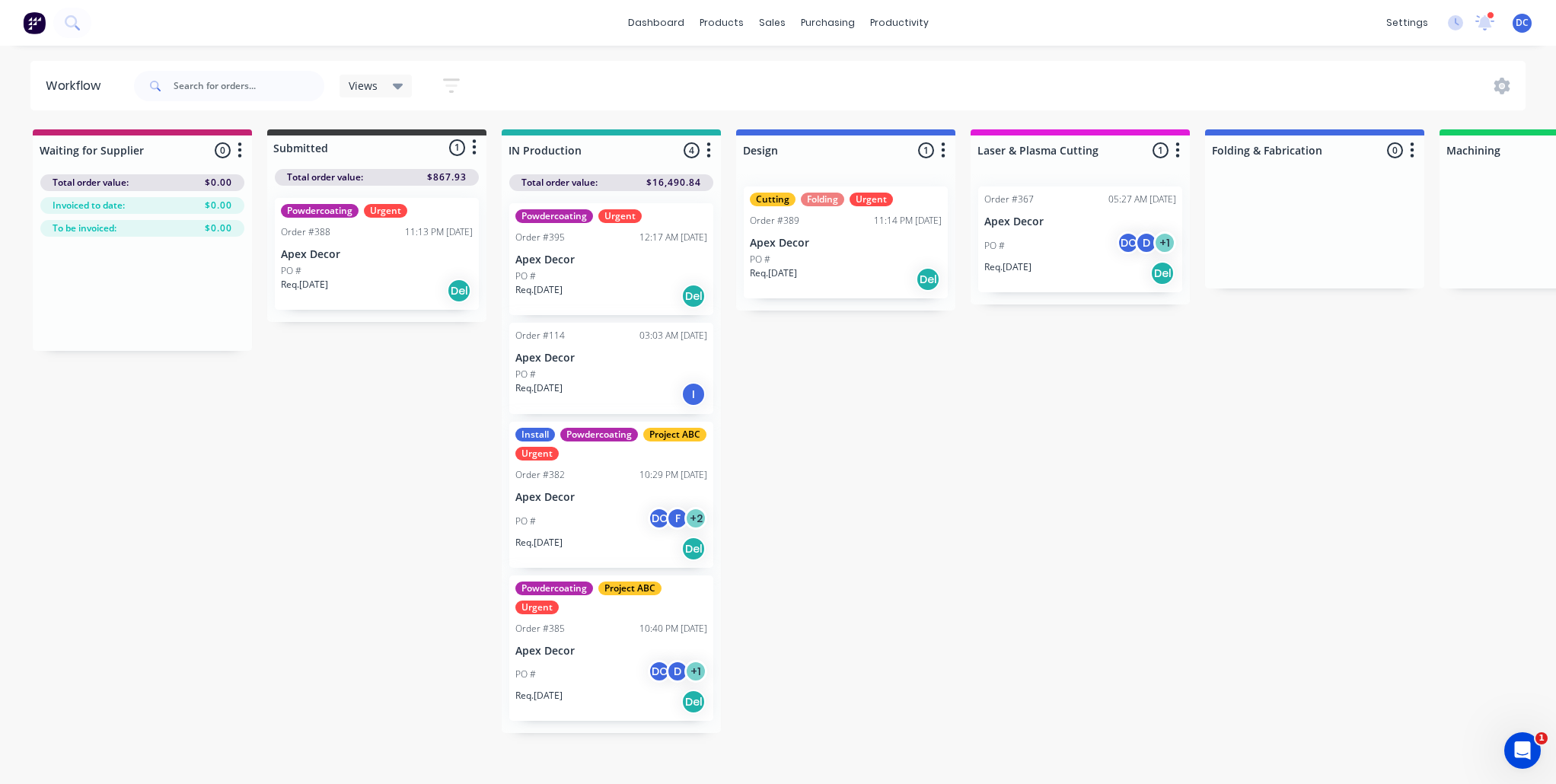
click at [651, 276] on div "PO #" at bounding box center [611, 276] width 192 height 14
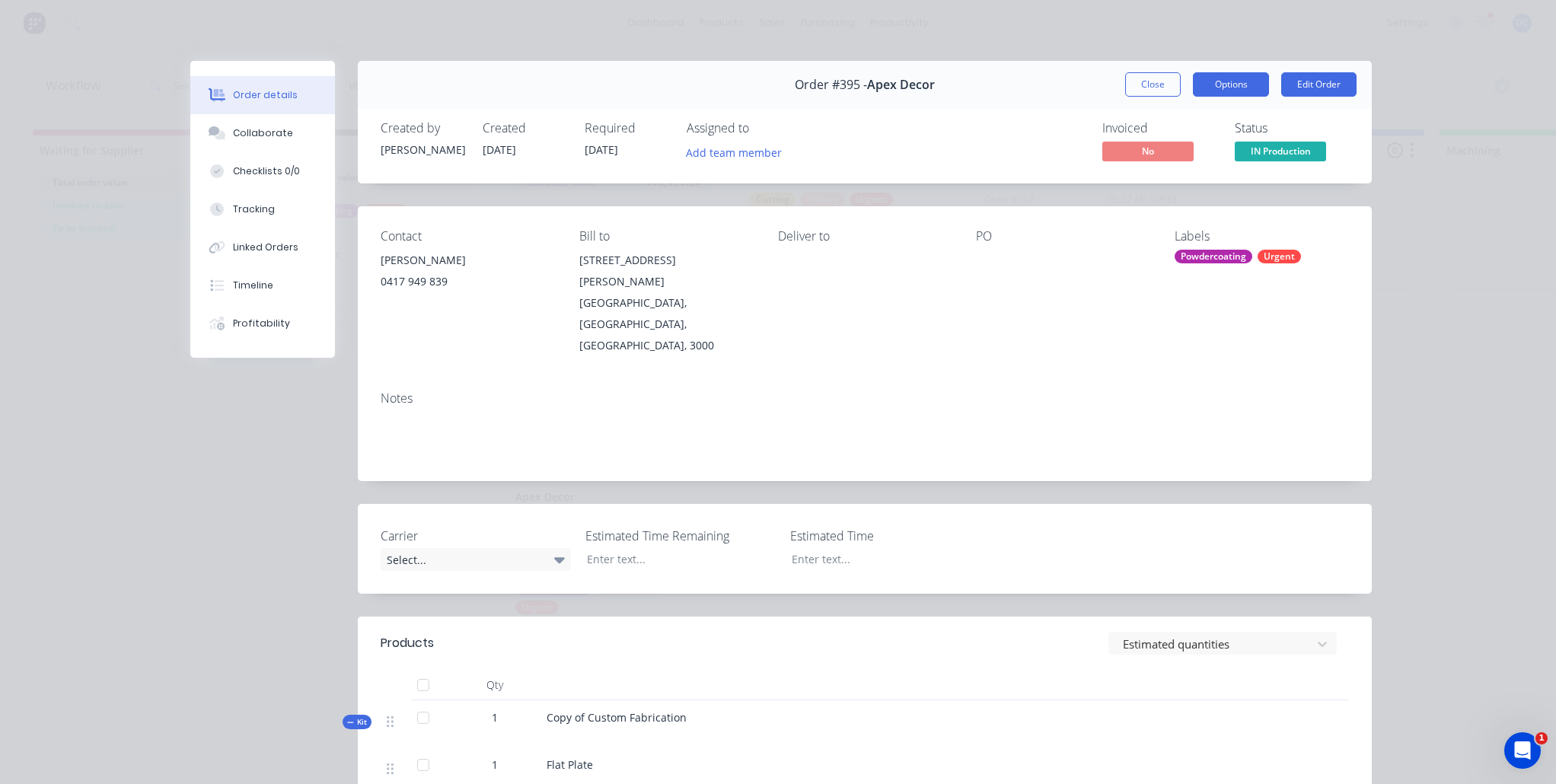
click at [1225, 85] on button "Options" at bounding box center [1231, 85] width 76 height 24
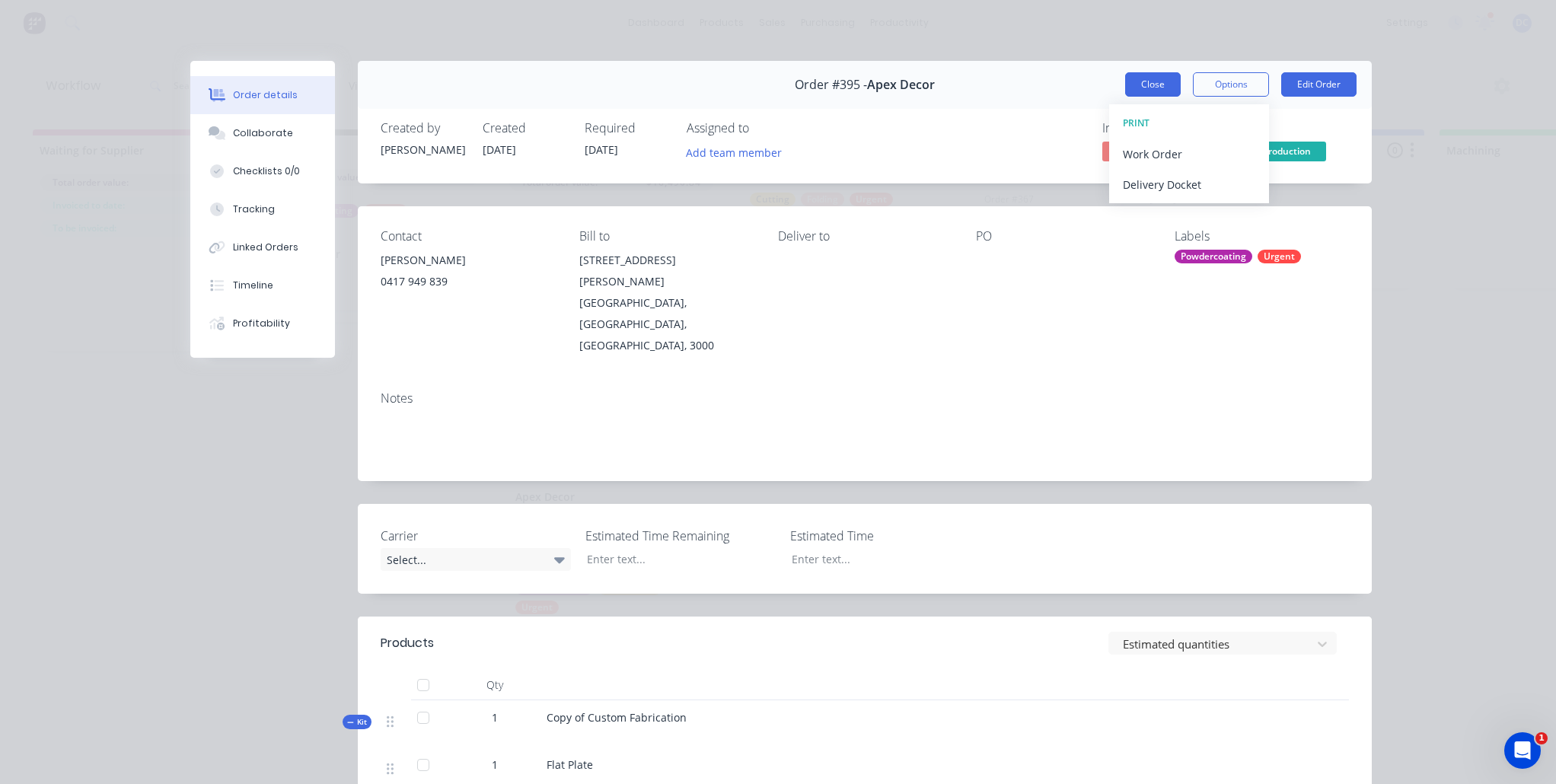
click at [1160, 85] on button "Close" at bounding box center [1153, 85] width 56 height 24
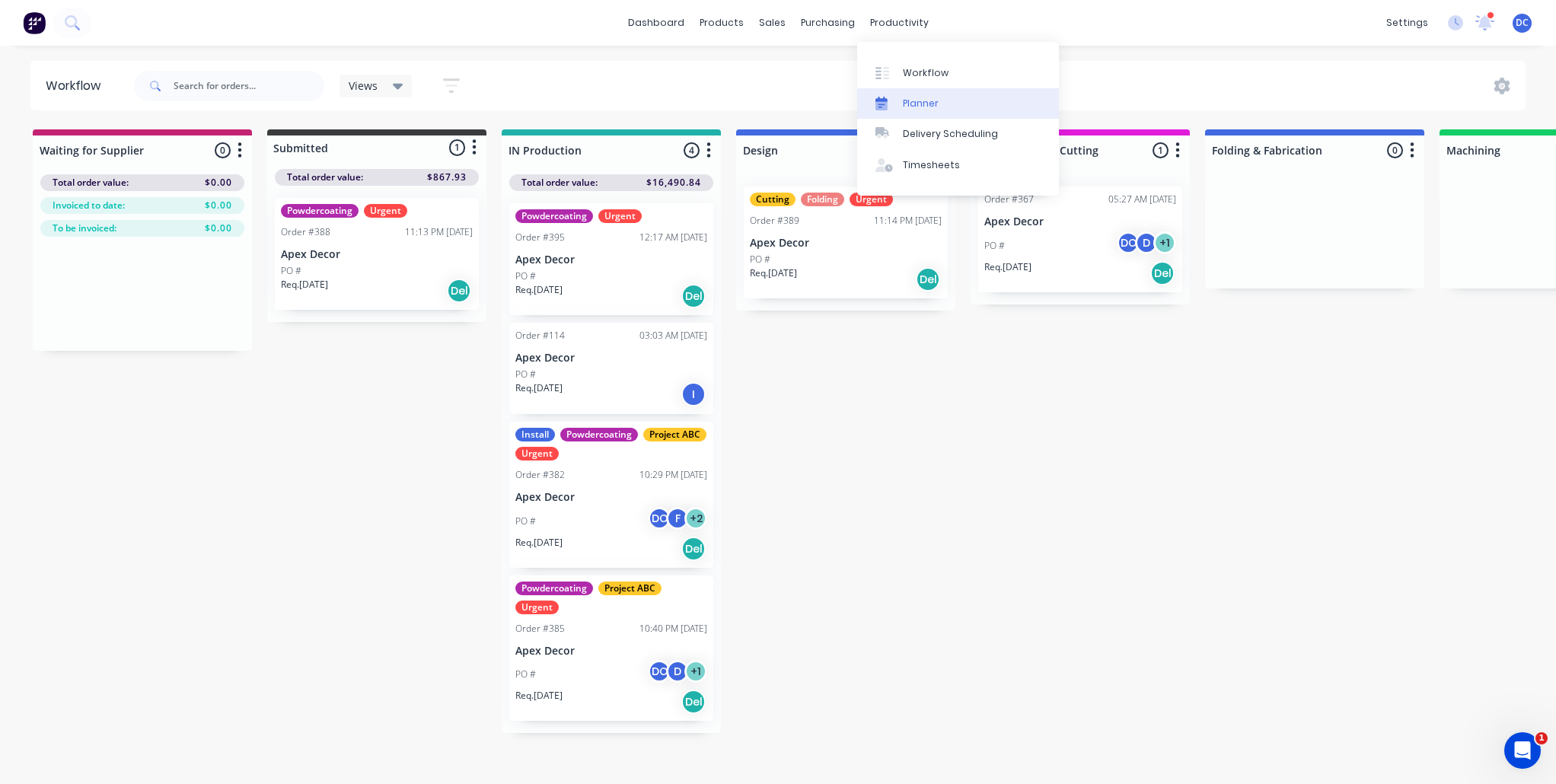
click at [923, 100] on div "Planner" at bounding box center [920, 104] width 36 height 14
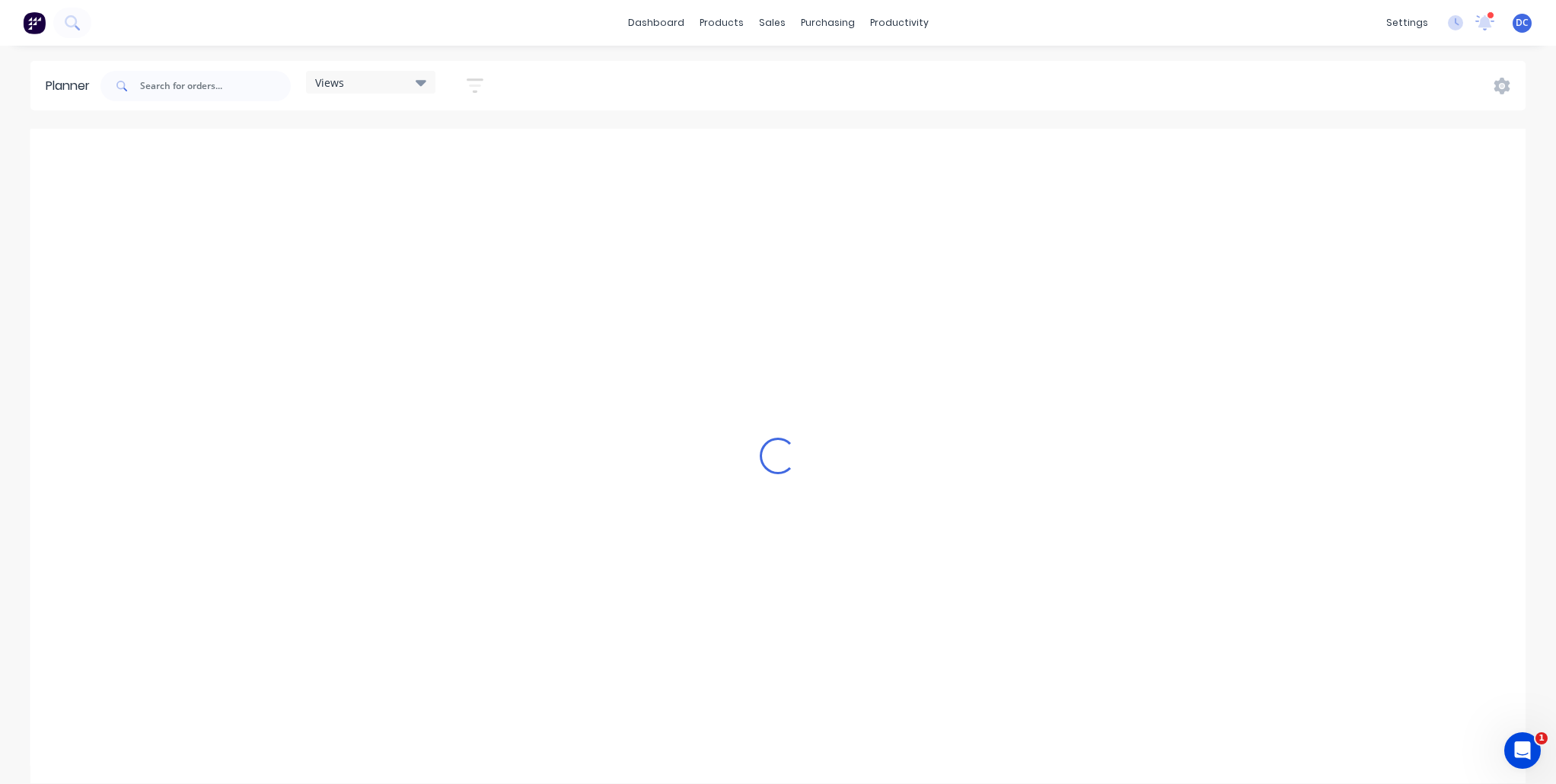
scroll to position [0, 2680]
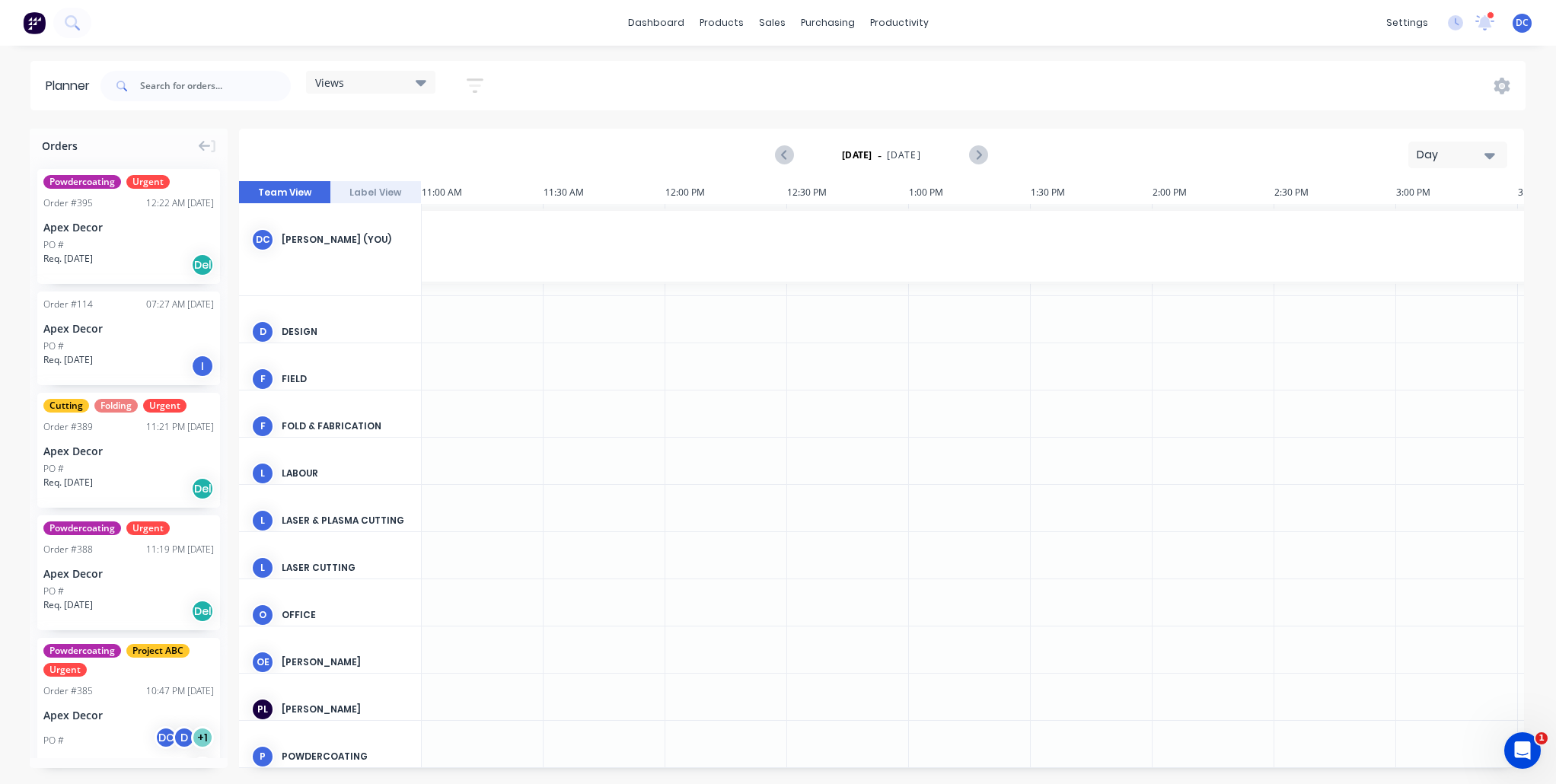
click at [1436, 160] on div "Day" at bounding box center [1452, 154] width 70 height 16
click at [1415, 220] on div "Week" at bounding box center [1430, 226] width 150 height 31
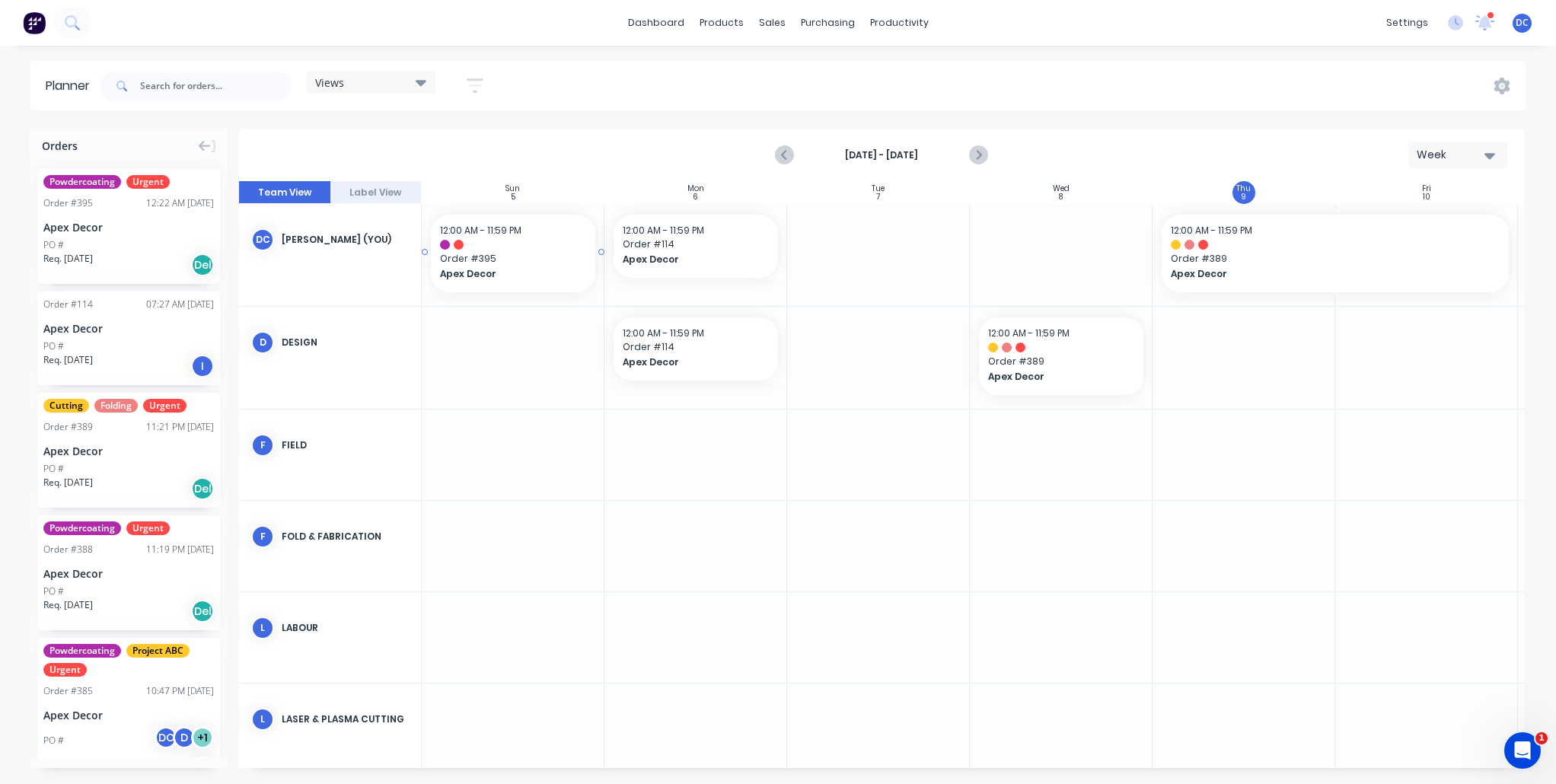
scroll to position [0, 0]
drag, startPoint x: 134, startPoint y: 244, endPoint x: 935, endPoint y: 200, distance: 802.2
click at [935, 200] on div "Orders Powdercoating Urgent Order # 395 12:22 AM 09/10/25 Apex Decor PO # Req. …" at bounding box center [778, 455] width 1556 height 654
drag, startPoint x: 968, startPoint y: 253, endPoint x: 1066, endPoint y: 250, distance: 98.0
drag, startPoint x: 681, startPoint y: 263, endPoint x: 1250, endPoint y: 224, distance: 570.3
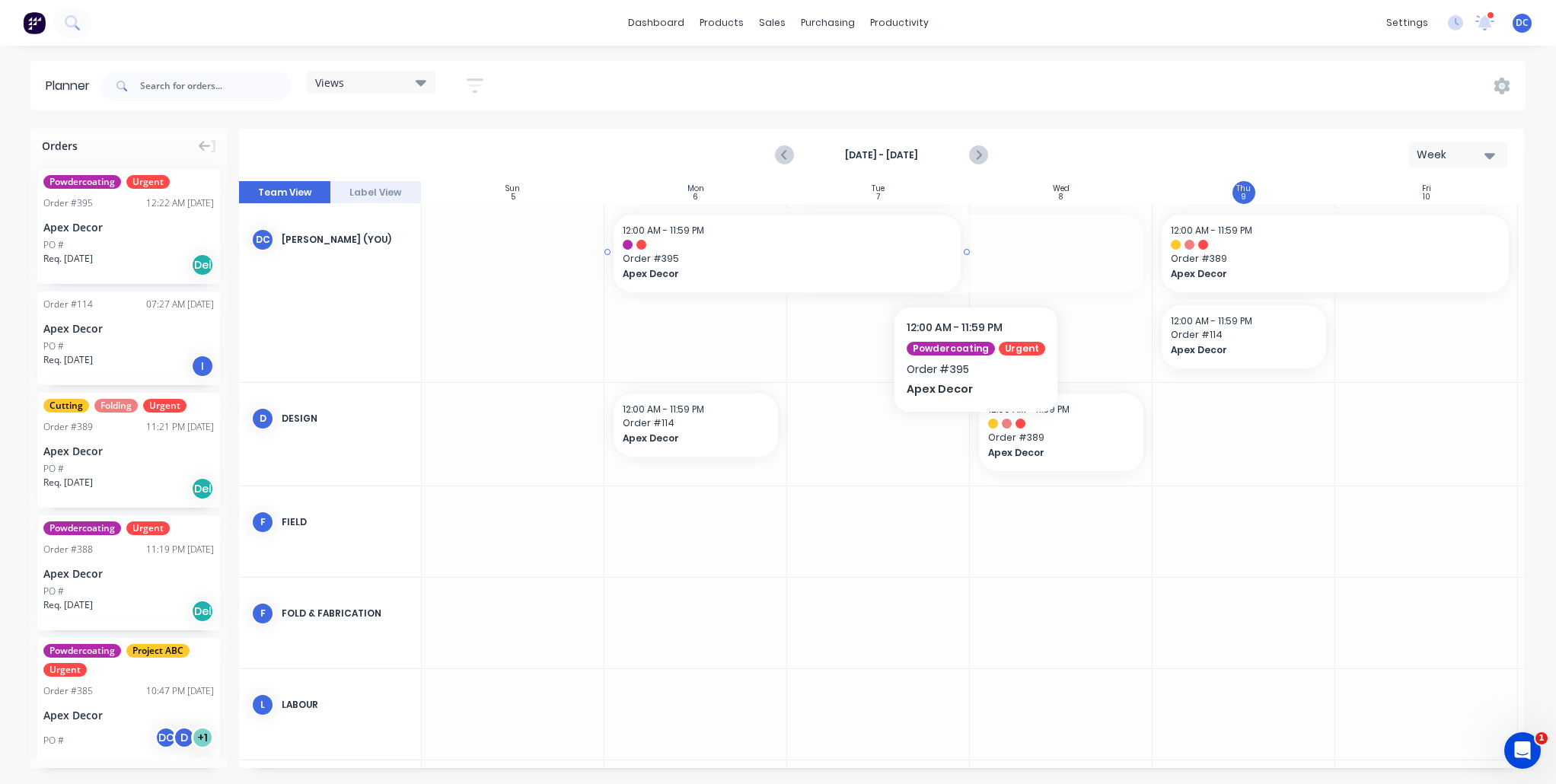
drag, startPoint x: 992, startPoint y: 263, endPoint x: 849, endPoint y: 251, distance: 143.5
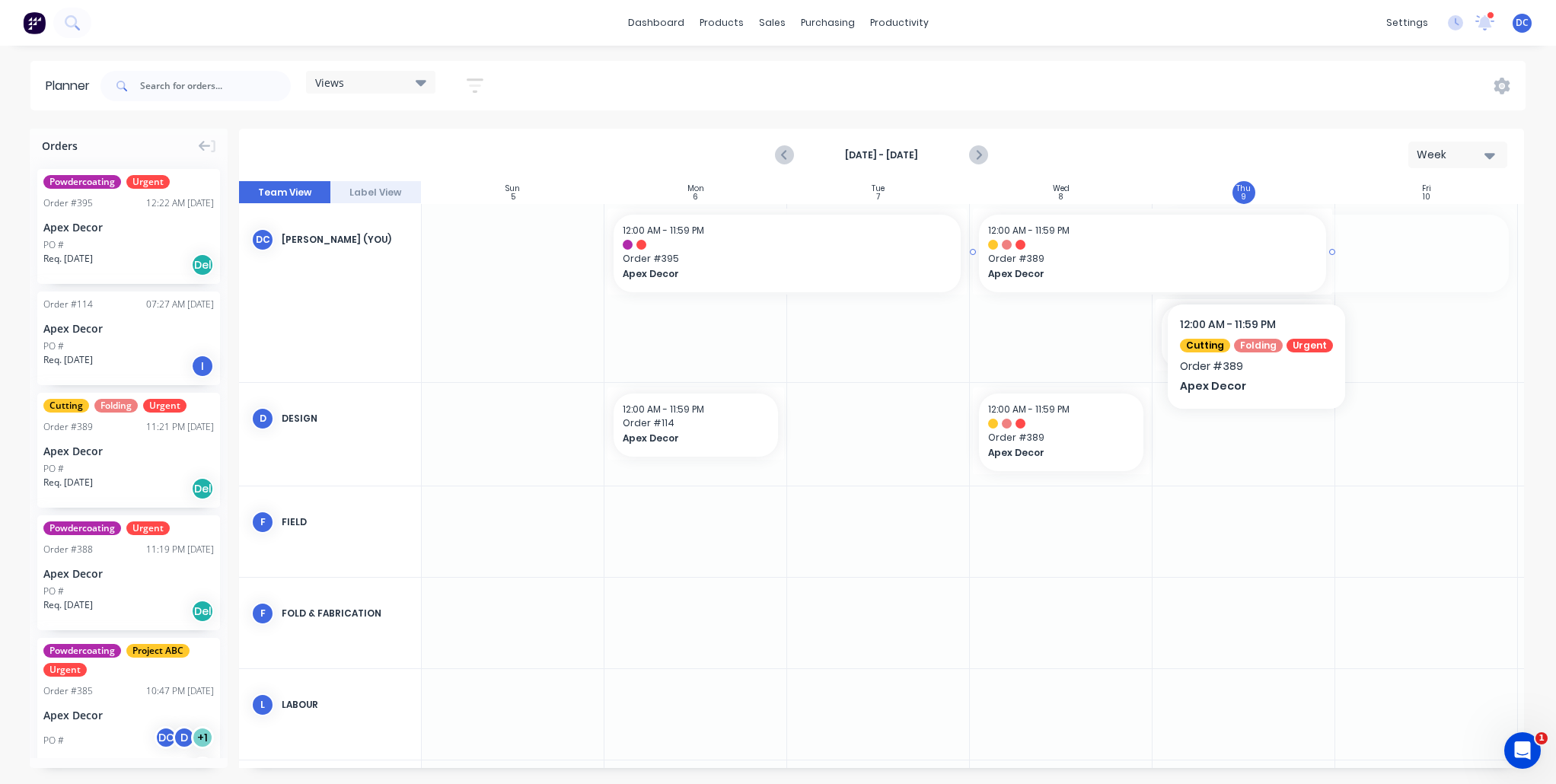
drag, startPoint x: 1273, startPoint y: 262, endPoint x: 1122, endPoint y: 260, distance: 151.0
drag, startPoint x: 1275, startPoint y: 327, endPoint x: 1271, endPoint y: 405, distance: 78.1
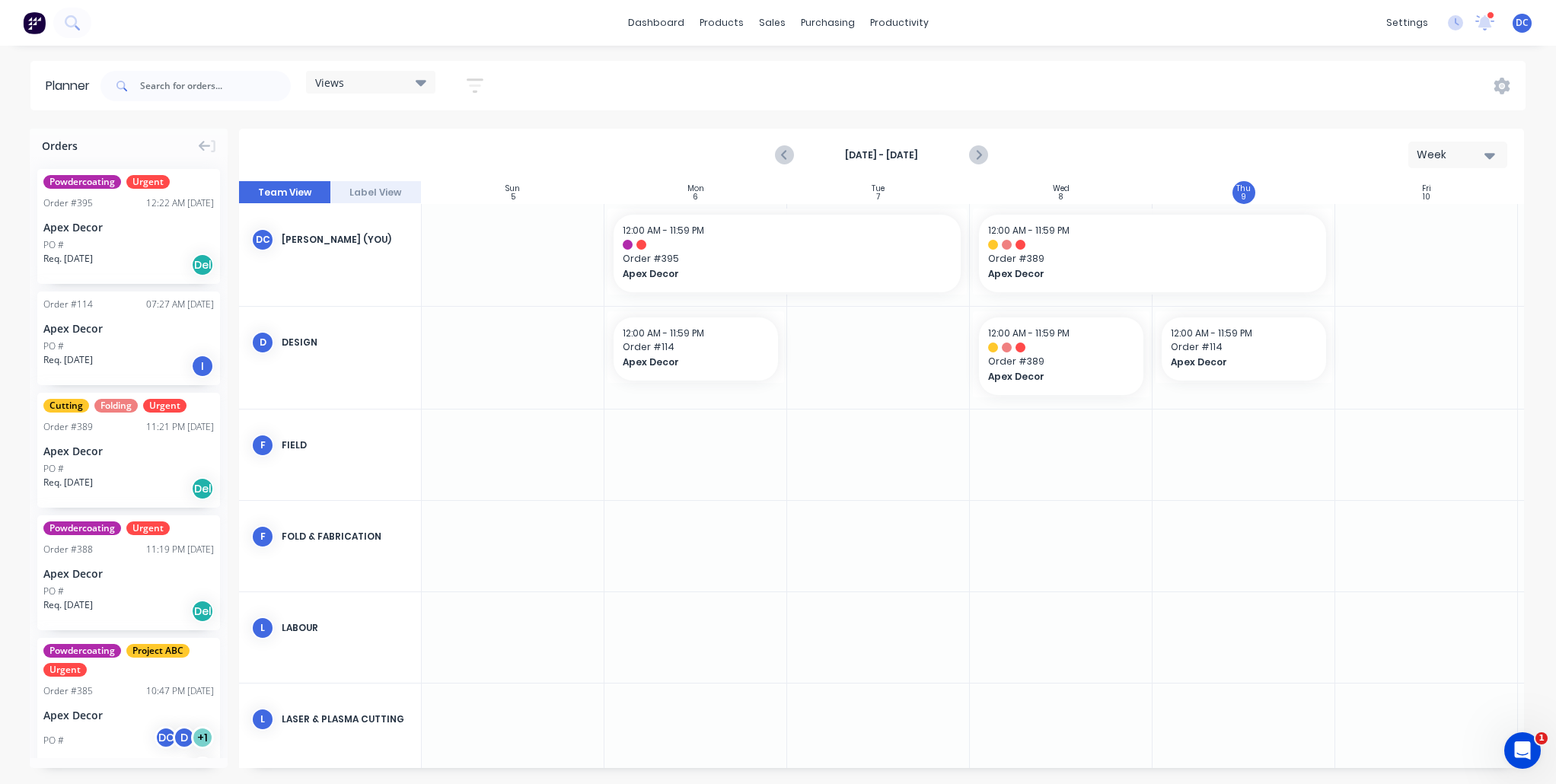
click at [1451, 150] on div "Week" at bounding box center [1452, 154] width 70 height 16
click at [1447, 255] on div "Month" at bounding box center [1430, 256] width 150 height 31
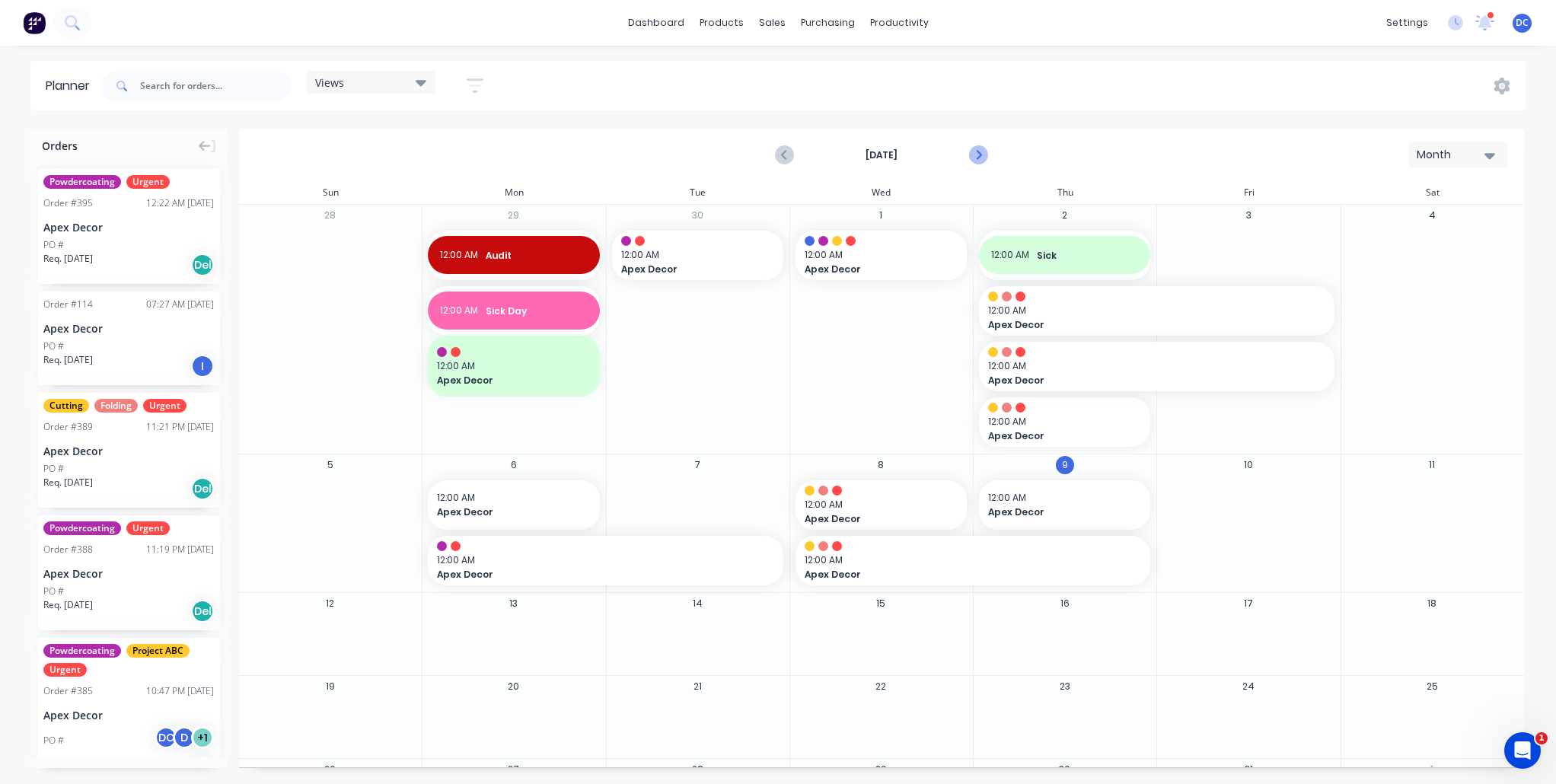
click at [974, 157] on icon "Next page" at bounding box center [979, 155] width 18 height 18
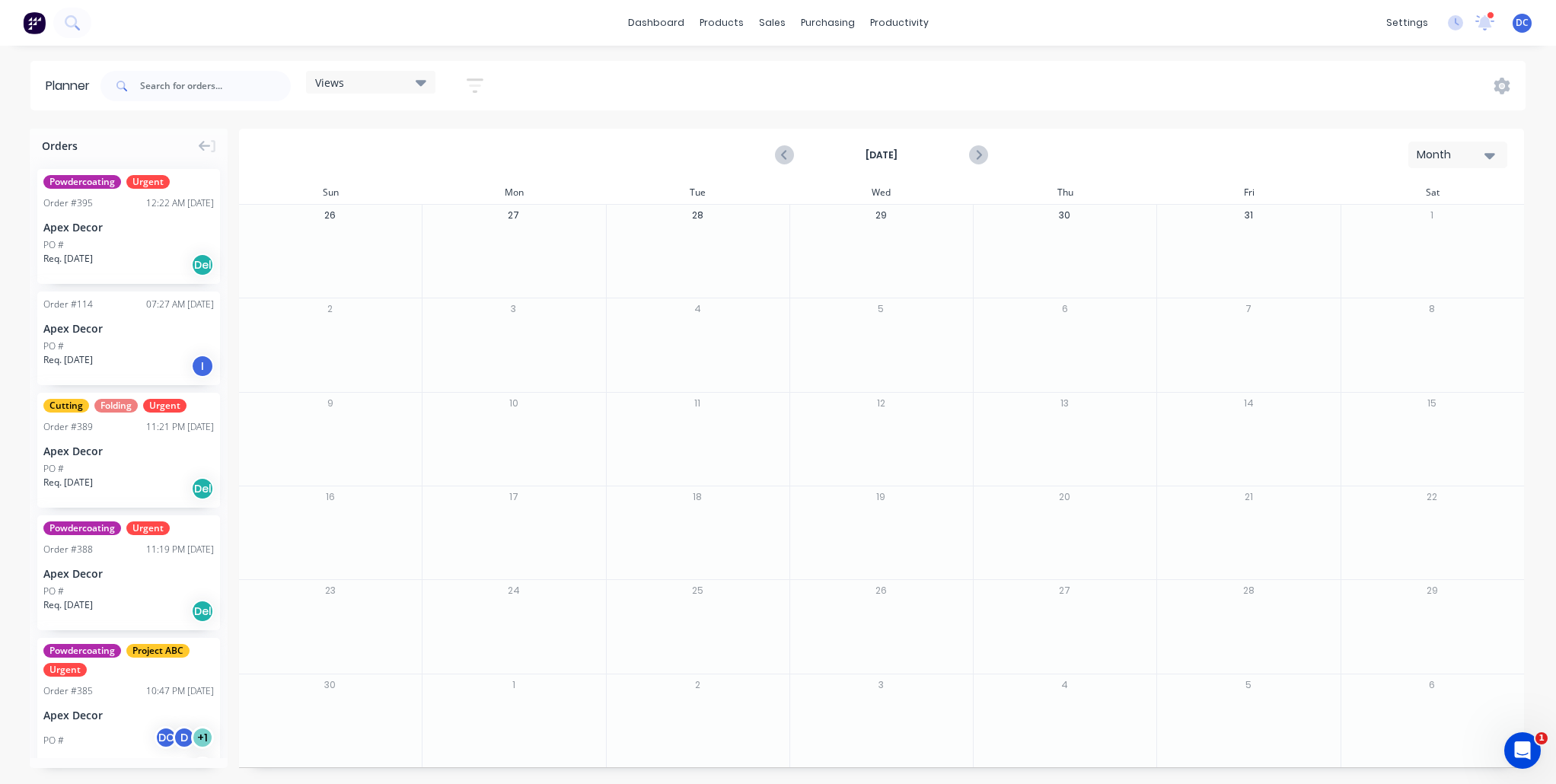
click at [1432, 153] on div "Month" at bounding box center [1452, 154] width 70 height 16
click at [1409, 228] on div "Week" at bounding box center [1430, 226] width 150 height 31
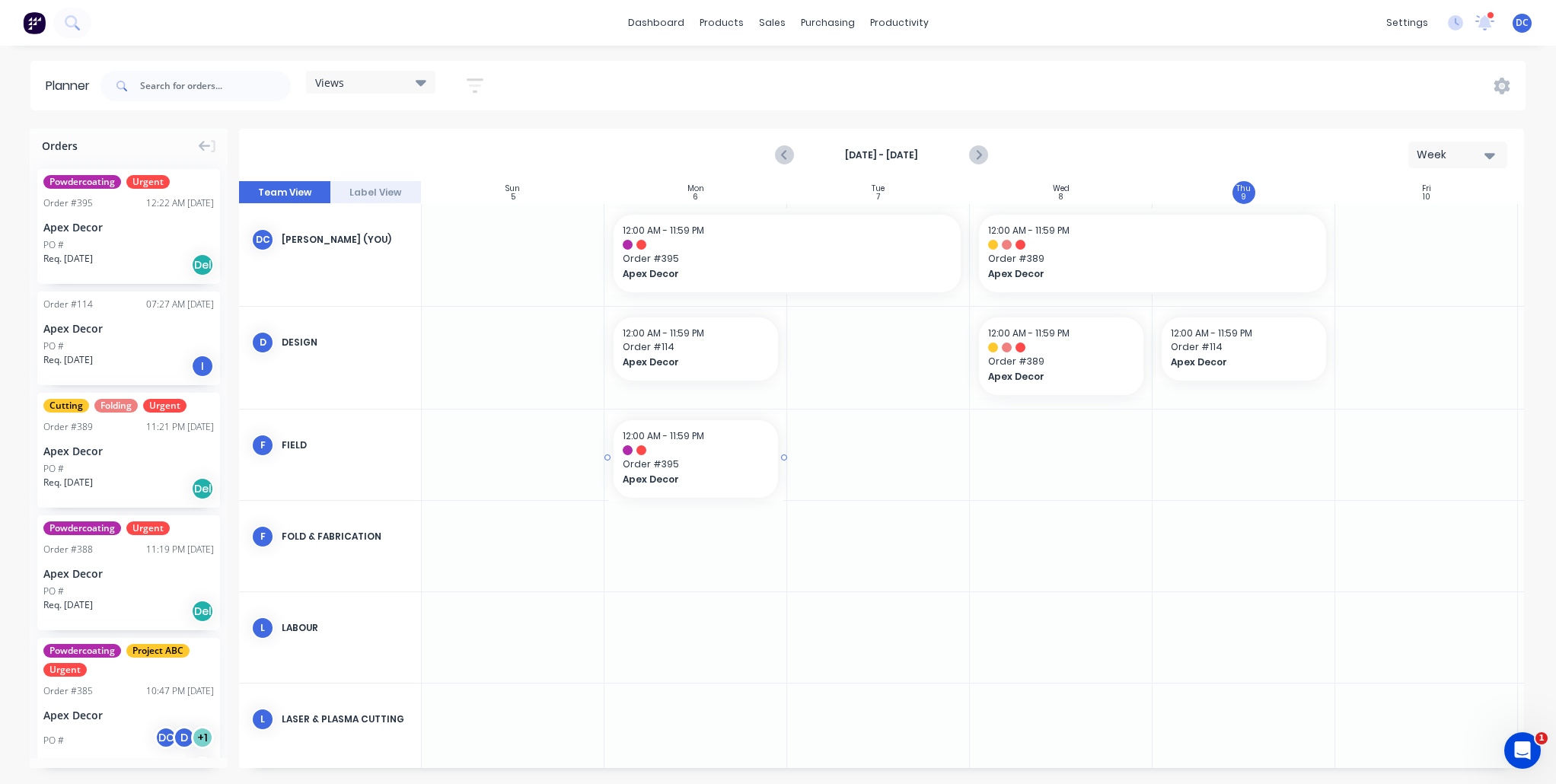
drag, startPoint x: 163, startPoint y: 231, endPoint x: 618, endPoint y: 425, distance: 494.6
drag, startPoint x: 158, startPoint y: 237, endPoint x: 850, endPoint y: 728, distance: 848.5
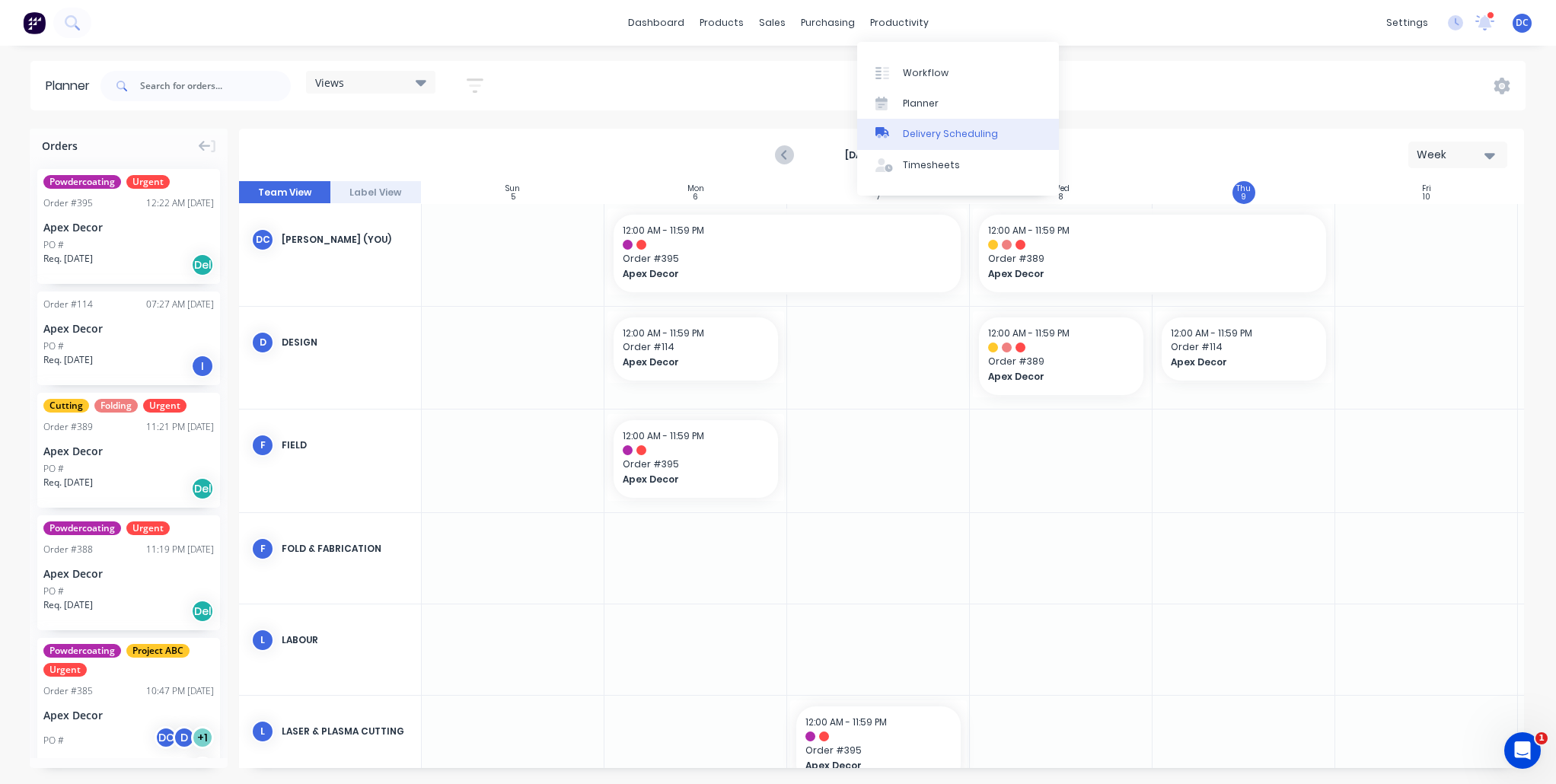
click at [937, 124] on link "Delivery Scheduling" at bounding box center [958, 134] width 202 height 31
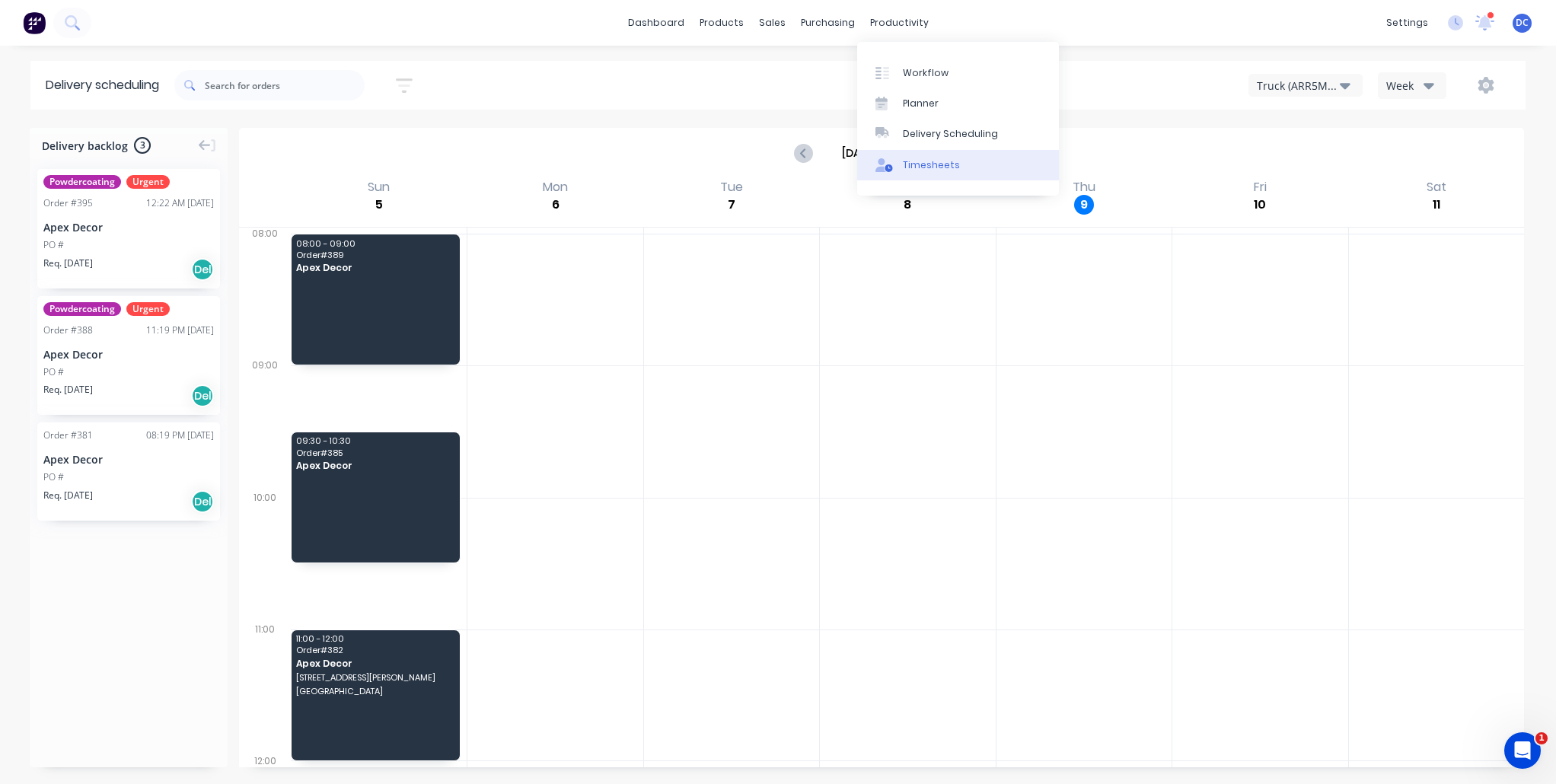
click at [914, 164] on div "Timesheets" at bounding box center [931, 165] width 57 height 14
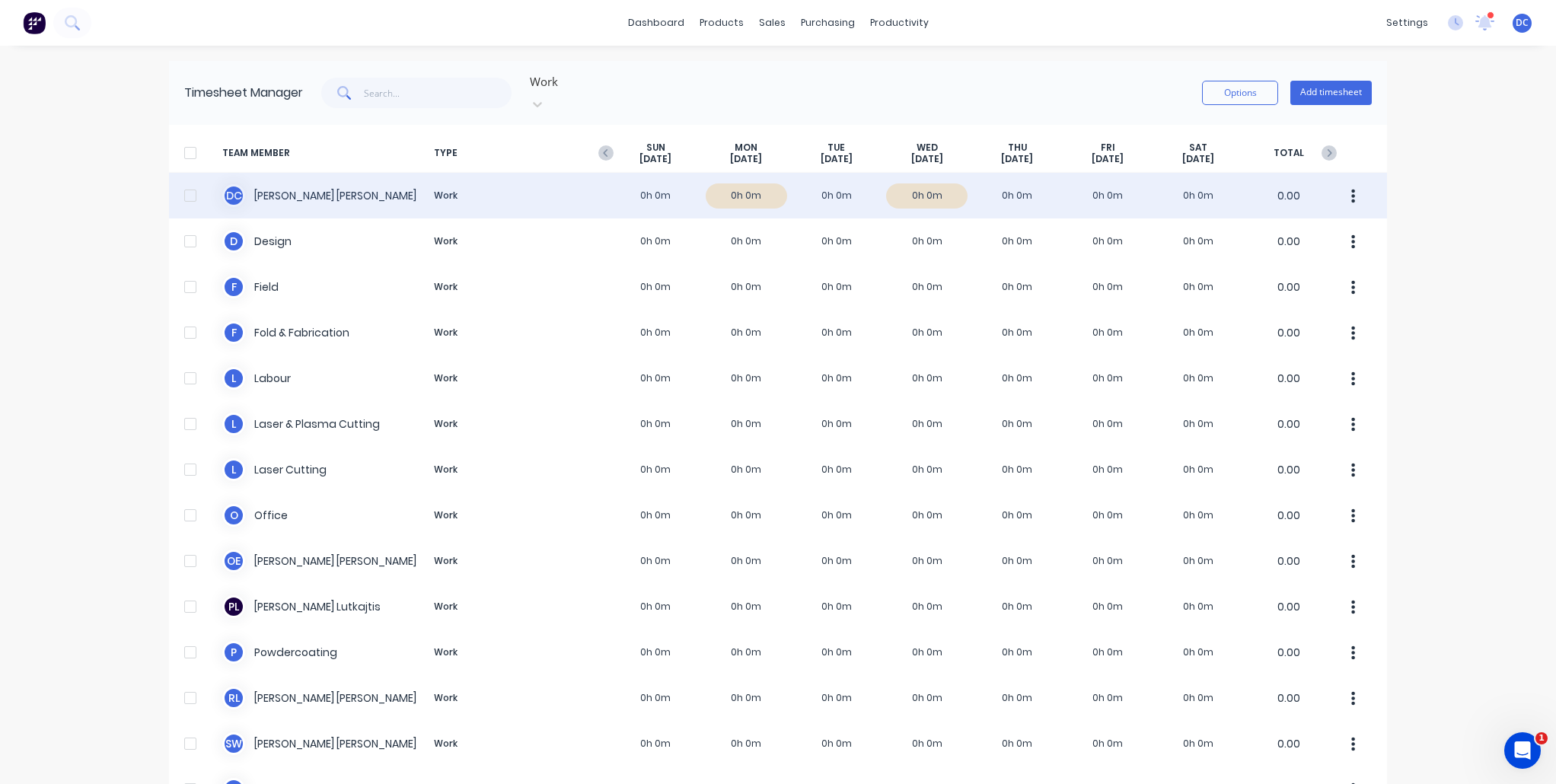
click at [750, 189] on div "D C David Cousley Work 0h 0m 0h 0m 0h 0m 0h 0m 0h 0m 0h 0m 0h 0m 0.00" at bounding box center [778, 195] width 1218 height 46
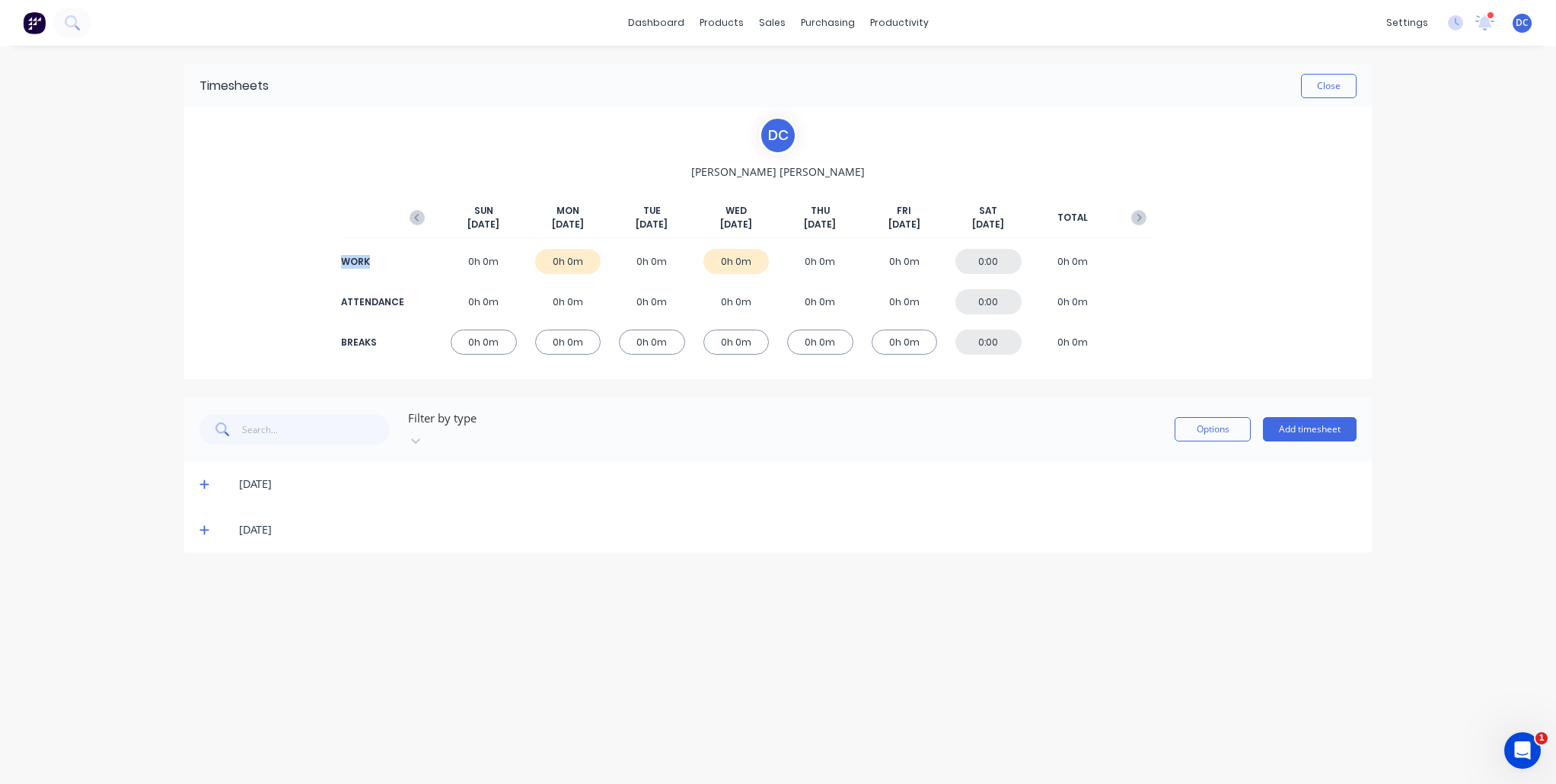
drag, startPoint x: 371, startPoint y: 263, endPoint x: 341, endPoint y: 267, distance: 30.3
click at [341, 267] on div "WORK" at bounding box center [372, 262] width 61 height 14
drag, startPoint x: 410, startPoint y: 304, endPoint x: 341, endPoint y: 303, distance: 69.0
click at [402, 303] on div "ATTENDANCE 0h 0m 0h 0m 0h 0m 0h 0m 0h 0m 0h 0m 0:00 0h 0m" at bounding box center [778, 302] width 752 height 34
click at [40, 25] on img at bounding box center [34, 23] width 23 height 23
